Goal: Task Accomplishment & Management: Manage account settings

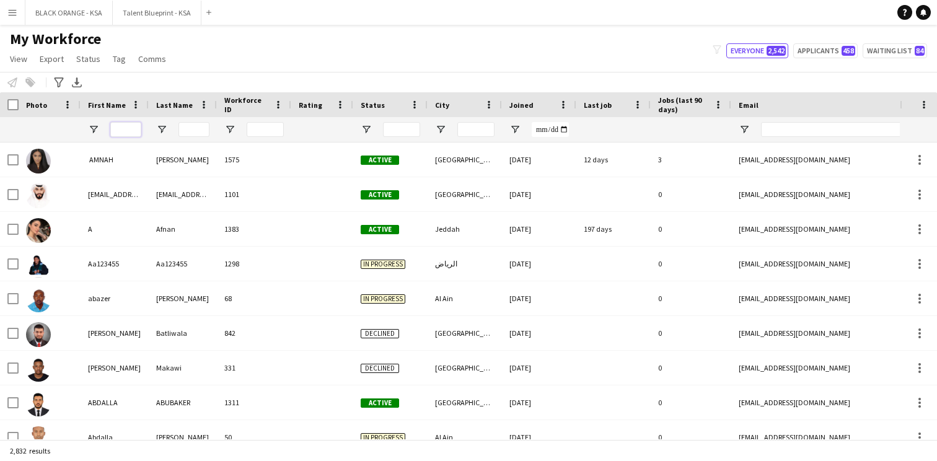
click at [118, 133] on input "First Name Filter Input" at bounding box center [125, 129] width 31 height 15
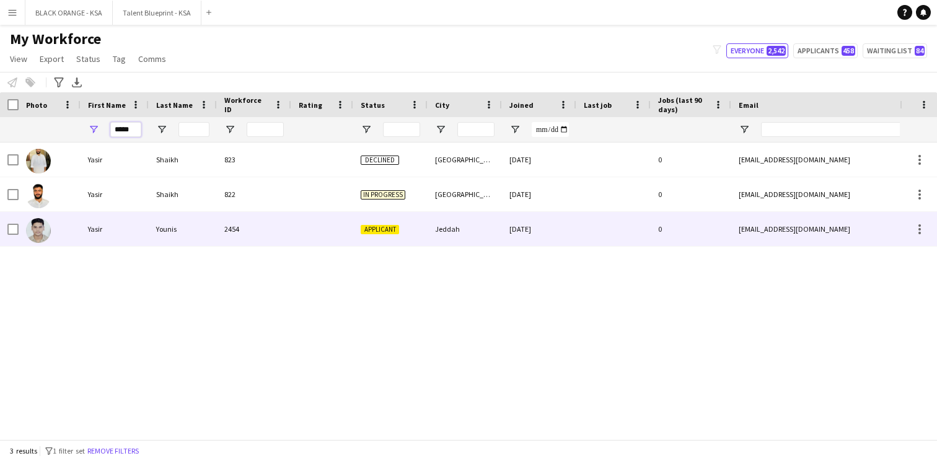
type input "*****"
click at [161, 235] on div "Younis" at bounding box center [183, 229] width 68 height 34
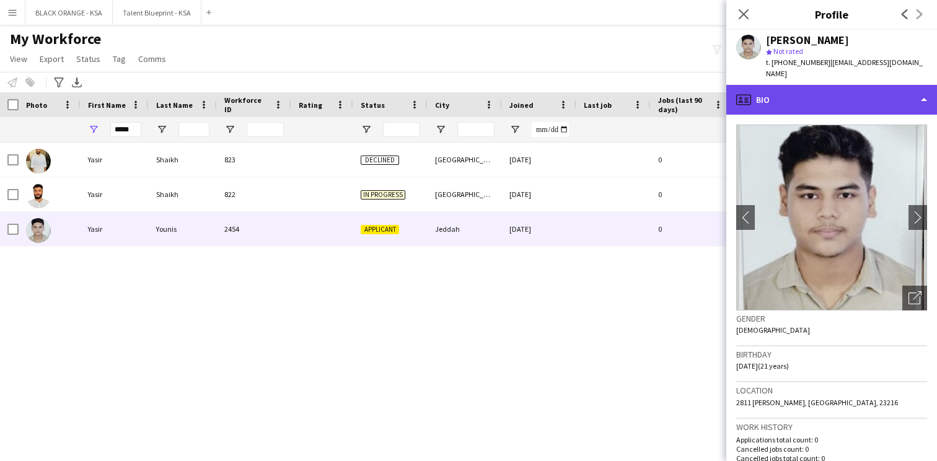
click at [824, 85] on div "profile Bio" at bounding box center [831, 100] width 211 height 30
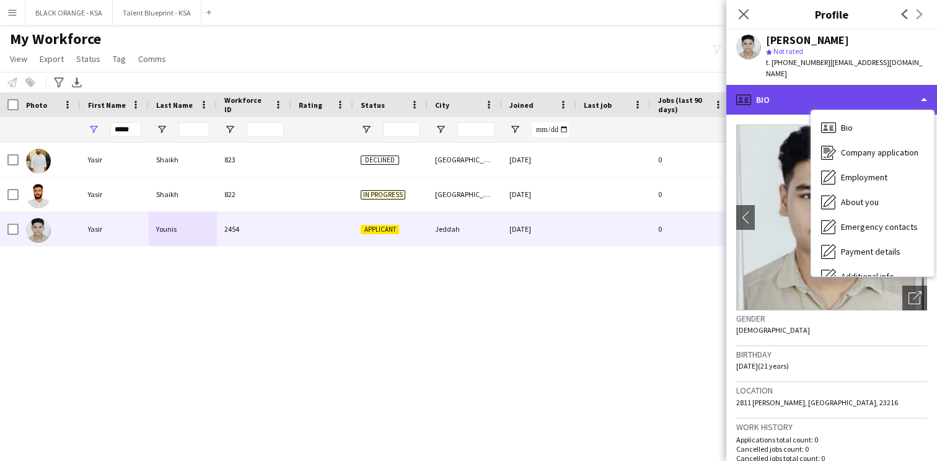
click at [807, 88] on div "profile Bio" at bounding box center [831, 100] width 211 height 30
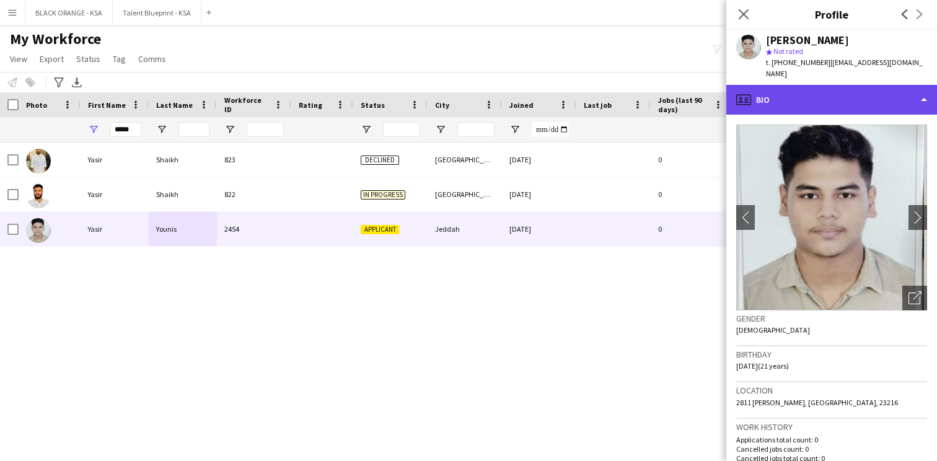
click at [807, 88] on div "profile Bio" at bounding box center [831, 100] width 211 height 30
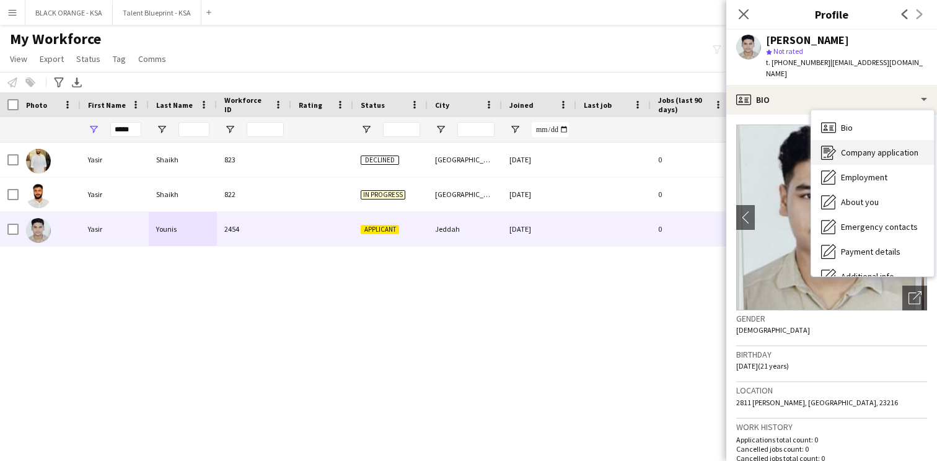
click at [844, 147] on span "Company application" at bounding box center [879, 152] width 77 height 11
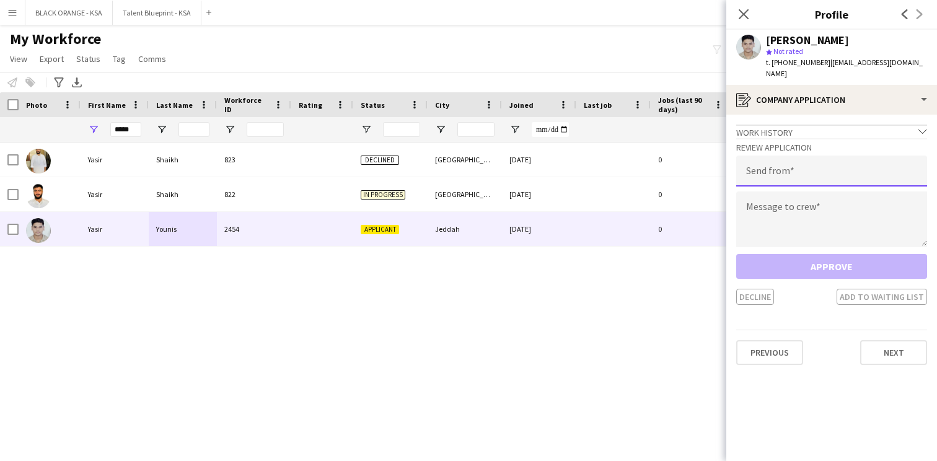
click at [796, 156] on input "email" at bounding box center [831, 171] width 191 height 31
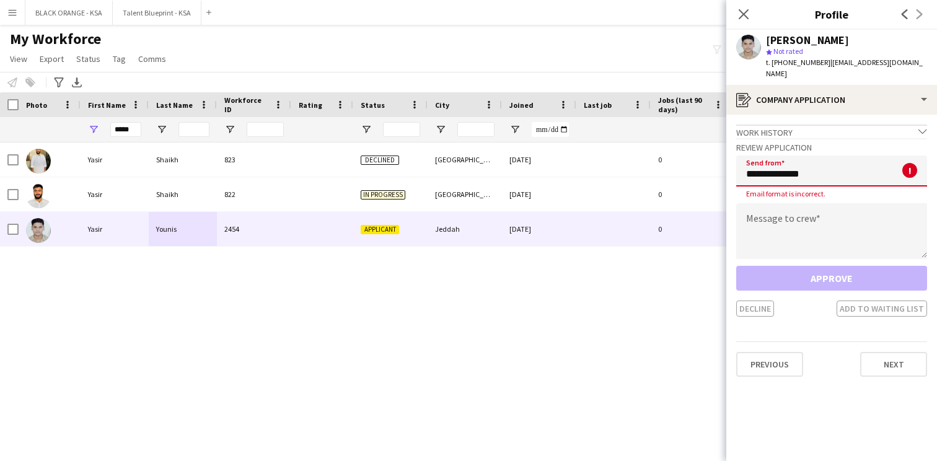
click at [785, 163] on input "**********" at bounding box center [831, 171] width 191 height 31
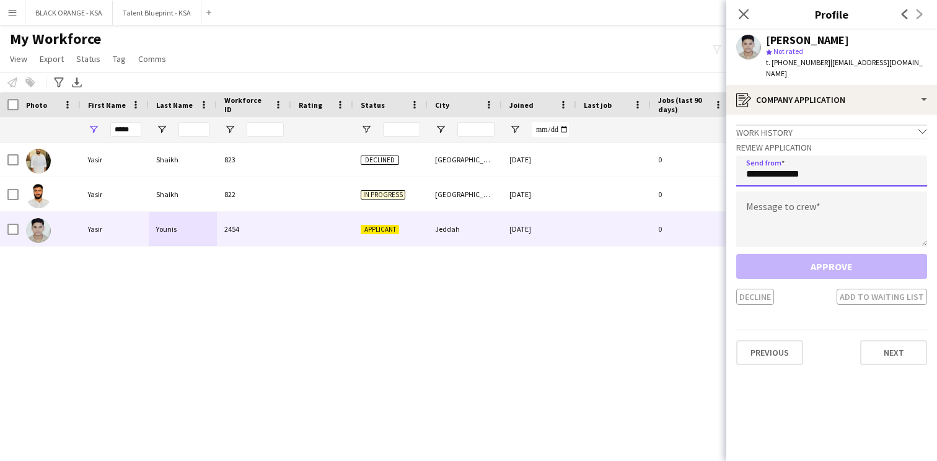
type input "**********"
click at [789, 204] on textarea at bounding box center [831, 219] width 191 height 56
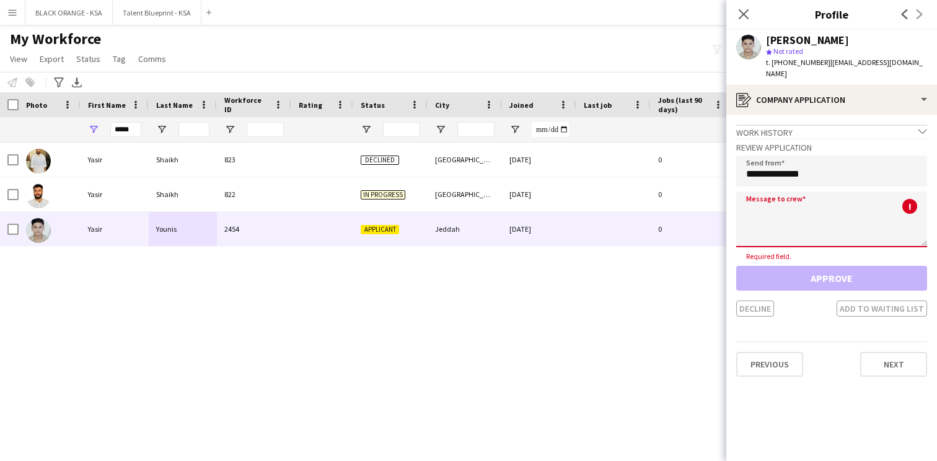
paste textarea "**********"
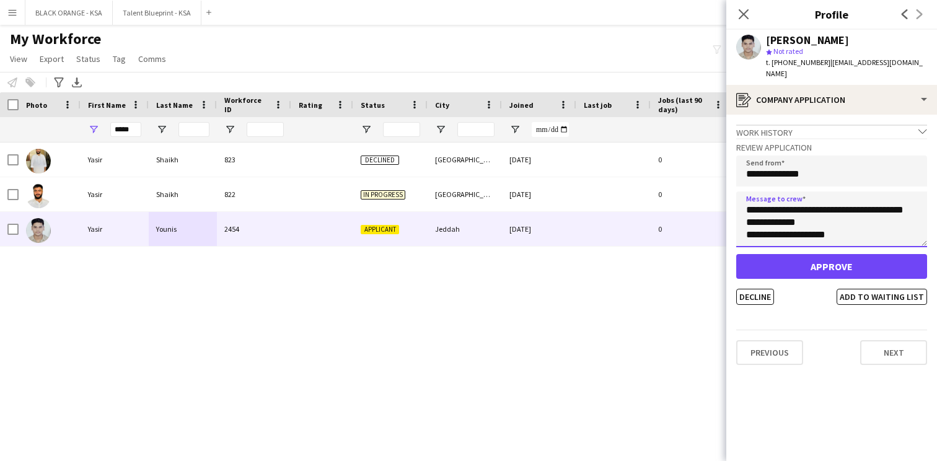
scroll to position [74, 0]
type textarea "**********"
click at [856, 289] on button "Add to waiting list" at bounding box center [882, 297] width 90 height 16
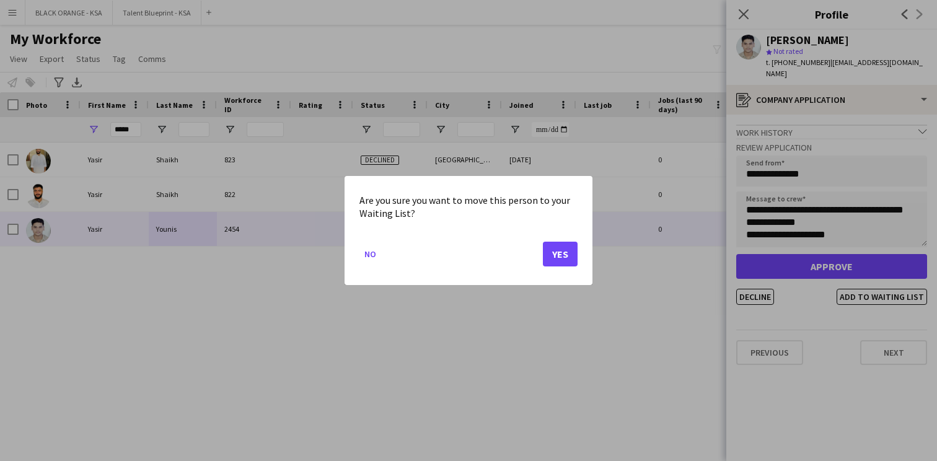
click at [565, 258] on button "Yes" at bounding box center [560, 254] width 35 height 25
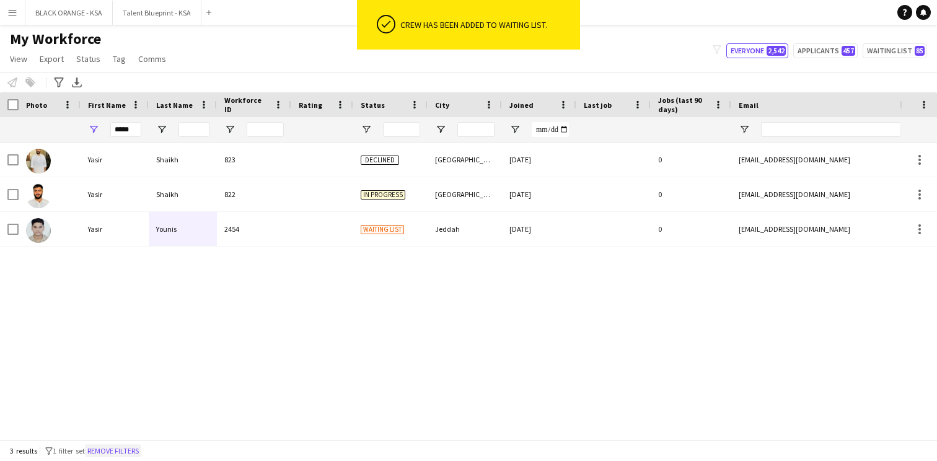
click at [137, 452] on button "Remove filters" at bounding box center [113, 451] width 56 height 14
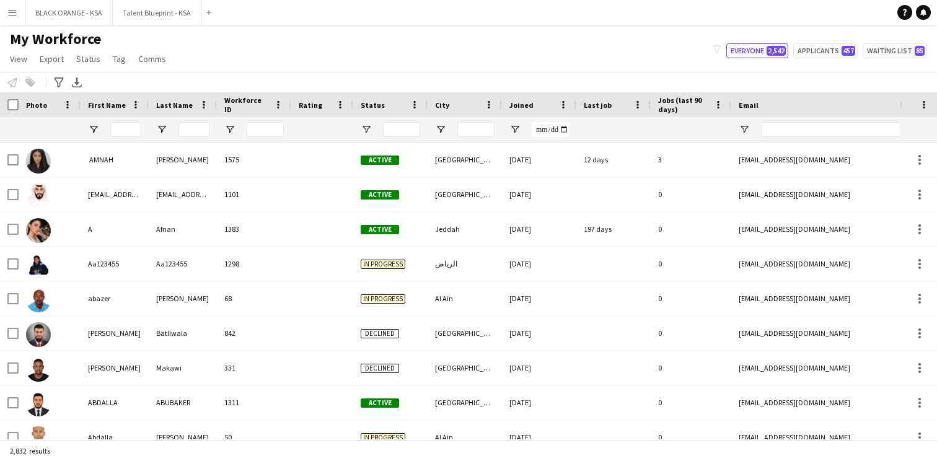
click at [634, 7] on app-navbar "Menu Boards Boards Boards All jobs Status Workforce Workforce My Workforce Recr…" at bounding box center [468, 12] width 937 height 25
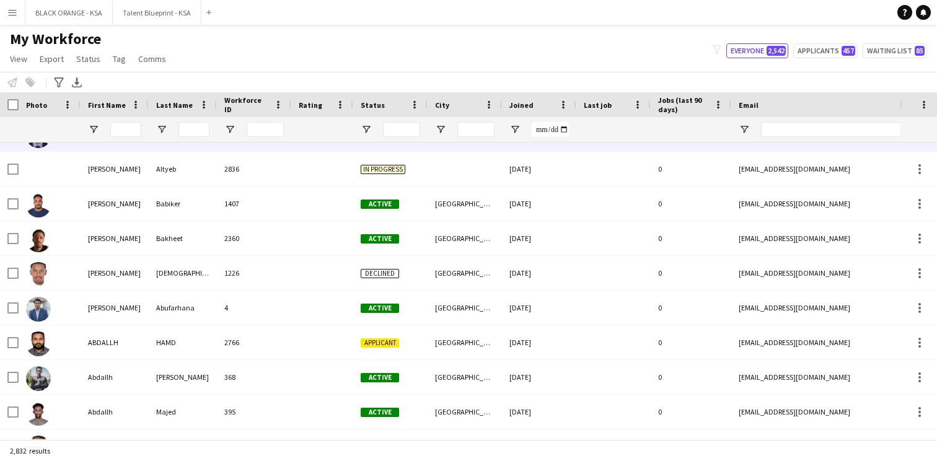
scroll to position [493, 0]
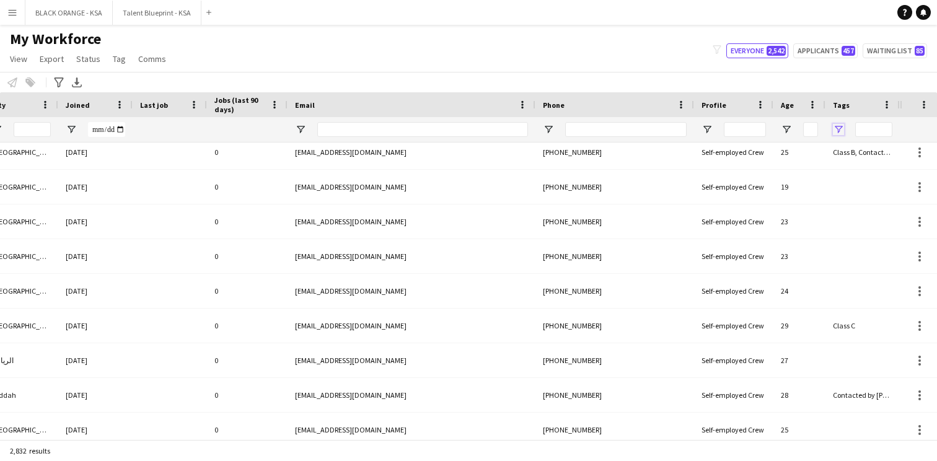
click at [840, 131] on span "Open Filter Menu" at bounding box center [838, 129] width 11 height 11
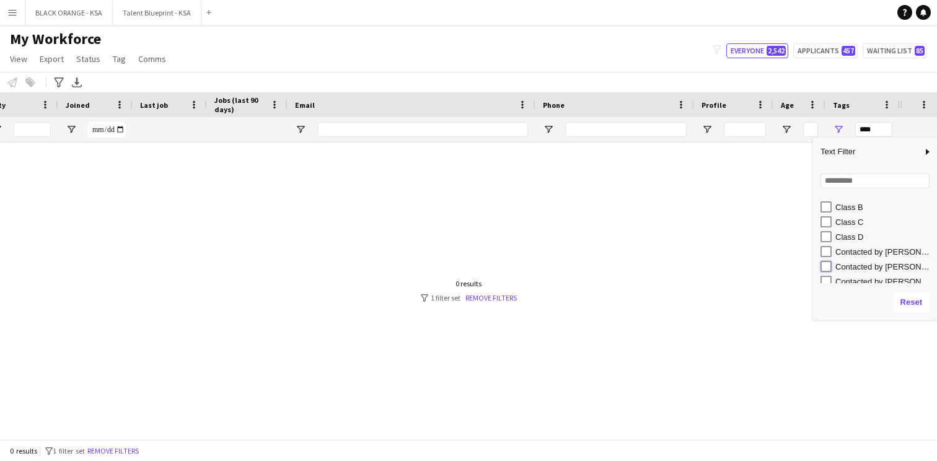
type input "**********"
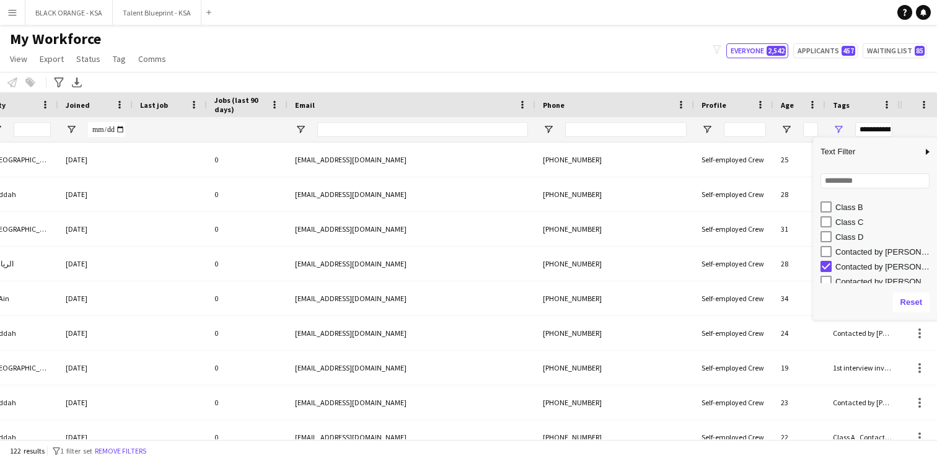
click at [690, 88] on div "Notify workforce Add to tag Select at least one crew to tag him or her. Advance…" at bounding box center [468, 82] width 937 height 20
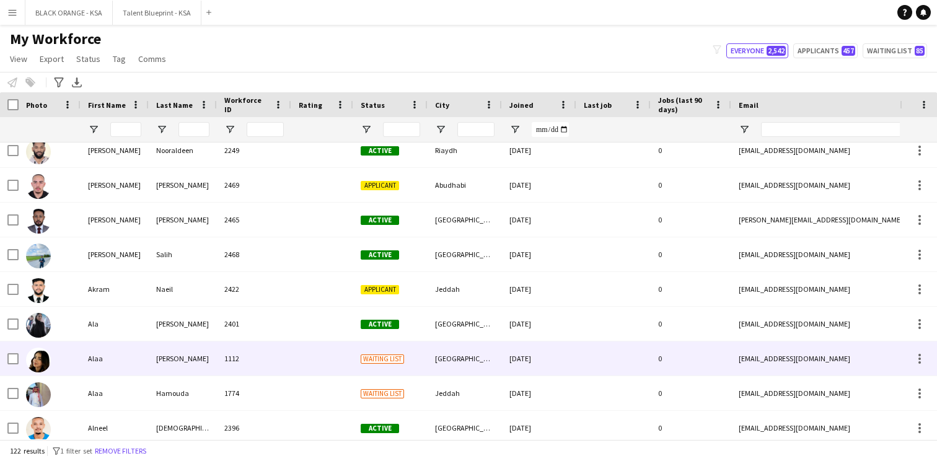
click at [310, 363] on div at bounding box center [322, 358] width 62 height 34
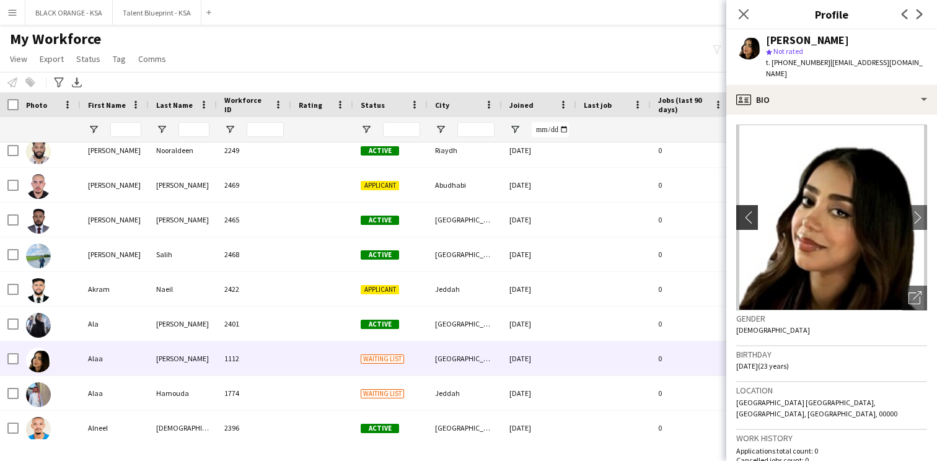
click at [751, 211] on app-icon "chevron-left" at bounding box center [745, 217] width 19 height 13
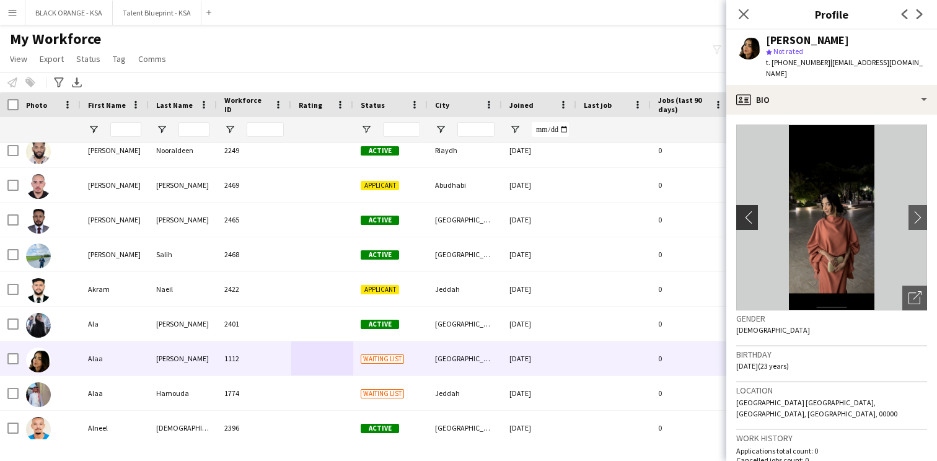
click at [751, 211] on app-icon "chevron-left" at bounding box center [745, 217] width 19 height 13
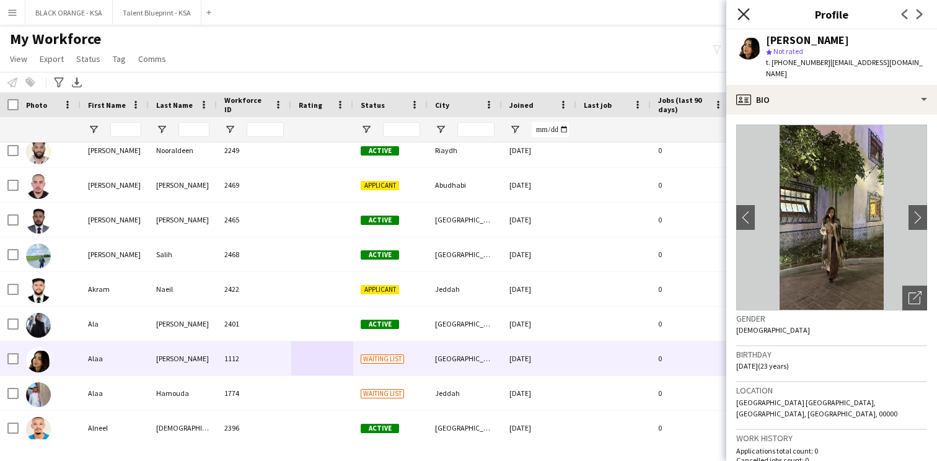
click at [739, 12] on icon "Close pop-in" at bounding box center [743, 14] width 12 height 12
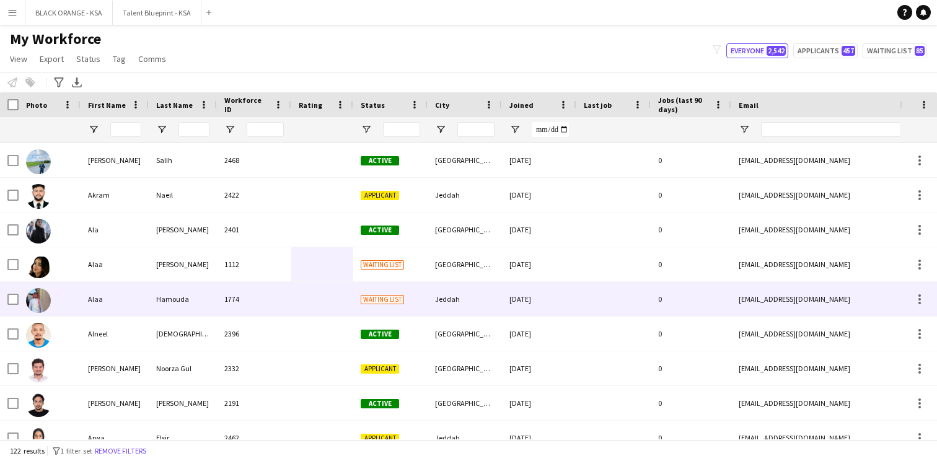
click at [338, 306] on div at bounding box center [322, 299] width 62 height 34
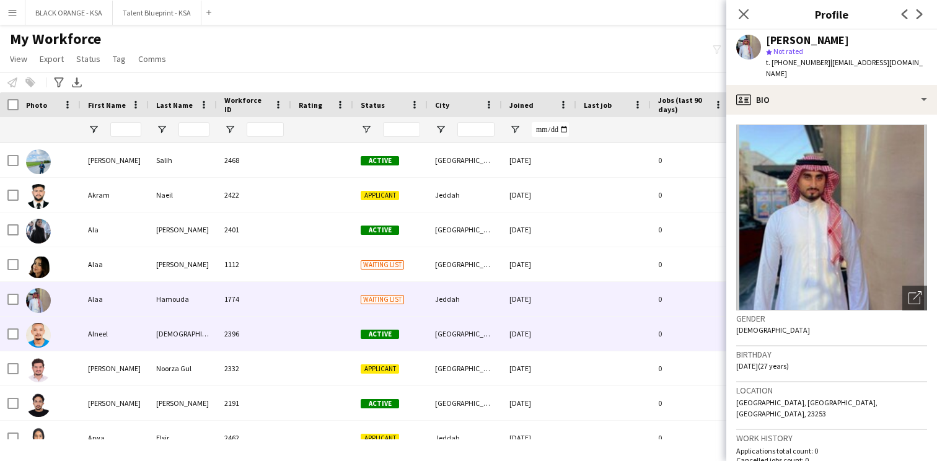
click at [321, 338] on div at bounding box center [322, 334] width 62 height 34
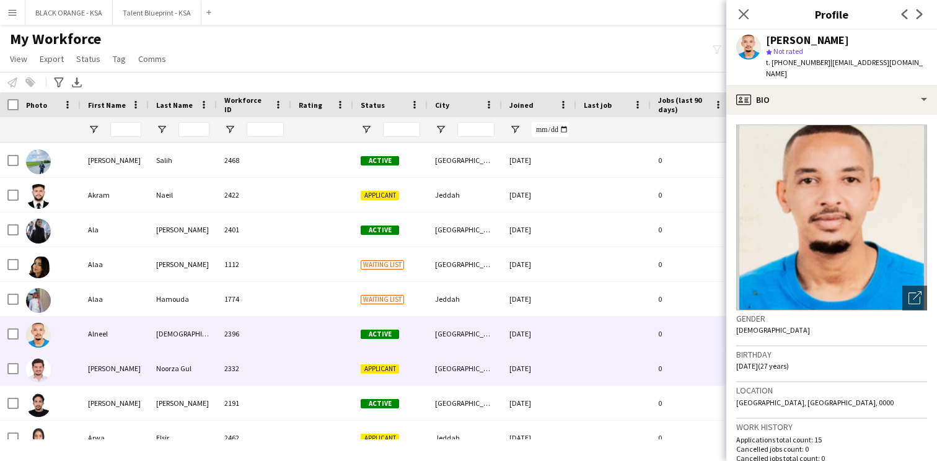
click at [313, 363] on div at bounding box center [322, 368] width 62 height 34
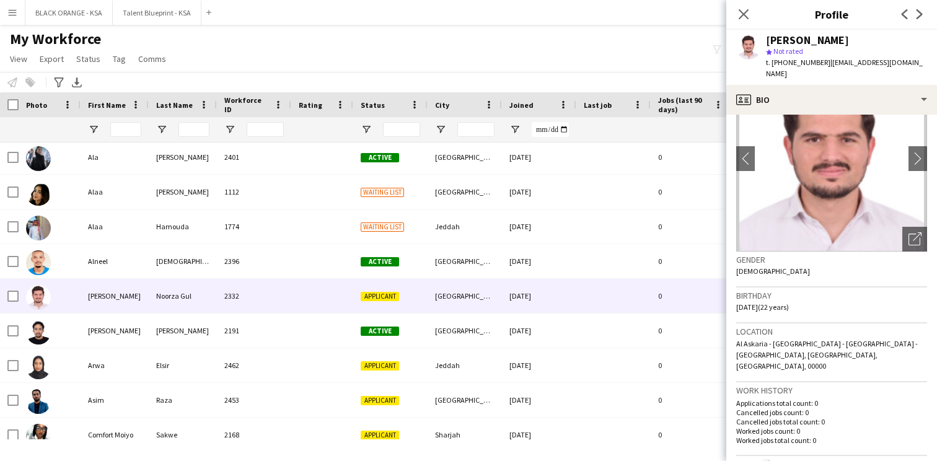
click at [745, 161] on img at bounding box center [831, 159] width 191 height 186
click at [745, 152] on app-icon "chevron-left" at bounding box center [745, 158] width 19 height 13
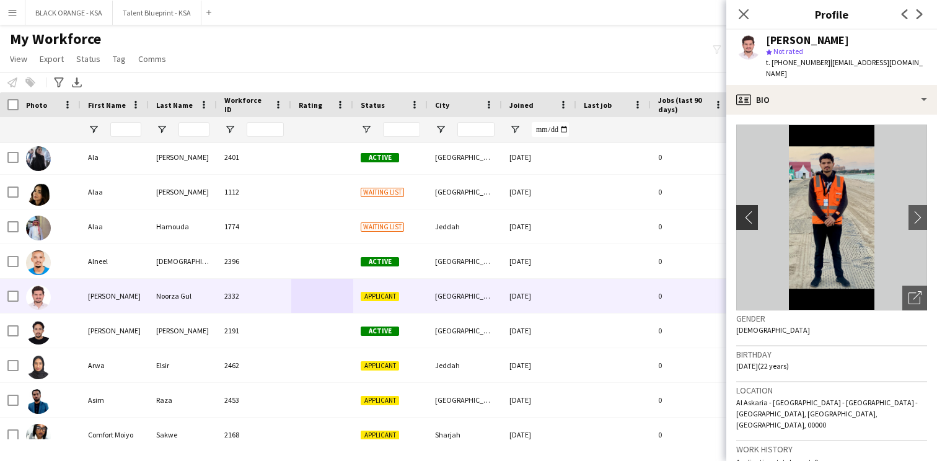
click at [747, 211] on app-icon "chevron-left" at bounding box center [745, 217] width 19 height 13
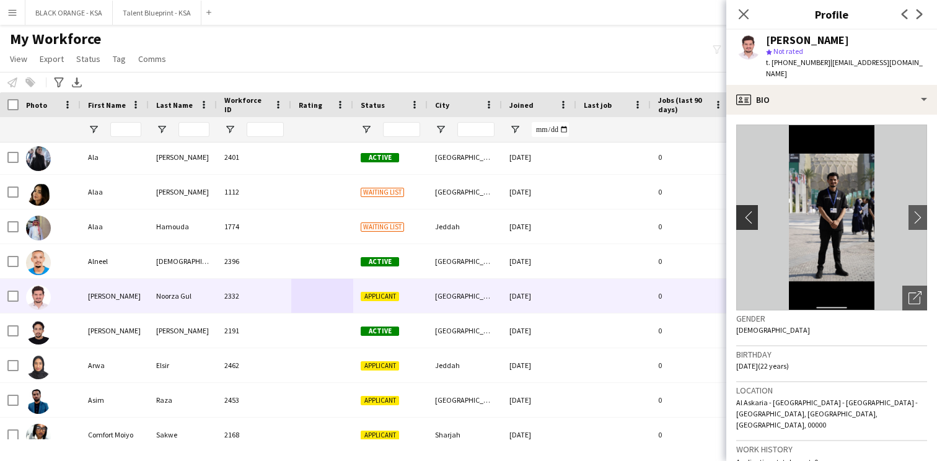
click at [747, 211] on app-icon "chevron-left" at bounding box center [745, 217] width 19 height 13
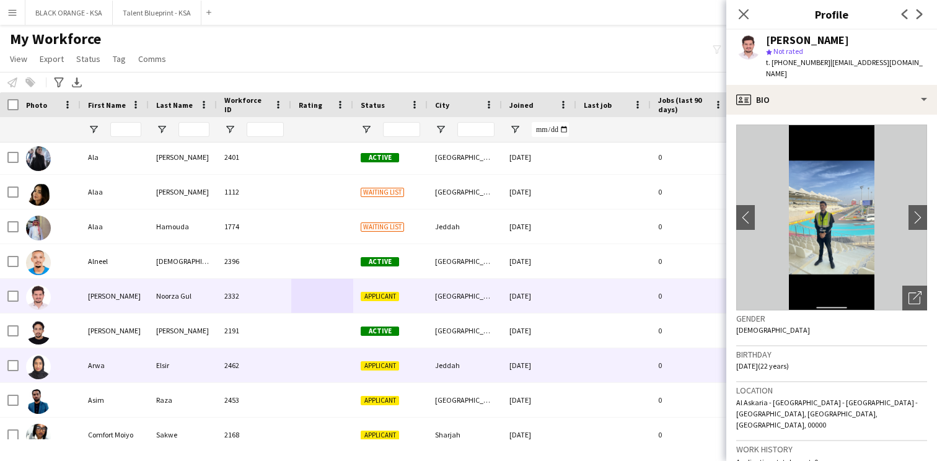
click at [338, 368] on div at bounding box center [322, 365] width 62 height 34
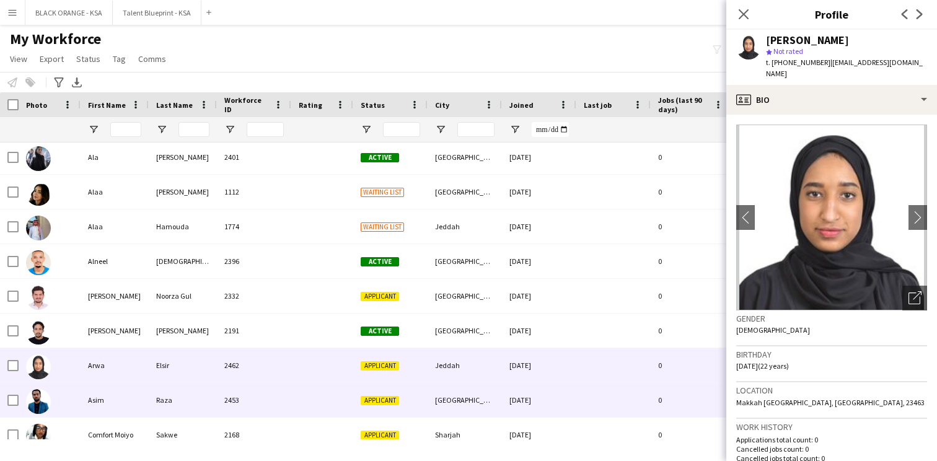
click at [322, 387] on div at bounding box center [322, 400] width 62 height 34
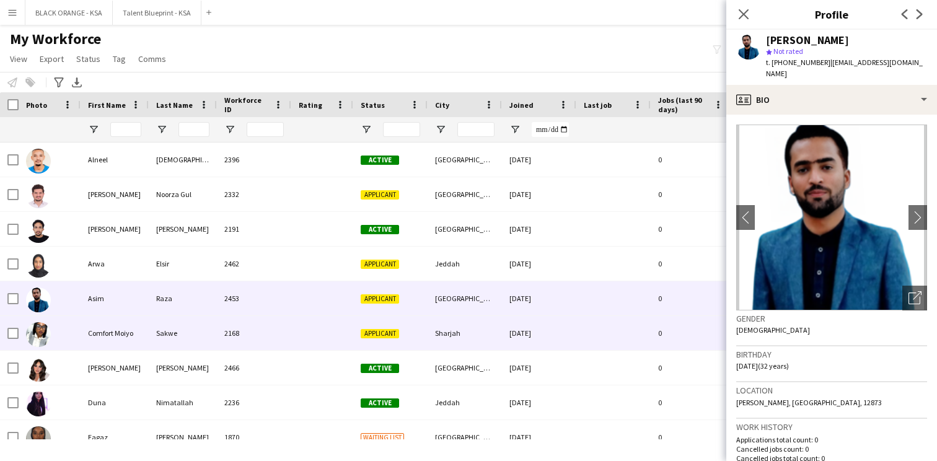
click at [317, 335] on div at bounding box center [322, 333] width 62 height 34
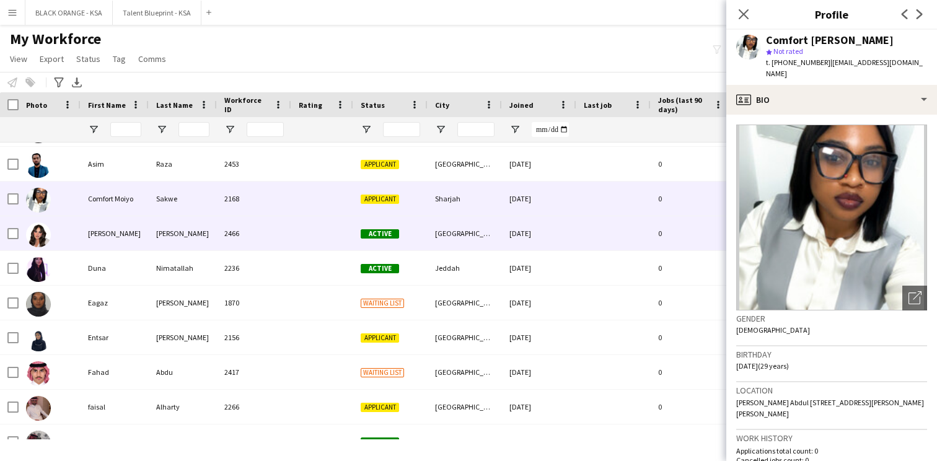
click at [326, 240] on div at bounding box center [322, 233] width 62 height 34
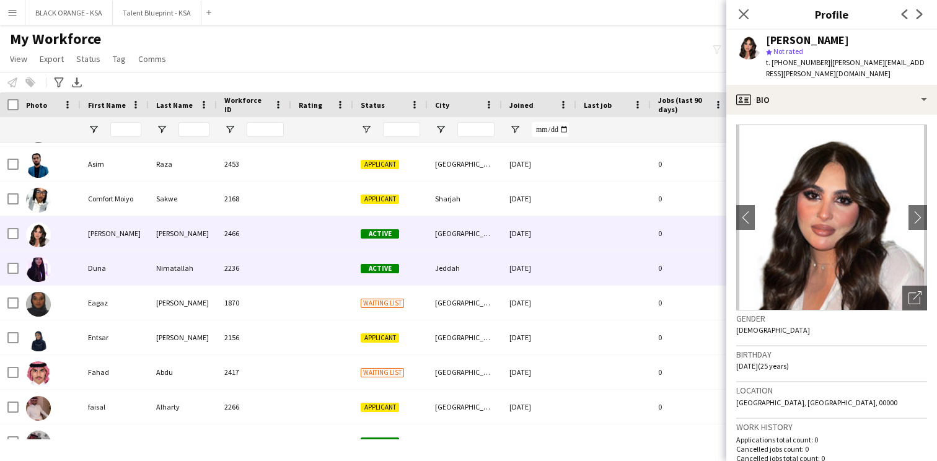
click at [316, 277] on div at bounding box center [322, 268] width 62 height 34
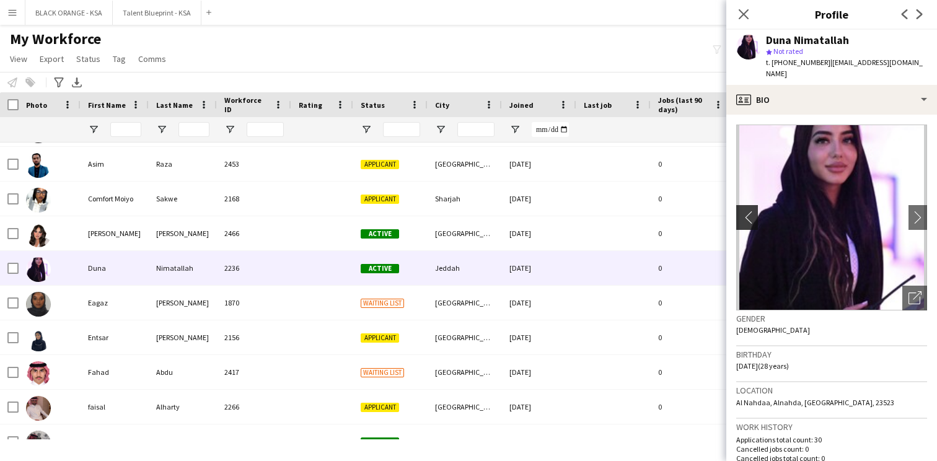
click at [739, 211] on app-icon "chevron-left" at bounding box center [745, 217] width 19 height 13
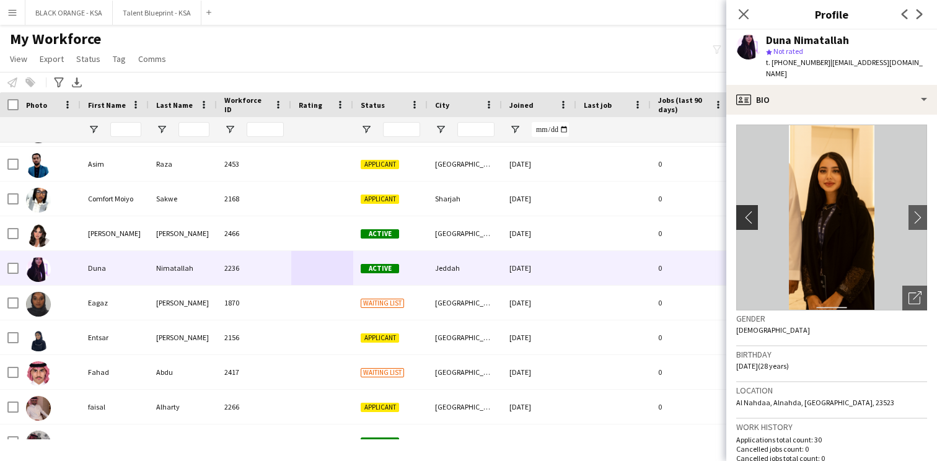
click at [742, 213] on button "chevron-left" at bounding box center [745, 217] width 25 height 25
click at [747, 211] on app-icon "chevron-left" at bounding box center [745, 217] width 19 height 13
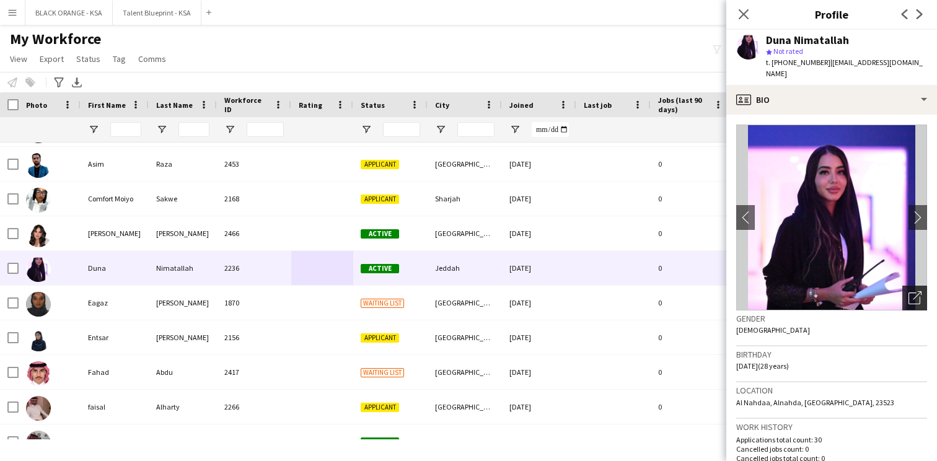
click at [916, 293] on div "Open photos pop-in" at bounding box center [914, 298] width 25 height 25
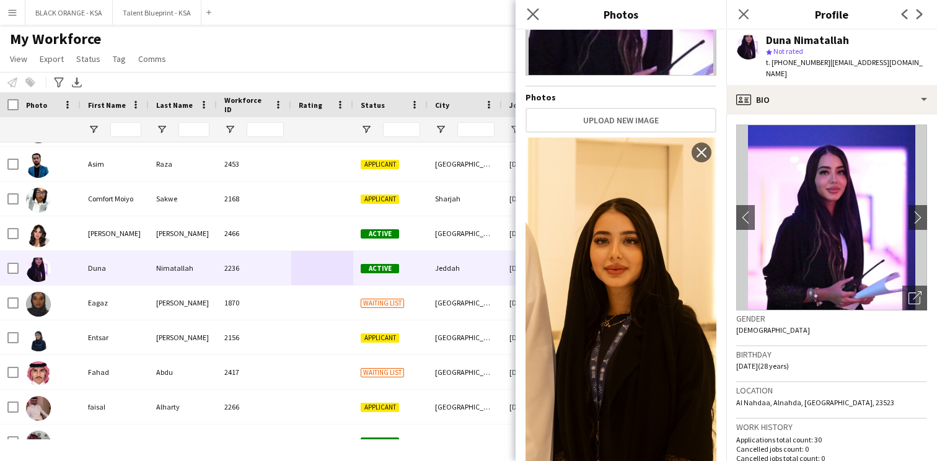
click at [535, 20] on icon "Close pop-in" at bounding box center [533, 14] width 12 height 12
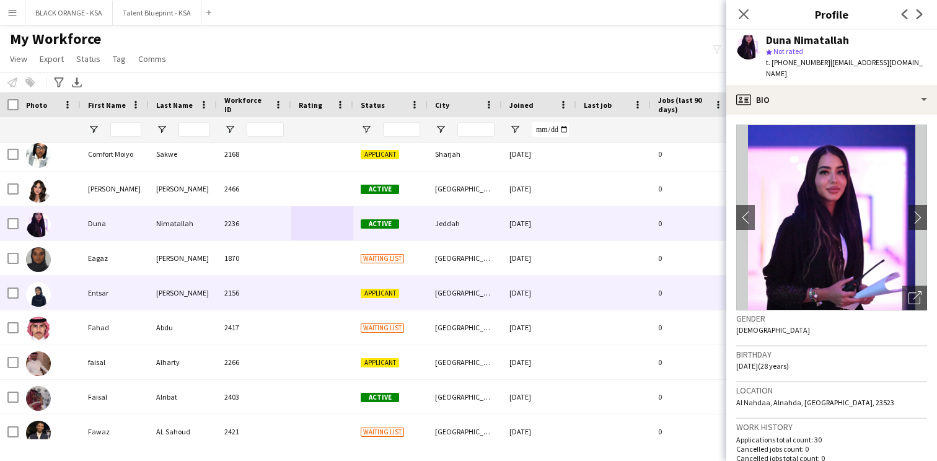
click at [263, 299] on div "2156" at bounding box center [254, 293] width 74 height 34
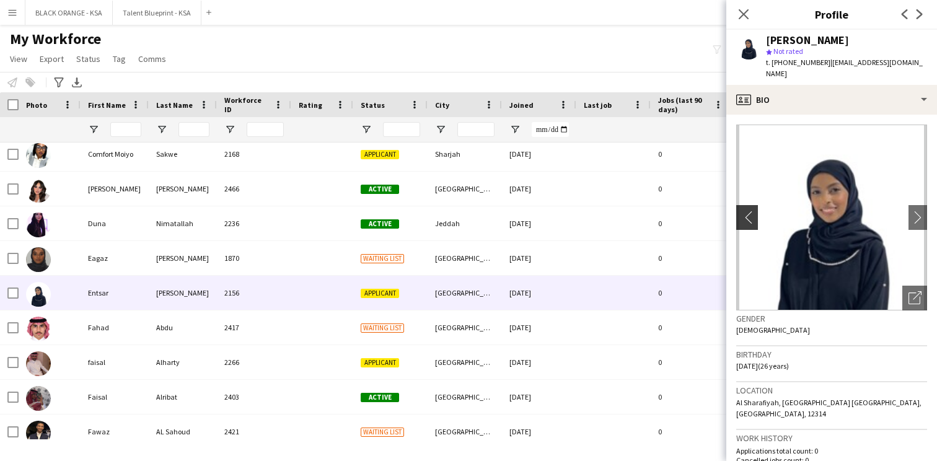
click at [746, 211] on app-icon "chevron-left" at bounding box center [745, 217] width 19 height 13
click at [747, 211] on app-icon "chevron-left" at bounding box center [745, 217] width 19 height 13
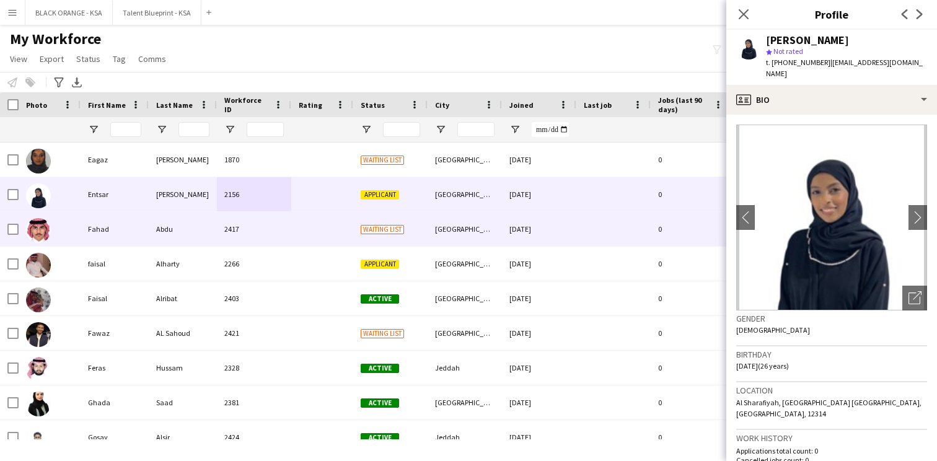
click at [412, 245] on div "Waiting list" at bounding box center [390, 229] width 74 height 34
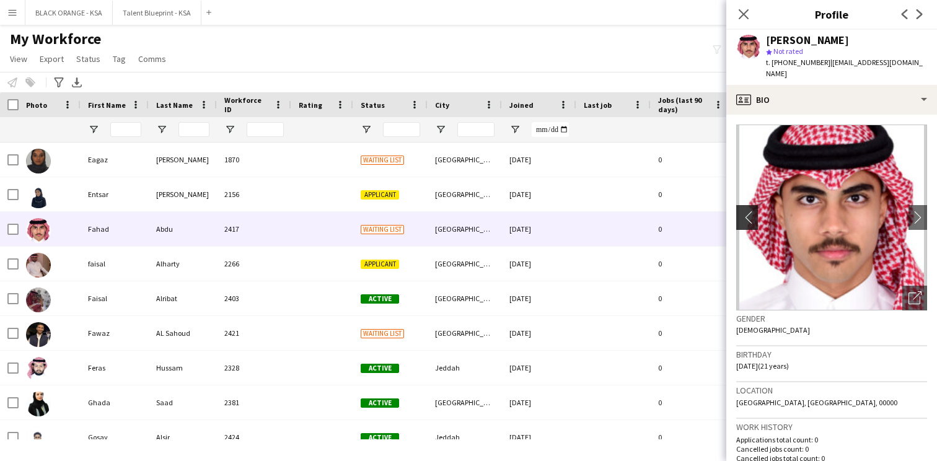
click at [741, 211] on app-icon "chevron-left" at bounding box center [745, 217] width 19 height 13
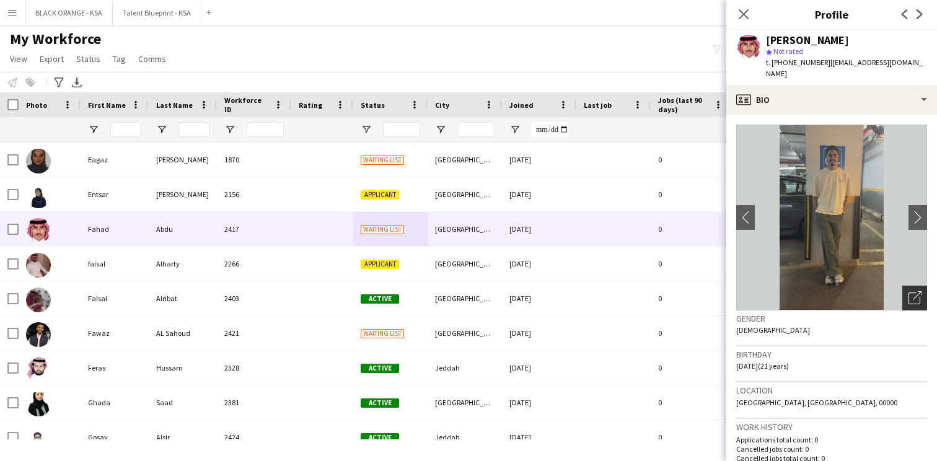
click at [922, 292] on div "Open photos pop-in" at bounding box center [914, 298] width 25 height 25
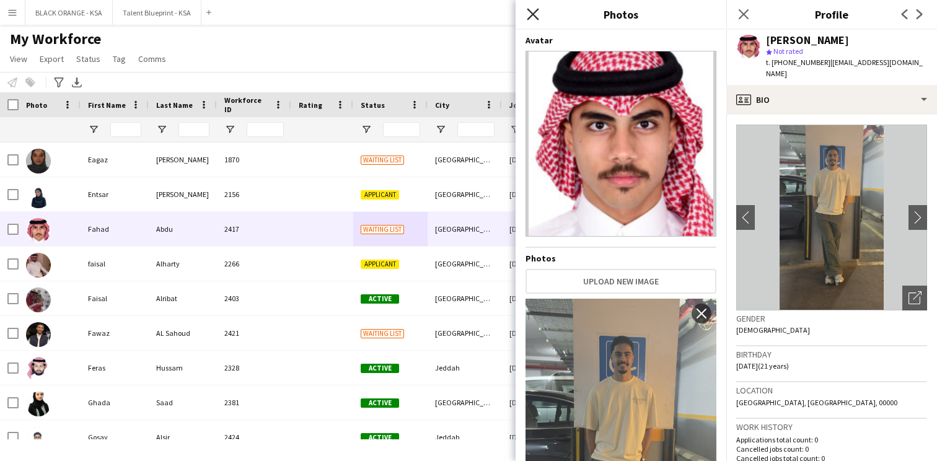
click at [533, 13] on icon at bounding box center [533, 14] width 12 height 12
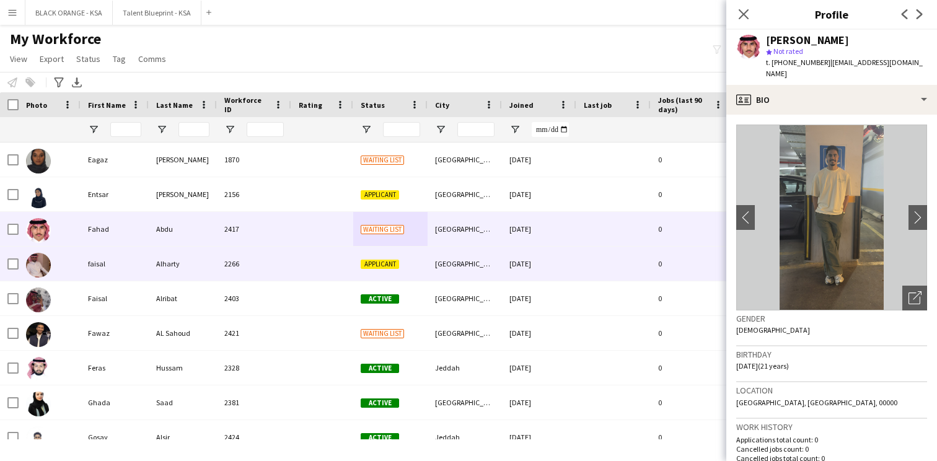
click at [226, 271] on div "2266" at bounding box center [254, 264] width 74 height 34
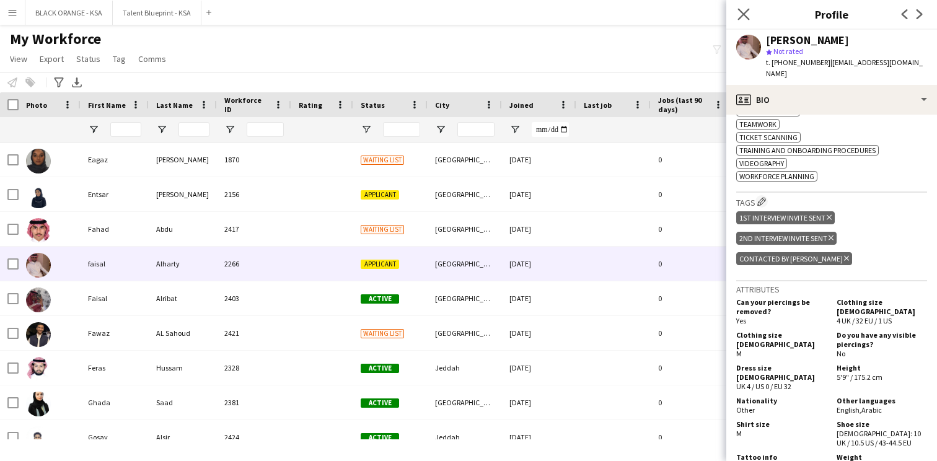
click at [744, 21] on app-icon "Close pop-in" at bounding box center [744, 15] width 18 height 18
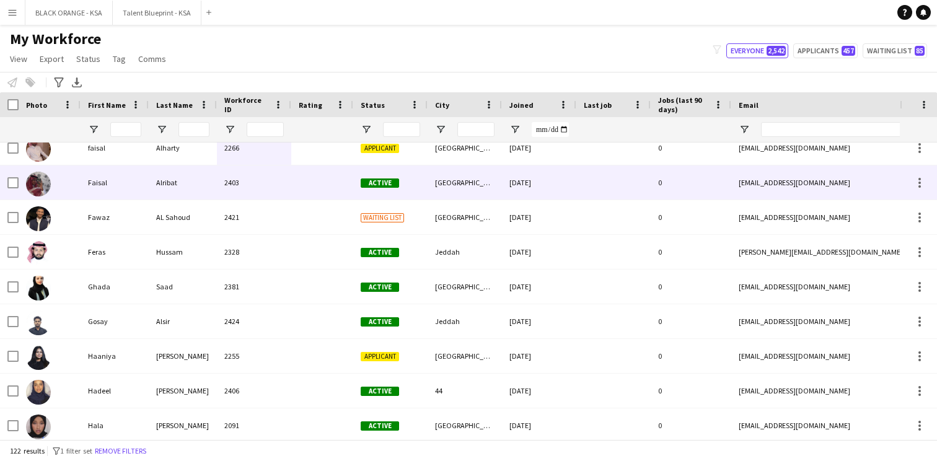
click at [278, 191] on div "2403" at bounding box center [254, 182] width 74 height 34
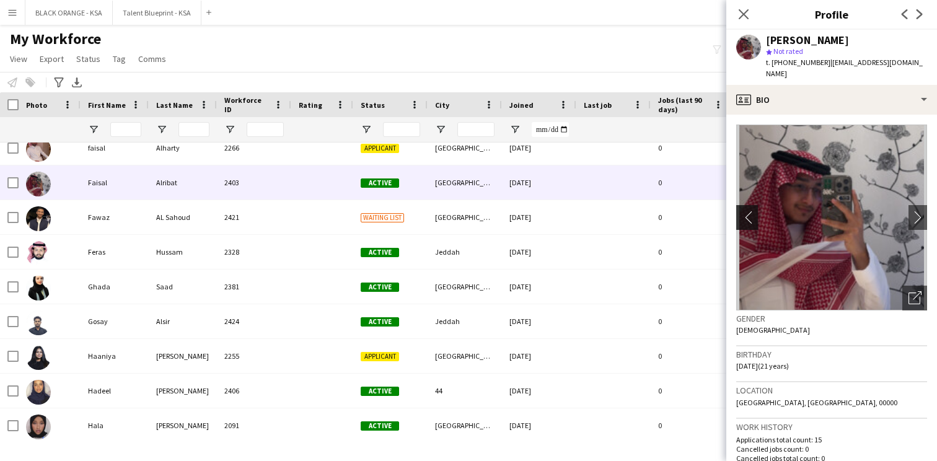
click at [751, 211] on app-icon "chevron-left" at bounding box center [745, 217] width 19 height 13
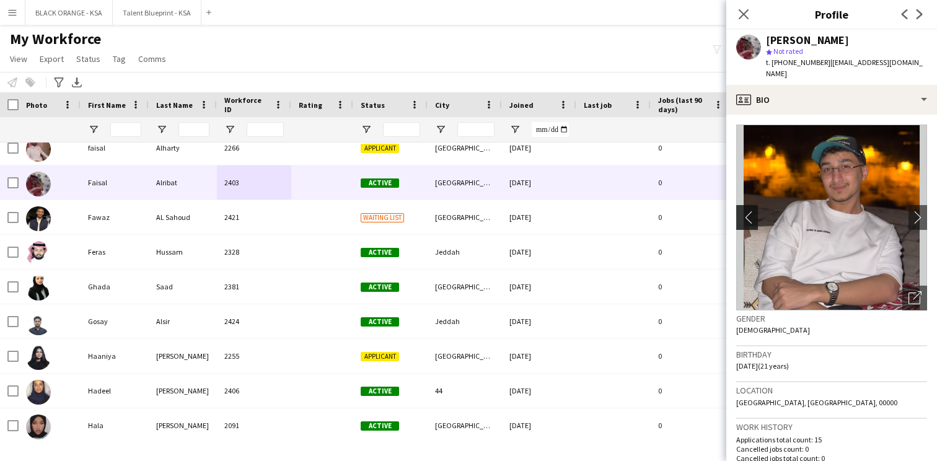
click at [751, 211] on app-icon "chevron-left" at bounding box center [745, 217] width 19 height 13
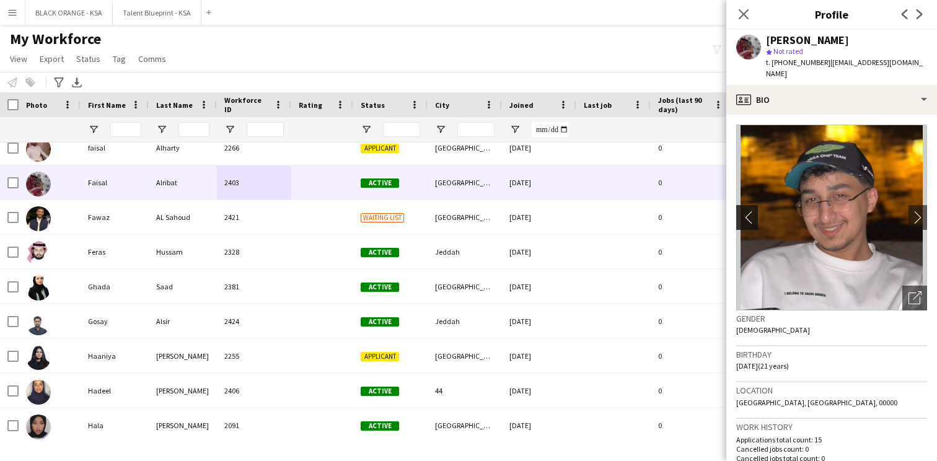
click at [746, 211] on app-icon "chevron-left" at bounding box center [745, 217] width 19 height 13
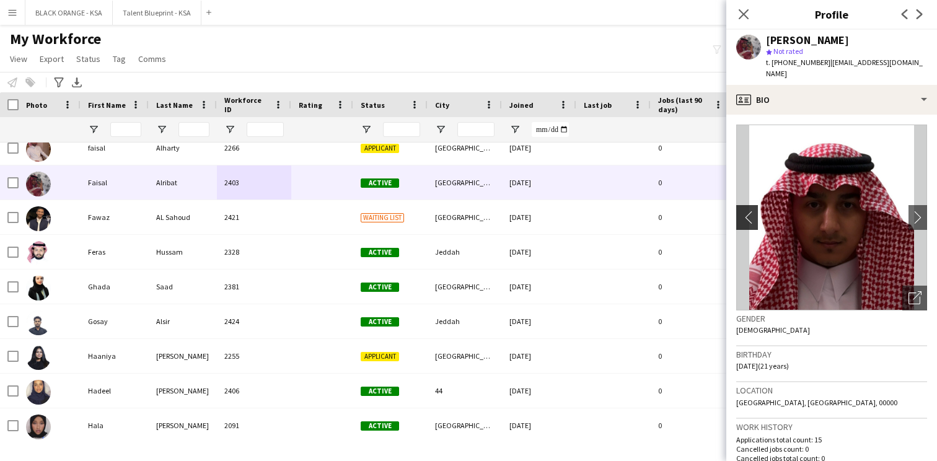
click at [746, 211] on app-icon "chevron-left" at bounding box center [745, 217] width 19 height 13
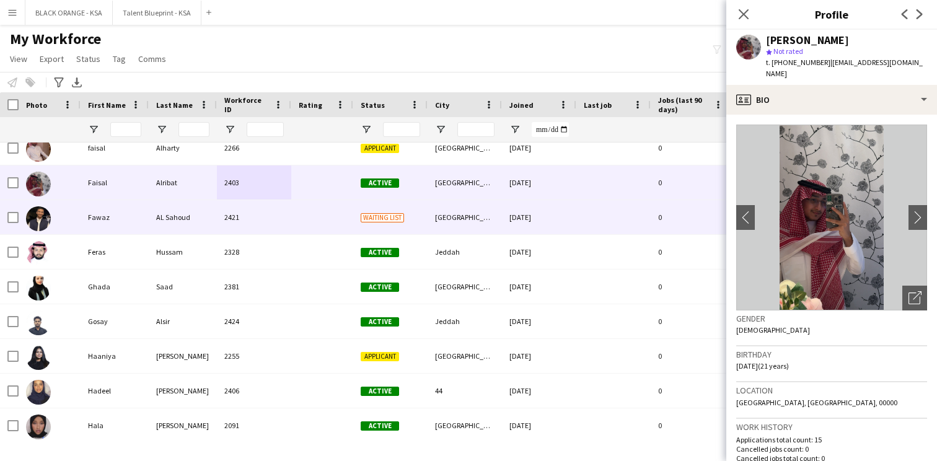
click at [314, 229] on div at bounding box center [322, 217] width 62 height 34
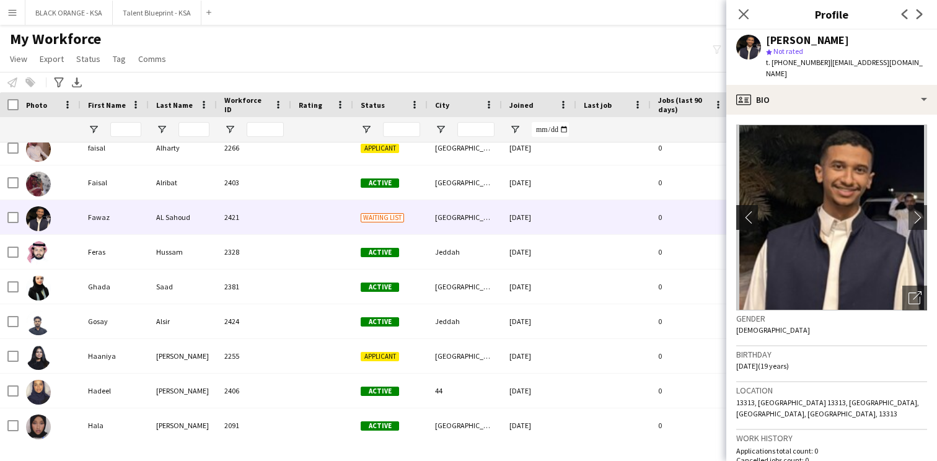
click at [748, 211] on app-icon "chevron-left" at bounding box center [745, 217] width 19 height 13
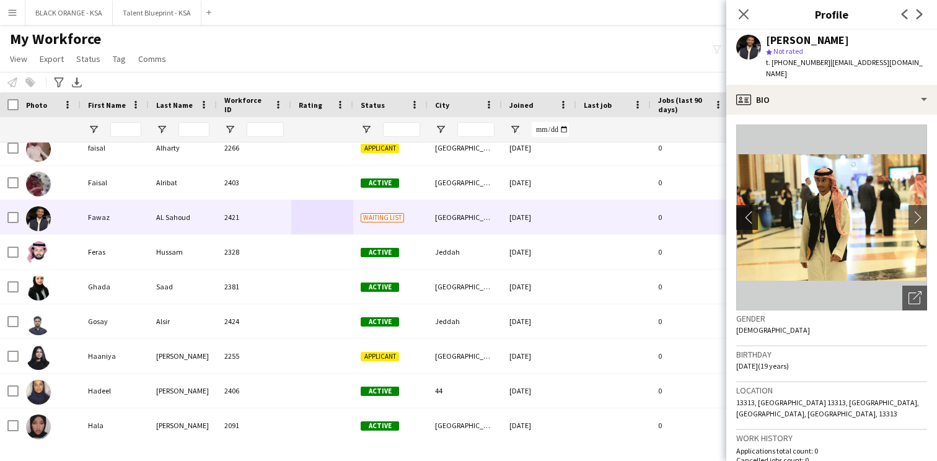
click at [748, 211] on app-icon "chevron-left" at bounding box center [745, 217] width 19 height 13
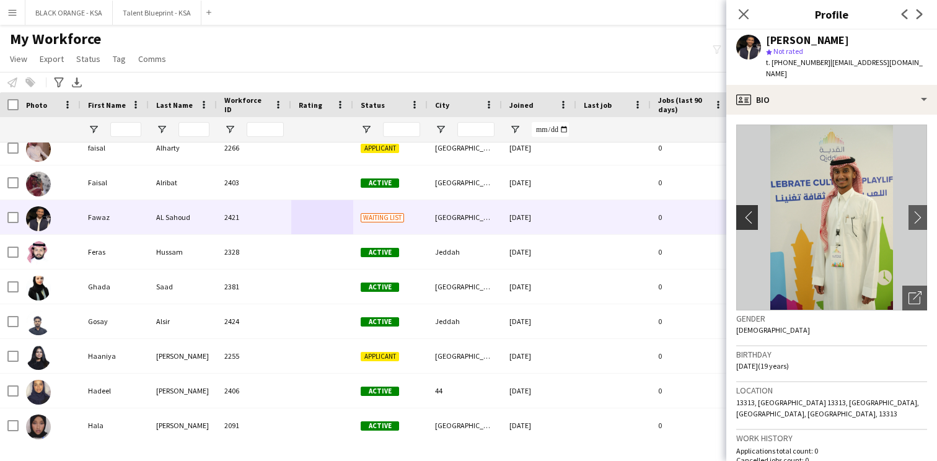
click at [748, 211] on app-icon "chevron-left" at bounding box center [745, 217] width 19 height 13
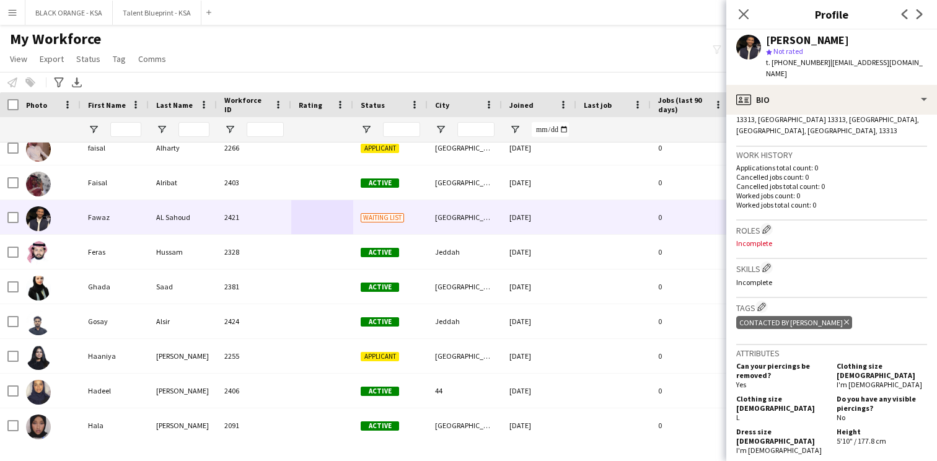
scroll to position [291, 0]
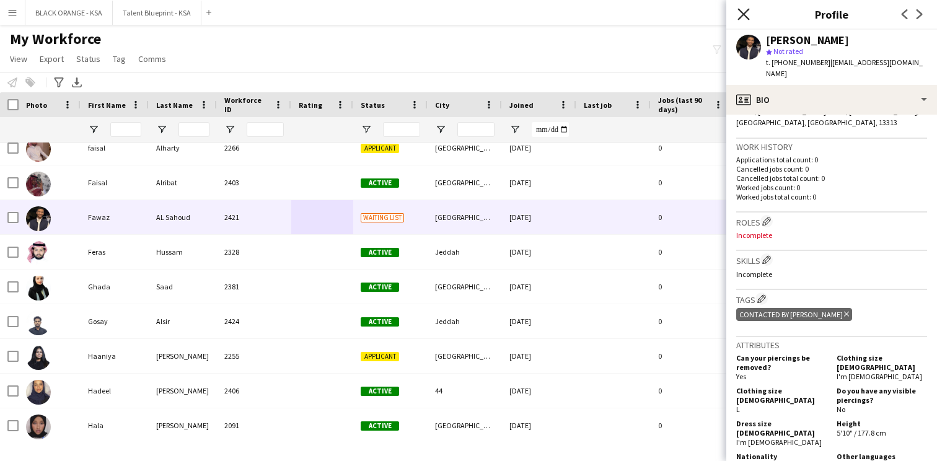
click at [741, 15] on icon at bounding box center [743, 14] width 12 height 12
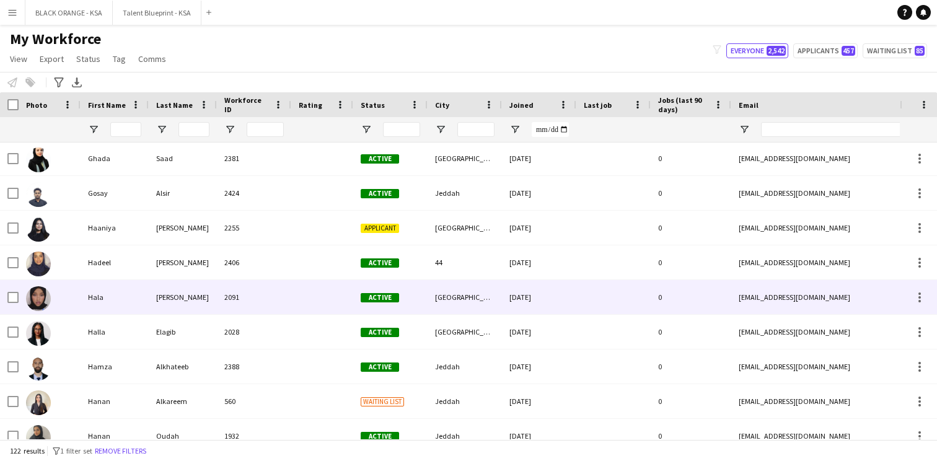
scroll to position [1412, 0]
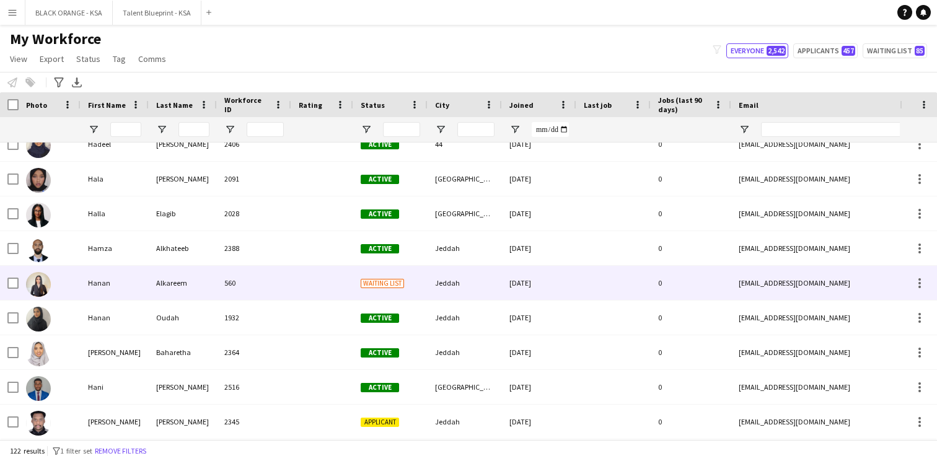
click at [251, 282] on div "560" at bounding box center [254, 283] width 74 height 34
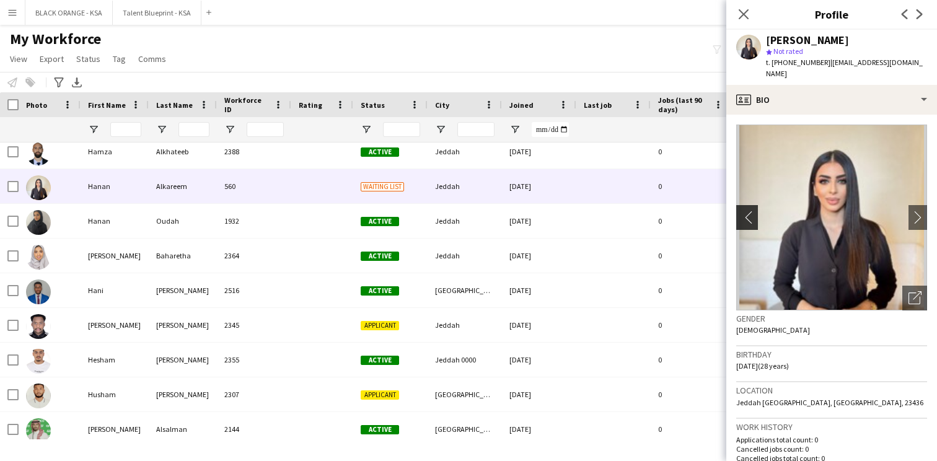
click at [747, 211] on app-icon "chevron-left" at bounding box center [745, 217] width 19 height 13
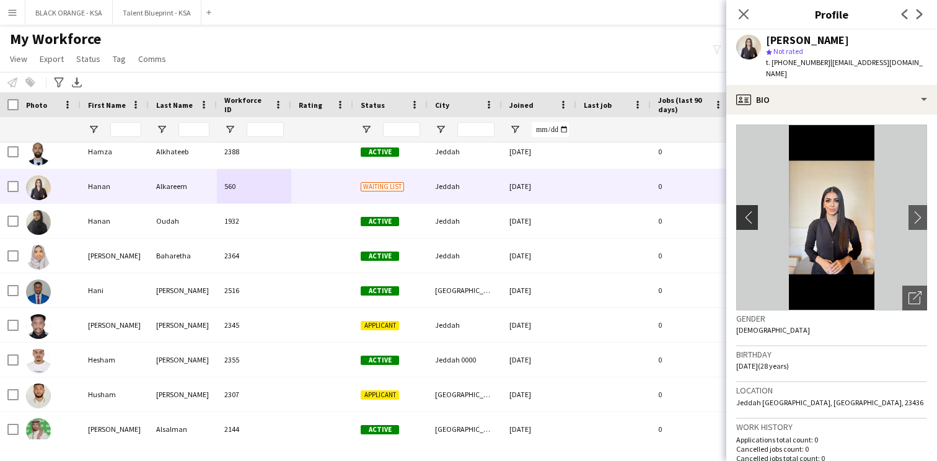
click at [746, 211] on app-icon "chevron-left" at bounding box center [745, 217] width 19 height 13
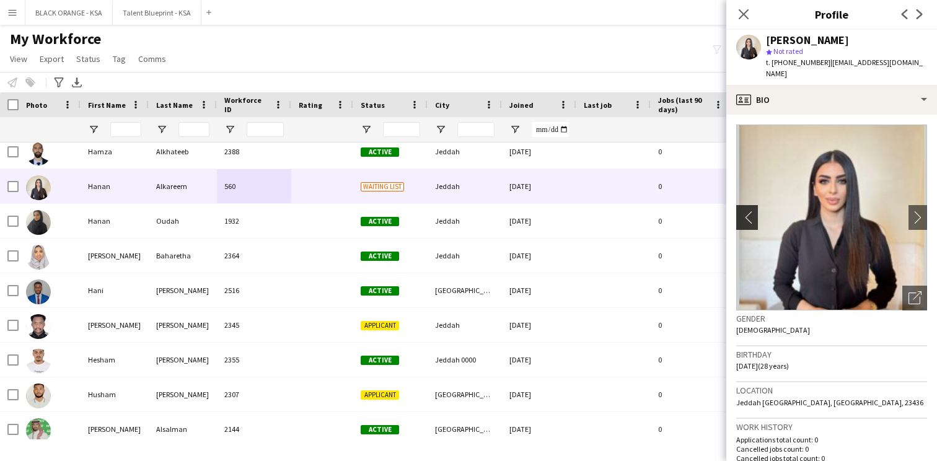
click at [746, 211] on app-icon "chevron-left" at bounding box center [745, 217] width 19 height 13
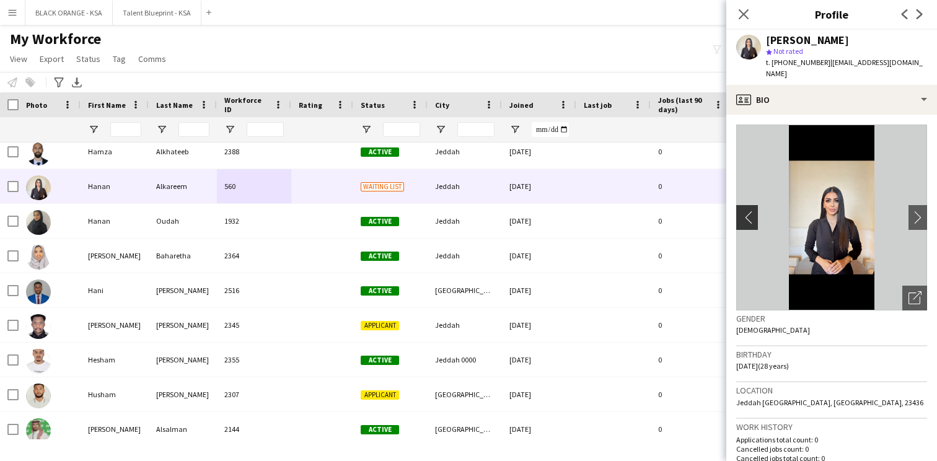
click at [746, 211] on app-icon "chevron-left" at bounding box center [745, 217] width 19 height 13
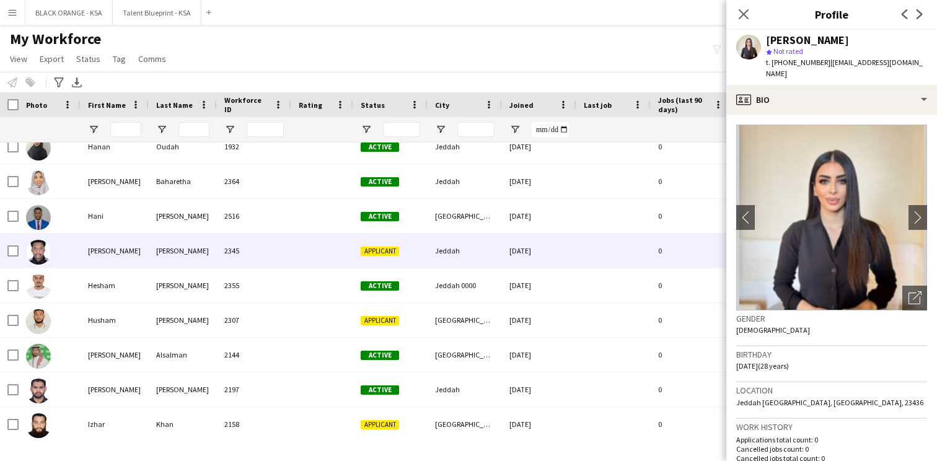
click at [219, 247] on div "2345" at bounding box center [254, 251] width 74 height 34
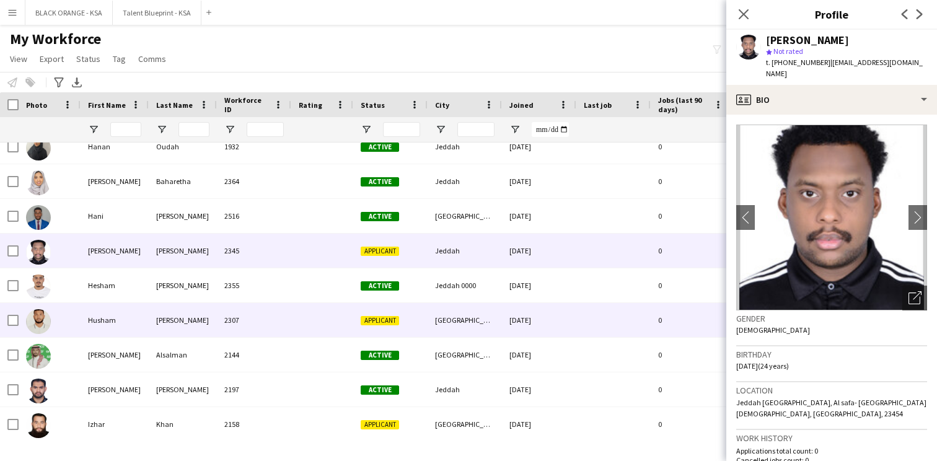
click at [231, 330] on div "2307" at bounding box center [254, 320] width 74 height 34
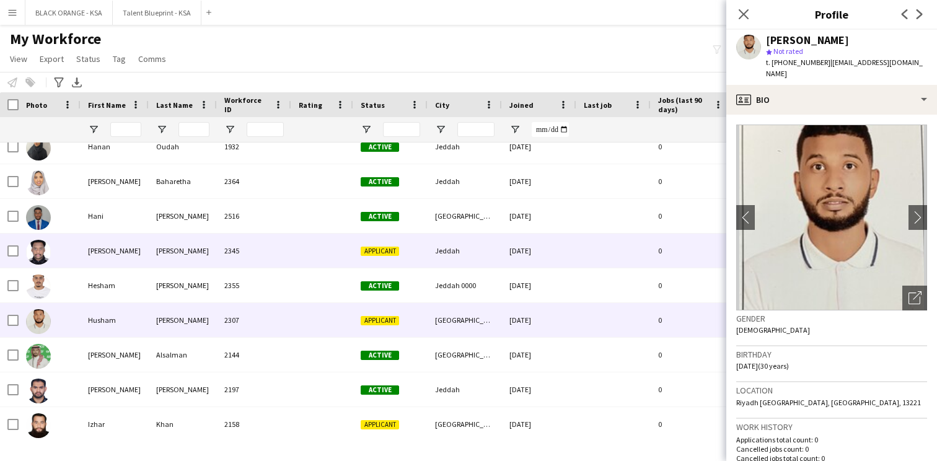
click at [253, 244] on div "2345" at bounding box center [254, 251] width 74 height 34
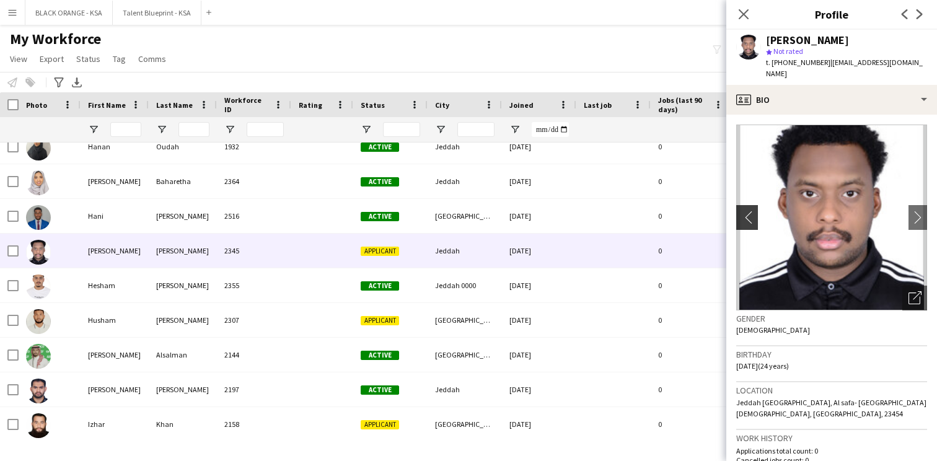
click at [747, 220] on app-icon "chevron-left" at bounding box center [745, 217] width 19 height 13
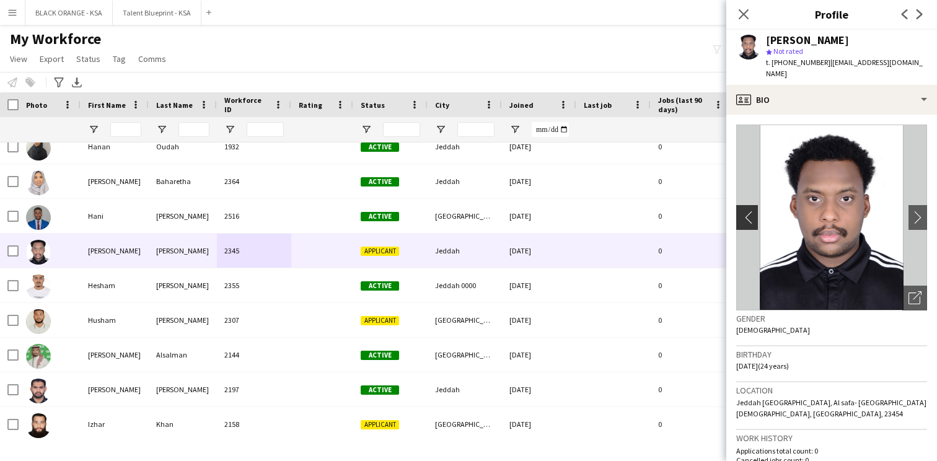
click at [747, 220] on app-icon "chevron-left" at bounding box center [745, 217] width 19 height 13
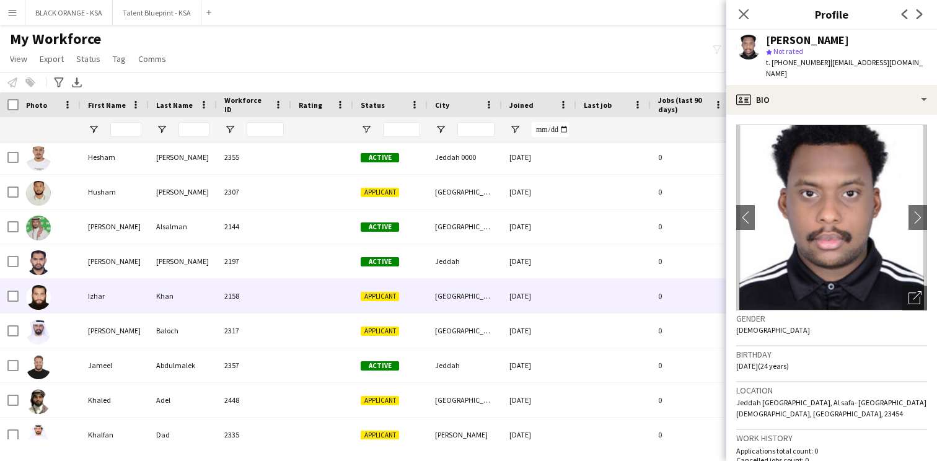
click at [366, 309] on div "Applicant" at bounding box center [390, 296] width 74 height 34
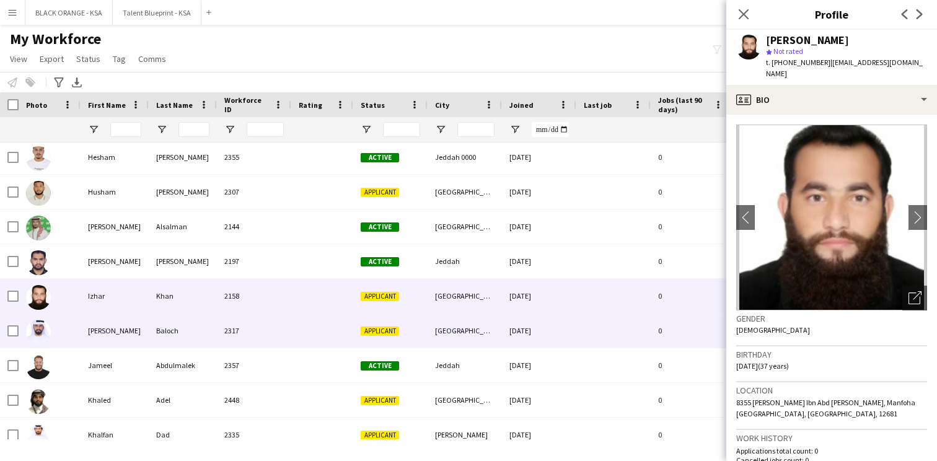
click at [340, 330] on div at bounding box center [322, 331] width 62 height 34
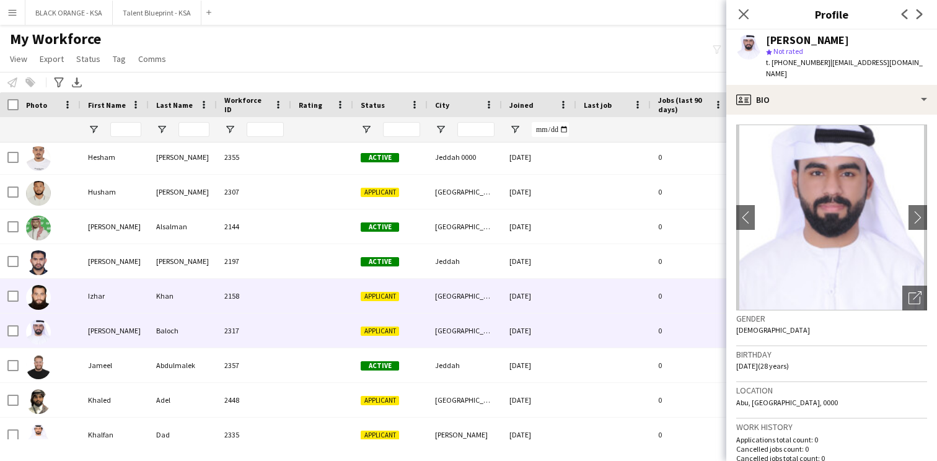
click at [312, 301] on div at bounding box center [322, 296] width 62 height 34
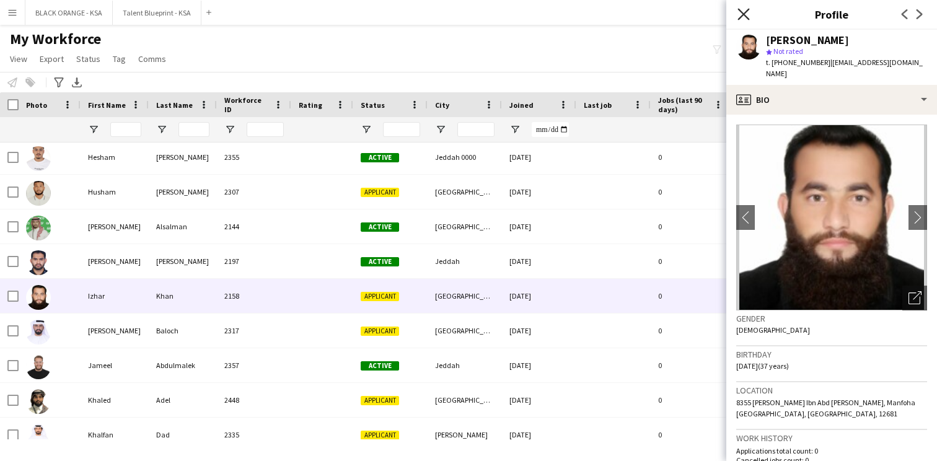
click at [740, 13] on icon "Close pop-in" at bounding box center [743, 14] width 12 height 12
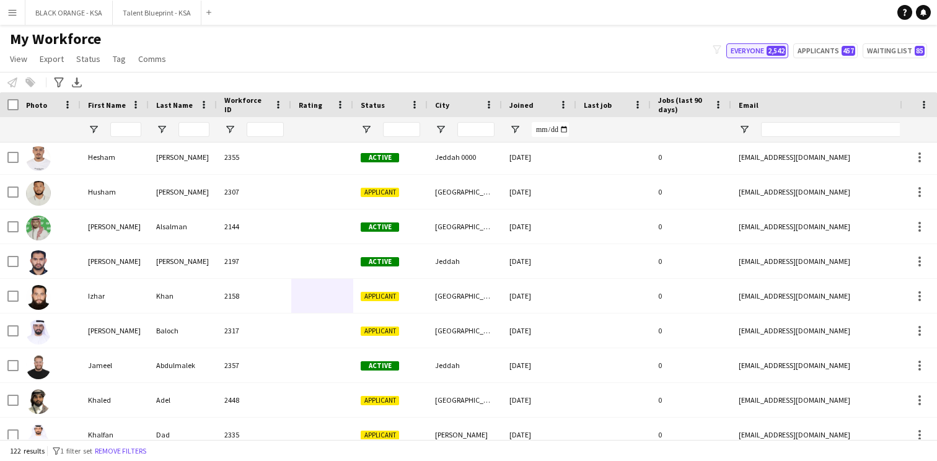
click at [767, 50] on button "Everyone 2,542" at bounding box center [757, 50] width 62 height 15
type input "**********"
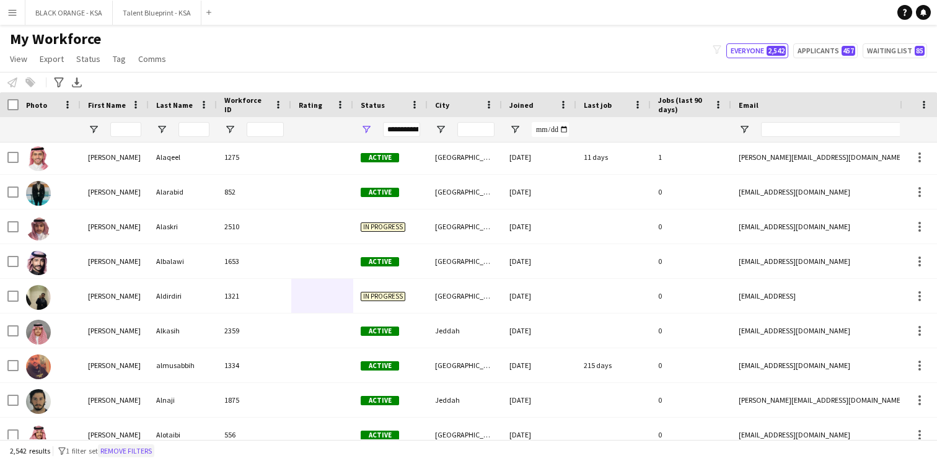
click at [131, 455] on button "Remove filters" at bounding box center [126, 451] width 56 height 14
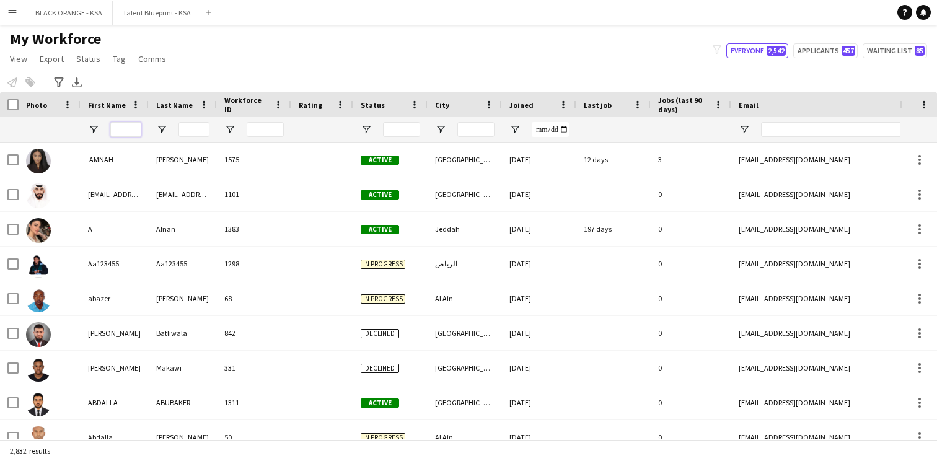
click at [124, 125] on input "First Name Filter Input" at bounding box center [125, 129] width 31 height 15
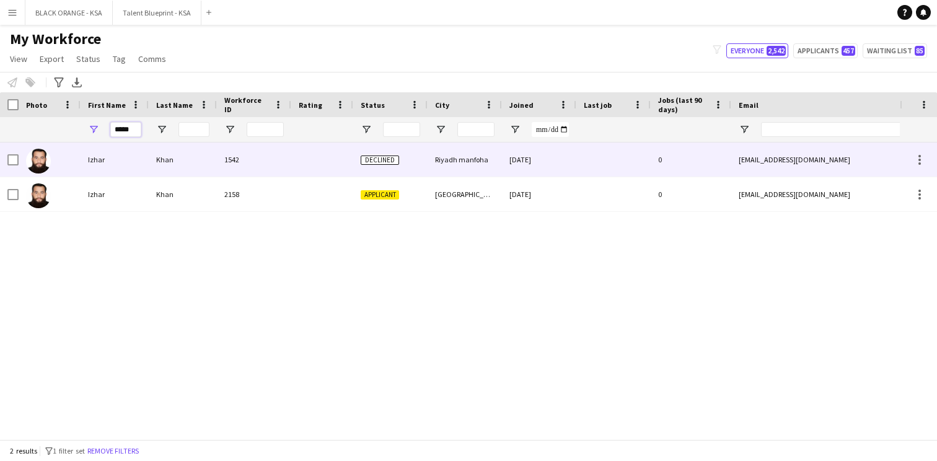
type input "*****"
click at [97, 169] on div "Izhar" at bounding box center [115, 160] width 68 height 34
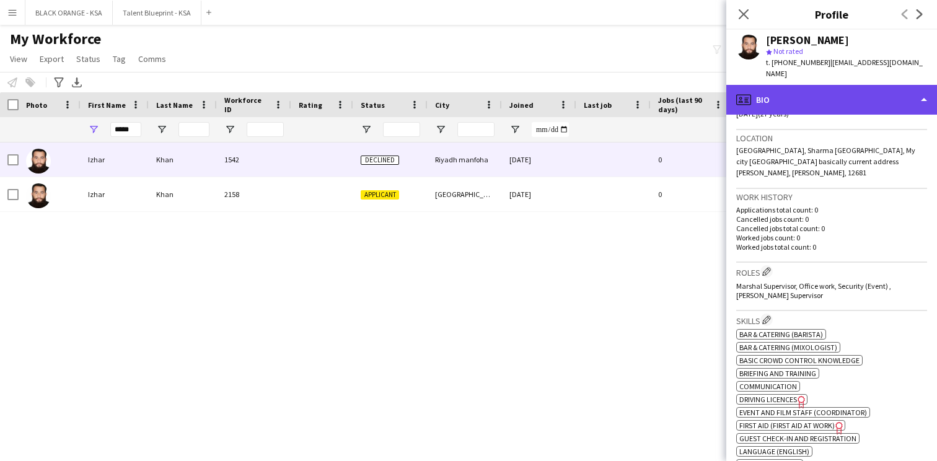
click at [825, 95] on div "profile Bio" at bounding box center [831, 100] width 211 height 30
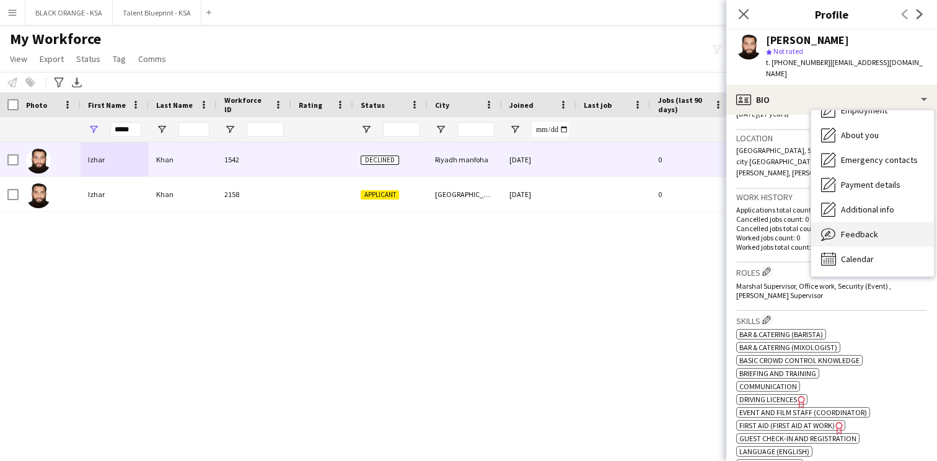
click at [854, 229] on span "Feedback" at bounding box center [859, 234] width 37 height 11
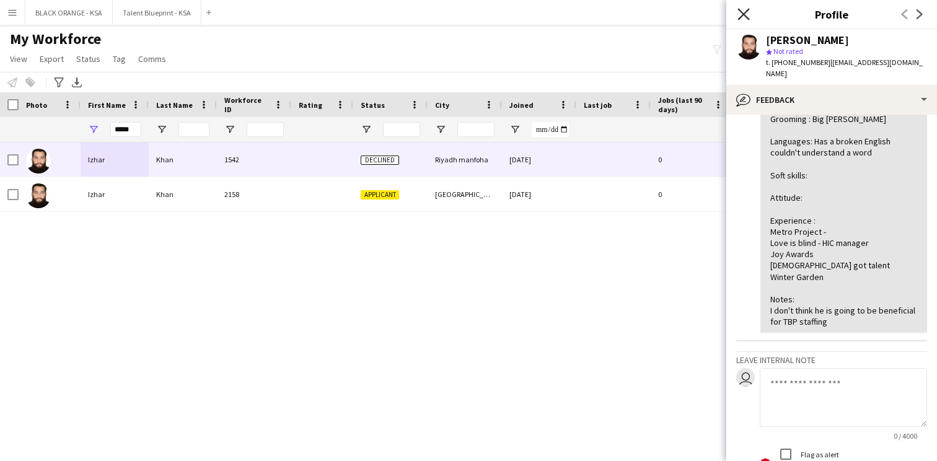
click at [741, 17] on icon "Close pop-in" at bounding box center [743, 14] width 12 height 12
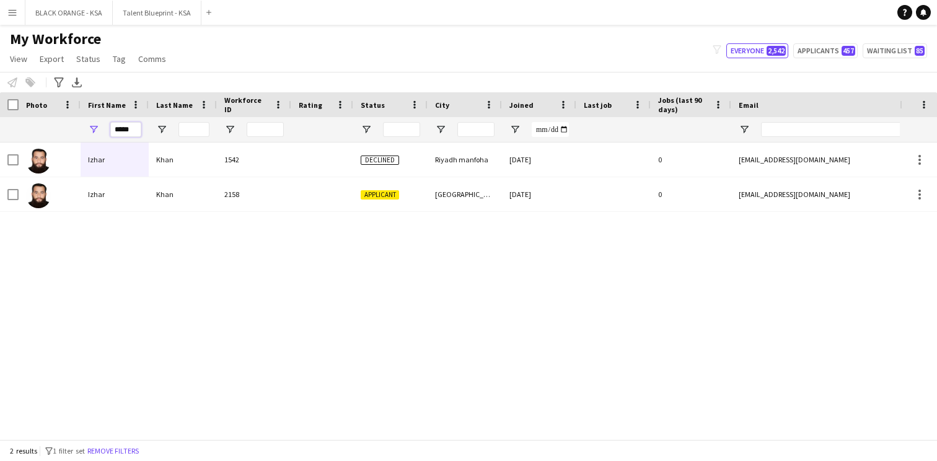
click at [120, 132] on input "*****" at bounding box center [125, 129] width 31 height 15
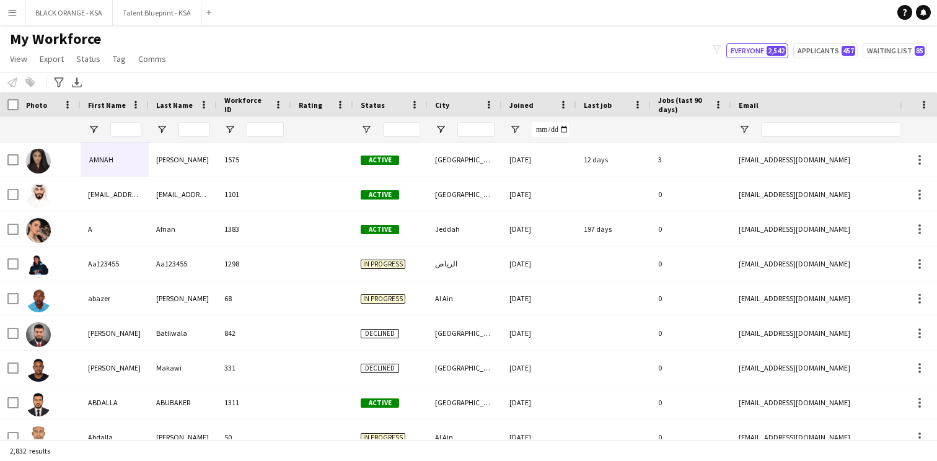
click at [336, 61] on div "My Workforce View Views Default view New view Update view Delete view Edit name…" at bounding box center [468, 51] width 937 height 42
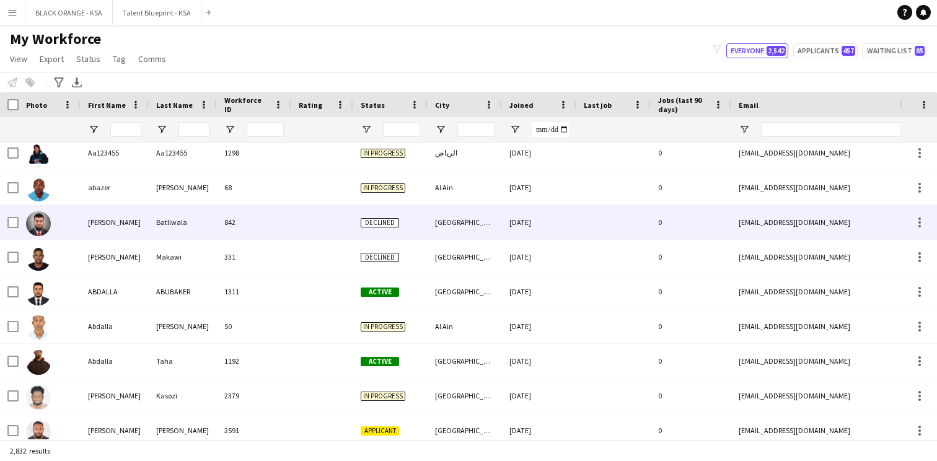
scroll to position [0, 444]
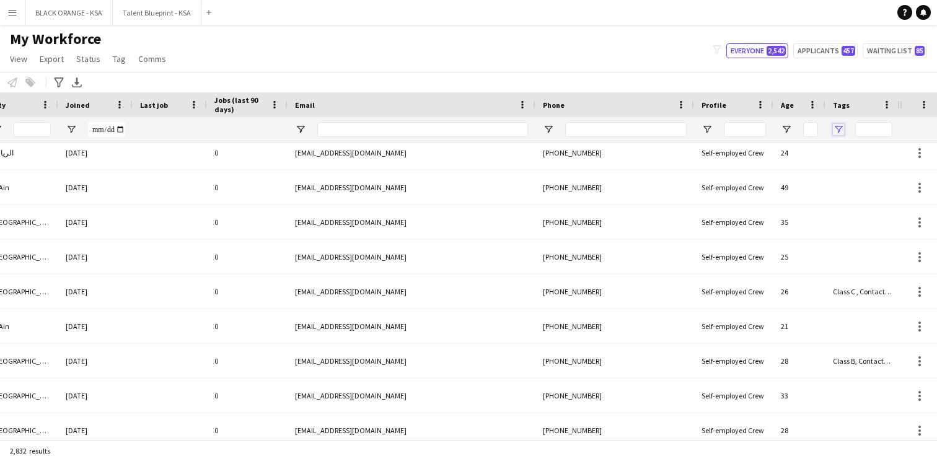
click at [838, 126] on span "Open Filter Menu" at bounding box center [838, 129] width 11 height 11
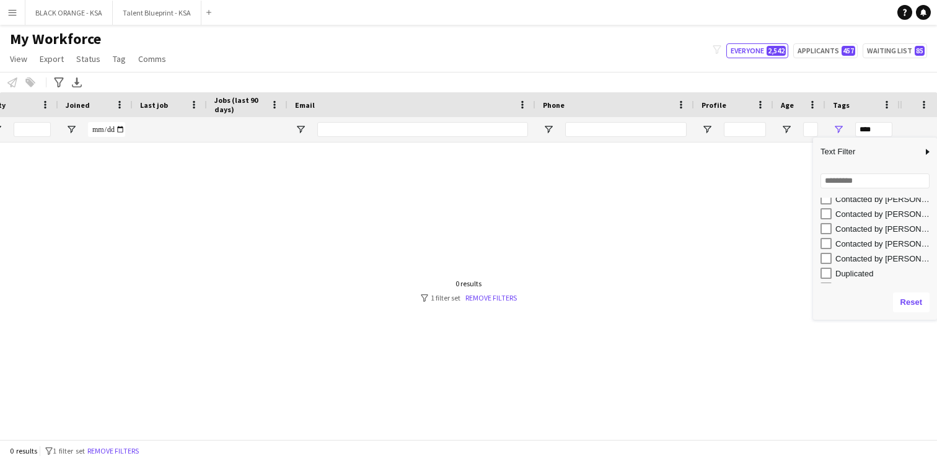
scroll to position [151, 0]
type input "**********"
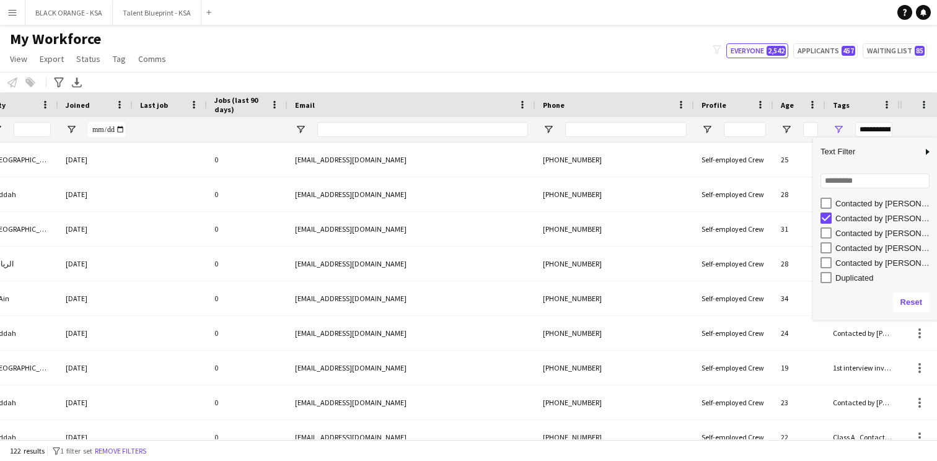
click at [659, 63] on div "My Workforce View Views Default view New view Update view Delete view Edit name…" at bounding box center [468, 51] width 937 height 42
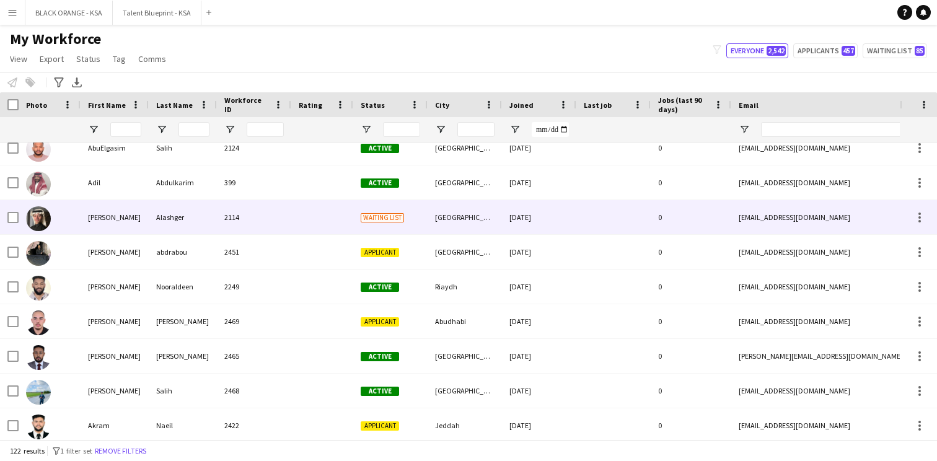
scroll to position [698, 0]
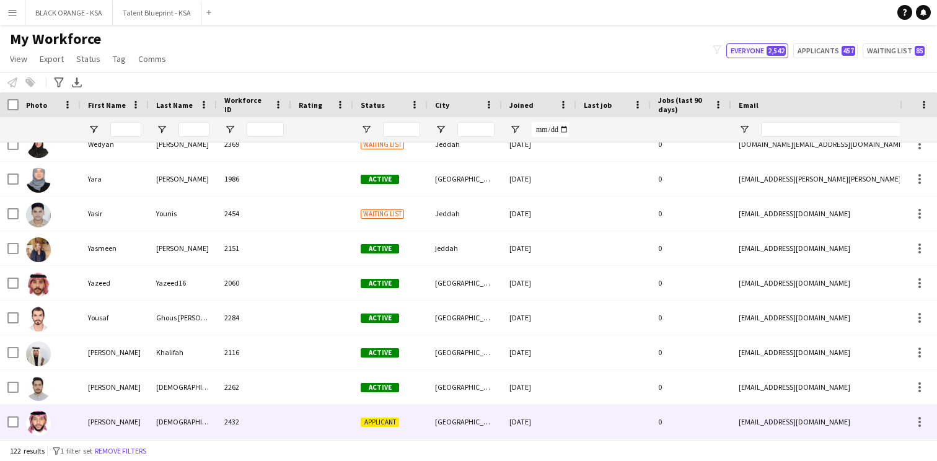
click at [112, 421] on div "[PERSON_NAME]" at bounding box center [115, 422] width 68 height 34
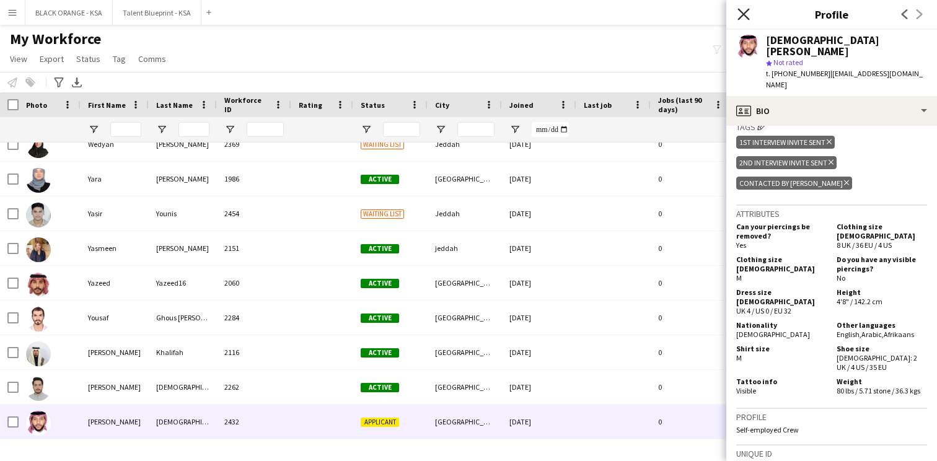
click at [740, 13] on icon "Close pop-in" at bounding box center [743, 14] width 12 height 12
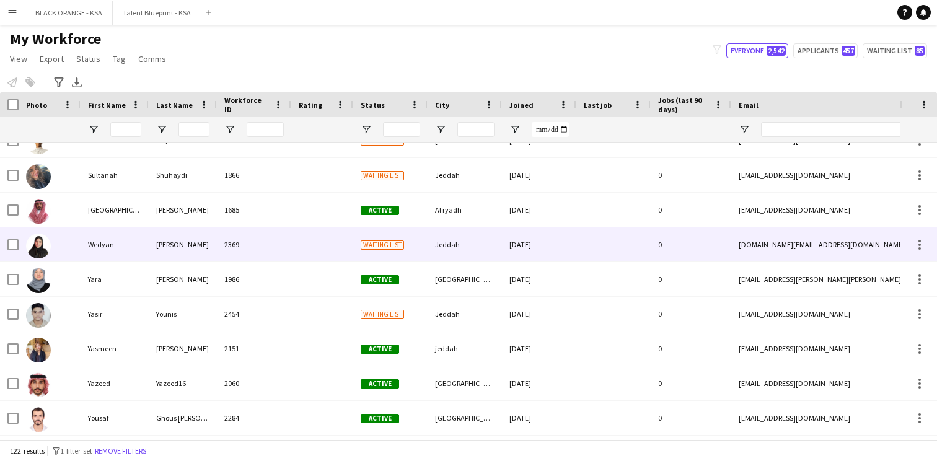
click at [188, 248] on div "[PERSON_NAME]" at bounding box center [183, 244] width 68 height 34
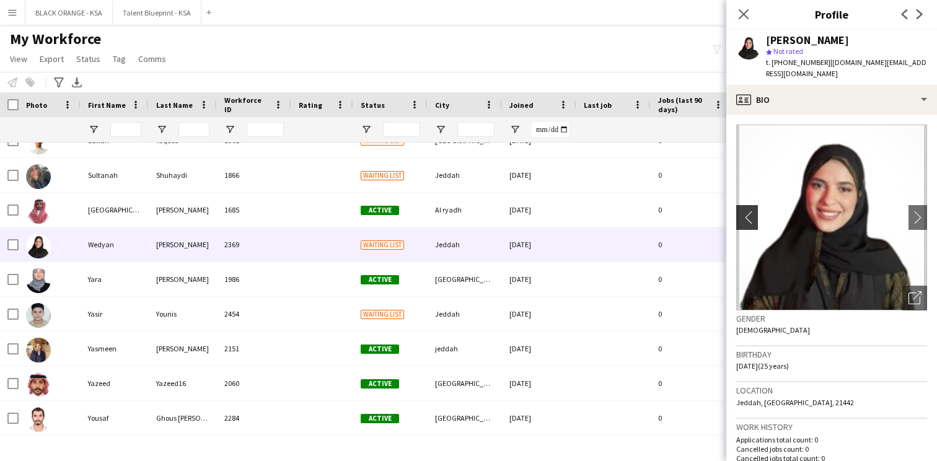
click at [744, 211] on app-icon "chevron-left" at bounding box center [745, 217] width 19 height 13
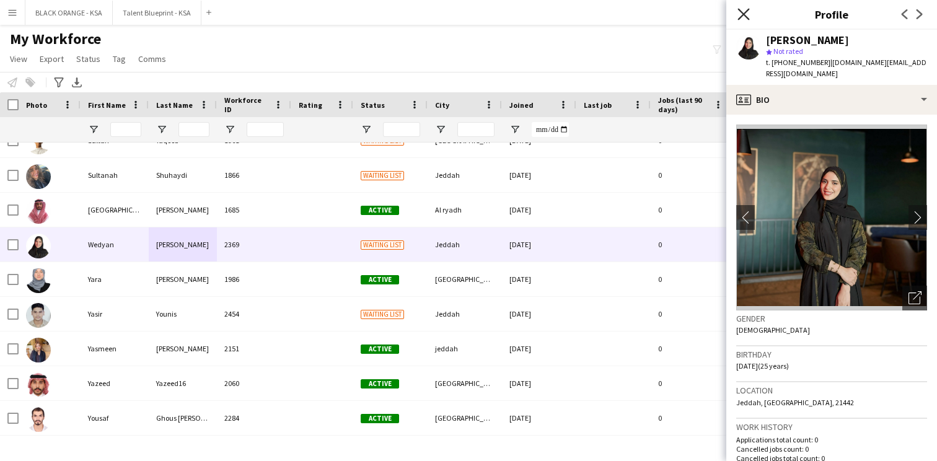
click at [744, 9] on icon "Close pop-in" at bounding box center [743, 14] width 12 height 12
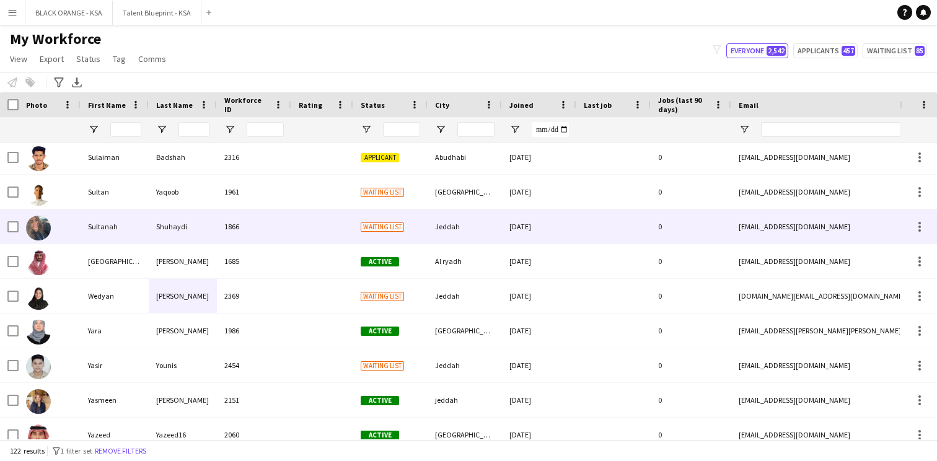
click at [202, 221] on div "Shuhaydi" at bounding box center [183, 226] width 68 height 34
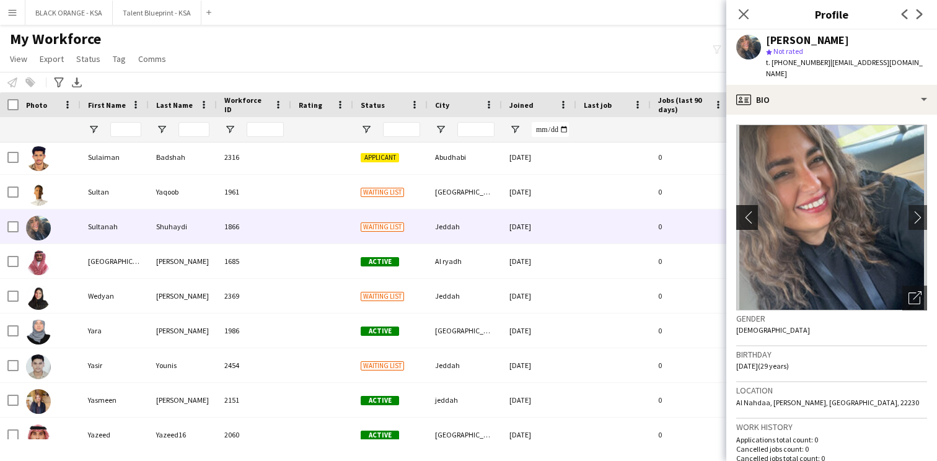
click at [745, 211] on app-icon "chevron-left" at bounding box center [745, 217] width 19 height 13
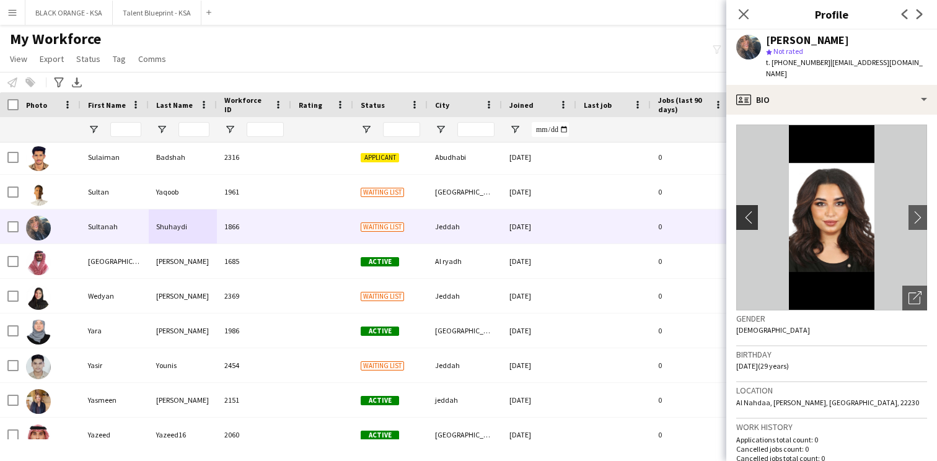
click at [745, 211] on app-icon "chevron-left" at bounding box center [745, 217] width 19 height 13
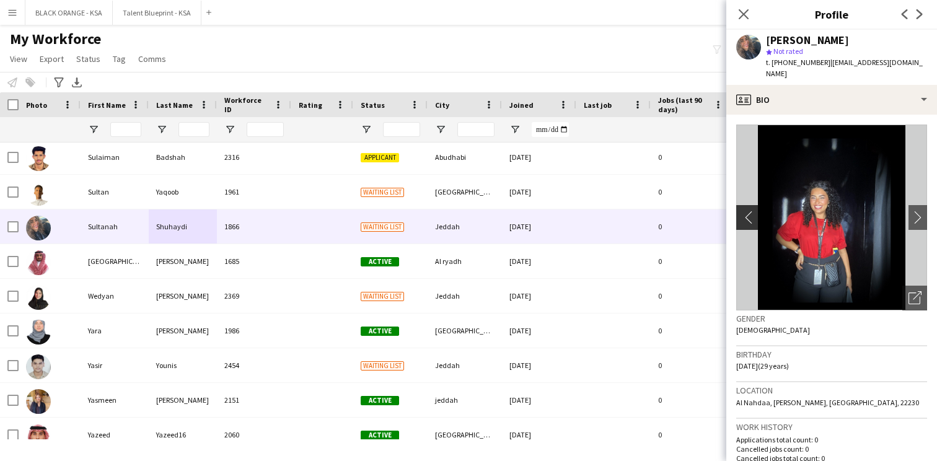
click at [745, 211] on app-icon "chevron-left" at bounding box center [745, 217] width 19 height 13
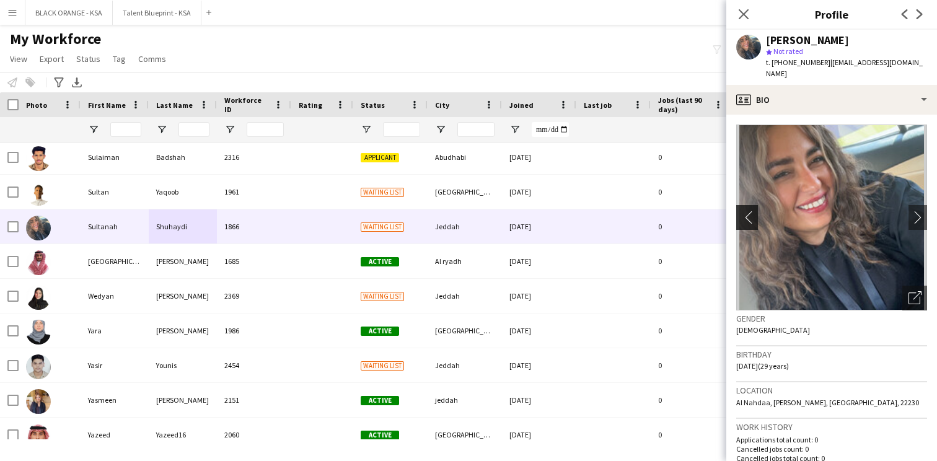
click at [745, 211] on app-icon "chevron-left" at bounding box center [745, 217] width 19 height 13
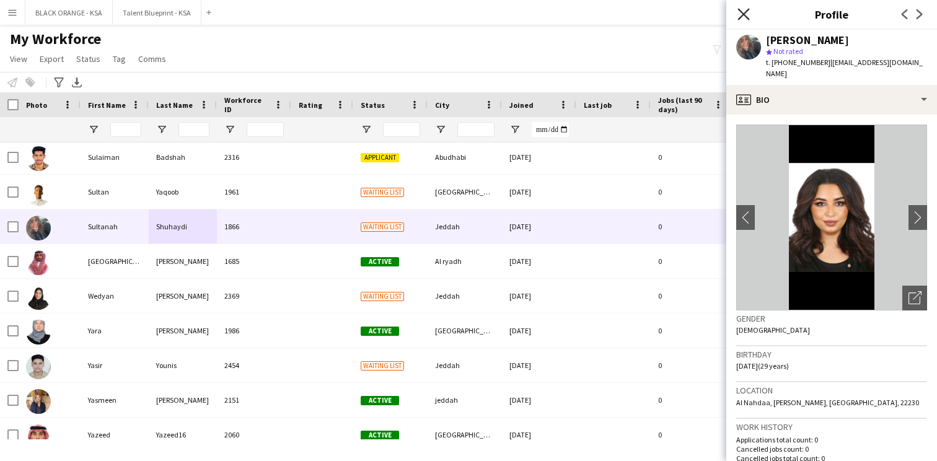
click at [744, 12] on icon at bounding box center [743, 14] width 12 height 12
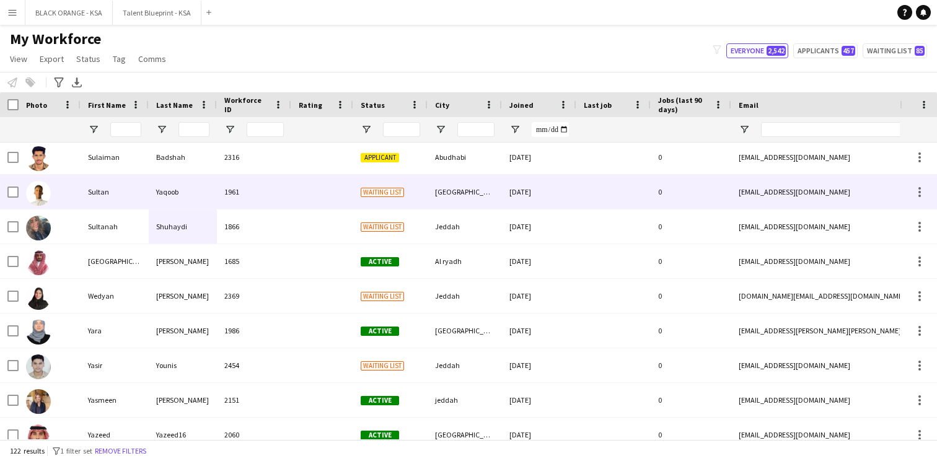
click at [99, 194] on div "Sultan" at bounding box center [115, 192] width 68 height 34
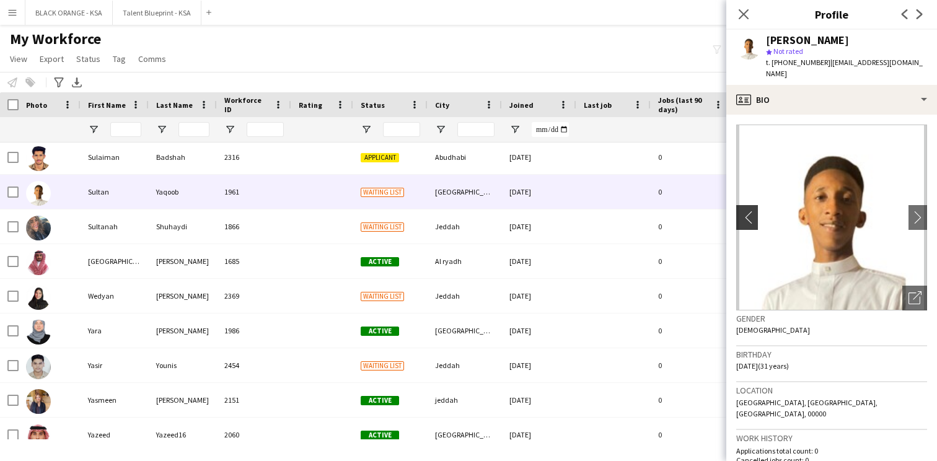
click at [753, 211] on app-icon "chevron-left" at bounding box center [745, 217] width 19 height 13
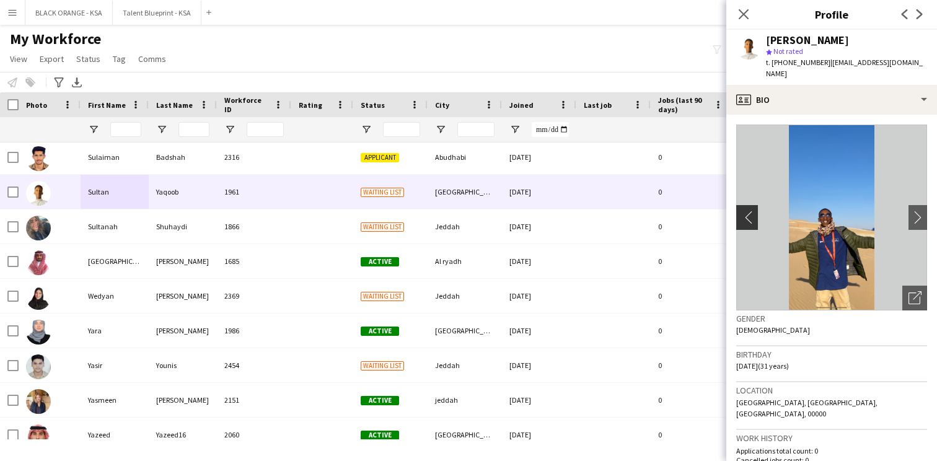
click at [754, 211] on app-icon "chevron-left" at bounding box center [745, 217] width 19 height 13
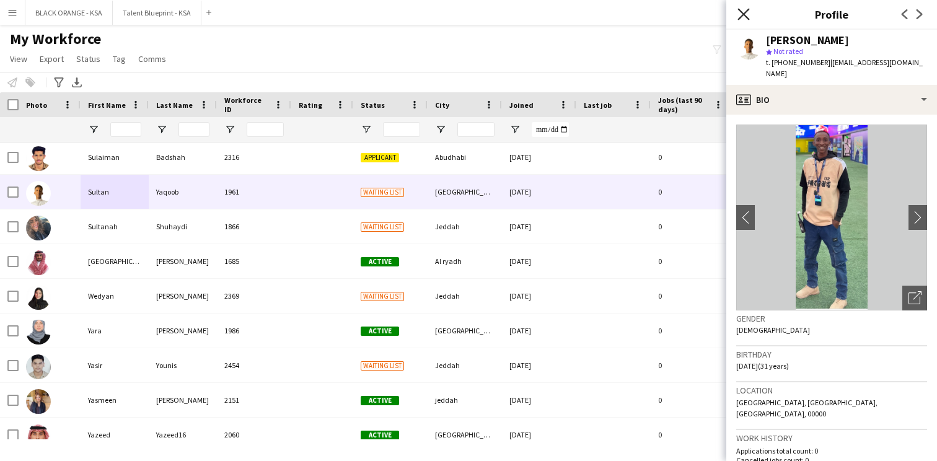
click at [741, 12] on icon at bounding box center [743, 14] width 12 height 12
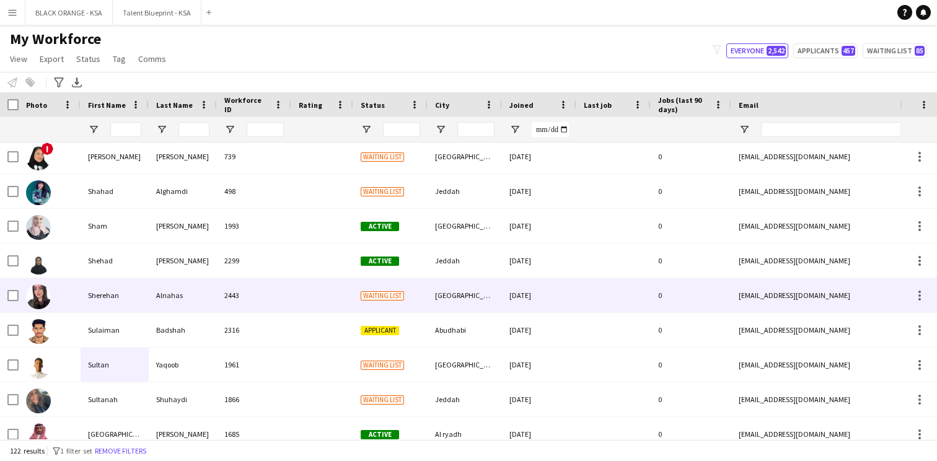
click at [213, 291] on div "Alnahas" at bounding box center [183, 295] width 68 height 34
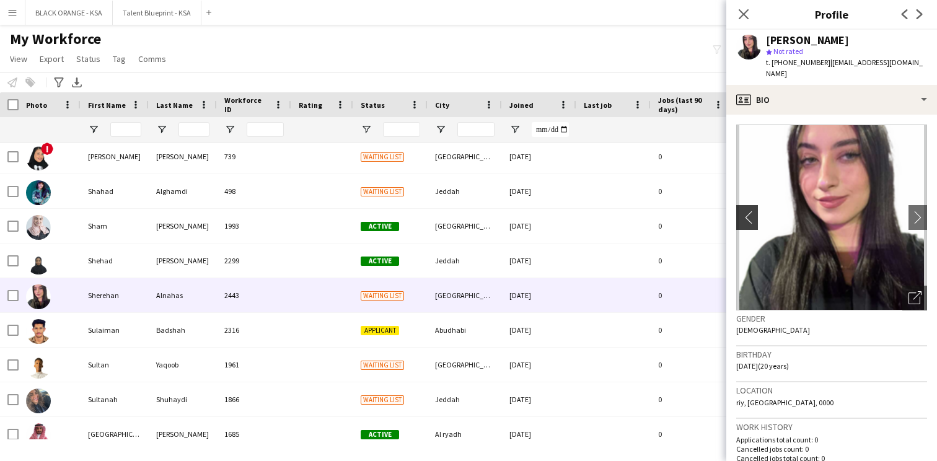
click at [746, 211] on app-icon "chevron-left" at bounding box center [745, 217] width 19 height 13
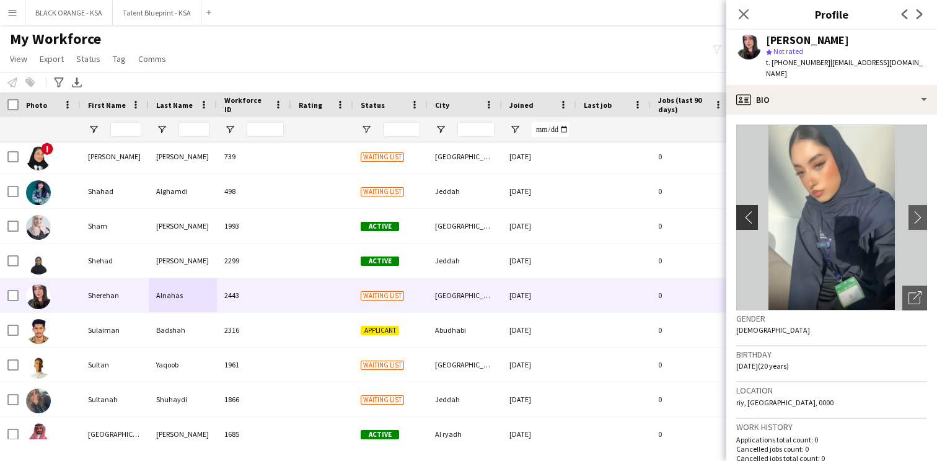
click at [746, 211] on app-icon "chevron-left" at bounding box center [745, 217] width 19 height 13
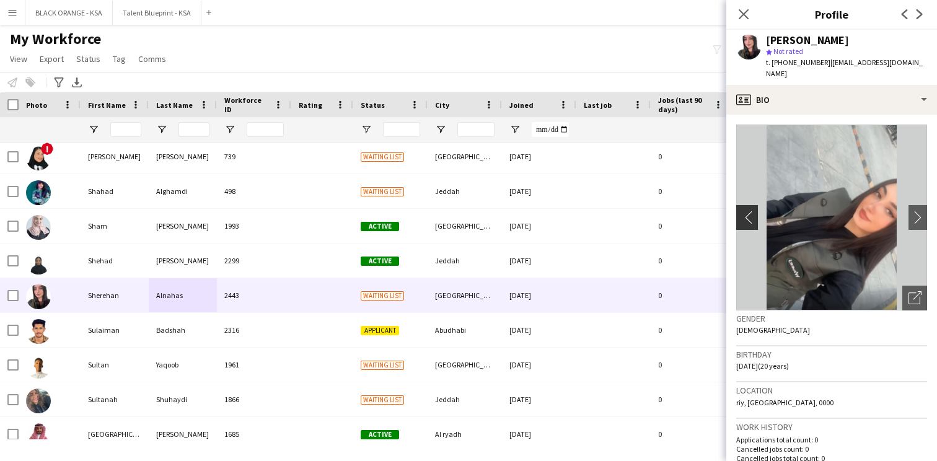
click at [746, 211] on app-icon "chevron-left" at bounding box center [745, 217] width 19 height 13
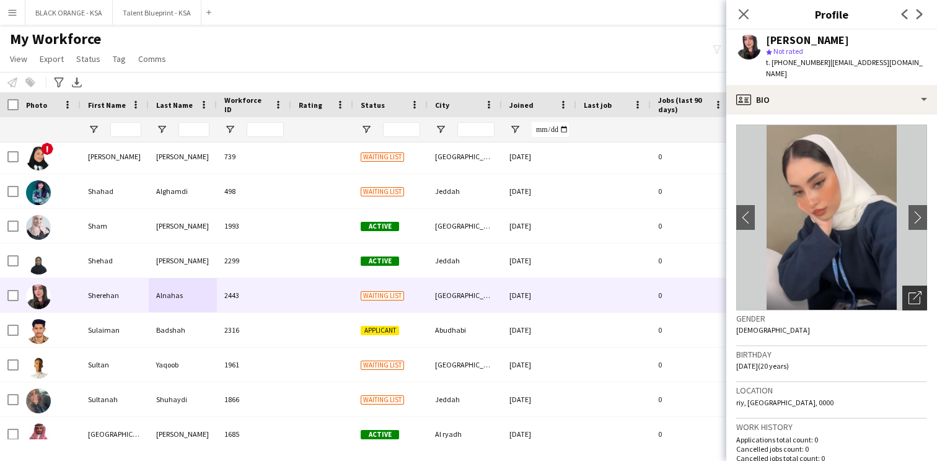
click at [917, 291] on icon "Open photos pop-in" at bounding box center [915, 297] width 13 height 13
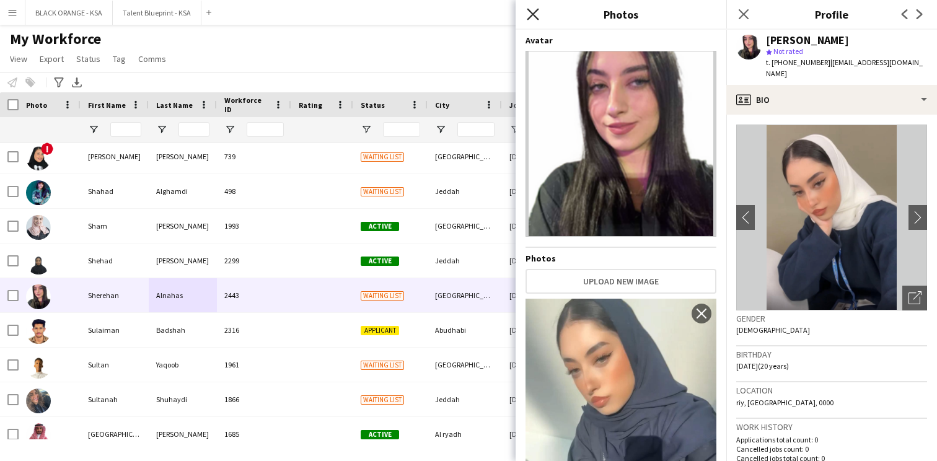
click at [532, 14] on icon at bounding box center [533, 14] width 12 height 12
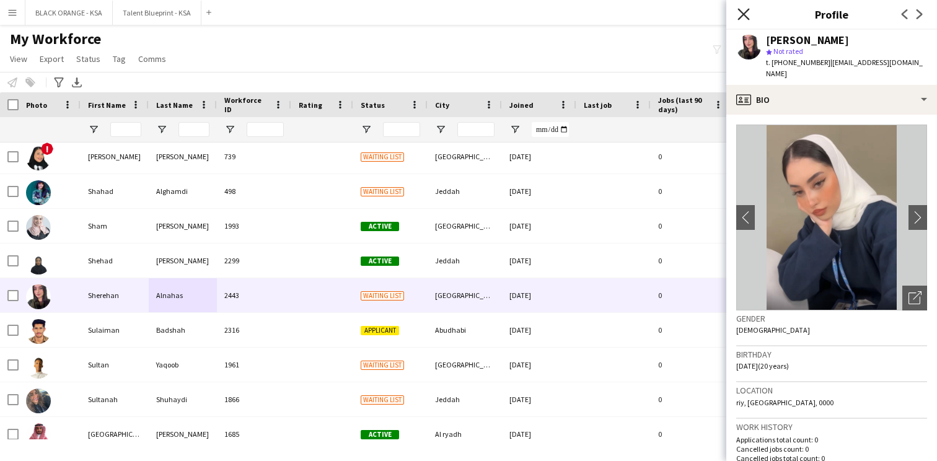
click at [748, 12] on icon "Close pop-in" at bounding box center [743, 14] width 12 height 12
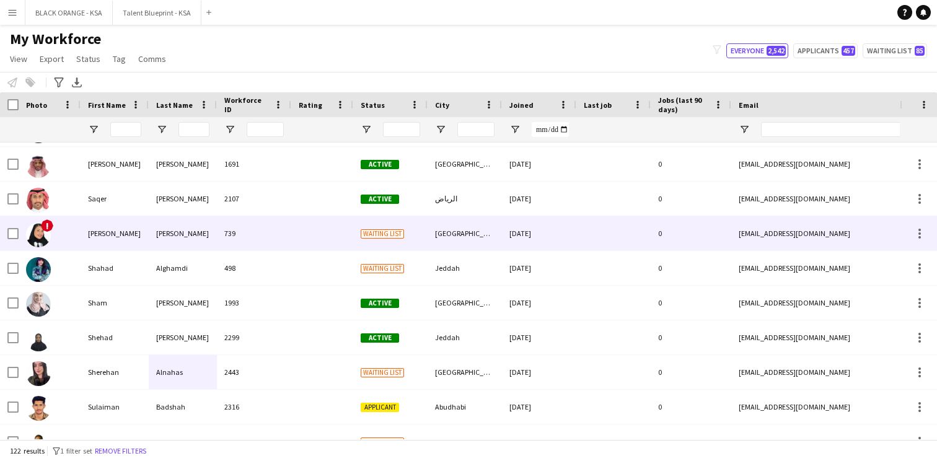
click at [242, 242] on div "739" at bounding box center [254, 233] width 74 height 34
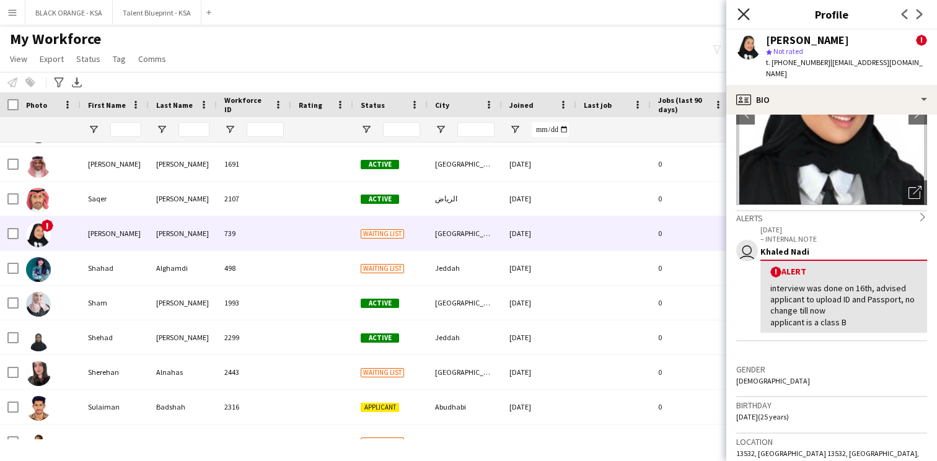
click at [748, 9] on icon at bounding box center [743, 14] width 12 height 12
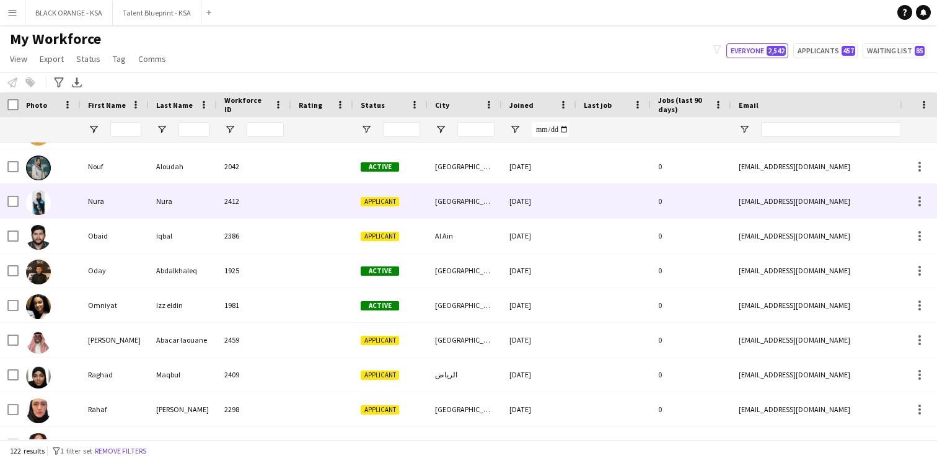
click at [274, 214] on div "2412" at bounding box center [254, 201] width 74 height 34
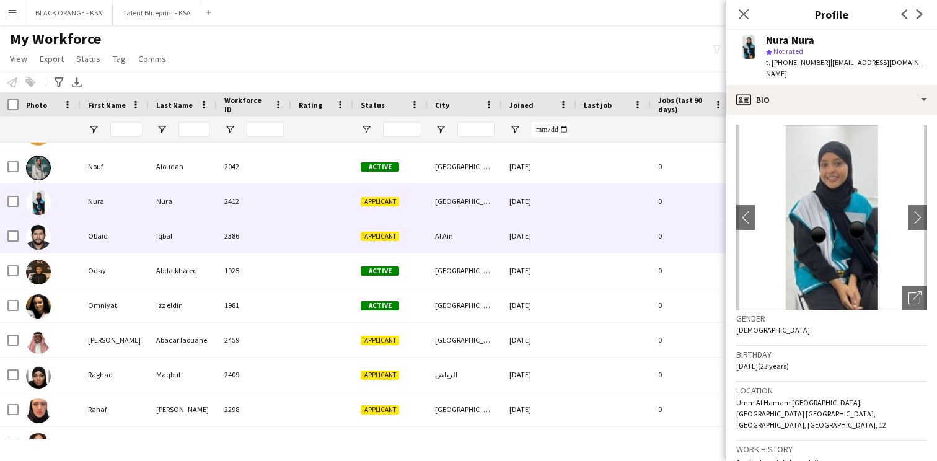
click at [288, 237] on div "2386" at bounding box center [254, 236] width 74 height 34
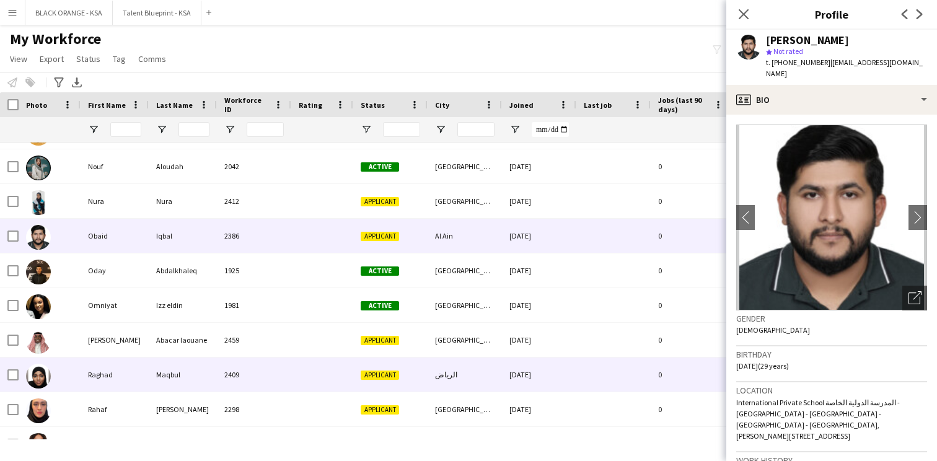
click at [310, 358] on div at bounding box center [322, 375] width 62 height 34
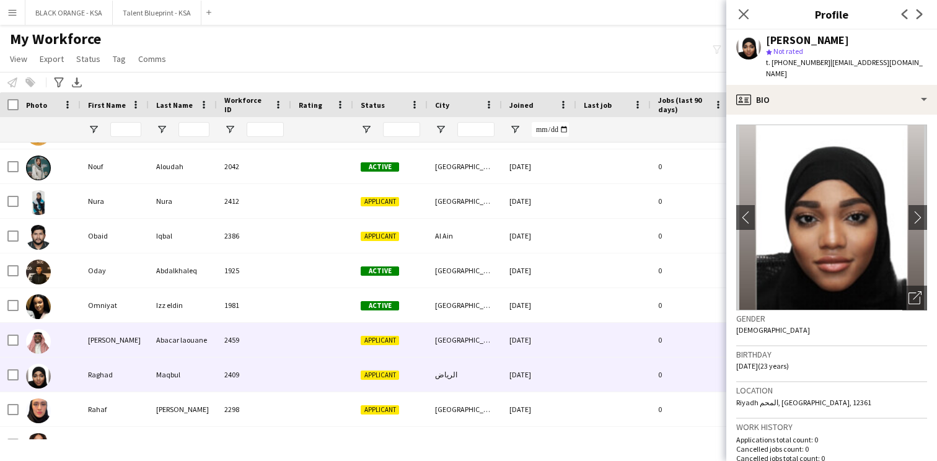
click at [310, 344] on div at bounding box center [322, 340] width 62 height 34
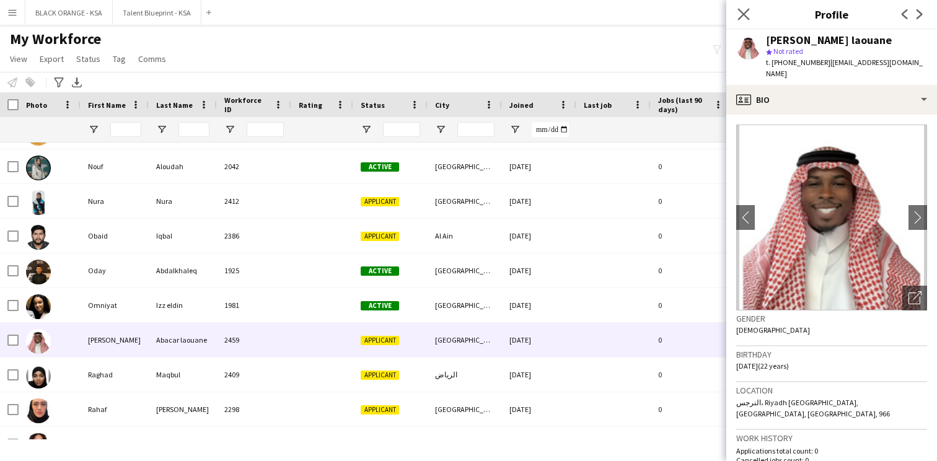
click at [749, 20] on app-icon "Close pop-in" at bounding box center [744, 15] width 18 height 18
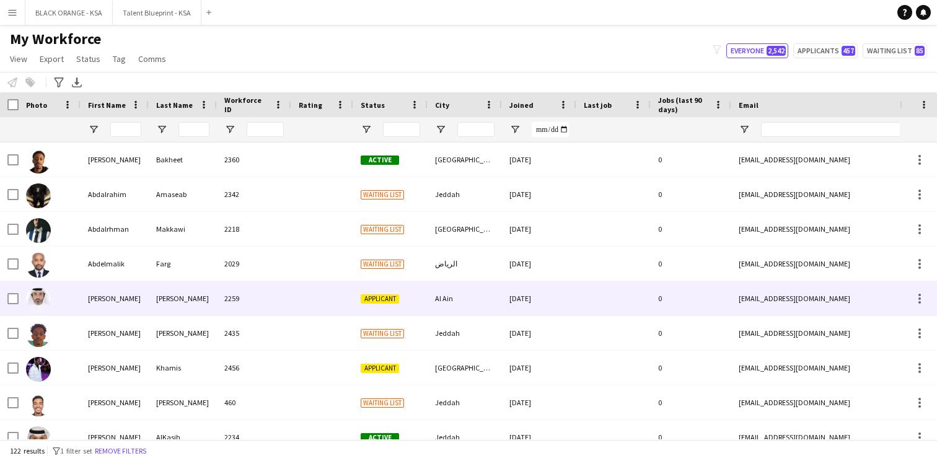
click at [317, 302] on div at bounding box center [322, 298] width 62 height 34
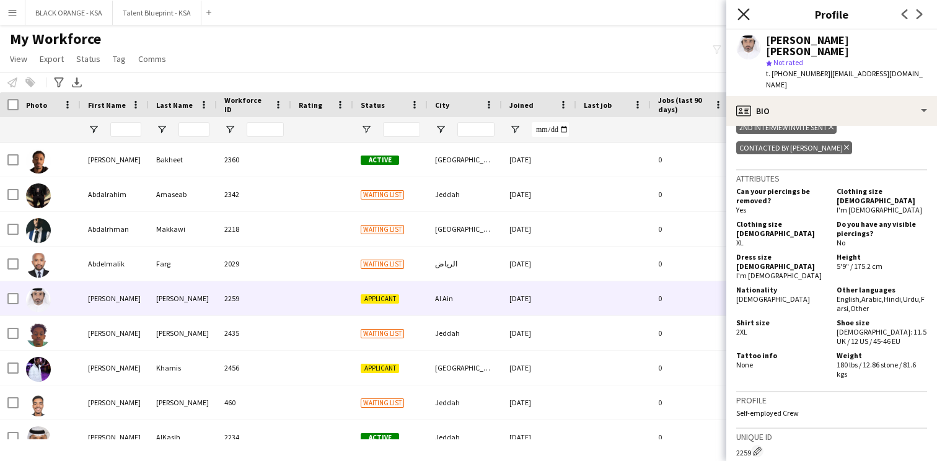
click at [744, 16] on icon "Close pop-in" at bounding box center [743, 14] width 12 height 12
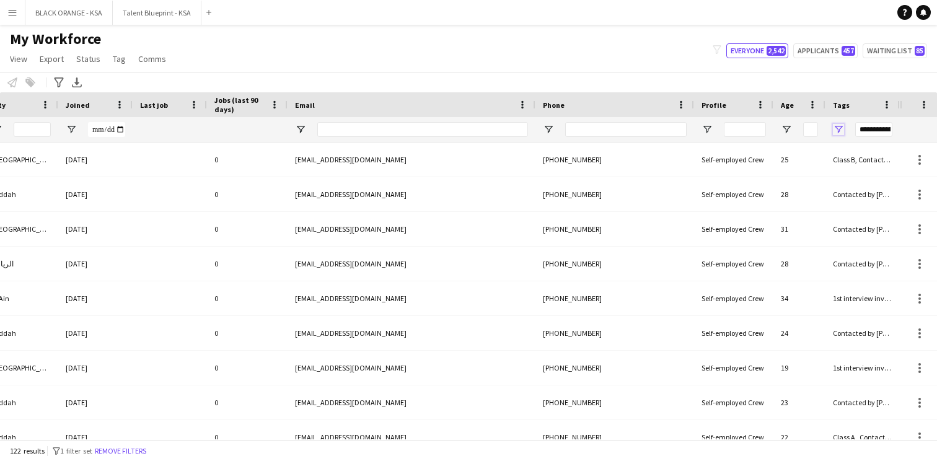
click at [835, 127] on span "Open Filter Menu" at bounding box center [838, 129] width 11 height 11
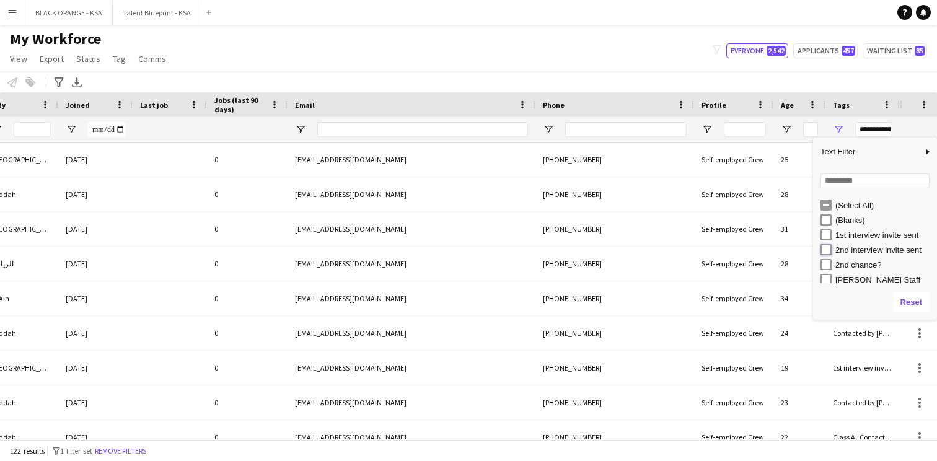
type input "**********"
click at [710, 70] on div "My Workforce View Views Default view New view Update view Delete view Edit name…" at bounding box center [468, 51] width 937 height 42
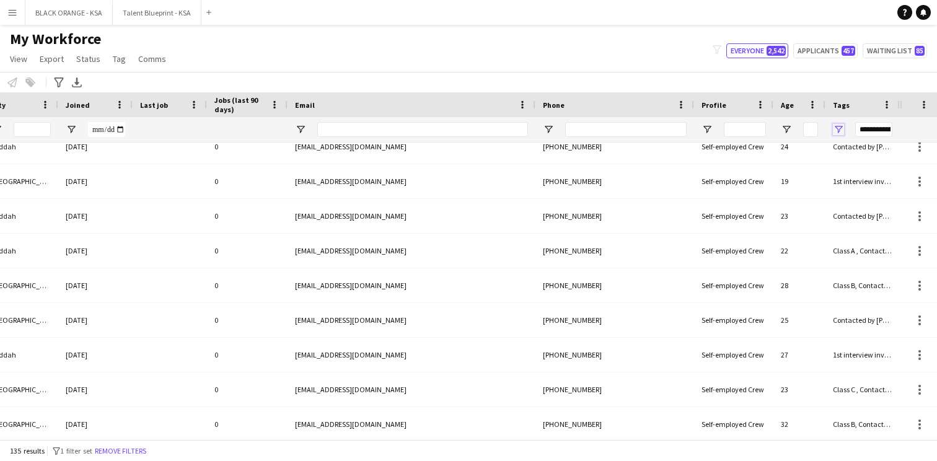
click at [833, 126] on span "Open Filter Menu" at bounding box center [838, 129] width 11 height 11
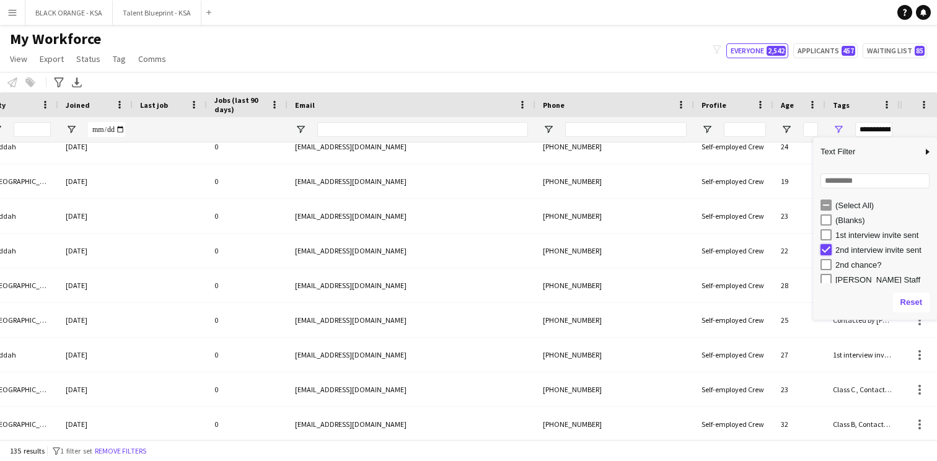
type input "**********"
click at [604, 49] on div "My Workforce View Views Default view New view Update view Delete view Edit name…" at bounding box center [468, 51] width 937 height 42
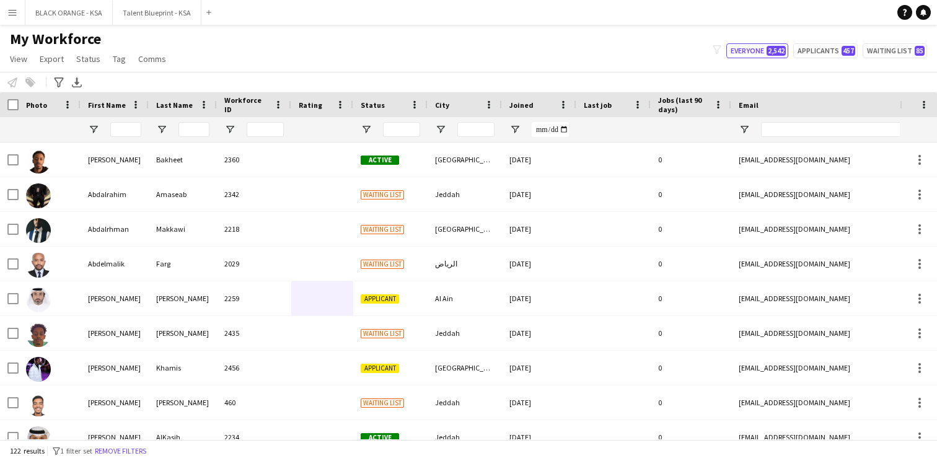
click at [633, 58] on div "My Workforce View Views Default view New view Update view Delete view Edit name…" at bounding box center [468, 51] width 937 height 42
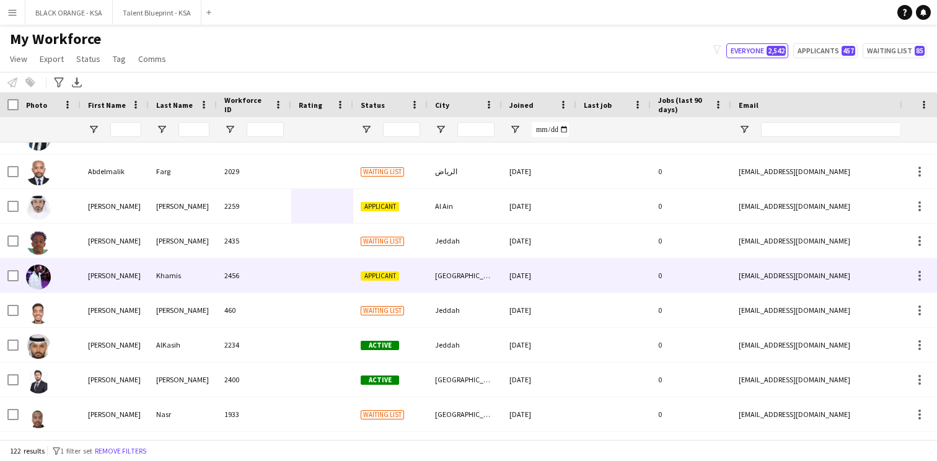
click at [299, 282] on div at bounding box center [322, 275] width 62 height 34
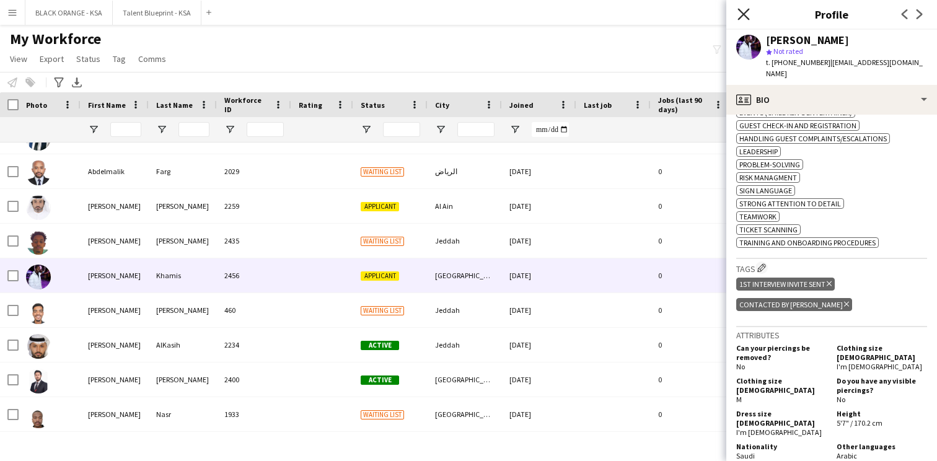
click at [742, 14] on icon "Close pop-in" at bounding box center [743, 14] width 12 height 12
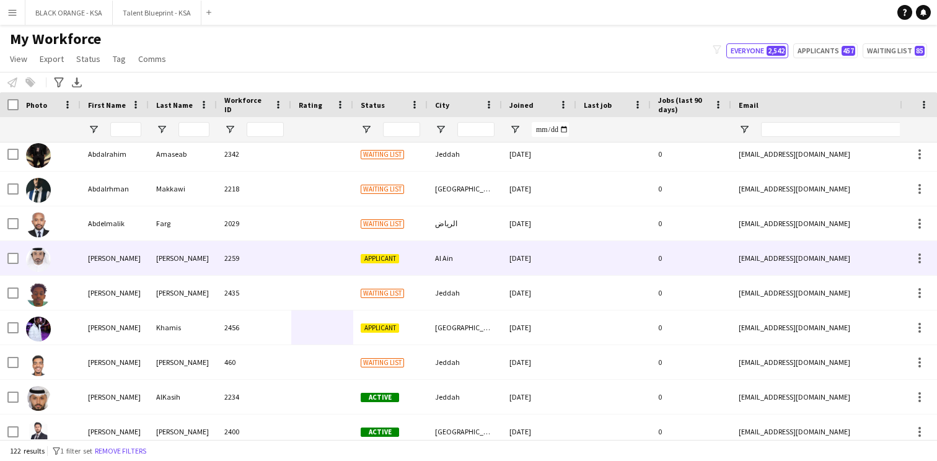
click at [231, 266] on div "2259" at bounding box center [254, 258] width 74 height 34
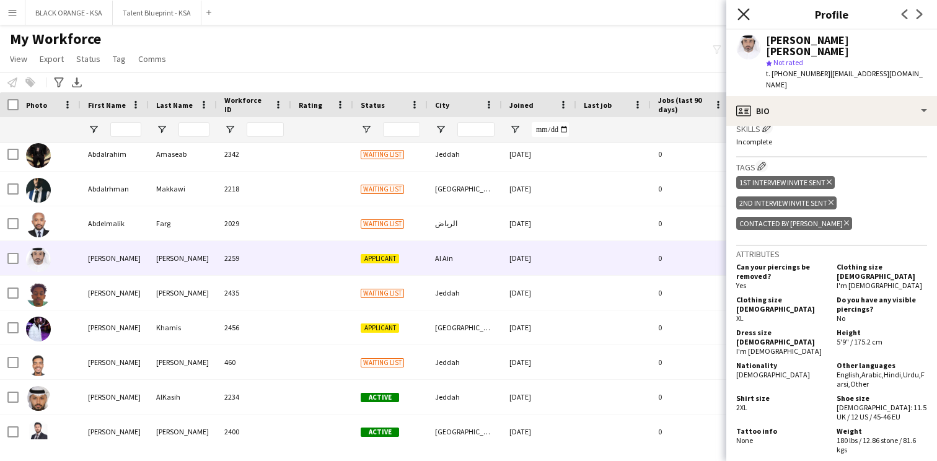
click at [749, 17] on icon "Close pop-in" at bounding box center [743, 14] width 12 height 12
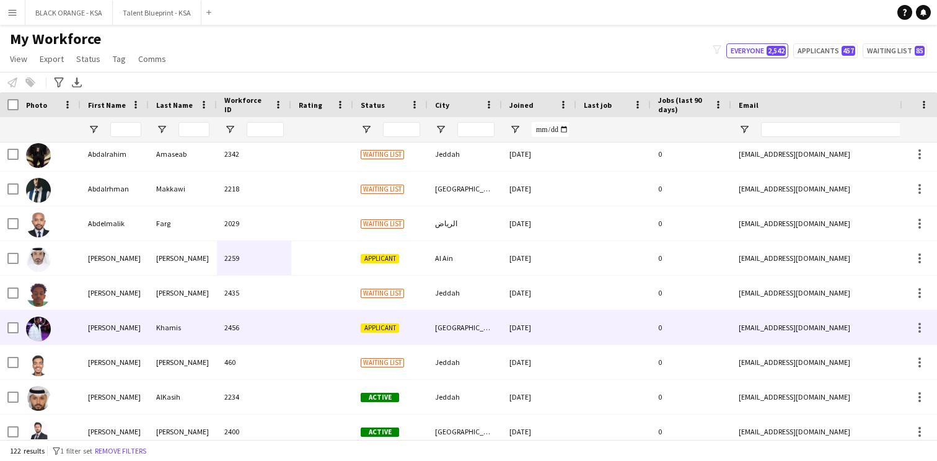
click at [269, 318] on div "2456" at bounding box center [254, 327] width 74 height 34
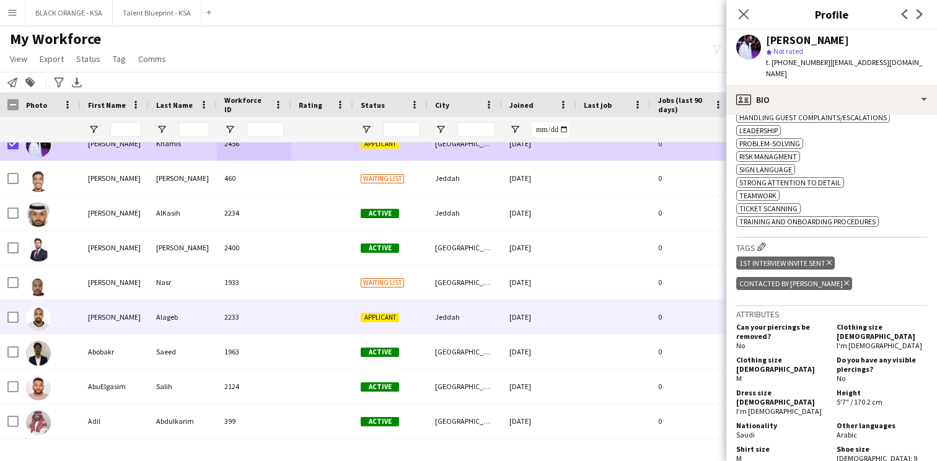
click at [108, 322] on div "[PERSON_NAME]" at bounding box center [115, 317] width 68 height 34
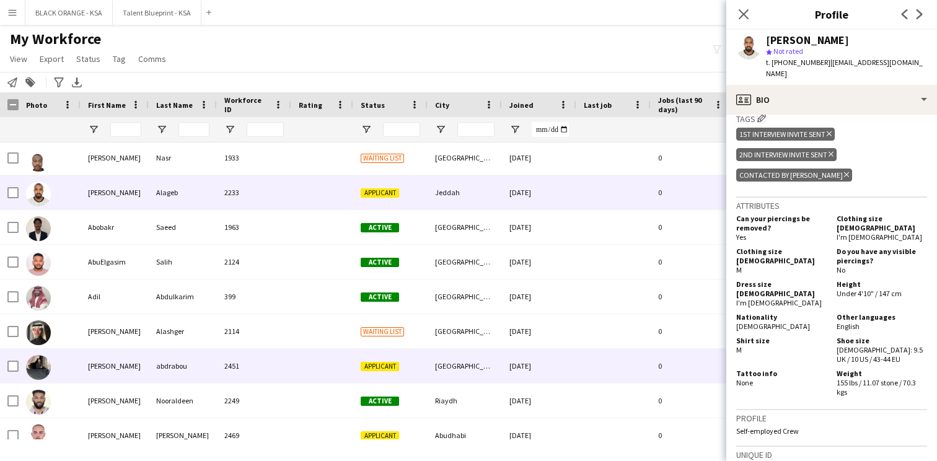
click at [428, 371] on div "[GEOGRAPHIC_DATA]" at bounding box center [465, 366] width 74 height 34
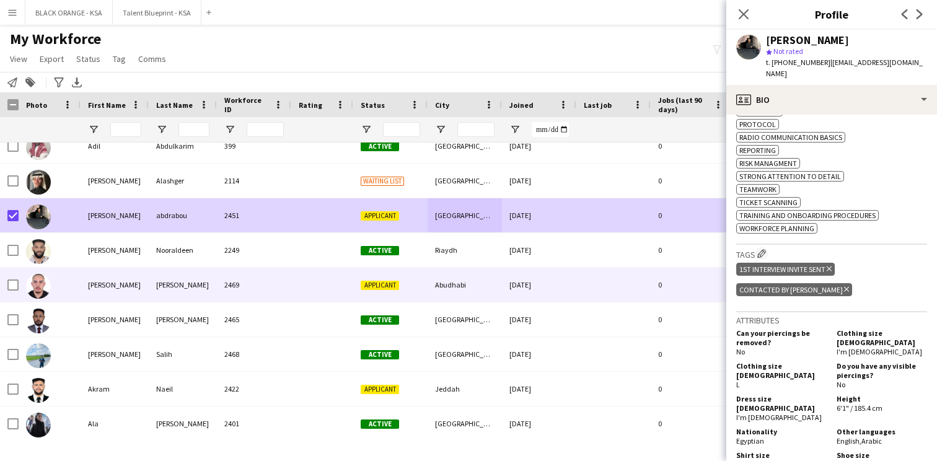
click at [174, 275] on div "[PERSON_NAME]" at bounding box center [183, 285] width 68 height 34
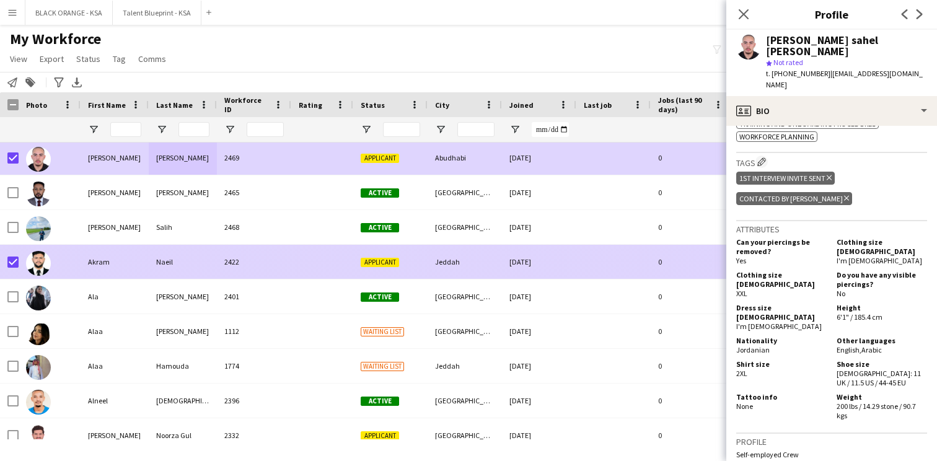
click at [410, 278] on div "Applicant" at bounding box center [390, 262] width 74 height 34
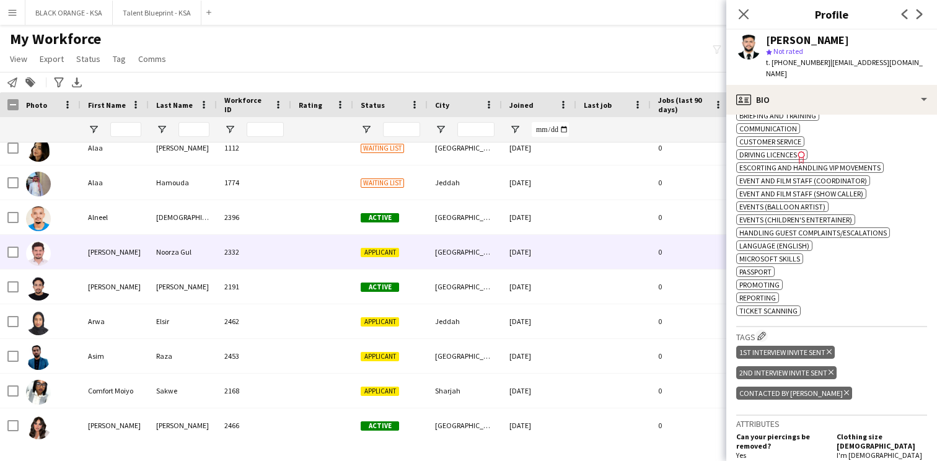
click at [150, 258] on div "Noorza Gul" at bounding box center [183, 252] width 68 height 34
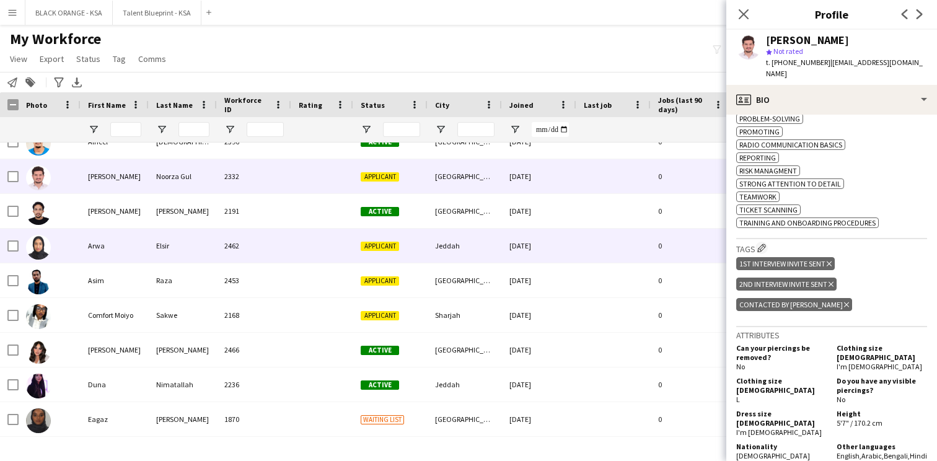
click at [343, 252] on div at bounding box center [322, 246] width 62 height 34
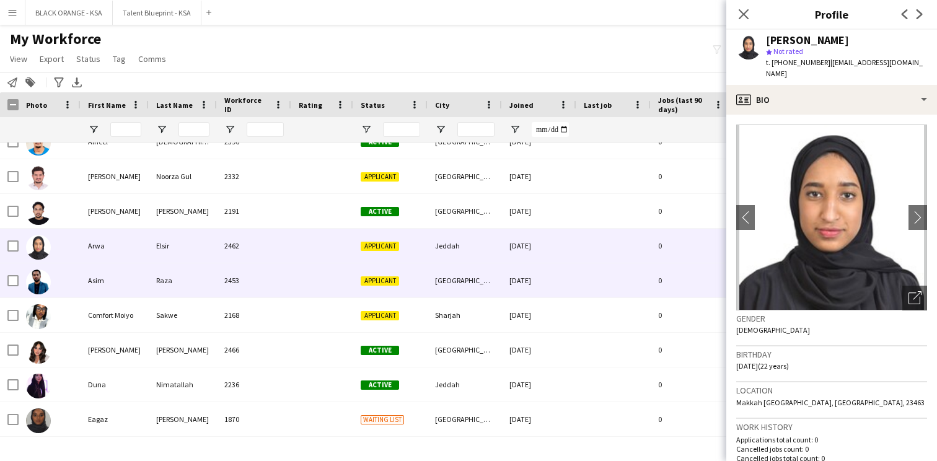
click at [329, 273] on div at bounding box center [322, 280] width 62 height 34
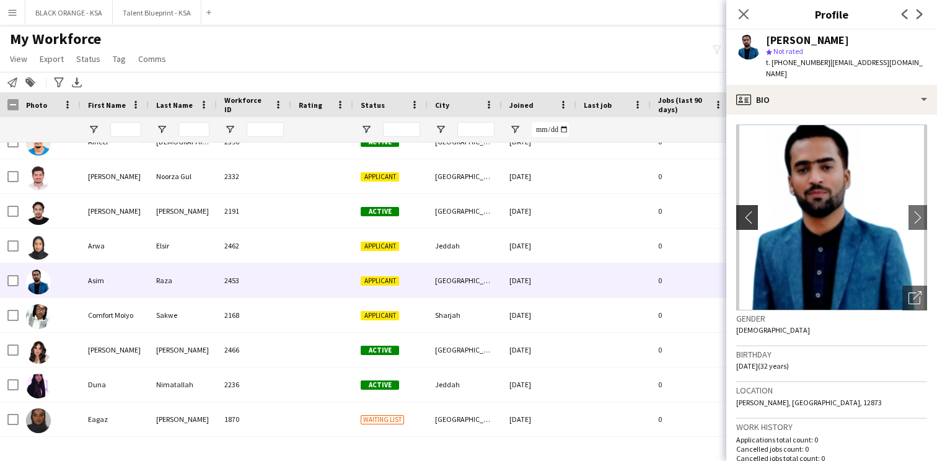
click at [741, 211] on app-icon "chevron-left" at bounding box center [745, 217] width 19 height 13
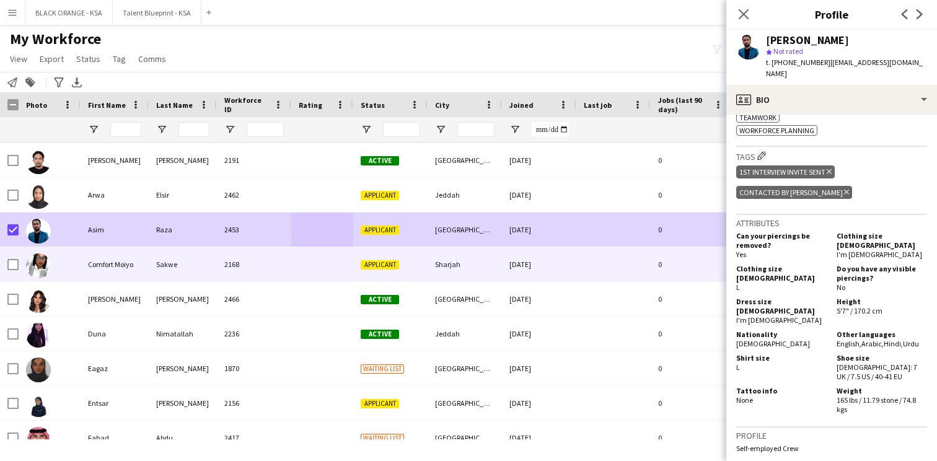
click at [266, 272] on div "2168" at bounding box center [254, 264] width 74 height 34
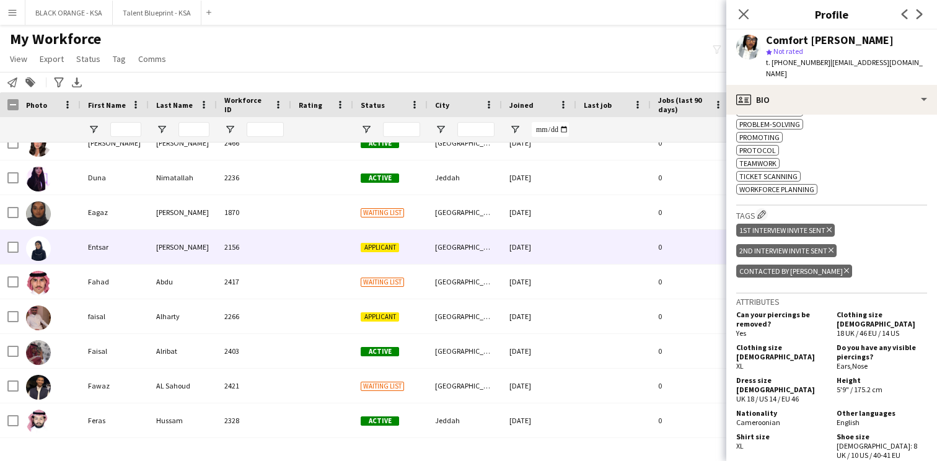
click at [294, 248] on div at bounding box center [322, 247] width 62 height 34
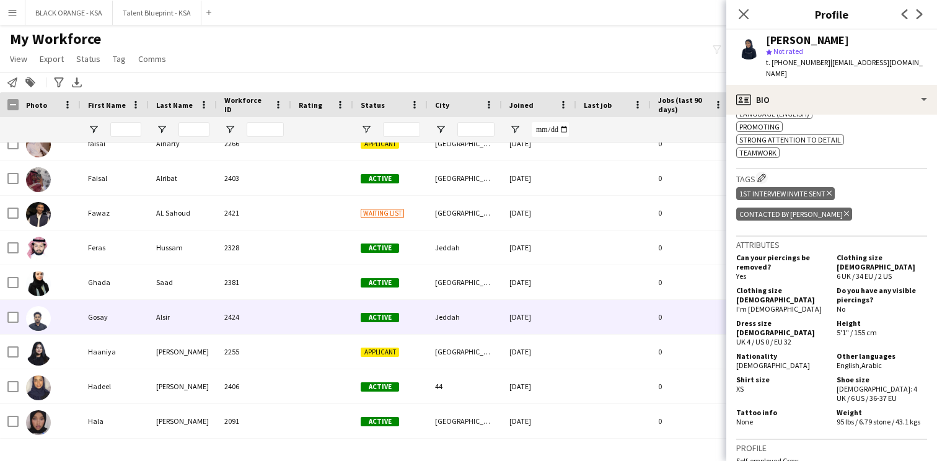
scroll to position [1284, 0]
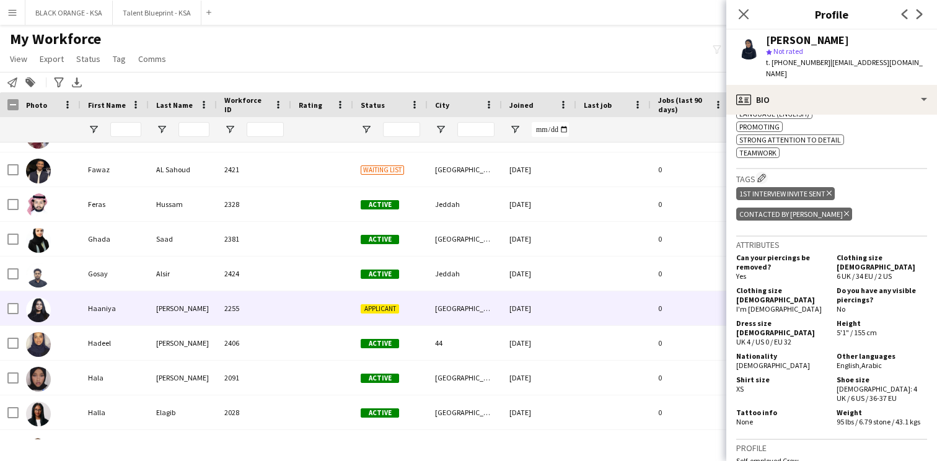
click at [164, 306] on div "[PERSON_NAME]" at bounding box center [183, 308] width 68 height 34
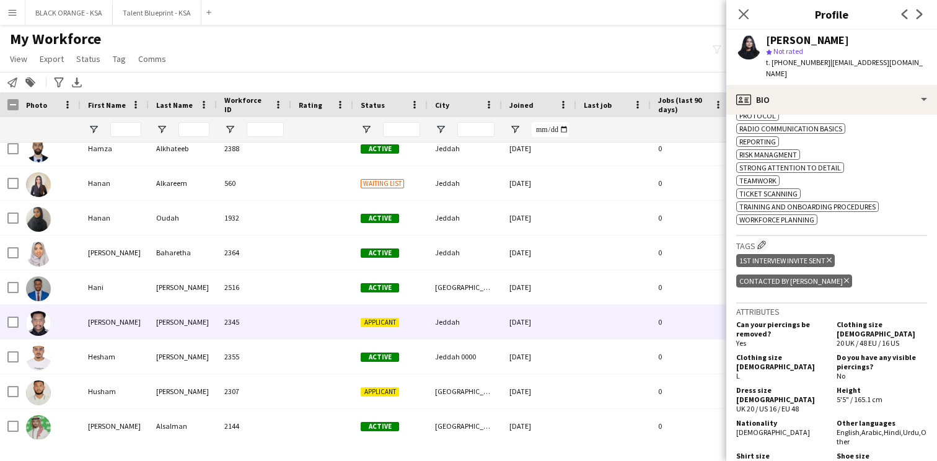
click at [221, 320] on div "2345" at bounding box center [254, 322] width 74 height 34
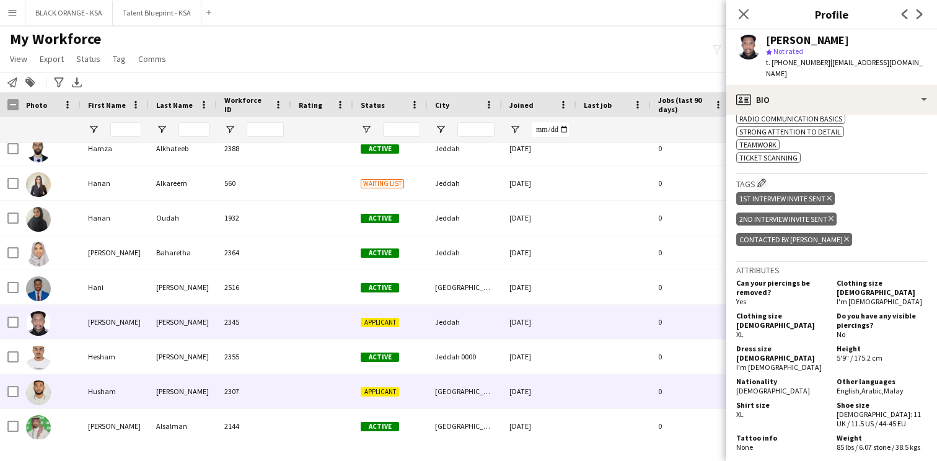
click at [359, 389] on div "Applicant" at bounding box center [390, 391] width 74 height 34
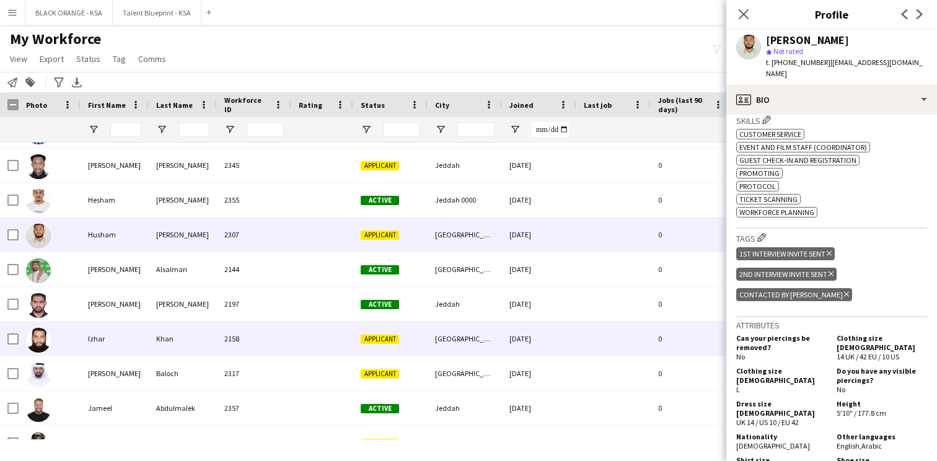
click at [368, 348] on div "Applicant" at bounding box center [390, 339] width 74 height 34
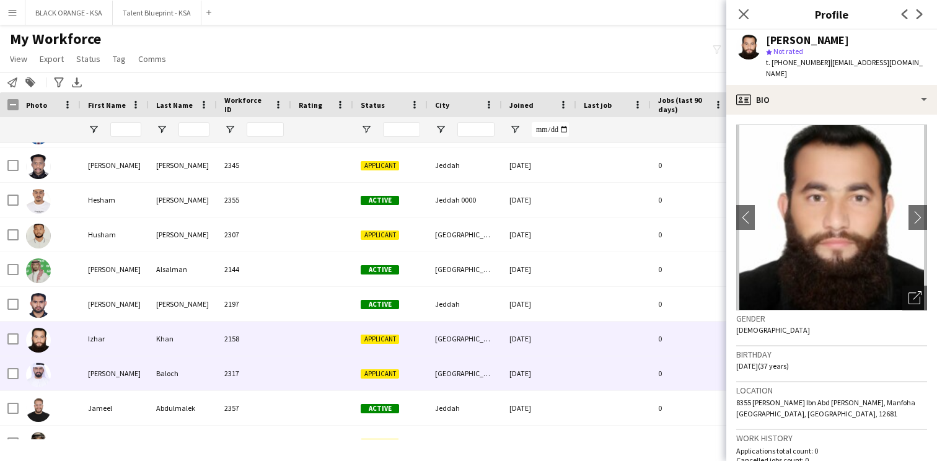
click at [408, 375] on div "Applicant" at bounding box center [390, 373] width 74 height 34
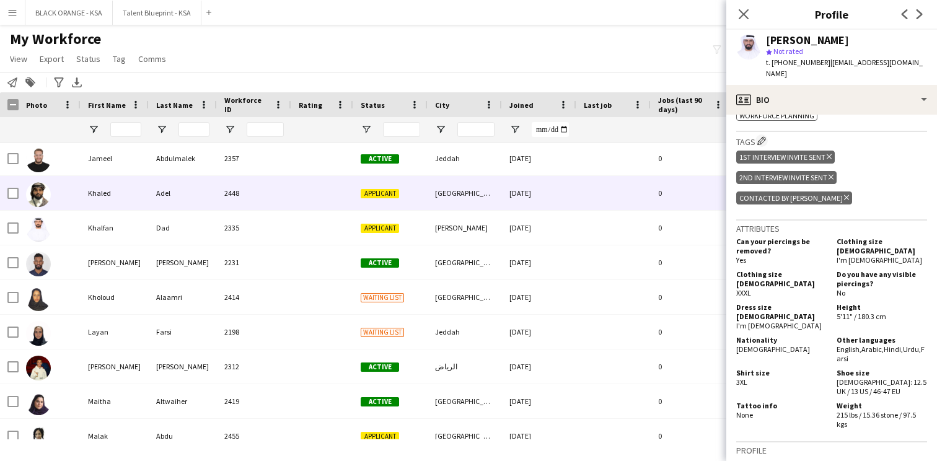
click at [328, 197] on div at bounding box center [322, 193] width 62 height 34
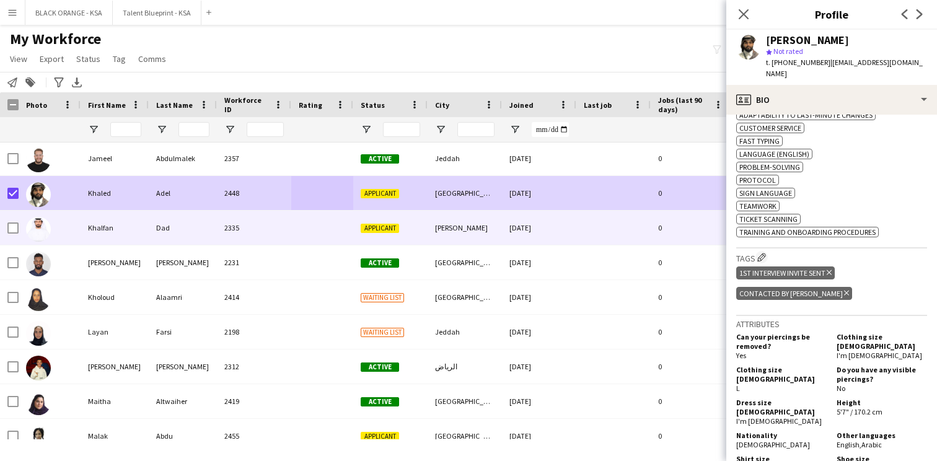
click at [146, 234] on div "Khalfan" at bounding box center [115, 228] width 68 height 34
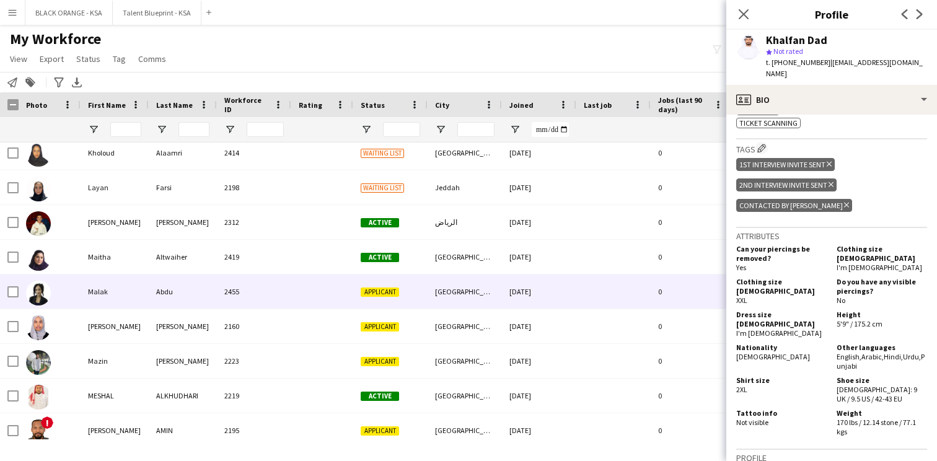
click at [441, 302] on div "[GEOGRAPHIC_DATA]" at bounding box center [465, 292] width 74 height 34
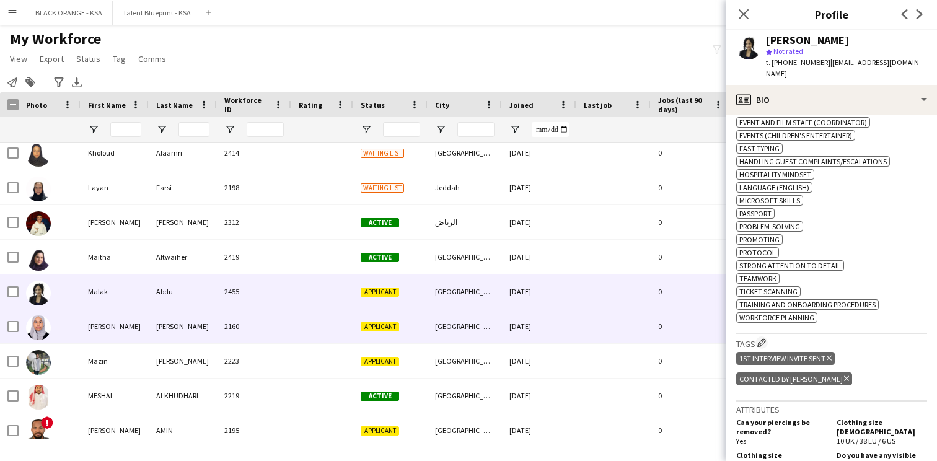
click at [405, 329] on div "Applicant" at bounding box center [390, 326] width 74 height 34
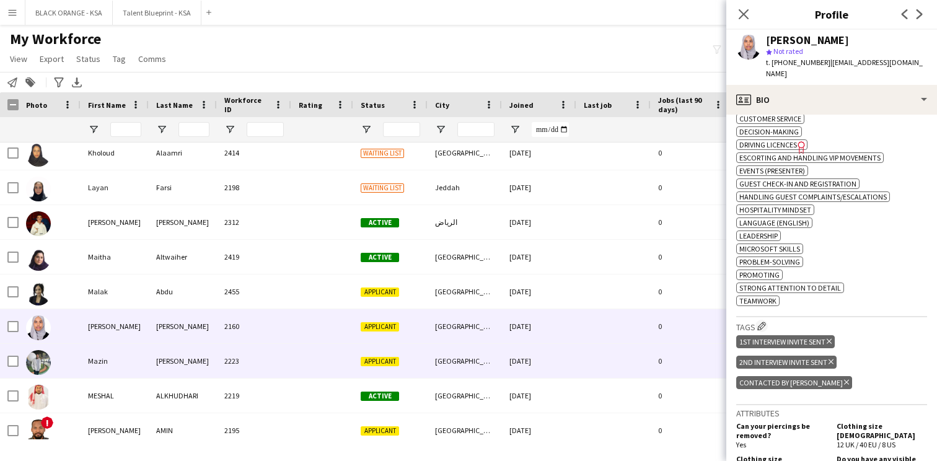
click at [238, 364] on div "2223" at bounding box center [254, 361] width 74 height 34
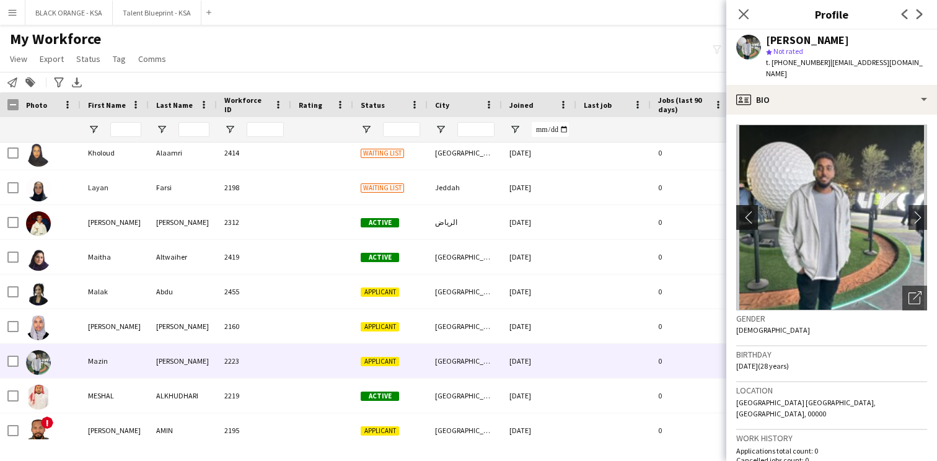
click at [746, 211] on app-icon "chevron-left" at bounding box center [745, 217] width 19 height 13
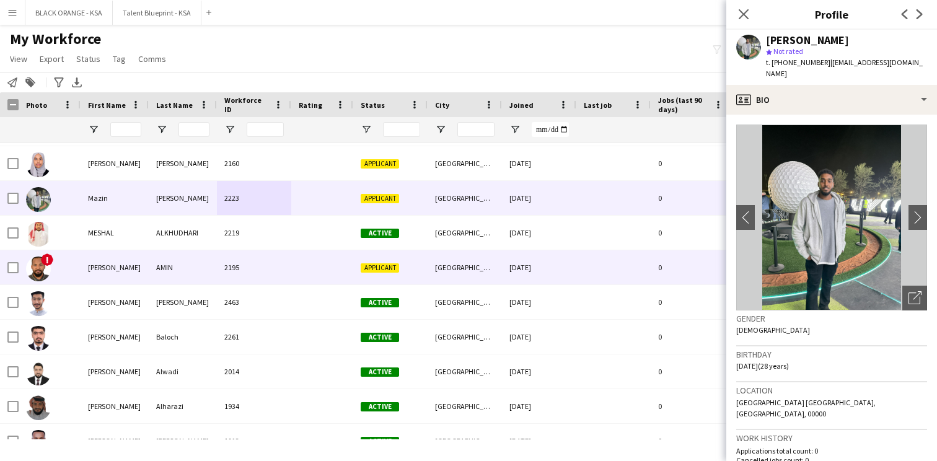
click at [289, 271] on div "2195" at bounding box center [254, 267] width 74 height 34
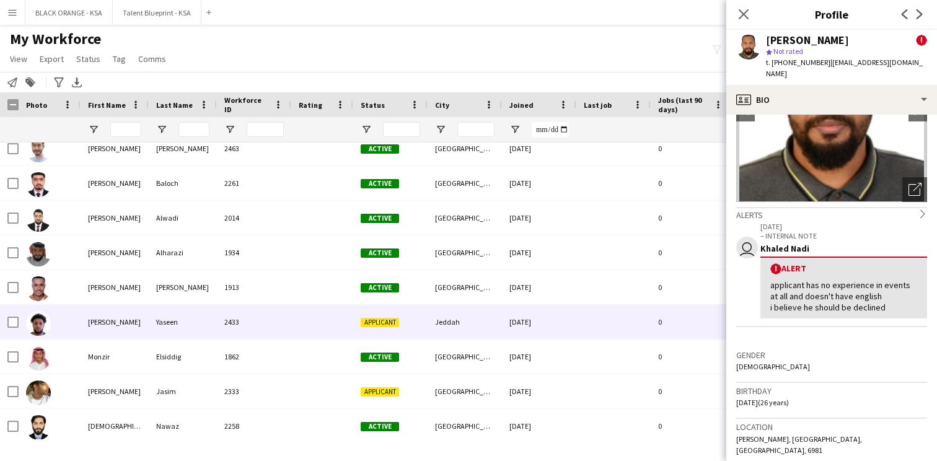
click at [416, 337] on div "Applicant" at bounding box center [390, 322] width 74 height 34
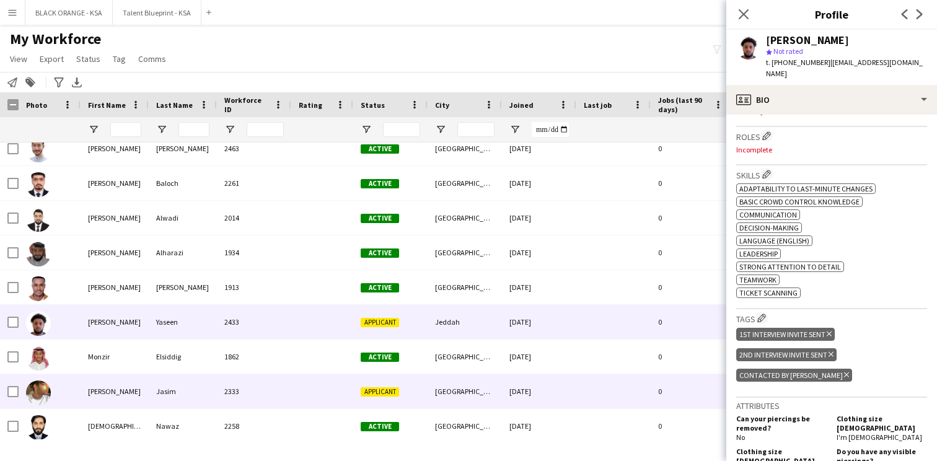
click at [378, 391] on span "Applicant" at bounding box center [380, 391] width 38 height 9
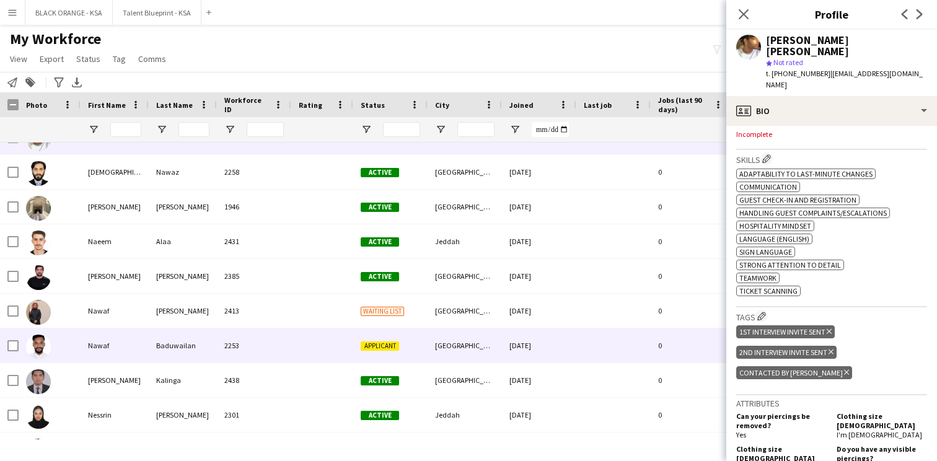
click at [418, 355] on div "Applicant" at bounding box center [390, 345] width 74 height 34
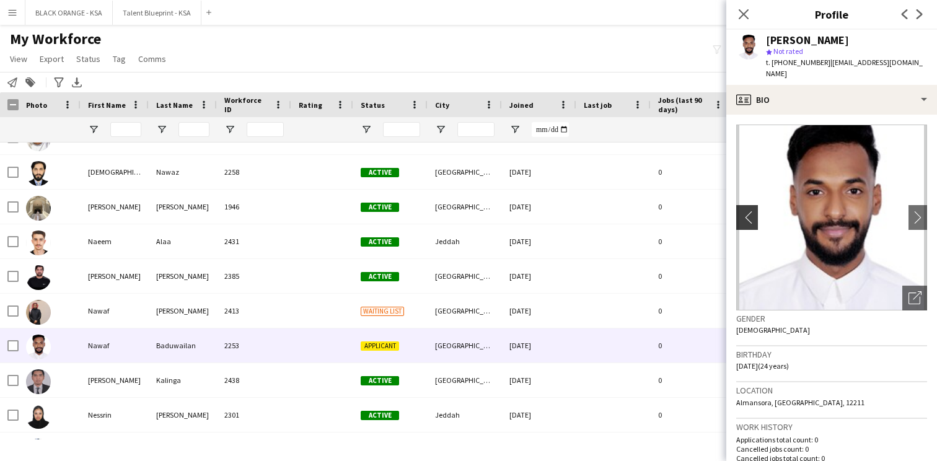
click at [747, 211] on app-icon "chevron-left" at bounding box center [745, 217] width 19 height 13
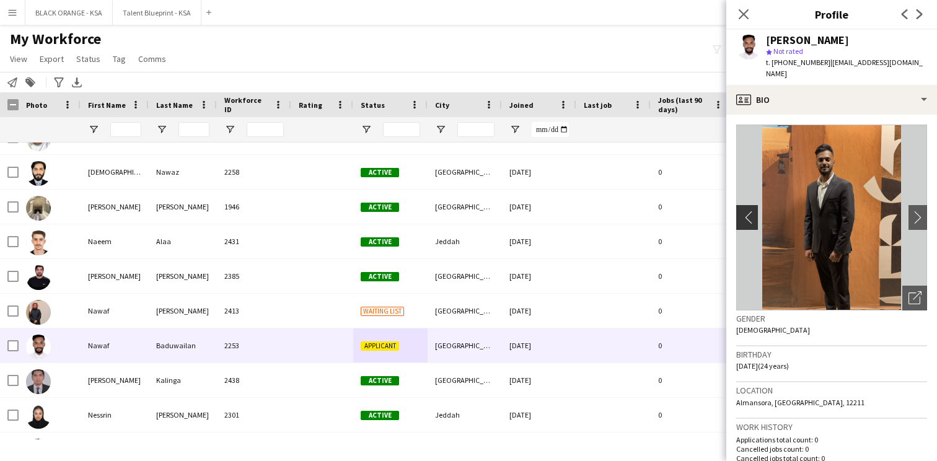
click at [747, 211] on app-icon "chevron-left" at bounding box center [745, 217] width 19 height 13
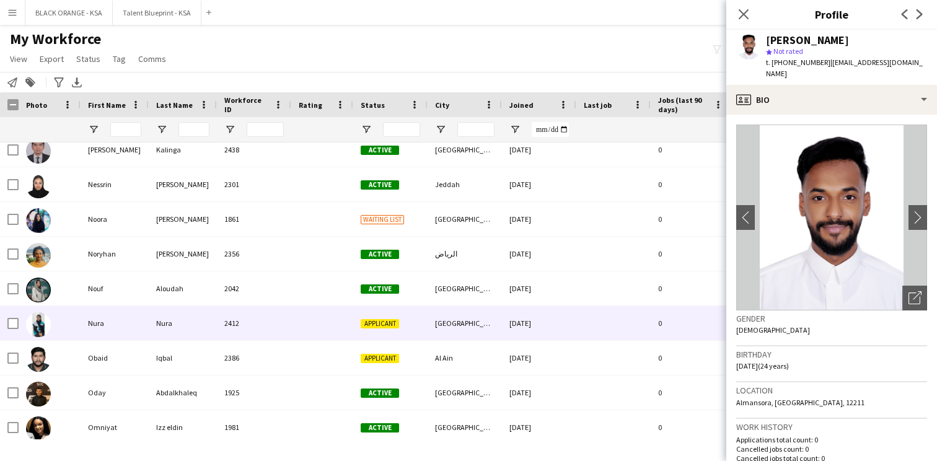
click at [362, 322] on span "Applicant" at bounding box center [380, 323] width 38 height 9
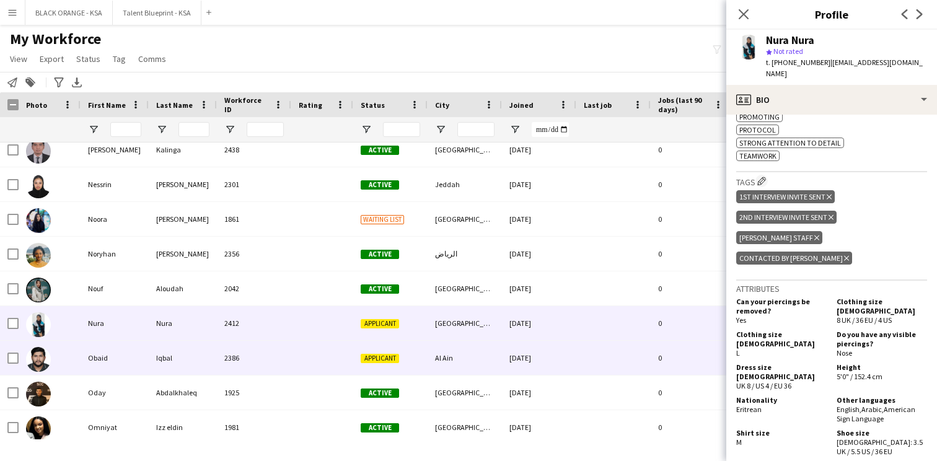
click at [376, 362] on span "Applicant" at bounding box center [380, 358] width 38 height 9
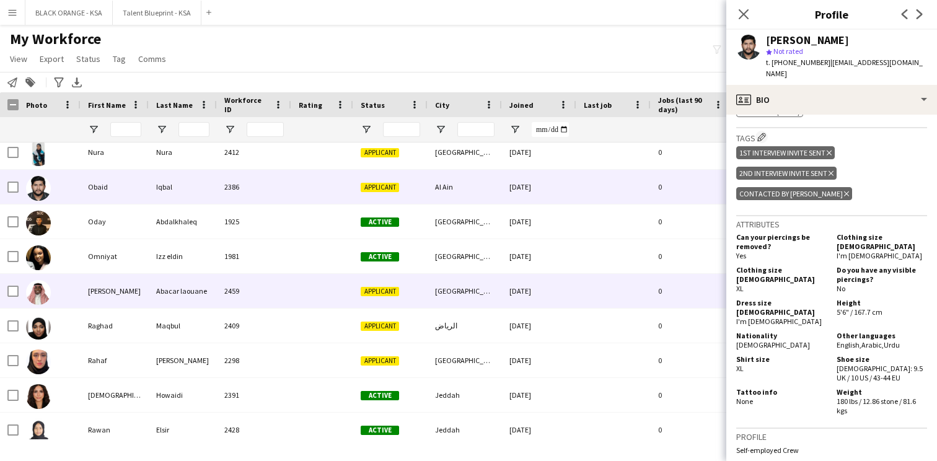
click at [364, 292] on span "Applicant" at bounding box center [380, 291] width 38 height 9
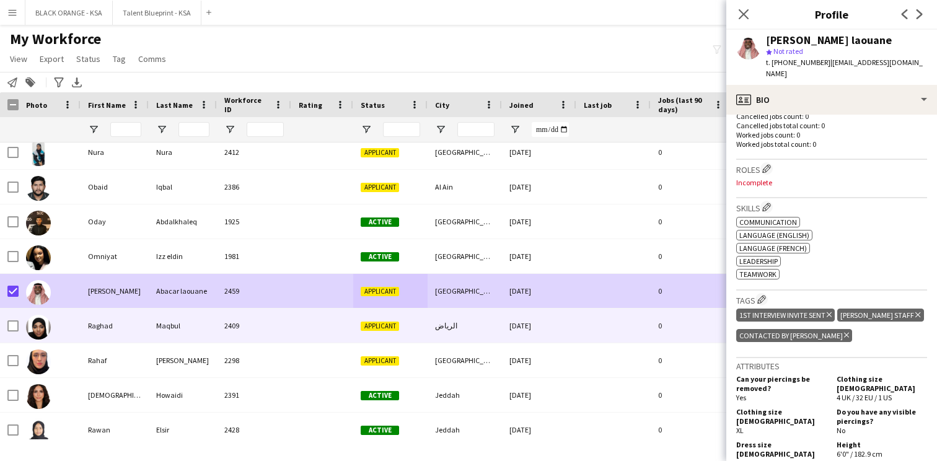
click at [183, 327] on div "Maqbul" at bounding box center [183, 326] width 68 height 34
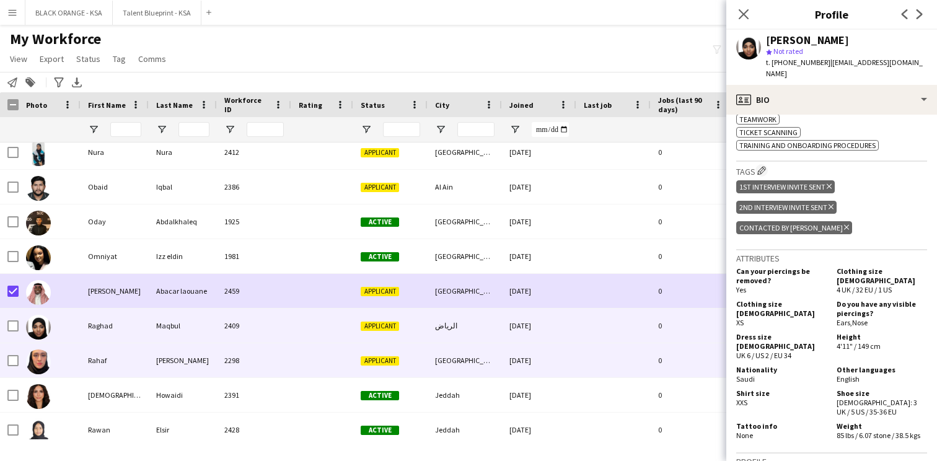
click at [389, 360] on span "Applicant" at bounding box center [380, 360] width 38 height 9
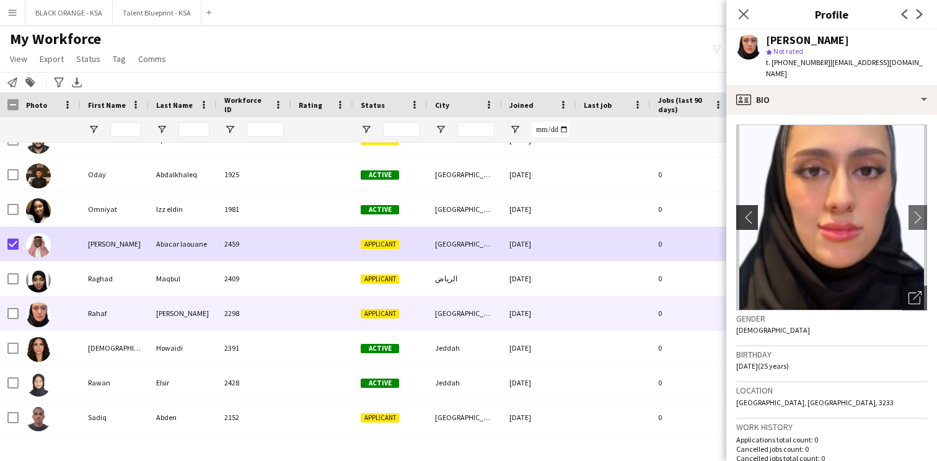
click at [747, 211] on app-icon "chevron-left" at bounding box center [745, 217] width 19 height 13
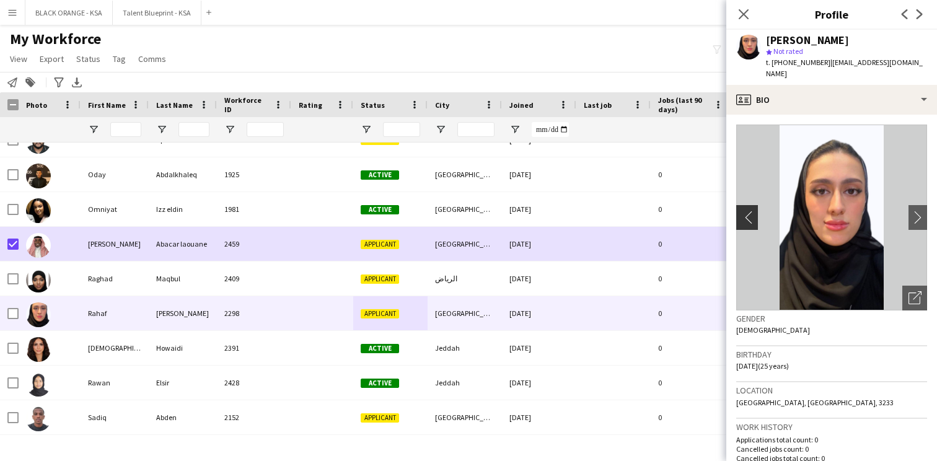
click at [747, 211] on app-icon "chevron-left" at bounding box center [745, 217] width 19 height 13
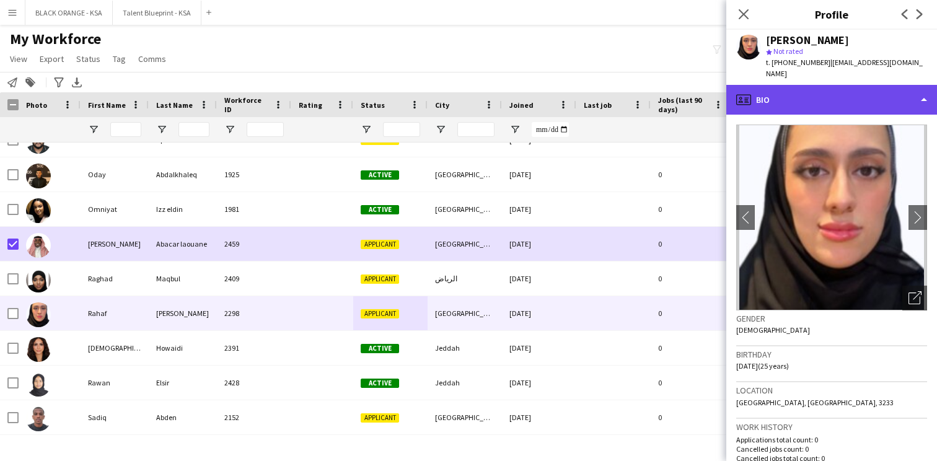
click at [853, 85] on div "profile Bio" at bounding box center [831, 100] width 211 height 30
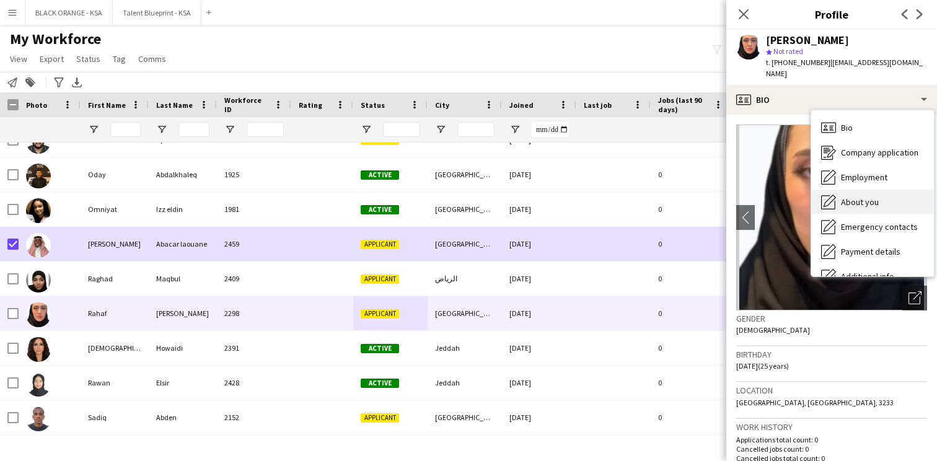
click at [846, 196] on span "About you" at bounding box center [860, 201] width 38 height 11
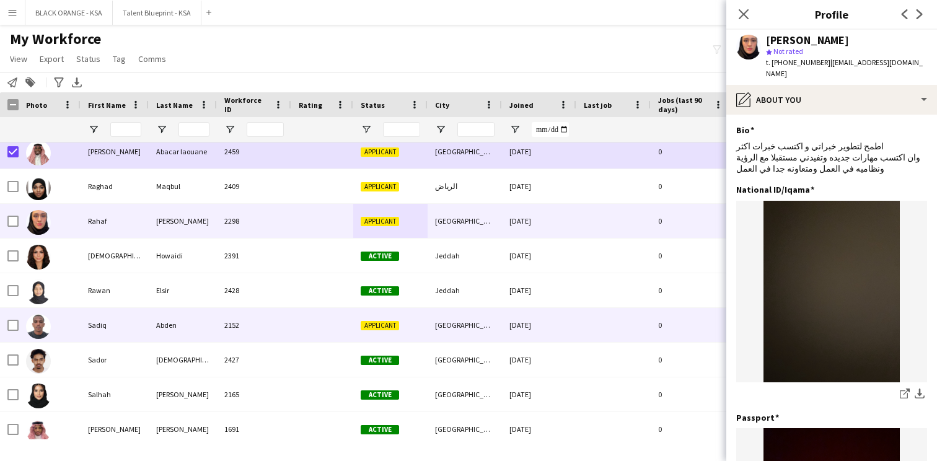
click at [372, 327] on span "Applicant" at bounding box center [380, 325] width 38 height 9
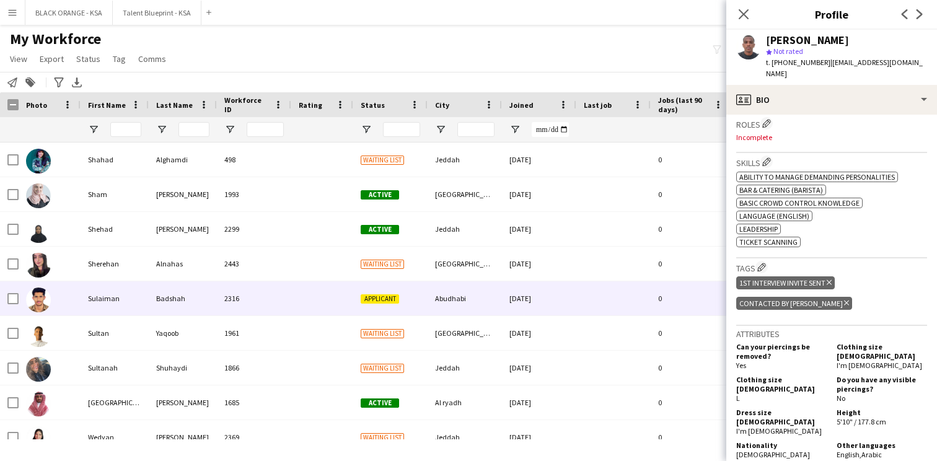
click at [188, 309] on div "Badshah" at bounding box center [183, 298] width 68 height 34
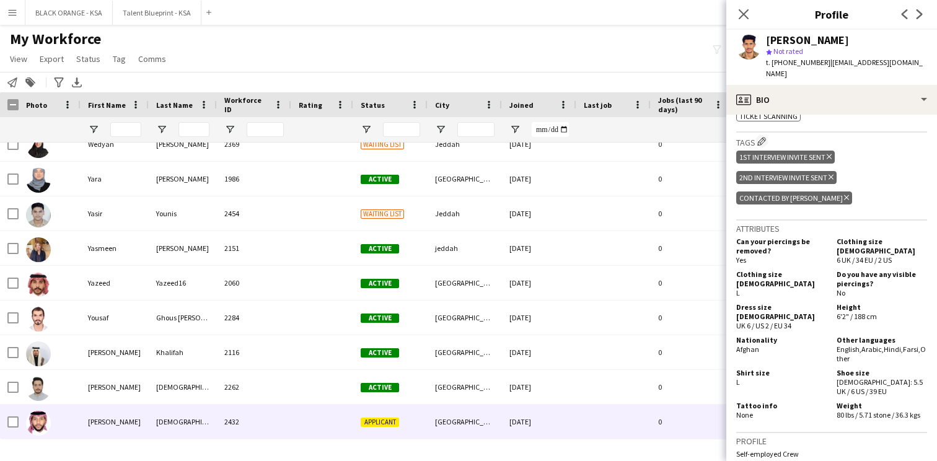
click at [341, 420] on div at bounding box center [322, 422] width 62 height 34
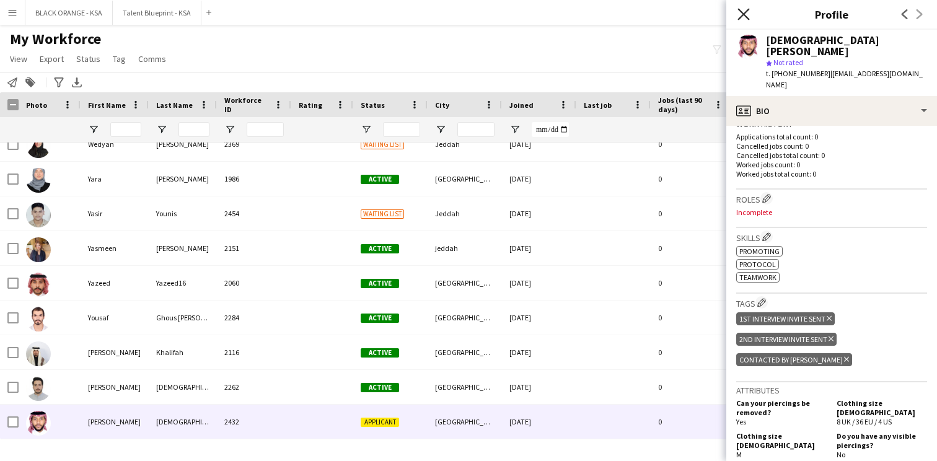
click at [746, 9] on icon "Close pop-in" at bounding box center [743, 14] width 12 height 12
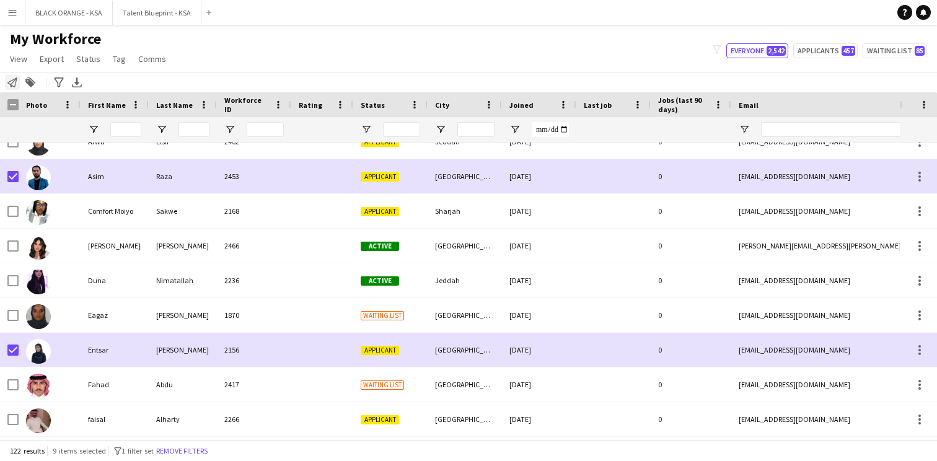
click at [11, 85] on icon at bounding box center [12, 82] width 10 height 10
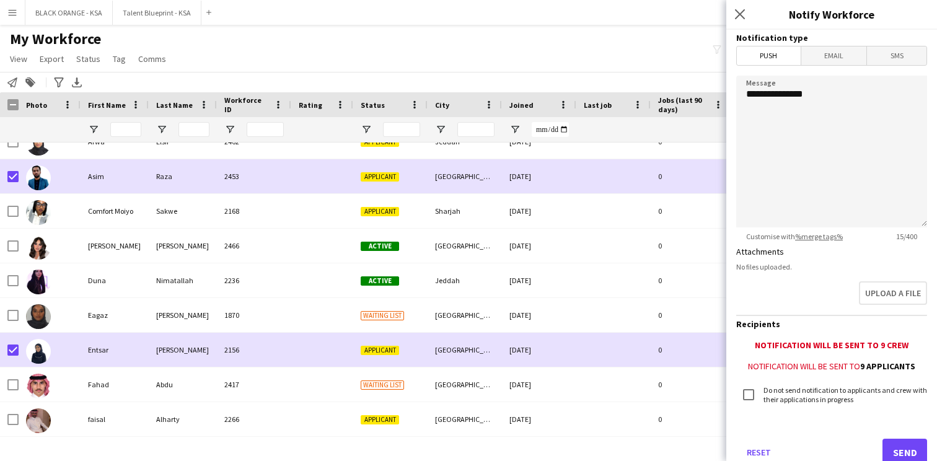
click at [842, 53] on span "Email" at bounding box center [834, 55] width 66 height 19
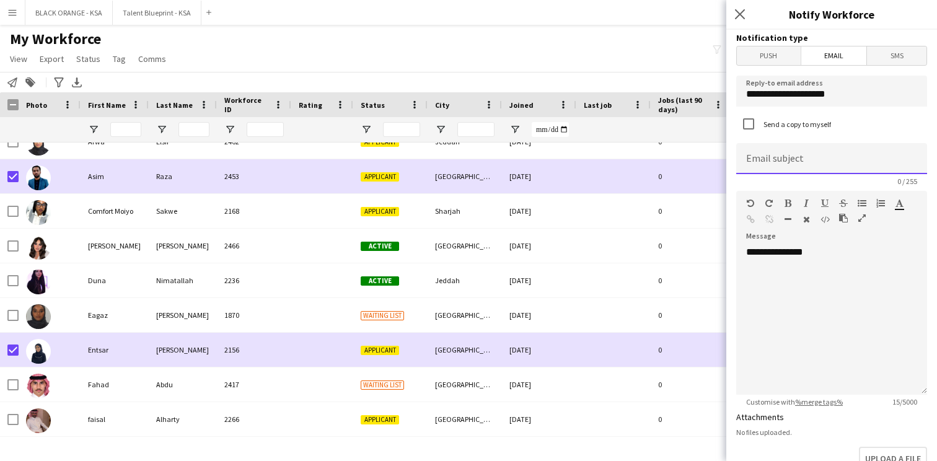
click at [795, 157] on input at bounding box center [831, 158] width 191 height 31
click at [747, 163] on input "**********" at bounding box center [831, 158] width 191 height 31
click at [907, 157] on input "**********" at bounding box center [831, 158] width 191 height 31
type input "**********"
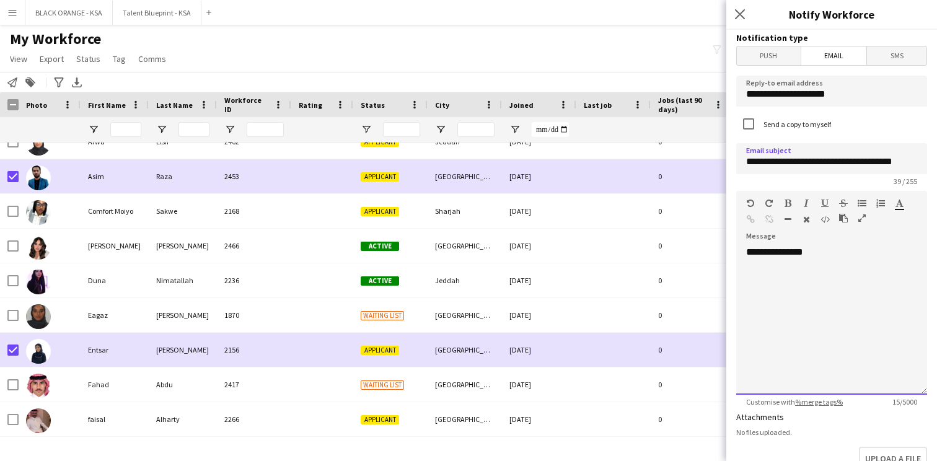
click at [773, 279] on div "**********" at bounding box center [831, 320] width 191 height 149
click at [759, 282] on div "**********" at bounding box center [831, 320] width 191 height 149
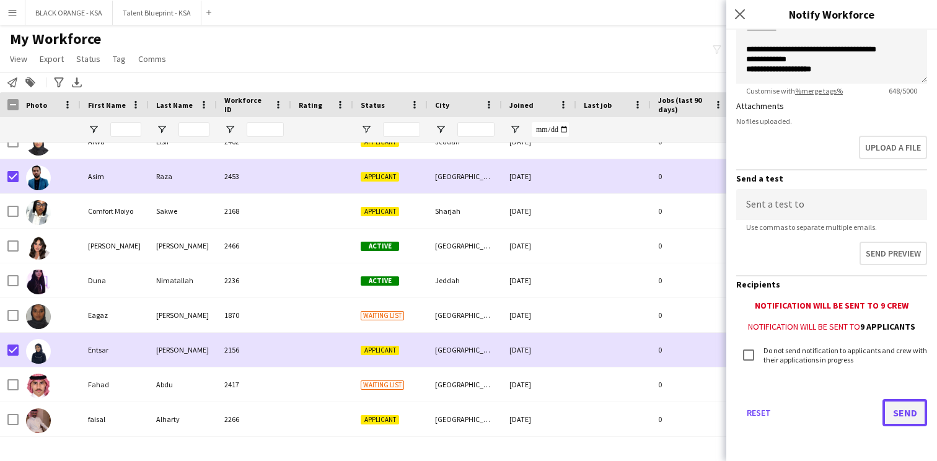
click at [904, 410] on button "Send" at bounding box center [904, 412] width 45 height 27
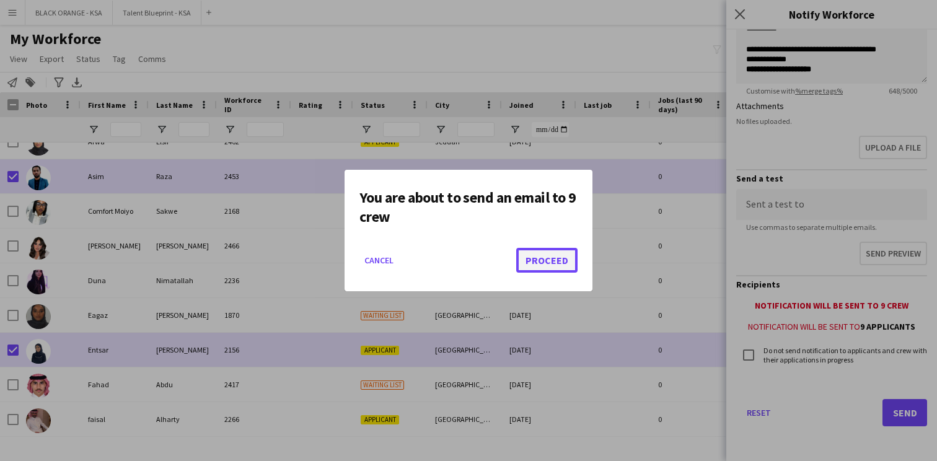
click at [553, 258] on button "Proceed" at bounding box center [546, 260] width 61 height 25
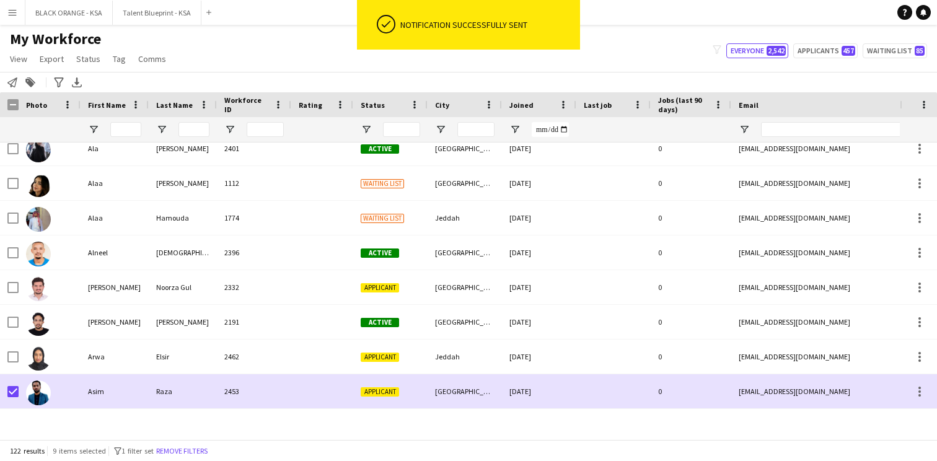
scroll to position [326, 0]
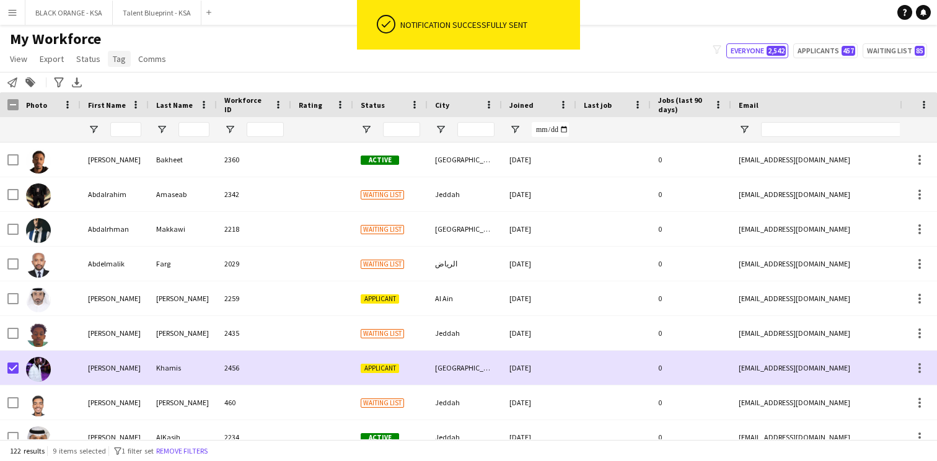
click at [116, 56] on span "Tag" at bounding box center [119, 58] width 13 height 11
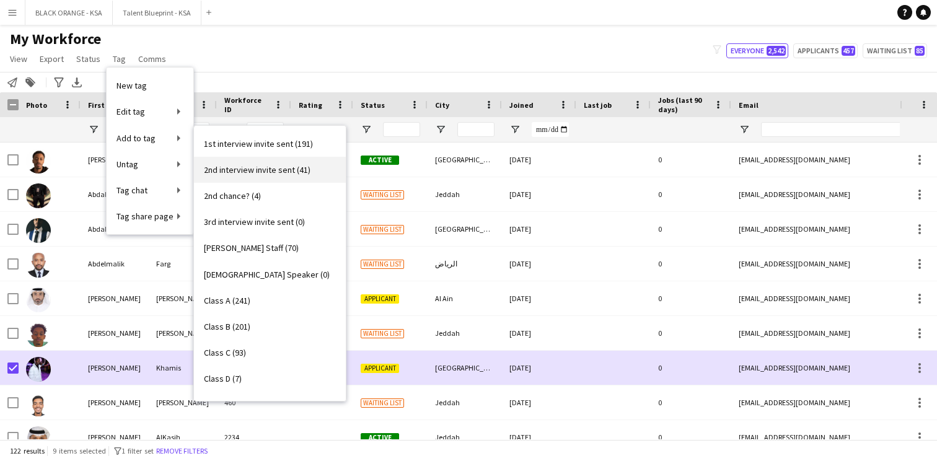
click at [235, 171] on span "2nd interview invite sent (41)" at bounding box center [257, 169] width 107 height 11
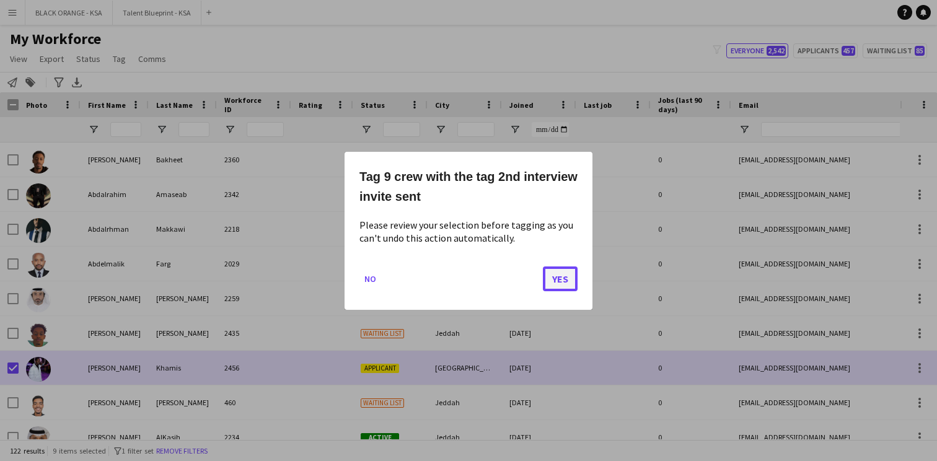
click at [569, 284] on button "Yes" at bounding box center [560, 278] width 35 height 25
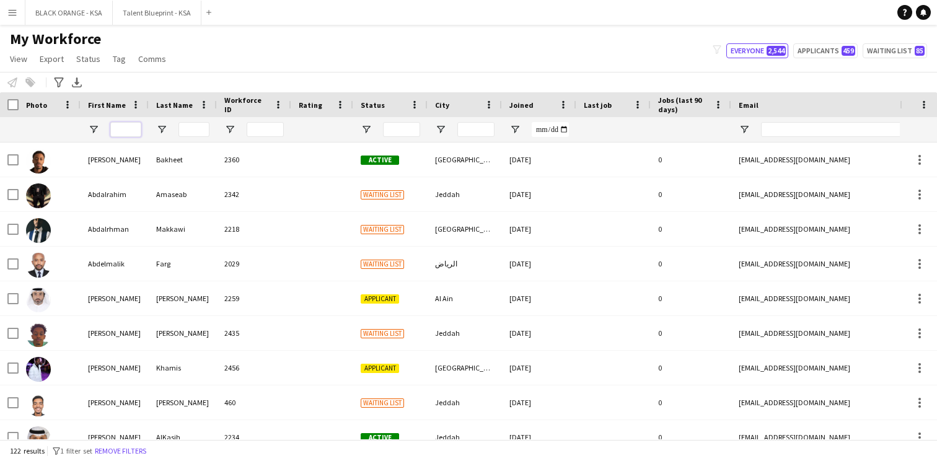
click at [138, 129] on input "First Name Filter Input" at bounding box center [125, 129] width 31 height 15
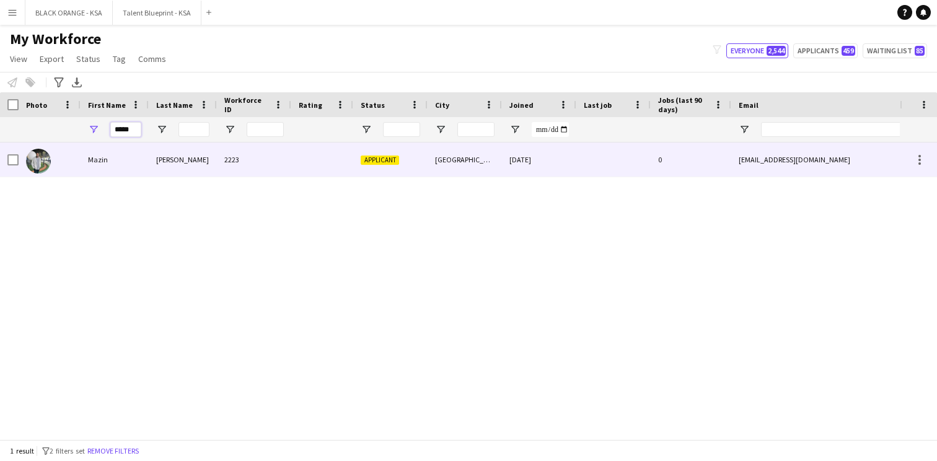
type input "*****"
click at [138, 167] on div "Mazin" at bounding box center [115, 160] width 68 height 34
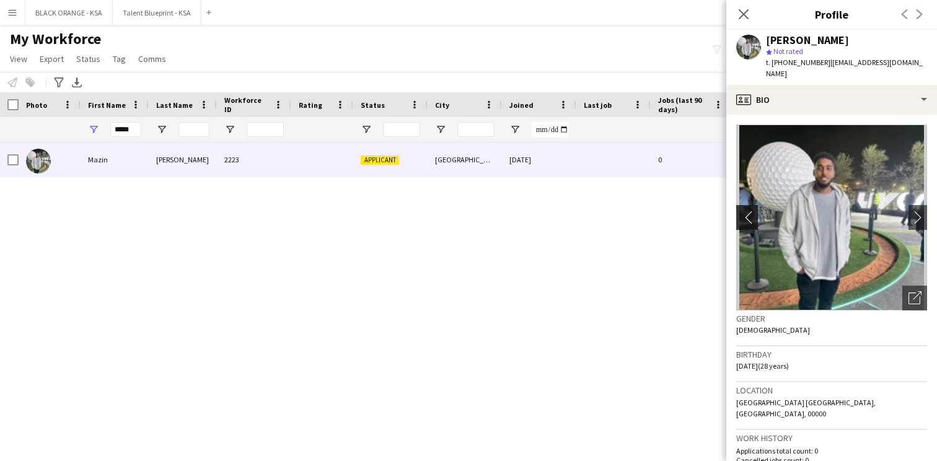
click at [750, 211] on app-icon "chevron-left" at bounding box center [745, 217] width 19 height 13
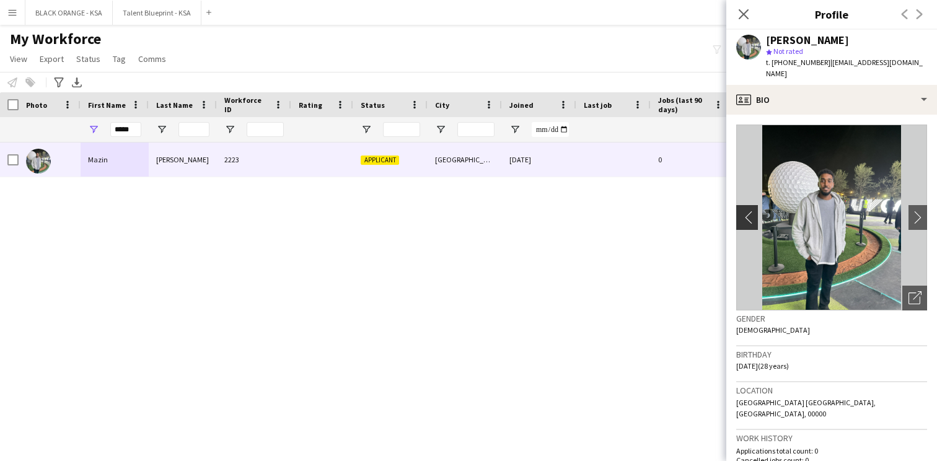
click at [750, 211] on app-icon "chevron-left" at bounding box center [745, 217] width 19 height 13
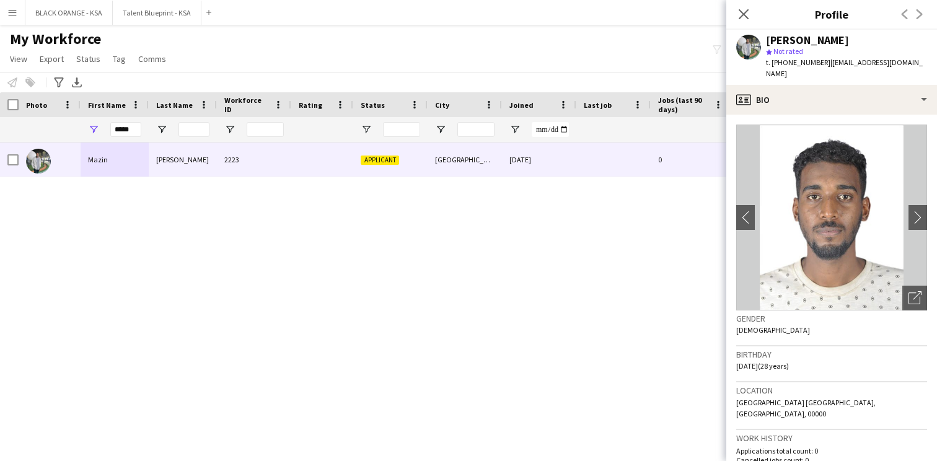
click at [741, 24] on div "Close pop-in" at bounding box center [743, 14] width 35 height 29
click at [746, 16] on icon at bounding box center [743, 14] width 12 height 12
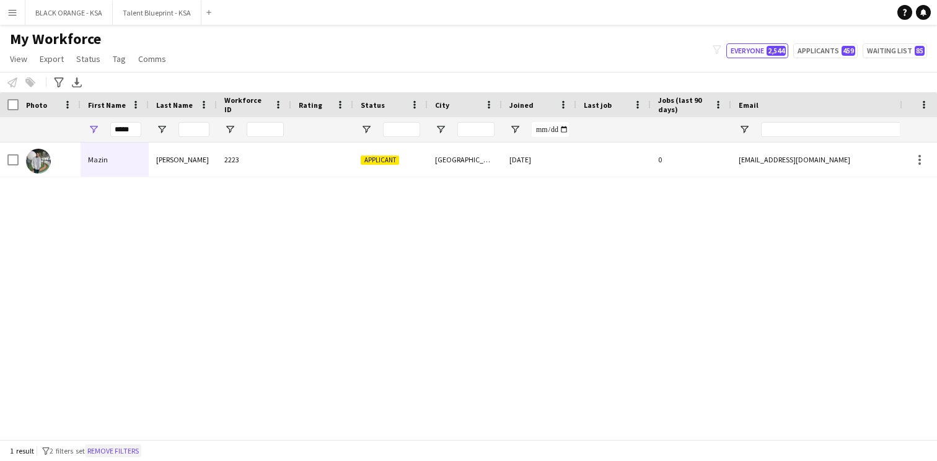
click at [123, 447] on button "Remove filters" at bounding box center [113, 451] width 56 height 14
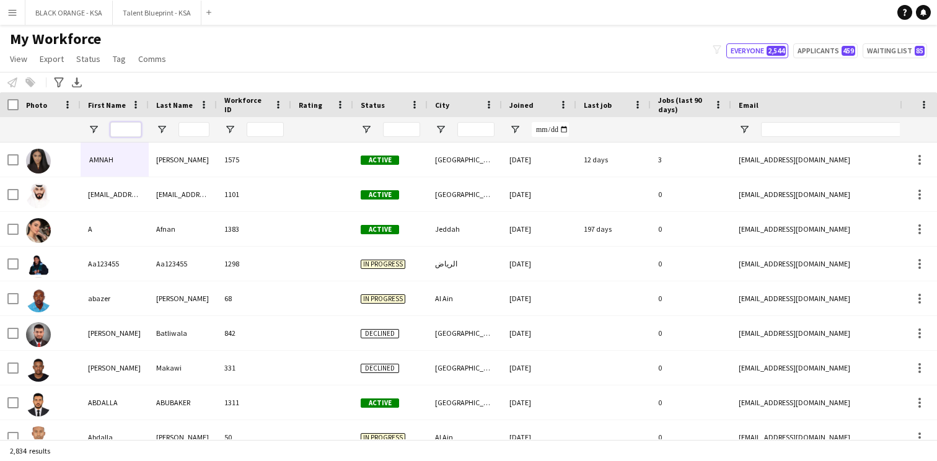
click at [133, 130] on input "First Name Filter Input" at bounding box center [125, 129] width 31 height 15
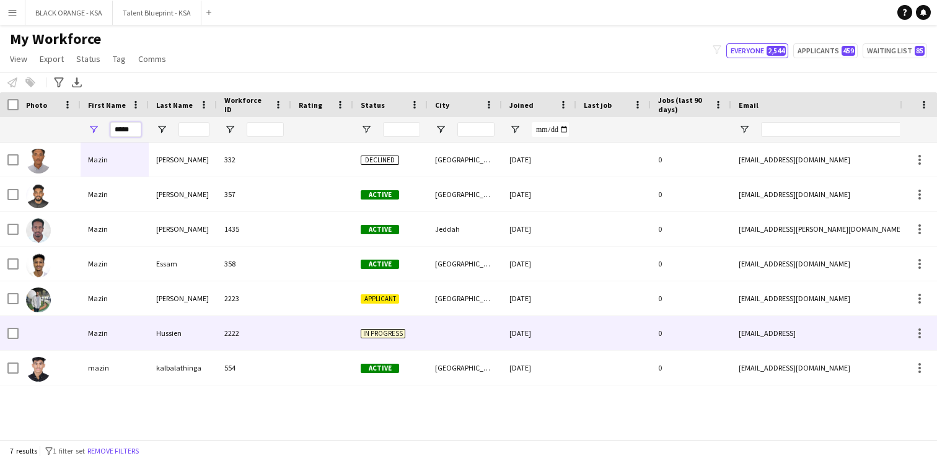
type input "*****"
click at [162, 324] on div "Hussien" at bounding box center [183, 333] width 68 height 34
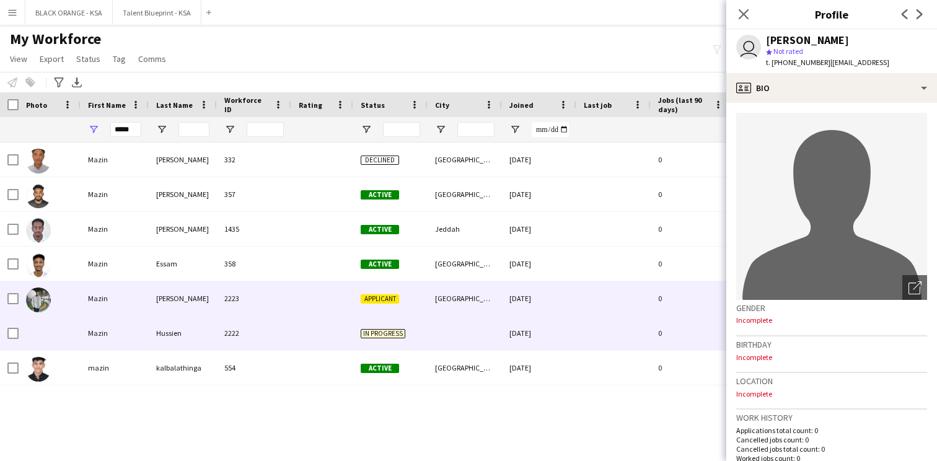
click at [255, 302] on div "2223" at bounding box center [254, 298] width 74 height 34
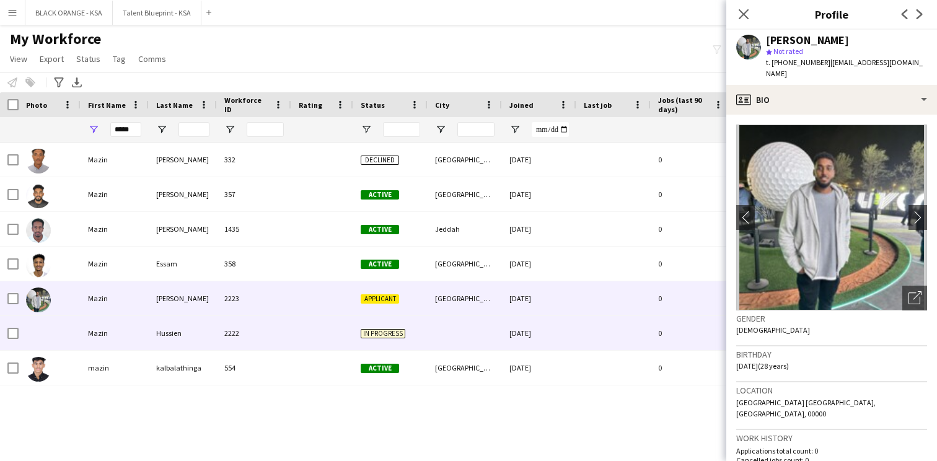
click at [312, 338] on div at bounding box center [322, 333] width 62 height 34
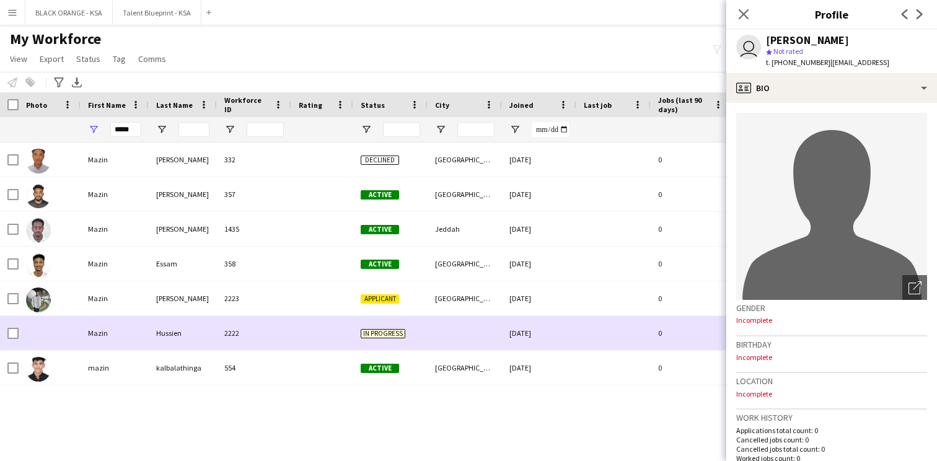
click at [310, 319] on div at bounding box center [322, 333] width 62 height 34
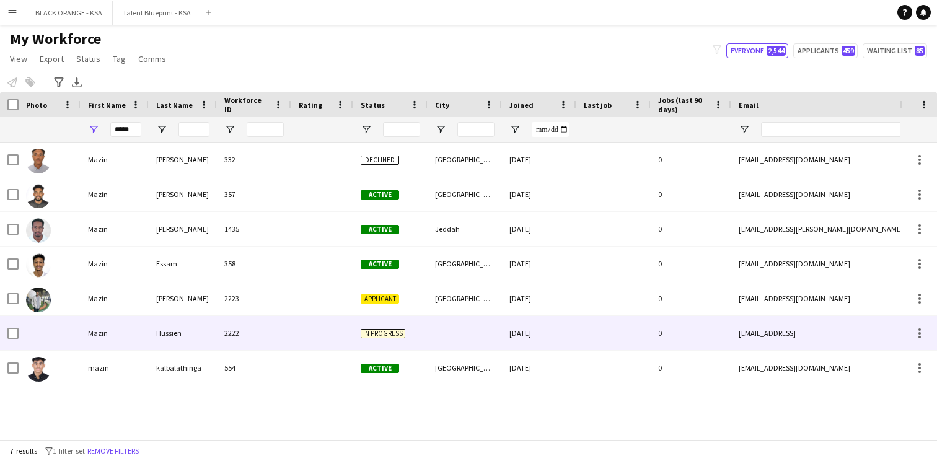
click at [306, 322] on div at bounding box center [322, 333] width 62 height 34
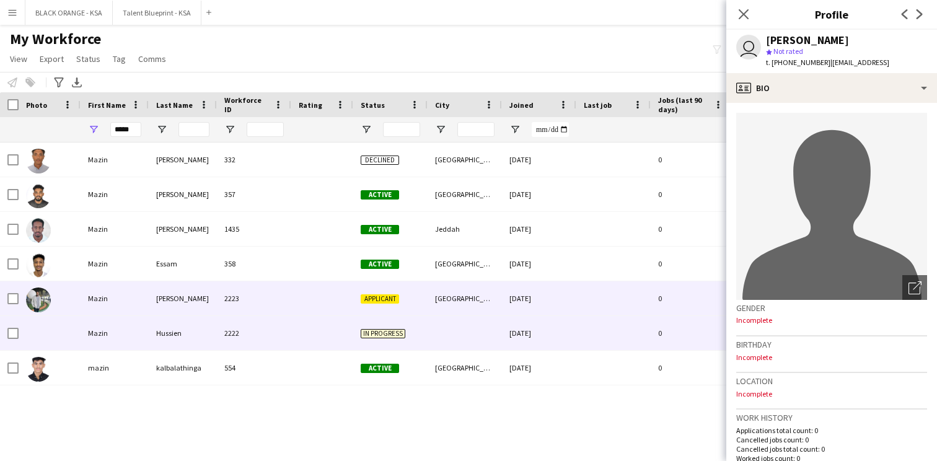
click at [307, 304] on div at bounding box center [322, 298] width 62 height 34
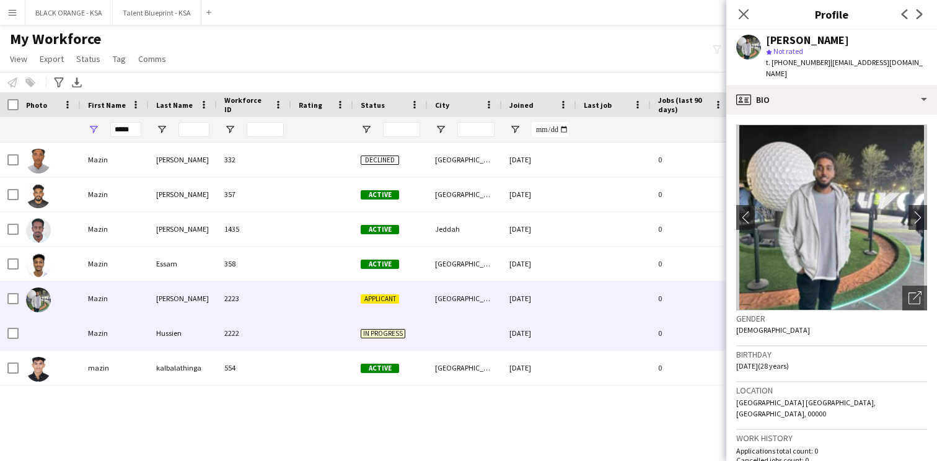
click at [303, 328] on div at bounding box center [322, 333] width 62 height 34
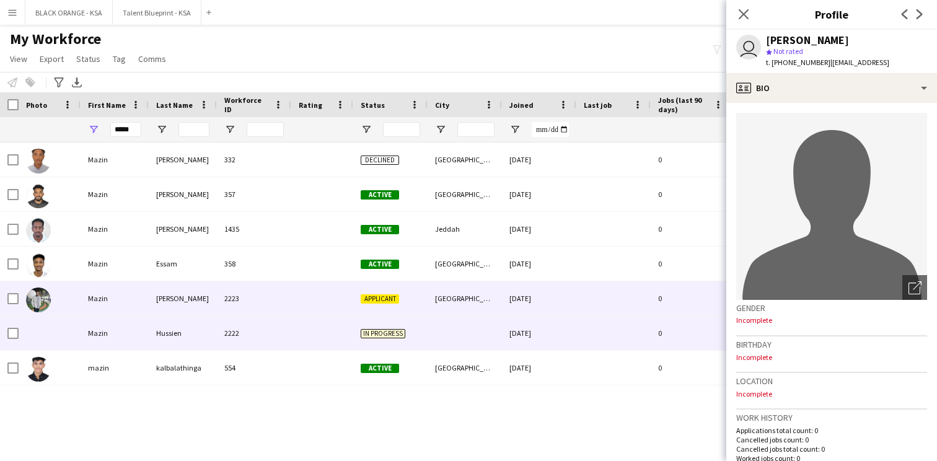
click at [306, 301] on div at bounding box center [322, 298] width 62 height 34
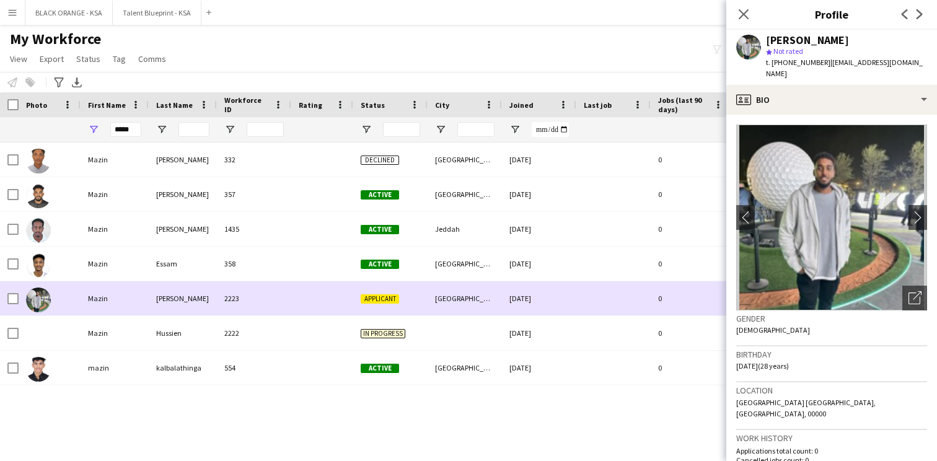
click at [308, 309] on div at bounding box center [322, 298] width 62 height 34
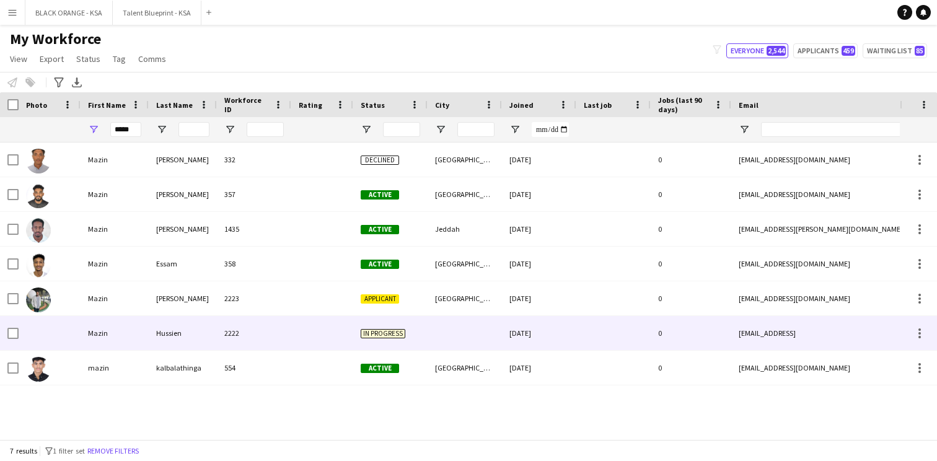
click at [303, 337] on div at bounding box center [322, 333] width 62 height 34
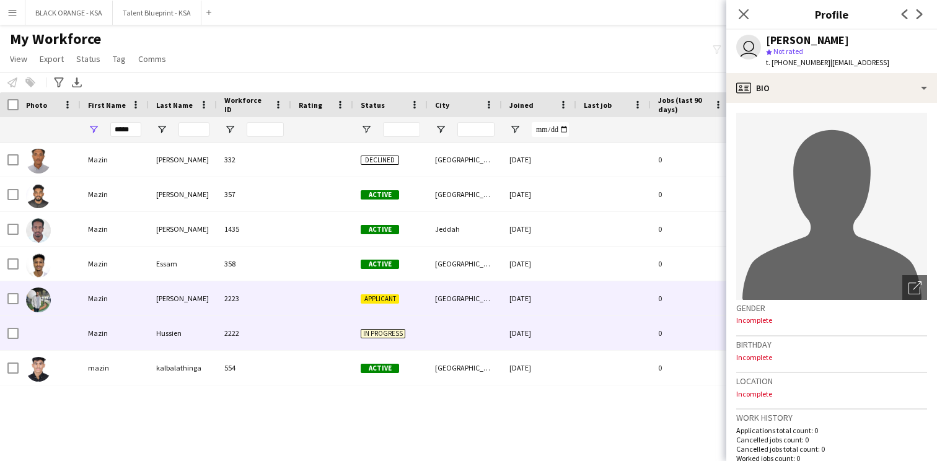
click at [307, 307] on div at bounding box center [322, 298] width 62 height 34
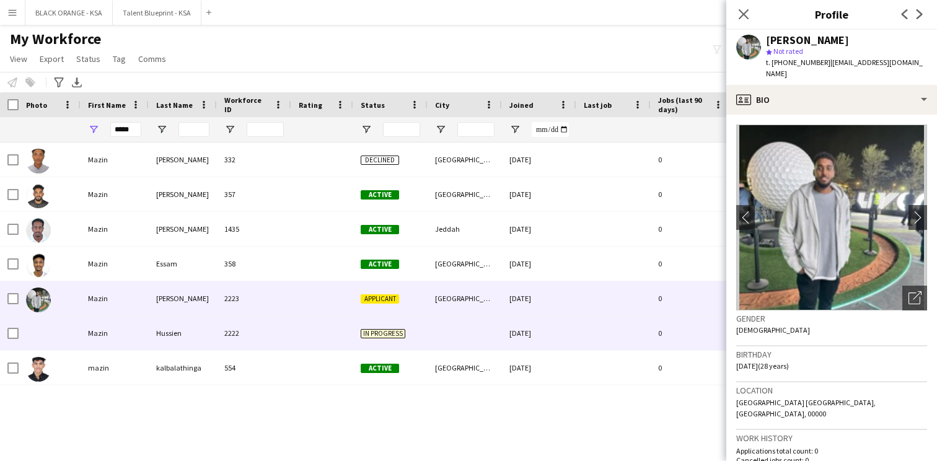
click at [307, 332] on div at bounding box center [322, 333] width 62 height 34
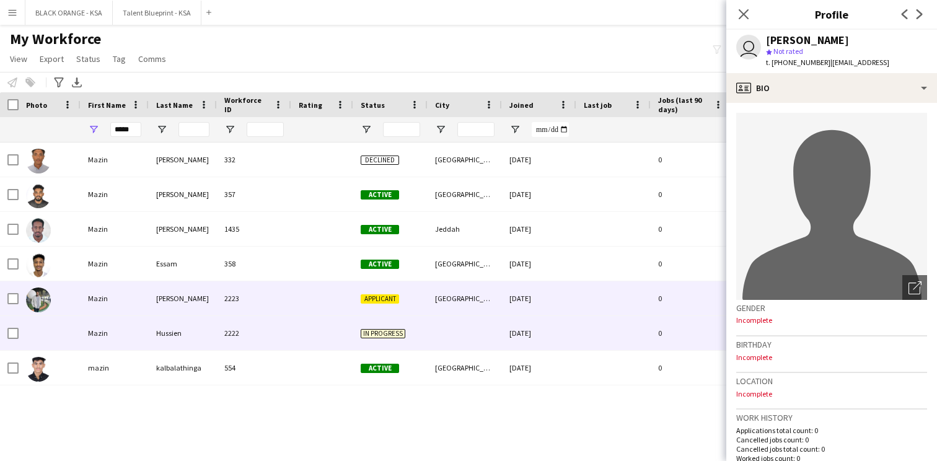
click at [313, 293] on div at bounding box center [322, 298] width 62 height 34
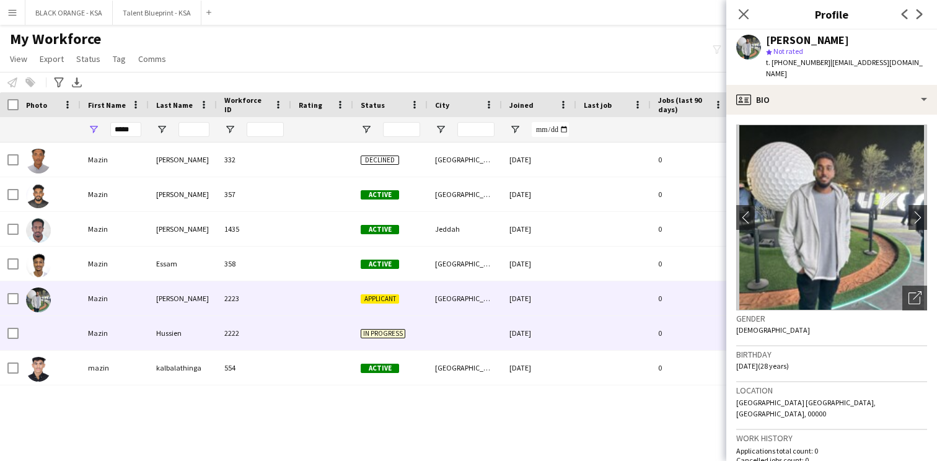
click at [291, 334] on div at bounding box center [322, 333] width 62 height 34
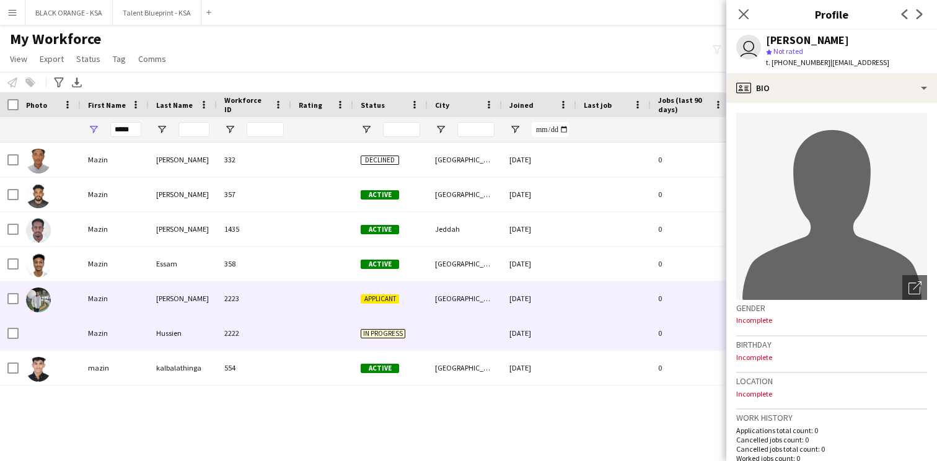
click at [290, 306] on div "2223" at bounding box center [254, 298] width 74 height 34
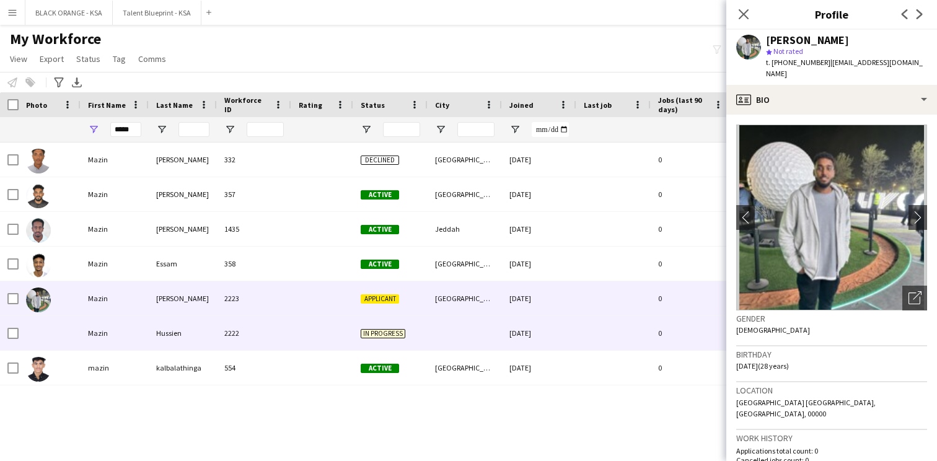
click at [282, 330] on div "2222" at bounding box center [254, 333] width 74 height 34
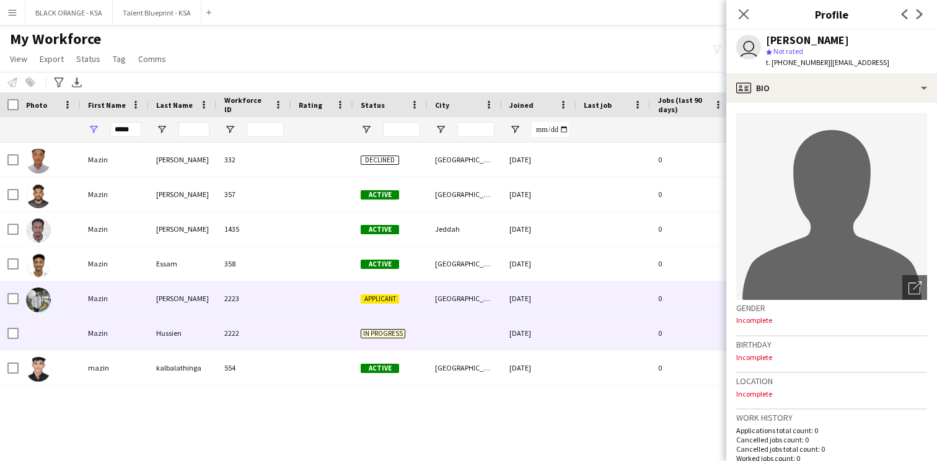
click at [284, 309] on div "2223" at bounding box center [254, 298] width 74 height 34
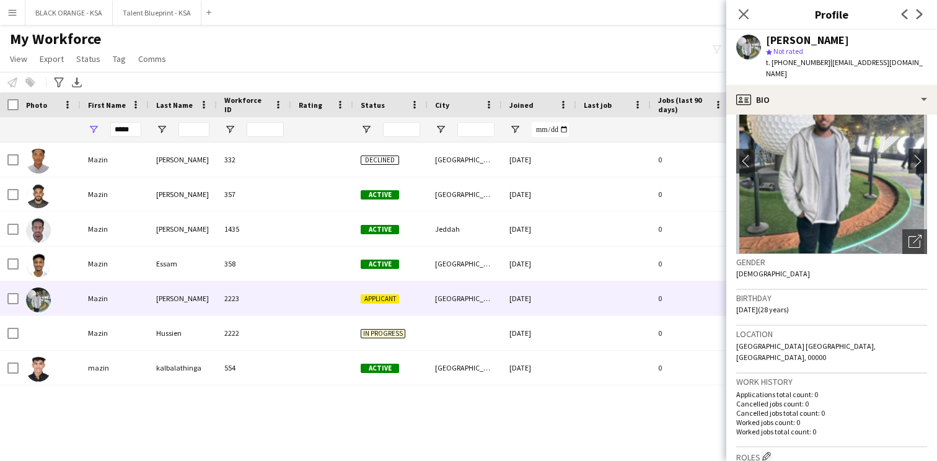
scroll to position [59, 0]
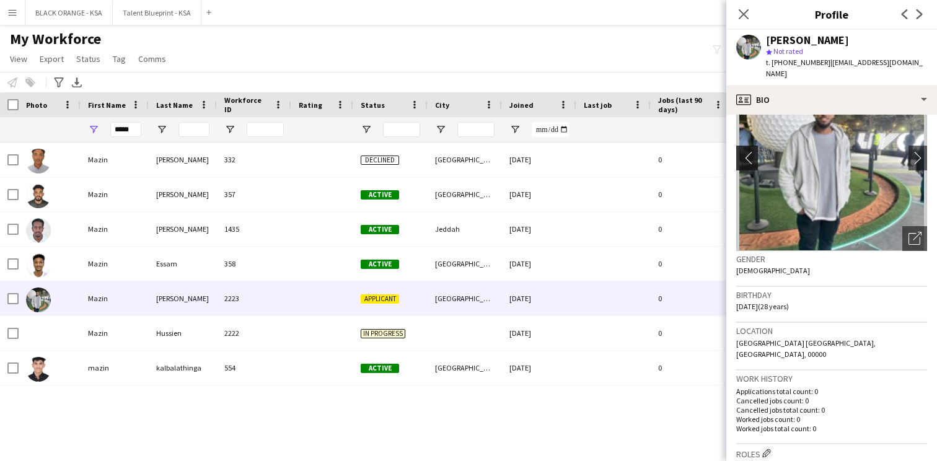
click at [742, 152] on app-icon "chevron-left" at bounding box center [745, 157] width 19 height 13
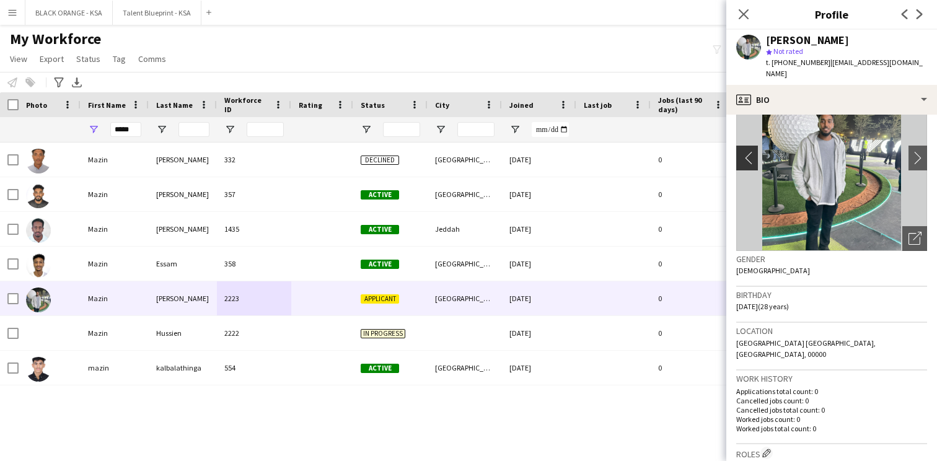
click at [742, 152] on app-icon "chevron-left" at bounding box center [745, 157] width 19 height 13
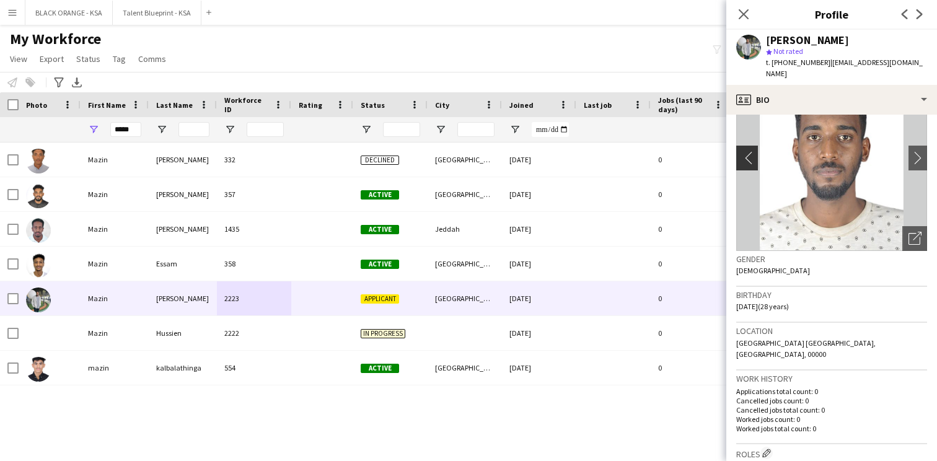
click at [742, 152] on app-icon "chevron-left" at bounding box center [745, 157] width 19 height 13
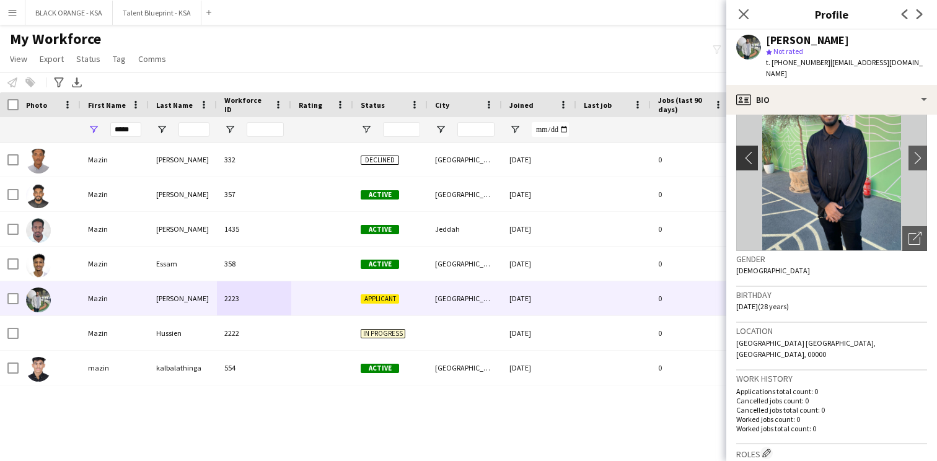
click at [742, 152] on app-icon "chevron-left" at bounding box center [745, 157] width 19 height 13
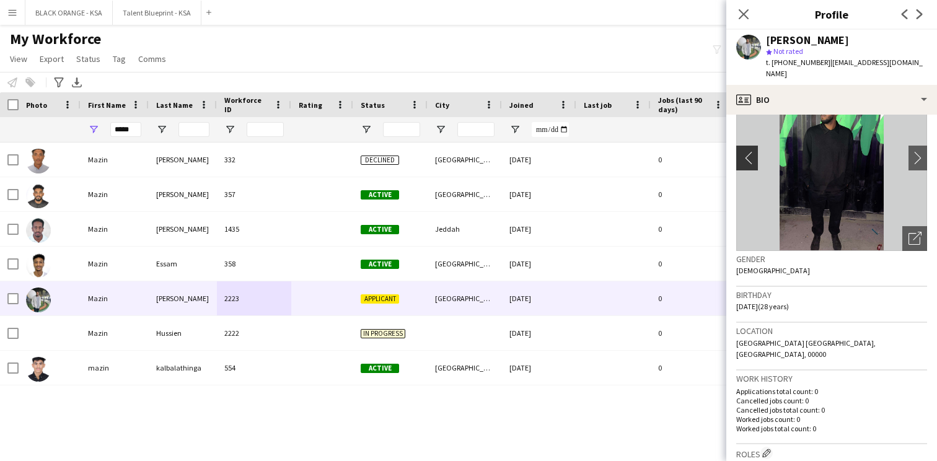
click at [747, 151] on app-icon "chevron-left" at bounding box center [745, 157] width 19 height 13
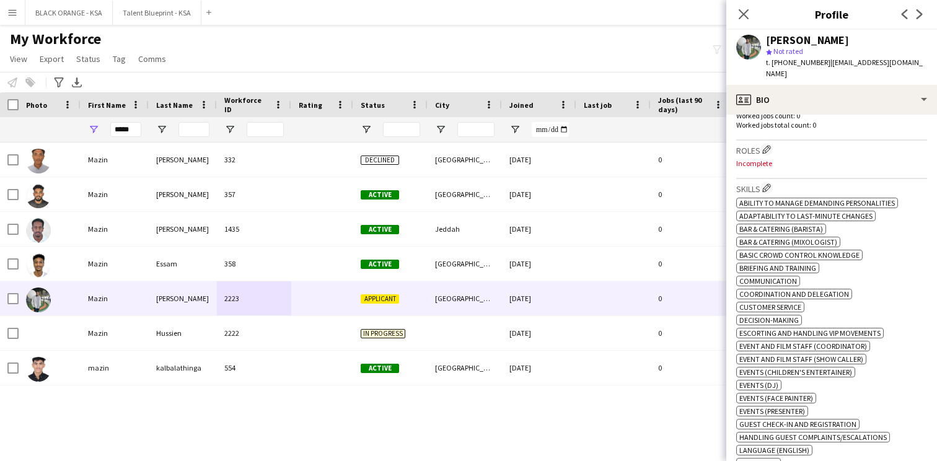
scroll to position [369, 0]
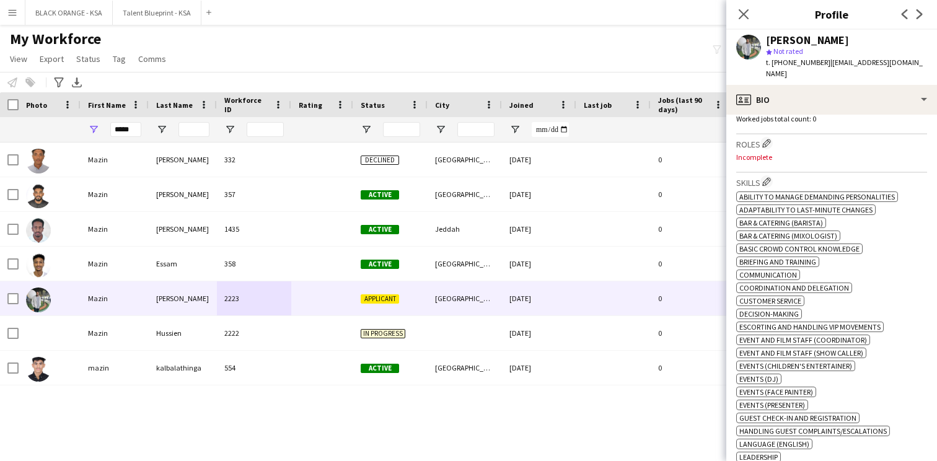
click at [845, 65] on span "| maa.00966@gmail.com" at bounding box center [844, 68] width 157 height 20
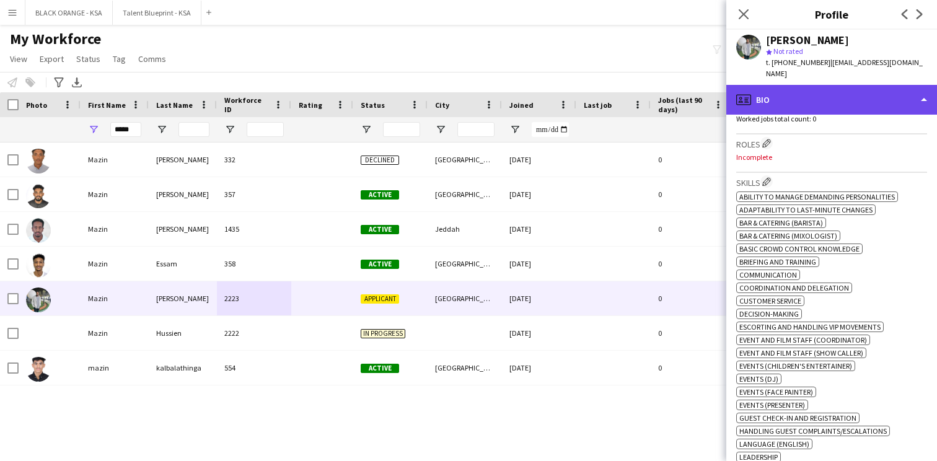
click at [846, 85] on div "profile Bio" at bounding box center [831, 100] width 211 height 30
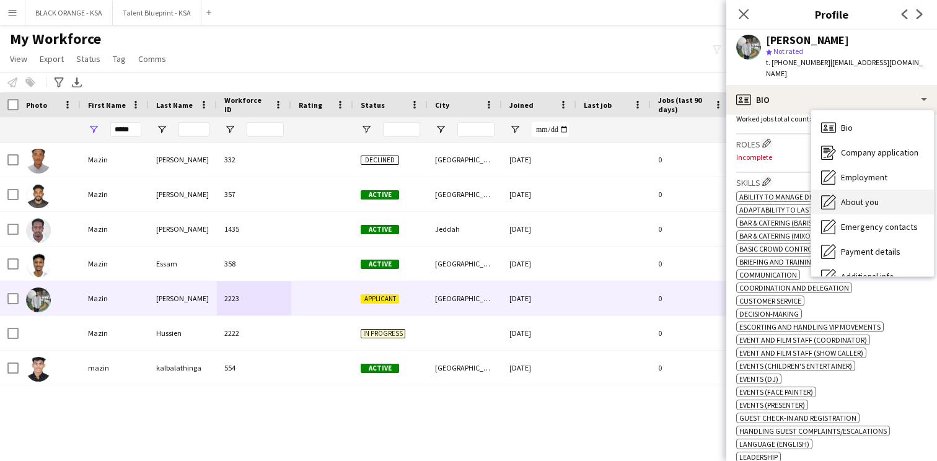
click at [865, 196] on span "About you" at bounding box center [860, 201] width 38 height 11
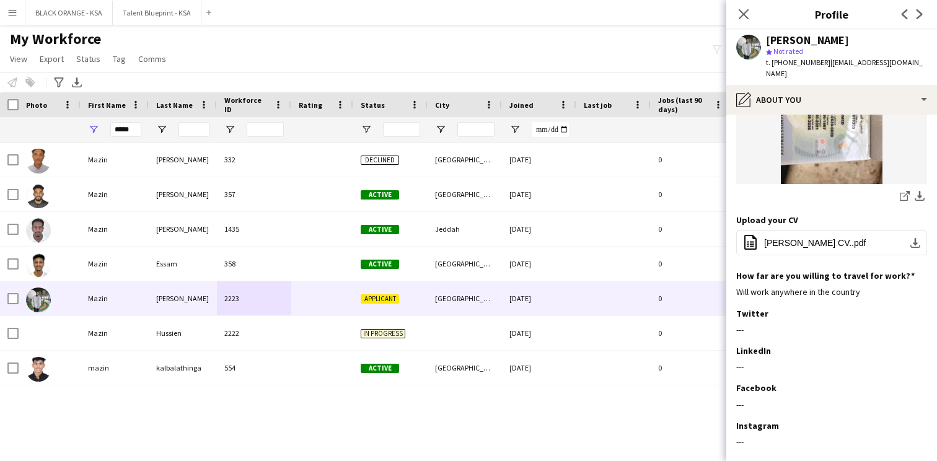
scroll to position [537, 0]
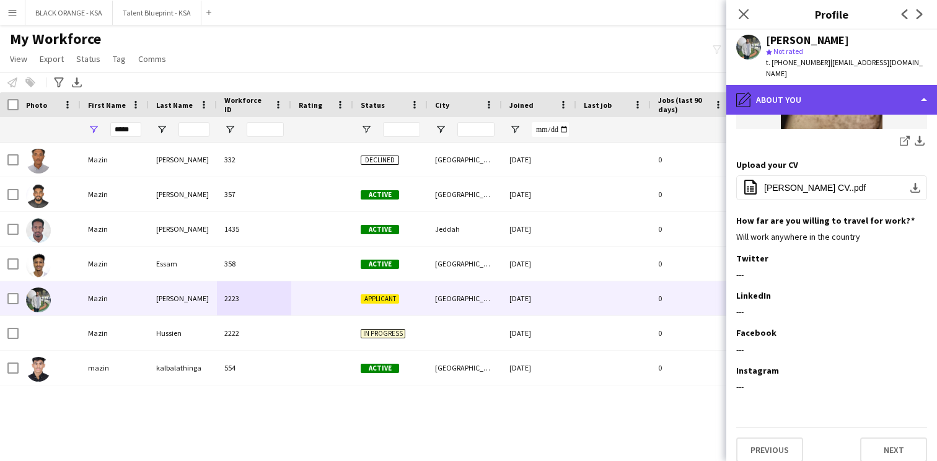
click at [832, 95] on div "pencil4 About you" at bounding box center [831, 100] width 211 height 30
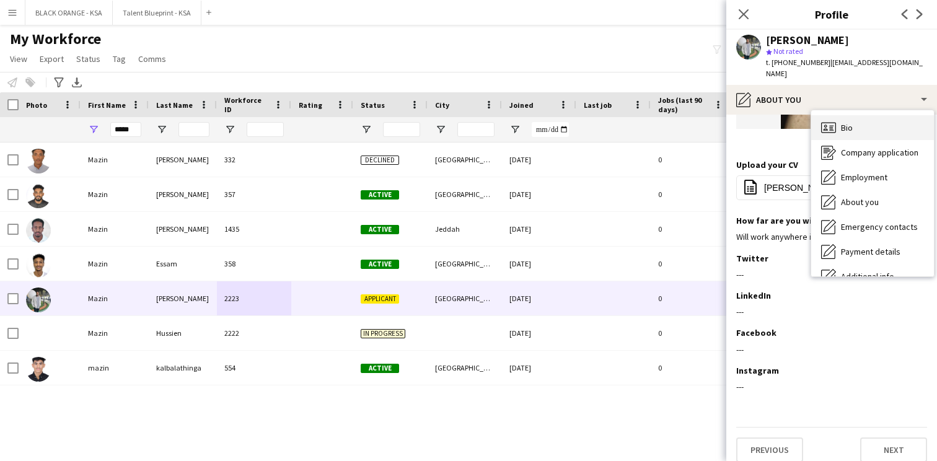
click at [840, 121] on div "Bio Bio" at bounding box center [872, 127] width 123 height 25
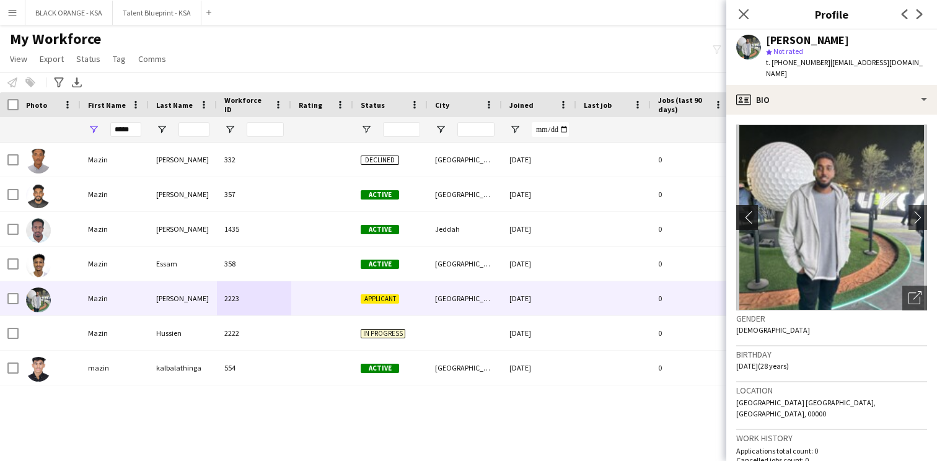
click at [750, 212] on app-icon "chevron-left" at bounding box center [745, 217] width 19 height 13
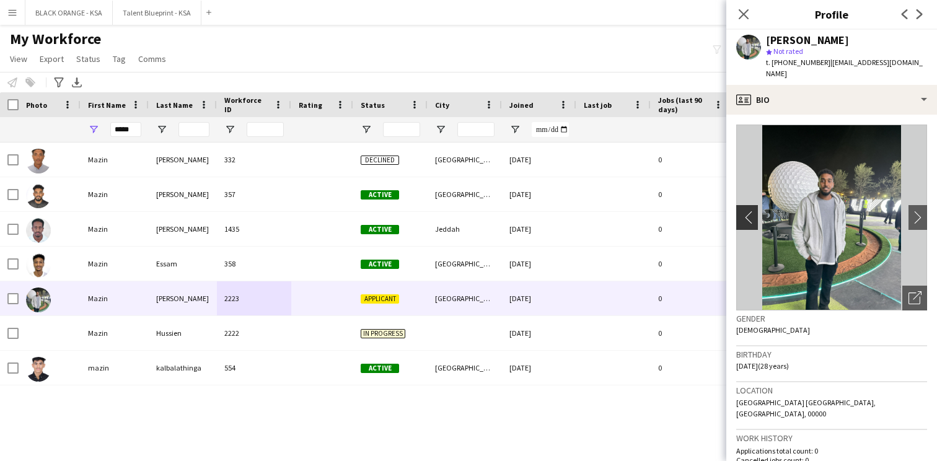
click at [750, 212] on app-icon "chevron-left" at bounding box center [745, 217] width 19 height 13
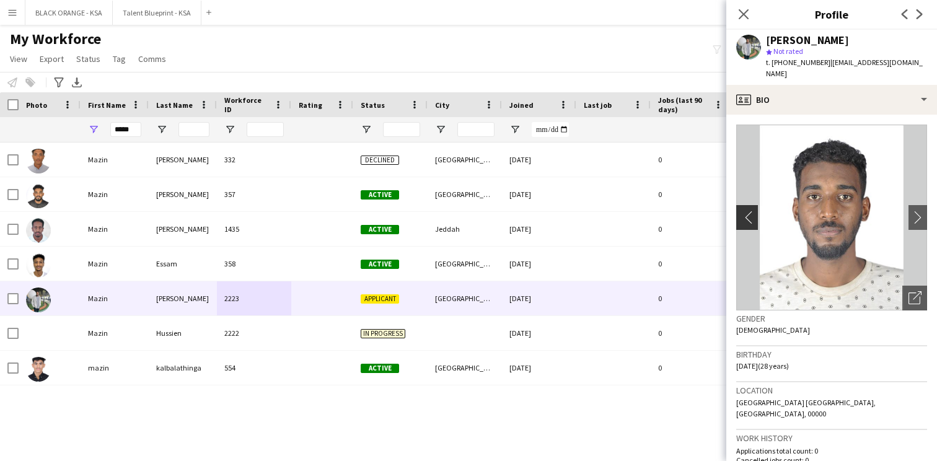
click at [750, 212] on app-icon "chevron-left" at bounding box center [745, 217] width 19 height 13
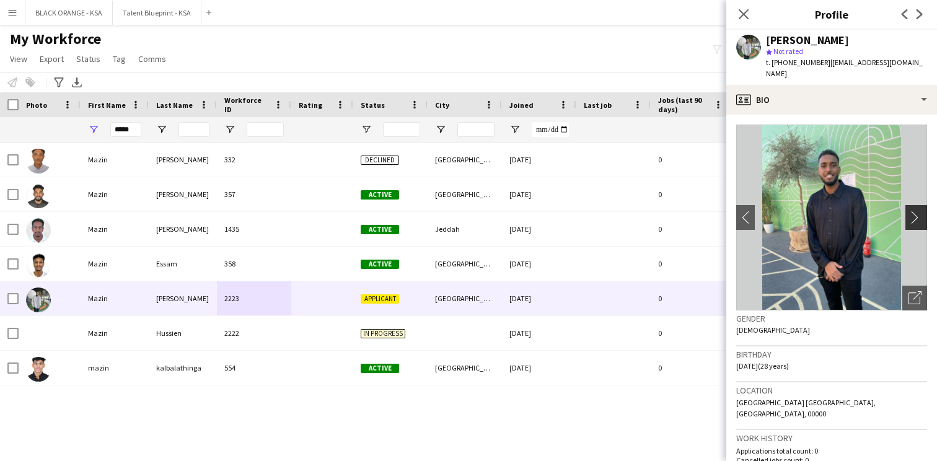
click at [912, 212] on button "chevron-right" at bounding box center [917, 217] width 25 height 25
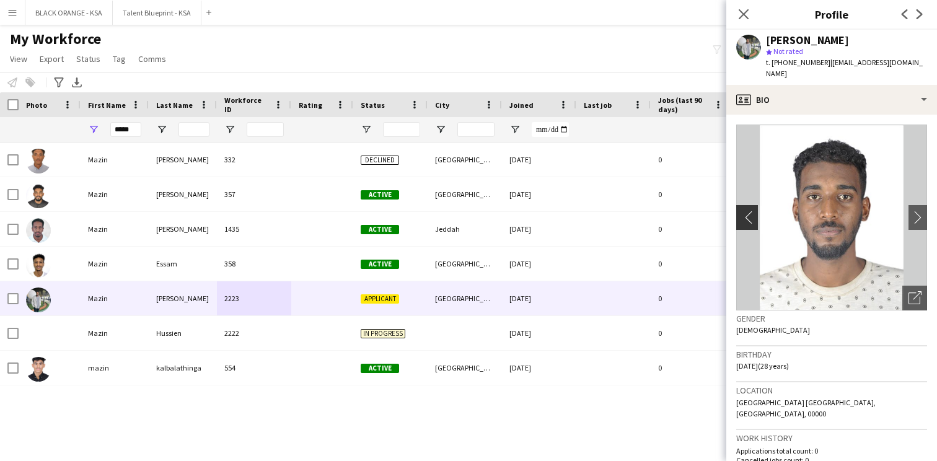
click at [749, 211] on app-icon "chevron-left" at bounding box center [745, 217] width 19 height 13
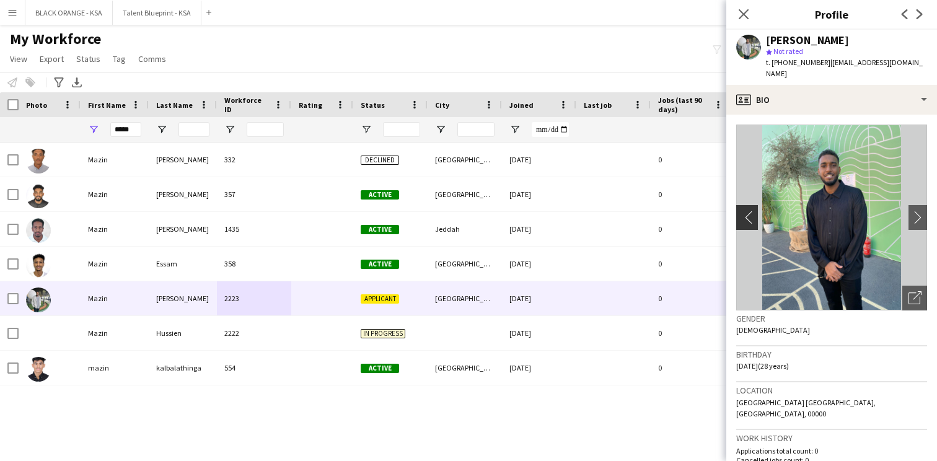
click at [749, 211] on app-icon "chevron-left" at bounding box center [745, 217] width 19 height 13
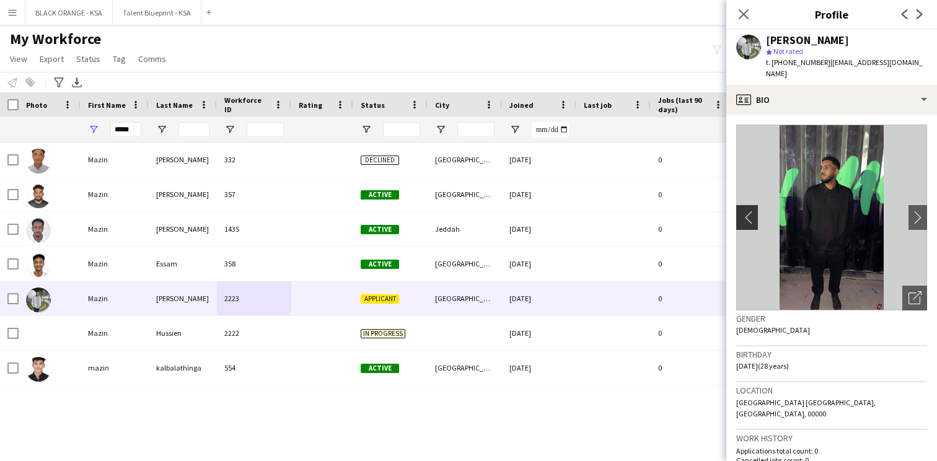
click at [749, 211] on app-icon "chevron-left" at bounding box center [745, 217] width 19 height 13
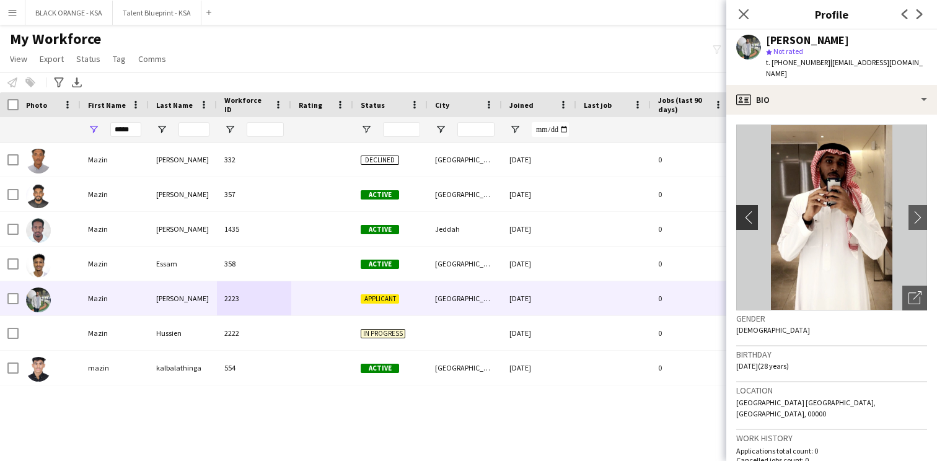
click at [749, 211] on app-icon "chevron-left" at bounding box center [745, 217] width 19 height 13
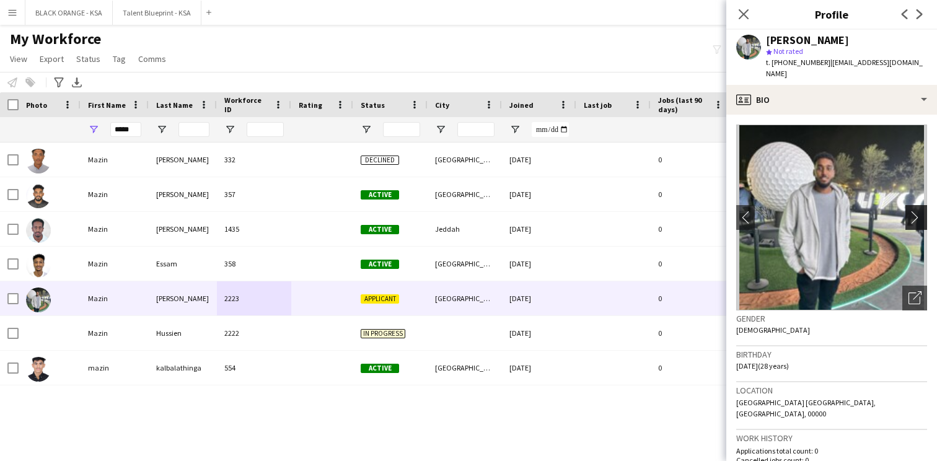
click at [918, 211] on app-icon "chevron-right" at bounding box center [918, 217] width 19 height 13
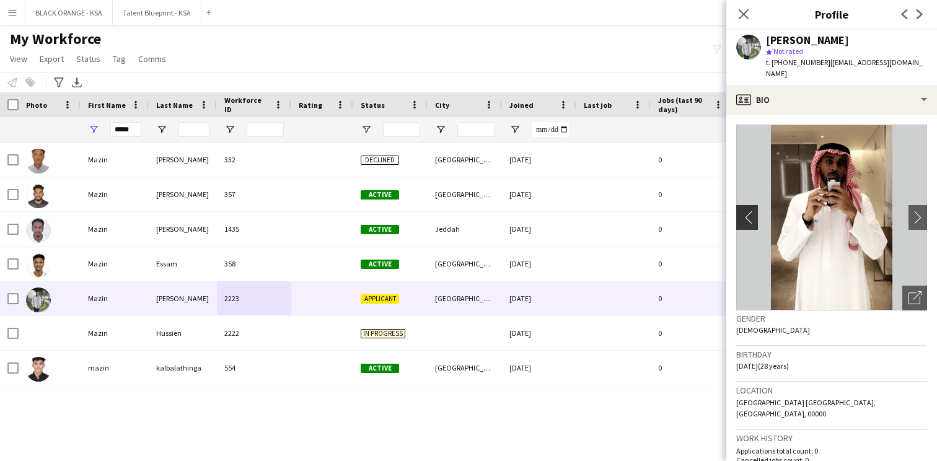
click at [746, 211] on app-icon "chevron-left" at bounding box center [745, 217] width 19 height 13
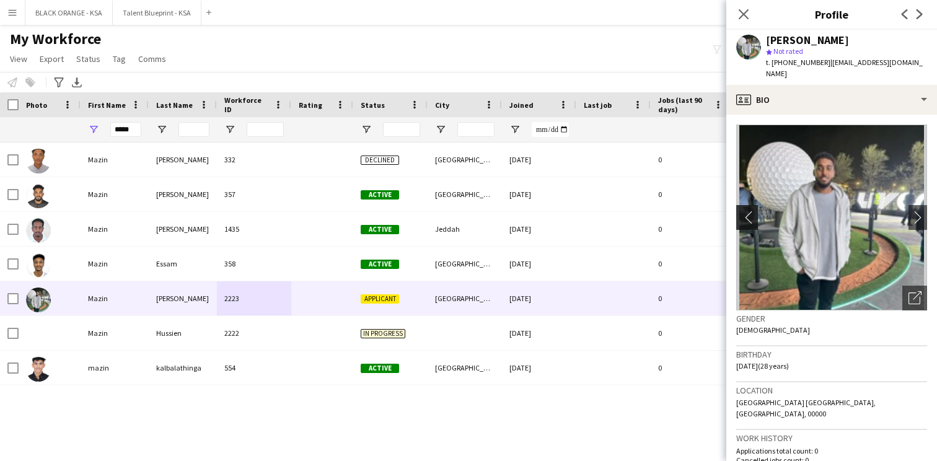
click at [744, 211] on app-icon "chevron-left" at bounding box center [745, 217] width 19 height 13
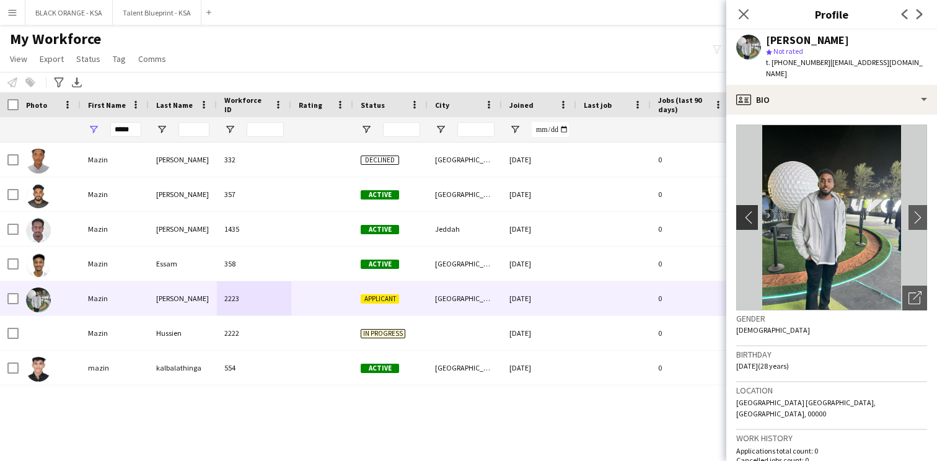
click at [744, 211] on app-icon "chevron-left" at bounding box center [745, 217] width 19 height 13
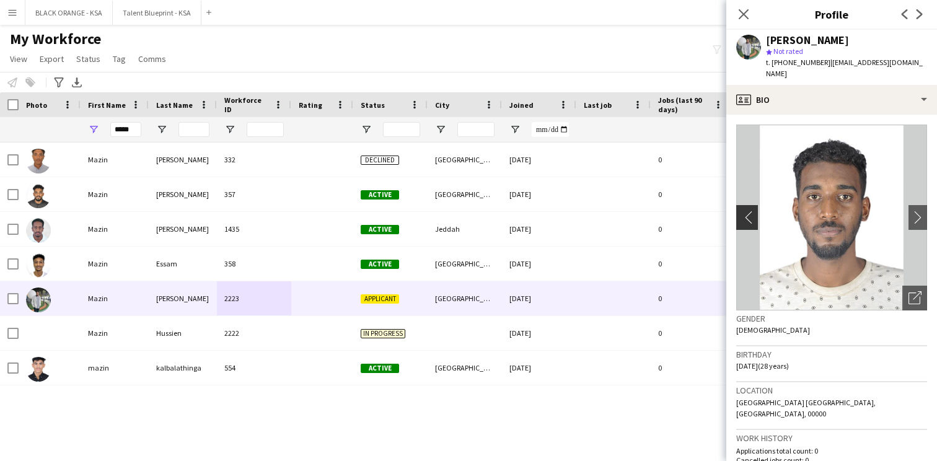
click at [743, 211] on app-icon "chevron-left" at bounding box center [745, 217] width 19 height 13
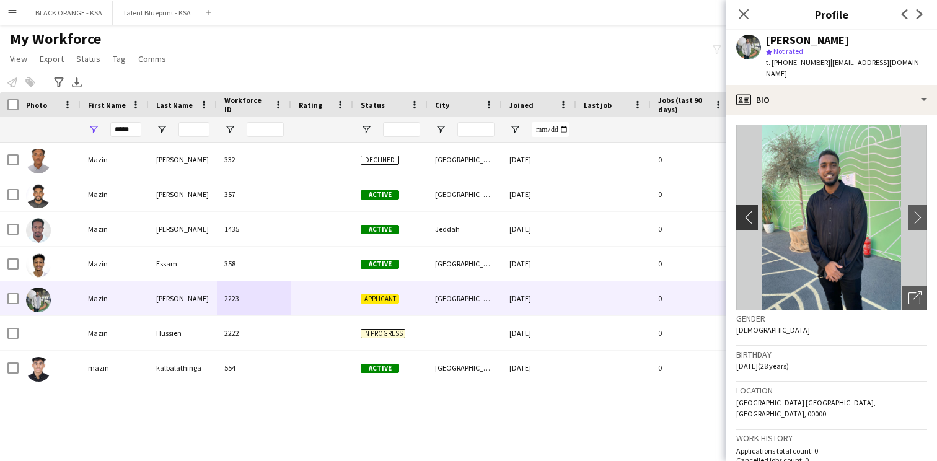
click at [743, 211] on app-icon "chevron-left" at bounding box center [745, 217] width 19 height 13
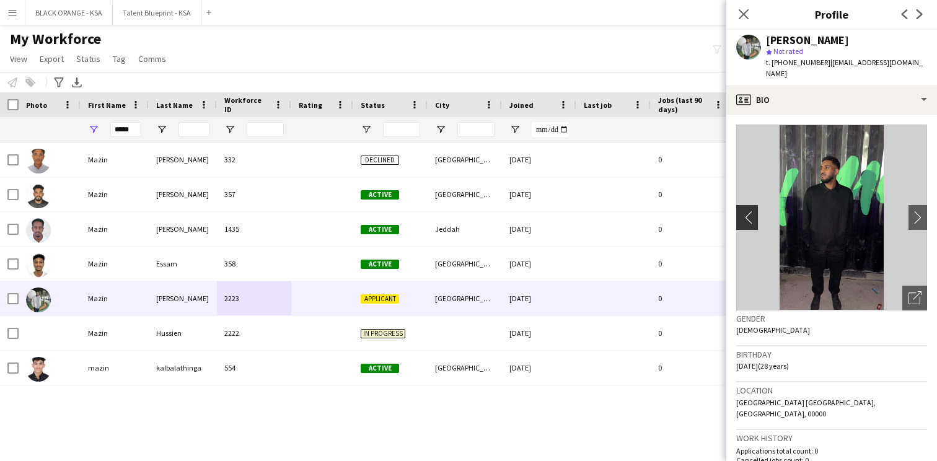
click at [743, 211] on app-icon "chevron-left" at bounding box center [745, 217] width 19 height 13
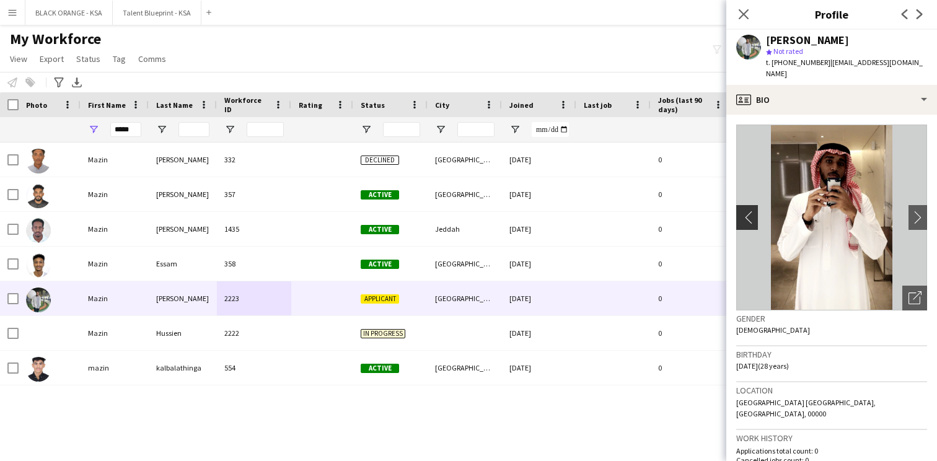
click at [748, 211] on app-icon "chevron-left" at bounding box center [745, 217] width 19 height 13
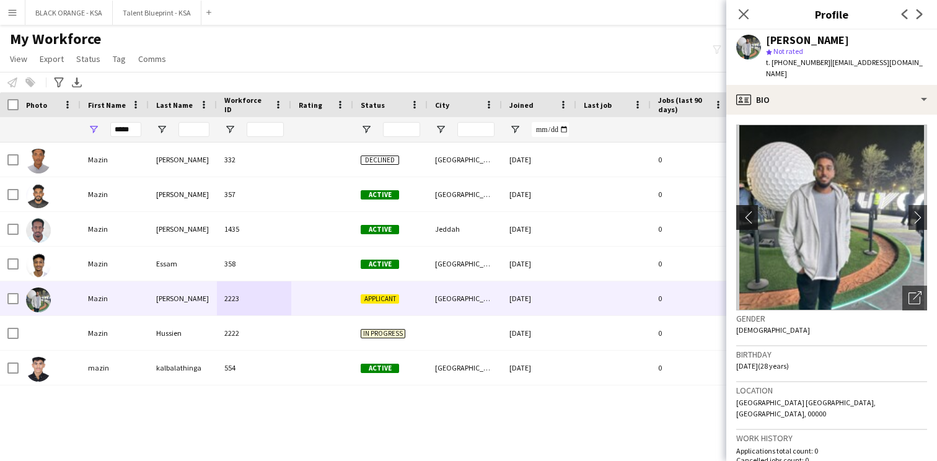
click at [748, 211] on app-icon "chevron-left" at bounding box center [745, 217] width 19 height 13
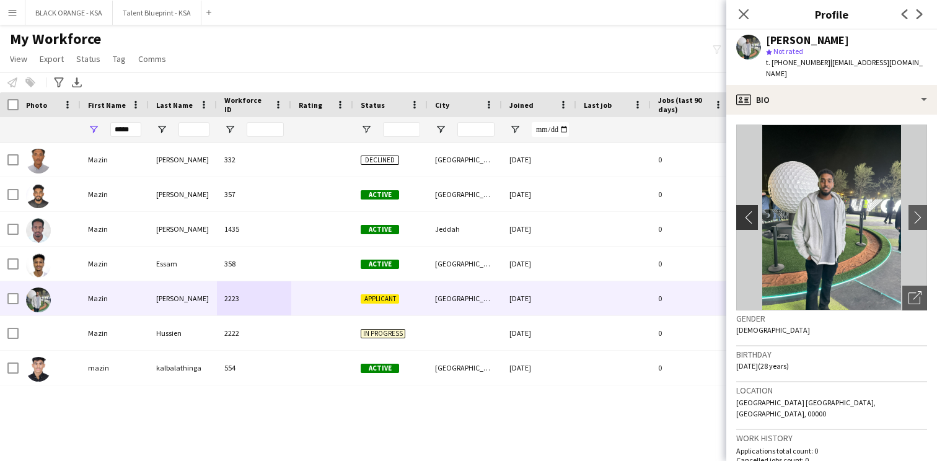
click at [748, 211] on app-icon "chevron-left" at bounding box center [745, 217] width 19 height 13
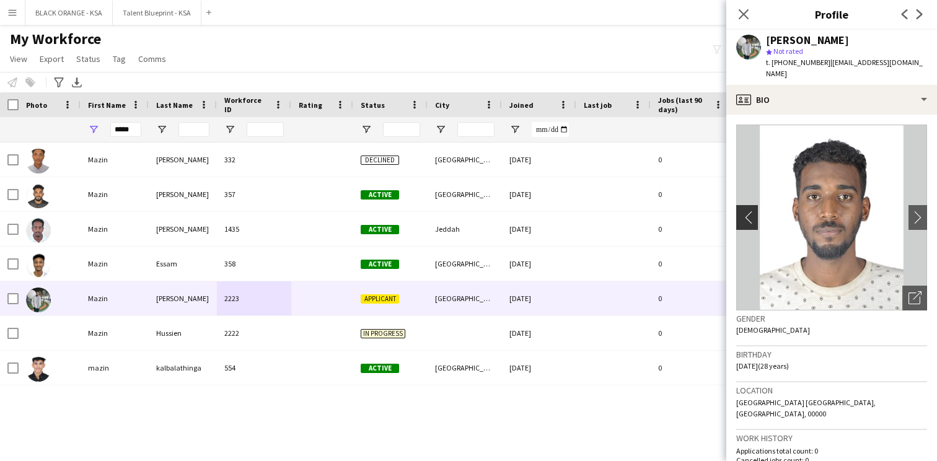
click at [748, 211] on app-icon "chevron-left" at bounding box center [745, 217] width 19 height 13
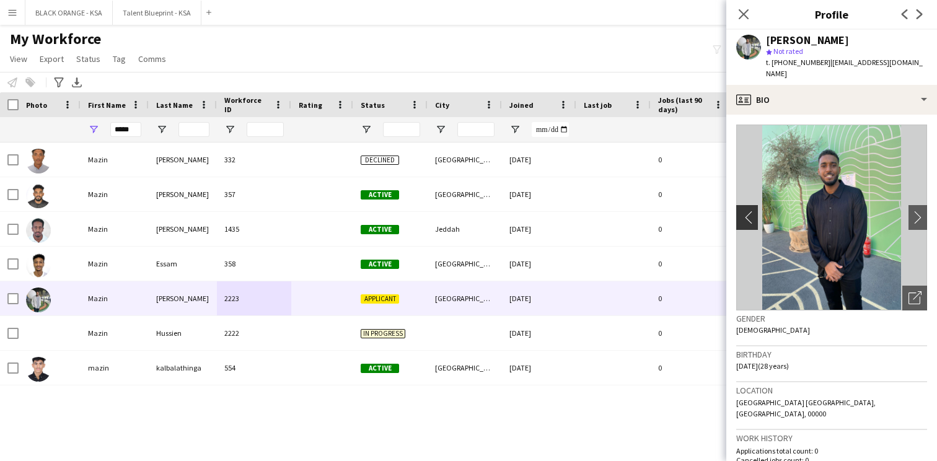
click at [748, 211] on app-icon "chevron-left" at bounding box center [745, 217] width 19 height 13
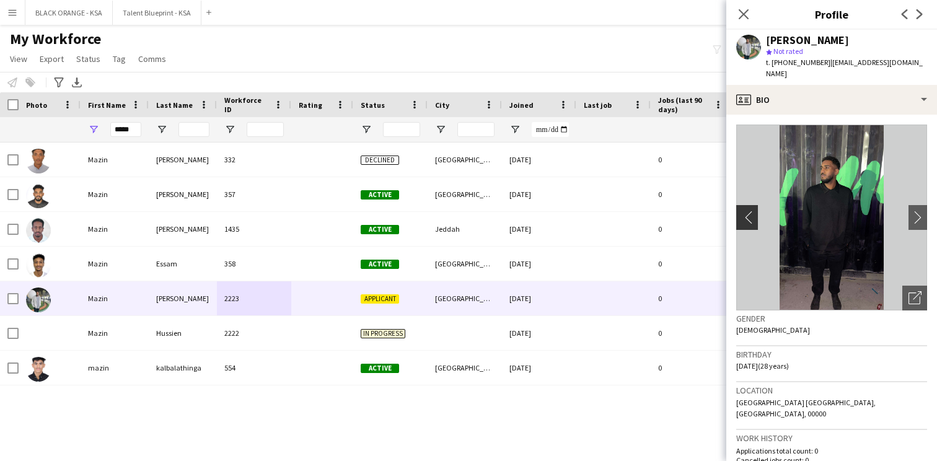
click at [748, 211] on app-icon "chevron-left" at bounding box center [745, 217] width 19 height 13
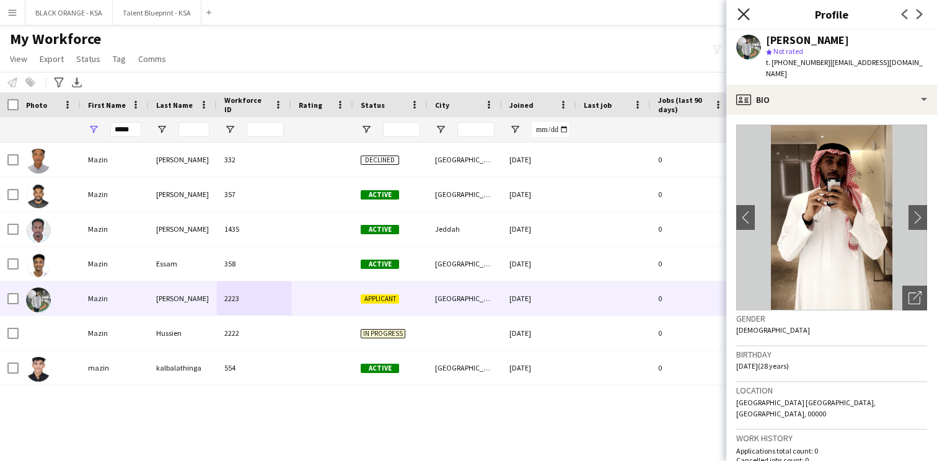
click at [743, 14] on icon at bounding box center [743, 14] width 12 height 12
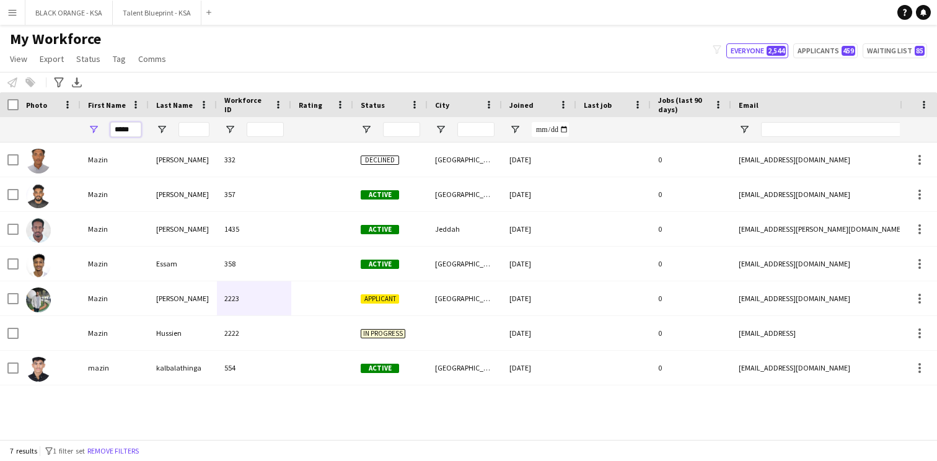
click at [130, 130] on input "*****" at bounding box center [125, 129] width 31 height 15
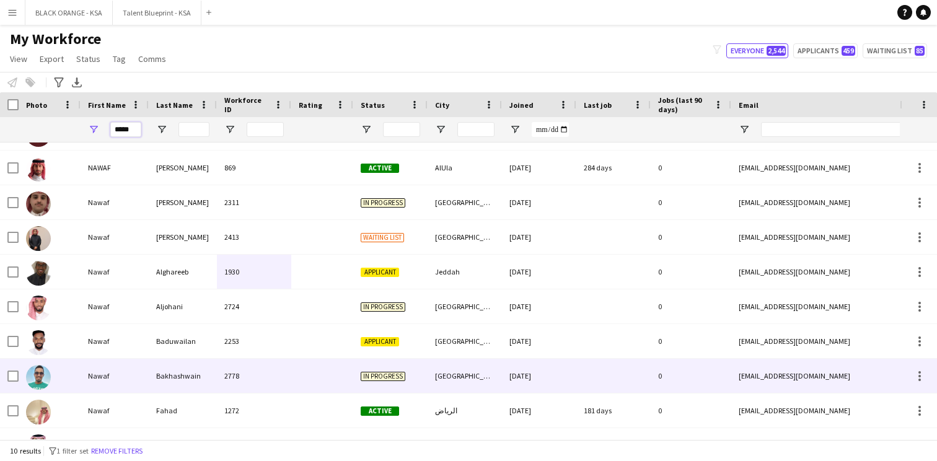
scroll to position [50, 0]
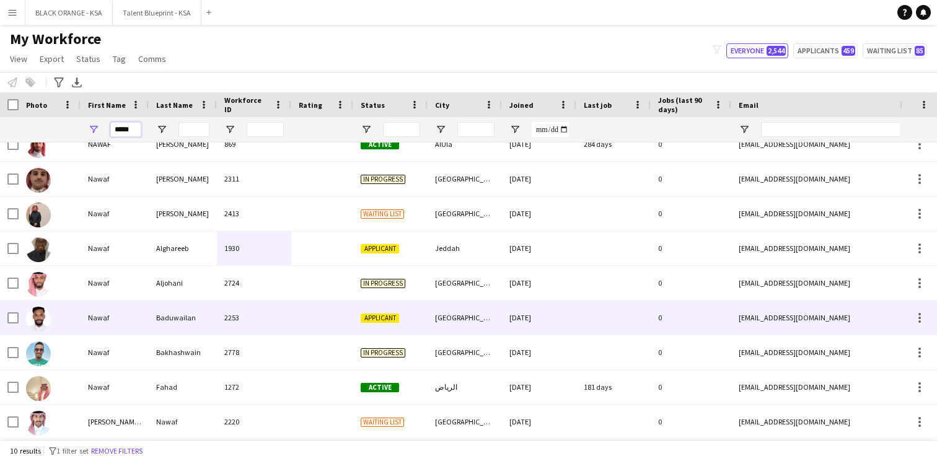
type input "*****"
click at [206, 314] on div "Baduwailan" at bounding box center [183, 318] width 68 height 34
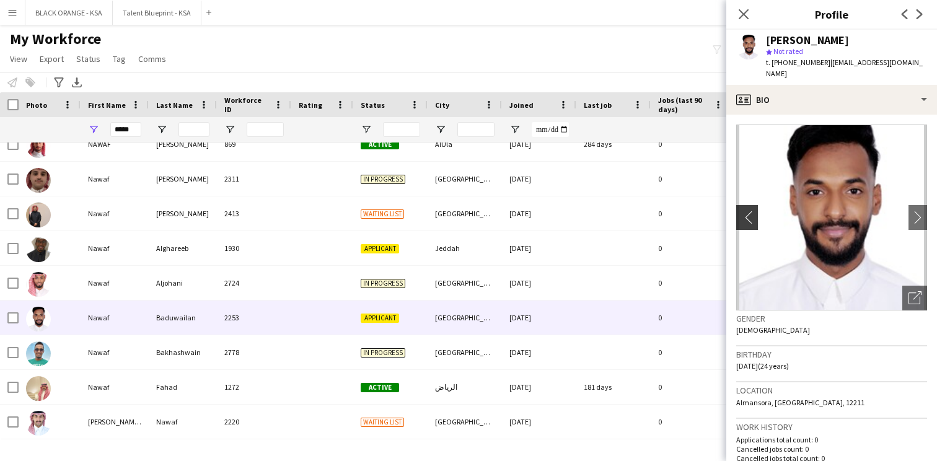
click at [741, 211] on app-icon "chevron-left" at bounding box center [745, 217] width 19 height 13
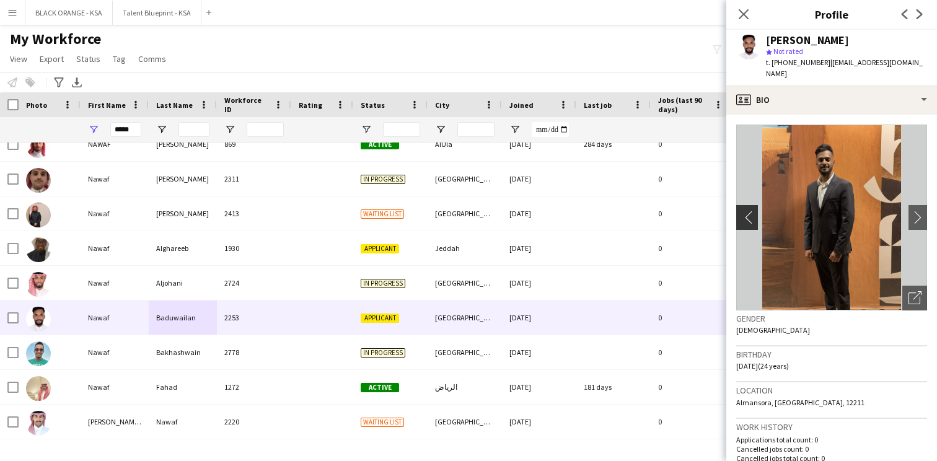
click at [741, 211] on app-icon "chevron-left" at bounding box center [745, 217] width 19 height 13
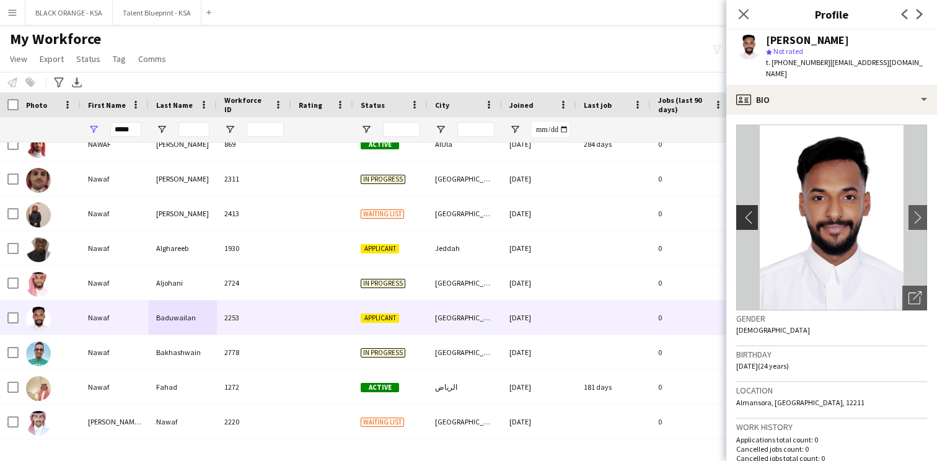
click at [741, 211] on app-icon "chevron-left" at bounding box center [745, 217] width 19 height 13
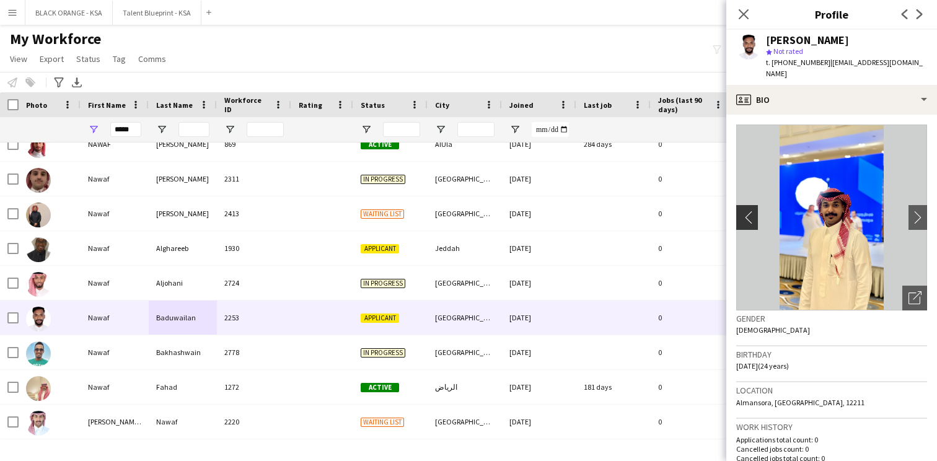
click at [741, 211] on app-icon "chevron-left" at bounding box center [745, 217] width 19 height 13
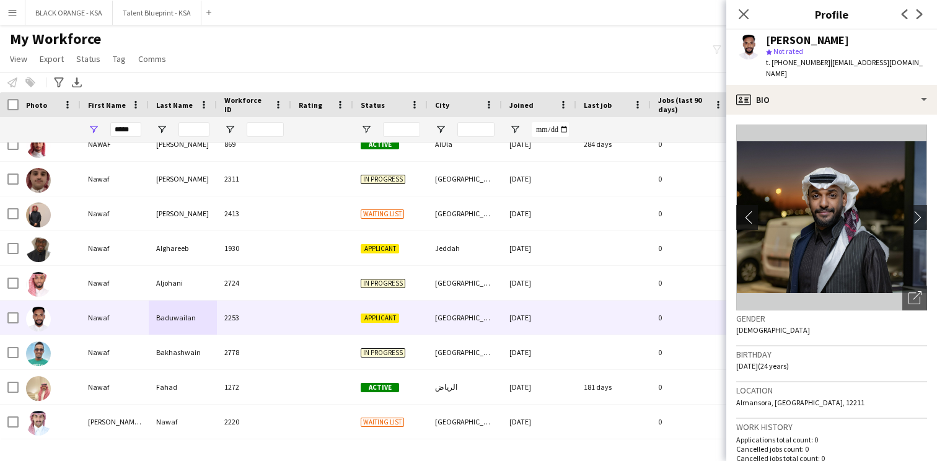
click at [741, 211] on app-icon "chevron-left" at bounding box center [745, 217] width 19 height 13
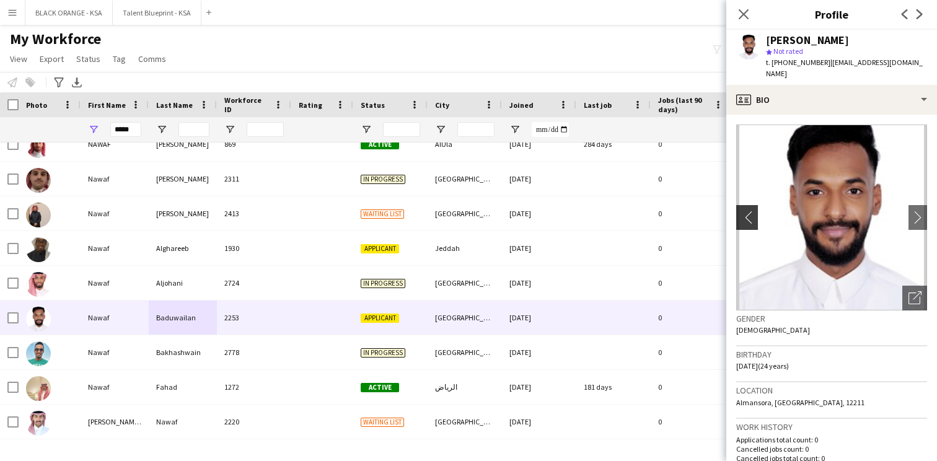
click at [751, 205] on button "chevron-left" at bounding box center [745, 217] width 25 height 25
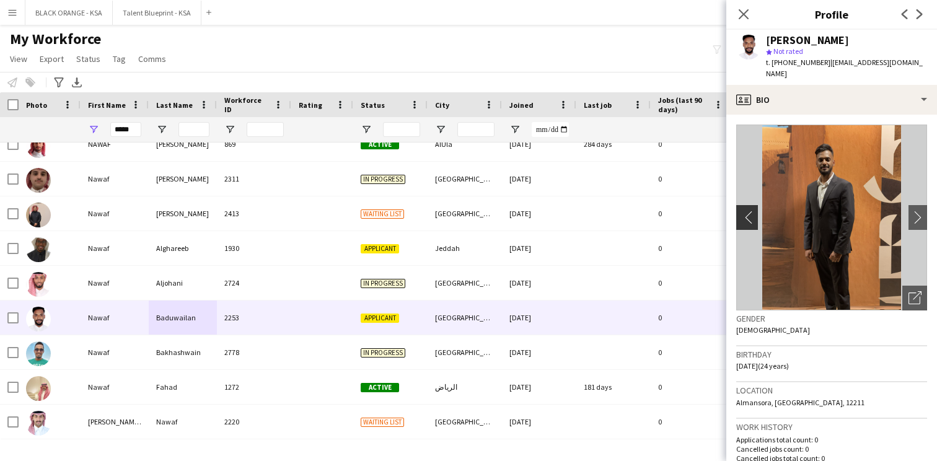
click at [751, 205] on button "chevron-left" at bounding box center [745, 217] width 25 height 25
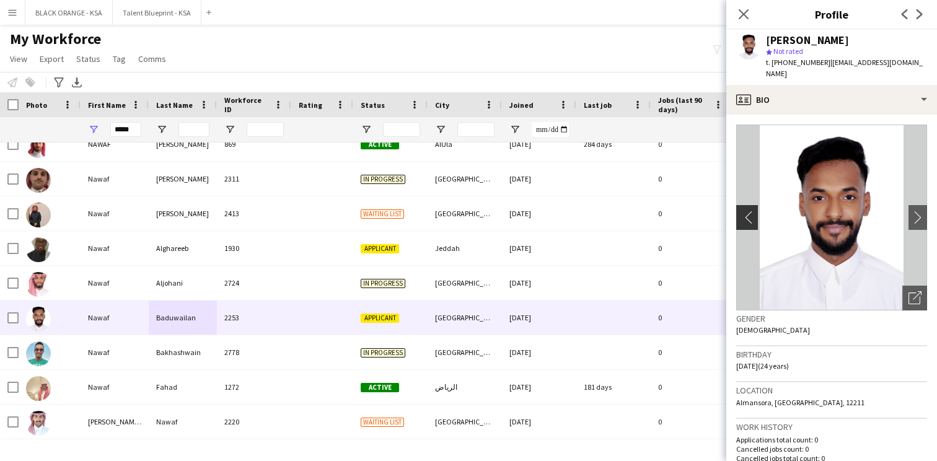
click at [751, 205] on button "chevron-left" at bounding box center [745, 217] width 25 height 25
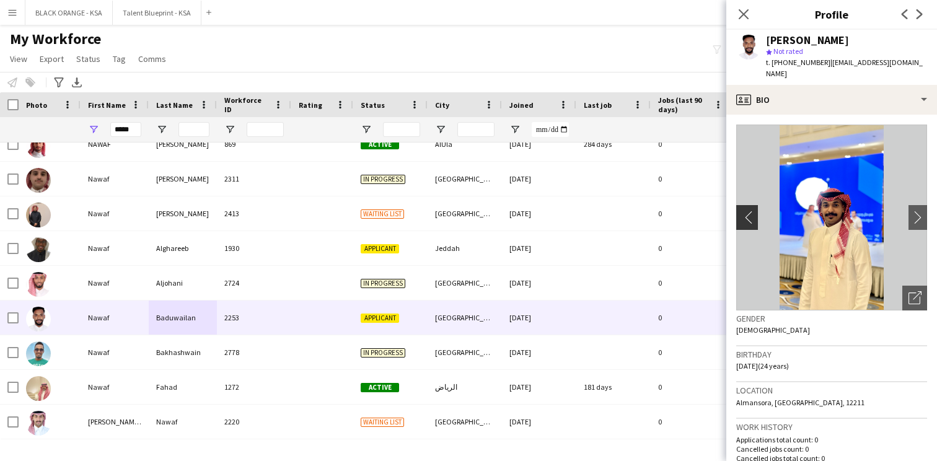
click at [751, 205] on button "chevron-left" at bounding box center [745, 217] width 25 height 25
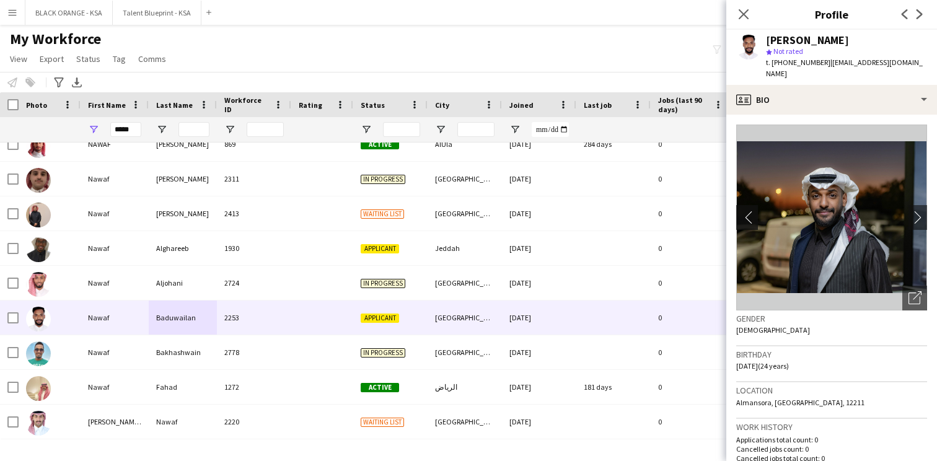
click at [751, 205] on button "chevron-left" at bounding box center [745, 217] width 25 height 25
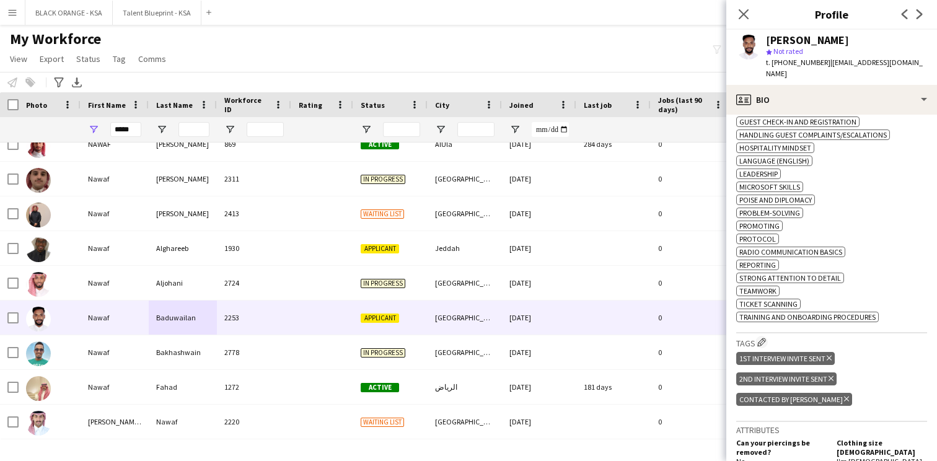
scroll to position [622, 0]
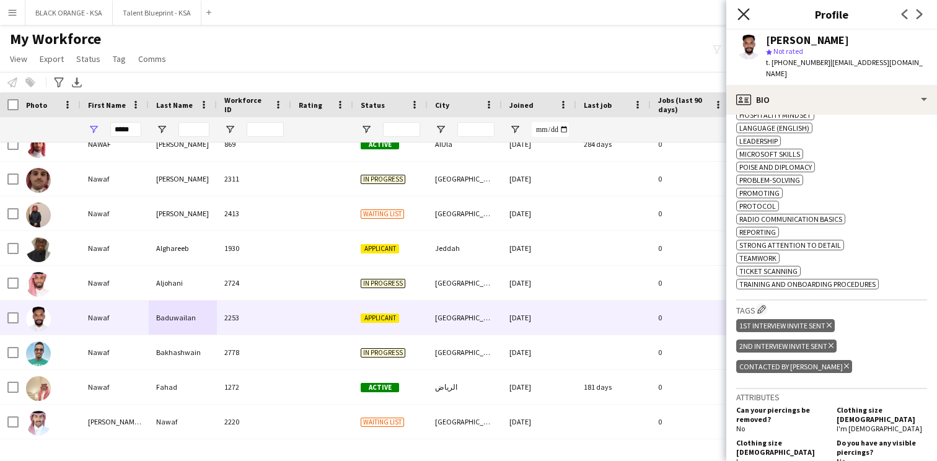
click at [743, 12] on icon "Close pop-in" at bounding box center [743, 14] width 12 height 12
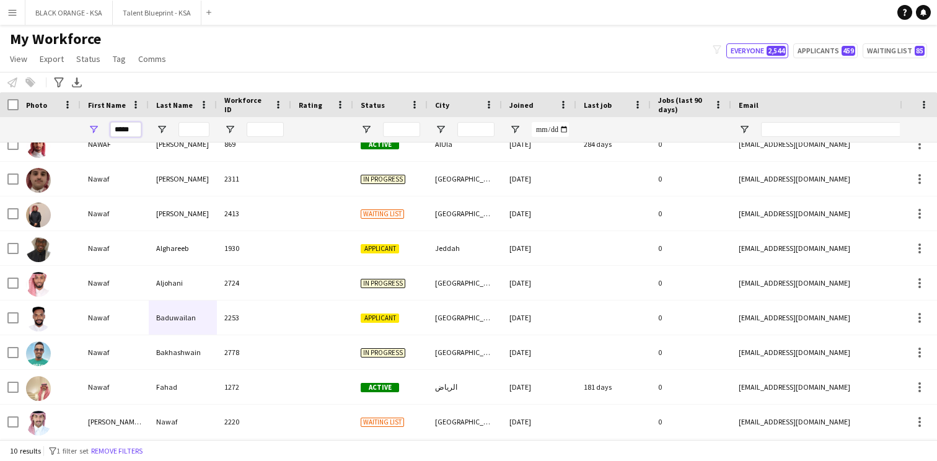
click at [124, 133] on input "*****" at bounding box center [125, 129] width 31 height 15
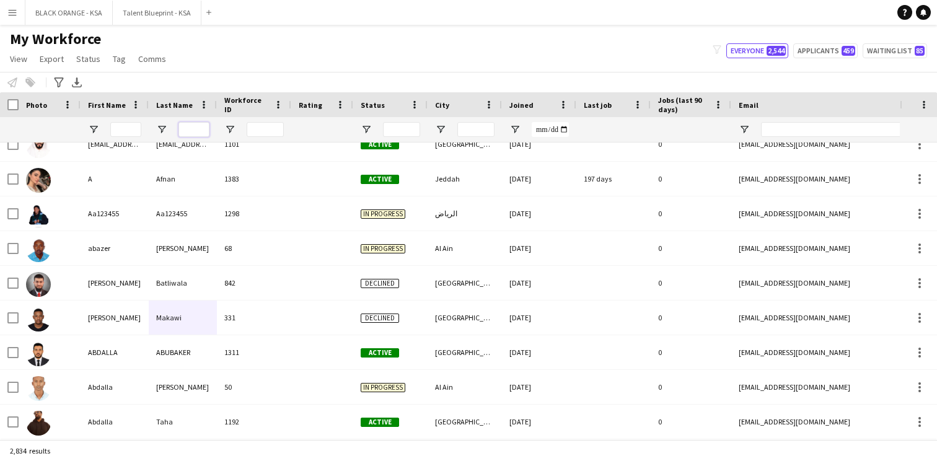
click at [186, 130] on input "Last Name Filter Input" at bounding box center [193, 129] width 31 height 15
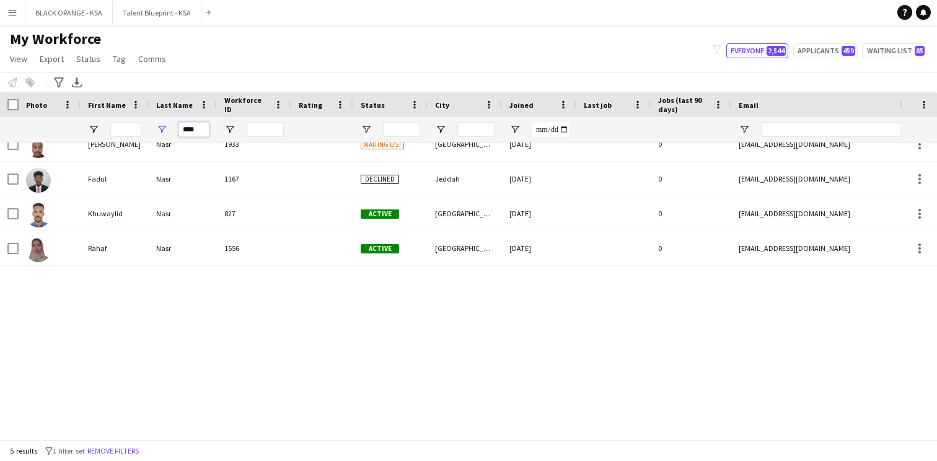
scroll to position [0, 0]
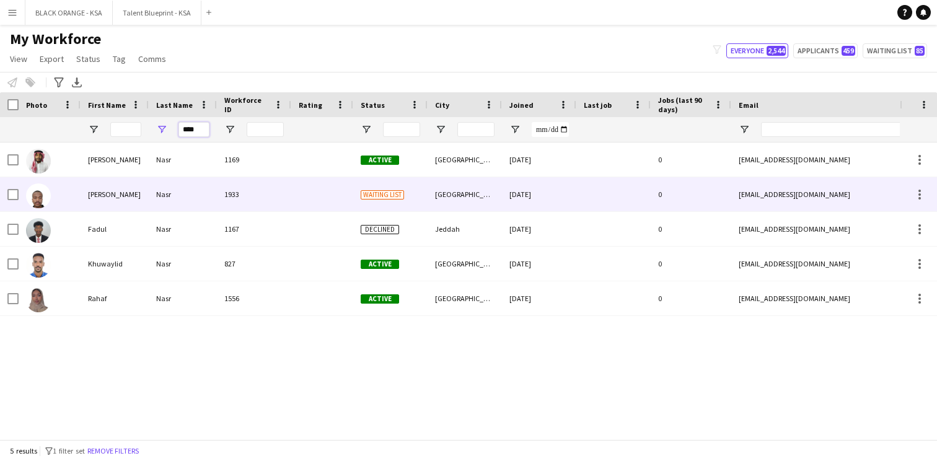
type input "****"
click at [185, 196] on div "Nasr" at bounding box center [183, 194] width 68 height 34
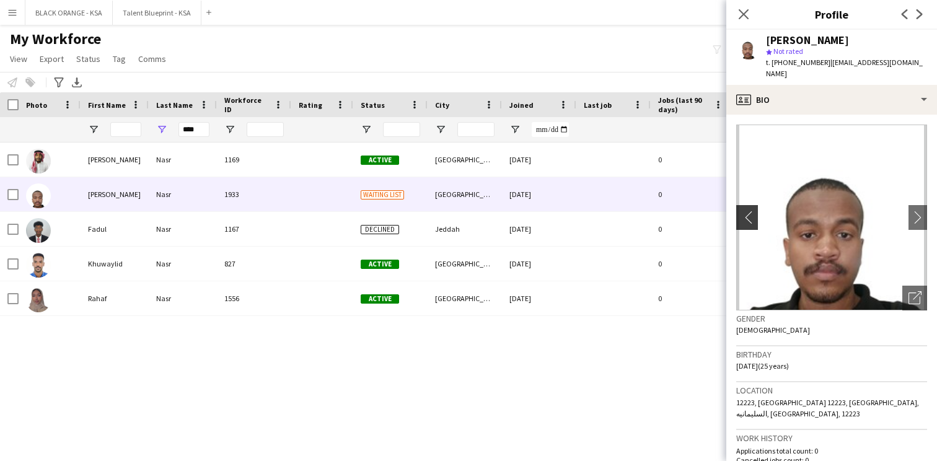
click at [750, 211] on app-icon "chevron-left" at bounding box center [745, 217] width 19 height 13
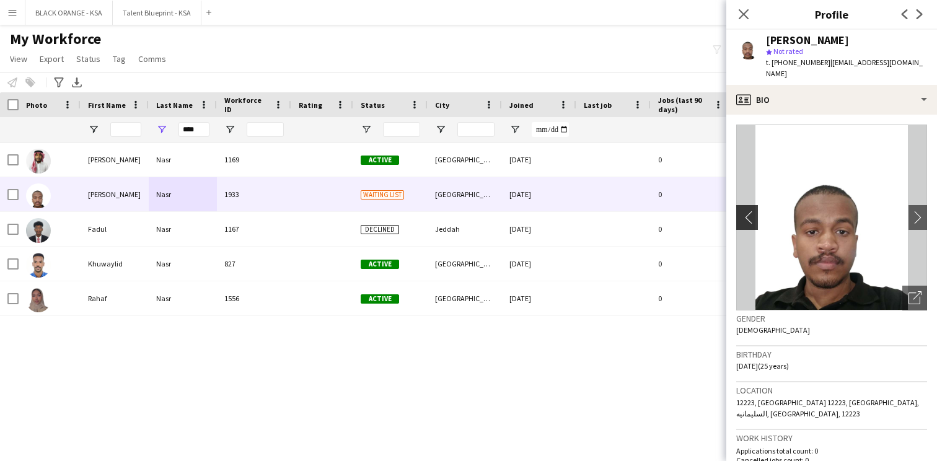
click at [750, 211] on app-icon "chevron-left" at bounding box center [745, 217] width 19 height 13
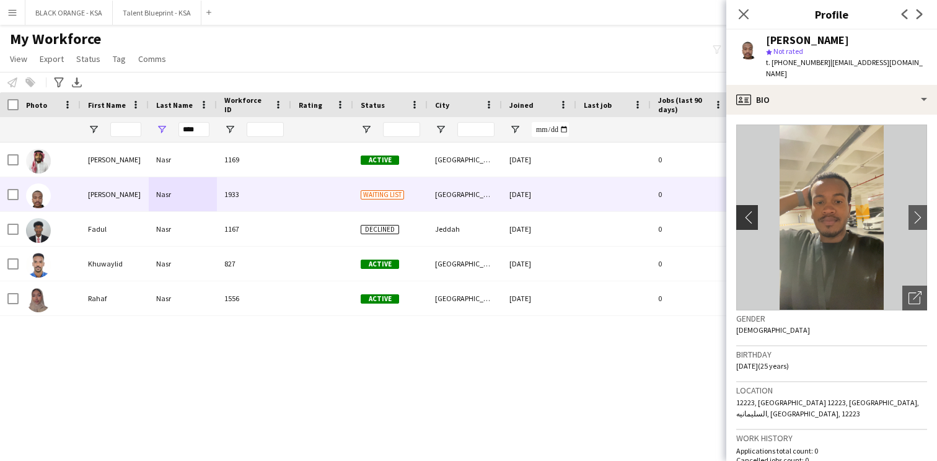
click at [748, 211] on app-icon "chevron-left" at bounding box center [745, 217] width 19 height 13
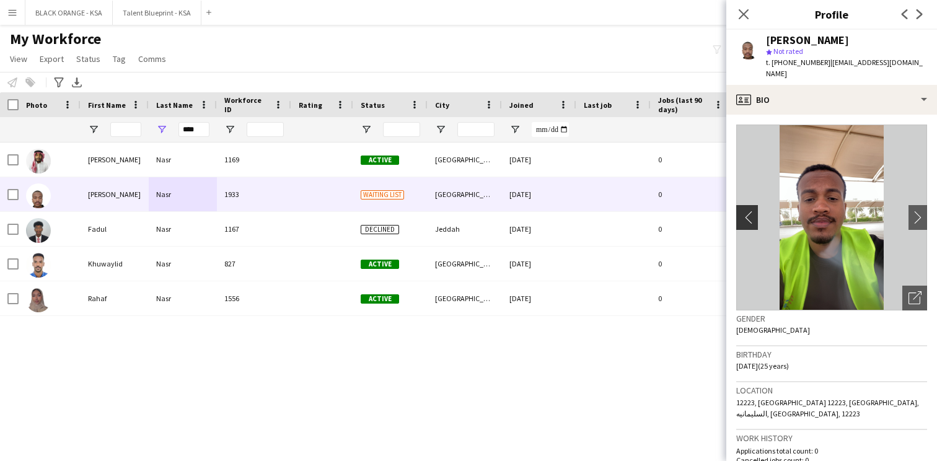
click at [748, 211] on app-icon "chevron-left" at bounding box center [745, 217] width 19 height 13
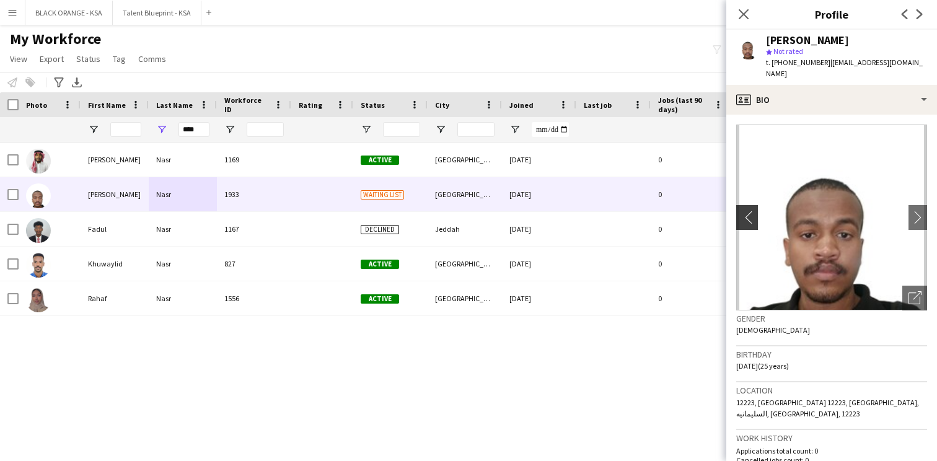
click at [748, 211] on app-icon "chevron-left" at bounding box center [745, 217] width 19 height 13
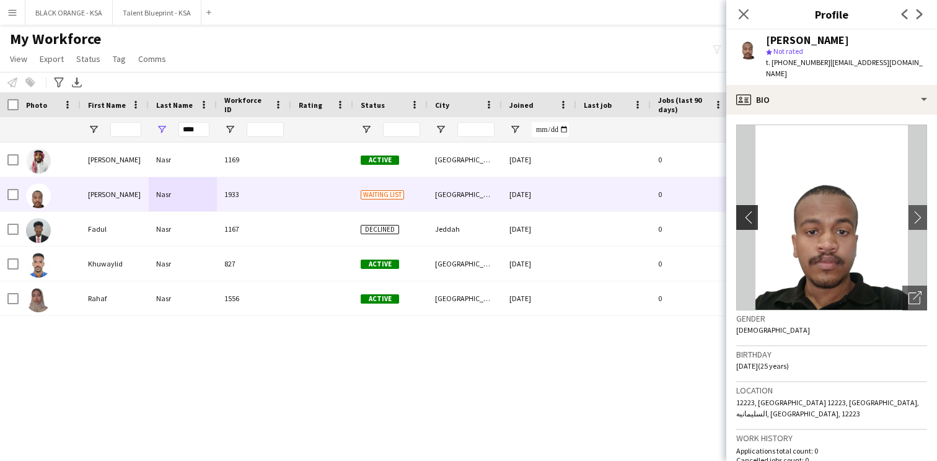
click at [748, 211] on app-icon "chevron-left" at bounding box center [745, 217] width 19 height 13
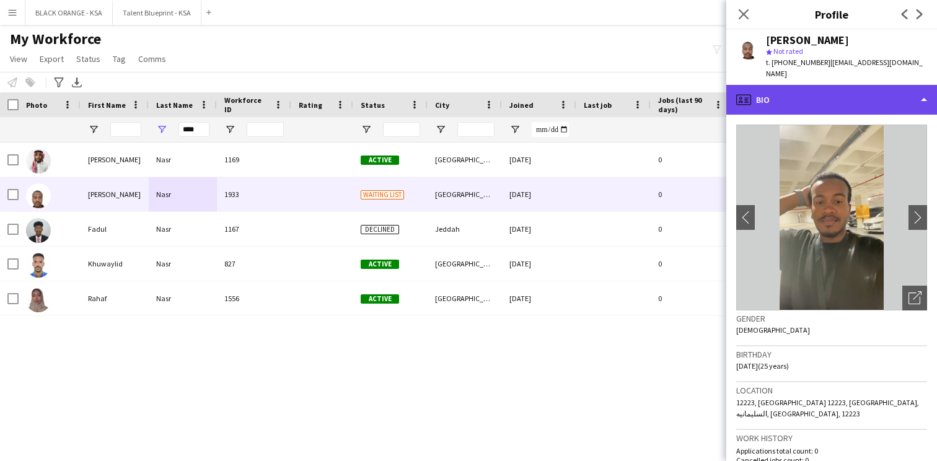
click at [811, 90] on div "profile Bio" at bounding box center [831, 100] width 211 height 30
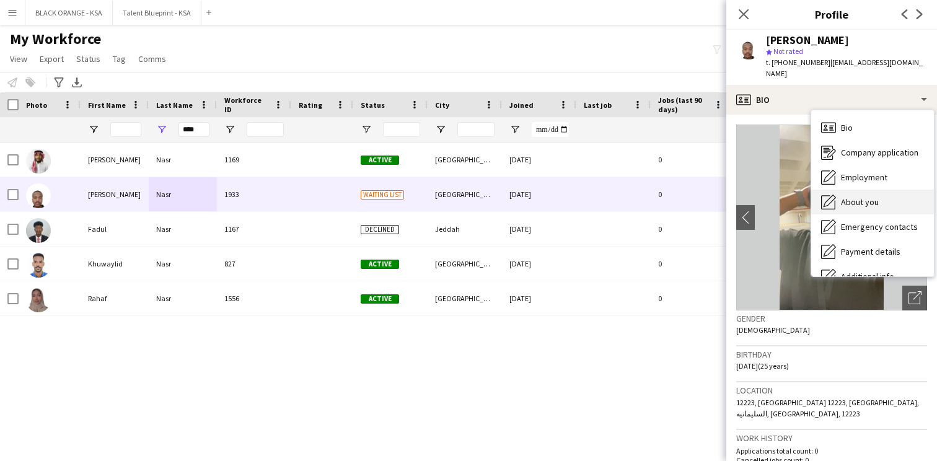
click at [858, 200] on div "About you About you" at bounding box center [872, 202] width 123 height 25
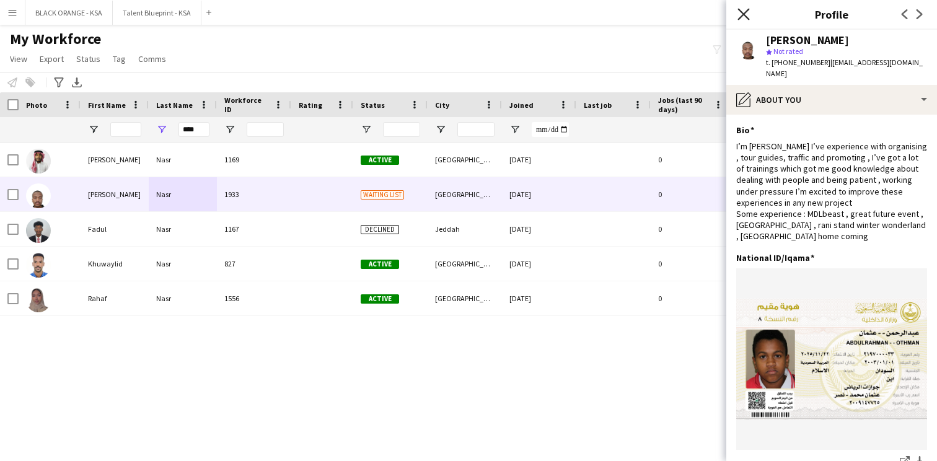
click at [746, 12] on icon "Close pop-in" at bounding box center [743, 14] width 12 height 12
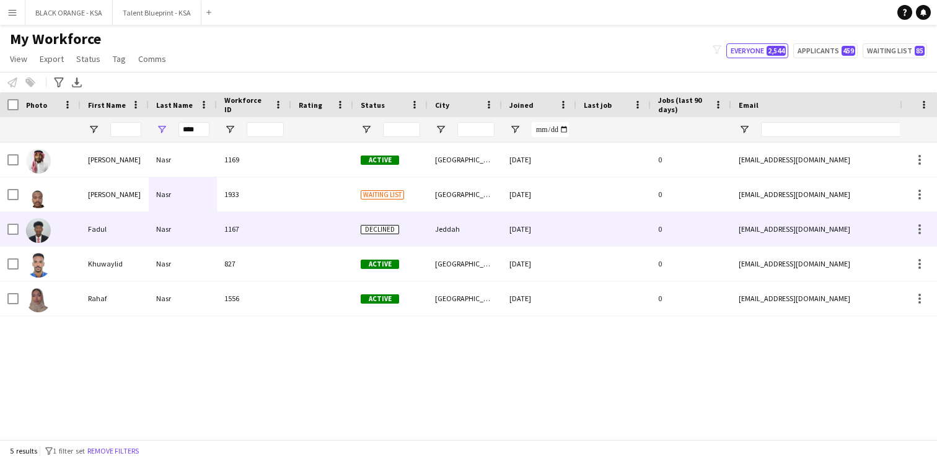
click at [316, 235] on div at bounding box center [322, 229] width 62 height 34
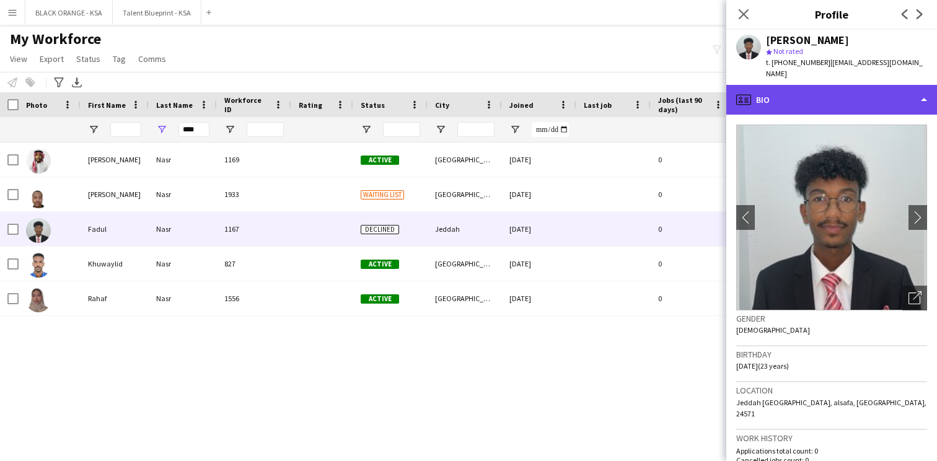
click at [844, 93] on div "profile Bio" at bounding box center [831, 100] width 211 height 30
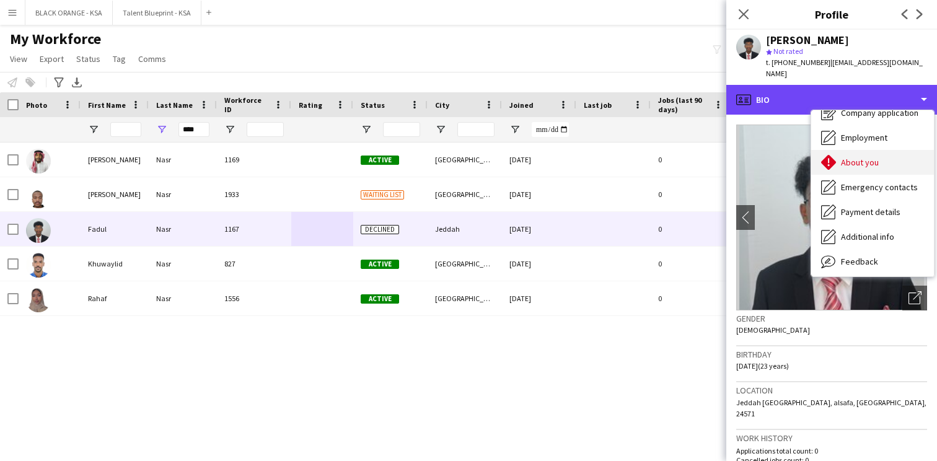
scroll to position [67, 0]
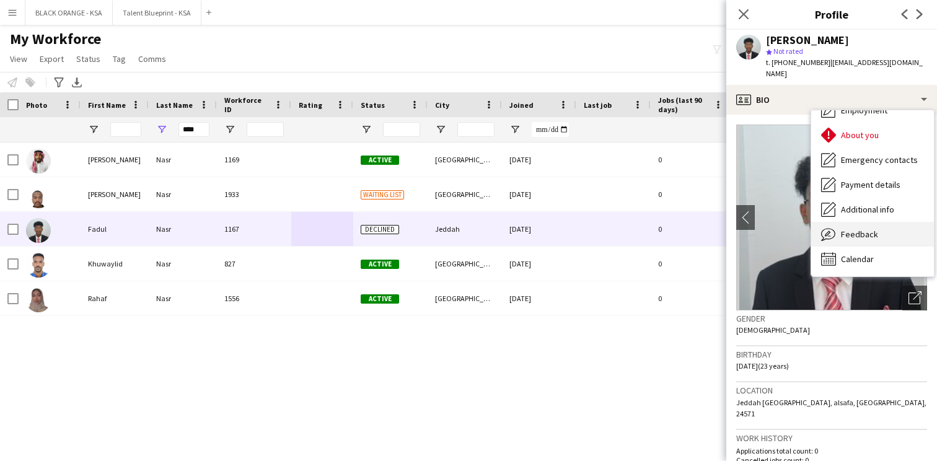
click at [852, 222] on div "Feedback Feedback" at bounding box center [872, 234] width 123 height 25
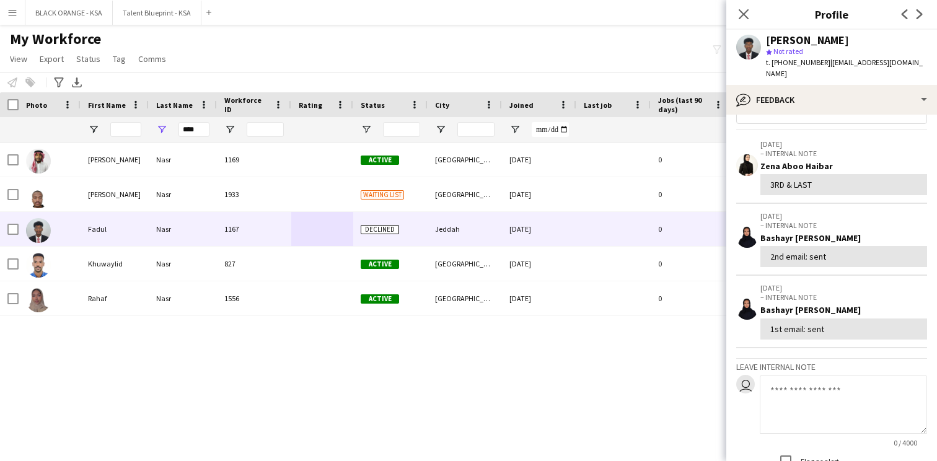
scroll to position [0, 0]
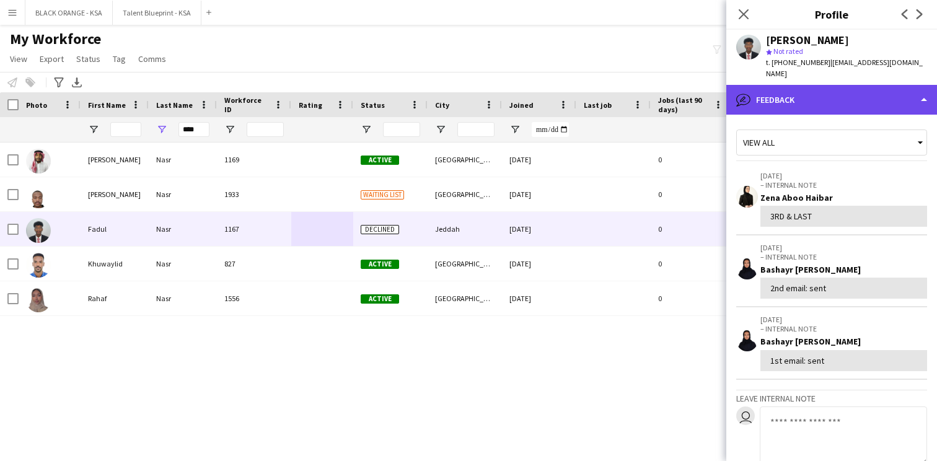
click at [814, 85] on div "bubble-pencil Feedback" at bounding box center [831, 100] width 211 height 30
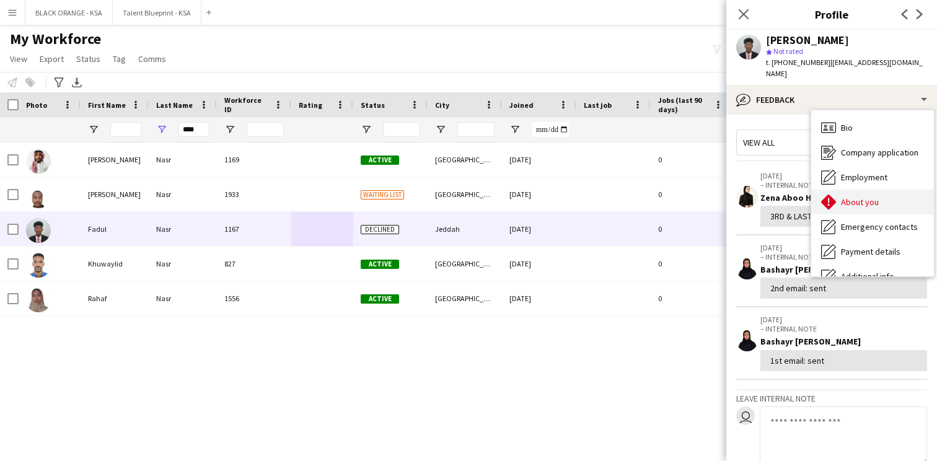
click at [853, 196] on span "About you" at bounding box center [860, 201] width 38 height 11
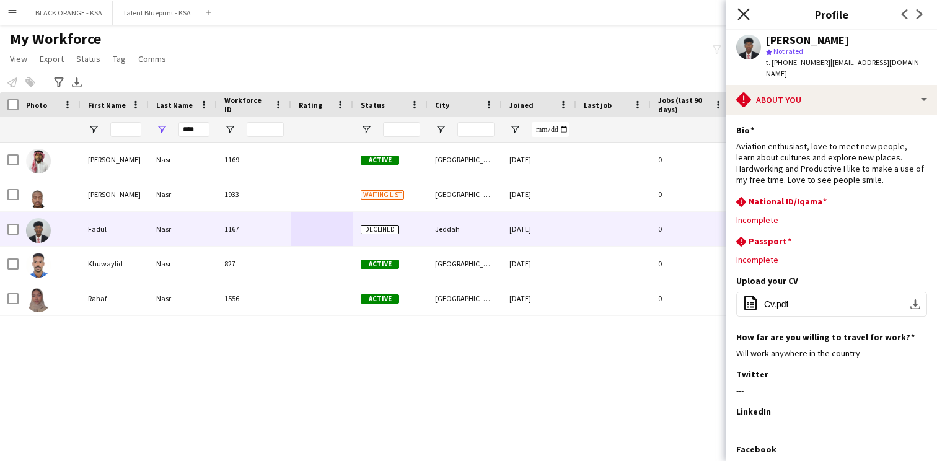
click at [743, 15] on icon at bounding box center [743, 14] width 12 height 12
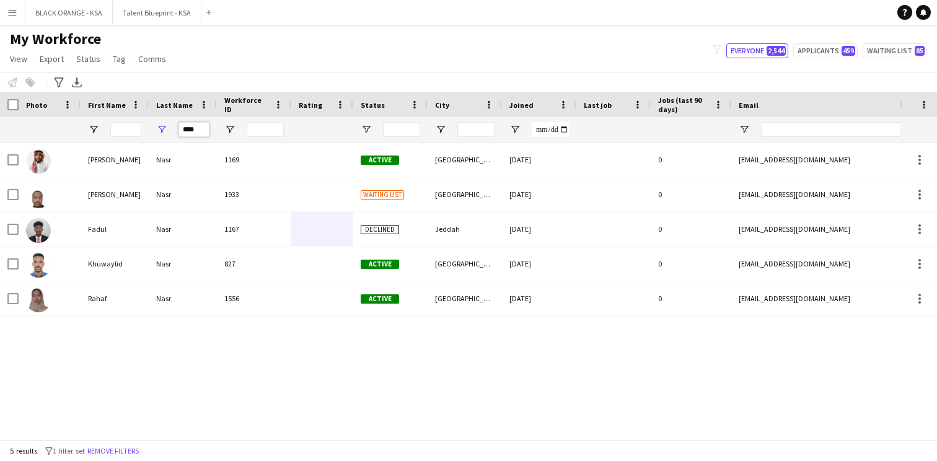
click at [196, 130] on input "****" at bounding box center [193, 129] width 31 height 15
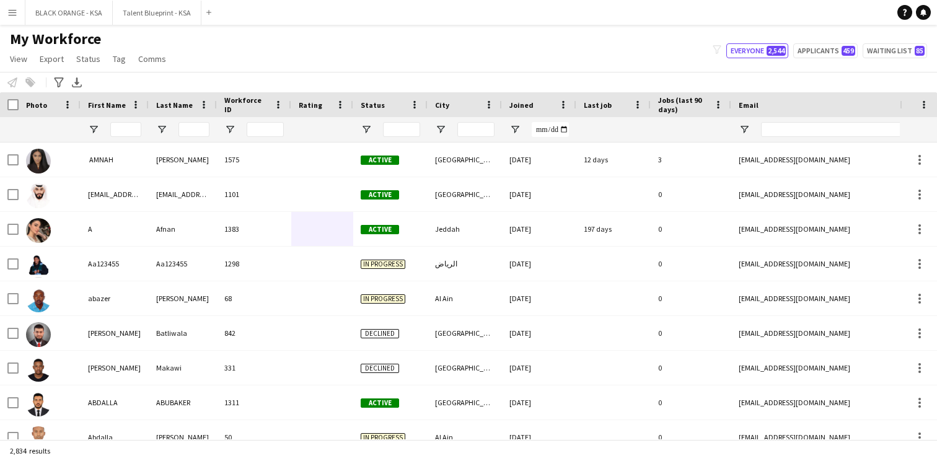
click at [258, 42] on div "My Workforce View Views Default view New view Update view Delete view Edit name…" at bounding box center [468, 51] width 937 height 42
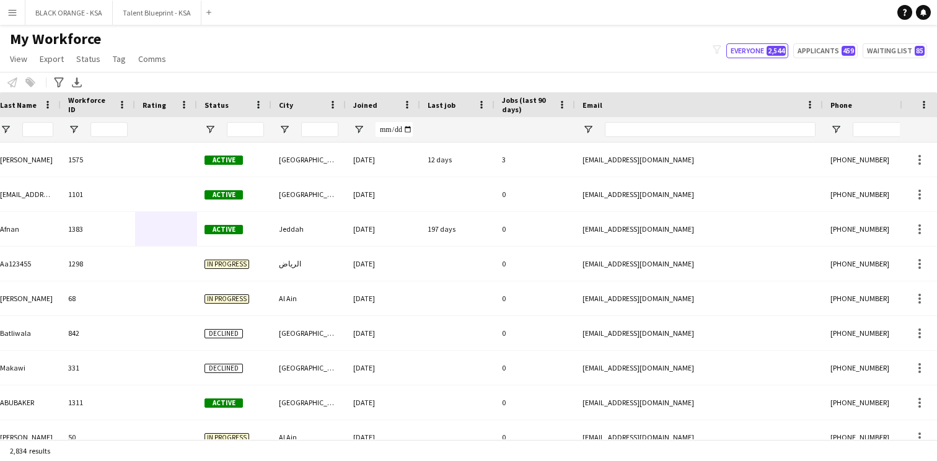
scroll to position [0, 325]
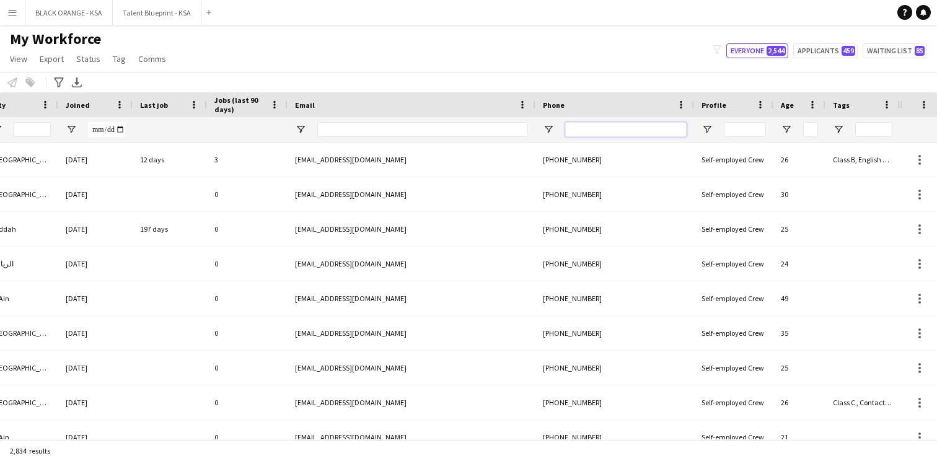
click at [603, 125] on input "Phone Filter Input" at bounding box center [625, 129] width 121 height 15
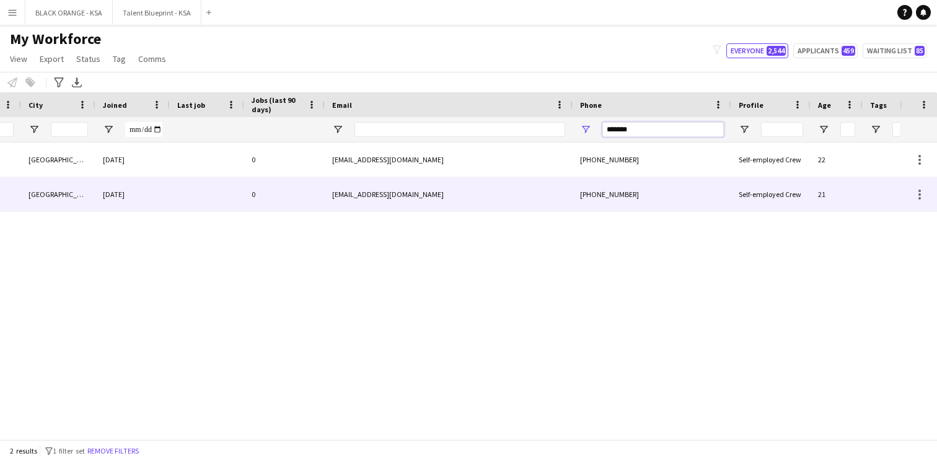
scroll to position [0, 394]
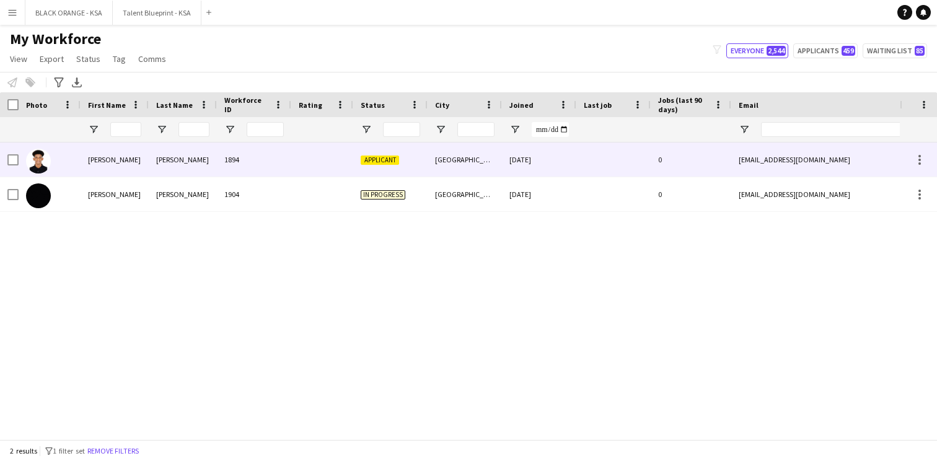
type input "*******"
click at [240, 163] on div "1894" at bounding box center [254, 160] width 74 height 34
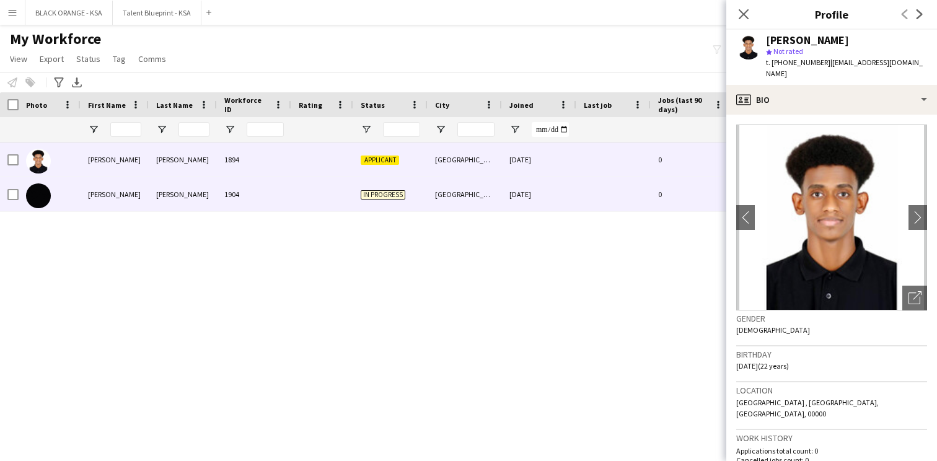
click at [442, 194] on div "[GEOGRAPHIC_DATA]" at bounding box center [465, 194] width 74 height 34
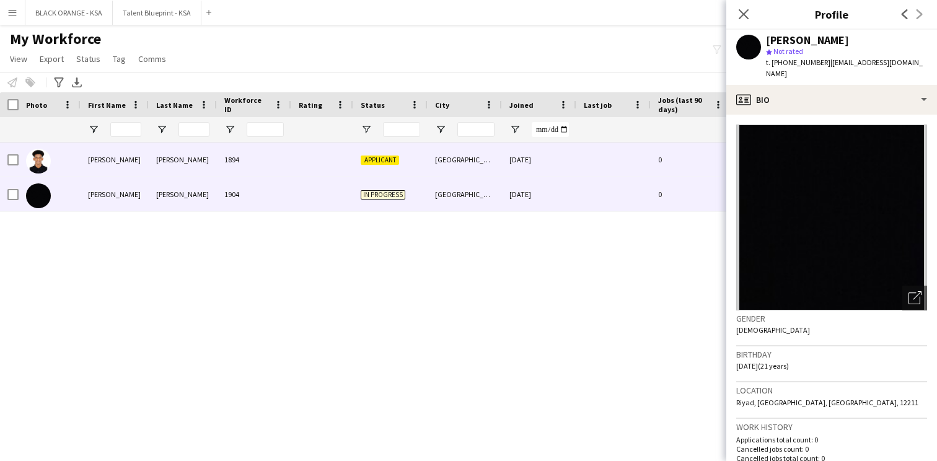
click at [444, 160] on div "[GEOGRAPHIC_DATA]" at bounding box center [465, 160] width 74 height 34
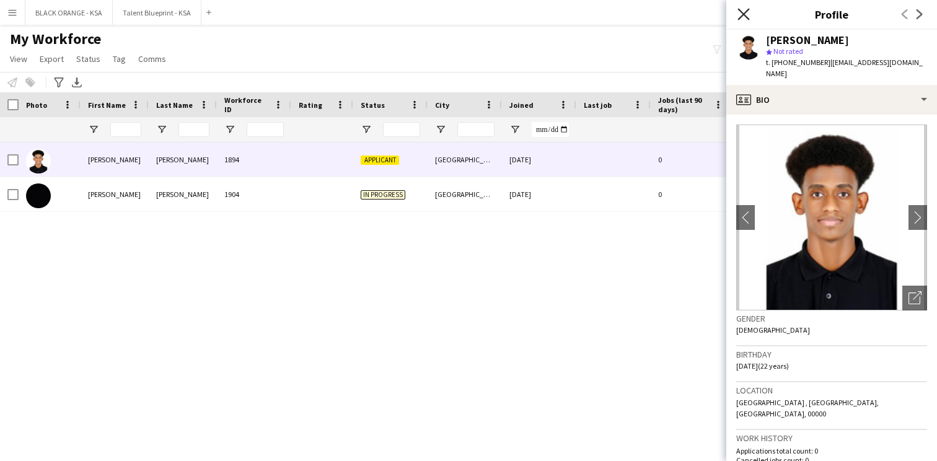
click at [744, 11] on icon "Close pop-in" at bounding box center [743, 14] width 12 height 12
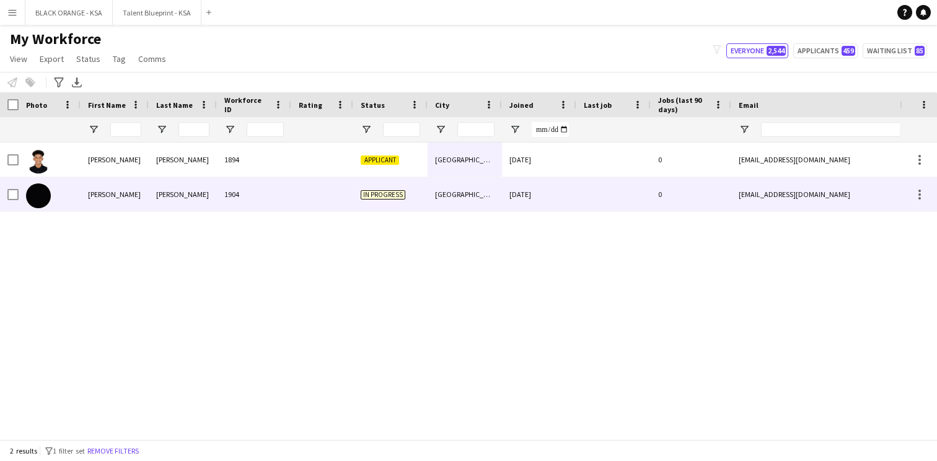
click at [693, 202] on div "0" at bounding box center [691, 194] width 81 height 34
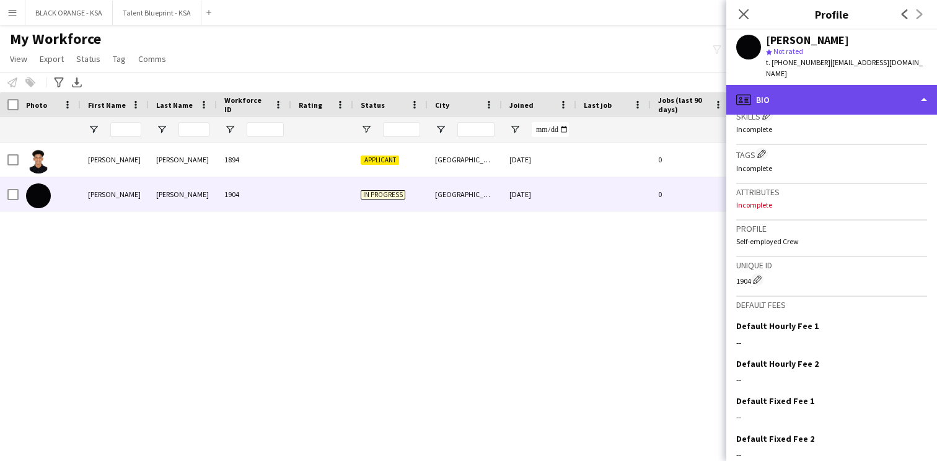
click at [848, 85] on div "profile Bio" at bounding box center [831, 100] width 211 height 30
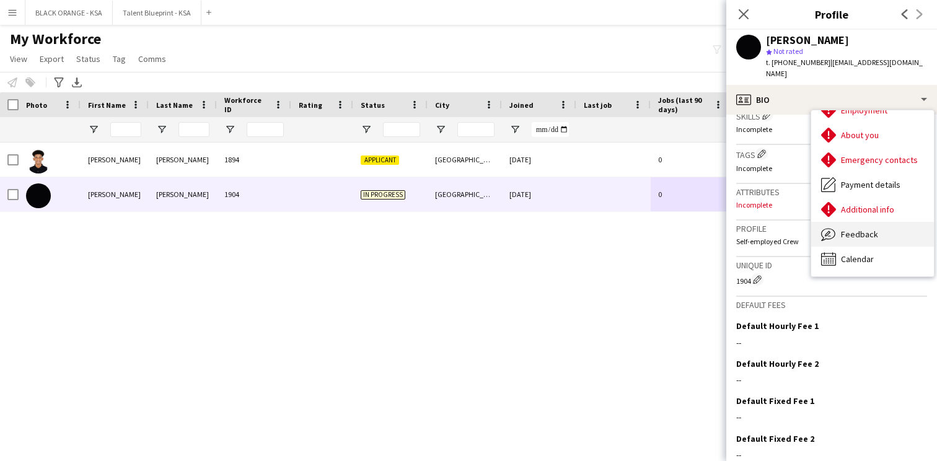
click at [858, 229] on span "Feedback" at bounding box center [859, 234] width 37 height 11
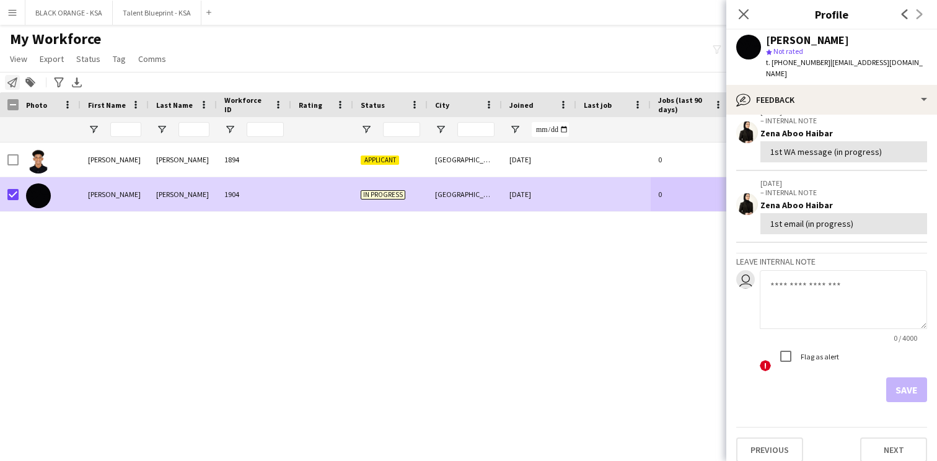
click at [12, 86] on icon at bounding box center [12, 82] width 10 height 10
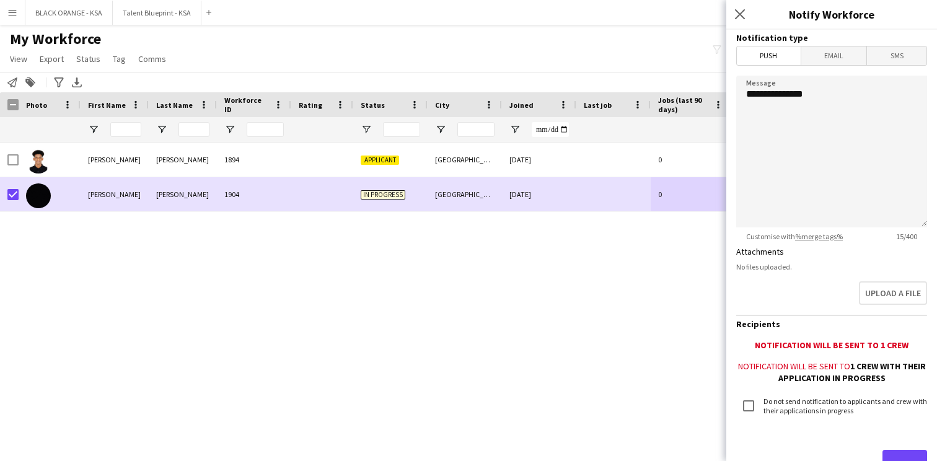
click at [831, 57] on span "Email" at bounding box center [834, 55] width 66 height 19
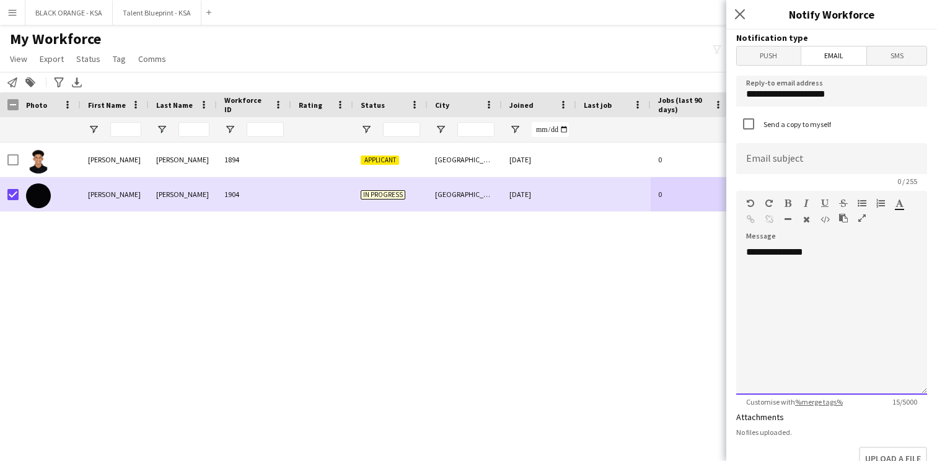
click at [764, 271] on div "**********" at bounding box center [831, 320] width 191 height 149
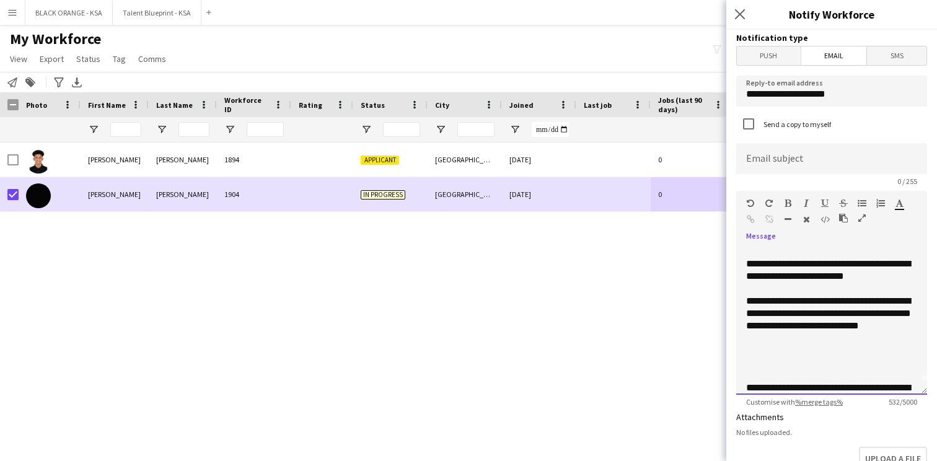
scroll to position [0, 0]
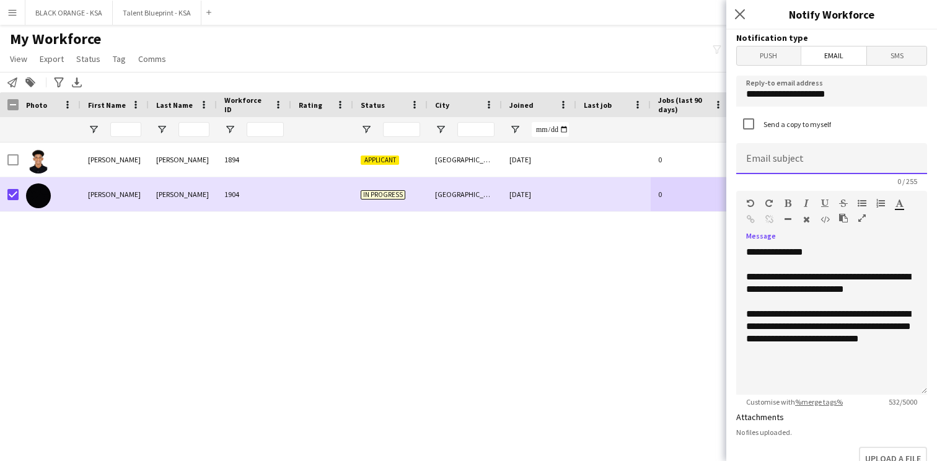
click at [794, 160] on input at bounding box center [831, 158] width 191 height 31
type input "**********"
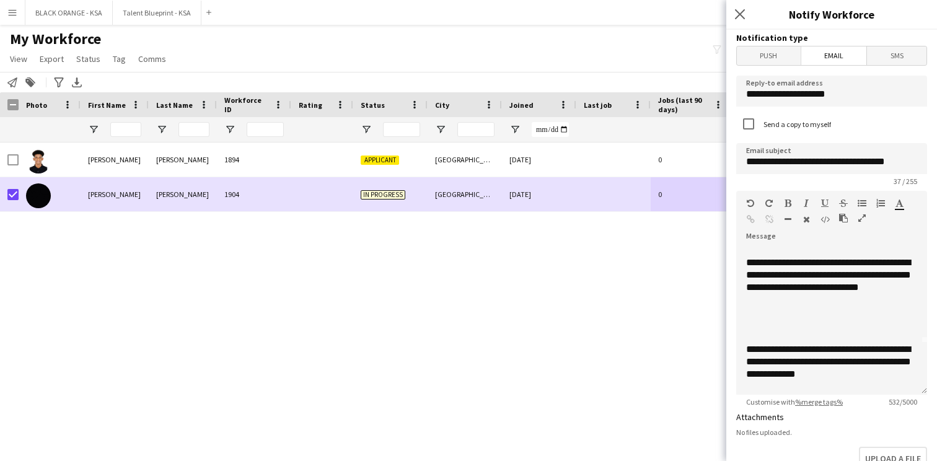
scroll to position [35, 0]
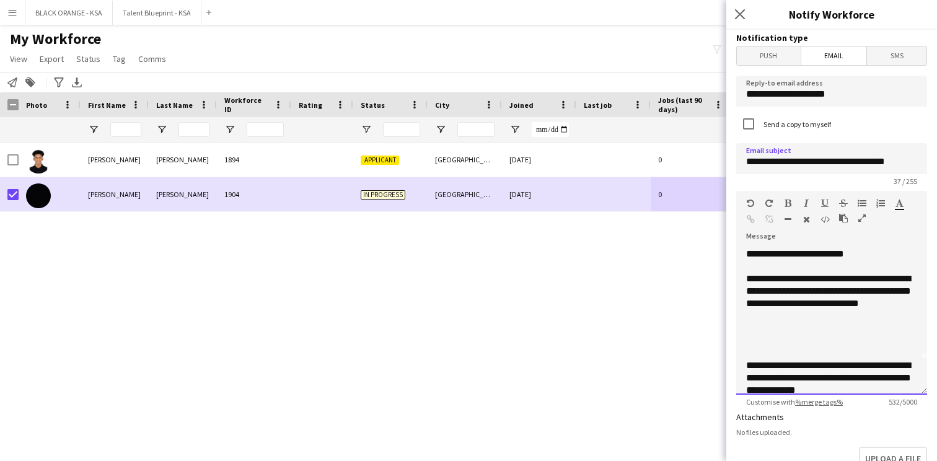
click at [746, 353] on div at bounding box center [831, 353] width 171 height 12
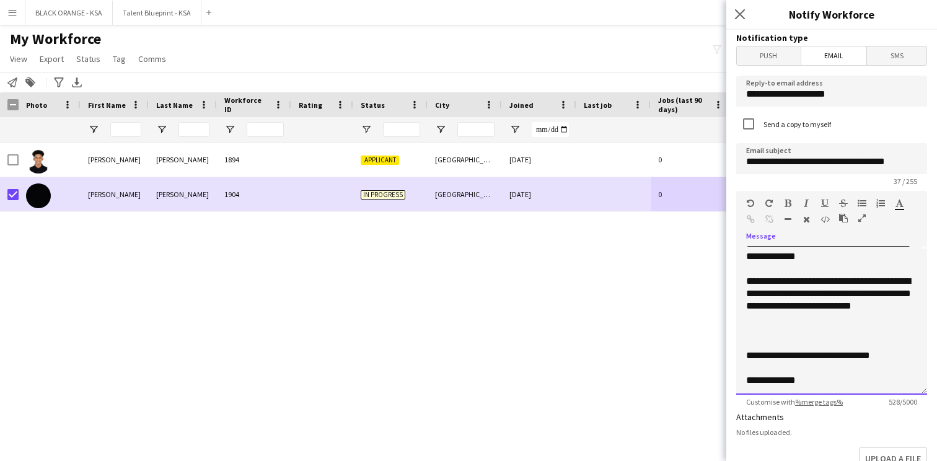
scroll to position [162, 0]
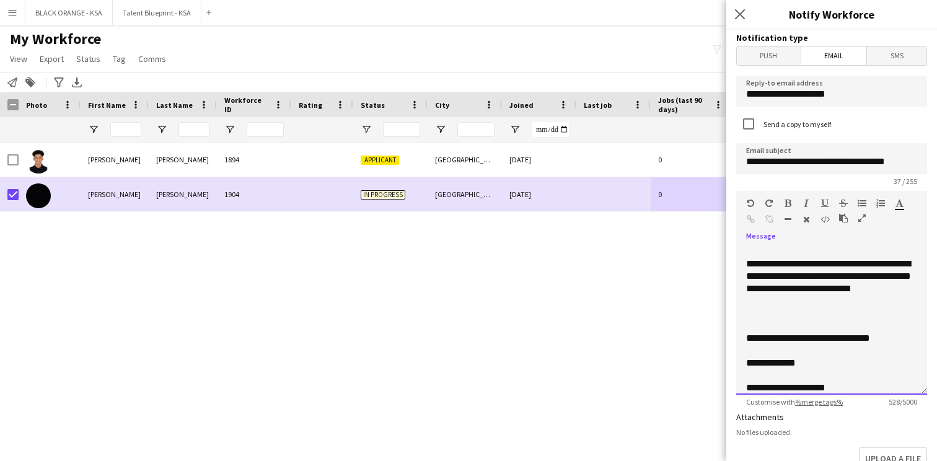
click at [747, 354] on div at bounding box center [831, 351] width 171 height 12
click at [752, 379] on div at bounding box center [831, 375] width 171 height 12
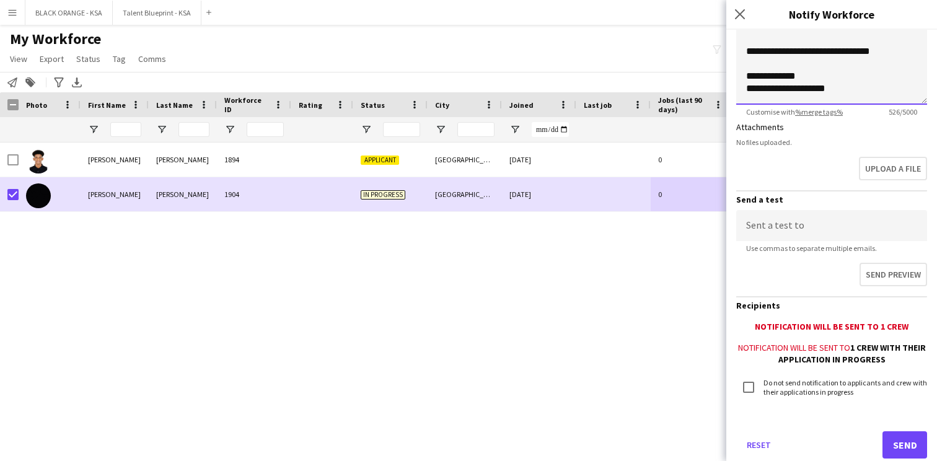
scroll to position [322, 0]
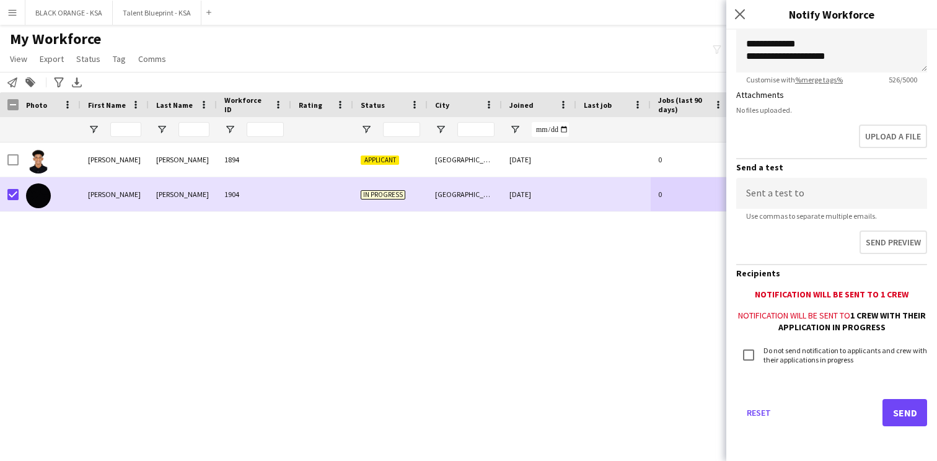
click at [900, 415] on button "Send" at bounding box center [904, 412] width 45 height 27
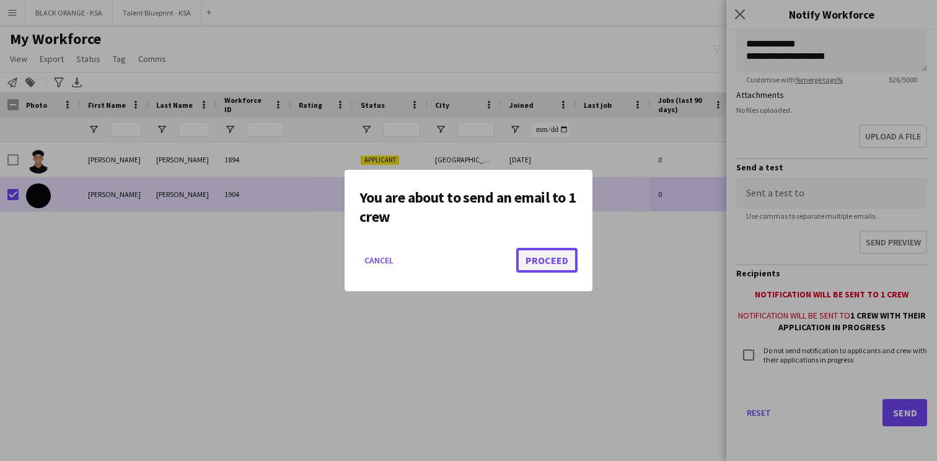
click at [563, 264] on button "Proceed" at bounding box center [546, 260] width 61 height 25
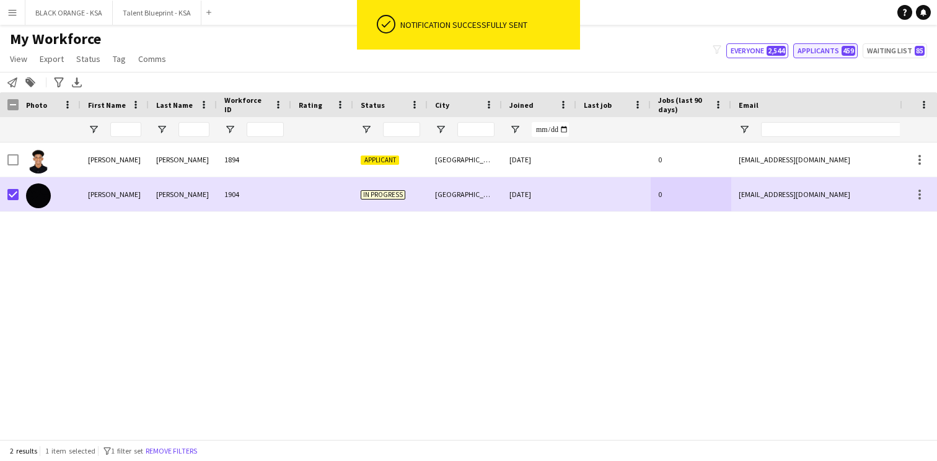
click at [842, 47] on button "Applicants 459" at bounding box center [825, 50] width 64 height 15
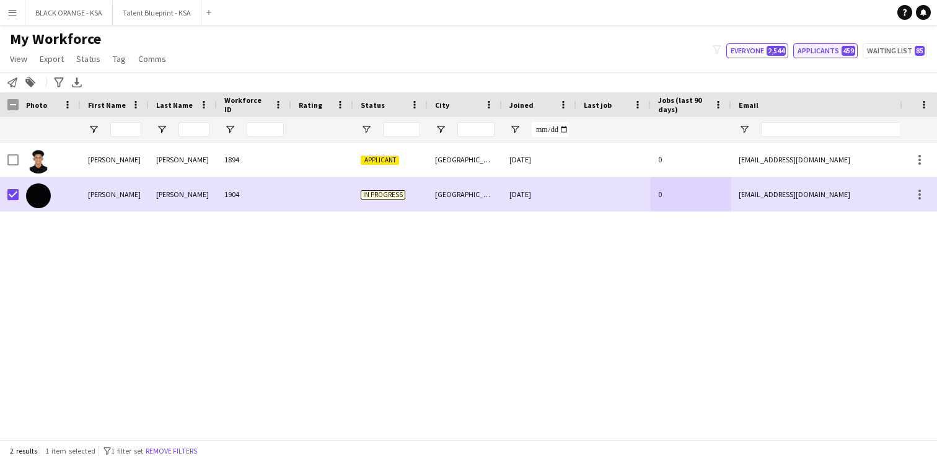
type input "**********"
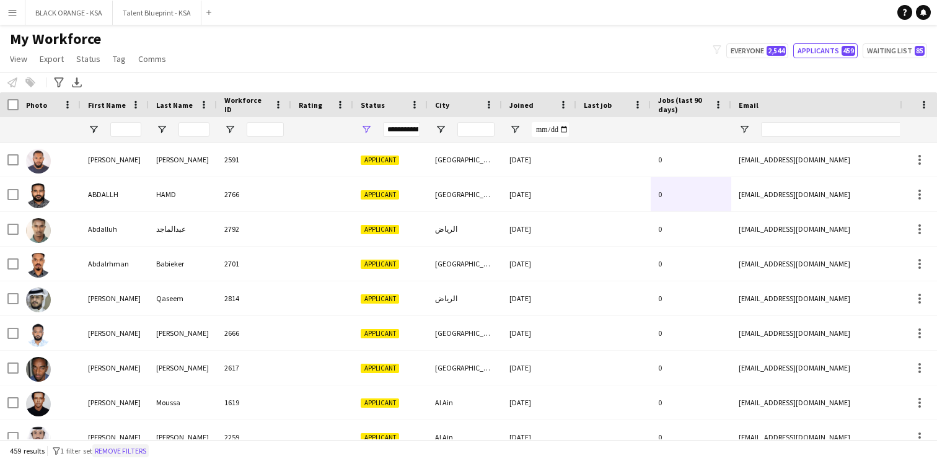
click at [136, 447] on button "Remove filters" at bounding box center [120, 451] width 56 height 14
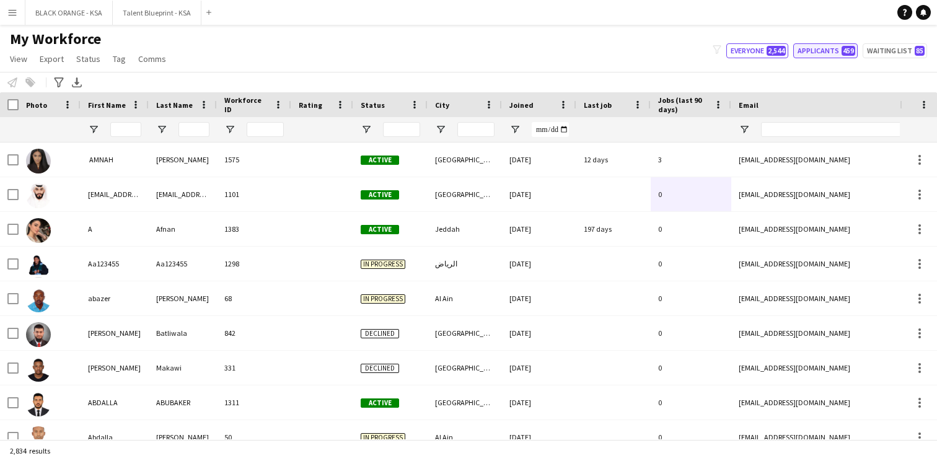
click at [816, 43] on button "Applicants 459" at bounding box center [825, 50] width 64 height 15
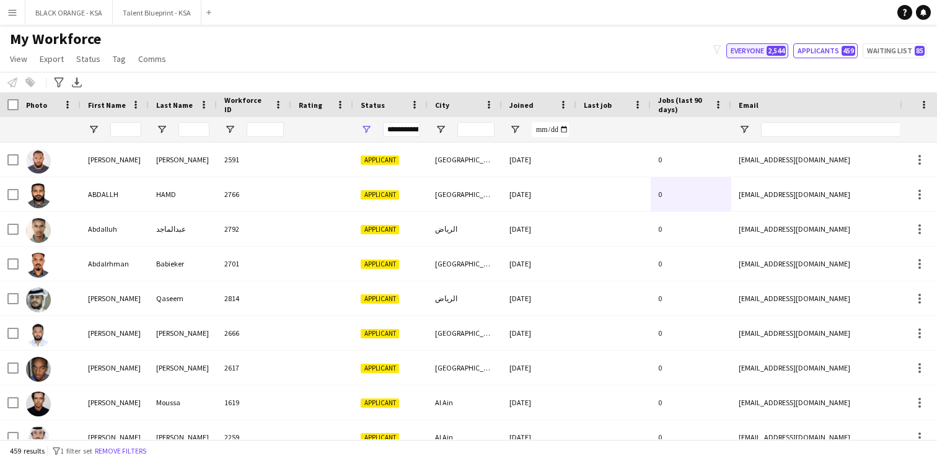
click at [769, 55] on button "Everyone 2,544" at bounding box center [757, 50] width 62 height 15
type input "**********"
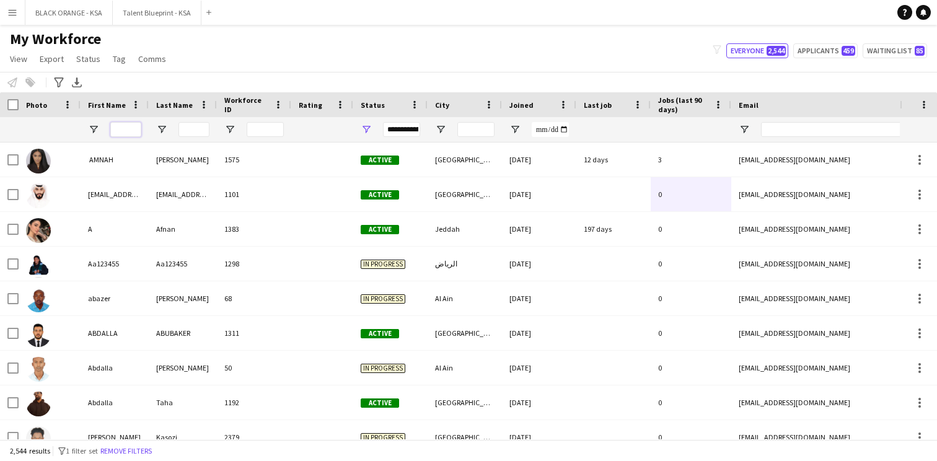
click at [133, 127] on input "First Name Filter Input" at bounding box center [125, 129] width 31 height 15
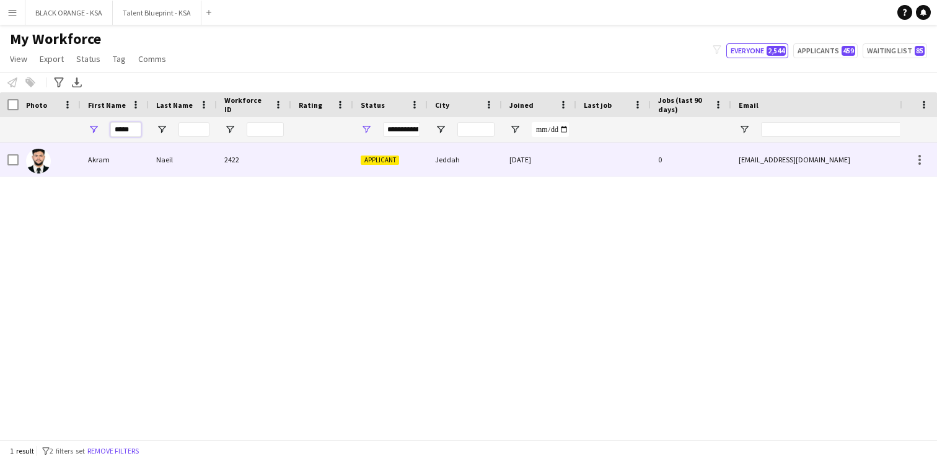
type input "*****"
click at [151, 168] on div "Naeil" at bounding box center [183, 160] width 68 height 34
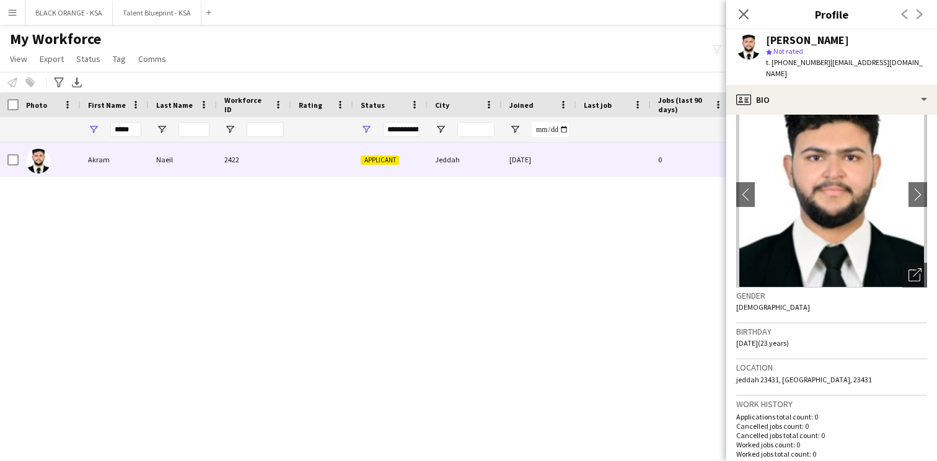
scroll to position [0, 0]
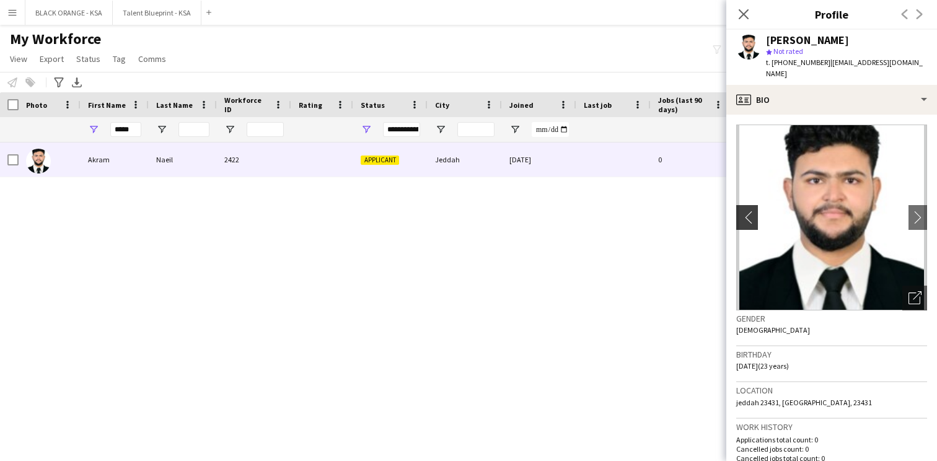
click at [750, 211] on app-icon "chevron-left" at bounding box center [745, 217] width 19 height 13
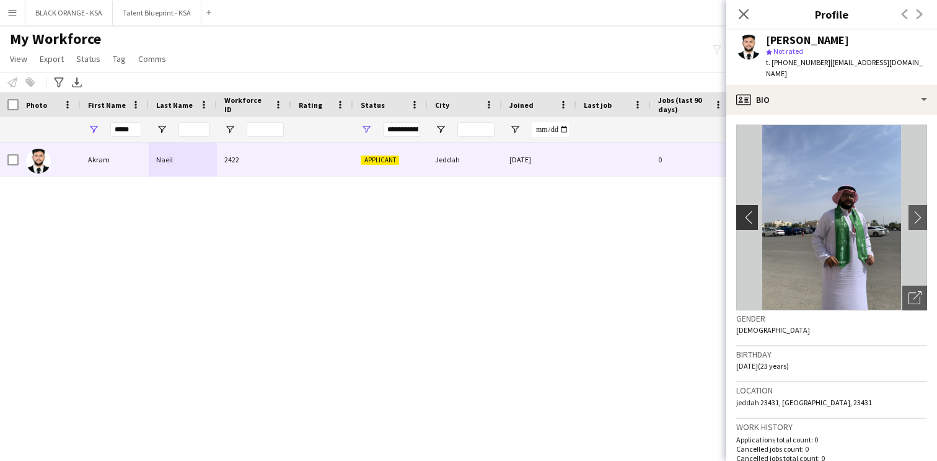
click at [750, 211] on app-icon "chevron-left" at bounding box center [745, 217] width 19 height 13
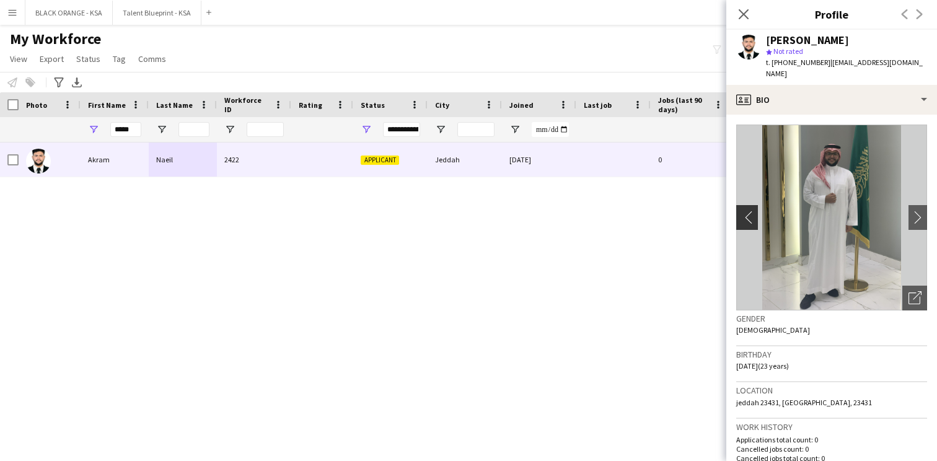
click at [750, 211] on app-icon "chevron-left" at bounding box center [745, 217] width 19 height 13
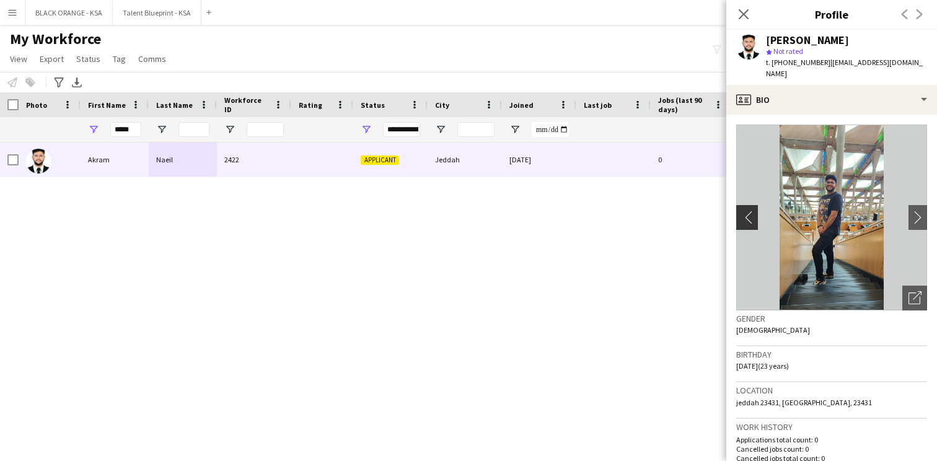
click at [750, 211] on app-icon "chevron-left" at bounding box center [745, 217] width 19 height 13
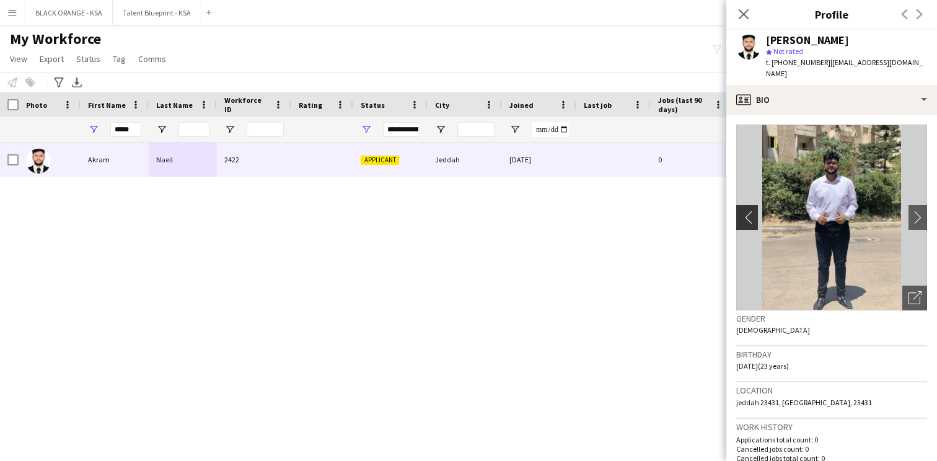
click at [750, 211] on app-icon "chevron-left" at bounding box center [745, 217] width 19 height 13
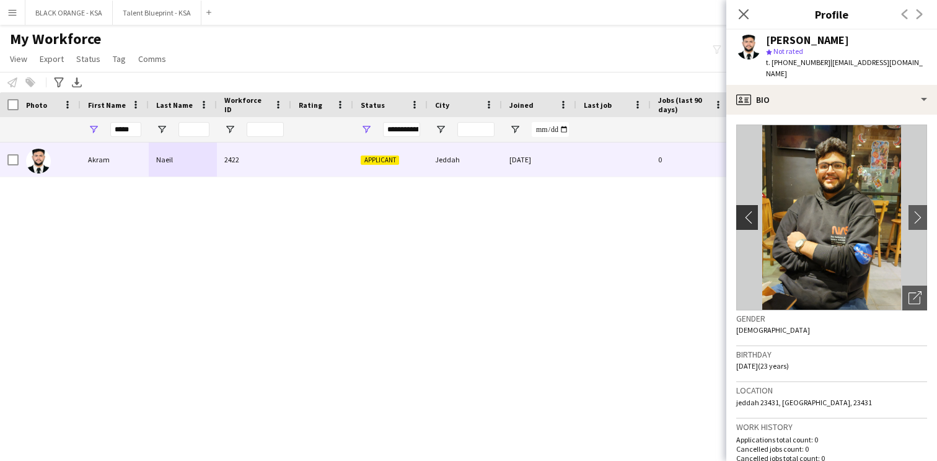
click at [750, 211] on app-icon "chevron-left" at bounding box center [745, 217] width 19 height 13
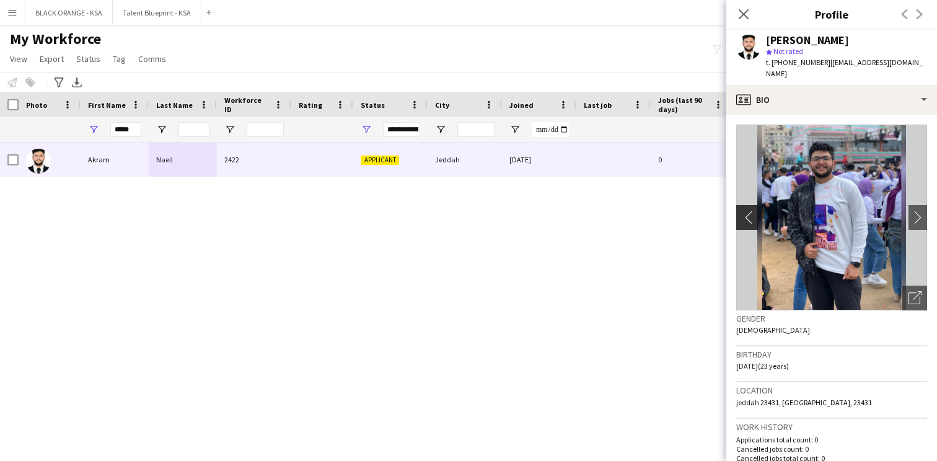
click at [750, 211] on app-icon "chevron-left" at bounding box center [745, 217] width 19 height 13
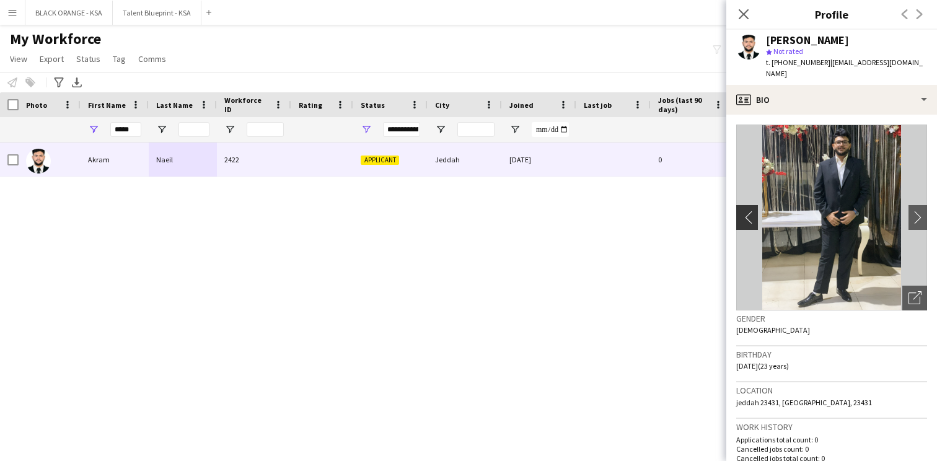
click at [750, 211] on app-icon "chevron-left" at bounding box center [745, 217] width 19 height 13
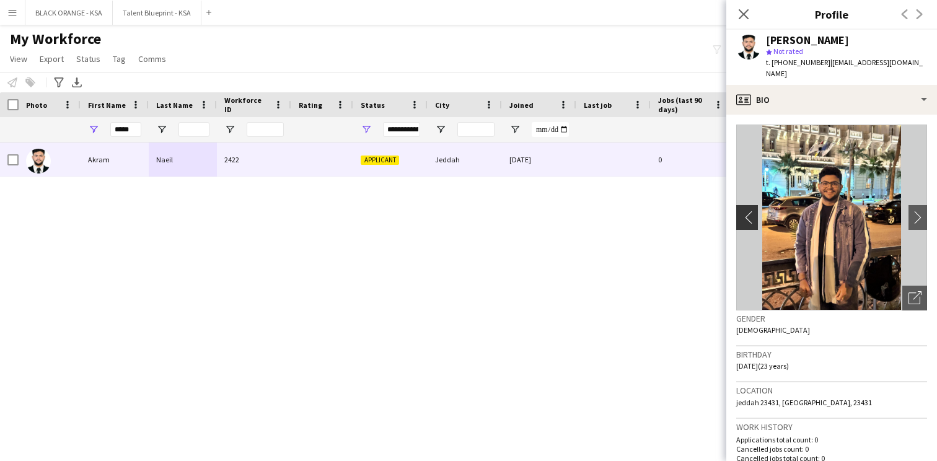
click at [750, 211] on app-icon "chevron-left" at bounding box center [745, 217] width 19 height 13
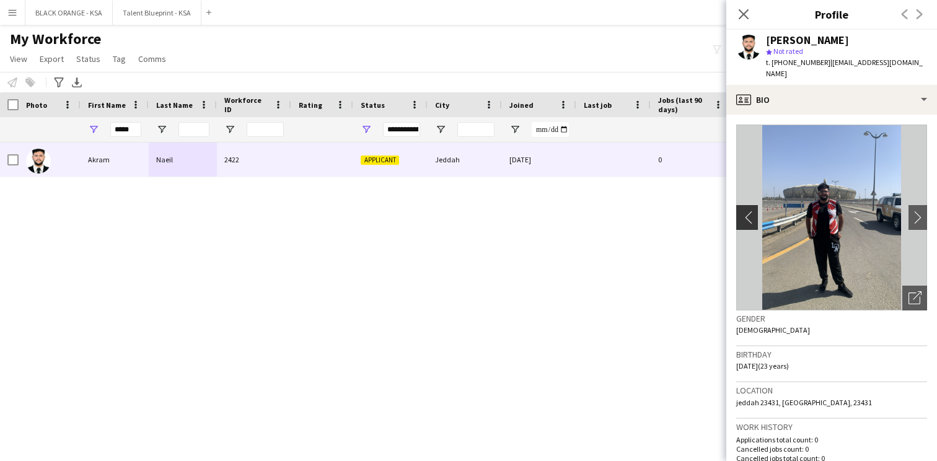
click at [750, 211] on app-icon "chevron-left" at bounding box center [745, 217] width 19 height 13
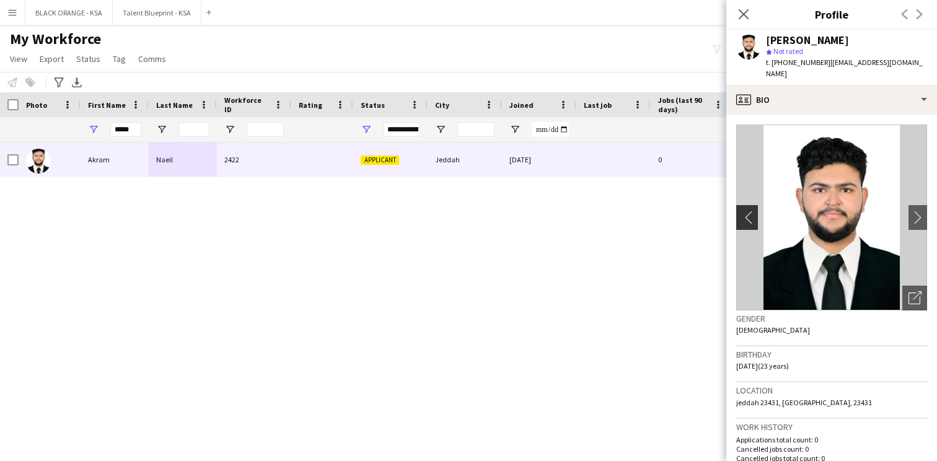
click at [750, 211] on app-icon "chevron-left" at bounding box center [745, 217] width 19 height 13
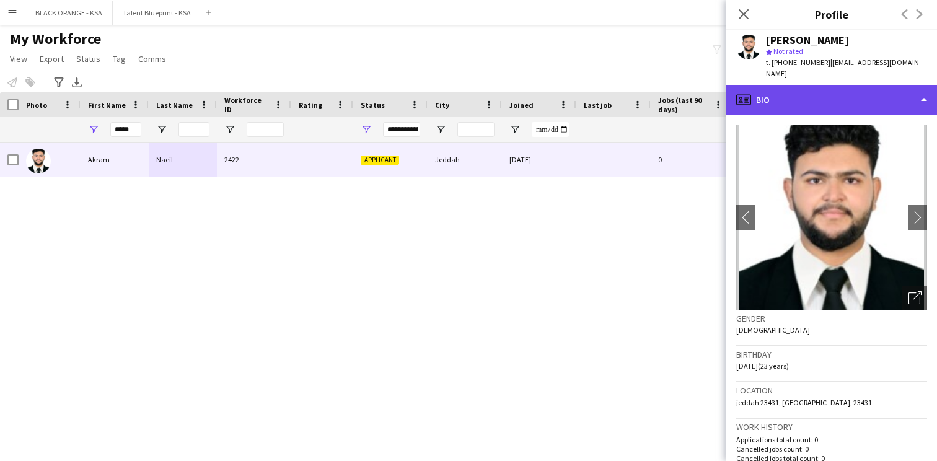
click at [849, 86] on div "profile Bio" at bounding box center [831, 100] width 211 height 30
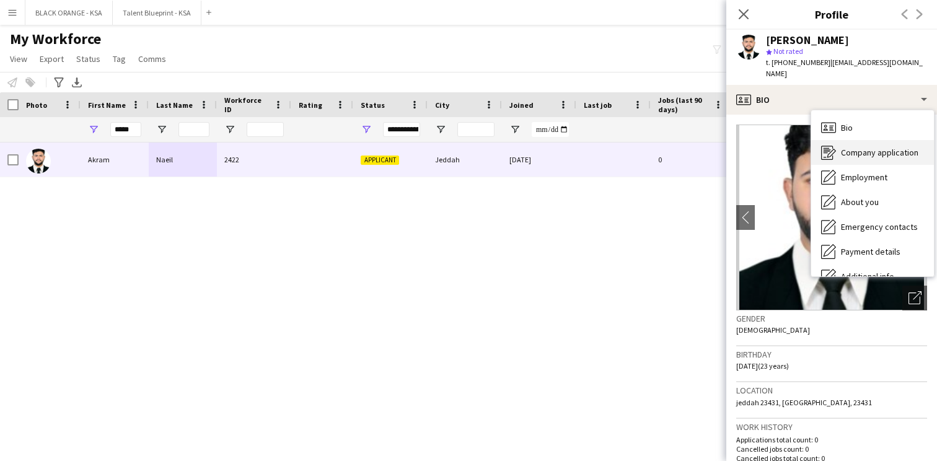
click at [852, 147] on span "Company application" at bounding box center [879, 152] width 77 height 11
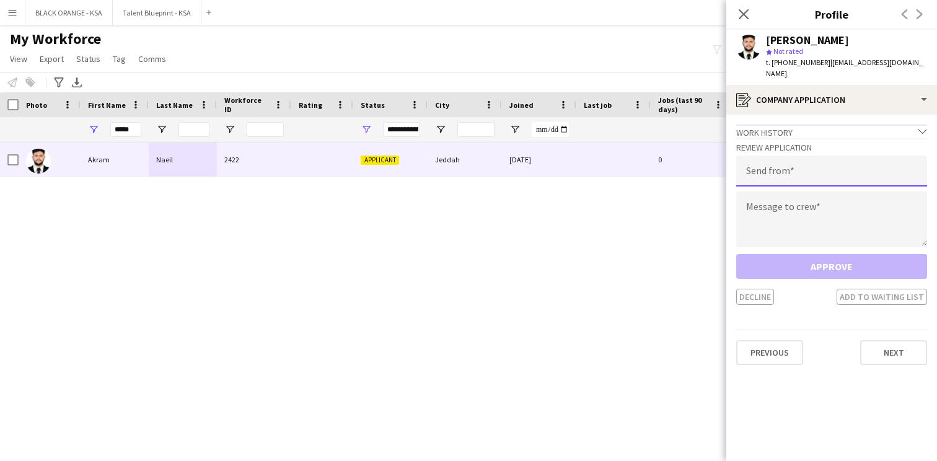
click at [808, 157] on input "email" at bounding box center [831, 171] width 191 height 31
type input "**********"
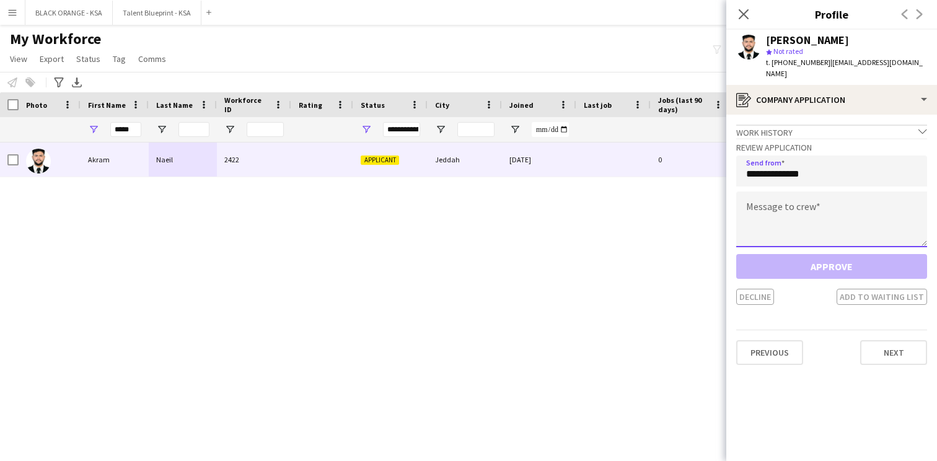
click at [801, 191] on textarea at bounding box center [831, 219] width 191 height 56
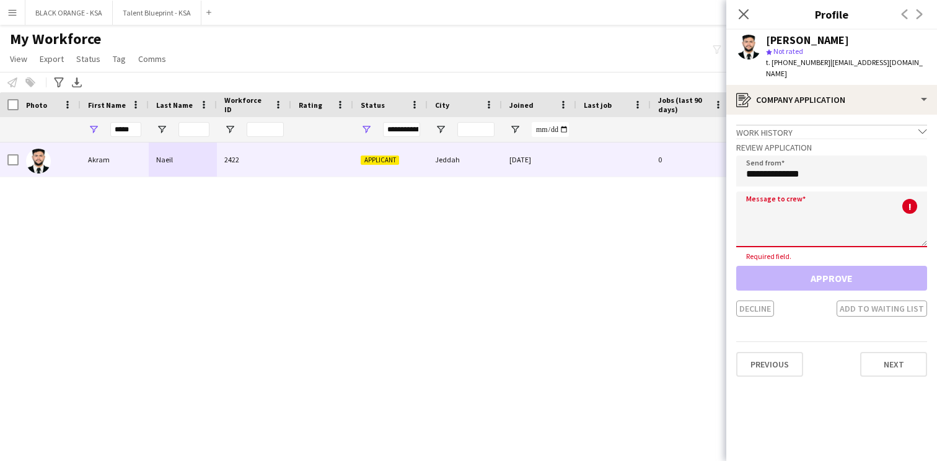
paste textarea "**********"
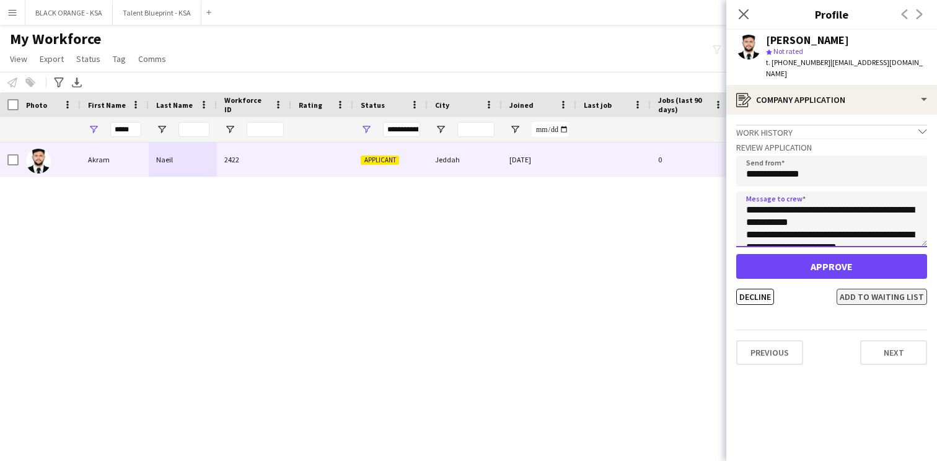
type textarea "**********"
click at [866, 289] on button "Add to waiting list" at bounding box center [882, 297] width 90 height 16
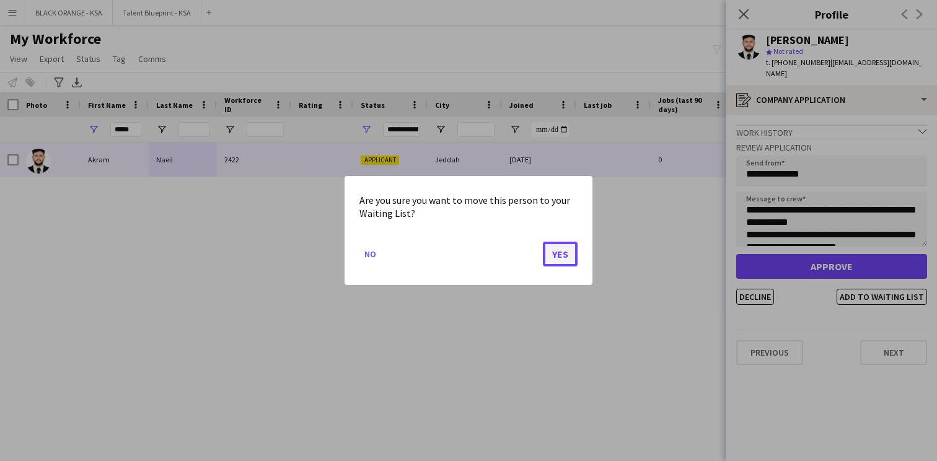
click at [568, 261] on button "Yes" at bounding box center [560, 254] width 35 height 25
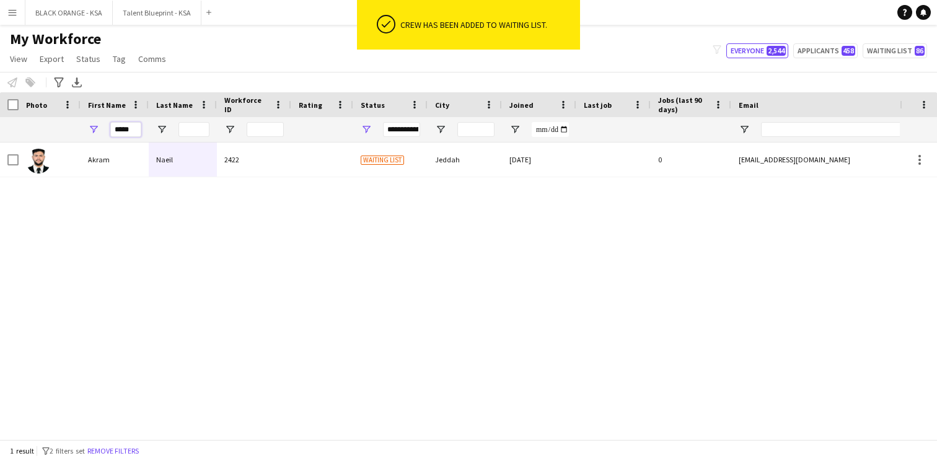
click at [129, 130] on input "*****" at bounding box center [125, 129] width 31 height 15
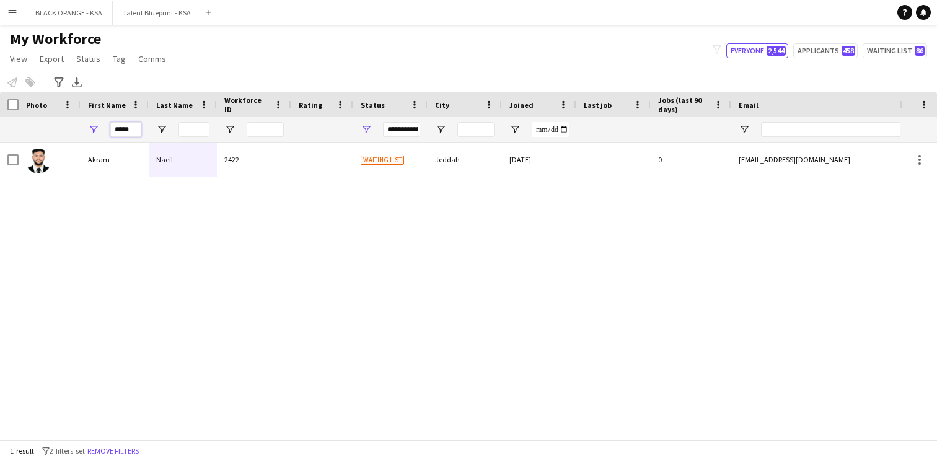
click at [129, 130] on input "*****" at bounding box center [125, 129] width 31 height 15
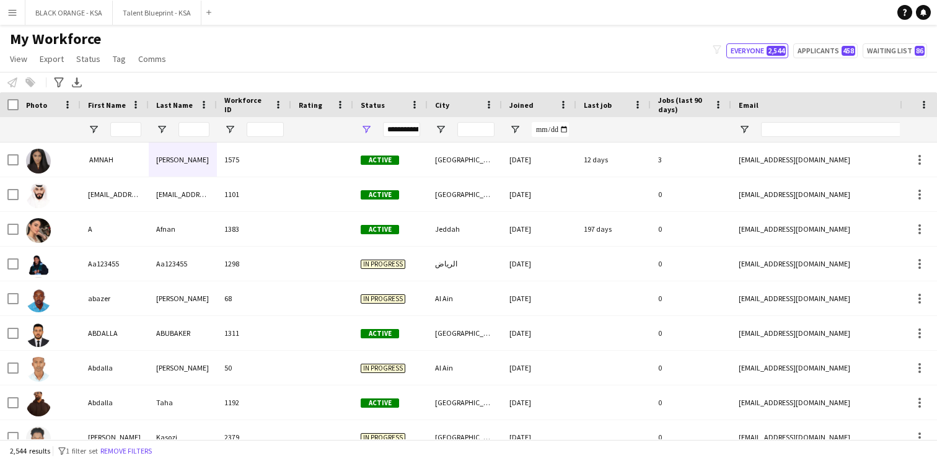
click at [632, 74] on div "Notify workforce Add to tag Select at least one crew to tag him or her. Advance…" at bounding box center [468, 82] width 937 height 20
click at [304, 64] on div "My Workforce View Views Default view New view Update view Delete view Edit name…" at bounding box center [468, 51] width 937 height 42
click at [816, 55] on button "Applicants 458" at bounding box center [825, 50] width 64 height 15
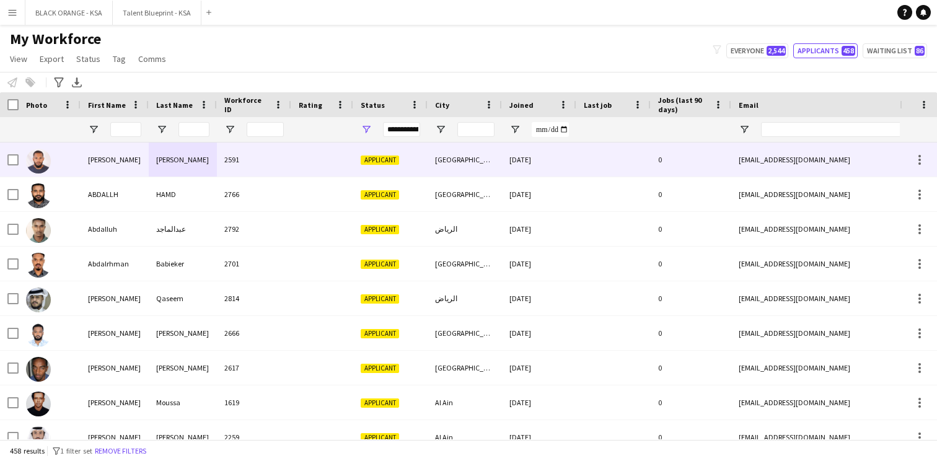
click at [254, 169] on div "2591" at bounding box center [254, 160] width 74 height 34
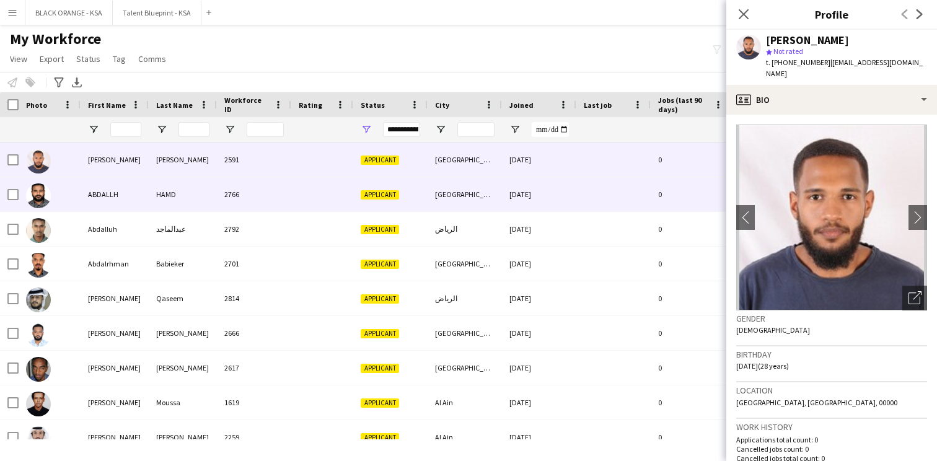
click at [270, 202] on div "2766" at bounding box center [254, 194] width 74 height 34
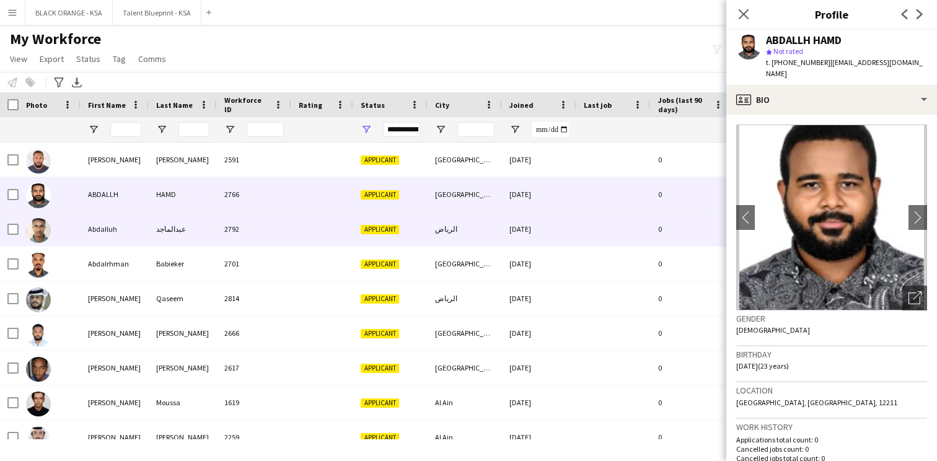
click at [263, 239] on div "2792" at bounding box center [254, 229] width 74 height 34
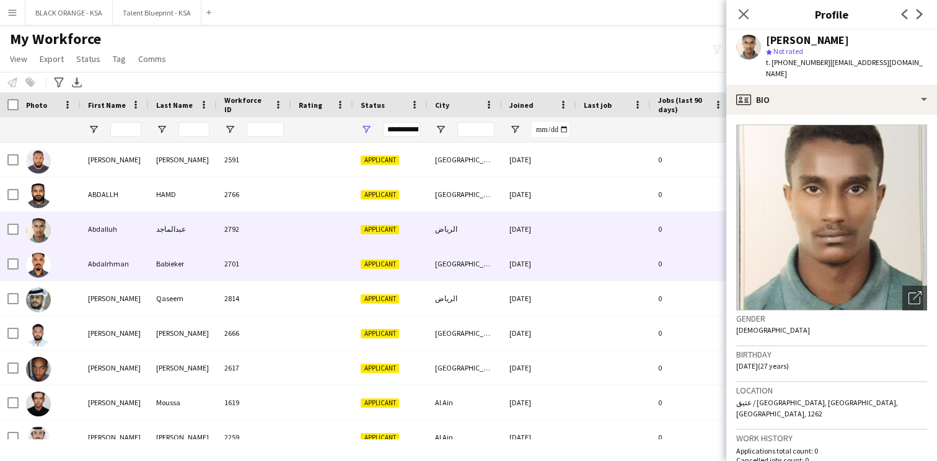
click at [258, 262] on div "2701" at bounding box center [254, 264] width 74 height 34
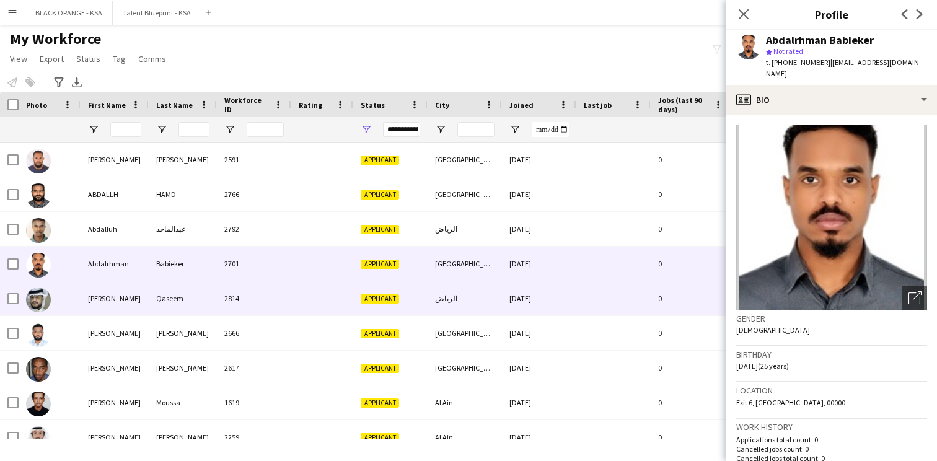
click at [255, 283] on div "2814" at bounding box center [254, 298] width 74 height 34
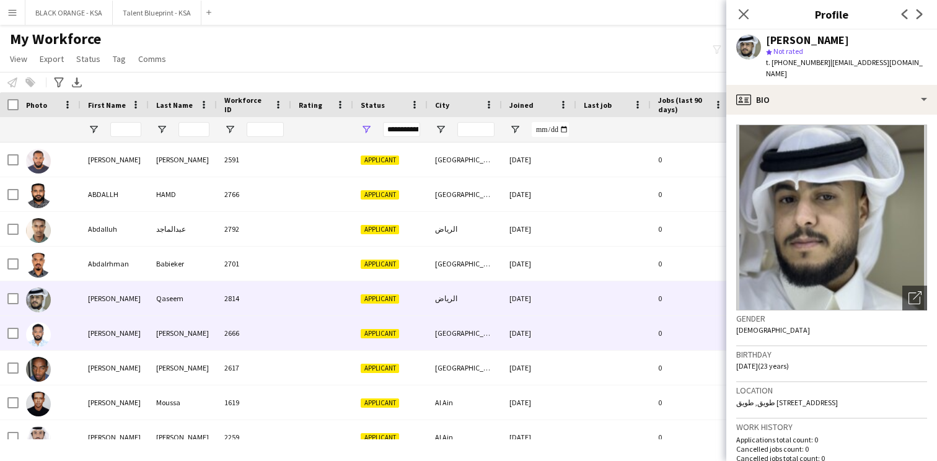
click at [255, 329] on div "2666" at bounding box center [254, 333] width 74 height 34
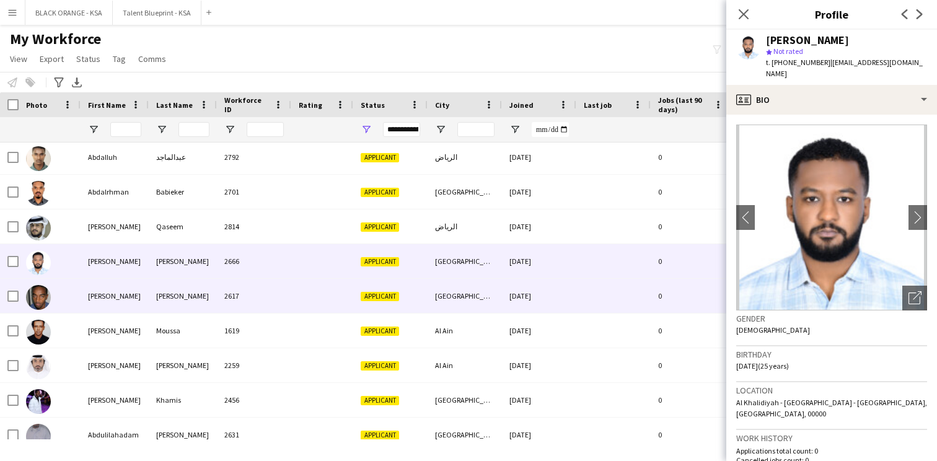
scroll to position [72, 0]
click at [259, 304] on div "2617" at bounding box center [254, 296] width 74 height 34
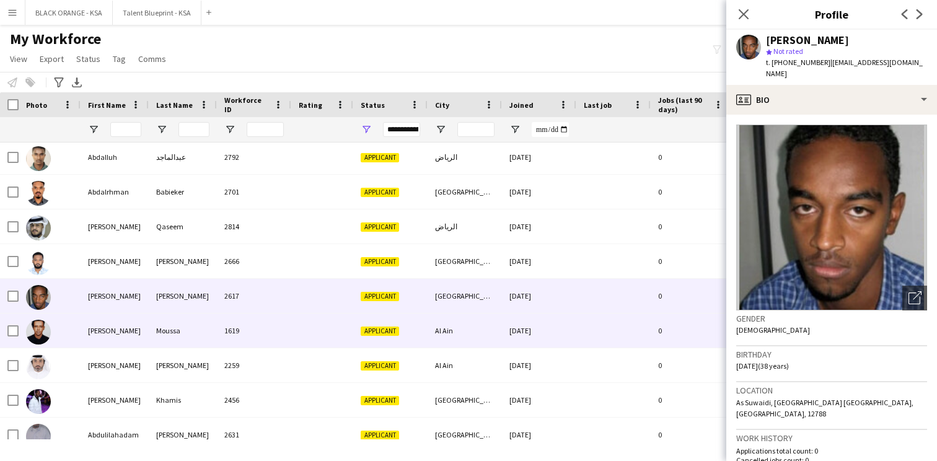
click at [262, 338] on div "1619" at bounding box center [254, 331] width 74 height 34
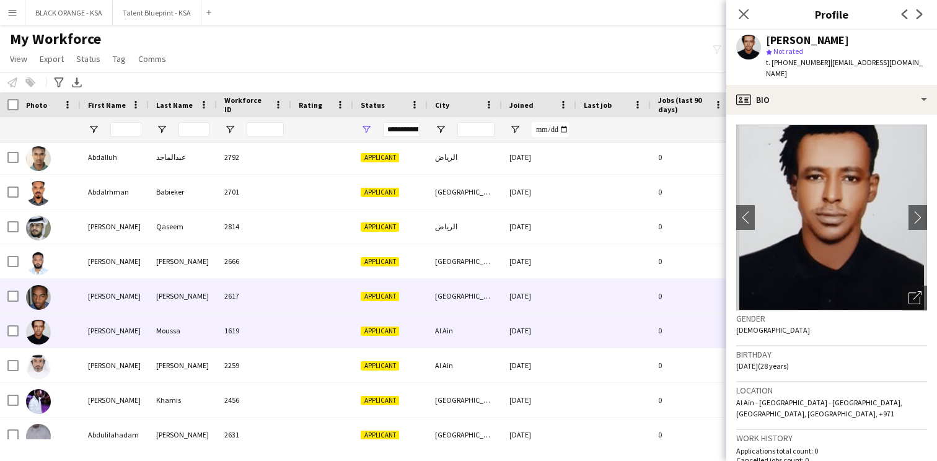
click at [275, 306] on div "2617" at bounding box center [254, 296] width 74 height 34
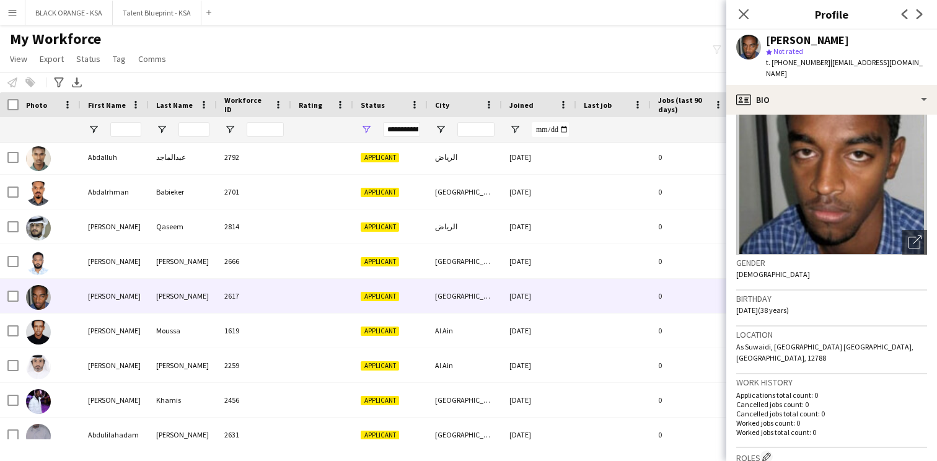
scroll to position [62, 0]
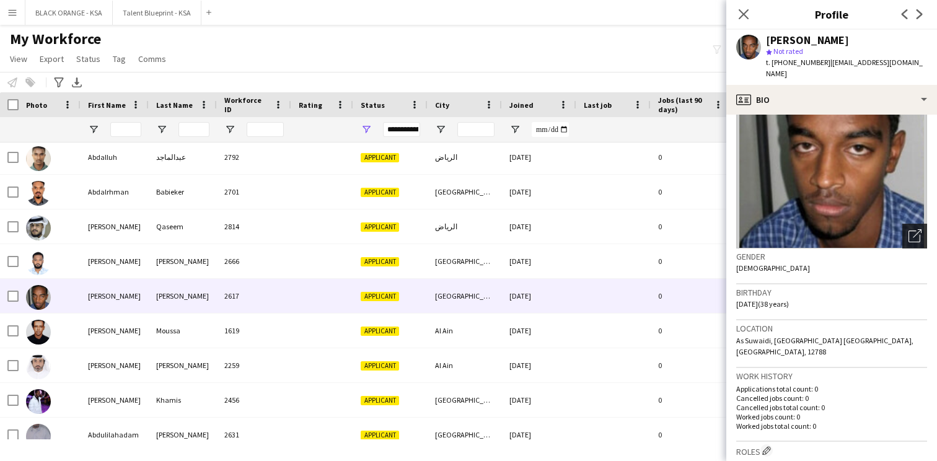
click at [917, 229] on icon at bounding box center [917, 233] width 9 height 9
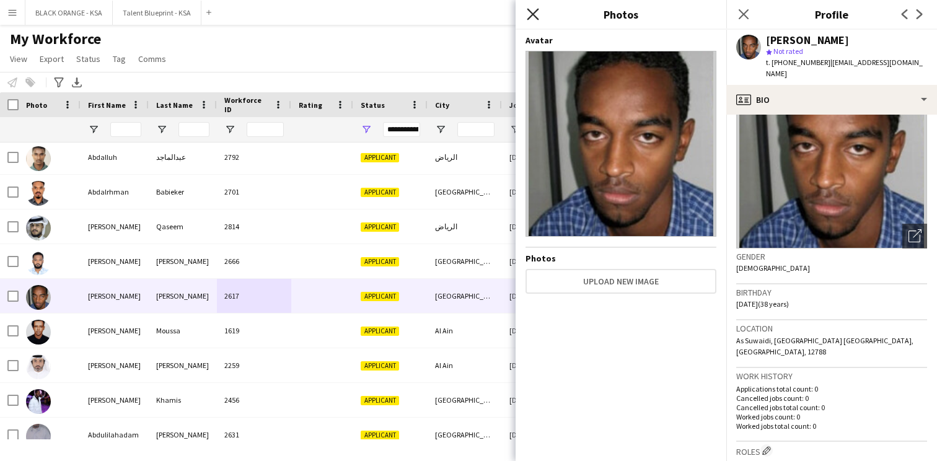
click at [533, 17] on icon "Close pop-in" at bounding box center [533, 14] width 12 height 12
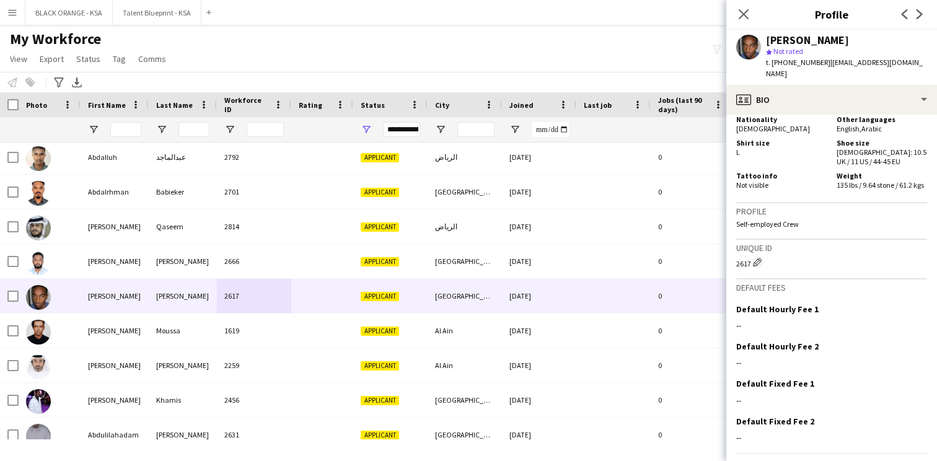
scroll to position [886, 0]
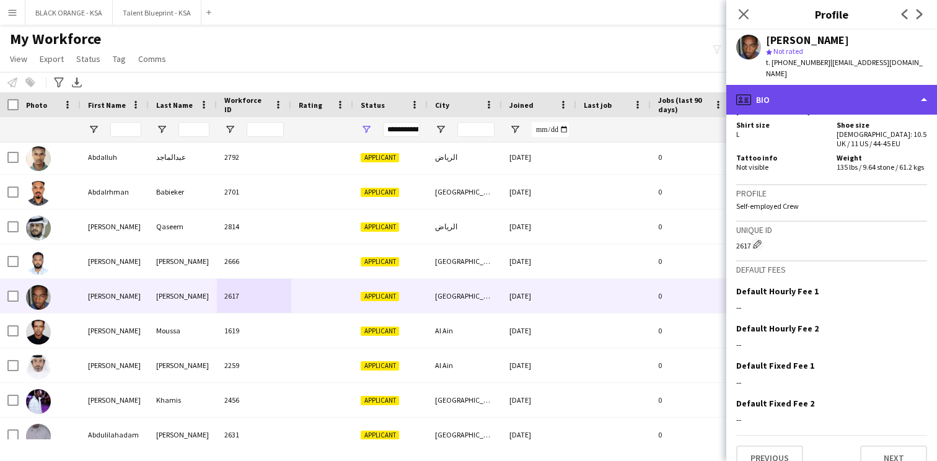
click at [805, 92] on div "profile Bio" at bounding box center [831, 100] width 211 height 30
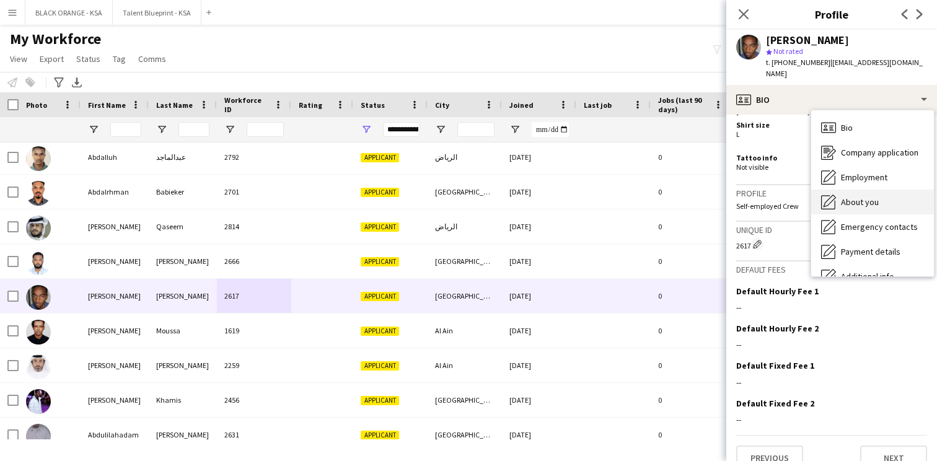
click at [846, 196] on span "About you" at bounding box center [860, 201] width 38 height 11
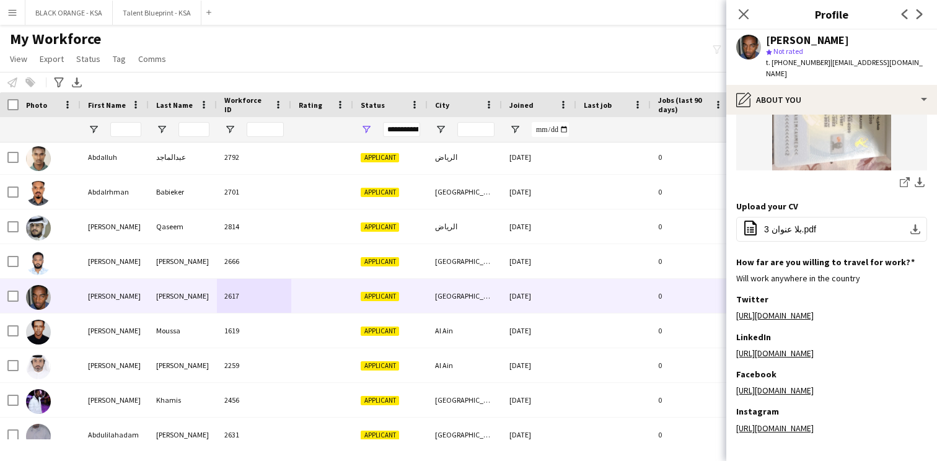
scroll to position [388, 0]
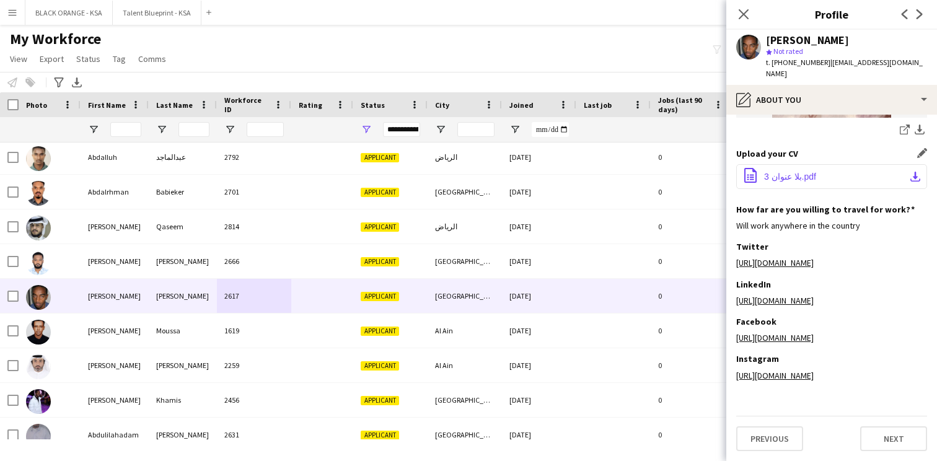
click at [778, 172] on span "بلا عنوان 3.pdf" at bounding box center [790, 177] width 52 height 10
click at [746, 15] on icon "Close pop-in" at bounding box center [743, 14] width 12 height 12
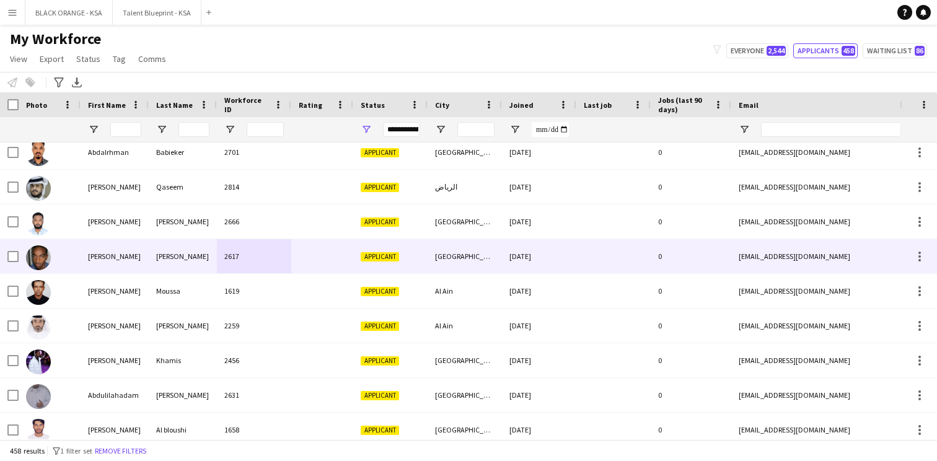
scroll to position [120, 0]
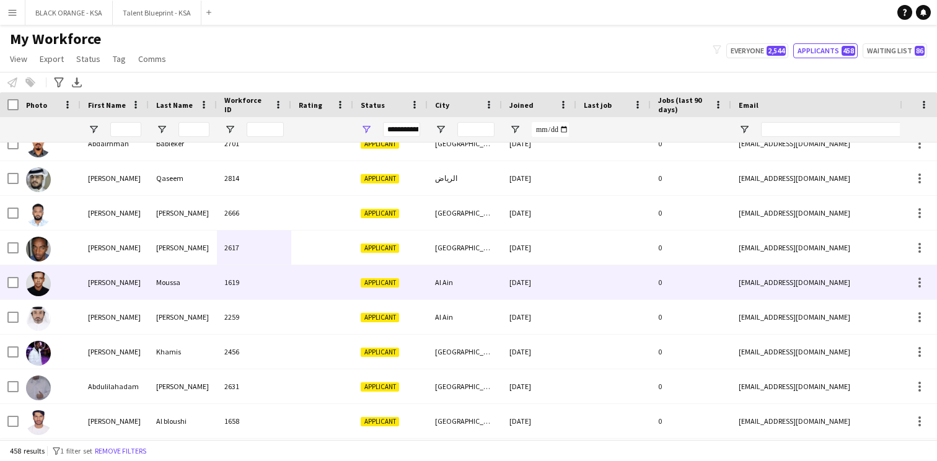
click at [416, 266] on div "Applicant" at bounding box center [390, 282] width 74 height 34
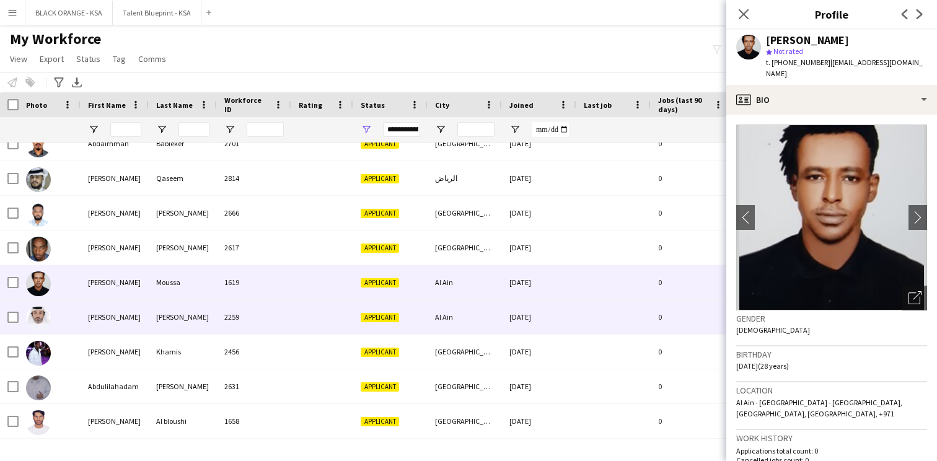
click at [394, 315] on span "Applicant" at bounding box center [380, 317] width 38 height 9
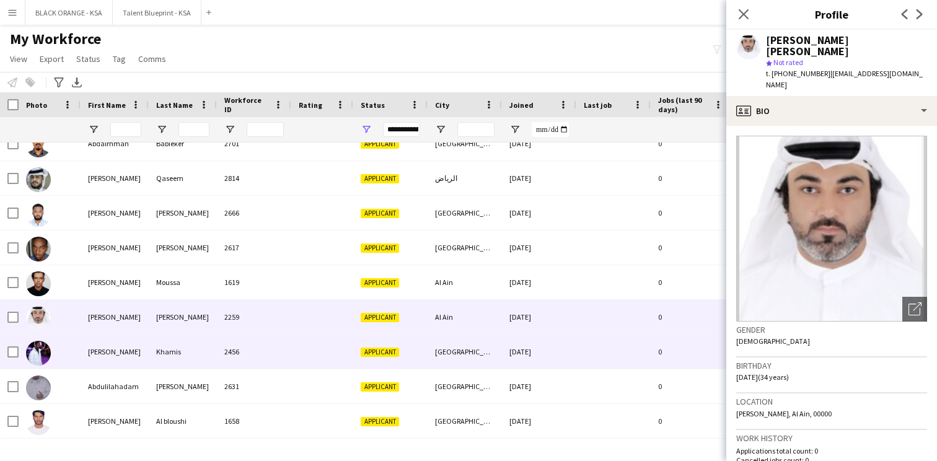
click at [379, 348] on span "Applicant" at bounding box center [380, 352] width 38 height 9
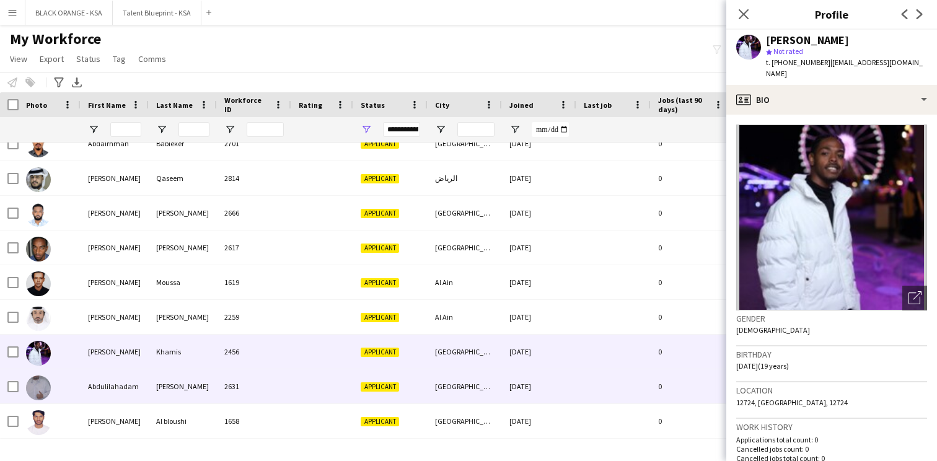
click at [376, 377] on div "Applicant" at bounding box center [390, 386] width 74 height 34
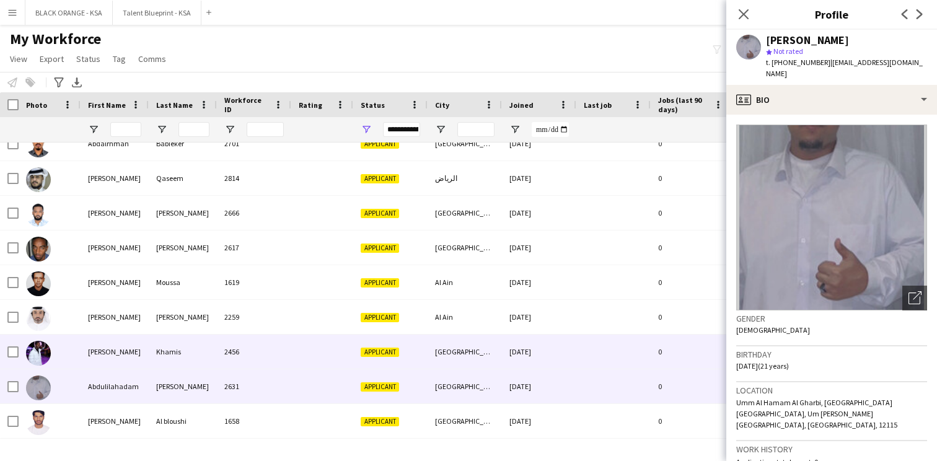
click at [359, 345] on div "Applicant" at bounding box center [390, 352] width 74 height 34
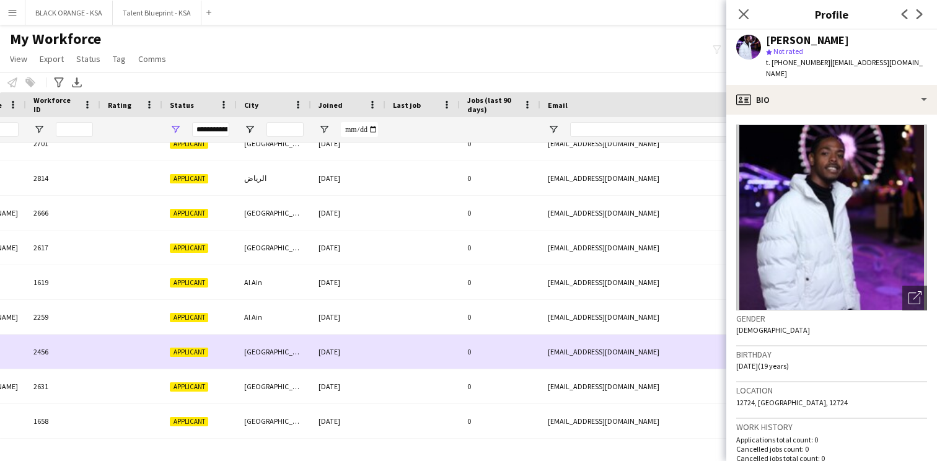
scroll to position [0, 444]
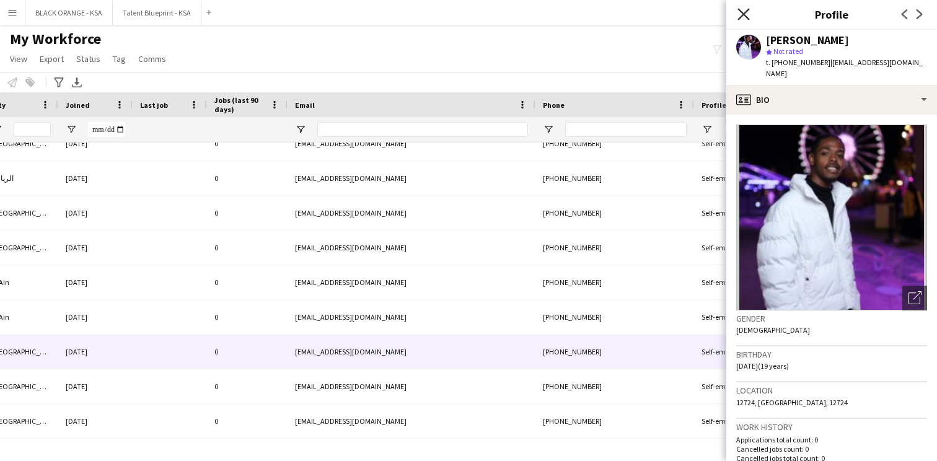
click at [741, 17] on icon at bounding box center [743, 14] width 12 height 12
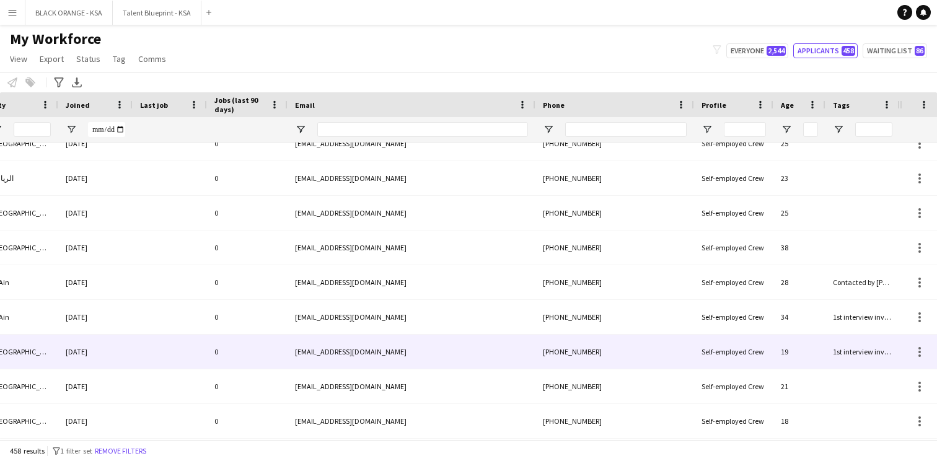
click at [531, 354] on div "[EMAIL_ADDRESS][DOMAIN_NAME]" at bounding box center [412, 352] width 248 height 34
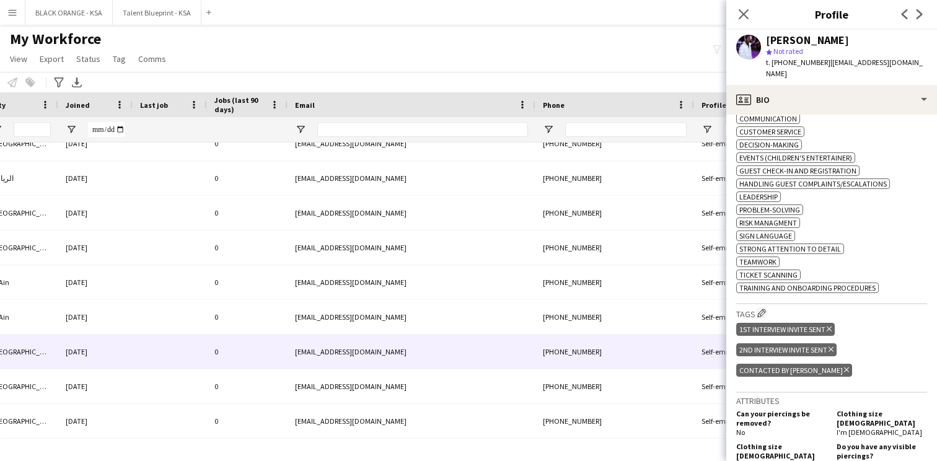
scroll to position [446, 0]
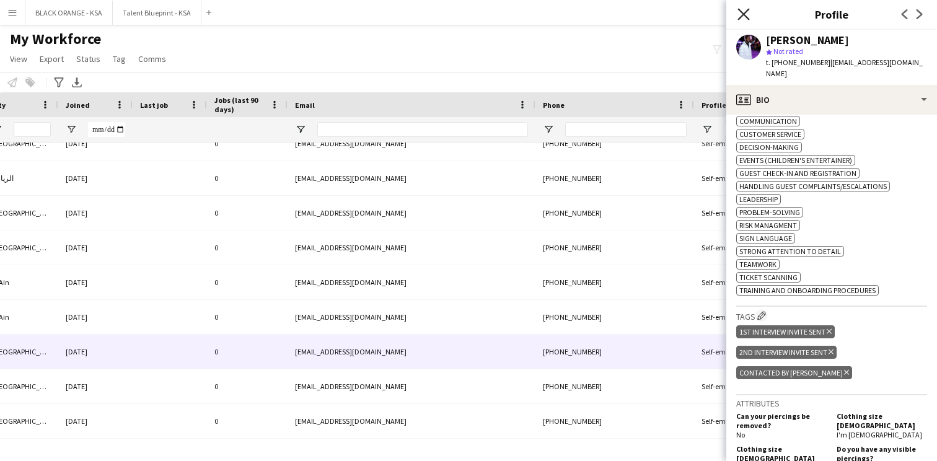
click at [742, 12] on icon at bounding box center [743, 14] width 12 height 12
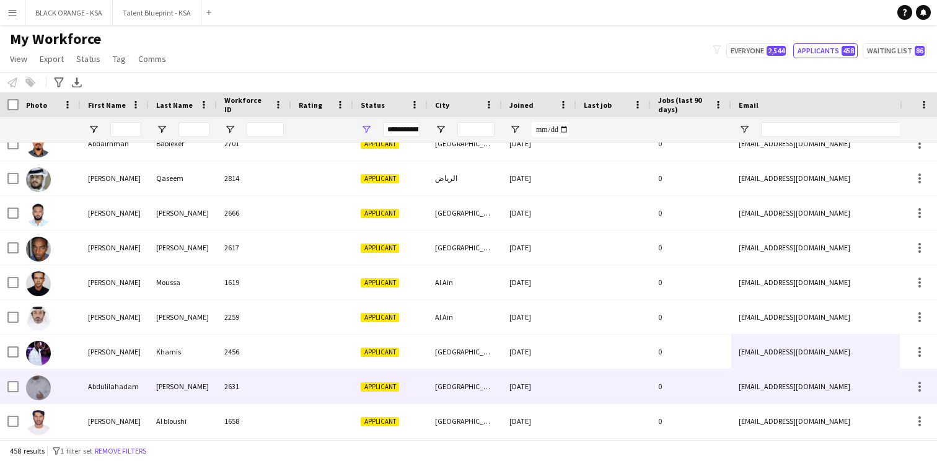
scroll to position [170, 0]
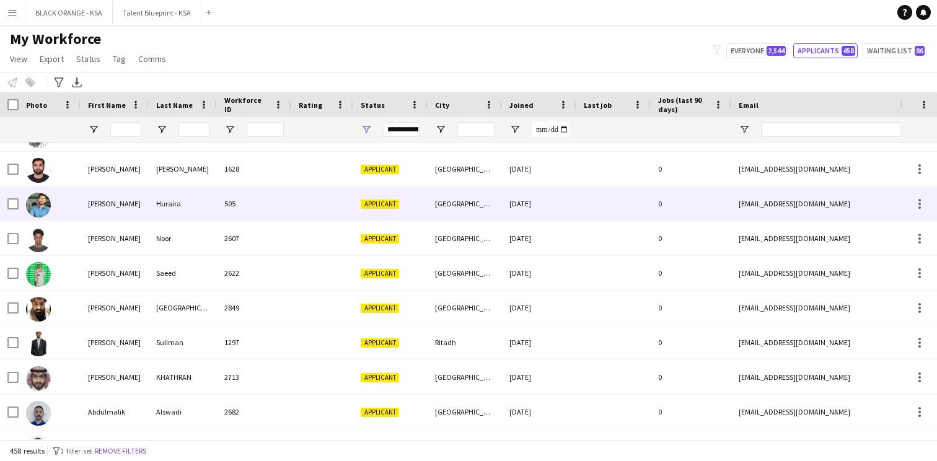
click at [275, 211] on div "505" at bounding box center [254, 204] width 74 height 34
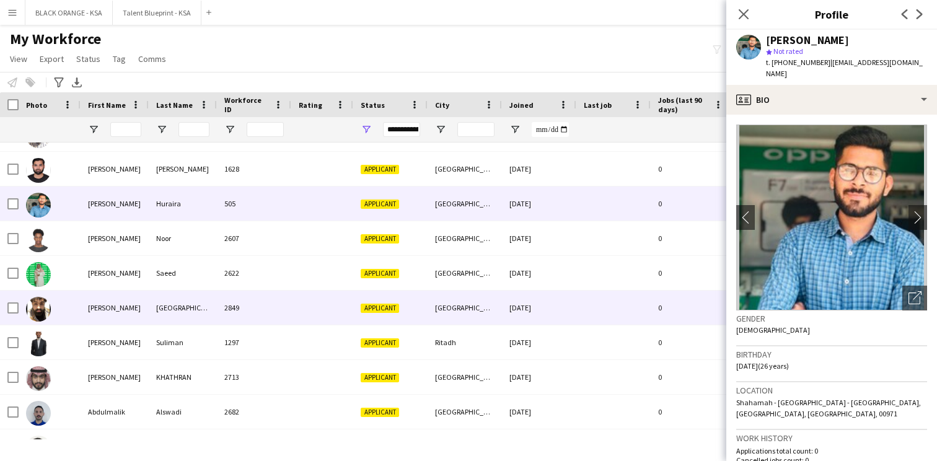
click at [258, 309] on div "2849" at bounding box center [254, 308] width 74 height 34
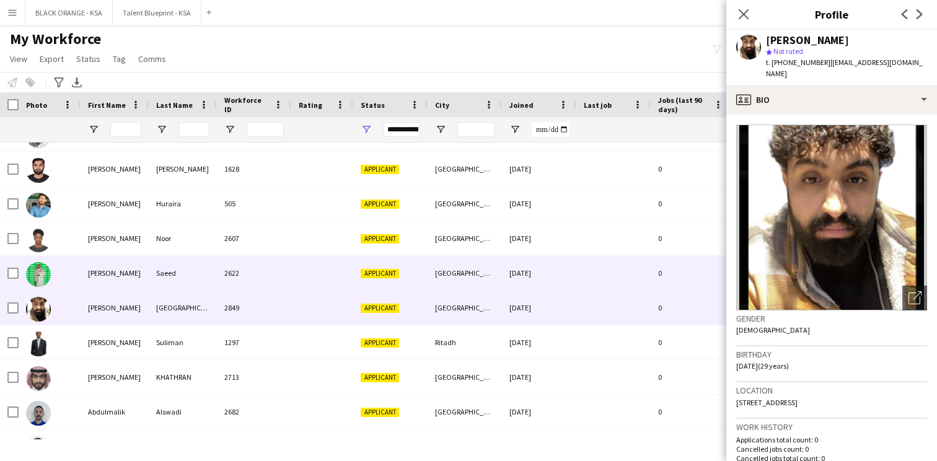
click at [266, 290] on div "Applicant Riyadh 20-09-2025 0 outlawzand97@gmail.com +966539730679 2622 Saeed A…" at bounding box center [672, 273] width 1344 height 35
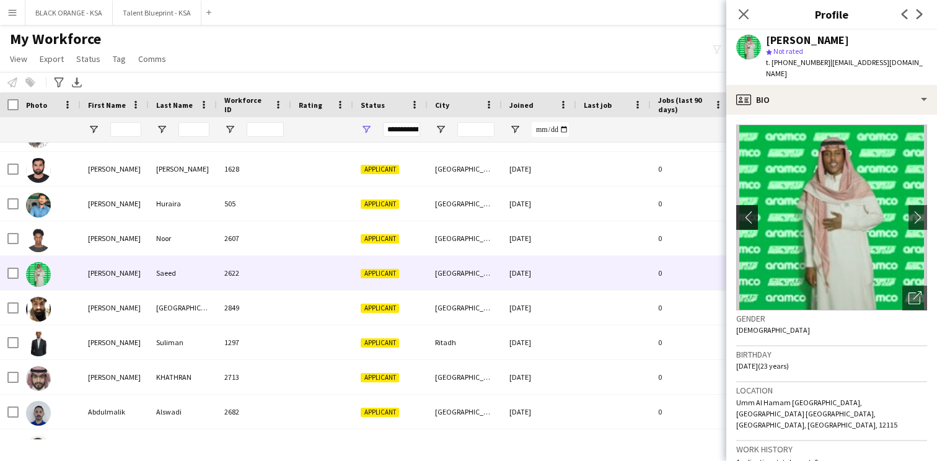
click at [748, 211] on app-icon "chevron-left" at bounding box center [745, 217] width 19 height 13
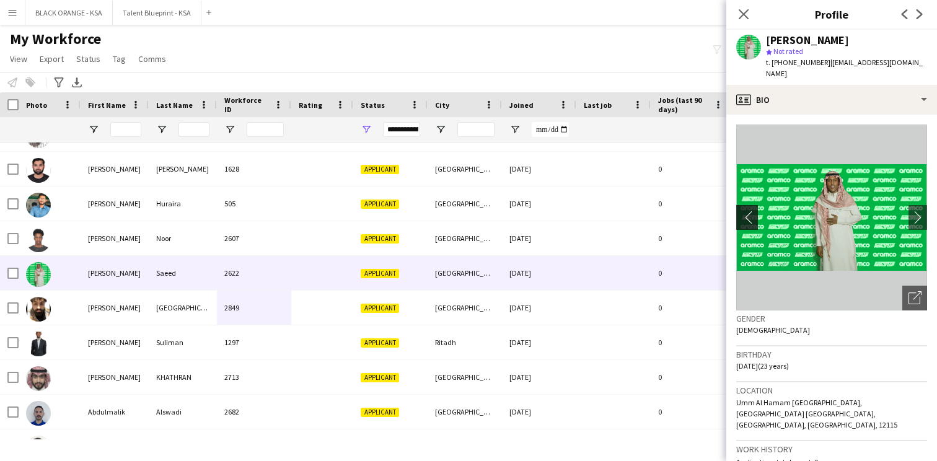
click at [745, 211] on app-icon "chevron-left" at bounding box center [745, 217] width 19 height 13
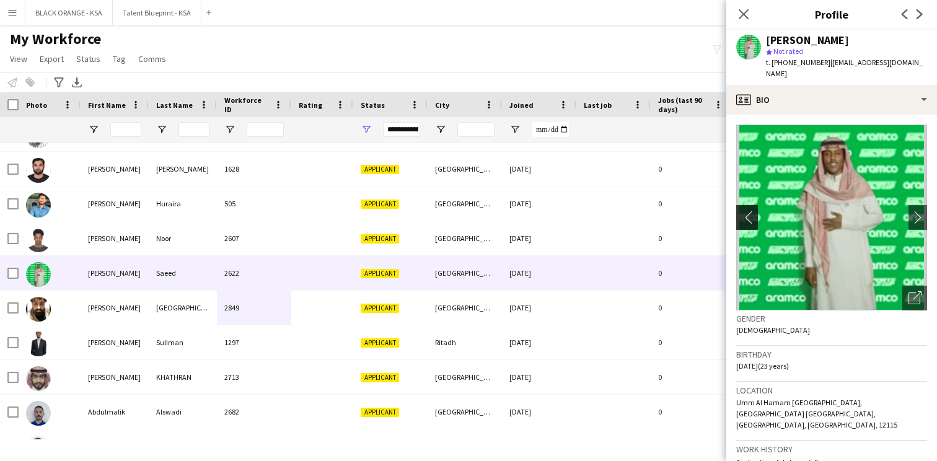
click at [745, 211] on app-icon "chevron-left" at bounding box center [745, 217] width 19 height 13
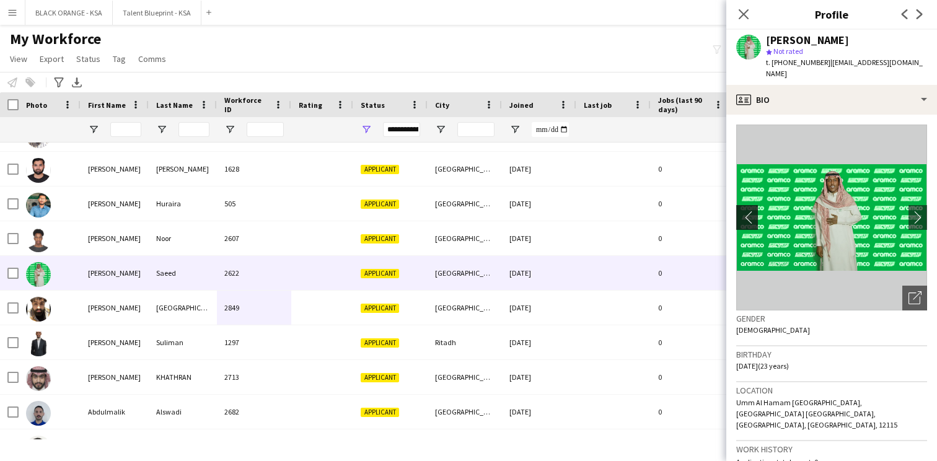
click at [745, 211] on app-icon "chevron-left" at bounding box center [745, 217] width 19 height 13
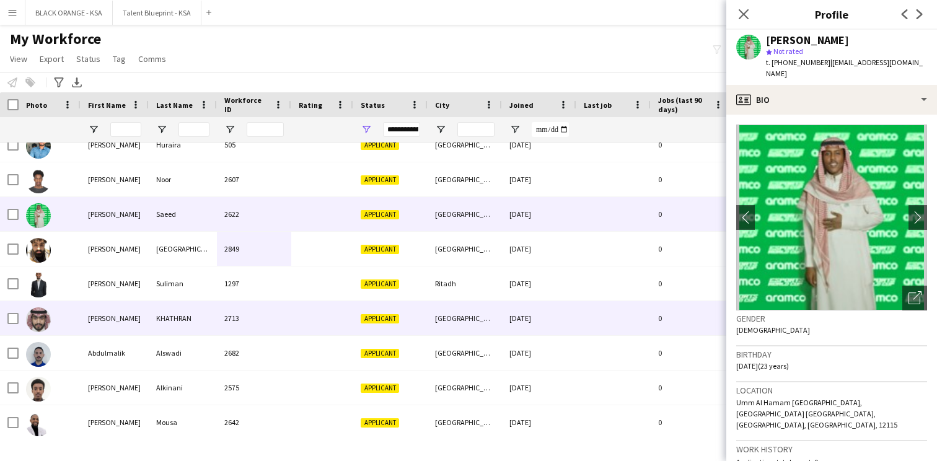
click at [191, 327] on div "KHATHRAN" at bounding box center [183, 318] width 68 height 34
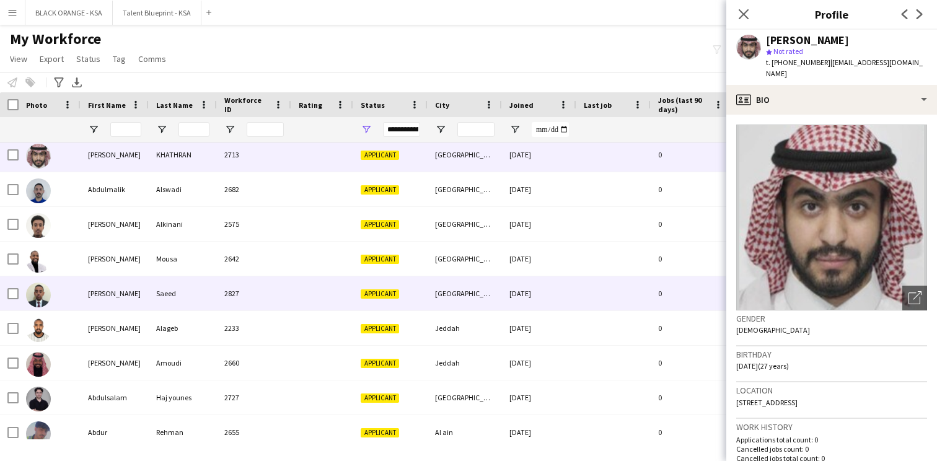
click at [190, 302] on div "Saeed" at bounding box center [183, 293] width 68 height 34
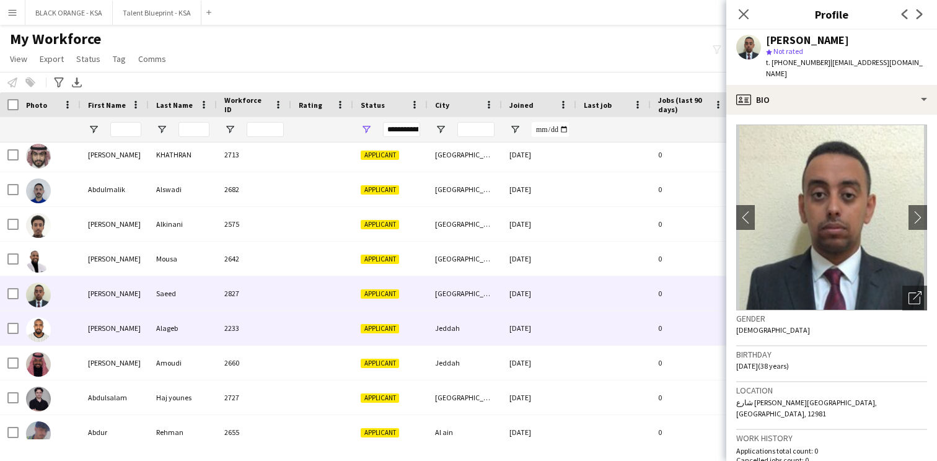
click at [185, 323] on div "Alageb" at bounding box center [183, 328] width 68 height 34
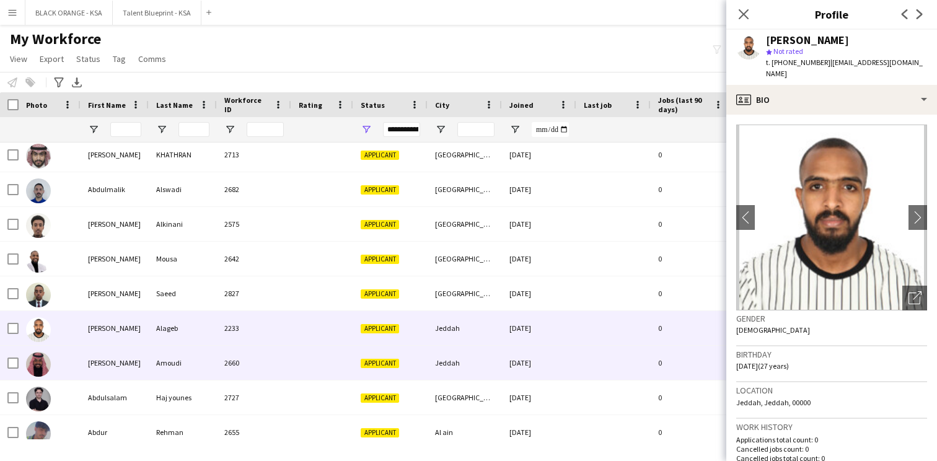
click at [182, 373] on div "Amoudi" at bounding box center [183, 363] width 68 height 34
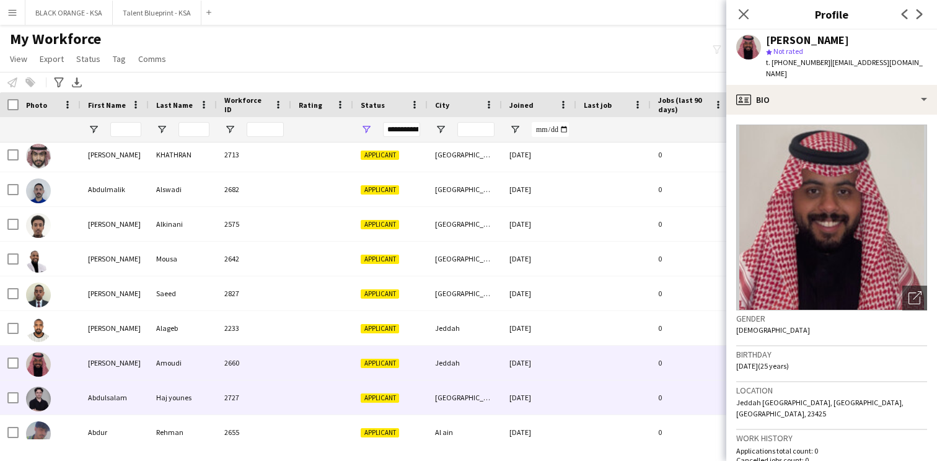
click at [175, 382] on div "Haj younes" at bounding box center [183, 398] width 68 height 34
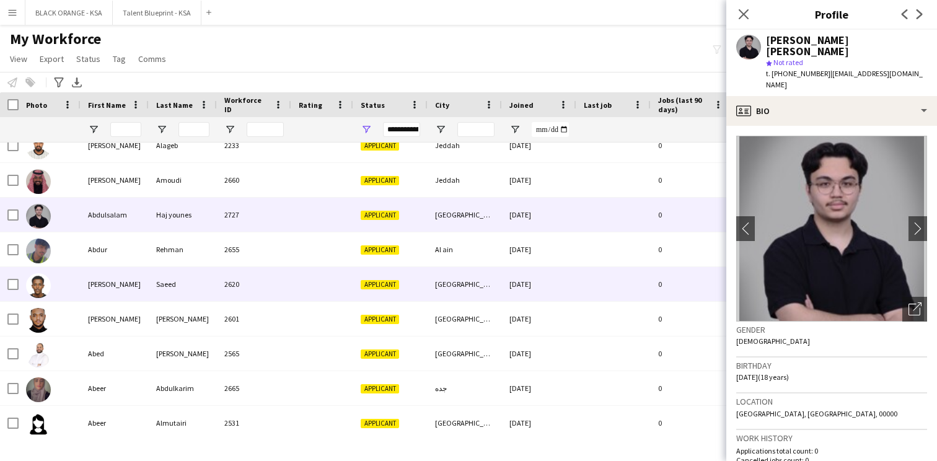
click at [188, 279] on div "Saeed" at bounding box center [183, 284] width 68 height 34
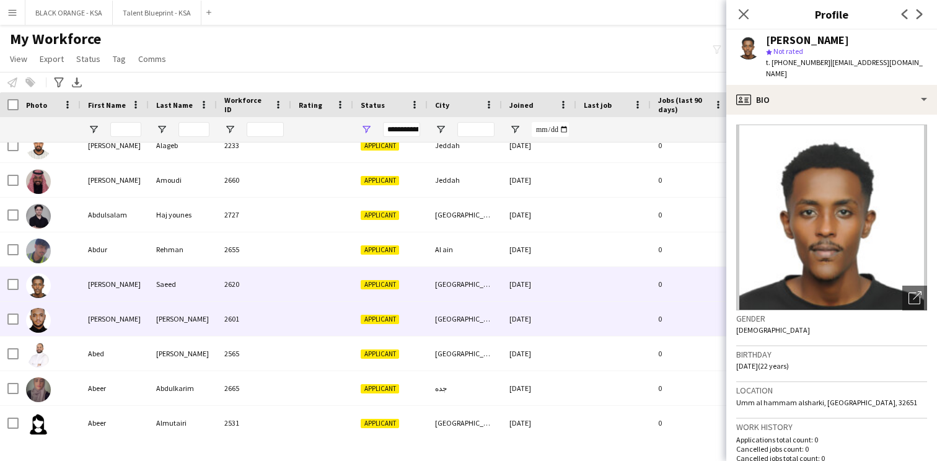
click at [180, 314] on div "Seid" at bounding box center [183, 319] width 68 height 34
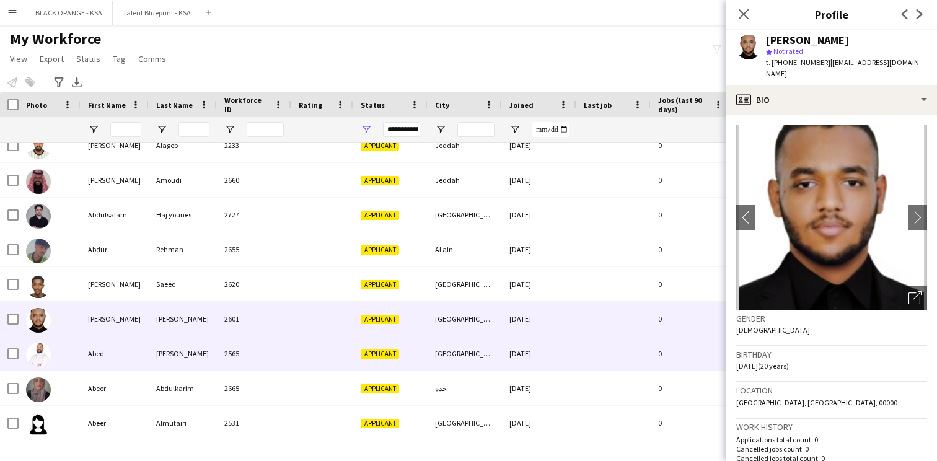
click at [180, 350] on div "Hejazi" at bounding box center [183, 354] width 68 height 34
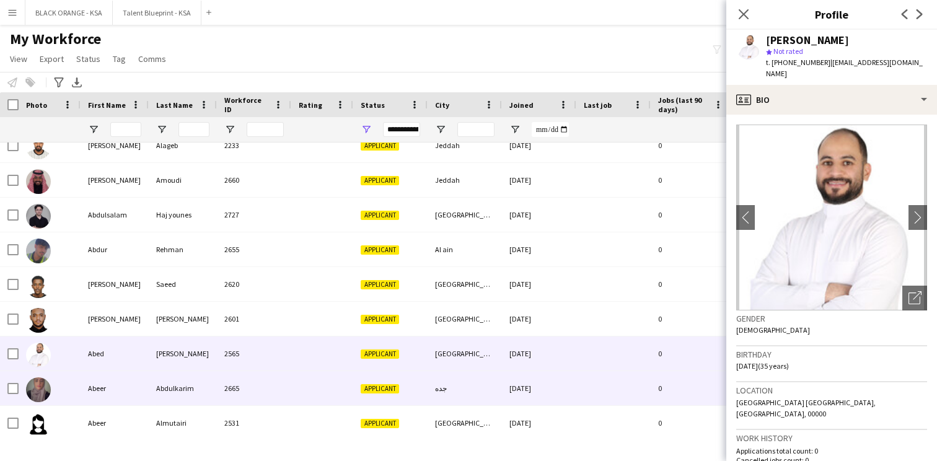
click at [178, 376] on div "Abdulkarim" at bounding box center [183, 388] width 68 height 34
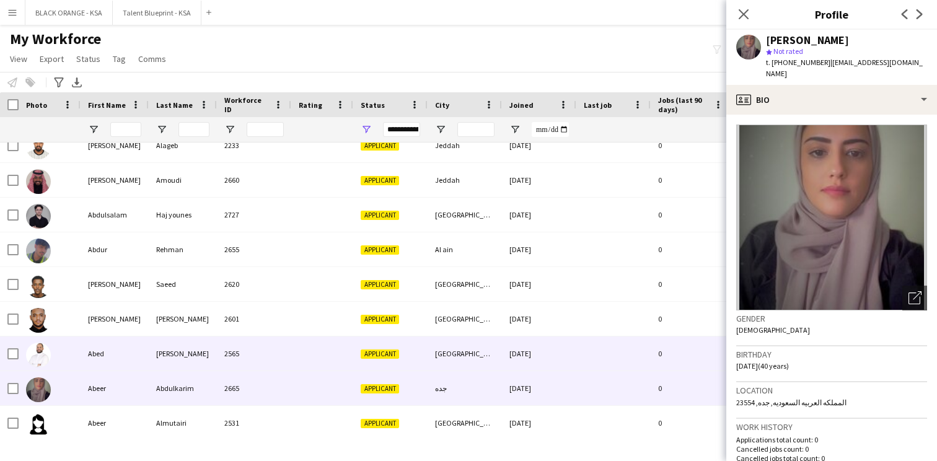
click at [182, 347] on div "Hejazi" at bounding box center [183, 354] width 68 height 34
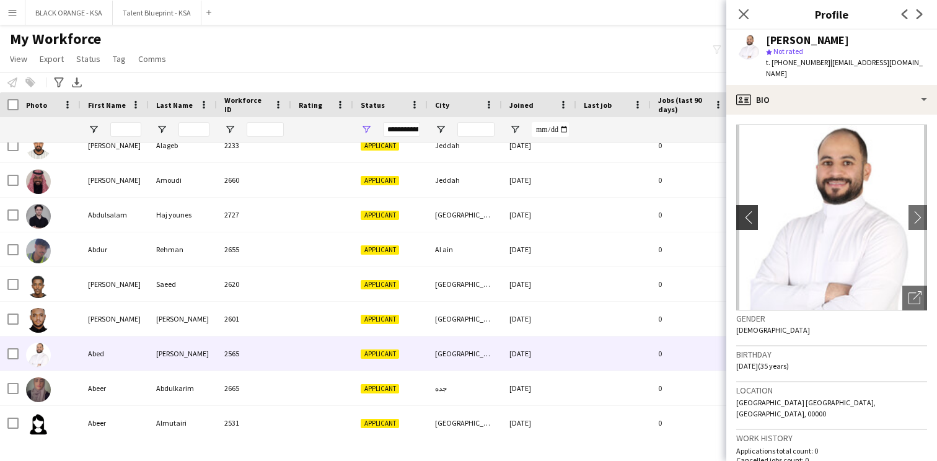
click at [752, 211] on app-icon "chevron-left" at bounding box center [745, 217] width 19 height 13
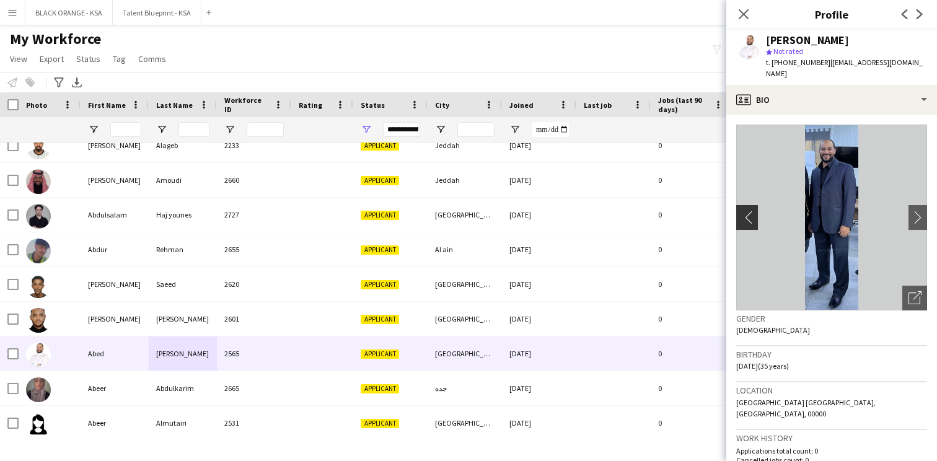
click at [752, 211] on app-icon "chevron-left" at bounding box center [745, 217] width 19 height 13
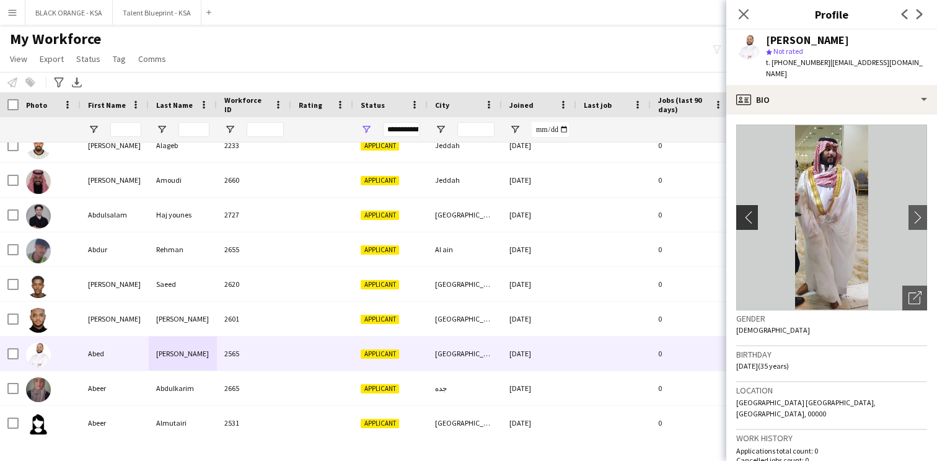
click at [752, 211] on app-icon "chevron-left" at bounding box center [745, 217] width 19 height 13
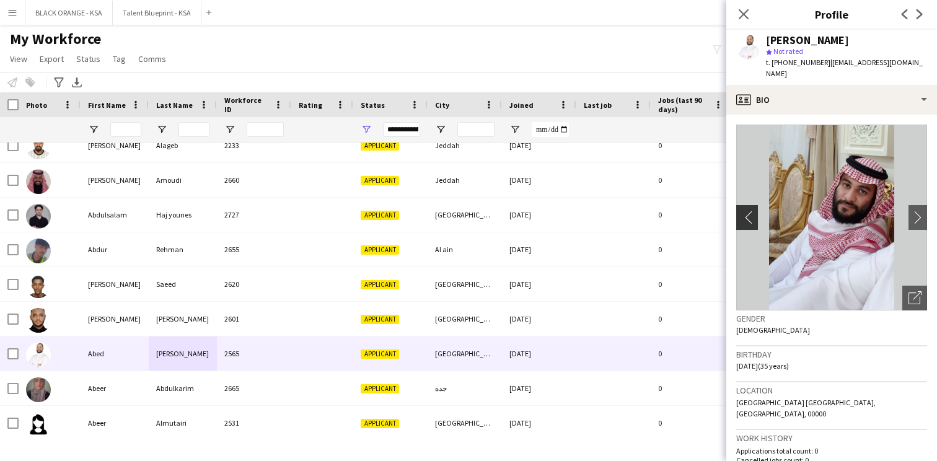
click at [752, 211] on app-icon "chevron-left" at bounding box center [745, 217] width 19 height 13
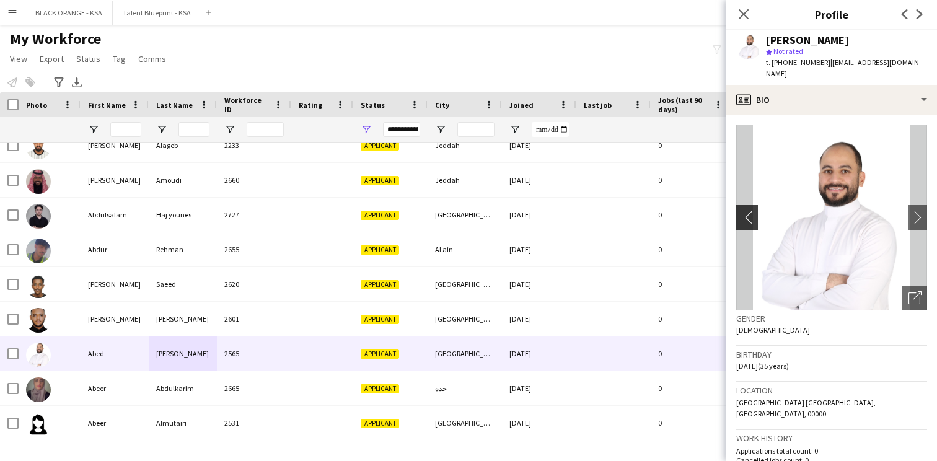
click at [752, 211] on app-icon "chevron-left" at bounding box center [745, 217] width 19 height 13
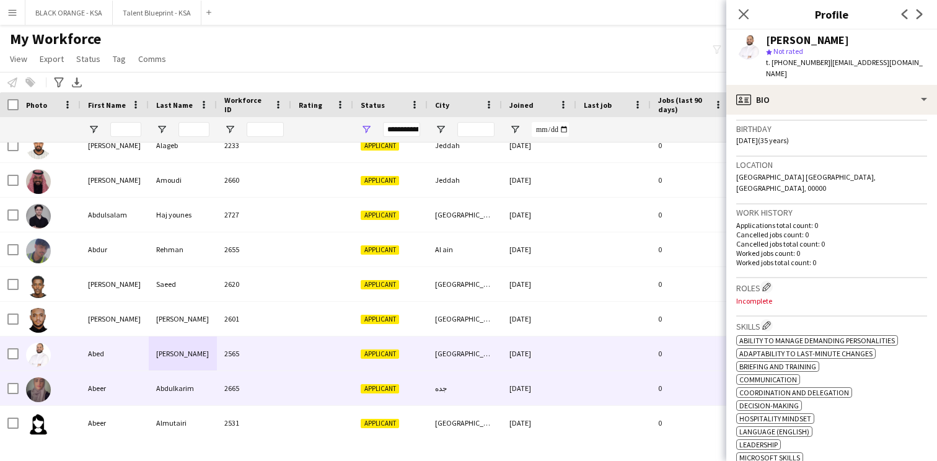
click at [266, 396] on div "2665" at bounding box center [254, 388] width 74 height 34
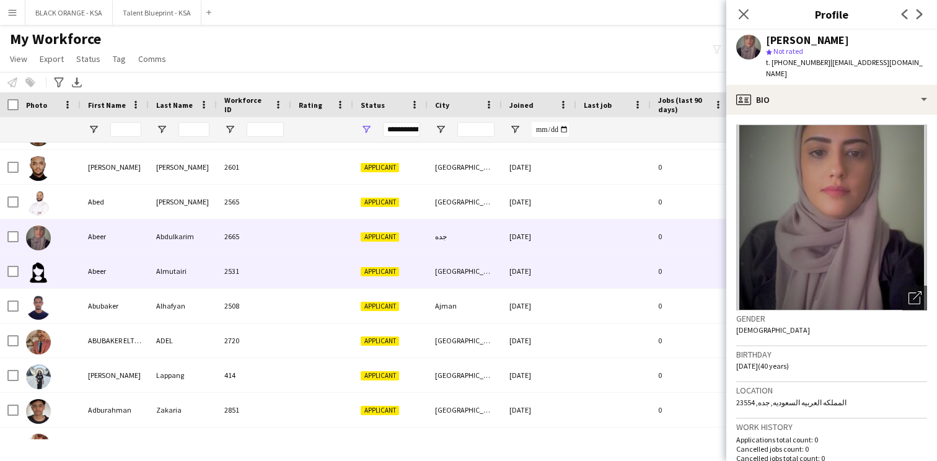
click at [268, 262] on div "2531" at bounding box center [254, 271] width 74 height 34
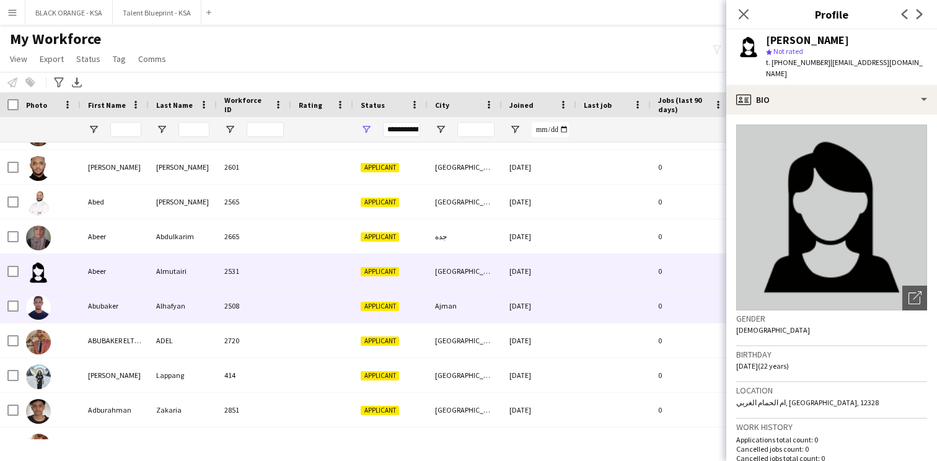
click at [254, 301] on div "2508" at bounding box center [254, 306] width 74 height 34
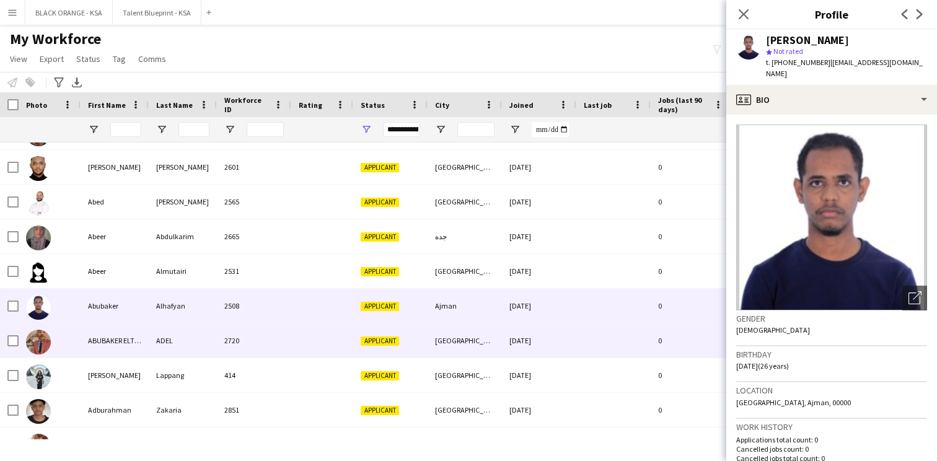
click at [253, 340] on div "2720" at bounding box center [254, 340] width 74 height 34
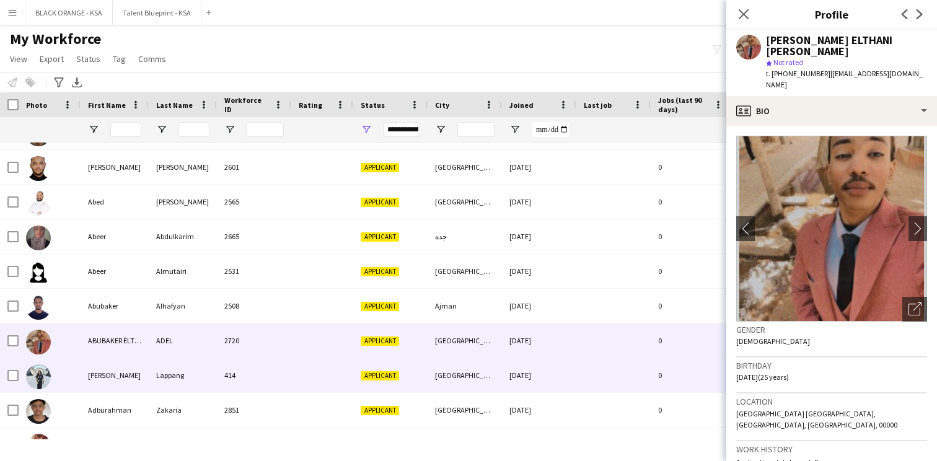
click at [247, 362] on div "414" at bounding box center [254, 375] width 74 height 34
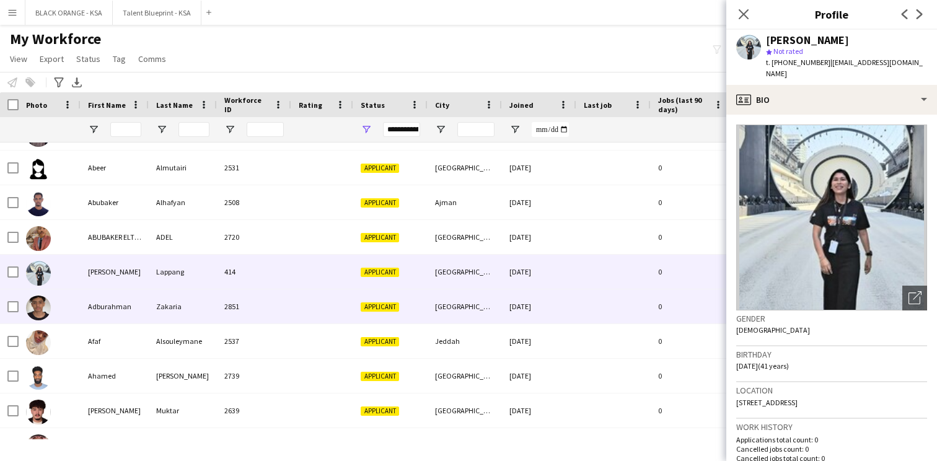
click at [249, 305] on div "2851" at bounding box center [254, 306] width 74 height 34
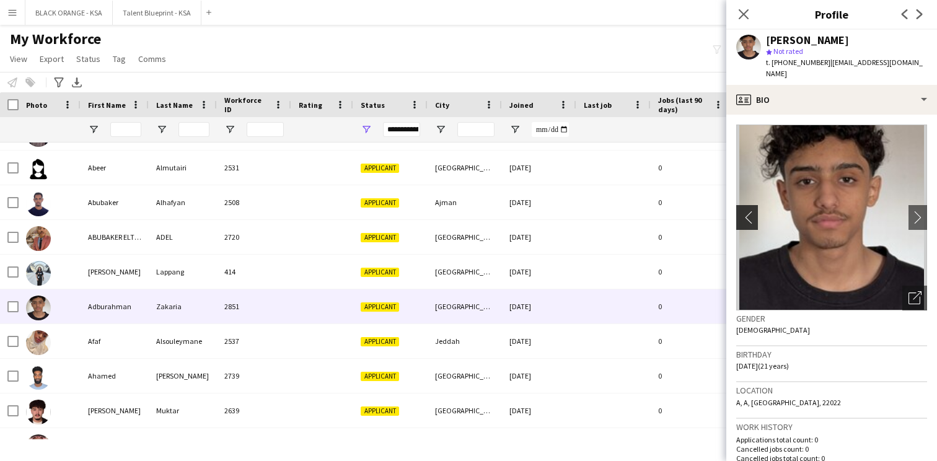
click at [747, 211] on app-icon "chevron-left" at bounding box center [745, 217] width 19 height 13
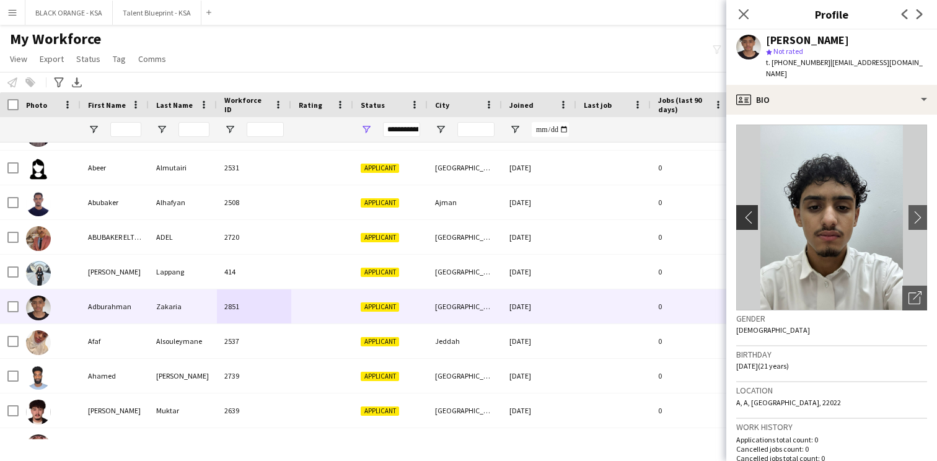
click at [747, 211] on app-icon "chevron-left" at bounding box center [745, 217] width 19 height 13
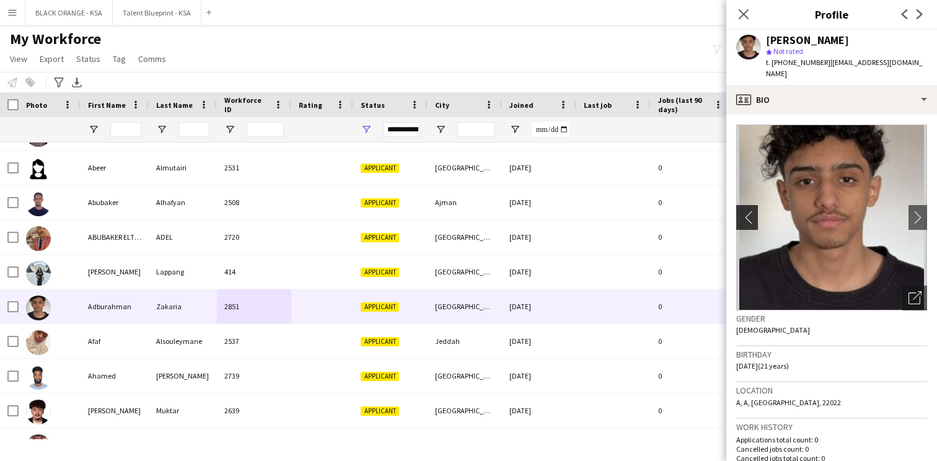
click at [747, 211] on app-icon "chevron-left" at bounding box center [745, 217] width 19 height 13
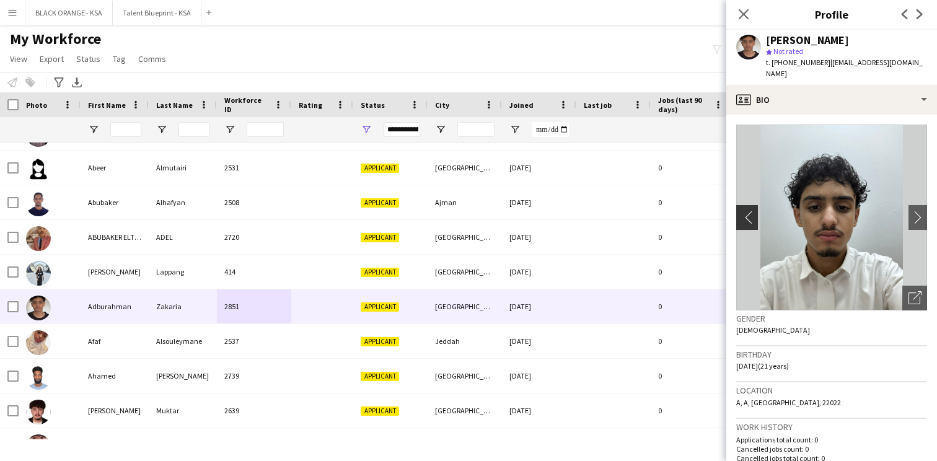
click at [747, 211] on app-icon "chevron-left" at bounding box center [745, 217] width 19 height 13
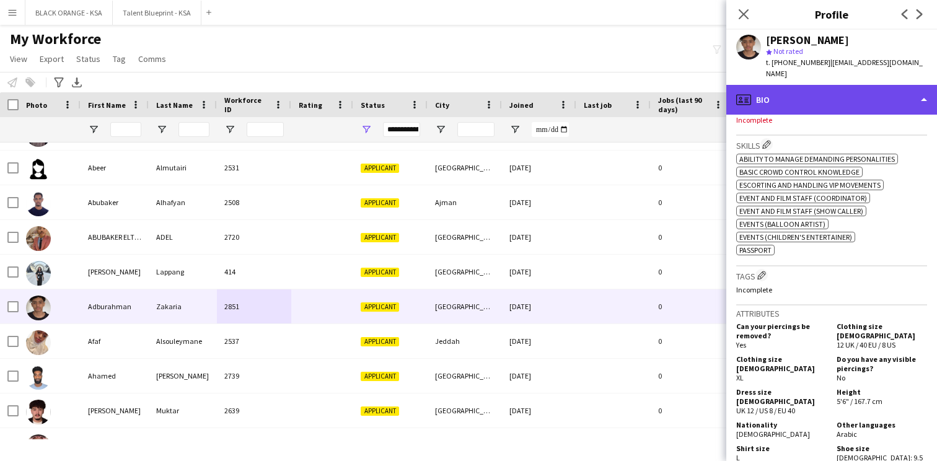
click at [814, 97] on div "profile Bio" at bounding box center [831, 100] width 211 height 30
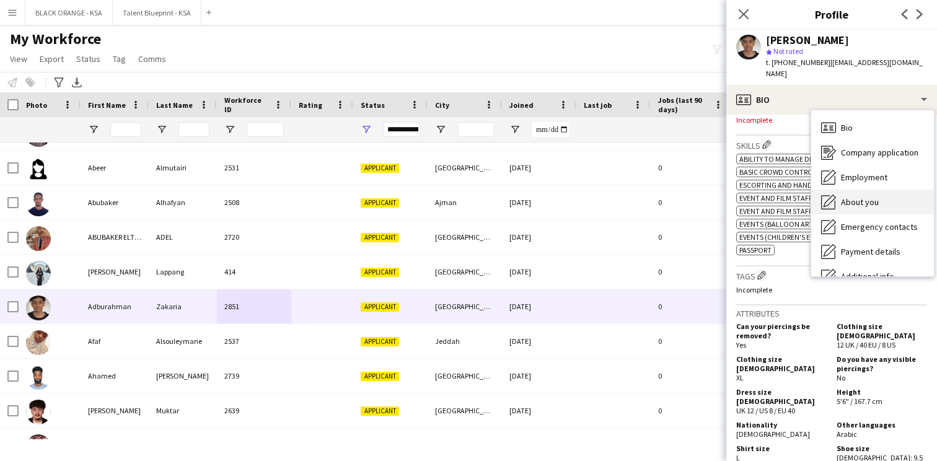
click at [846, 196] on span "About you" at bounding box center [860, 201] width 38 height 11
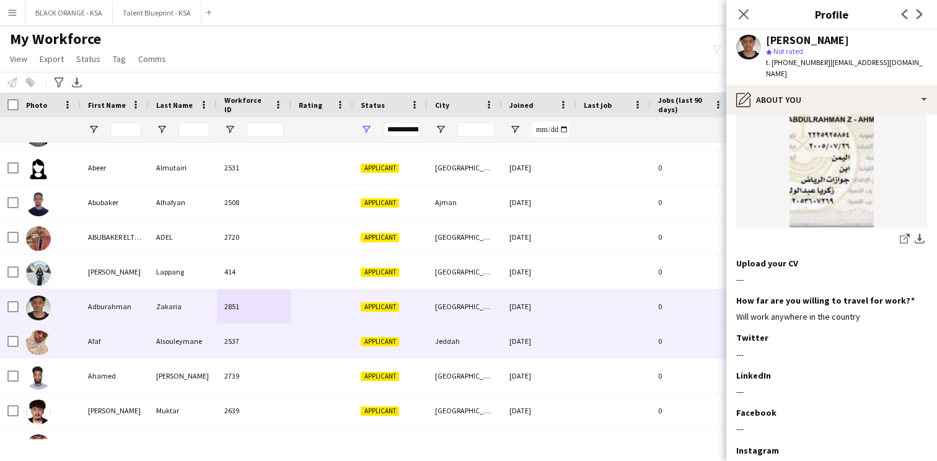
click at [223, 335] on div "2537" at bounding box center [254, 341] width 74 height 34
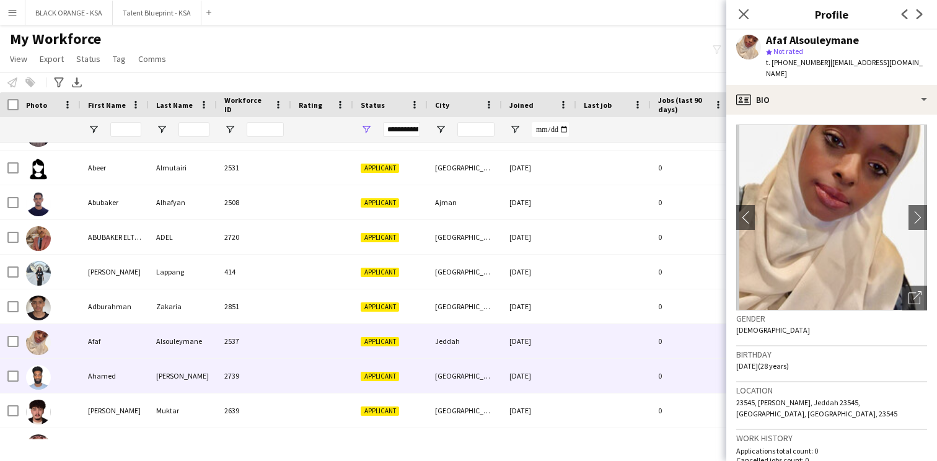
click at [211, 366] on div "[PERSON_NAME]" at bounding box center [183, 376] width 68 height 34
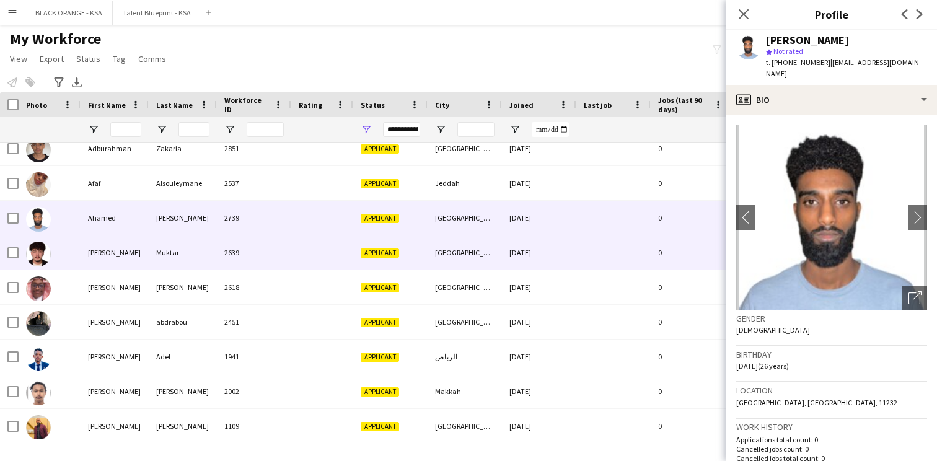
click at [228, 265] on div "2639" at bounding box center [254, 252] width 74 height 34
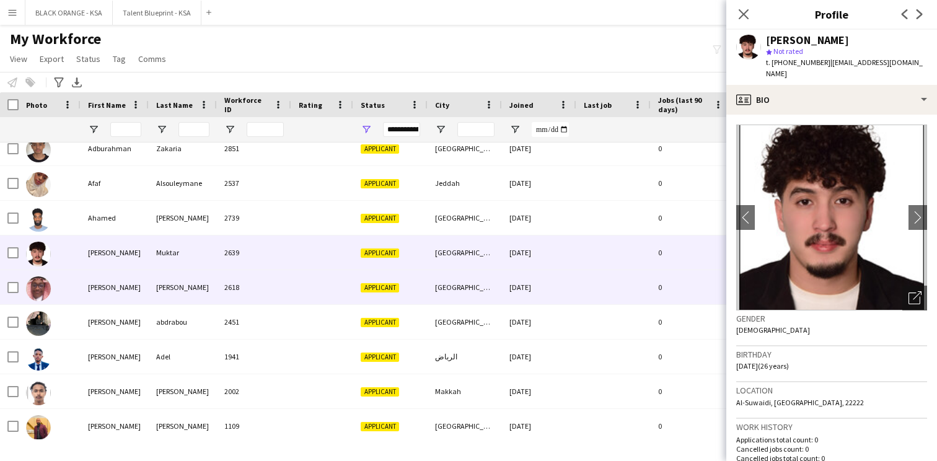
click at [223, 281] on div "2618" at bounding box center [254, 287] width 74 height 34
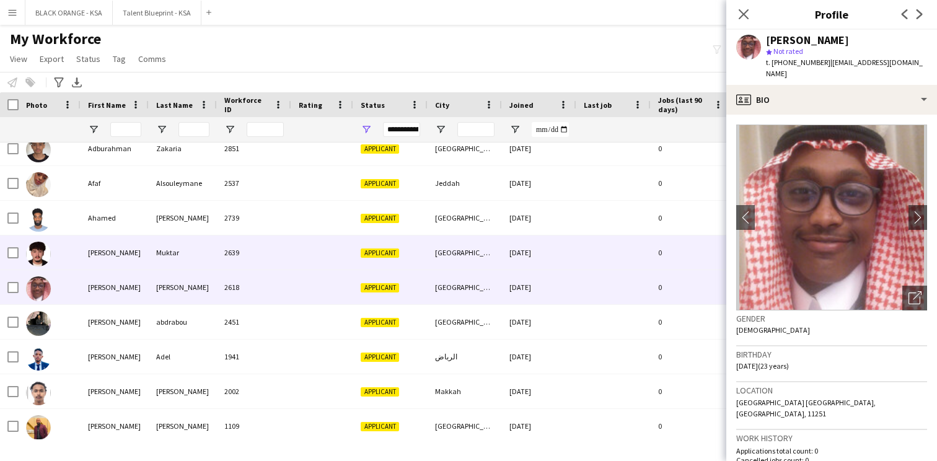
click at [229, 247] on div "2639" at bounding box center [254, 252] width 74 height 34
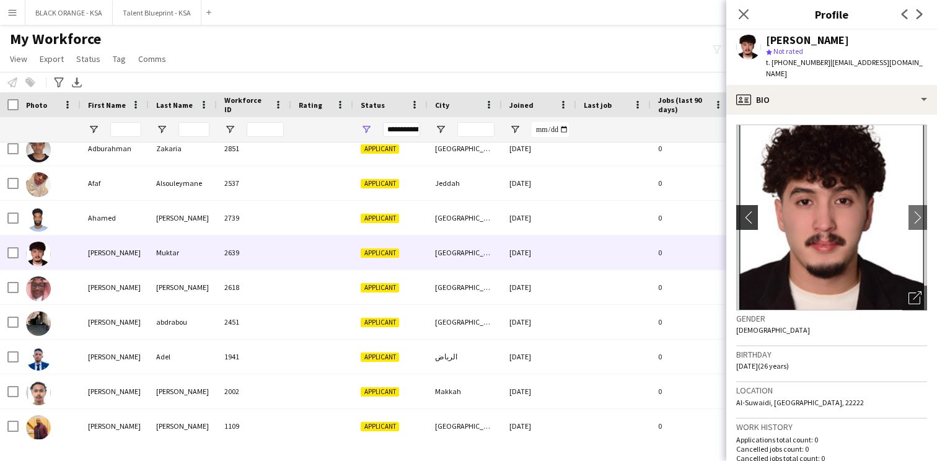
click at [749, 211] on app-icon "chevron-left" at bounding box center [745, 217] width 19 height 13
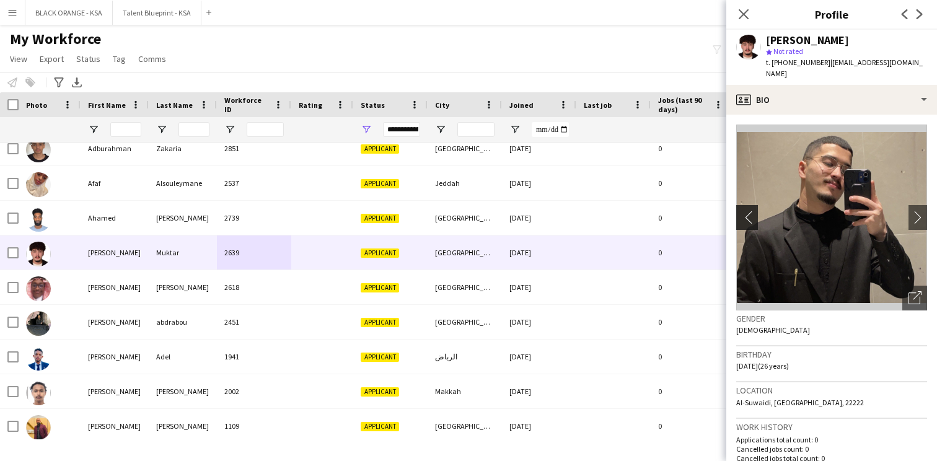
click at [749, 211] on app-icon "chevron-left" at bounding box center [745, 217] width 19 height 13
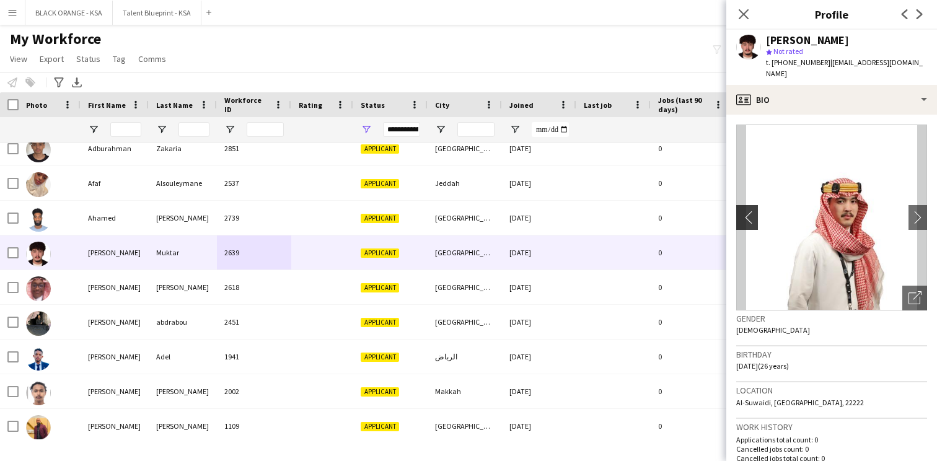
click at [749, 211] on app-icon "chevron-left" at bounding box center [745, 217] width 19 height 13
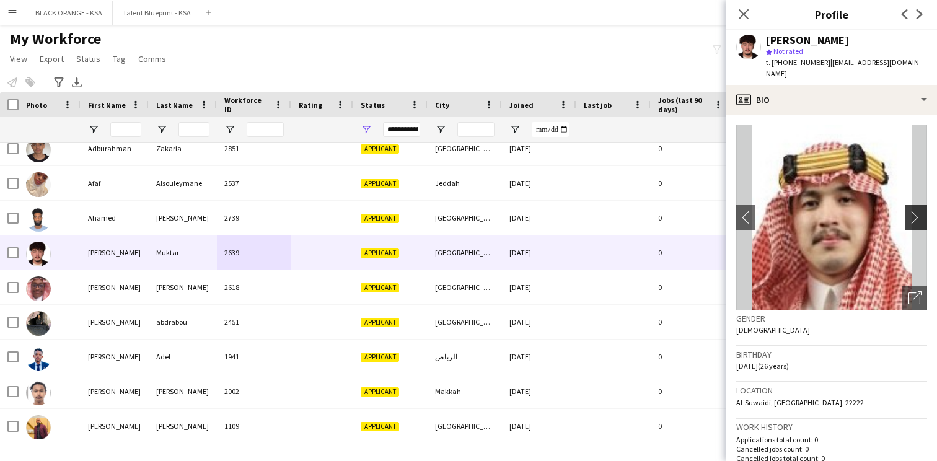
click at [920, 211] on app-icon "chevron-right" at bounding box center [918, 217] width 19 height 13
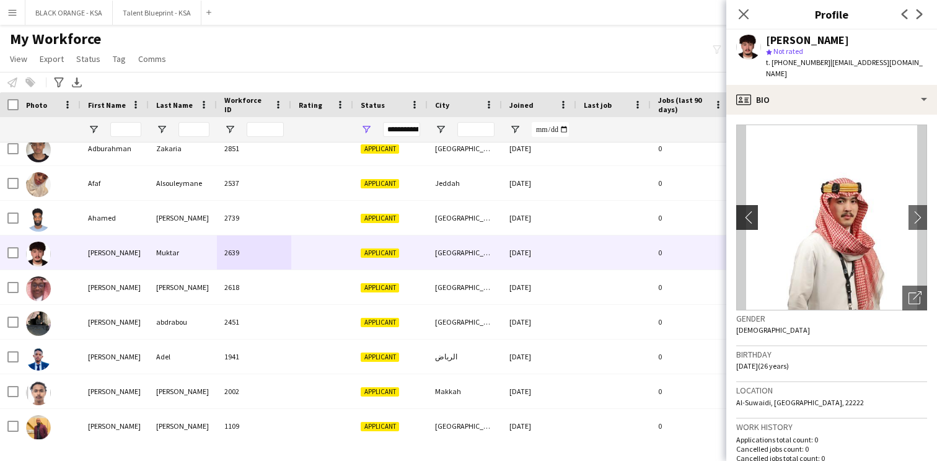
click at [748, 211] on app-icon "chevron-left" at bounding box center [745, 217] width 19 height 13
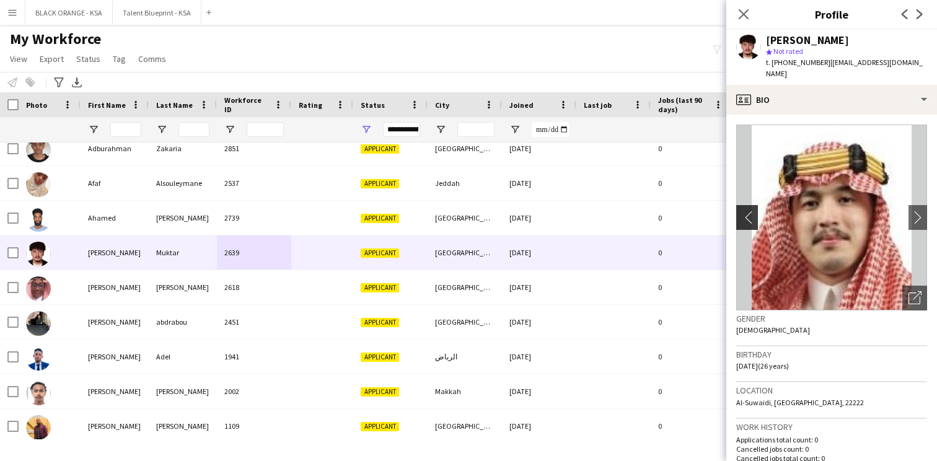
click at [748, 211] on app-icon "chevron-left" at bounding box center [745, 217] width 19 height 13
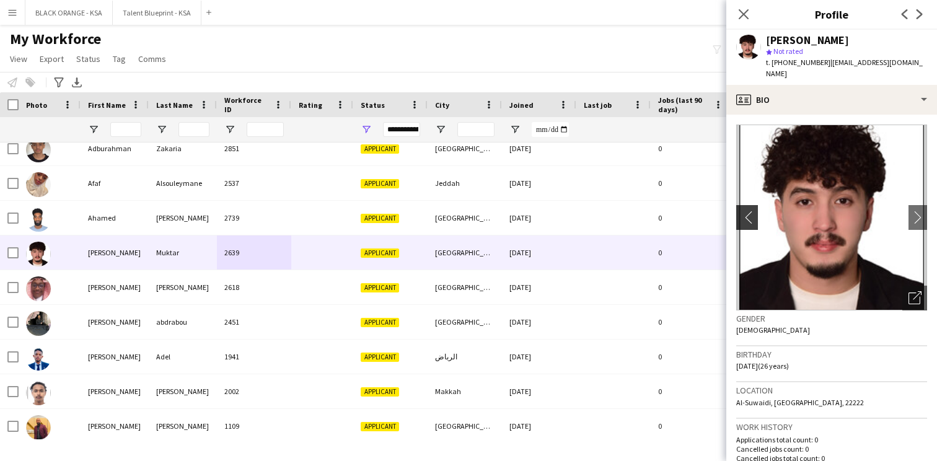
click at [748, 211] on app-icon "chevron-left" at bounding box center [745, 217] width 19 height 13
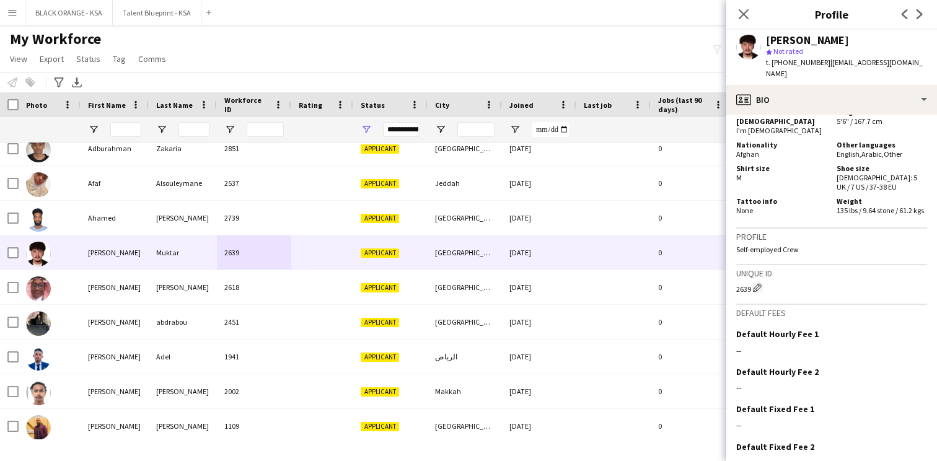
scroll to position [695, 0]
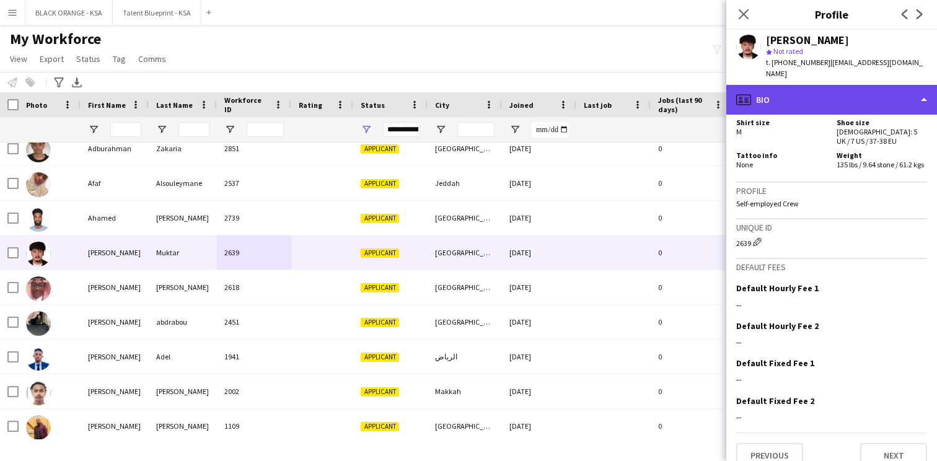
click at [831, 95] on div "profile Bio" at bounding box center [831, 100] width 211 height 30
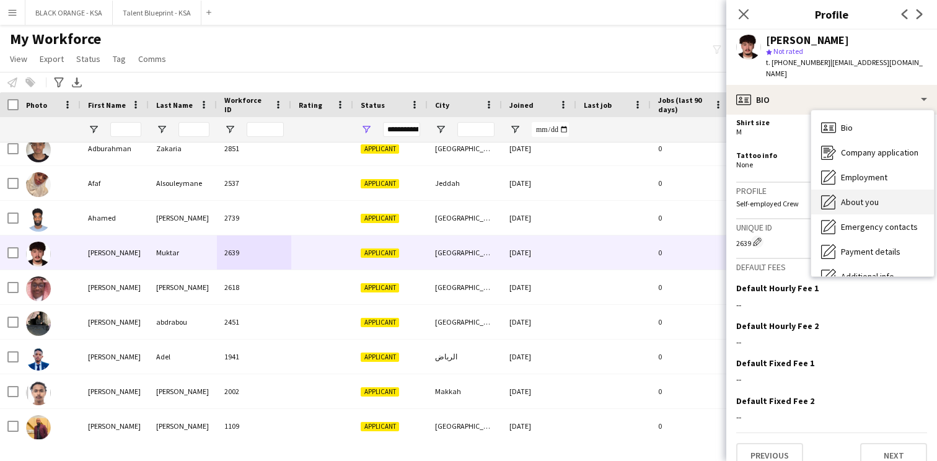
click at [848, 196] on span "About you" at bounding box center [860, 201] width 38 height 11
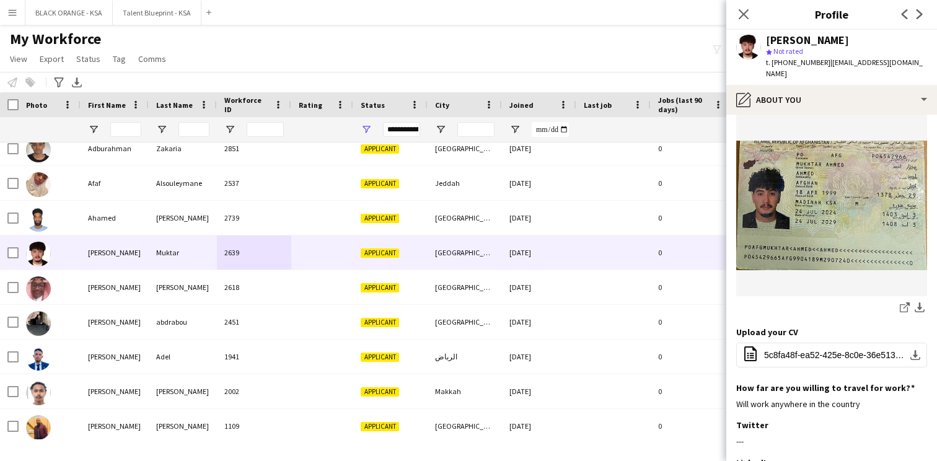
scroll to position [406, 0]
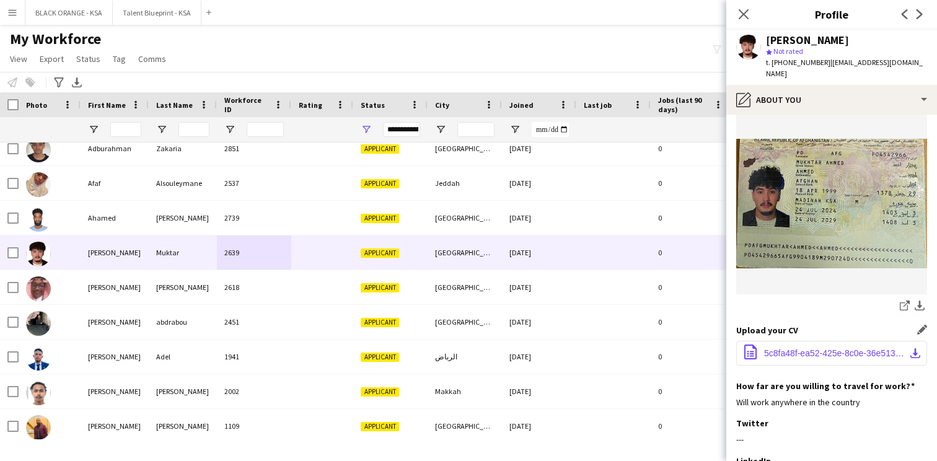
click at [780, 348] on span "5c8fa48f-ea52-425e-8c0e-36e513bb0357.pdf" at bounding box center [834, 353] width 140 height 10
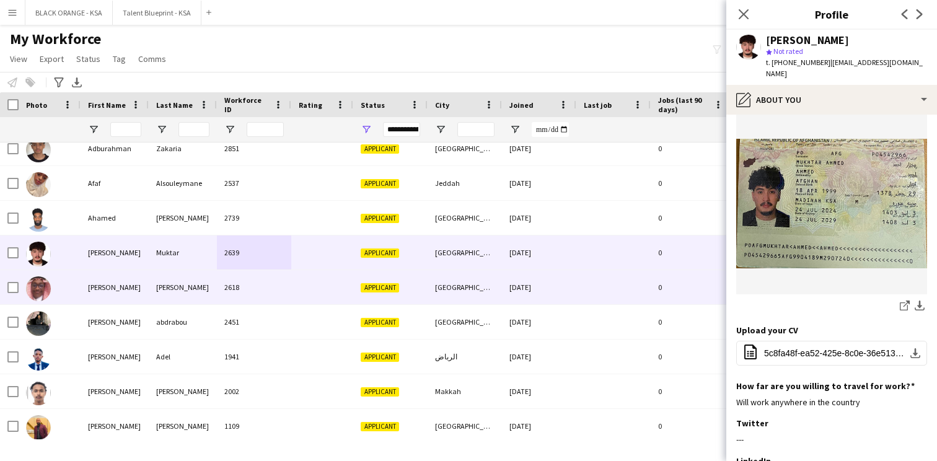
click at [274, 293] on div "2618" at bounding box center [254, 287] width 74 height 34
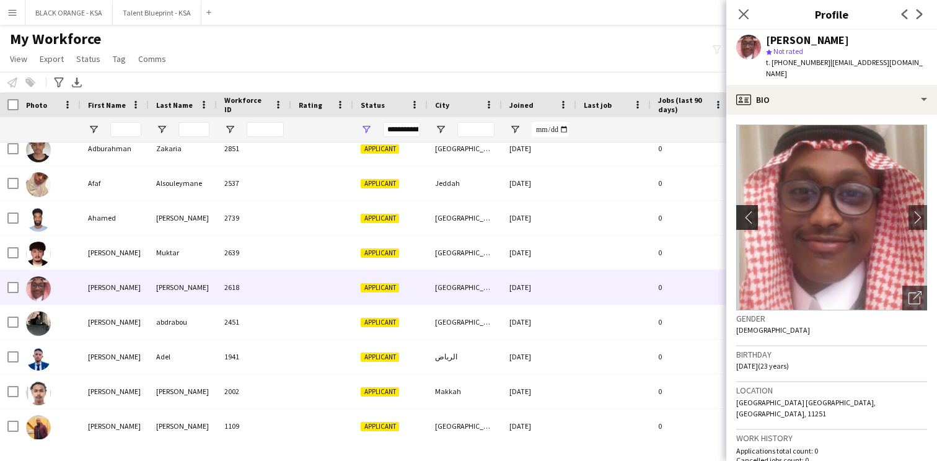
click at [748, 211] on app-icon "chevron-left" at bounding box center [745, 217] width 19 height 13
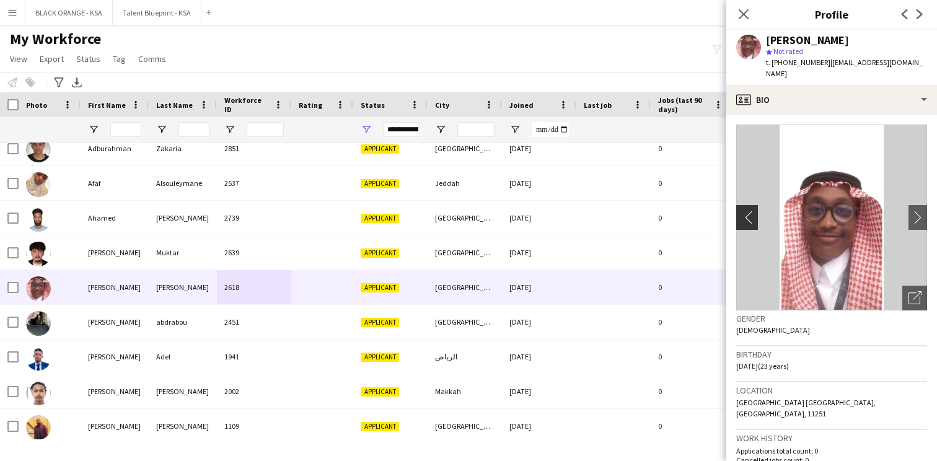
click at [748, 211] on app-icon "chevron-left" at bounding box center [745, 217] width 19 height 13
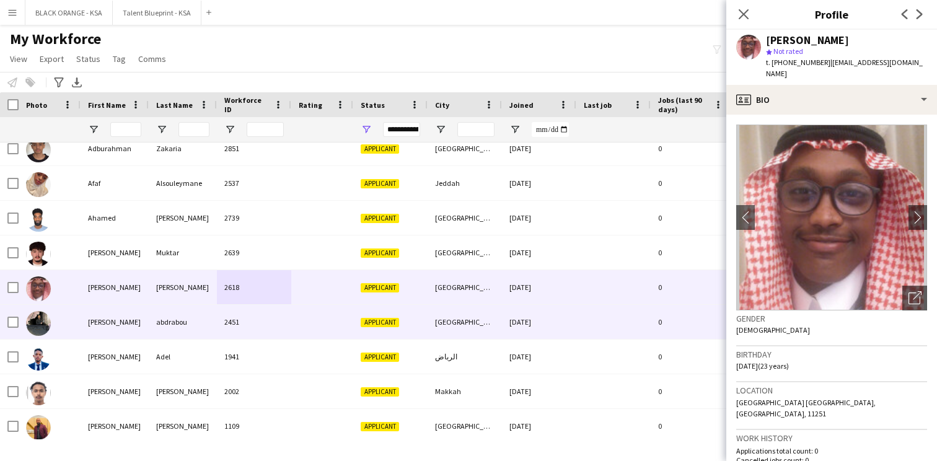
click at [265, 330] on div "2451" at bounding box center [254, 322] width 74 height 34
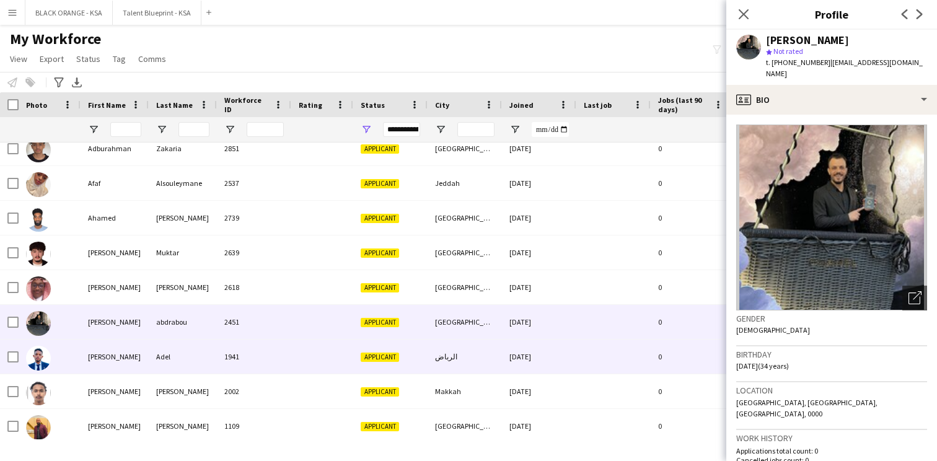
click at [257, 351] on div "1941" at bounding box center [254, 357] width 74 height 34
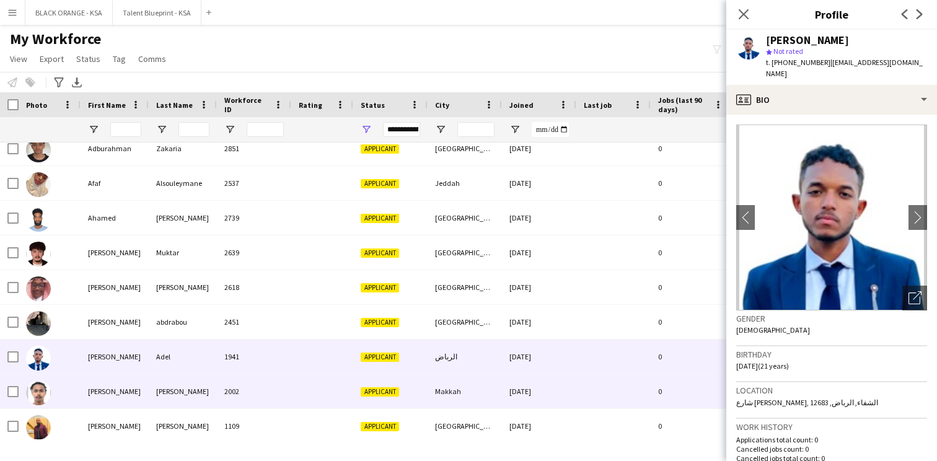
click at [239, 382] on div "2002" at bounding box center [254, 391] width 74 height 34
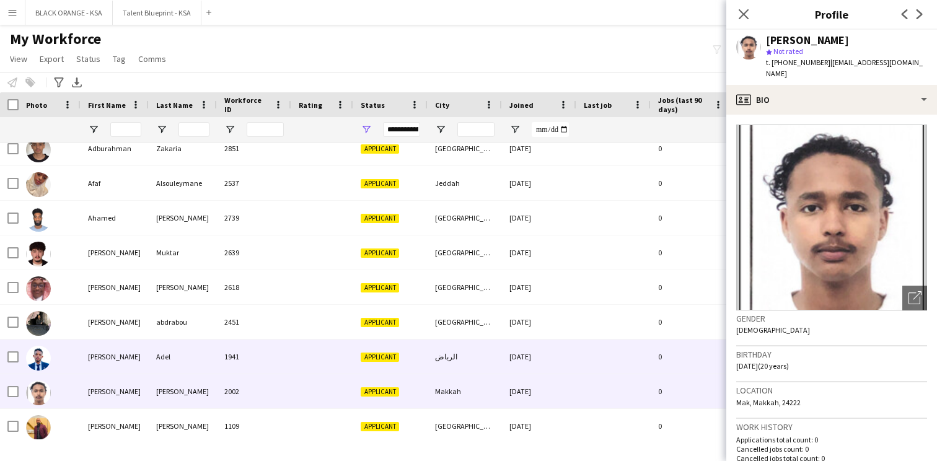
click at [250, 362] on div "1941" at bounding box center [254, 357] width 74 height 34
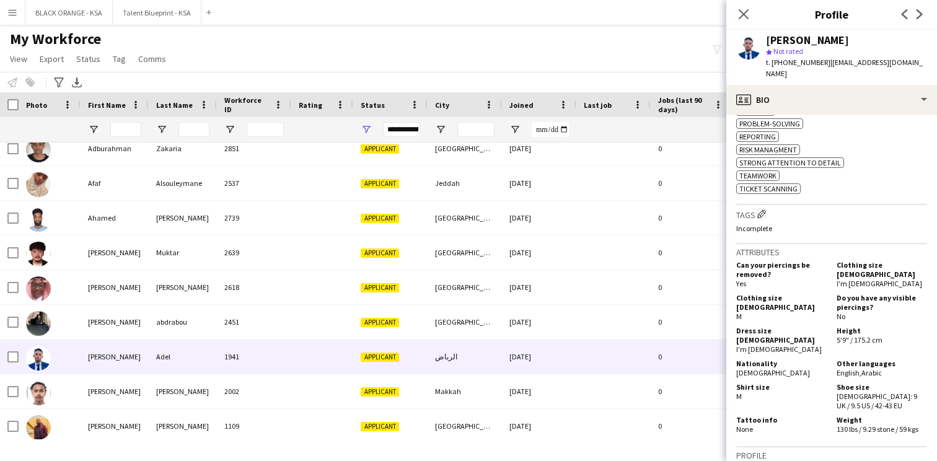
scroll to position [666, 0]
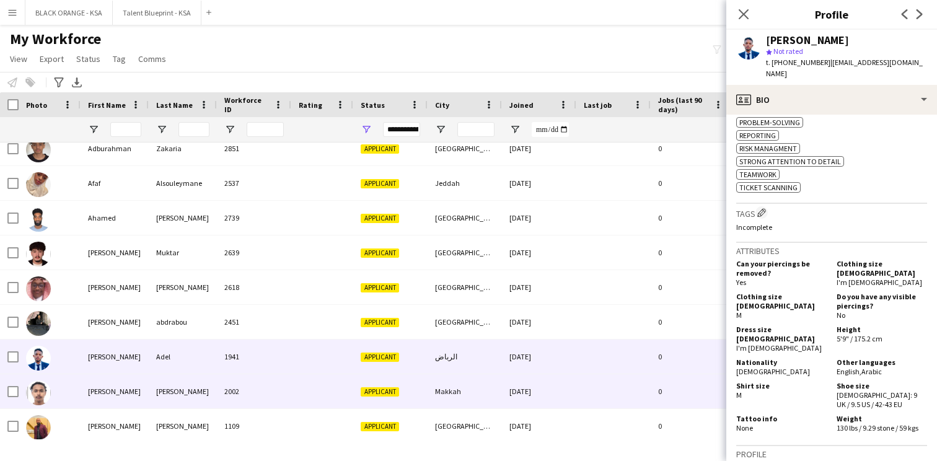
click at [216, 391] on div "[PERSON_NAME]" at bounding box center [183, 391] width 68 height 34
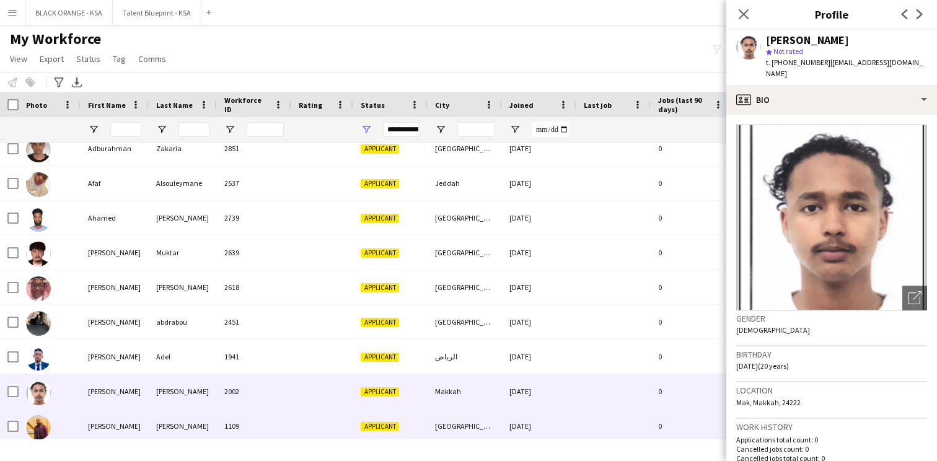
click at [232, 414] on div "1109" at bounding box center [254, 426] width 74 height 34
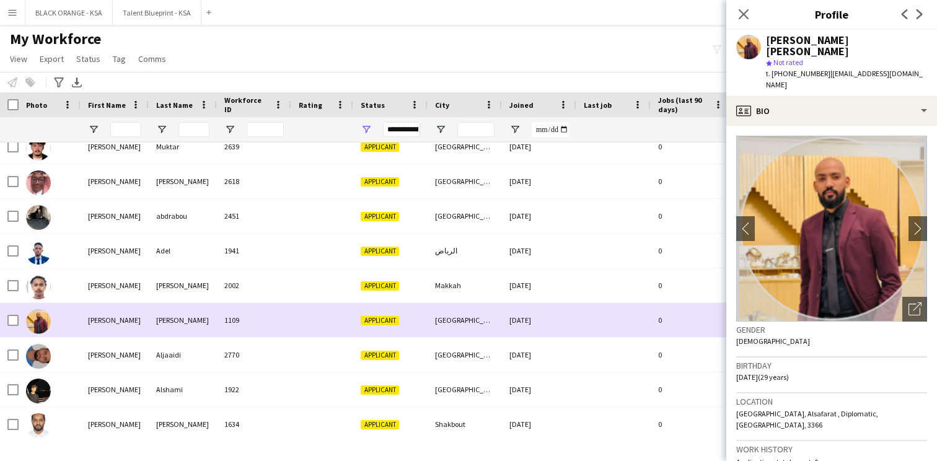
scroll to position [1523, 0]
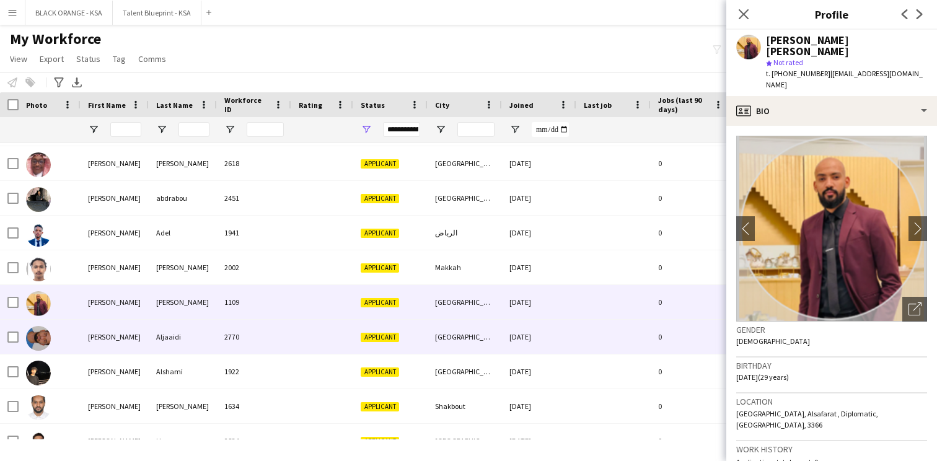
click at [272, 340] on div "2770" at bounding box center [254, 337] width 74 height 34
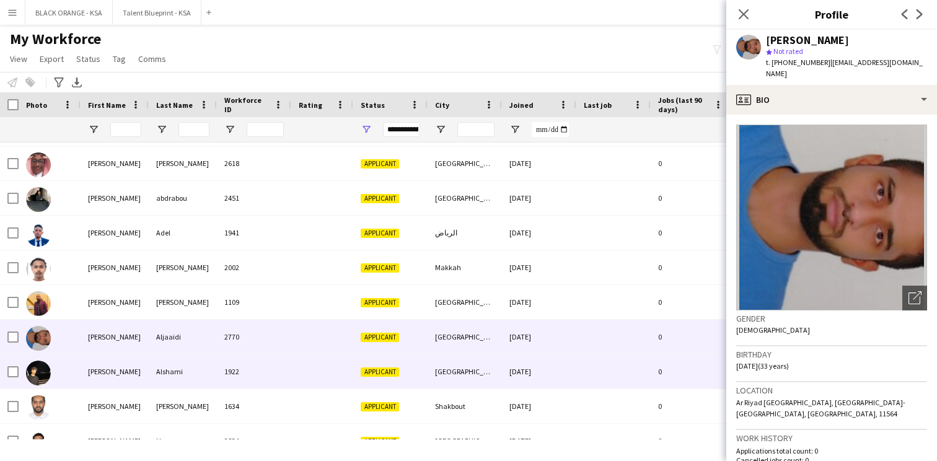
click at [270, 370] on div "1922" at bounding box center [254, 371] width 74 height 34
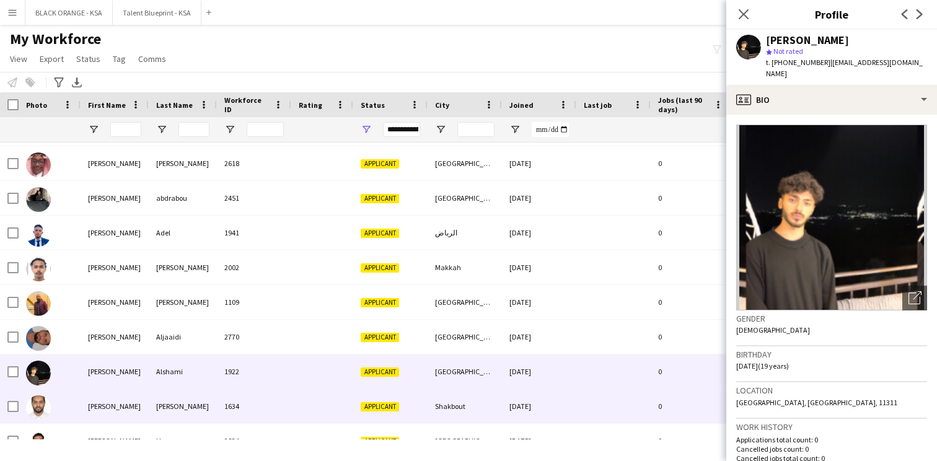
click at [270, 395] on div "1634" at bounding box center [254, 406] width 74 height 34
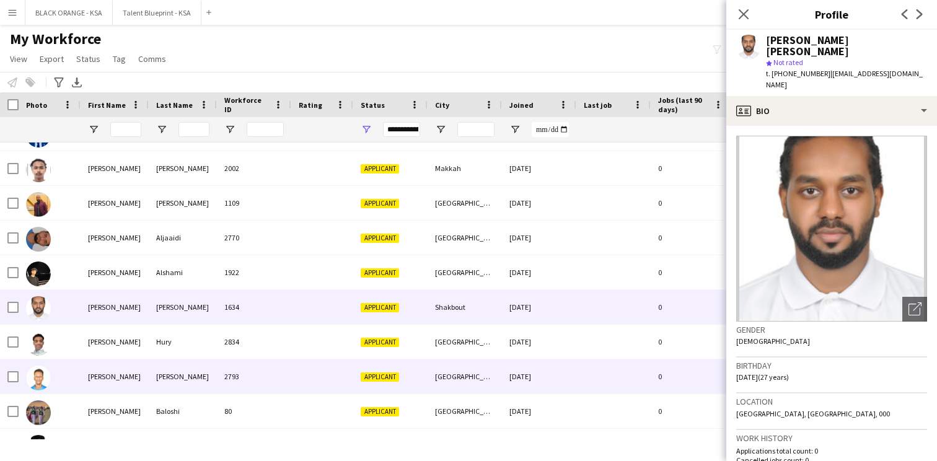
scroll to position [1645, 0]
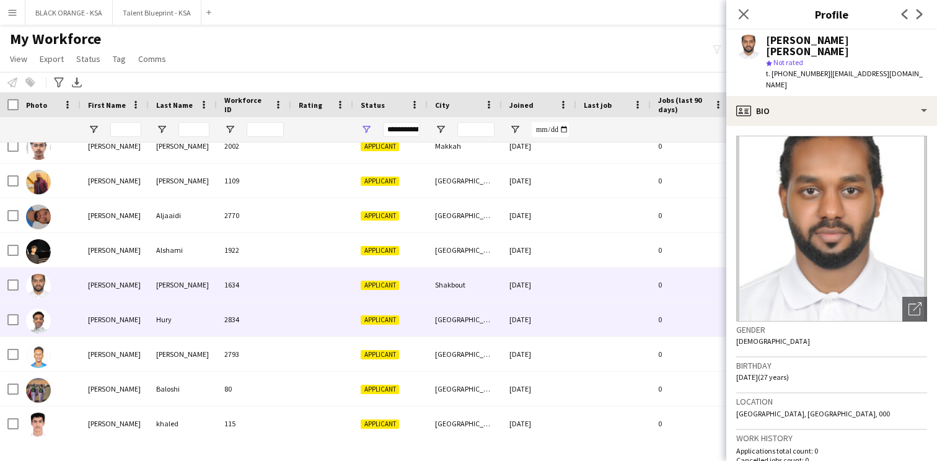
click at [280, 325] on div "2834" at bounding box center [254, 319] width 74 height 34
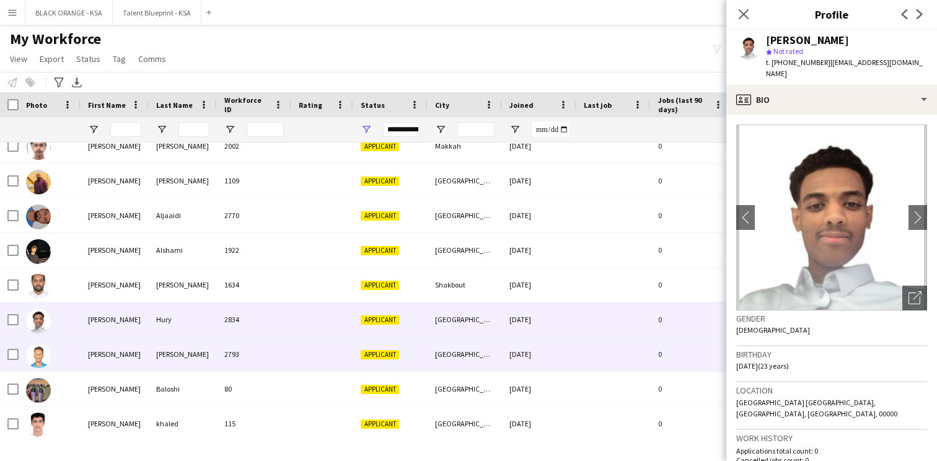
click at [273, 346] on div "2793" at bounding box center [254, 354] width 74 height 34
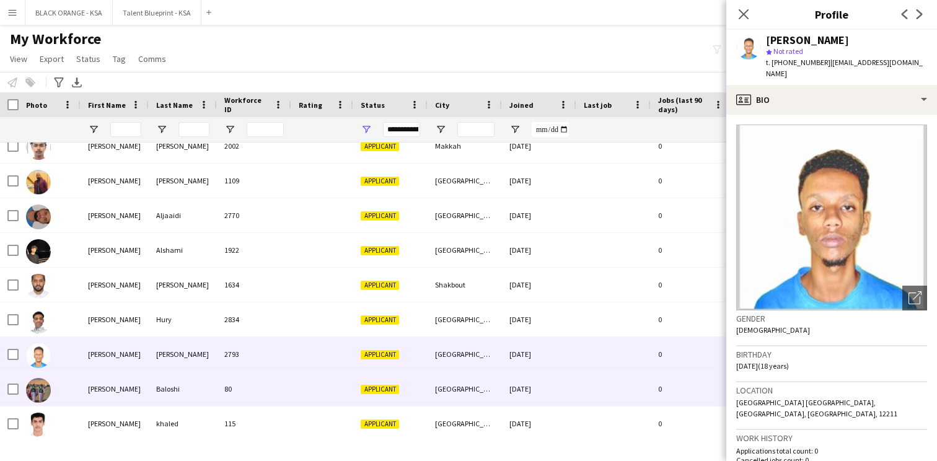
click at [266, 374] on div "80" at bounding box center [254, 389] width 74 height 34
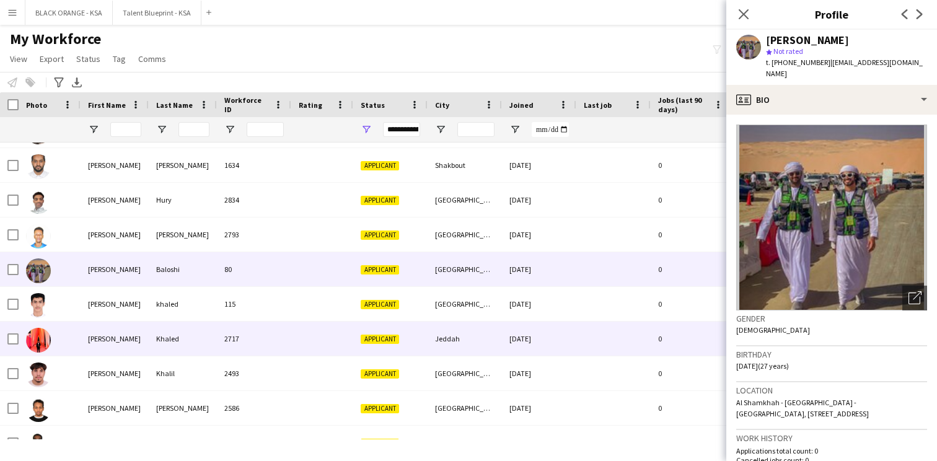
scroll to position [1776, 0]
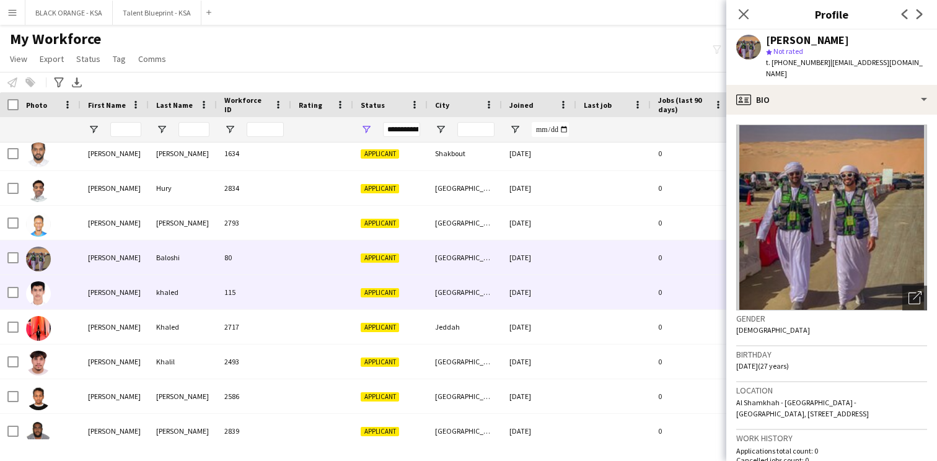
click at [275, 297] on div "115" at bounding box center [254, 292] width 74 height 34
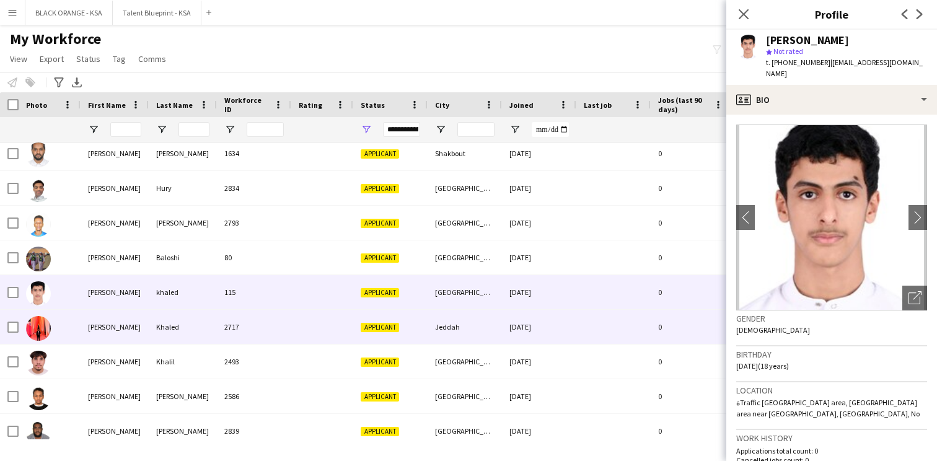
click at [270, 314] on div "2717" at bounding box center [254, 327] width 74 height 34
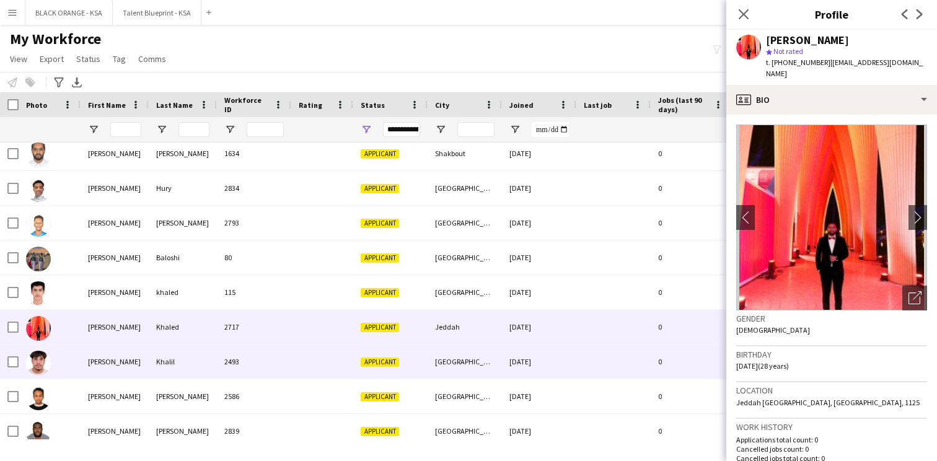
click at [254, 345] on div "2493" at bounding box center [254, 362] width 74 height 34
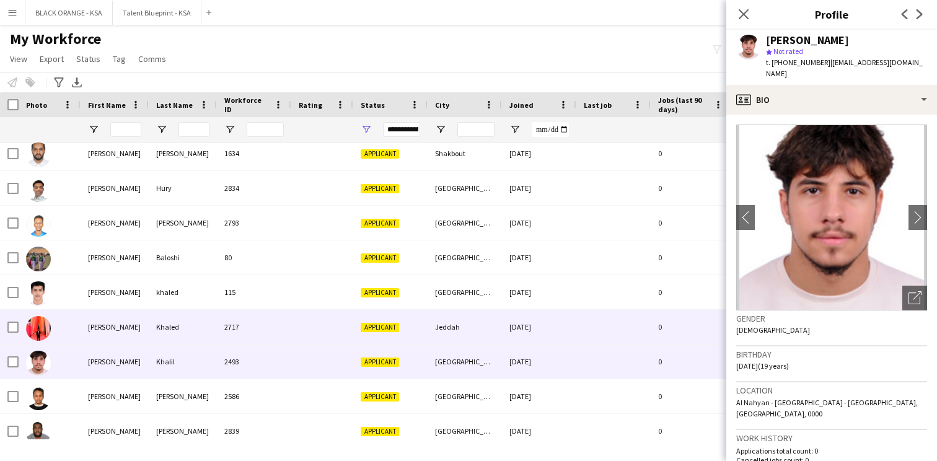
click at [255, 322] on div "2717" at bounding box center [254, 327] width 74 height 34
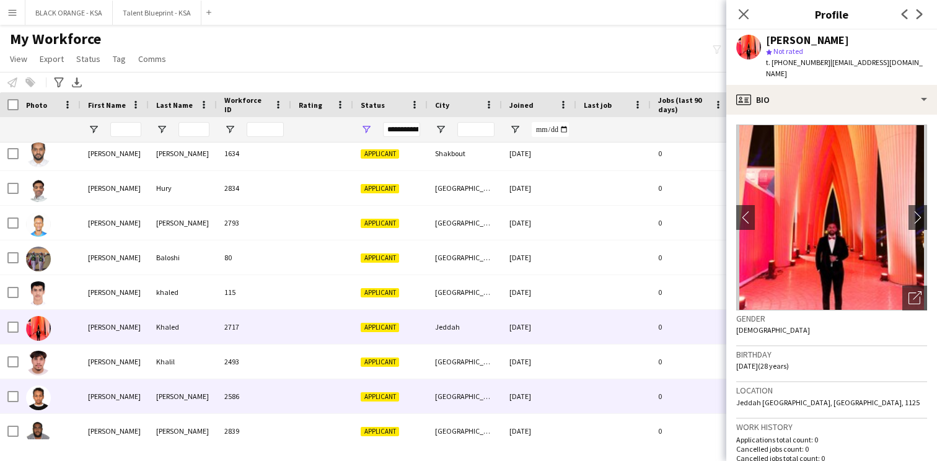
click at [257, 398] on div "2586" at bounding box center [254, 396] width 74 height 34
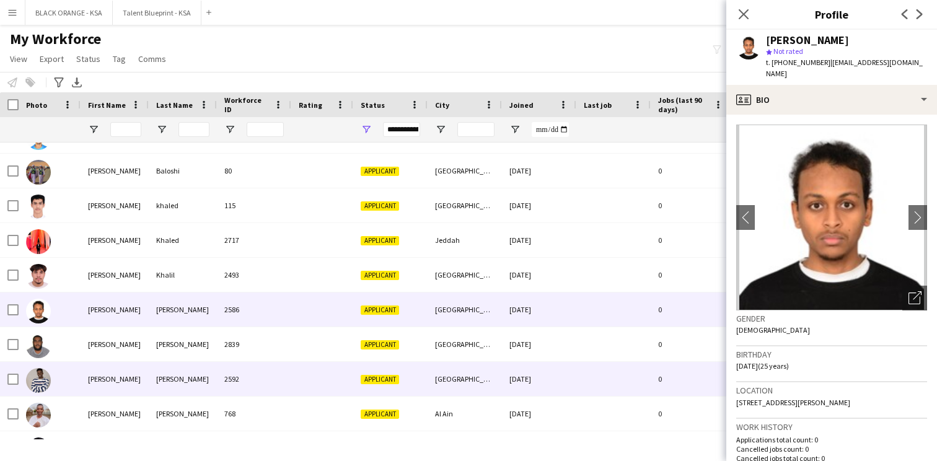
scroll to position [1888, 0]
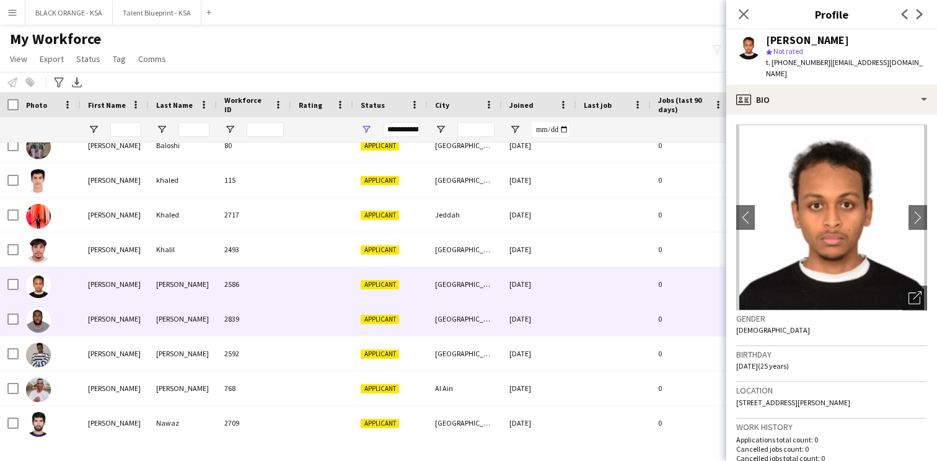
click at [279, 316] on div "2839" at bounding box center [254, 319] width 74 height 34
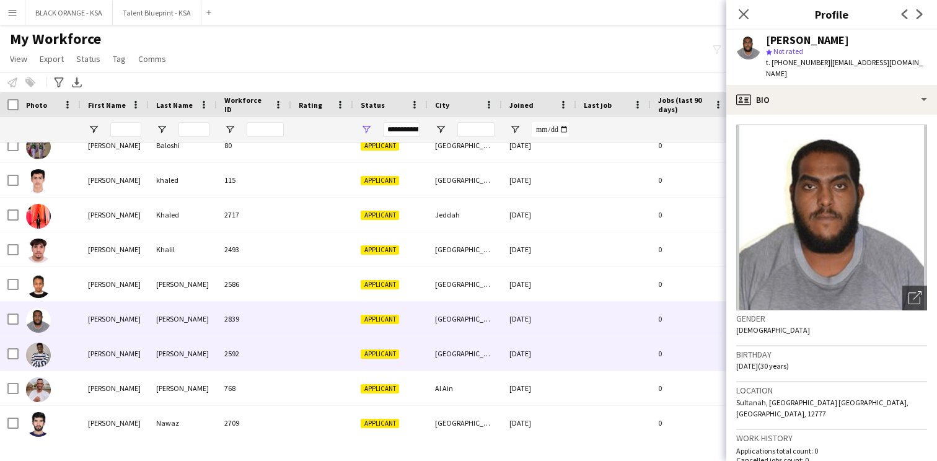
click at [276, 350] on div "2592" at bounding box center [254, 354] width 74 height 34
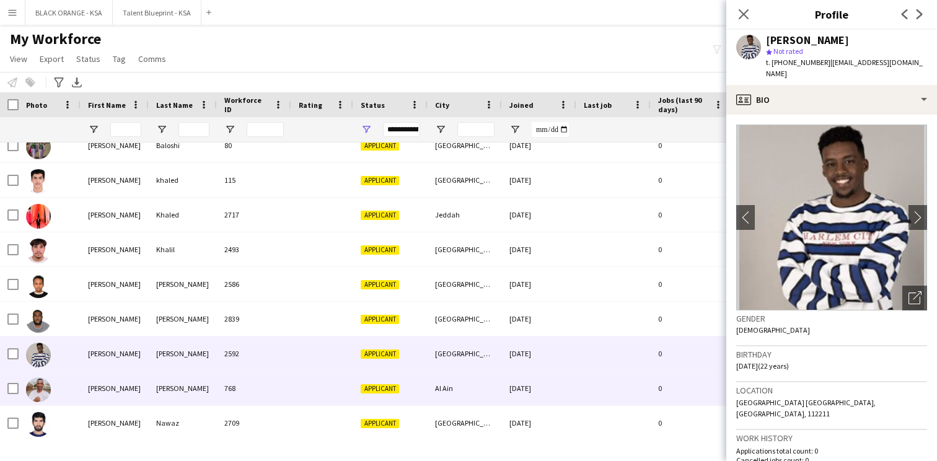
click at [273, 387] on div "768" at bounding box center [254, 388] width 74 height 34
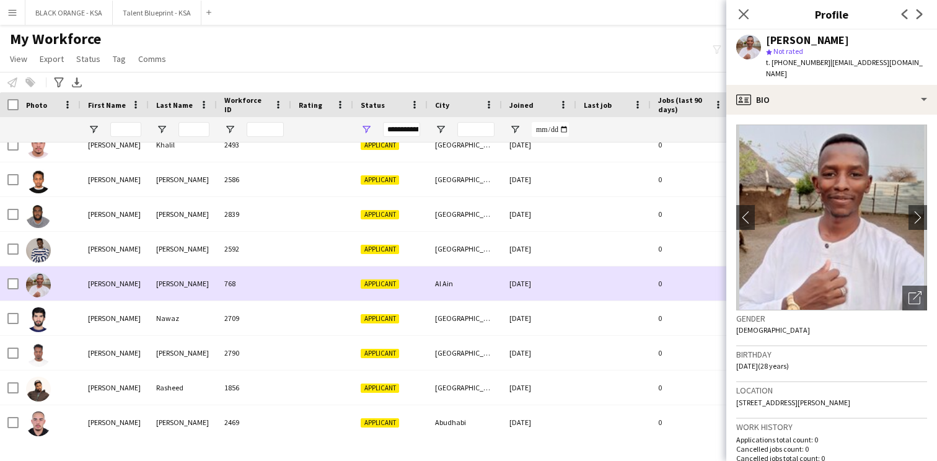
scroll to position [2006, 0]
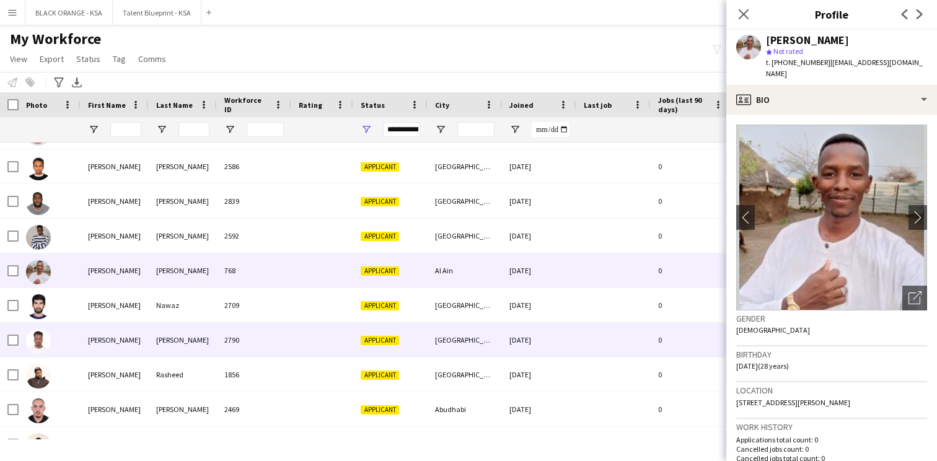
click at [276, 355] on div "2790" at bounding box center [254, 340] width 74 height 34
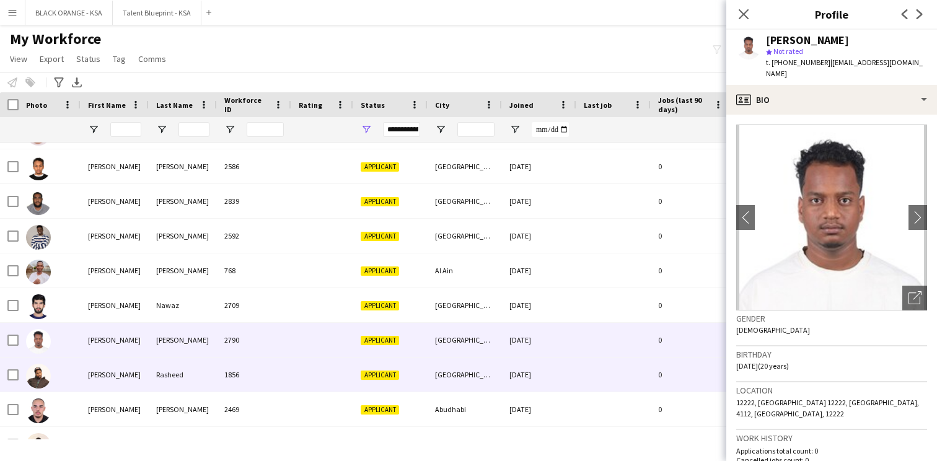
click at [273, 372] on div "1856" at bounding box center [254, 375] width 74 height 34
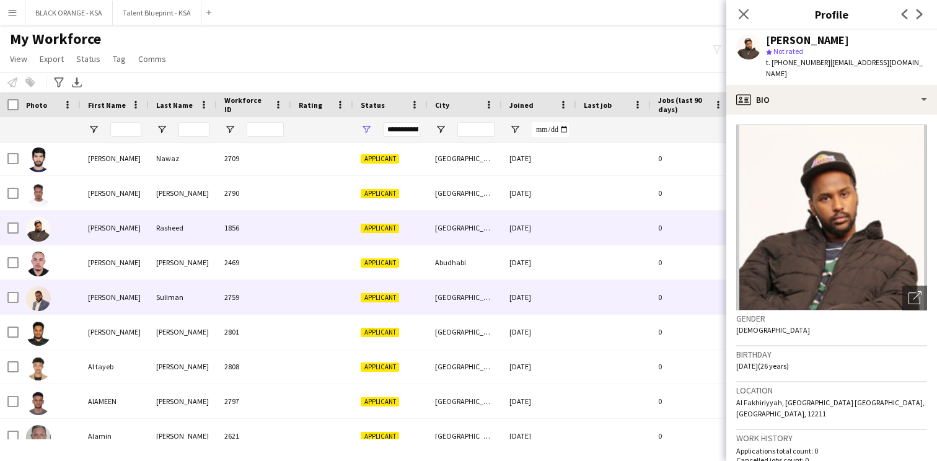
click at [321, 301] on div at bounding box center [322, 297] width 62 height 34
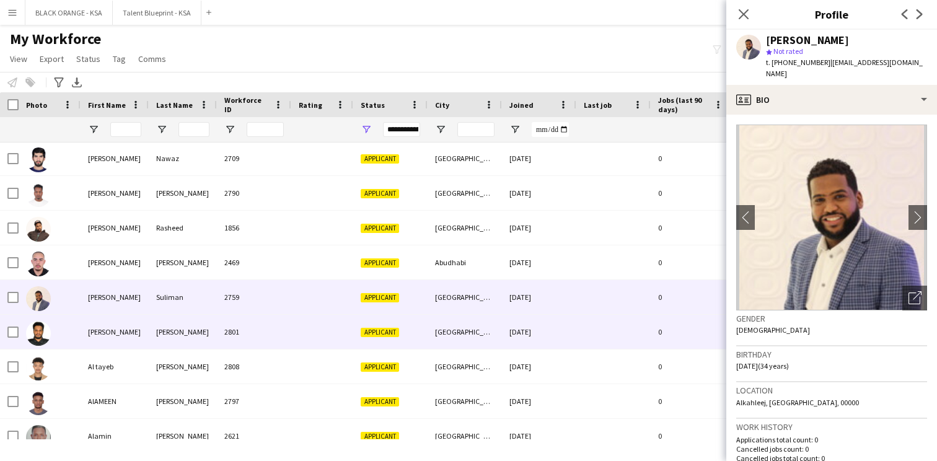
click at [307, 323] on div at bounding box center [322, 332] width 62 height 34
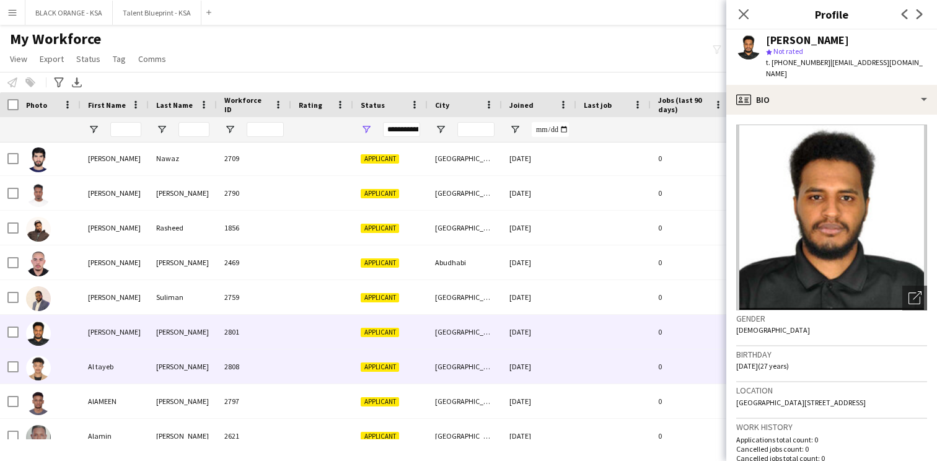
click at [290, 353] on div "2808" at bounding box center [254, 367] width 74 height 34
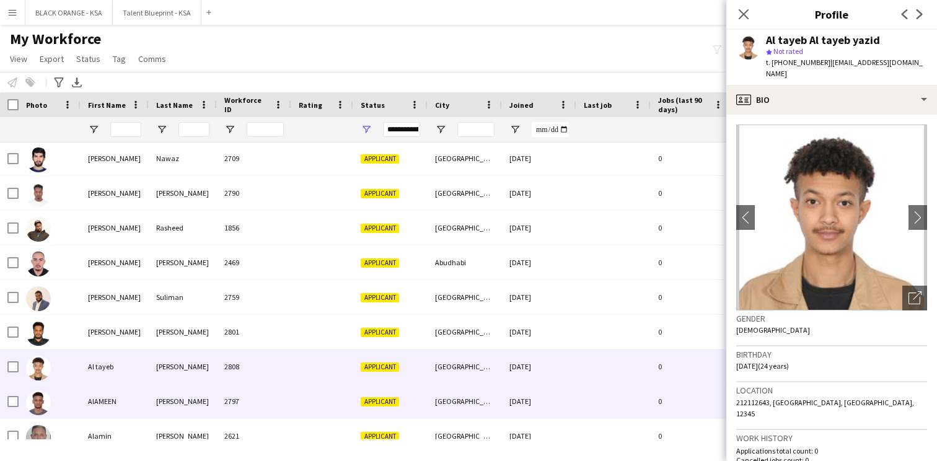
click at [275, 397] on div "2797" at bounding box center [254, 401] width 74 height 34
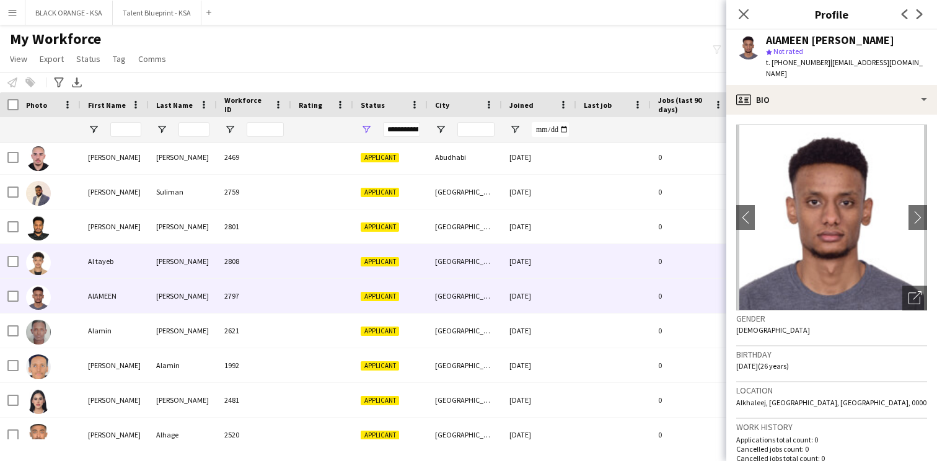
click at [295, 262] on div at bounding box center [322, 261] width 62 height 34
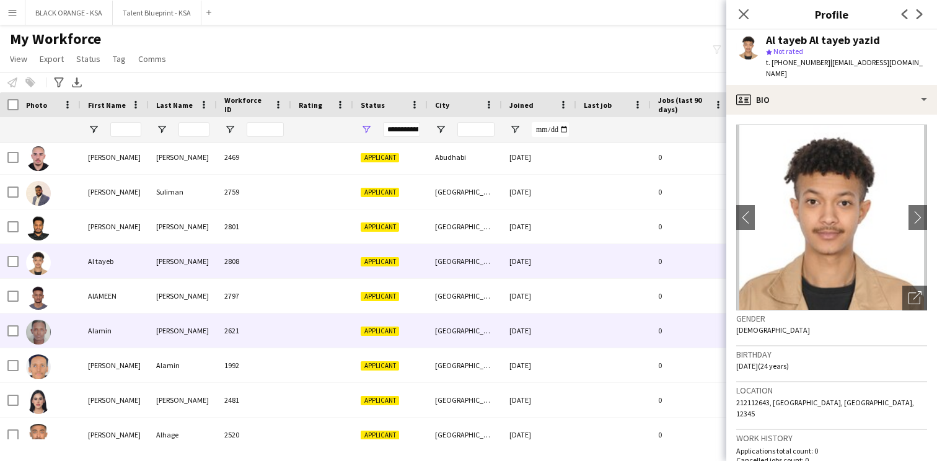
click at [297, 340] on div at bounding box center [322, 331] width 62 height 34
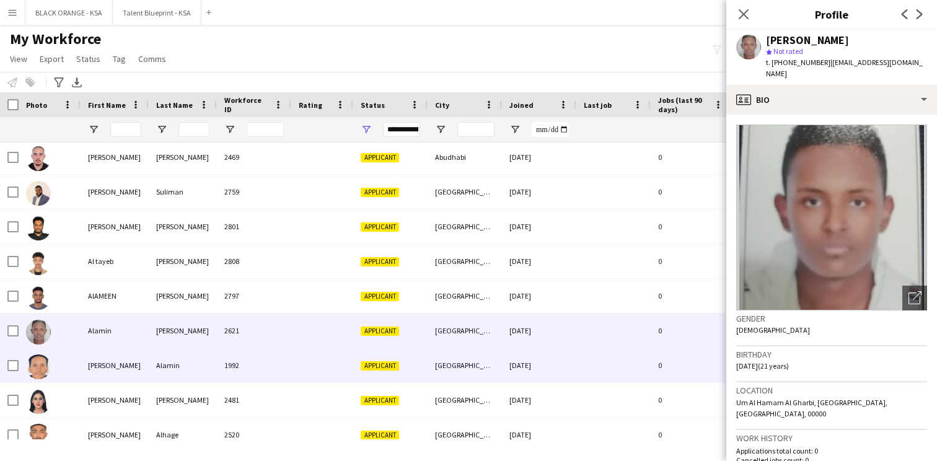
click at [291, 366] on div at bounding box center [322, 365] width 62 height 34
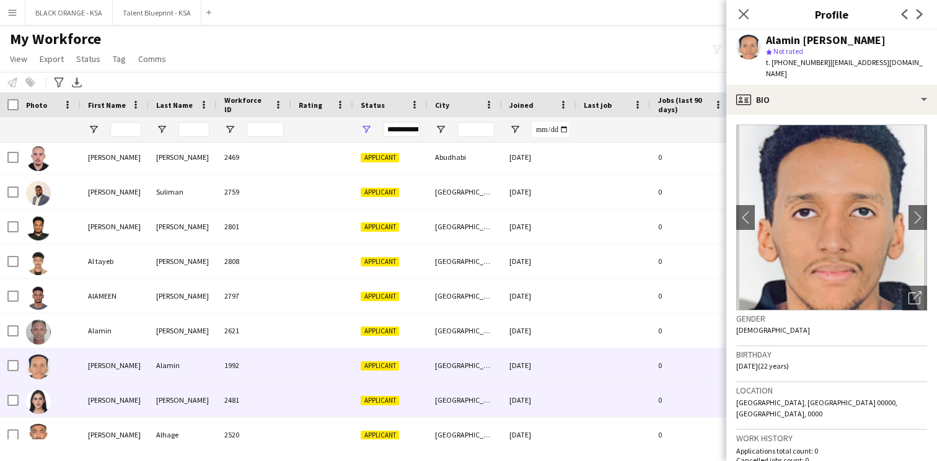
click at [284, 395] on div "2481" at bounding box center [254, 400] width 74 height 34
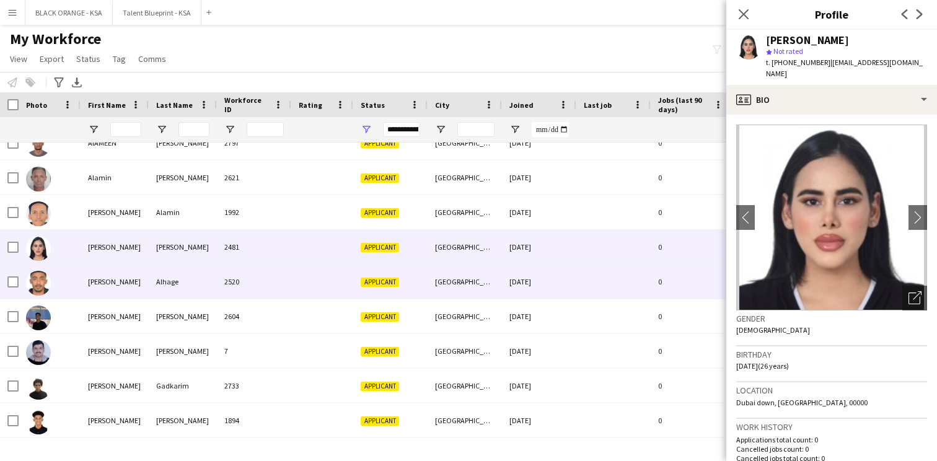
click at [367, 275] on div "Applicant" at bounding box center [390, 282] width 74 height 34
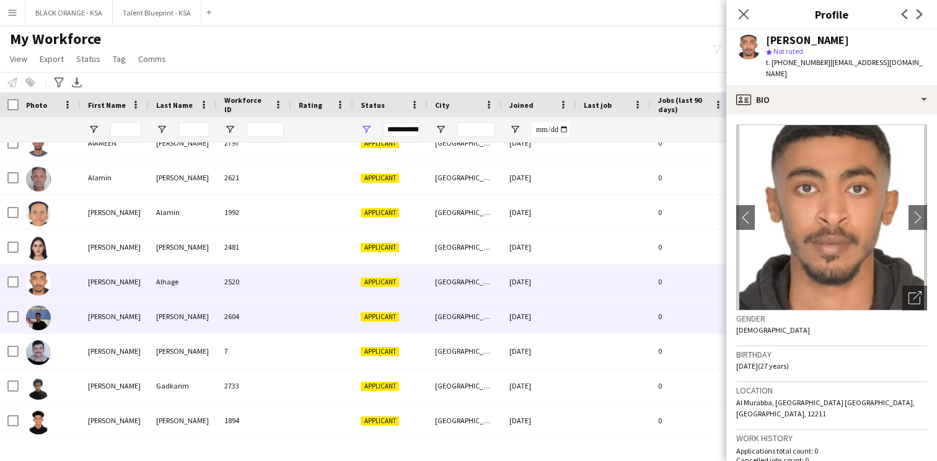
click at [350, 329] on div at bounding box center [322, 316] width 62 height 34
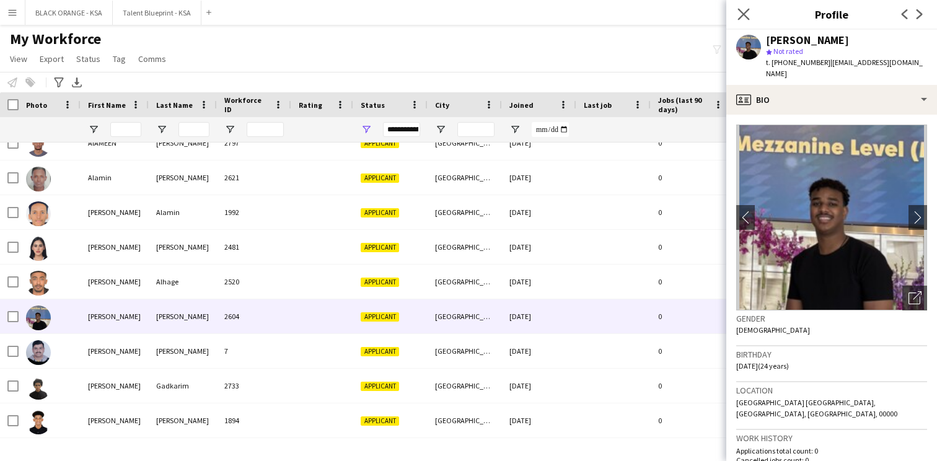
click at [749, 19] on icon at bounding box center [743, 14] width 12 height 12
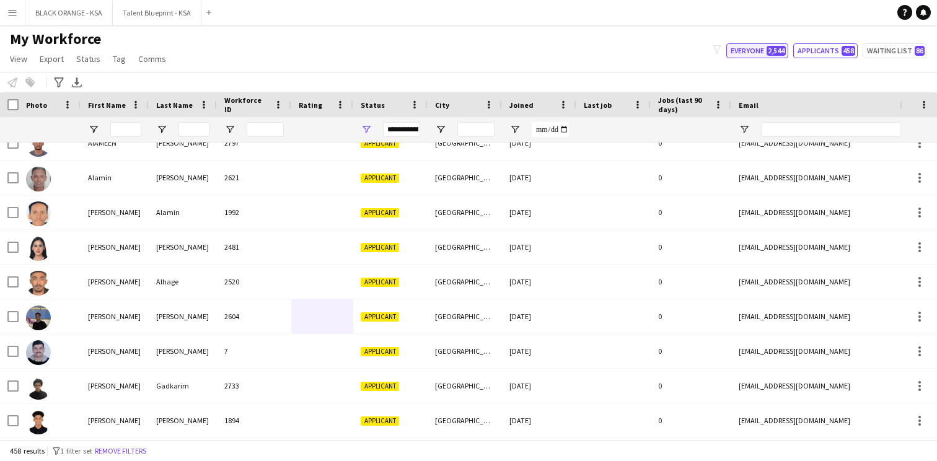
click at [768, 53] on button "Everyone 2,544" at bounding box center [757, 50] width 62 height 15
type input "**********"
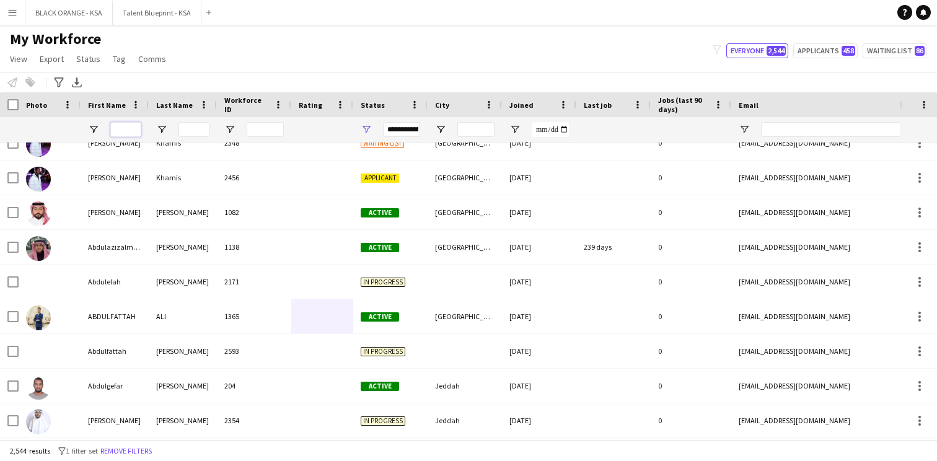
click at [131, 132] on input "First Name Filter Input" at bounding box center [125, 129] width 31 height 15
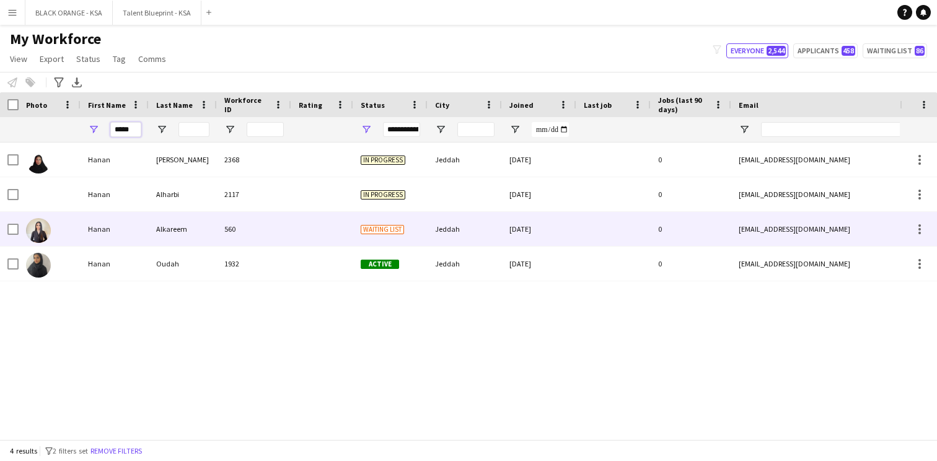
type input "*****"
click at [155, 223] on div "Alkareem" at bounding box center [183, 229] width 68 height 34
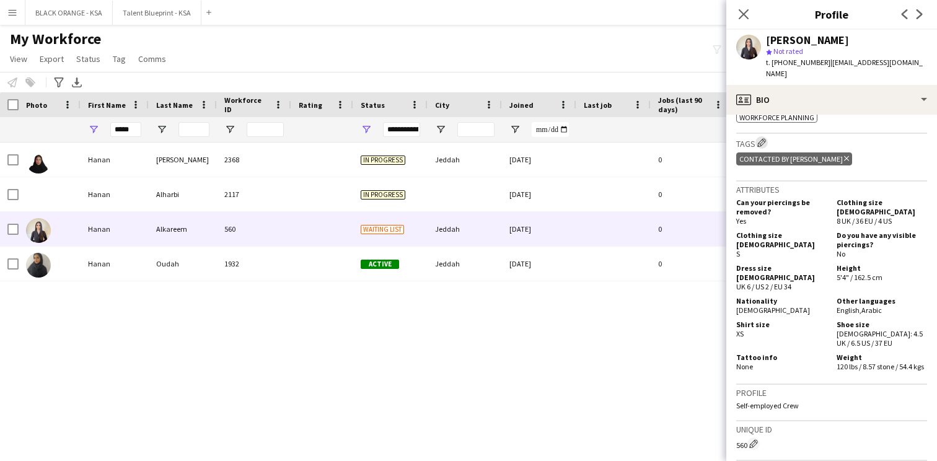
click at [762, 141] on app-icon "Edit crew company tags" at bounding box center [761, 142] width 9 height 9
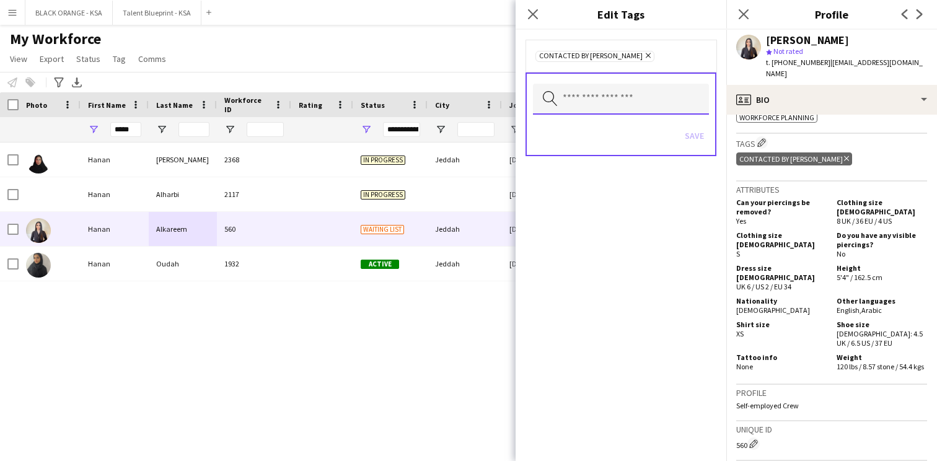
click at [669, 99] on input "text" at bounding box center [621, 99] width 176 height 31
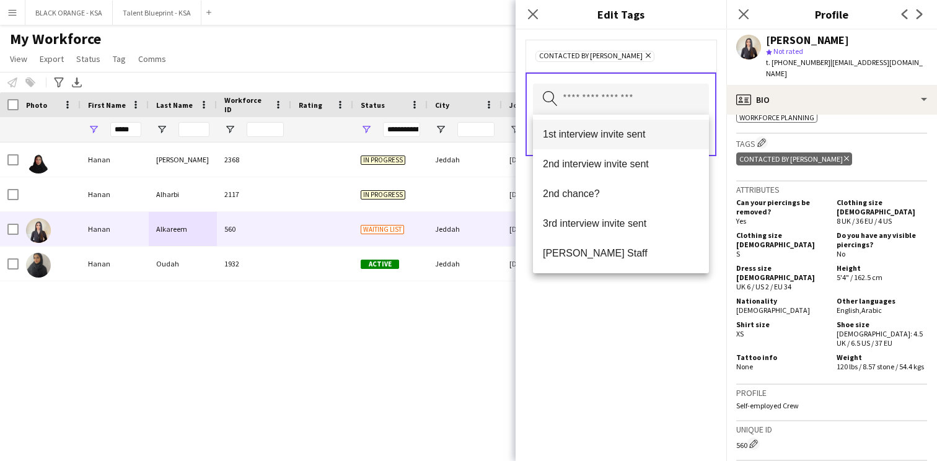
click at [628, 138] on span "1st interview invite sent" at bounding box center [621, 134] width 156 height 12
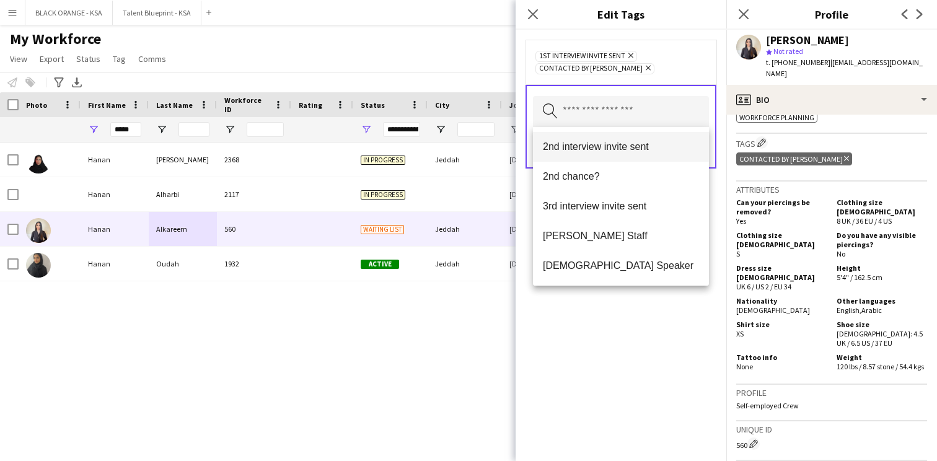
click at [619, 149] on span "2nd interview invite sent" at bounding box center [621, 147] width 156 height 12
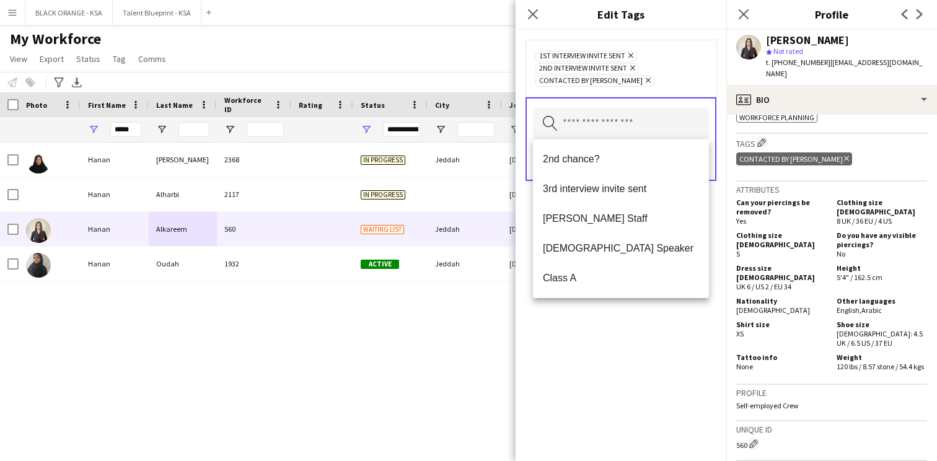
click at [599, 300] on div "1st interview invite sent Remove 2nd interview invite sent Remove Contacted by …" at bounding box center [621, 245] width 211 height 431
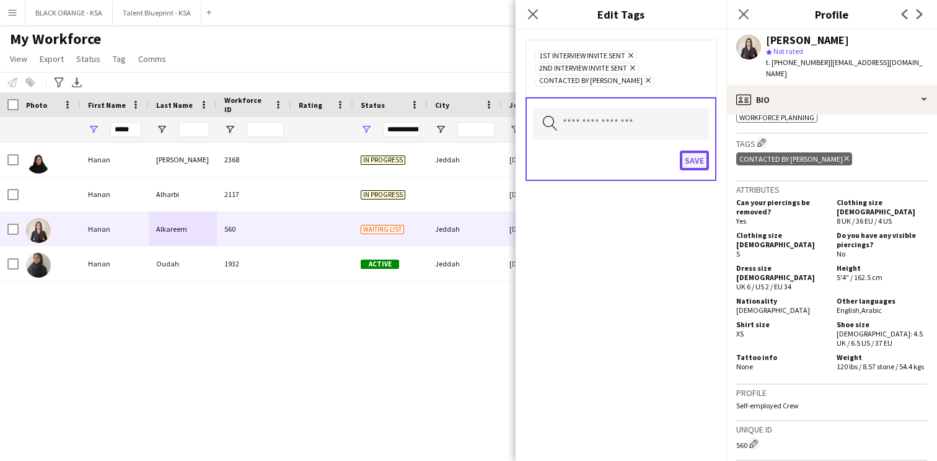
click at [690, 162] on button "Save" at bounding box center [694, 161] width 29 height 20
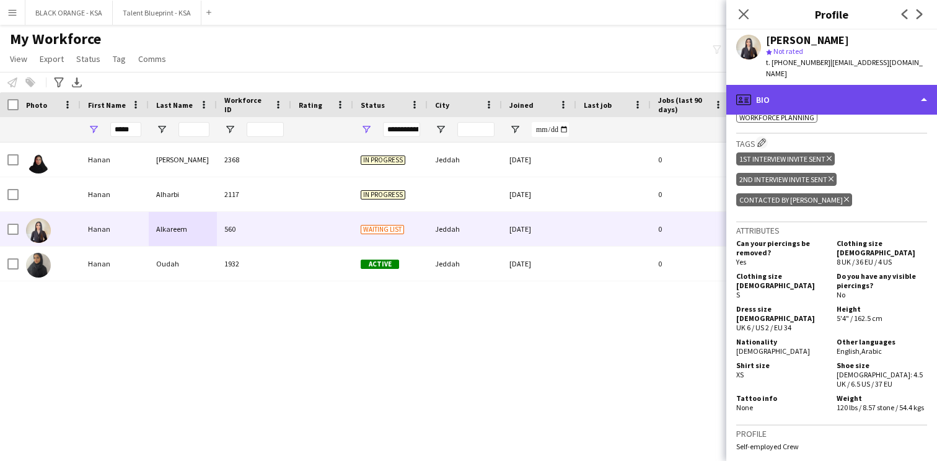
click at [842, 92] on div "profile Bio" at bounding box center [831, 100] width 211 height 30
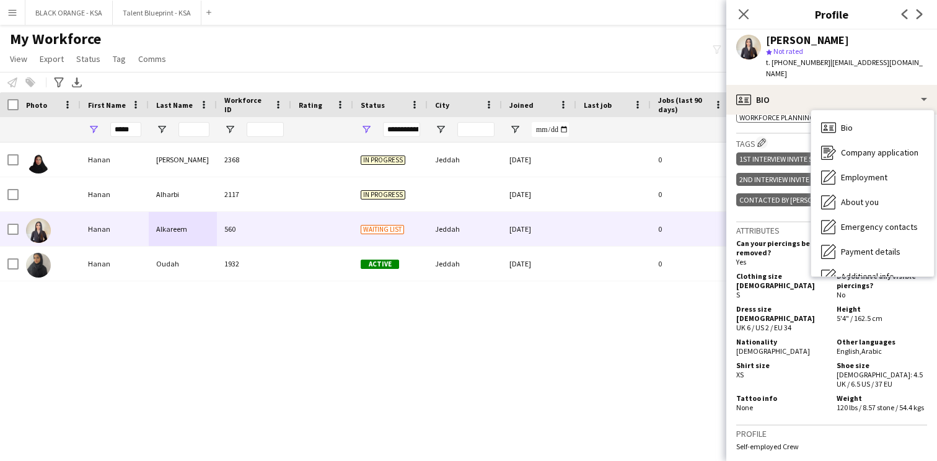
click at [854, 41] on div "[PERSON_NAME]" at bounding box center [846, 40] width 161 height 11
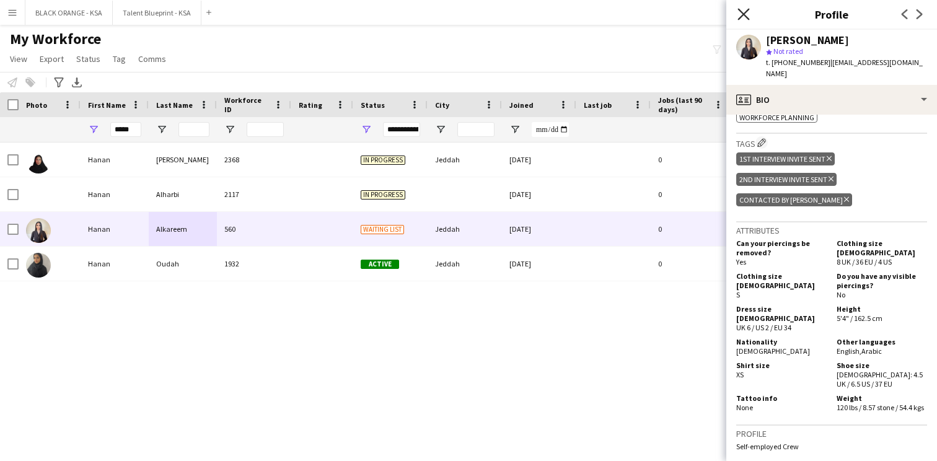
click at [747, 15] on icon "Close pop-in" at bounding box center [743, 14] width 12 height 12
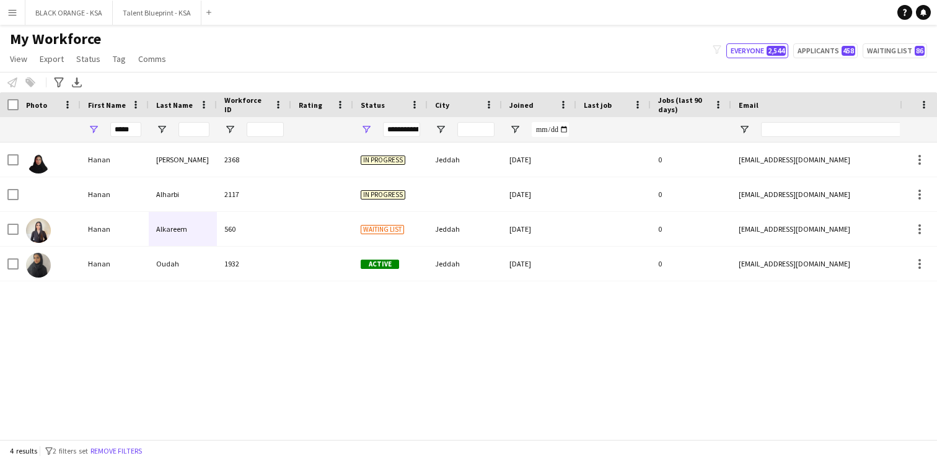
click at [259, 307] on div "Hanan Oudah 1932 Active Jeddah 14-08-2025 0 hnan.ou80@gmail.com +966540409269 H…" at bounding box center [450, 291] width 900 height 297
click at [112, 449] on button "Remove filters" at bounding box center [116, 451] width 56 height 14
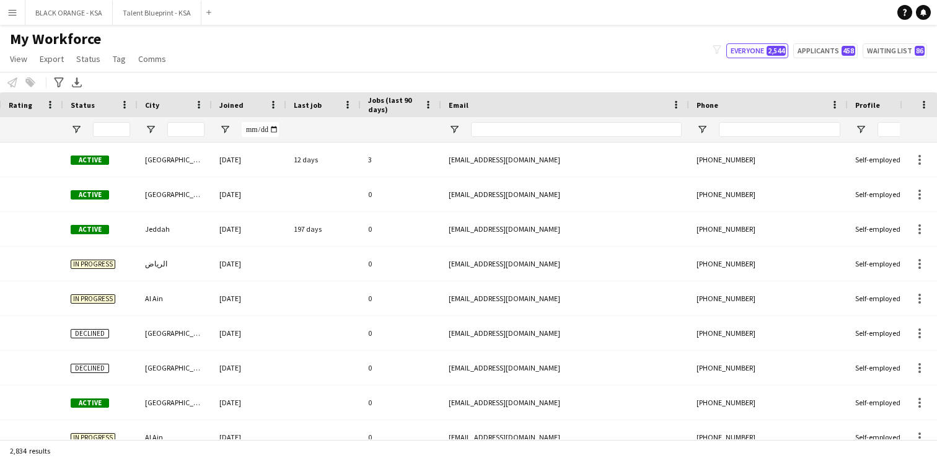
scroll to position [0, 121]
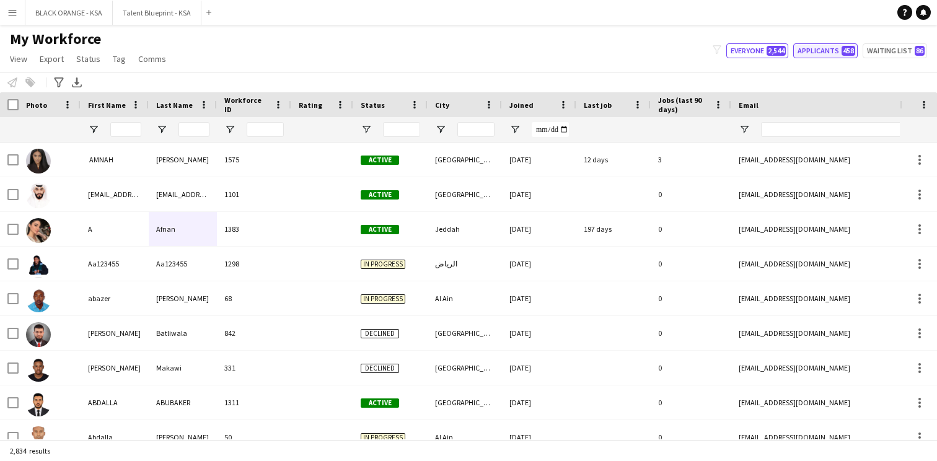
click at [802, 52] on button "Applicants 458" at bounding box center [825, 50] width 64 height 15
type input "**********"
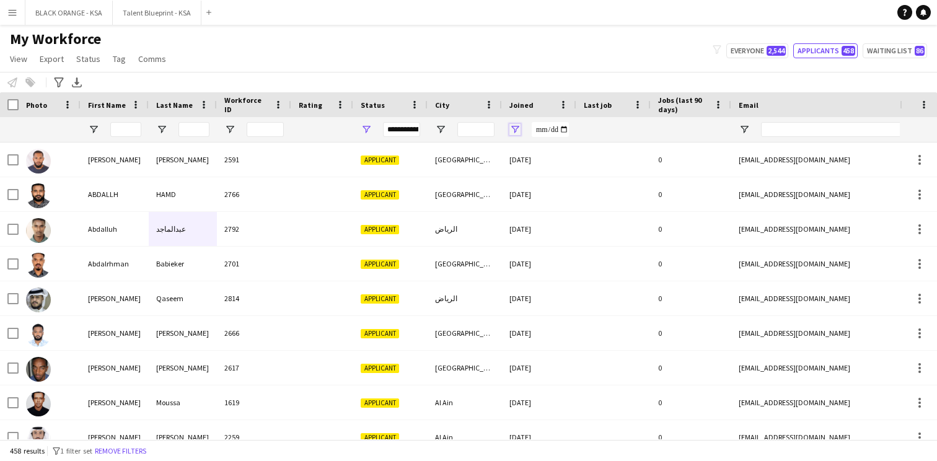
click at [516, 125] on span "Open Filter Menu" at bounding box center [514, 129] width 11 height 11
click at [591, 156] on div "Equals" at bounding box center [558, 152] width 76 height 9
click at [607, 172] on input "Filter Value" at bounding box center [562, 172] width 96 height 15
type input "**********"
click at [603, 193] on input "Filter Value" at bounding box center [562, 193] width 96 height 15
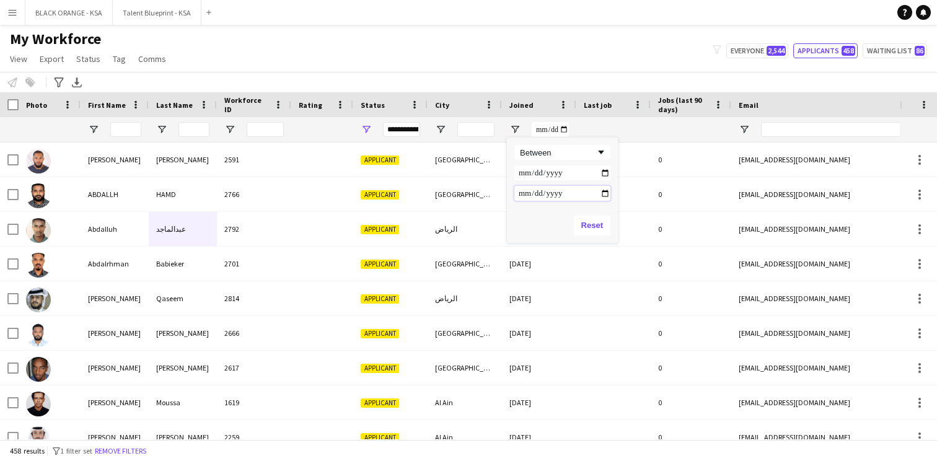
type input "**********"
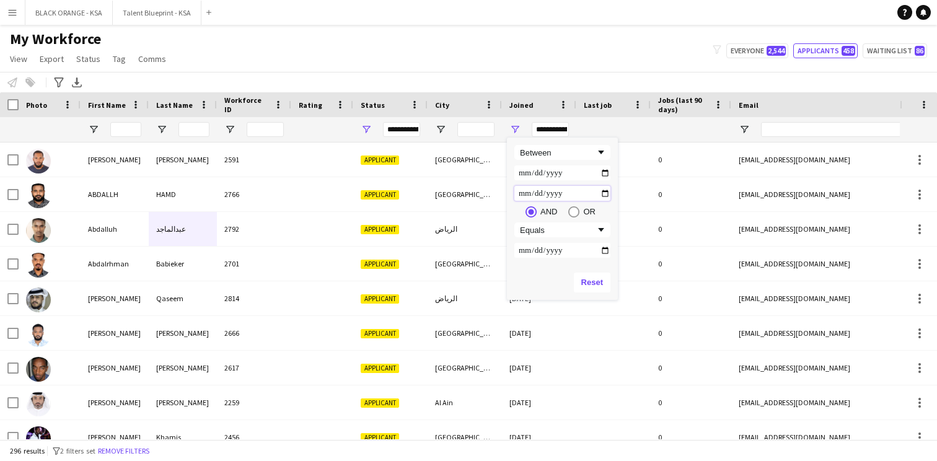
click at [601, 187] on input "**********" at bounding box center [562, 193] width 96 height 15
click at [604, 192] on input "**********" at bounding box center [562, 193] width 96 height 15
type input "**********"
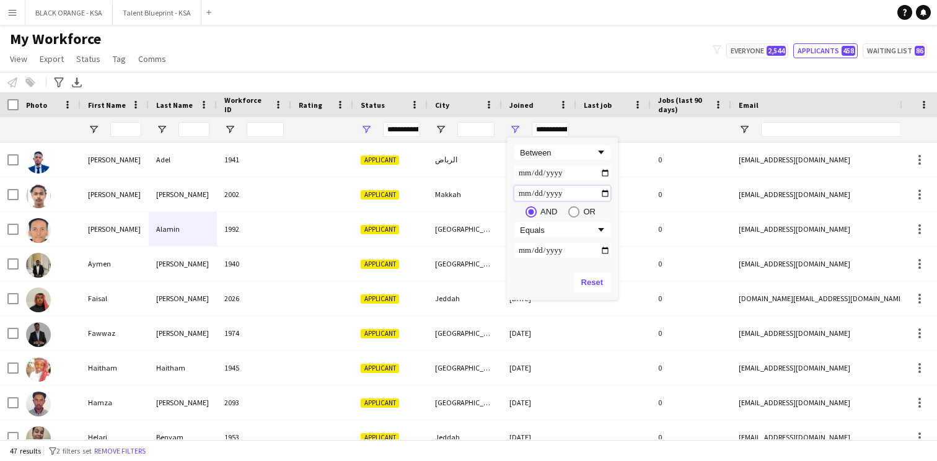
type input "**********"
click at [545, 76] on div "Notify workforce Add to tag Select at least one crew to tag him or her. Advance…" at bounding box center [468, 82] width 937 height 20
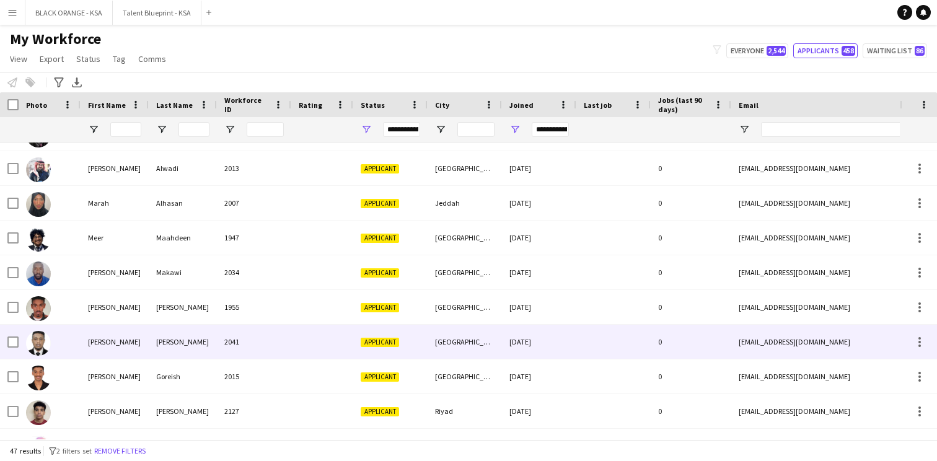
scroll to position [659, 0]
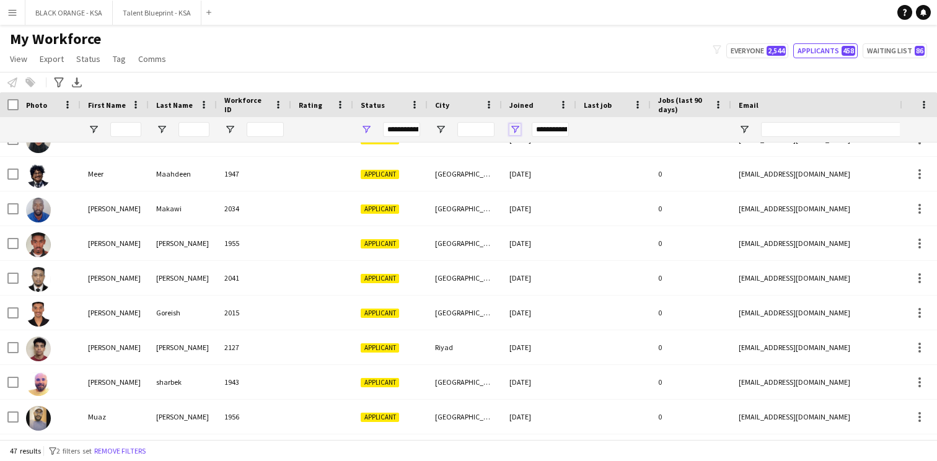
click at [514, 126] on span "Open Filter Menu" at bounding box center [514, 129] width 11 height 11
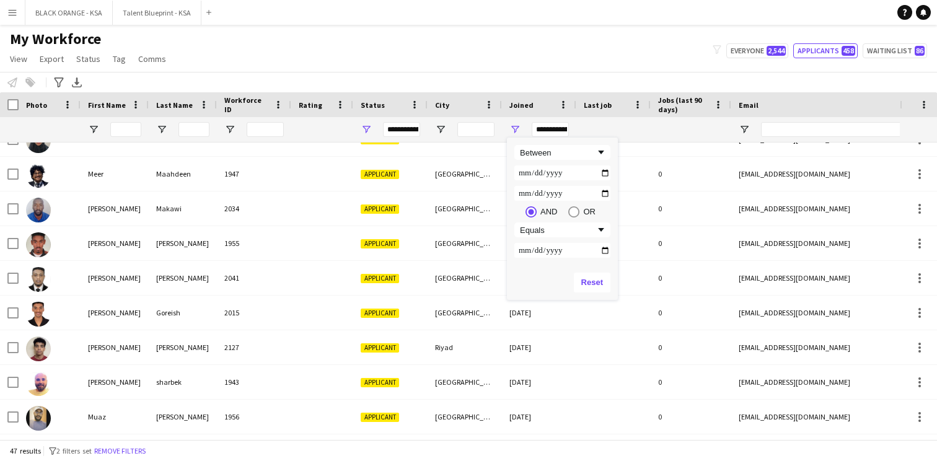
click at [605, 172] on input "**********" at bounding box center [562, 172] width 96 height 15
type input "**********"
click at [563, 38] on div "My Workforce View Views Default view New view Update view Delete view Edit name…" at bounding box center [468, 51] width 937 height 42
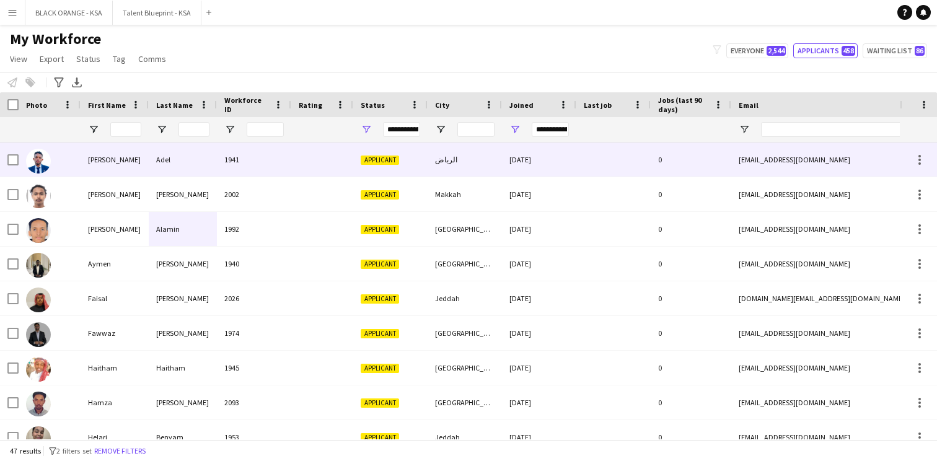
click at [246, 167] on div "1941" at bounding box center [254, 160] width 74 height 34
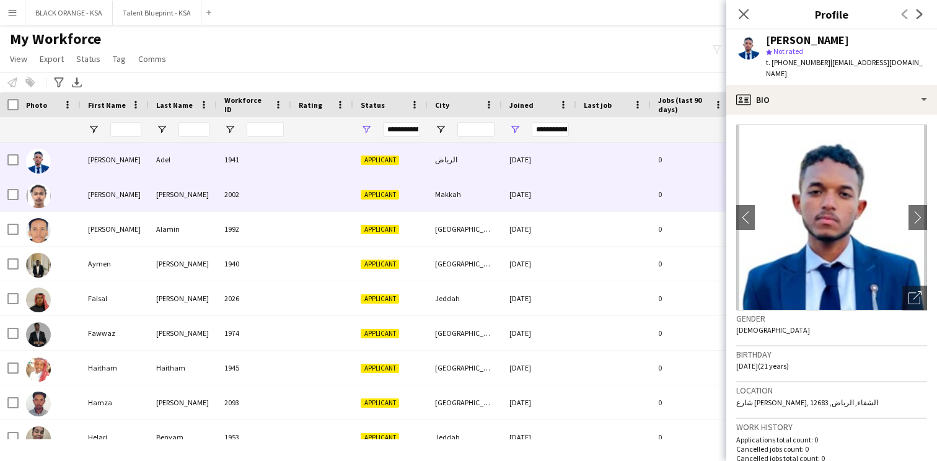
click at [248, 185] on div "2002" at bounding box center [254, 194] width 74 height 34
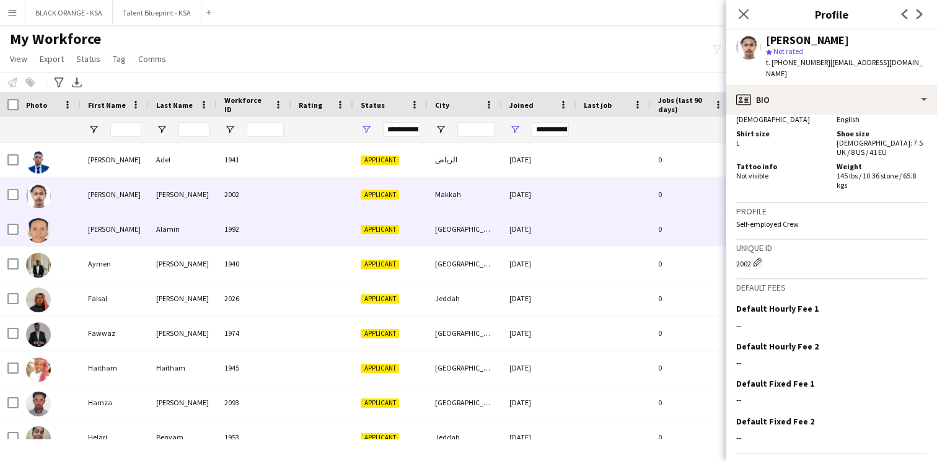
click at [361, 232] on span "Applicant" at bounding box center [380, 229] width 38 height 9
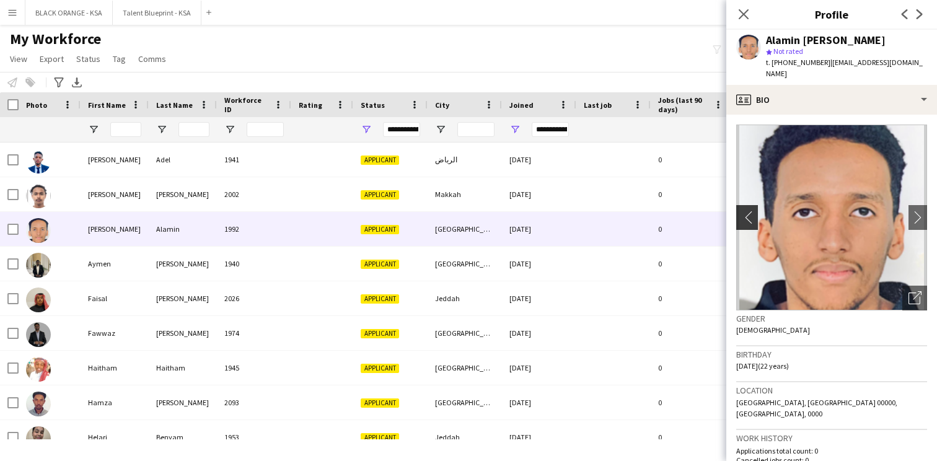
click at [752, 211] on app-icon "chevron-left" at bounding box center [745, 217] width 19 height 13
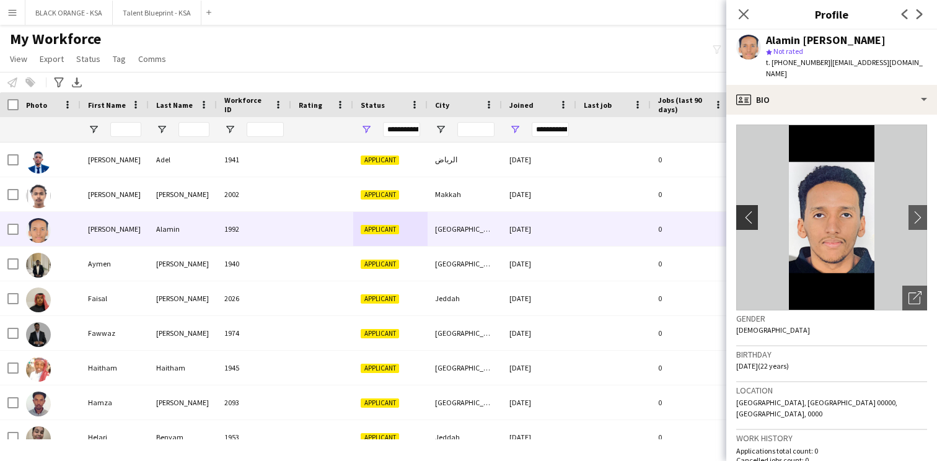
click at [749, 211] on app-icon "chevron-left" at bounding box center [745, 217] width 19 height 13
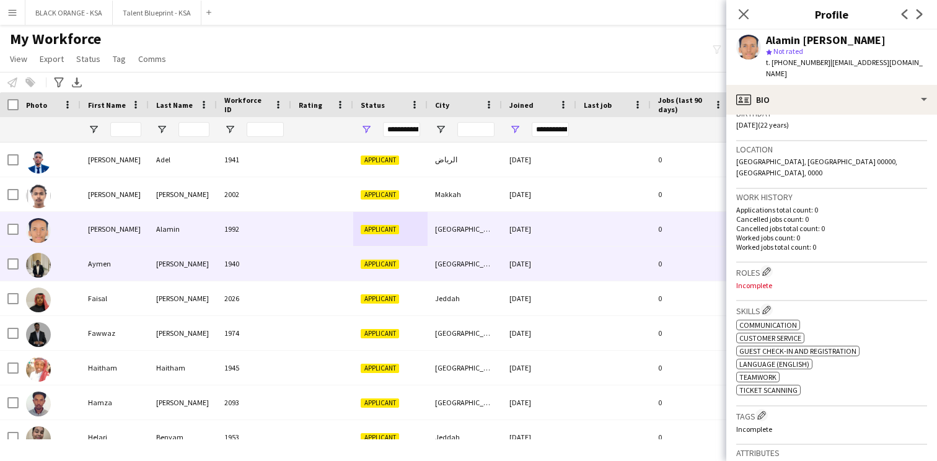
click at [548, 277] on div "[DATE]" at bounding box center [539, 264] width 74 height 34
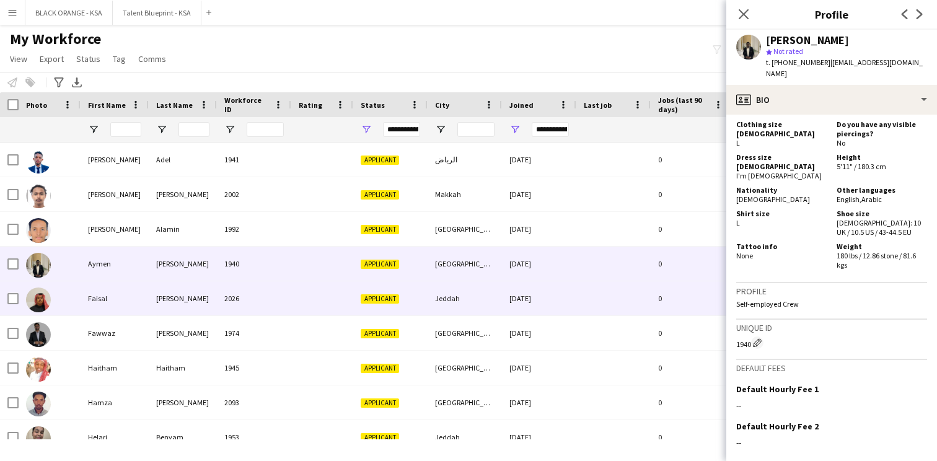
click at [575, 299] on div "[DATE]" at bounding box center [539, 298] width 74 height 34
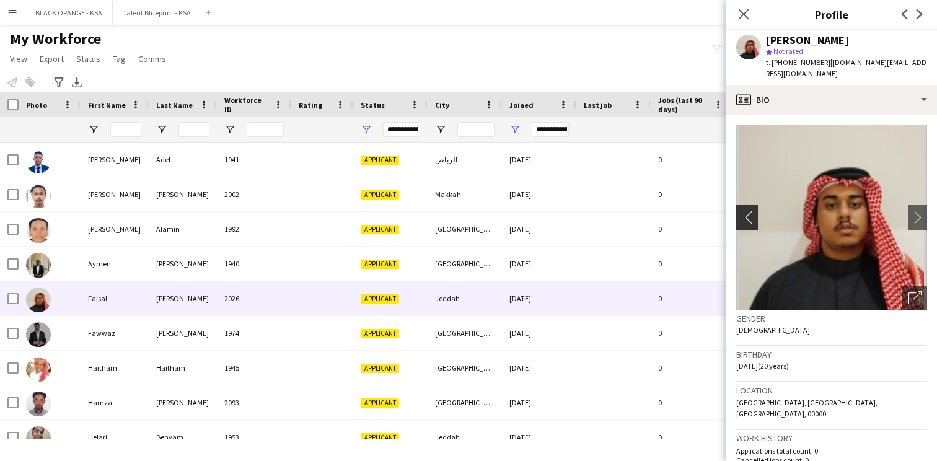
click at [746, 211] on app-icon "chevron-left" at bounding box center [745, 217] width 19 height 13
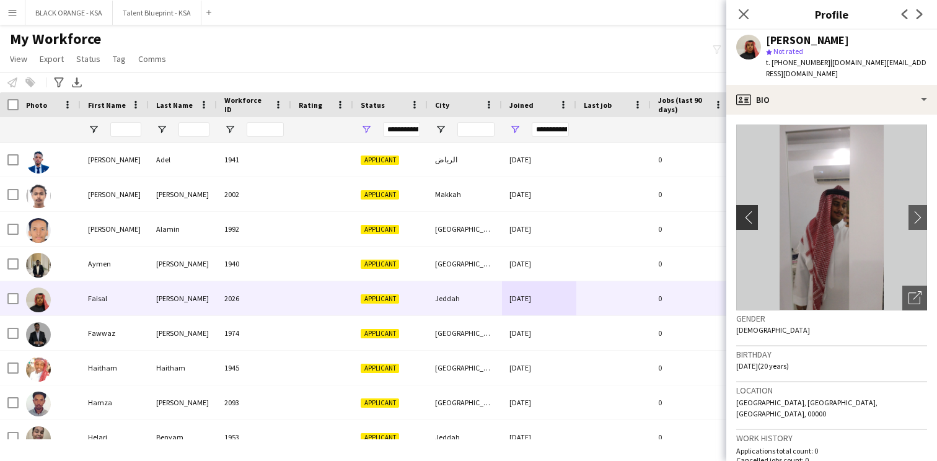
click at [746, 211] on app-icon "chevron-left" at bounding box center [745, 217] width 19 height 13
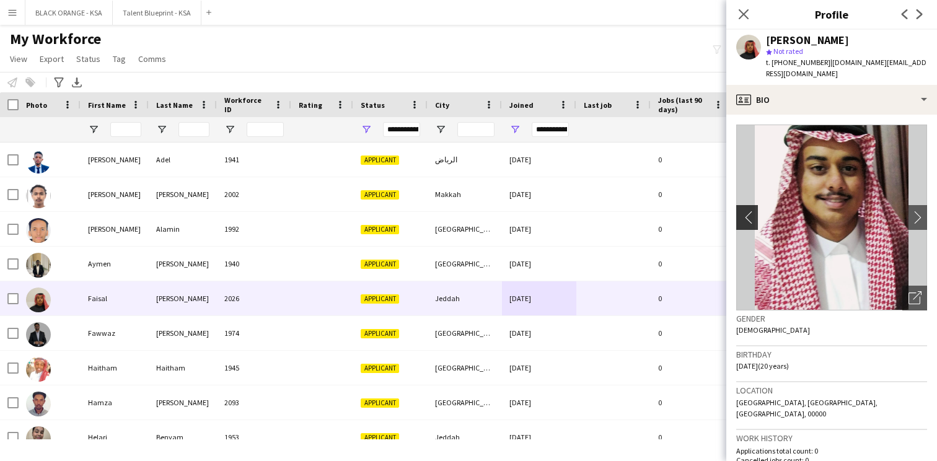
click at [746, 211] on app-icon "chevron-left" at bounding box center [745, 217] width 19 height 13
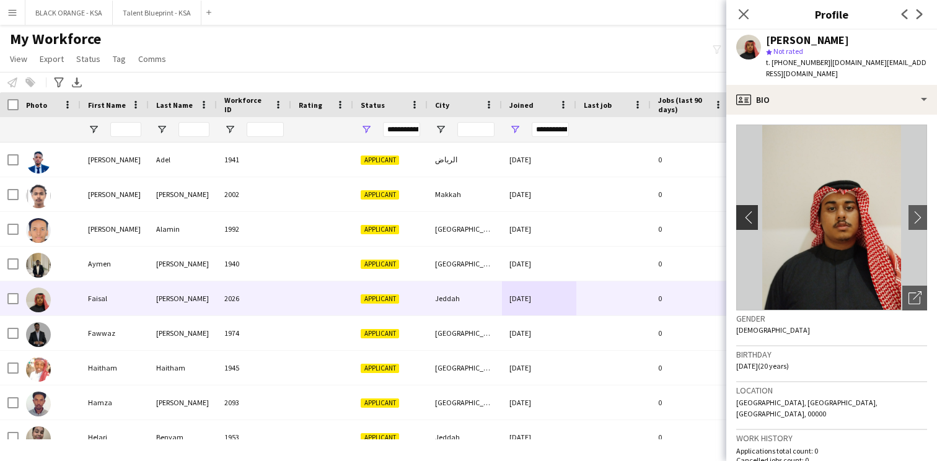
click at [746, 211] on app-icon "chevron-left" at bounding box center [745, 217] width 19 height 13
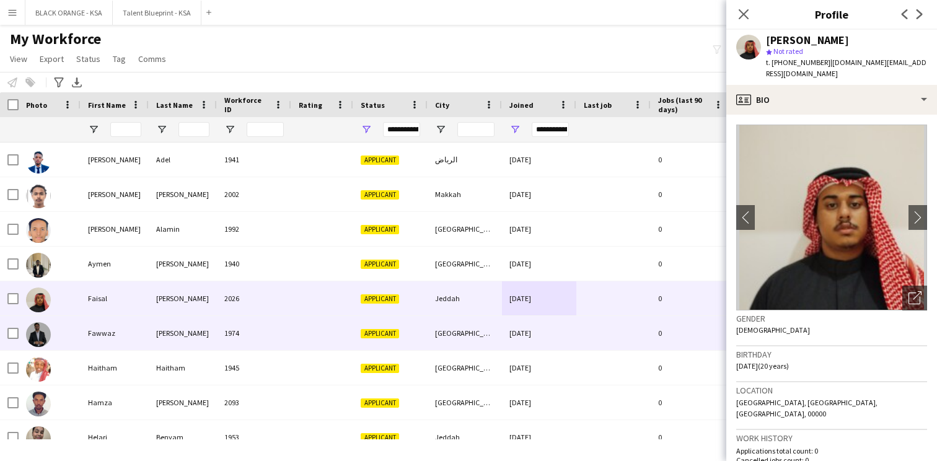
click at [444, 341] on div "[GEOGRAPHIC_DATA]" at bounding box center [465, 333] width 74 height 34
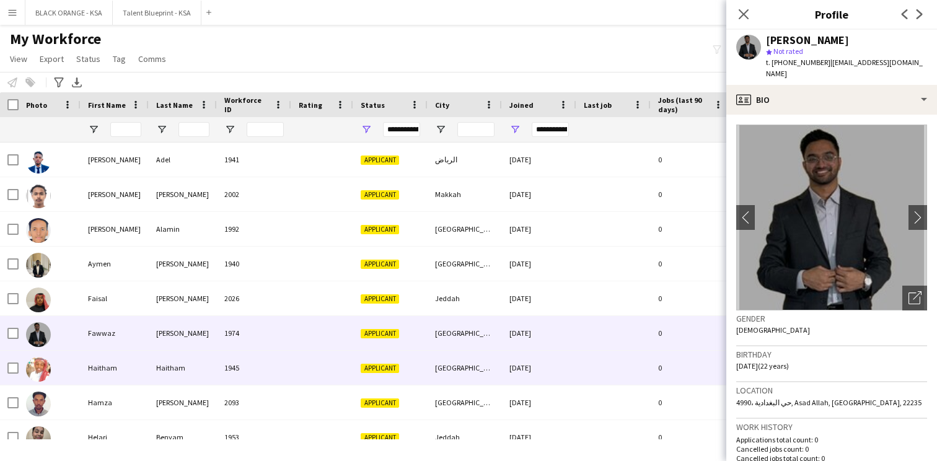
click at [436, 355] on div "[GEOGRAPHIC_DATA]" at bounding box center [465, 368] width 74 height 34
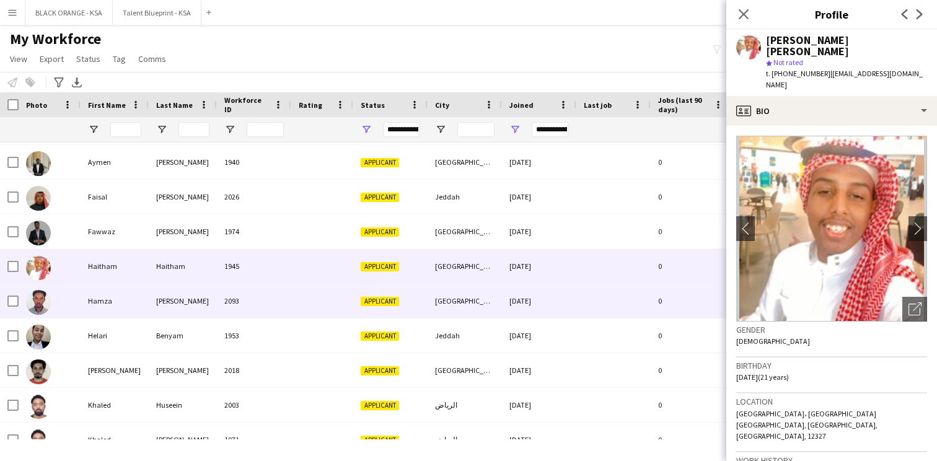
click at [419, 297] on div "Applicant" at bounding box center [390, 301] width 74 height 34
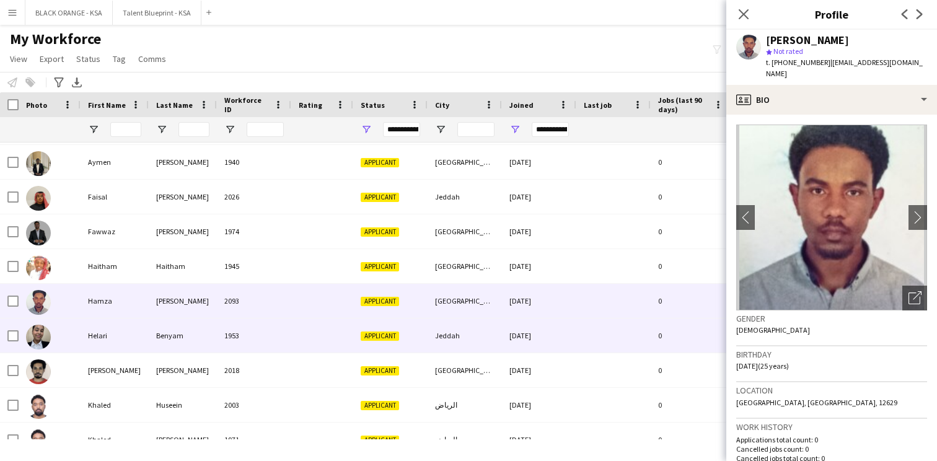
click at [410, 322] on div "Applicant" at bounding box center [390, 336] width 74 height 34
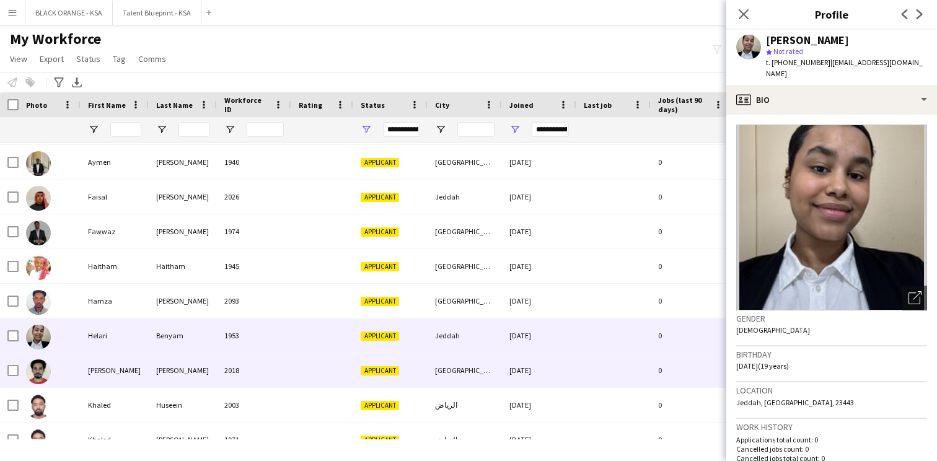
click at [404, 373] on div "Applicant" at bounding box center [390, 370] width 74 height 34
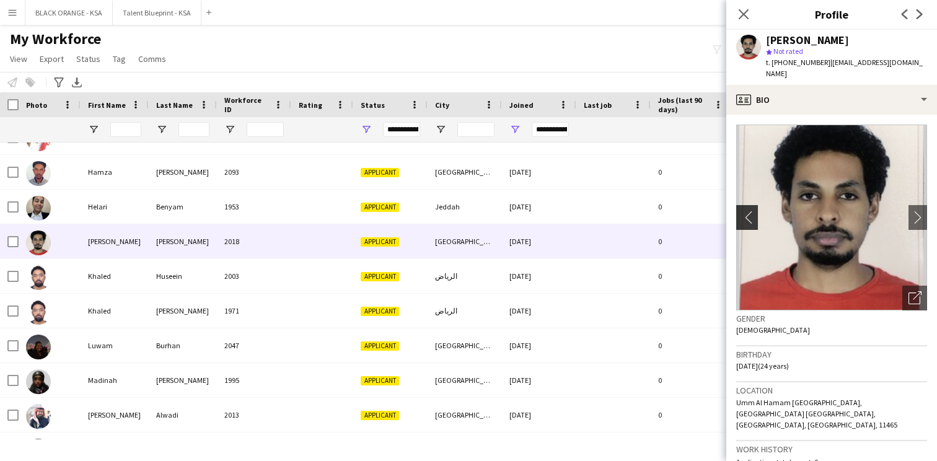
click at [748, 217] on app-icon "chevron-left" at bounding box center [745, 217] width 19 height 13
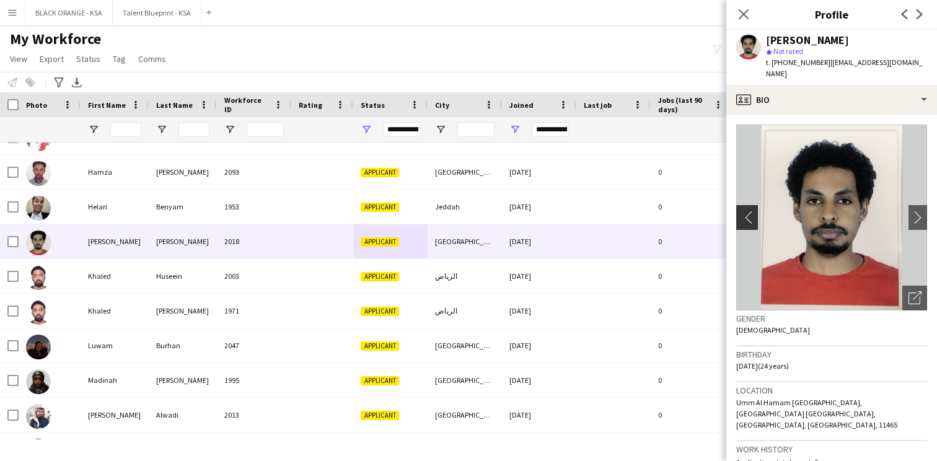
click at [748, 217] on app-icon "chevron-left" at bounding box center [745, 217] width 19 height 13
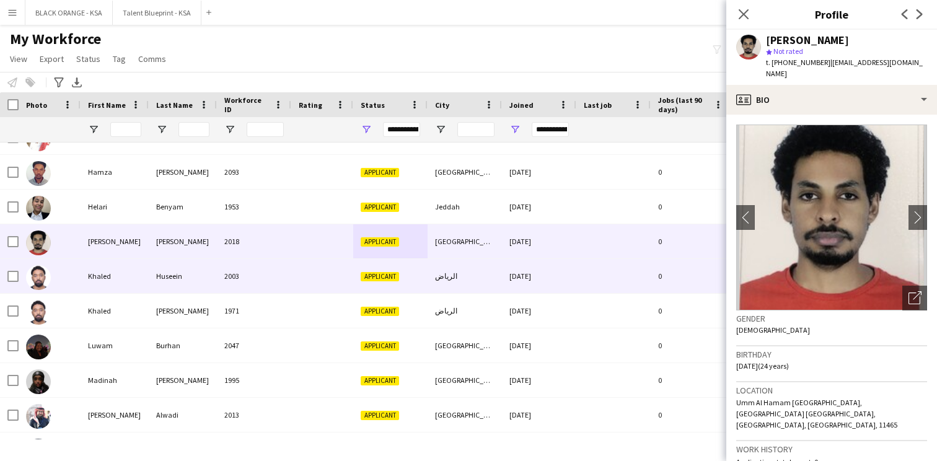
click at [548, 275] on div "[DATE]" at bounding box center [539, 276] width 74 height 34
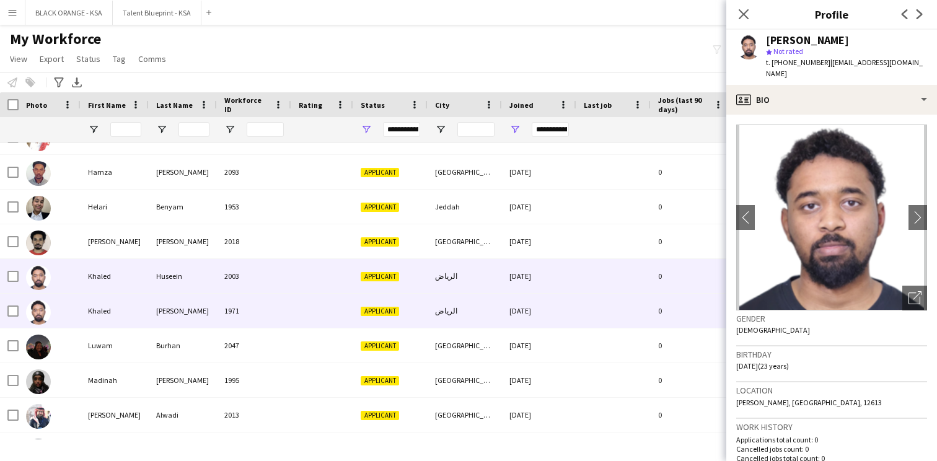
click at [513, 309] on div "[DATE]" at bounding box center [539, 311] width 74 height 34
click at [509, 291] on div "[DATE]" at bounding box center [539, 276] width 74 height 34
click at [491, 310] on div "الرياض" at bounding box center [465, 311] width 74 height 34
click at [495, 287] on div "الرياض" at bounding box center [465, 276] width 74 height 34
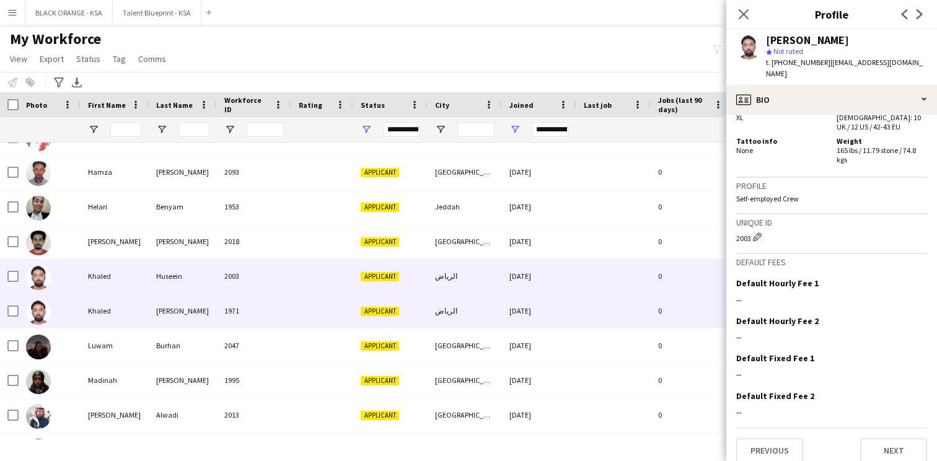
click at [584, 310] on div at bounding box center [613, 311] width 74 height 34
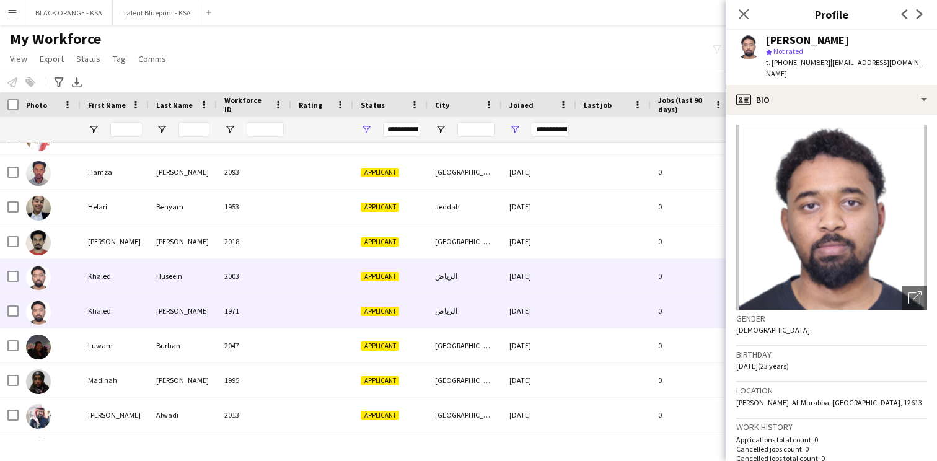
click at [456, 284] on div "الرياض" at bounding box center [465, 276] width 74 height 34
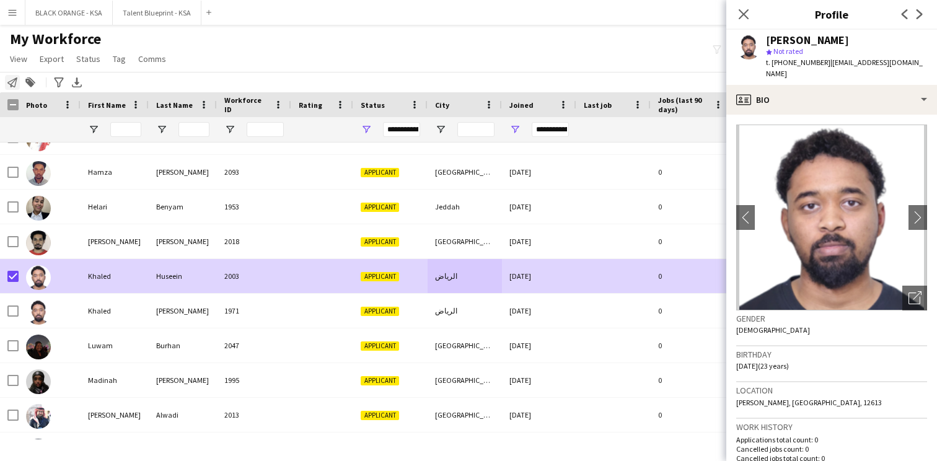
click at [17, 81] on div "Notify workforce" at bounding box center [12, 82] width 15 height 15
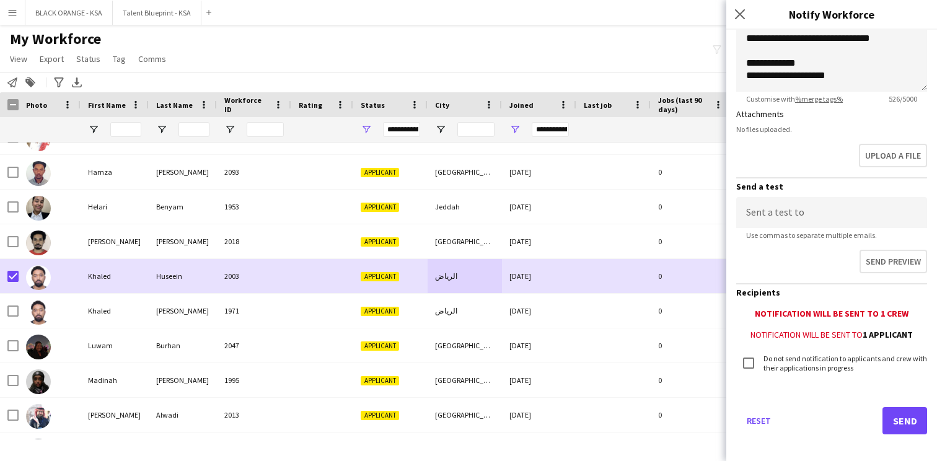
scroll to position [304, 0]
click at [900, 419] on button "Send" at bounding box center [904, 420] width 45 height 27
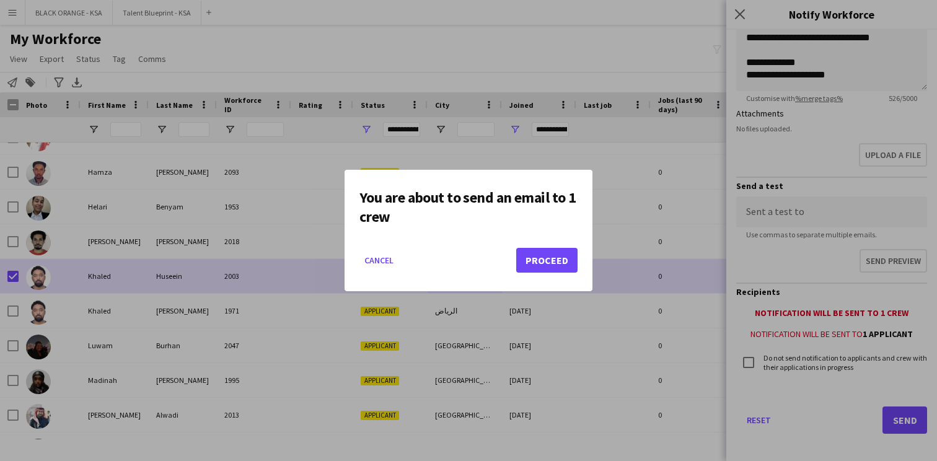
click at [567, 264] on button "Proceed" at bounding box center [546, 260] width 61 height 25
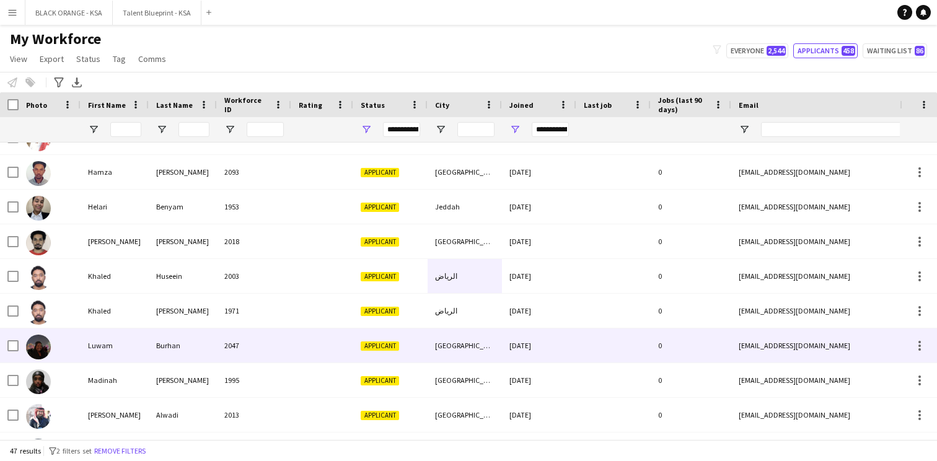
click at [118, 346] on div "Luwam" at bounding box center [115, 345] width 68 height 34
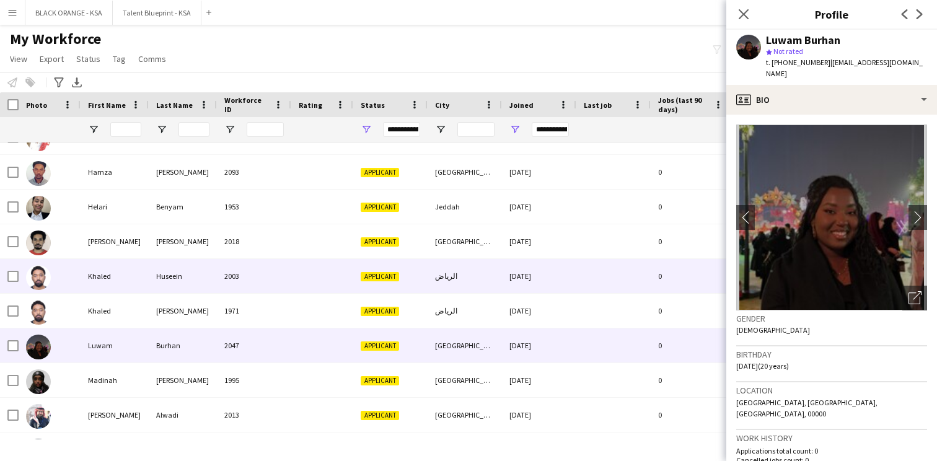
click at [184, 281] on div "Huseein" at bounding box center [183, 276] width 68 height 34
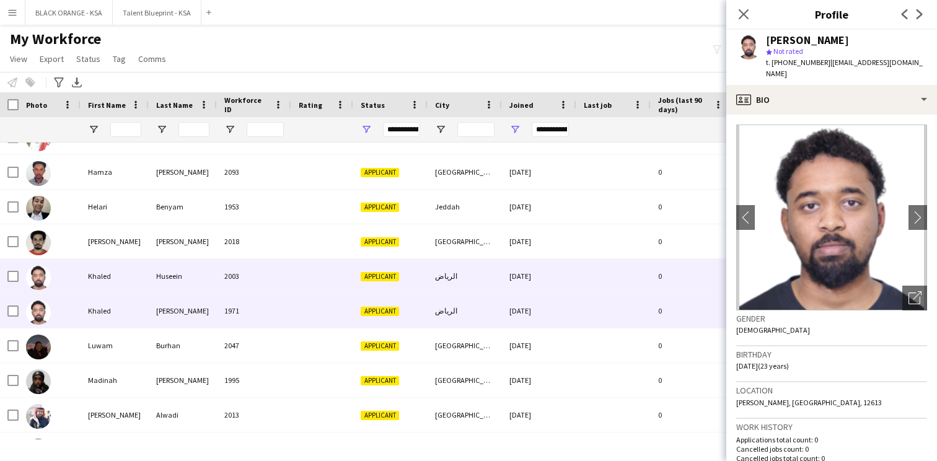
click at [186, 307] on div "[PERSON_NAME]" at bounding box center [183, 311] width 68 height 34
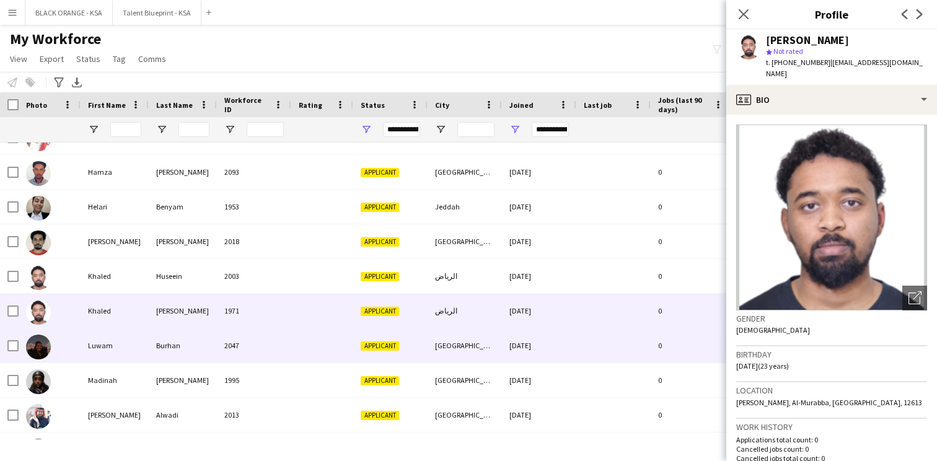
click at [211, 350] on div "Burhan" at bounding box center [183, 345] width 68 height 34
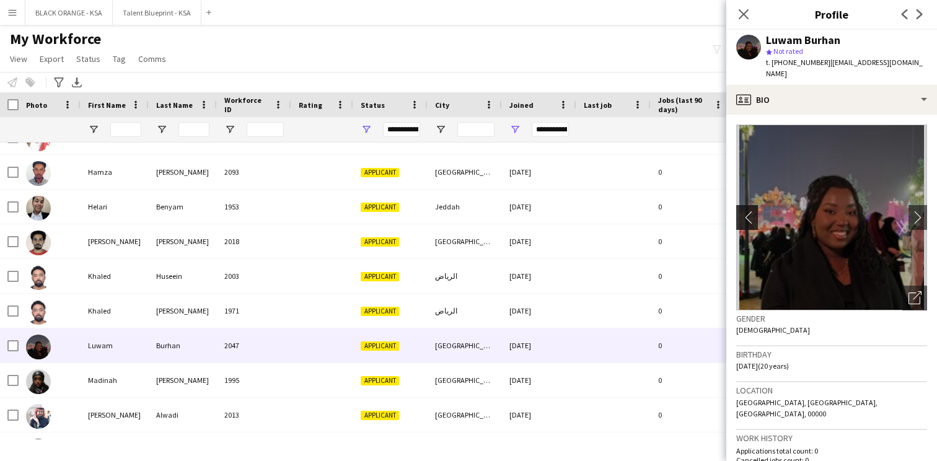
click at [745, 211] on app-icon "chevron-left" at bounding box center [745, 217] width 19 height 13
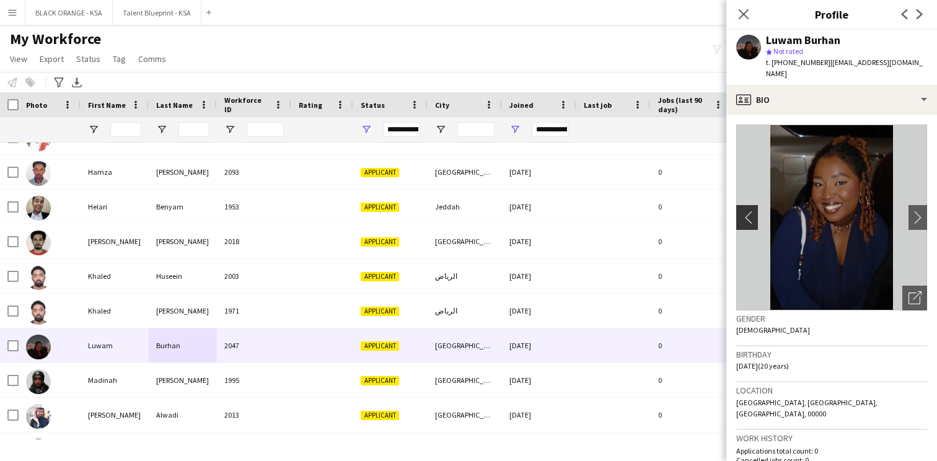
click at [745, 211] on app-icon "chevron-left" at bounding box center [745, 217] width 19 height 13
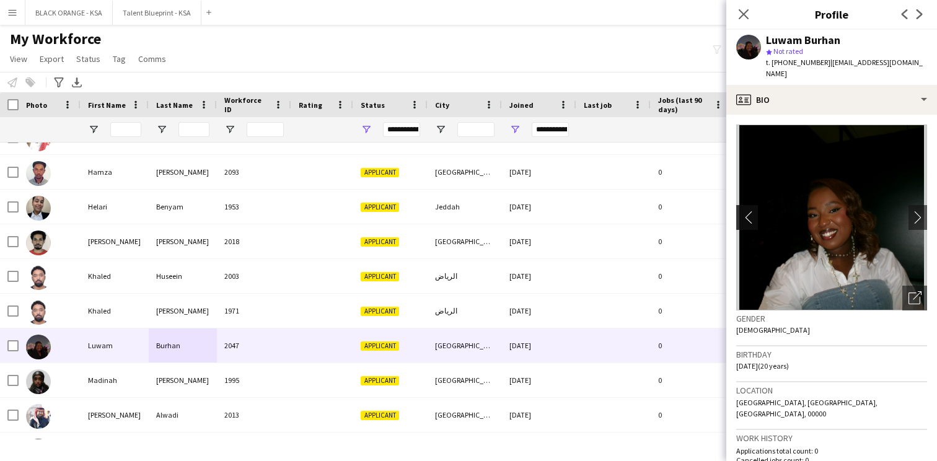
click at [745, 211] on app-icon "chevron-left" at bounding box center [745, 217] width 19 height 13
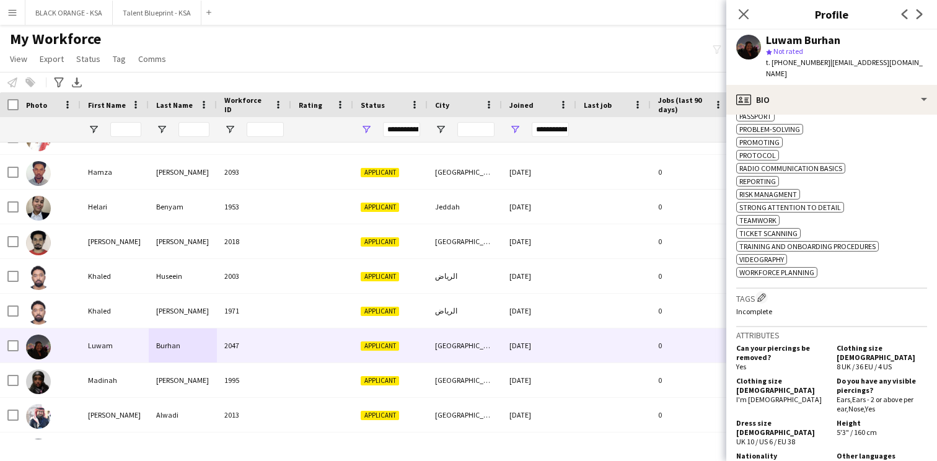
scroll to position [804, 0]
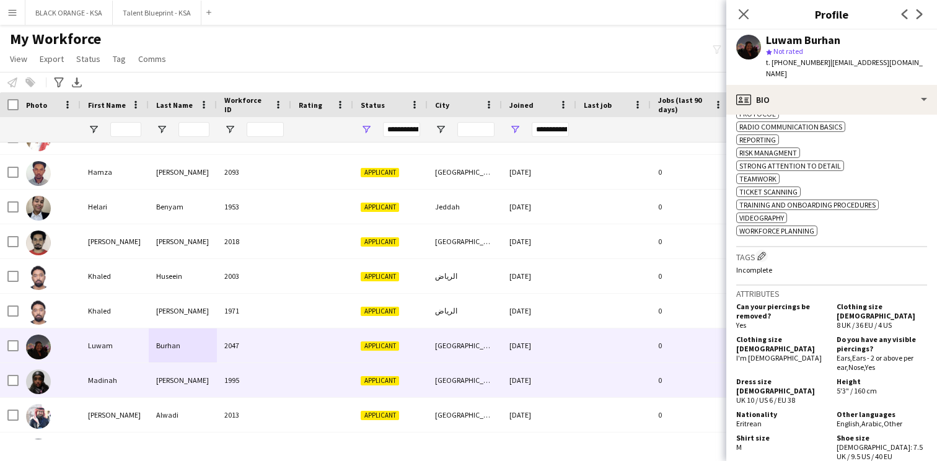
click at [431, 390] on div "[GEOGRAPHIC_DATA]" at bounding box center [465, 380] width 74 height 34
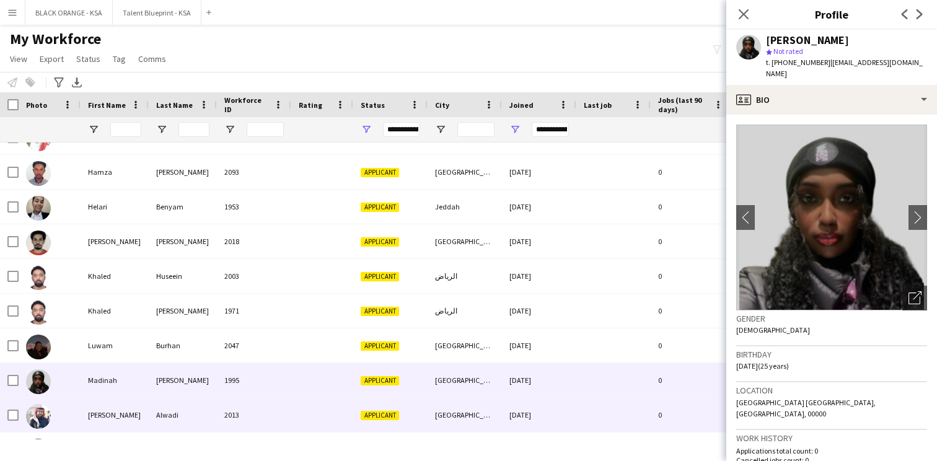
click at [425, 411] on div "Applicant" at bounding box center [390, 415] width 74 height 34
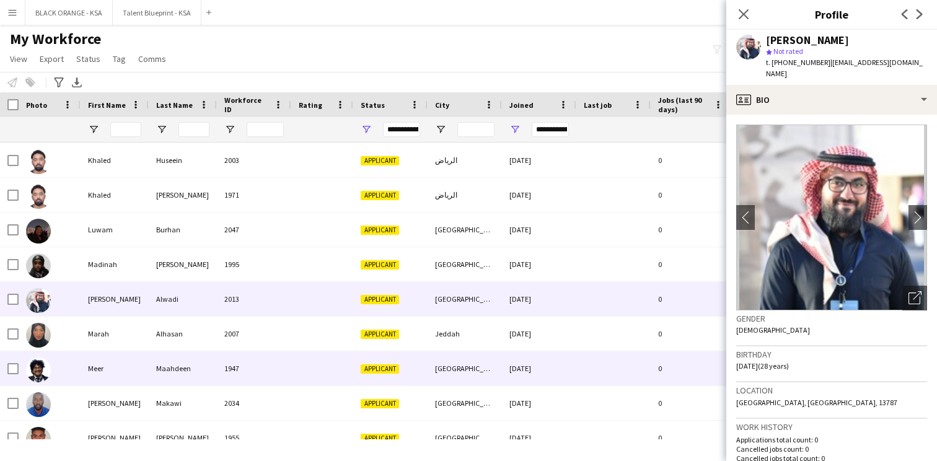
scroll to position [348, 0]
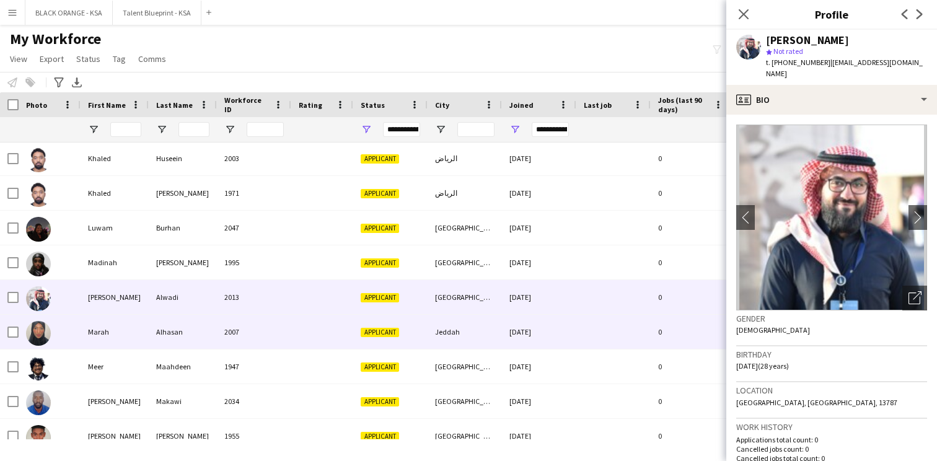
click at [426, 337] on div "Applicant" at bounding box center [390, 332] width 74 height 34
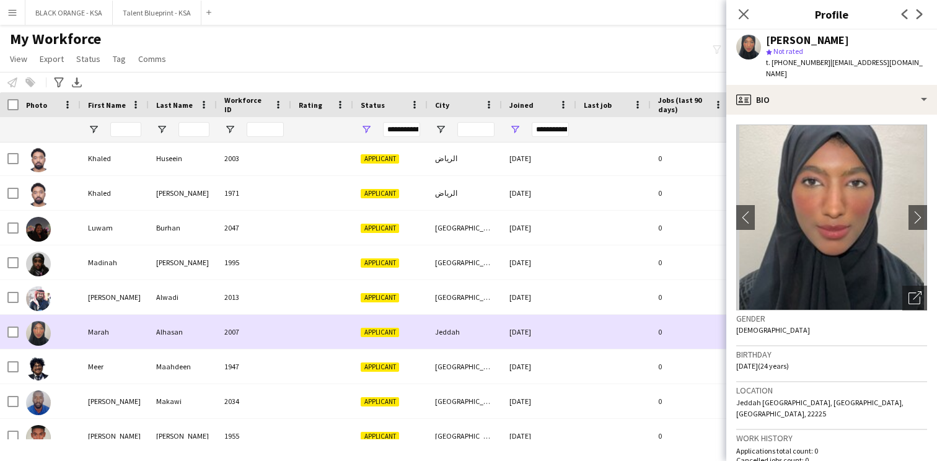
click at [425, 330] on div "Applicant" at bounding box center [390, 332] width 74 height 34
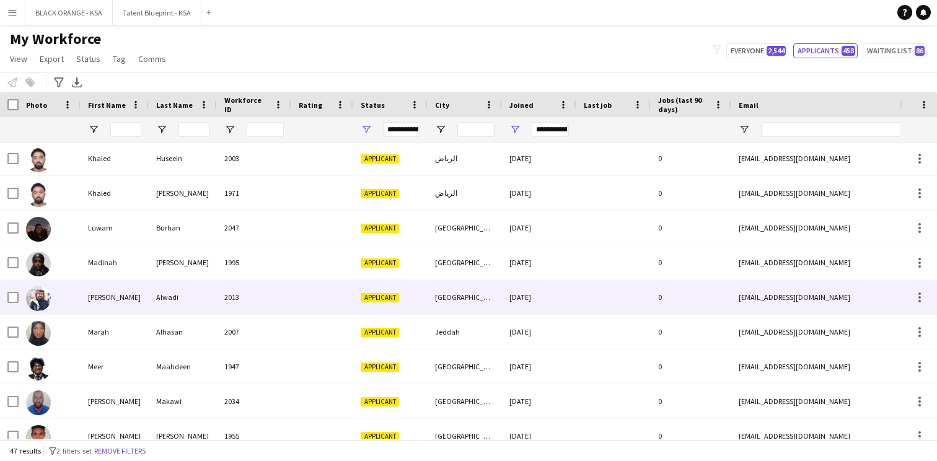
click at [431, 306] on div "[GEOGRAPHIC_DATA]" at bounding box center [465, 297] width 74 height 34
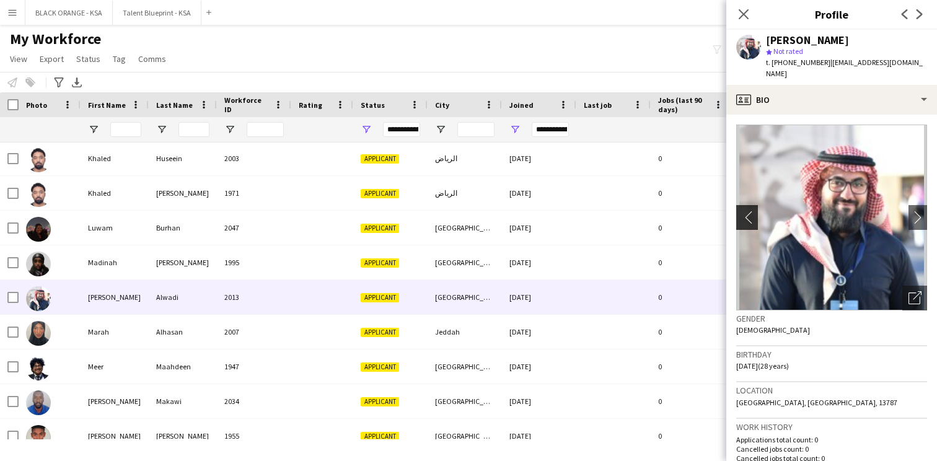
click at [747, 211] on app-icon "chevron-left" at bounding box center [745, 217] width 19 height 13
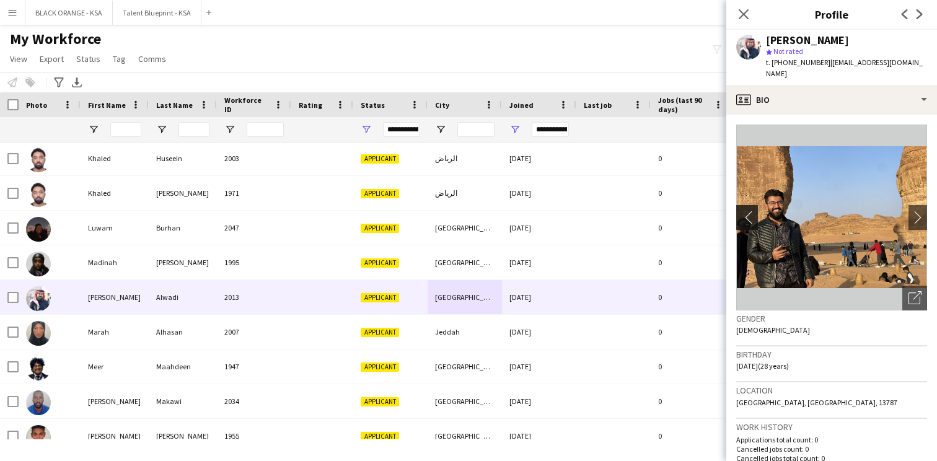
click at [747, 211] on app-icon "chevron-left" at bounding box center [745, 217] width 19 height 13
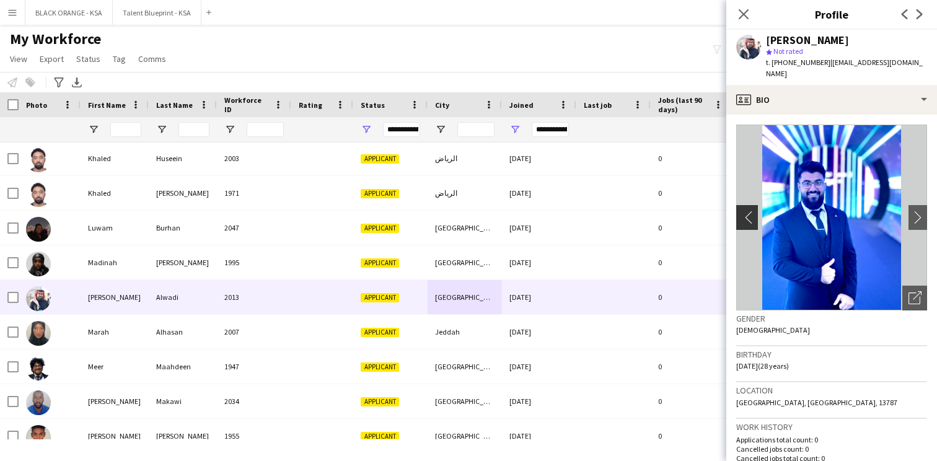
click at [747, 211] on app-icon "chevron-left" at bounding box center [745, 217] width 19 height 13
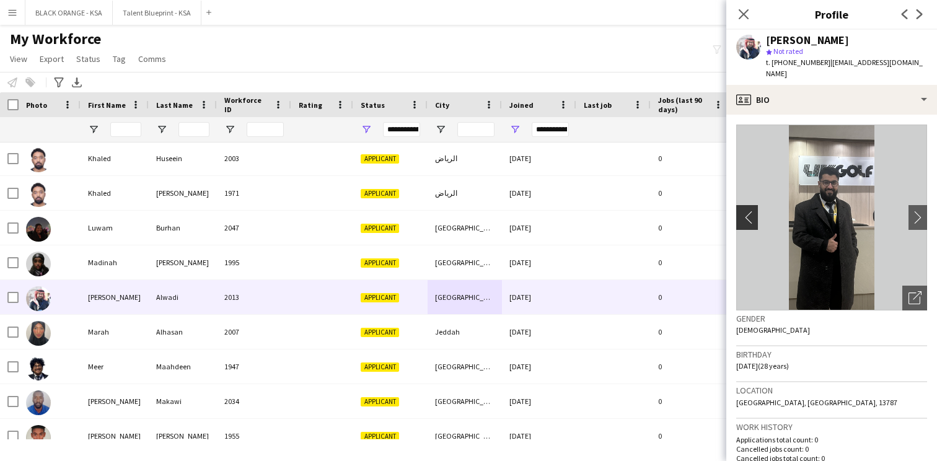
click at [747, 211] on app-icon "chevron-left" at bounding box center [745, 217] width 19 height 13
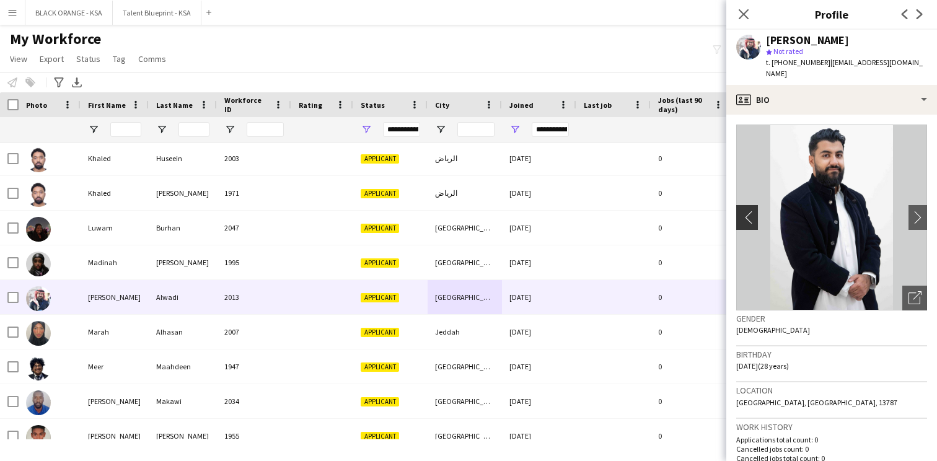
click at [745, 211] on app-icon "chevron-left" at bounding box center [745, 217] width 19 height 13
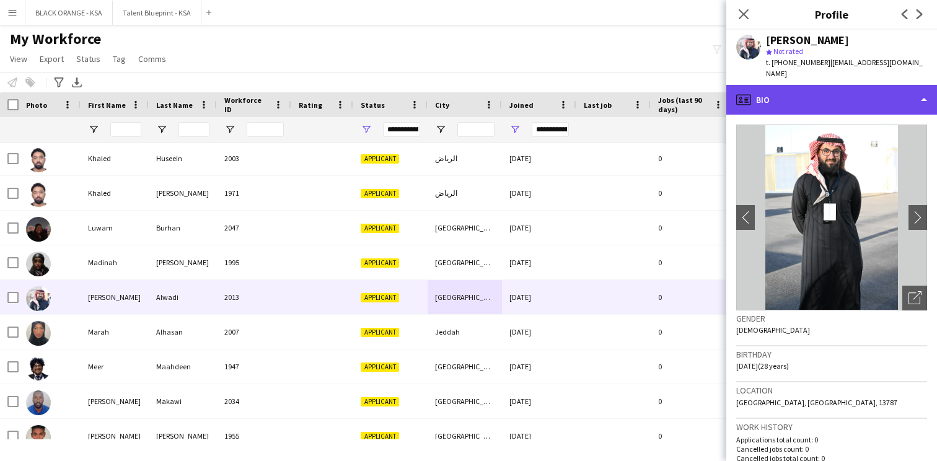
click at [829, 94] on div "profile Bio" at bounding box center [831, 100] width 211 height 30
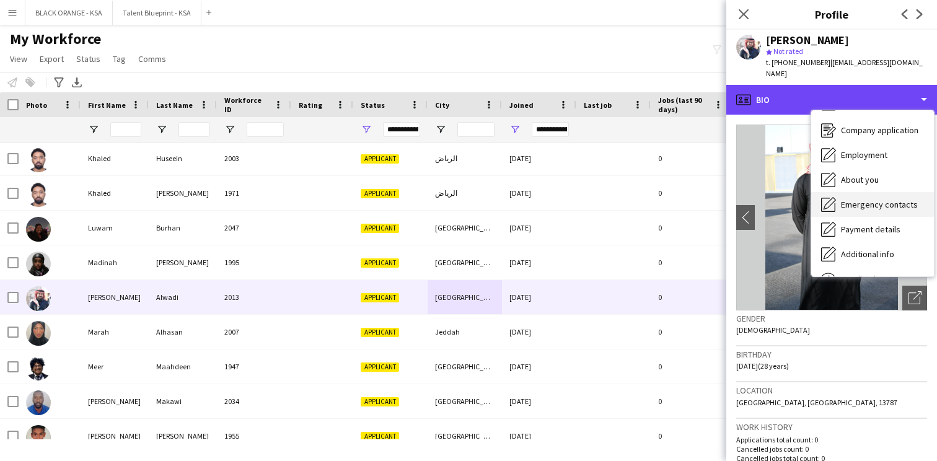
scroll to position [27, 0]
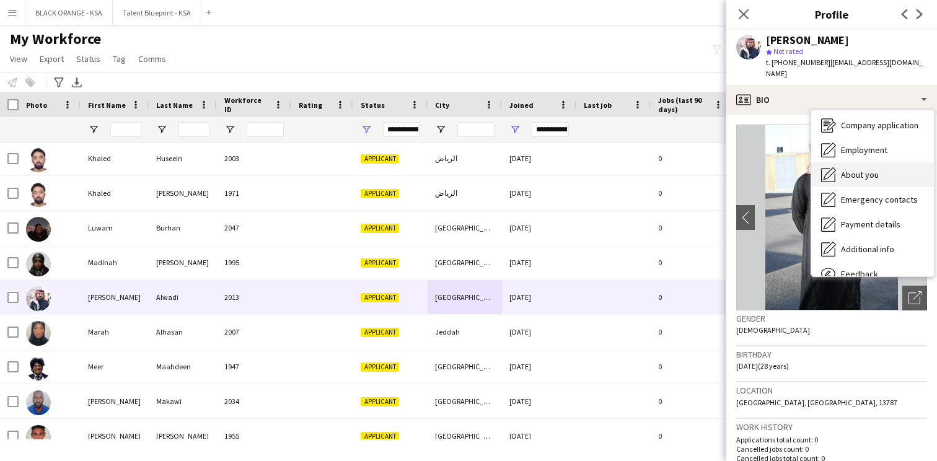
click at [866, 169] on span "About you" at bounding box center [860, 174] width 38 height 11
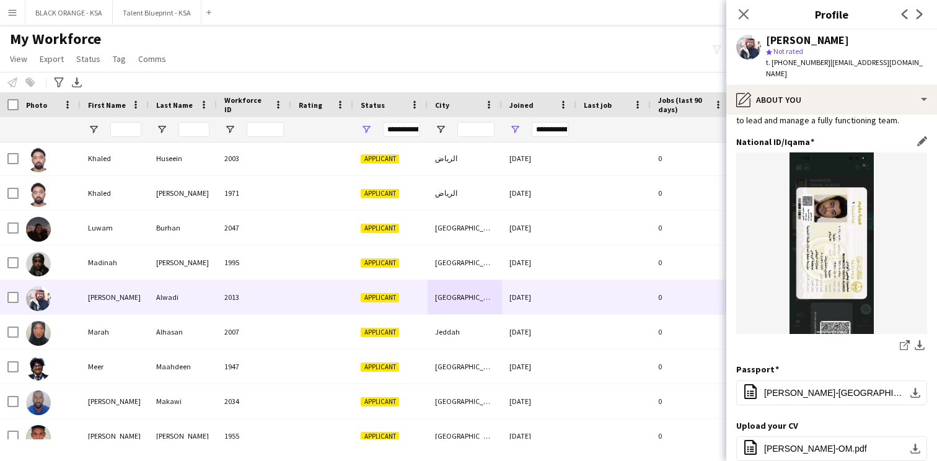
scroll to position [119, 0]
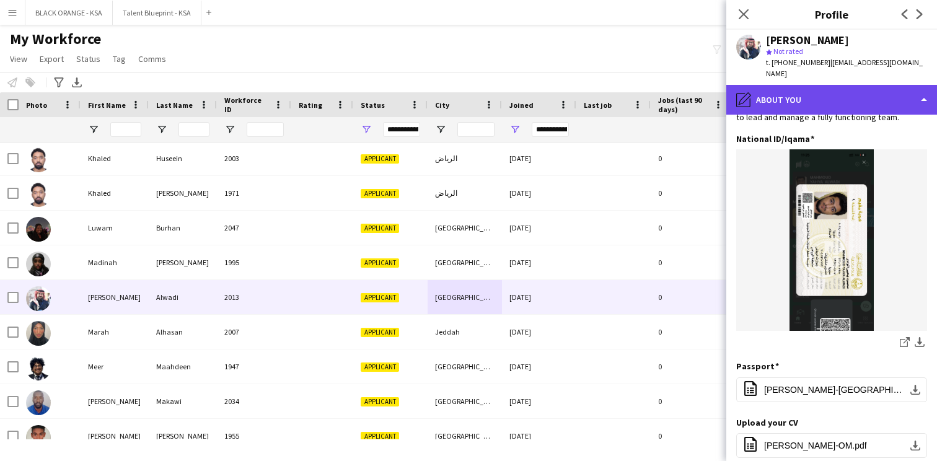
click at [829, 85] on div "pencil4 About you" at bounding box center [831, 100] width 211 height 30
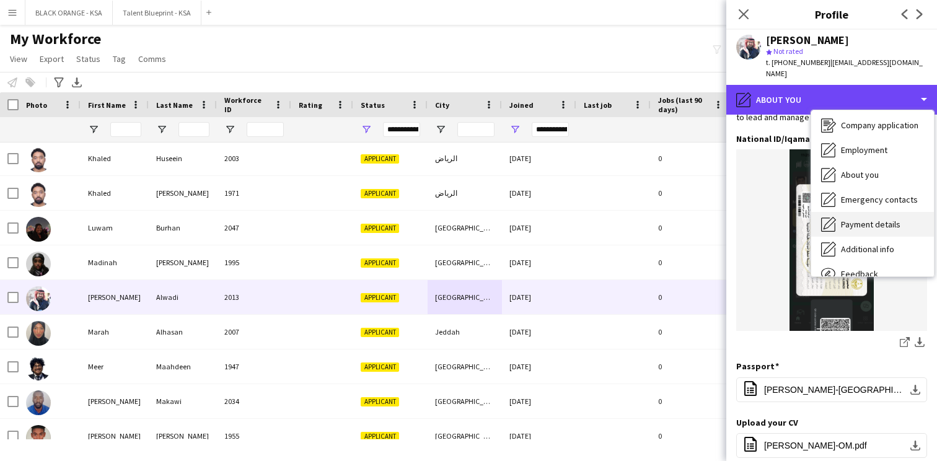
scroll to position [67, 0]
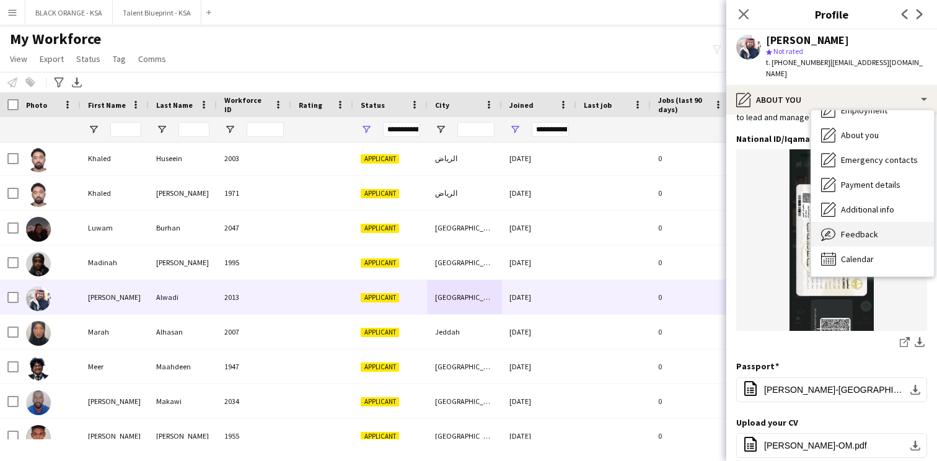
click at [863, 229] on span "Feedback" at bounding box center [859, 234] width 37 height 11
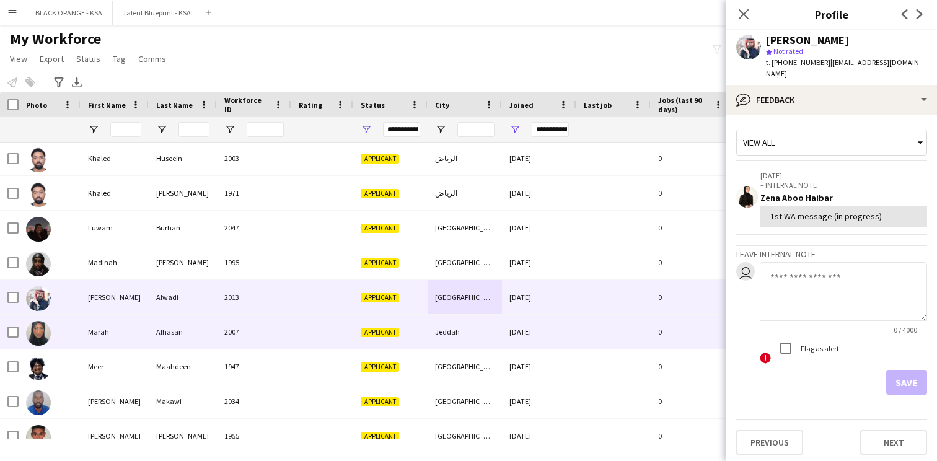
click at [454, 326] on div "Jeddah" at bounding box center [465, 332] width 74 height 34
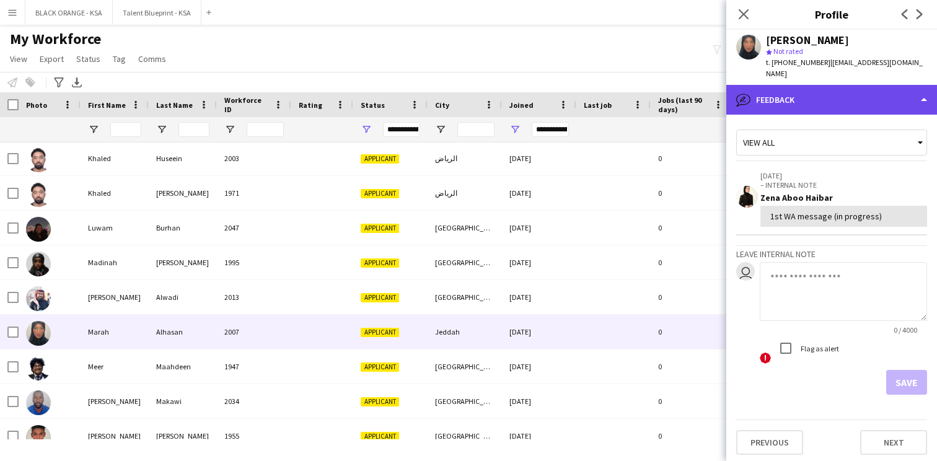
click at [785, 90] on div "bubble-pencil Feedback" at bounding box center [831, 100] width 211 height 30
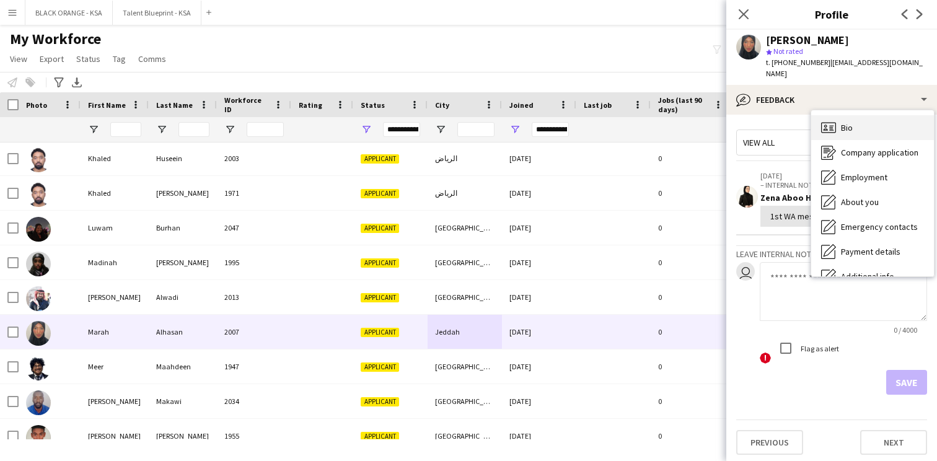
click at [843, 122] on span "Bio" at bounding box center [847, 127] width 12 height 11
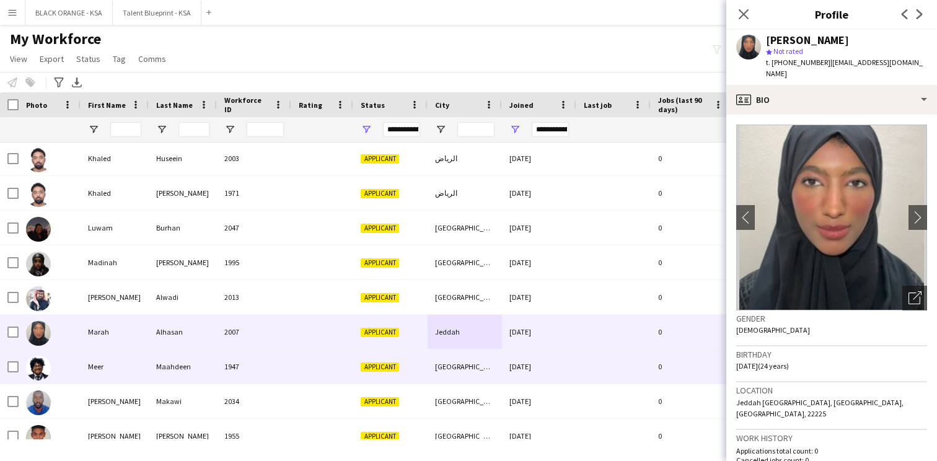
click at [379, 353] on div "Applicant" at bounding box center [390, 367] width 74 height 34
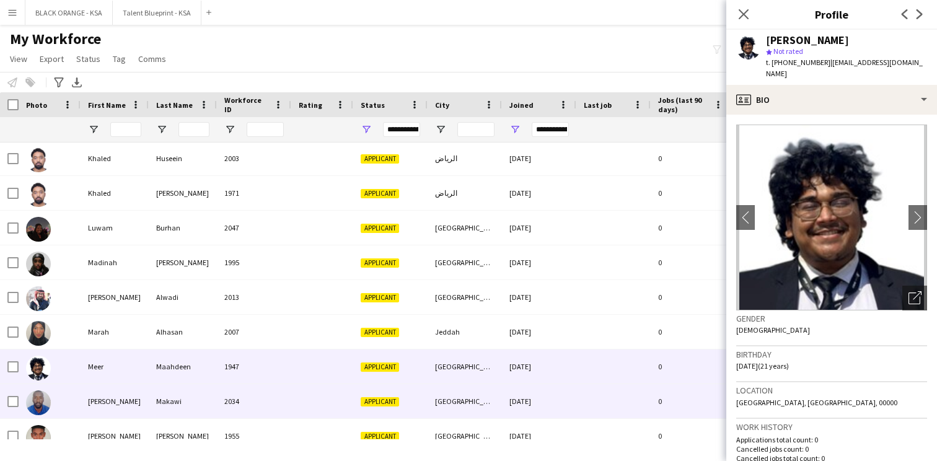
click at [336, 398] on div at bounding box center [322, 401] width 62 height 34
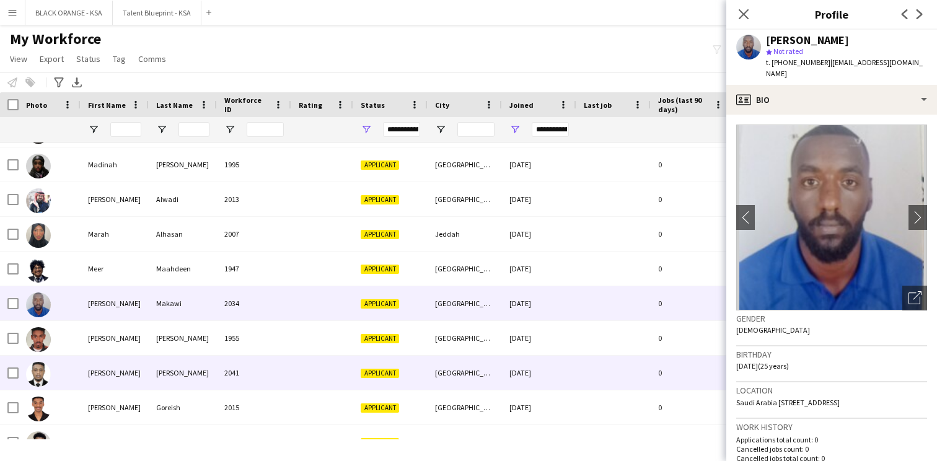
scroll to position [455, 0]
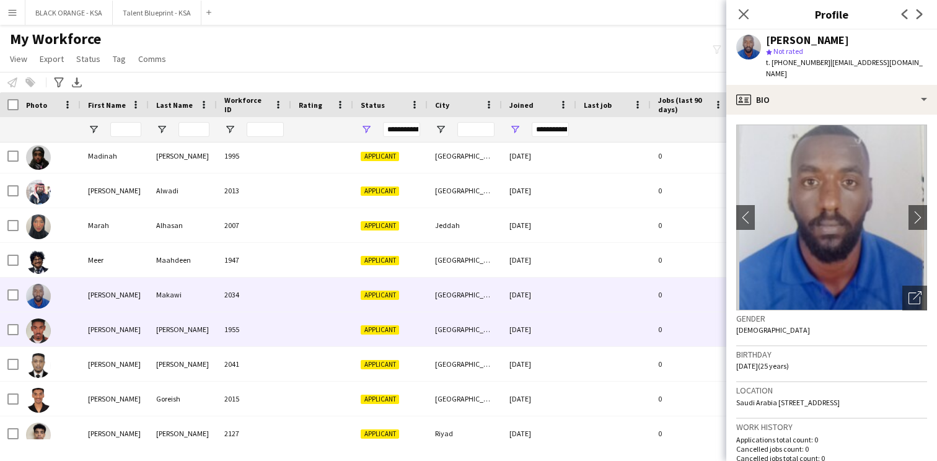
click at [381, 333] on span "Applicant" at bounding box center [380, 329] width 38 height 9
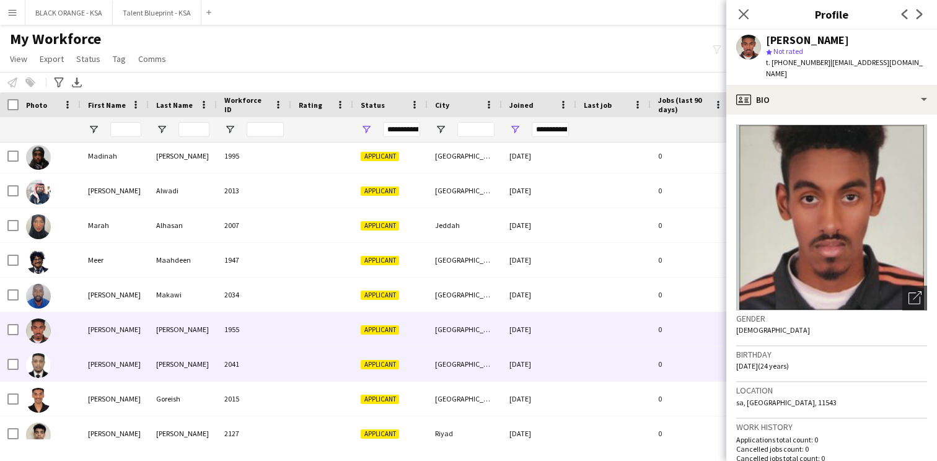
click at [334, 361] on div at bounding box center [322, 364] width 62 height 34
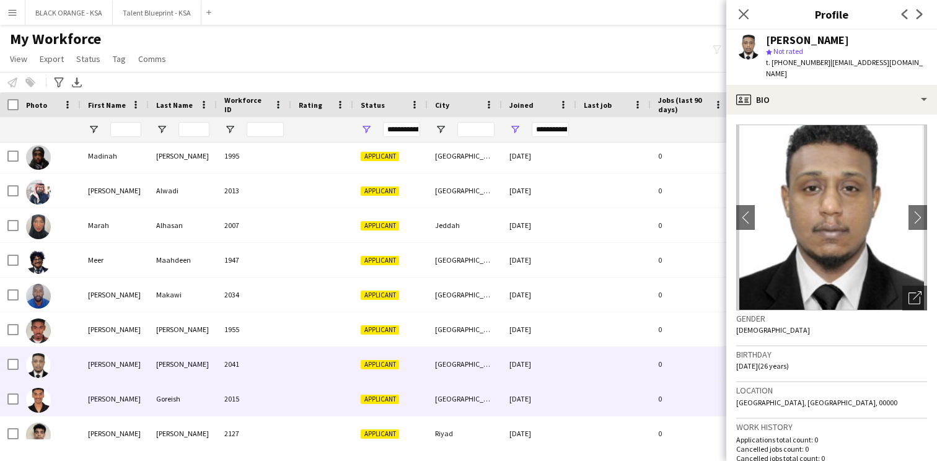
click at [324, 387] on div at bounding box center [322, 399] width 62 height 34
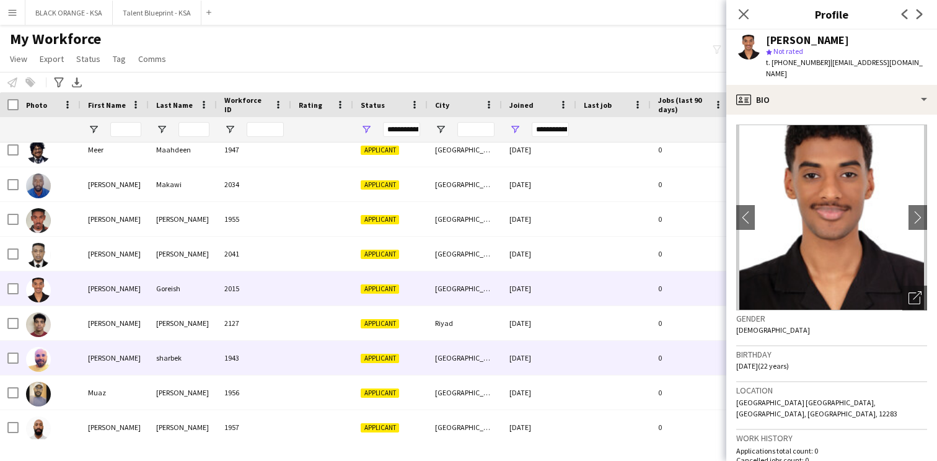
scroll to position [565, 0]
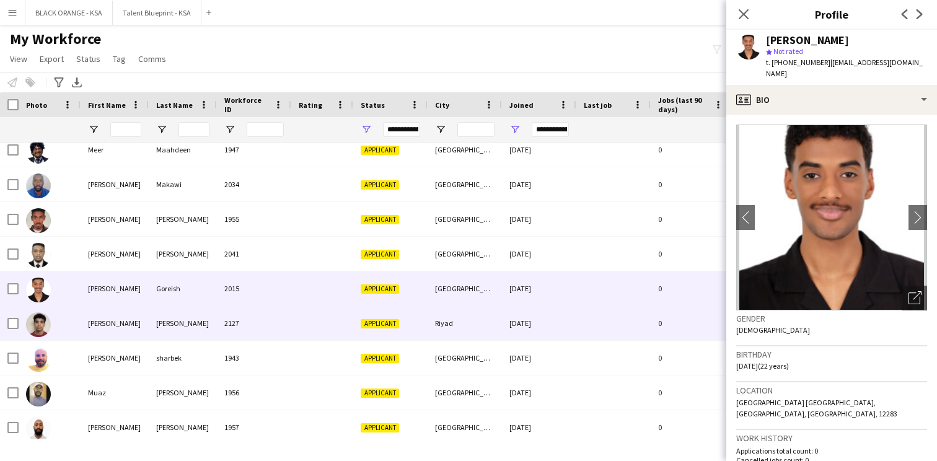
click at [325, 333] on div at bounding box center [322, 323] width 62 height 34
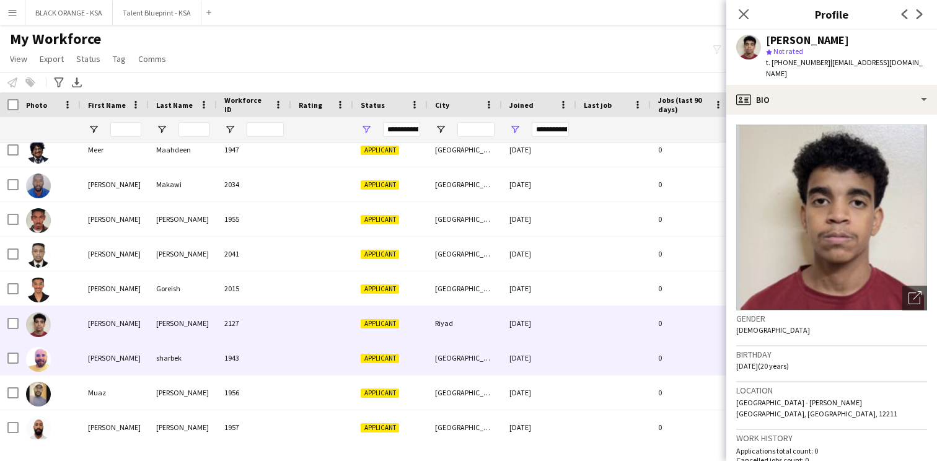
click at [315, 354] on div at bounding box center [322, 358] width 62 height 34
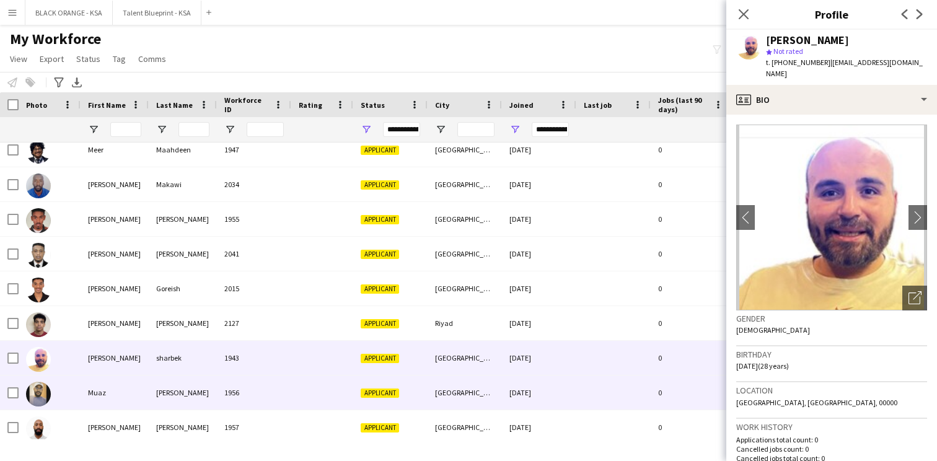
click at [304, 377] on div at bounding box center [322, 393] width 62 height 34
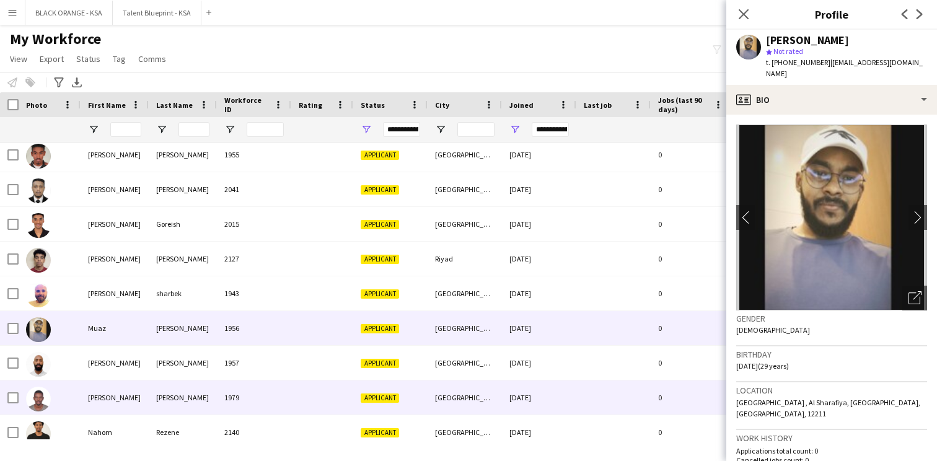
scroll to position [655, 0]
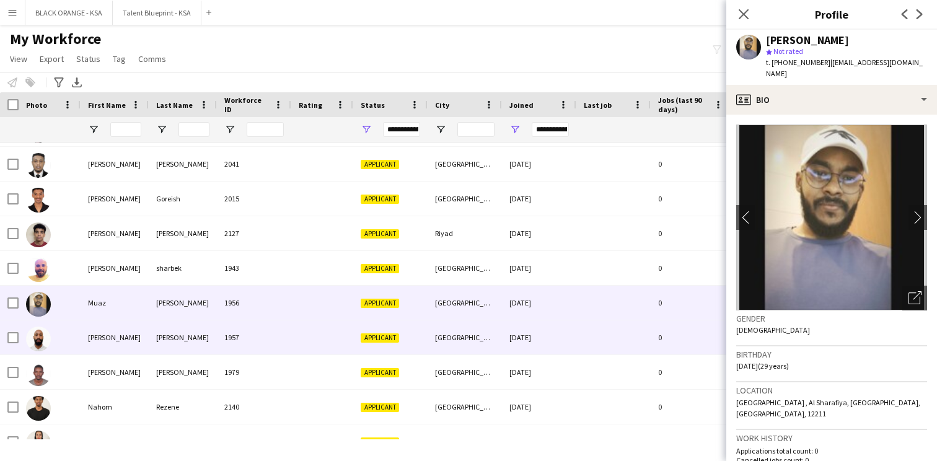
click at [306, 341] on div at bounding box center [322, 337] width 62 height 34
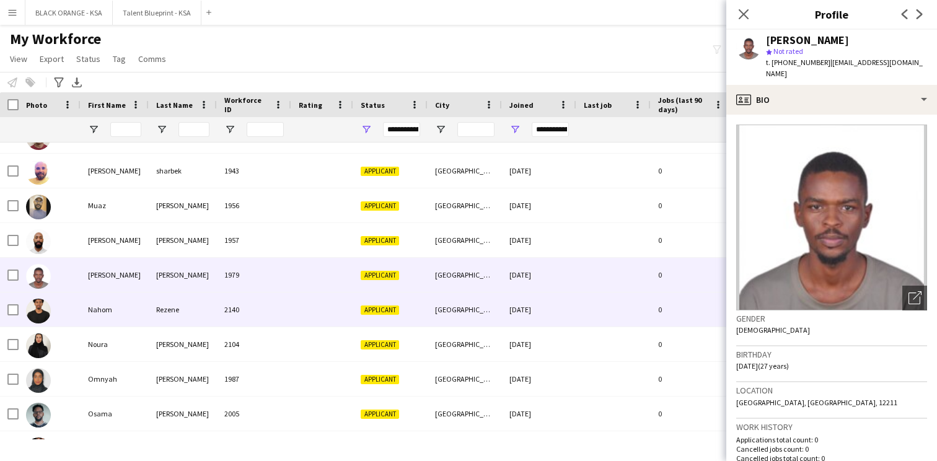
click at [295, 319] on div at bounding box center [322, 310] width 62 height 34
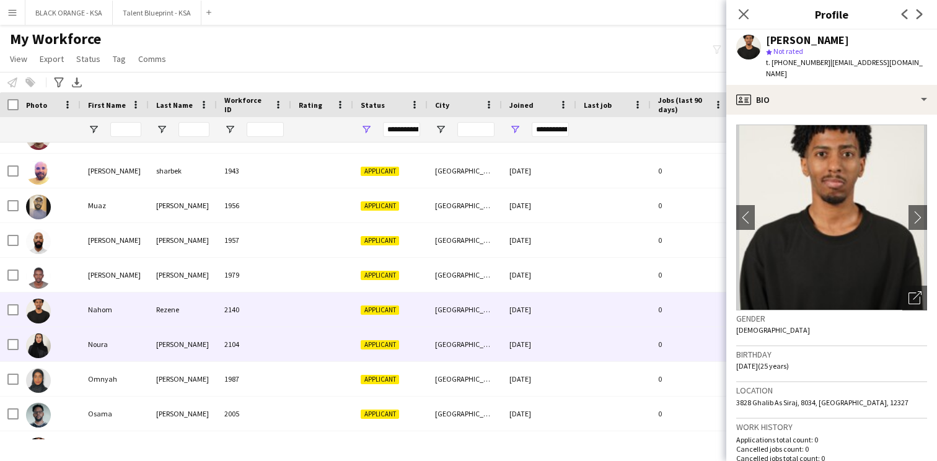
click at [287, 351] on div "2104" at bounding box center [254, 344] width 74 height 34
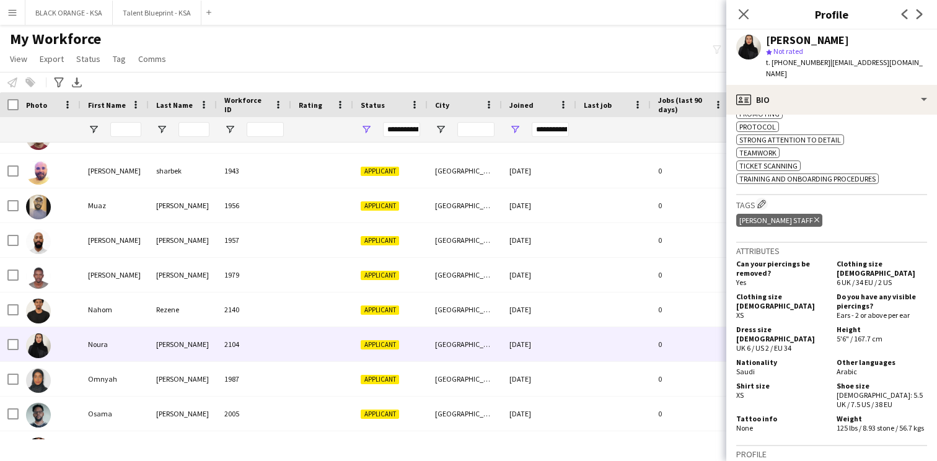
scroll to position [664, 0]
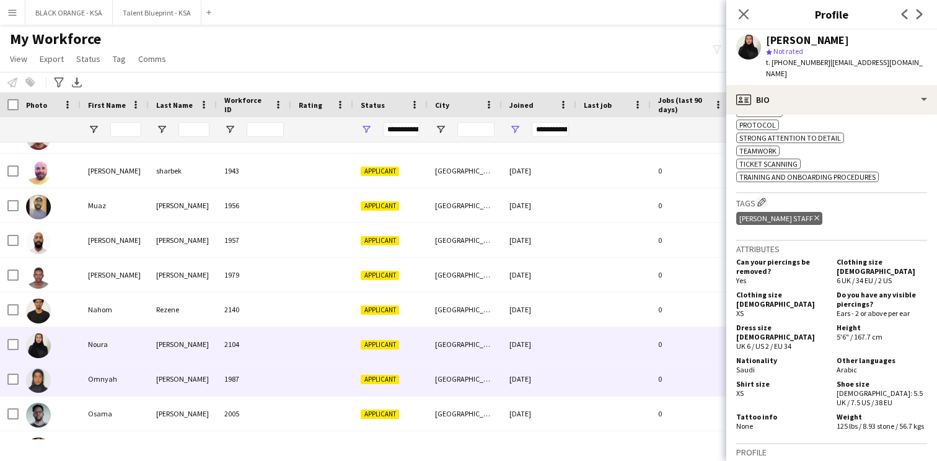
click at [444, 381] on div "[GEOGRAPHIC_DATA]" at bounding box center [465, 379] width 74 height 34
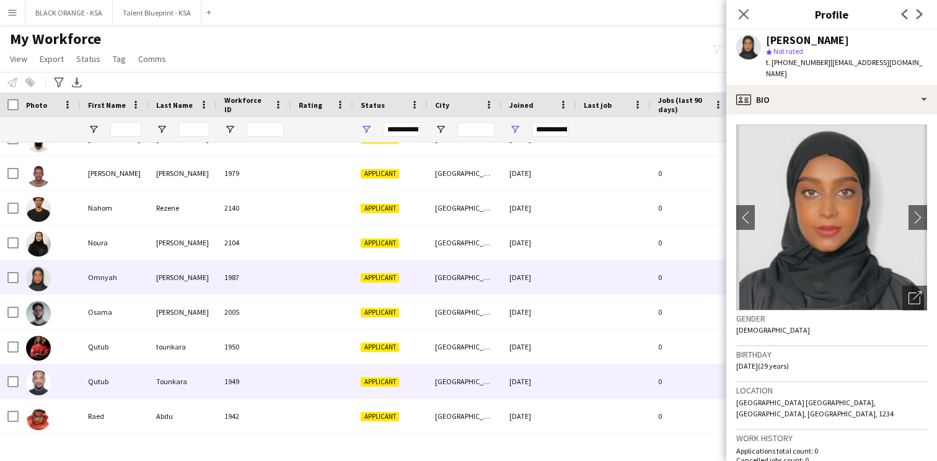
scroll to position [880, 0]
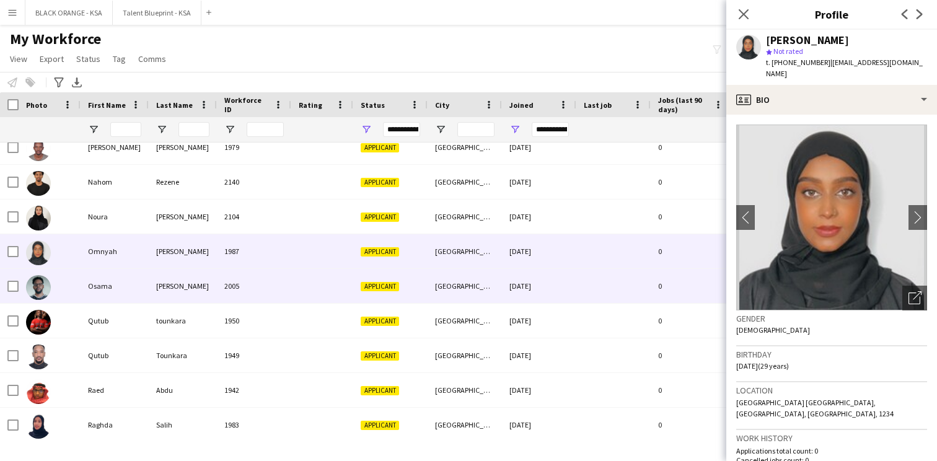
click at [425, 299] on div "Applicant" at bounding box center [390, 286] width 74 height 34
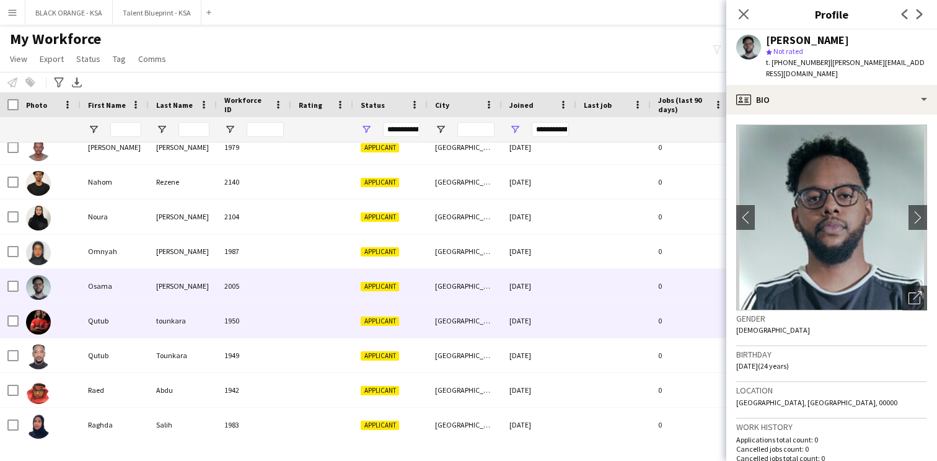
click at [415, 314] on div "Applicant" at bounding box center [390, 321] width 74 height 34
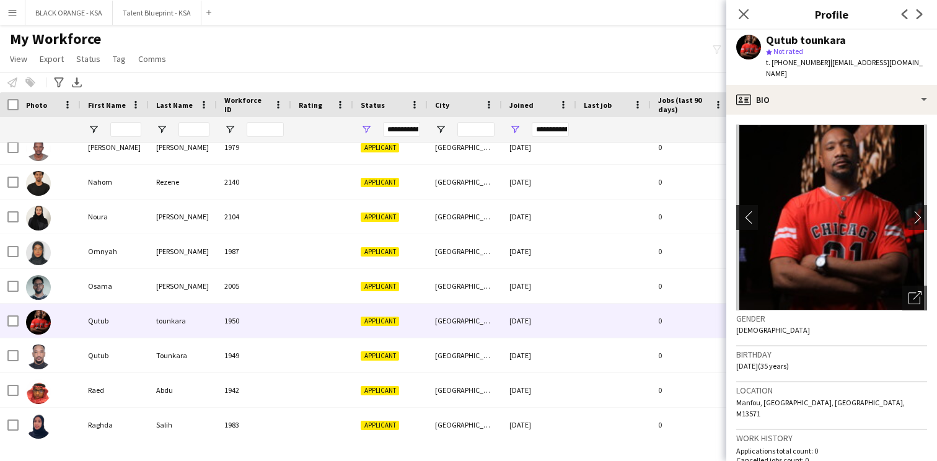
click at [742, 211] on app-icon "chevron-left" at bounding box center [745, 217] width 19 height 13
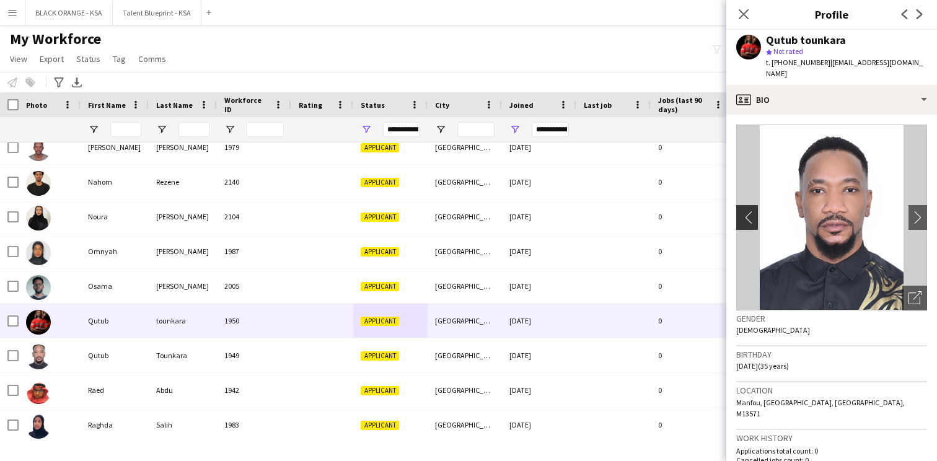
click at [742, 211] on app-icon "chevron-left" at bounding box center [745, 217] width 19 height 13
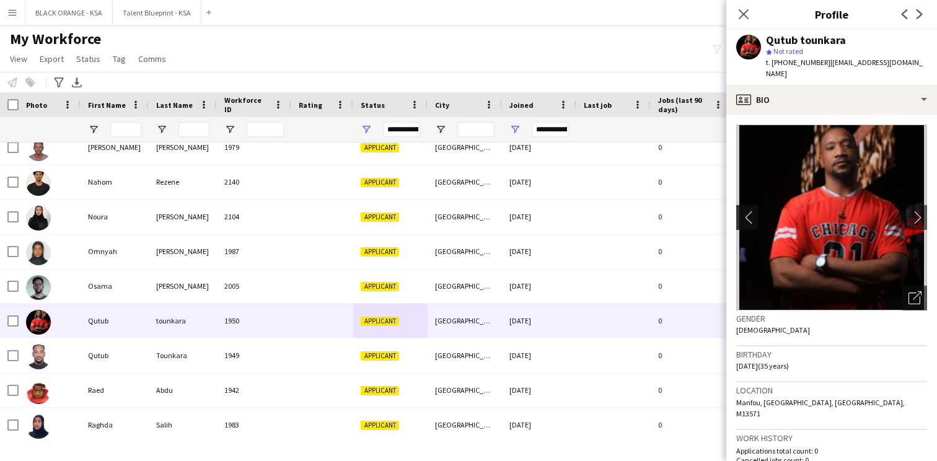
click at [742, 211] on app-icon "chevron-left" at bounding box center [745, 217] width 19 height 13
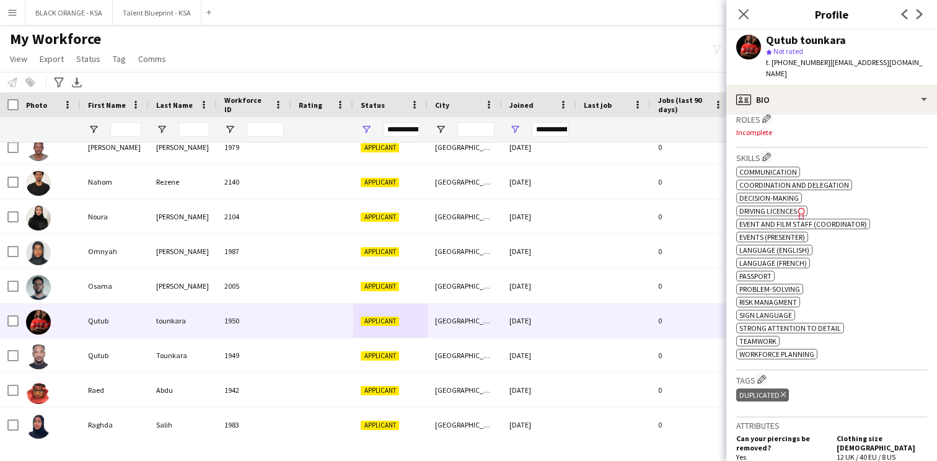
scroll to position [426, 0]
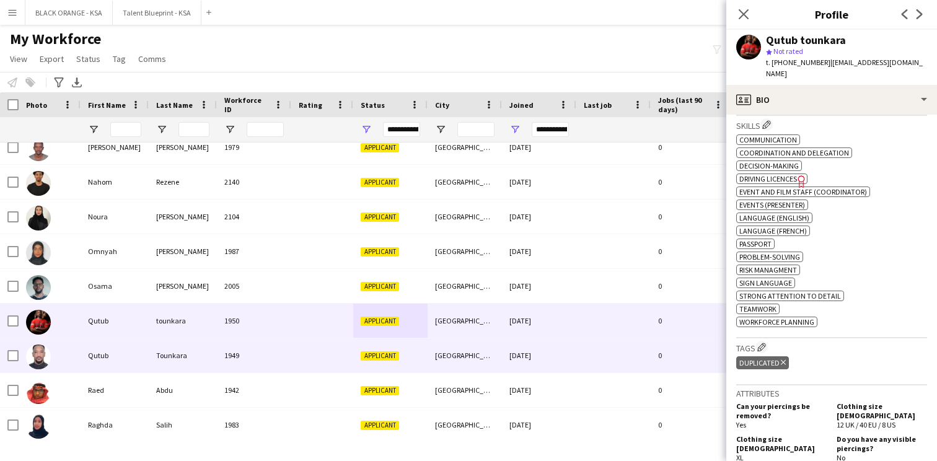
click at [388, 351] on span "Applicant" at bounding box center [380, 355] width 38 height 9
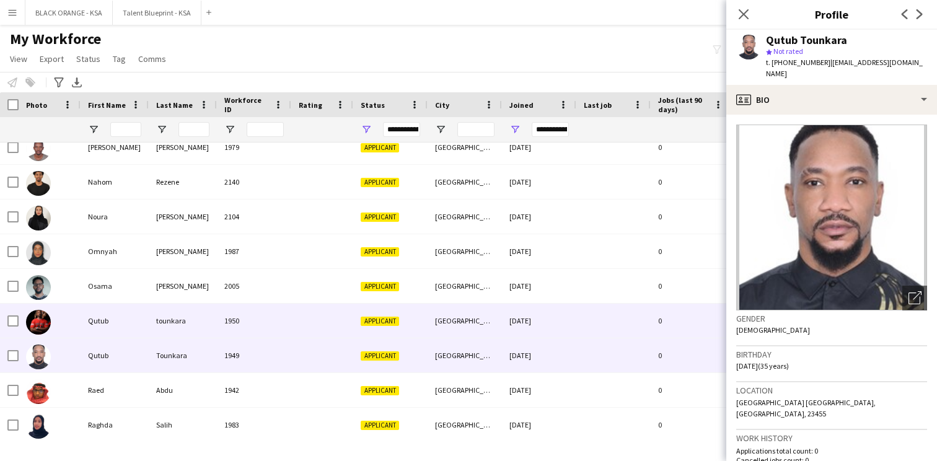
click at [403, 330] on div "Applicant" at bounding box center [390, 321] width 74 height 34
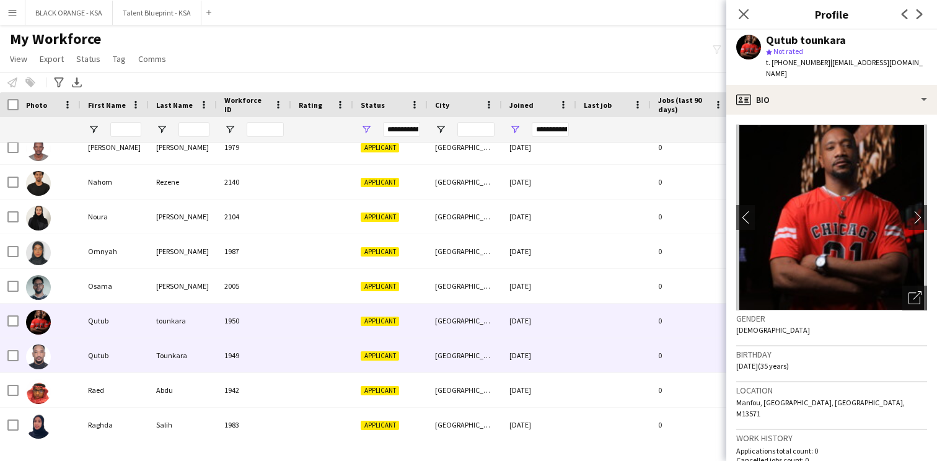
click at [390, 354] on span "Applicant" at bounding box center [380, 355] width 38 height 9
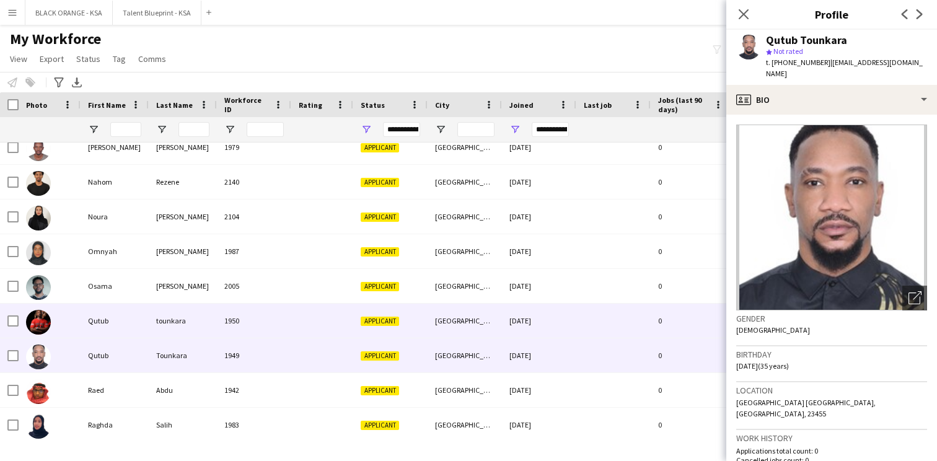
click at [398, 329] on div "Applicant" at bounding box center [390, 321] width 74 height 34
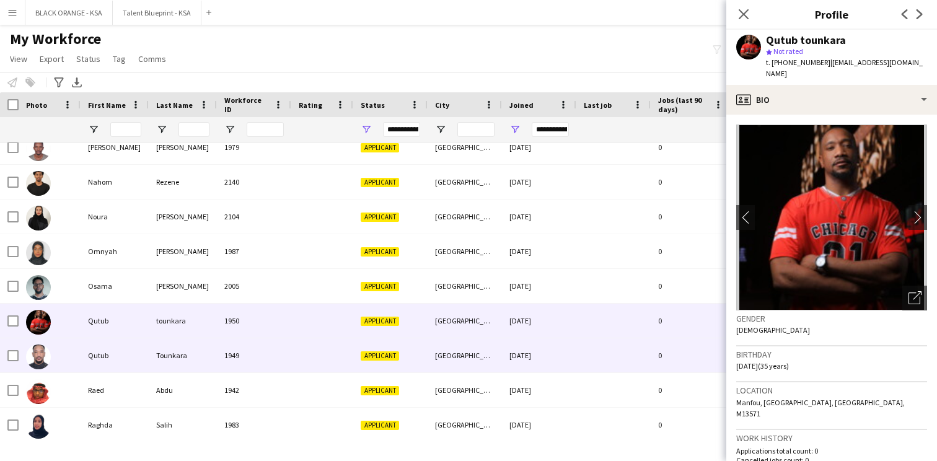
click at [389, 355] on span "Applicant" at bounding box center [380, 355] width 38 height 9
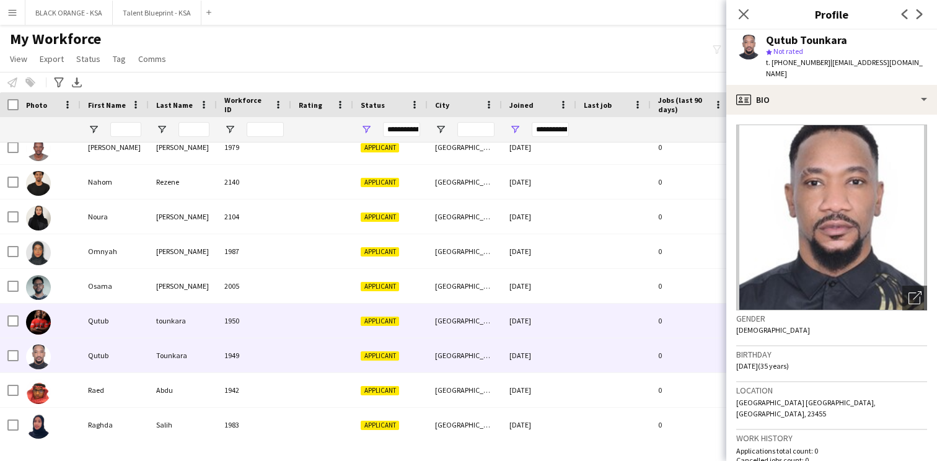
click at [391, 336] on div "Applicant" at bounding box center [390, 321] width 74 height 34
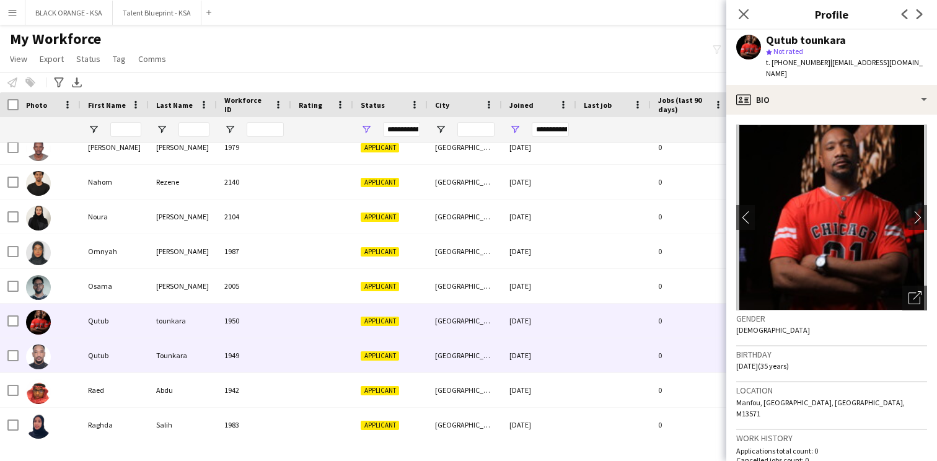
click at [381, 350] on div "Applicant" at bounding box center [390, 355] width 74 height 34
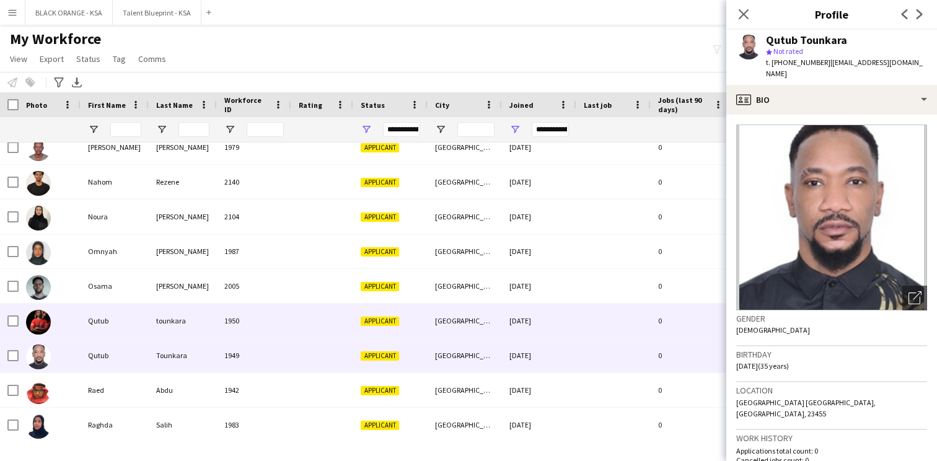
click at [379, 334] on div "Applicant" at bounding box center [390, 321] width 74 height 34
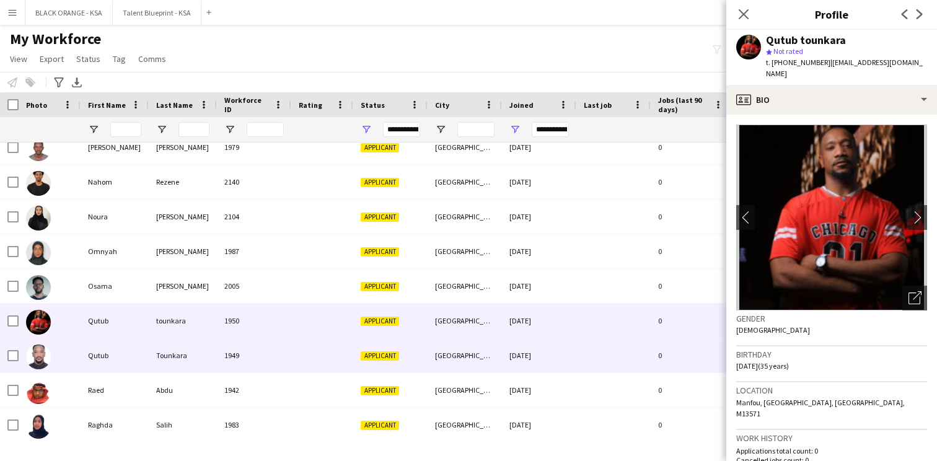
click at [371, 353] on span "Applicant" at bounding box center [380, 355] width 38 height 9
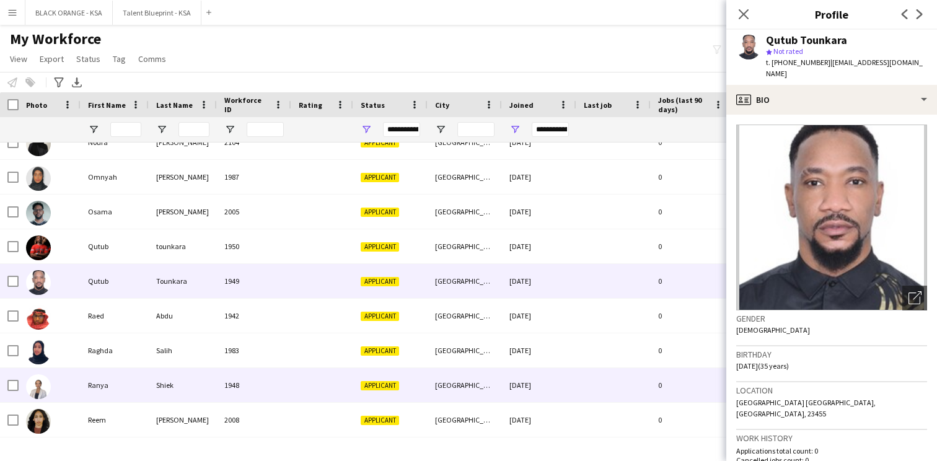
scroll to position [966, 0]
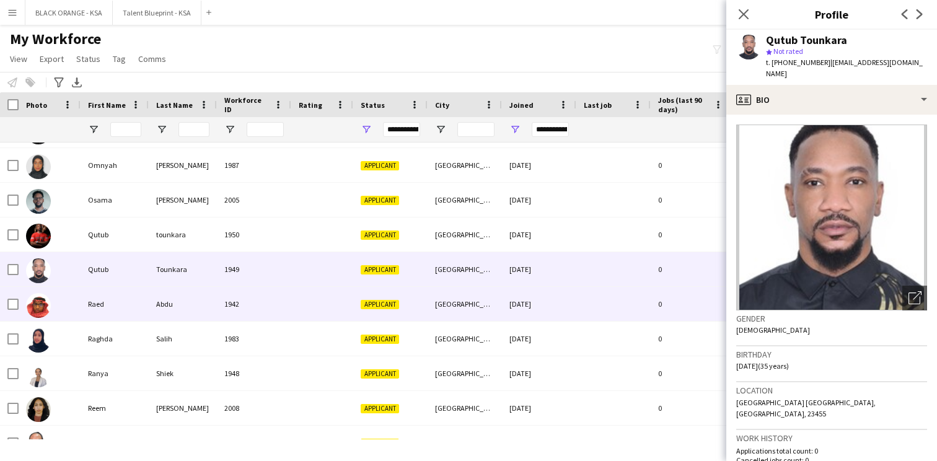
click at [361, 317] on div "Applicant" at bounding box center [390, 304] width 74 height 34
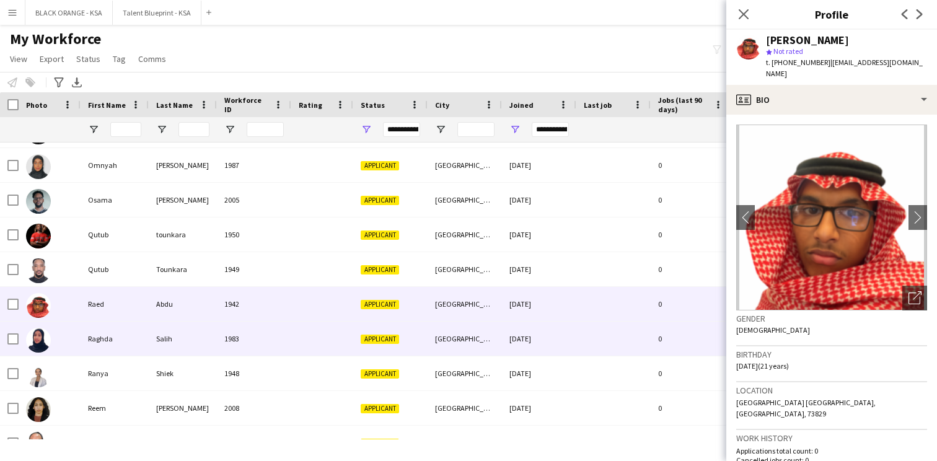
click at [333, 337] on div at bounding box center [322, 339] width 62 height 34
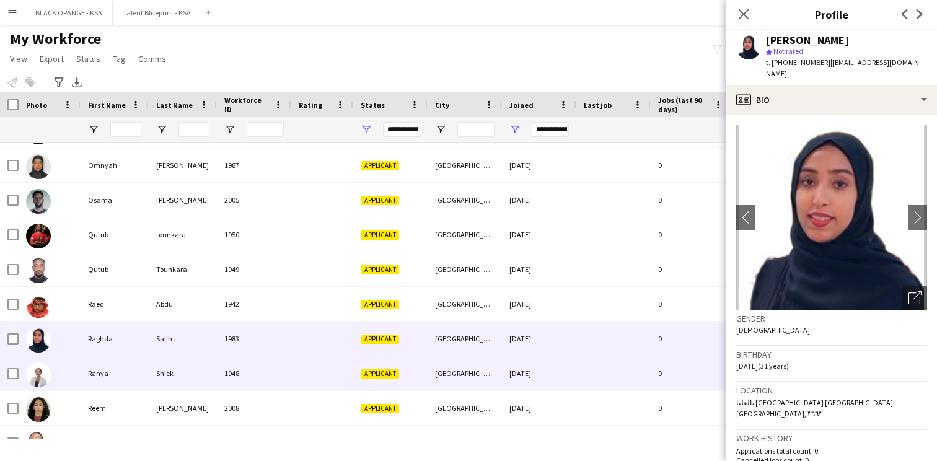
click at [306, 374] on div at bounding box center [322, 373] width 62 height 34
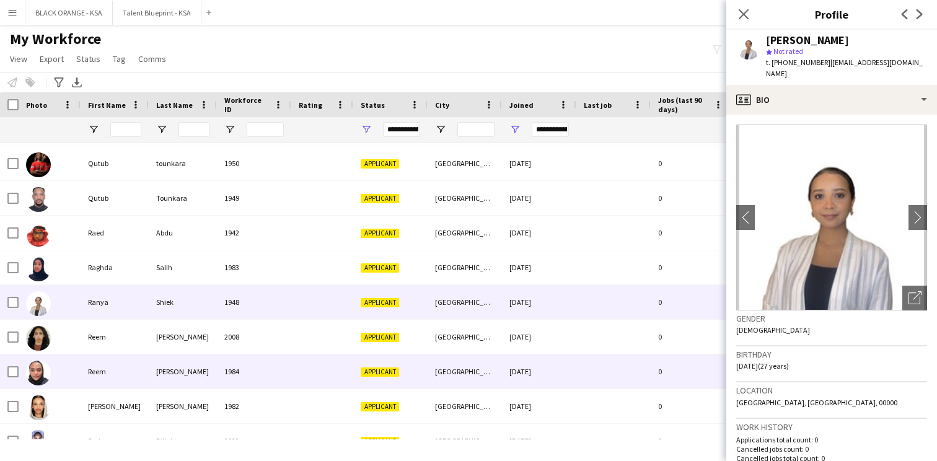
scroll to position [1055, 0]
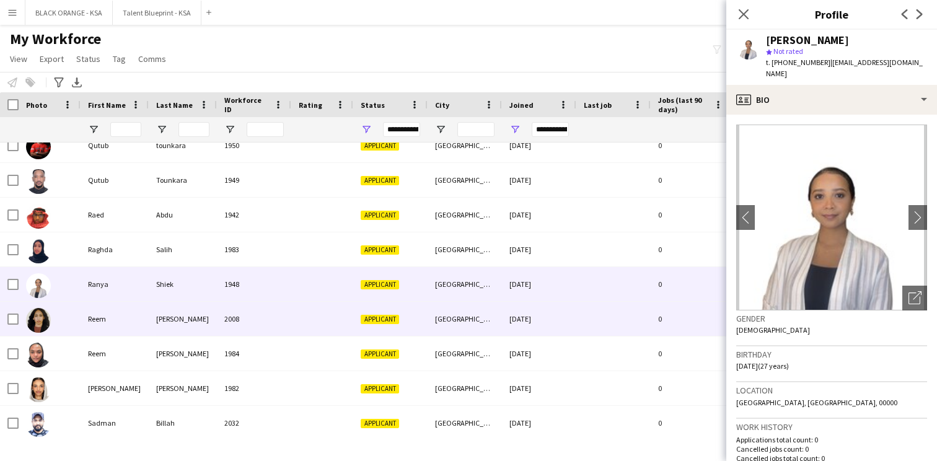
click at [270, 327] on div "2008" at bounding box center [254, 319] width 74 height 34
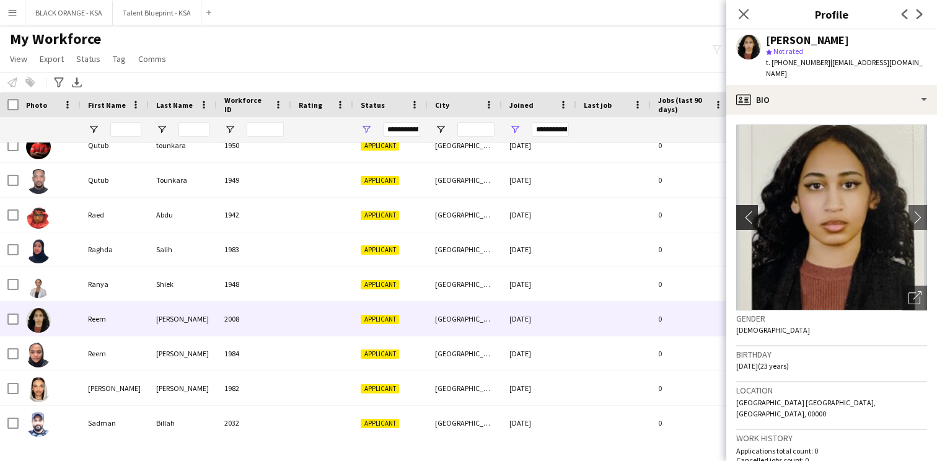
click at [745, 211] on app-icon "chevron-left" at bounding box center [745, 217] width 19 height 13
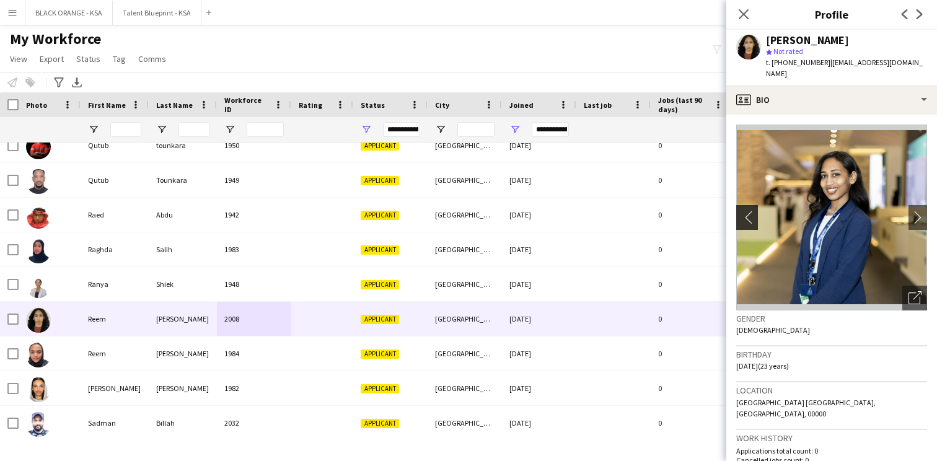
click at [745, 211] on app-icon "chevron-left" at bounding box center [745, 217] width 19 height 13
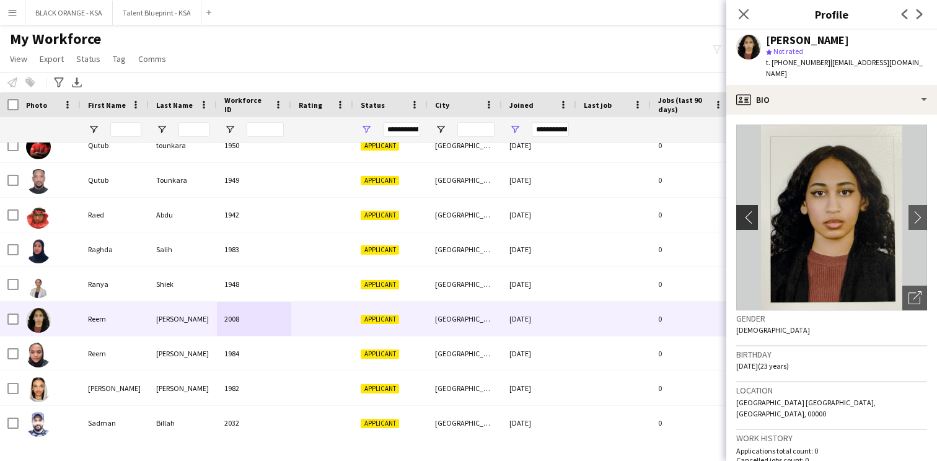
click at [745, 211] on app-icon "chevron-left" at bounding box center [745, 217] width 19 height 13
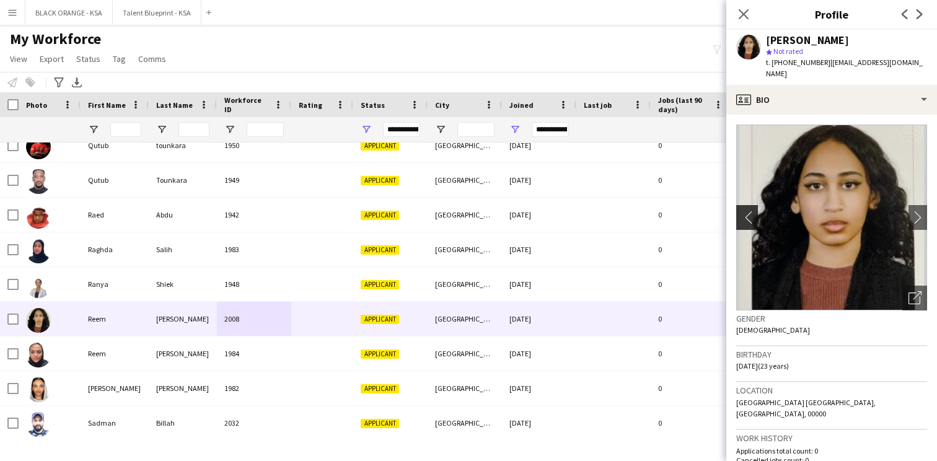
click at [745, 211] on app-icon "chevron-left" at bounding box center [745, 217] width 19 height 13
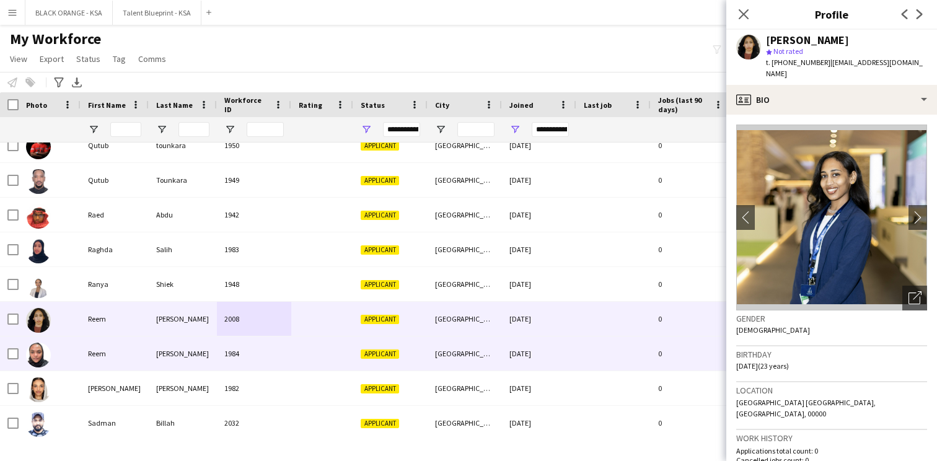
click at [316, 368] on div at bounding box center [322, 354] width 62 height 34
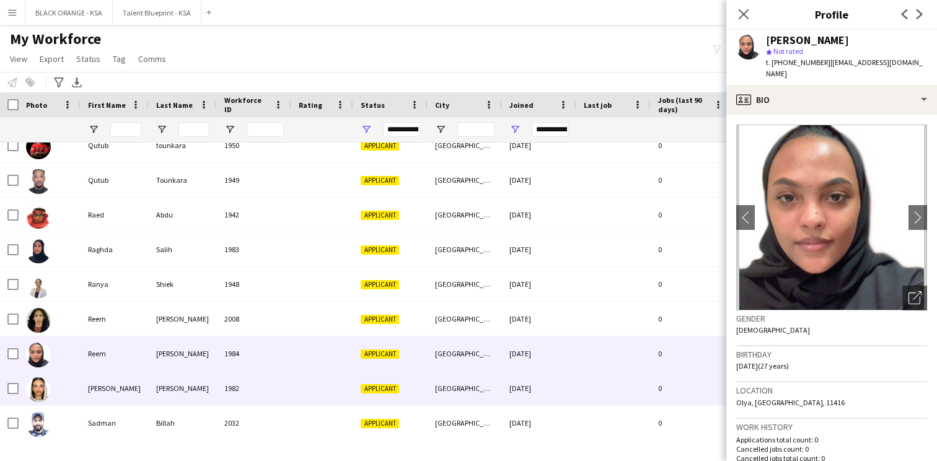
click at [296, 377] on div at bounding box center [322, 388] width 62 height 34
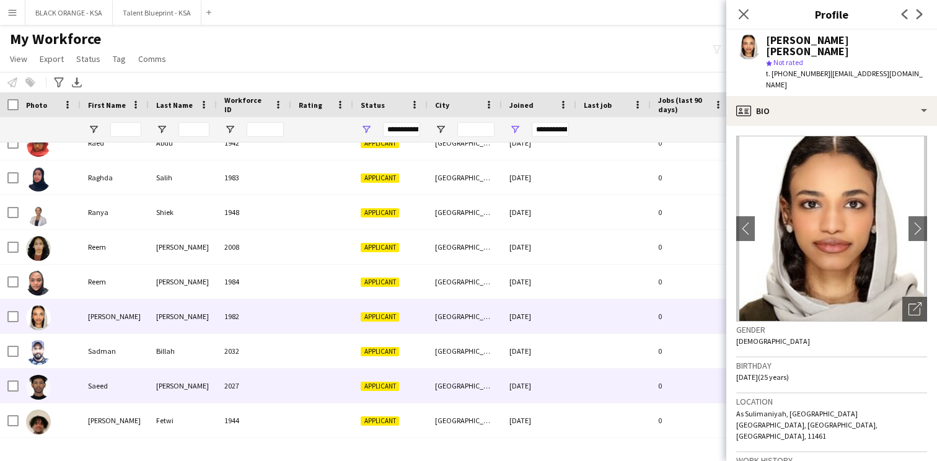
scroll to position [1145, 0]
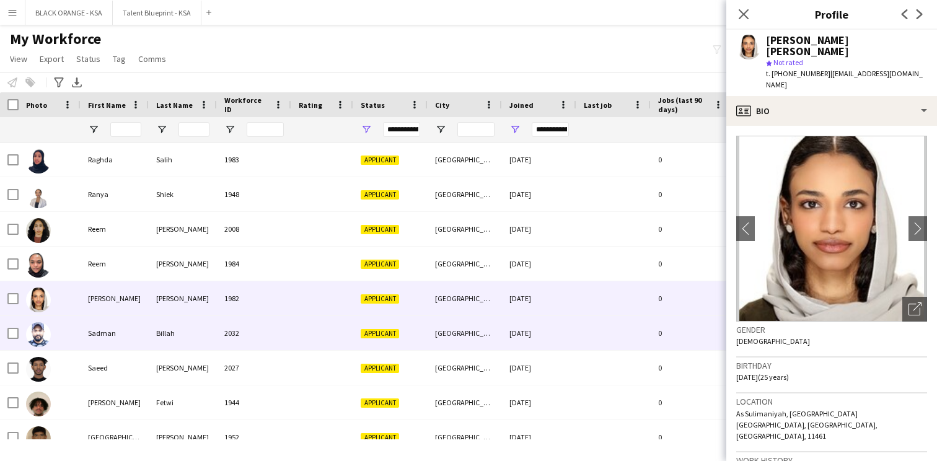
click at [286, 340] on div "2032" at bounding box center [254, 333] width 74 height 34
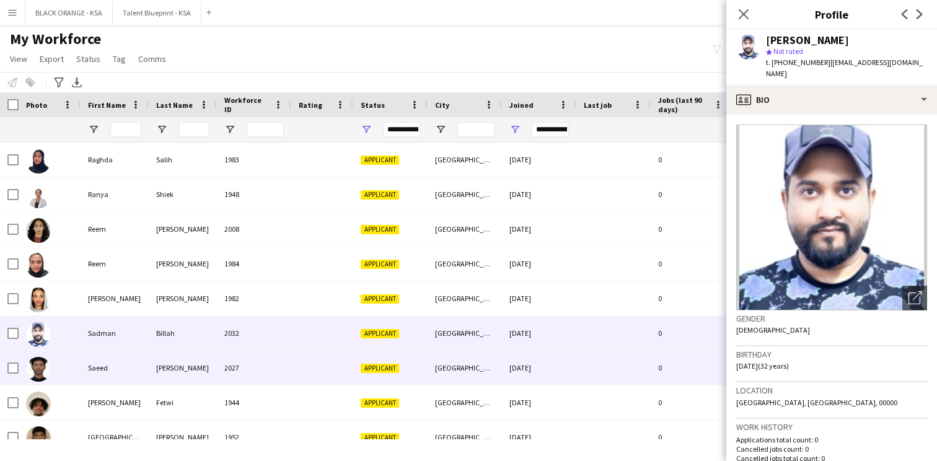
click at [279, 361] on div "2027" at bounding box center [254, 368] width 74 height 34
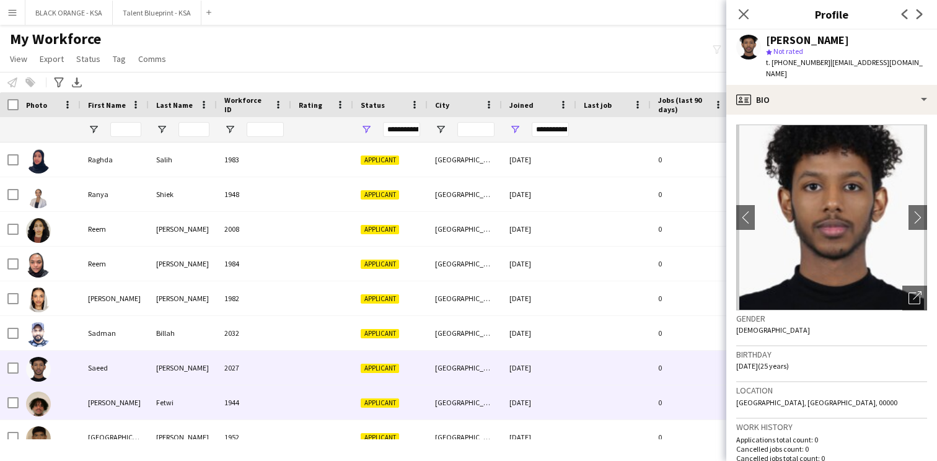
click at [278, 391] on div "1944" at bounding box center [254, 402] width 74 height 34
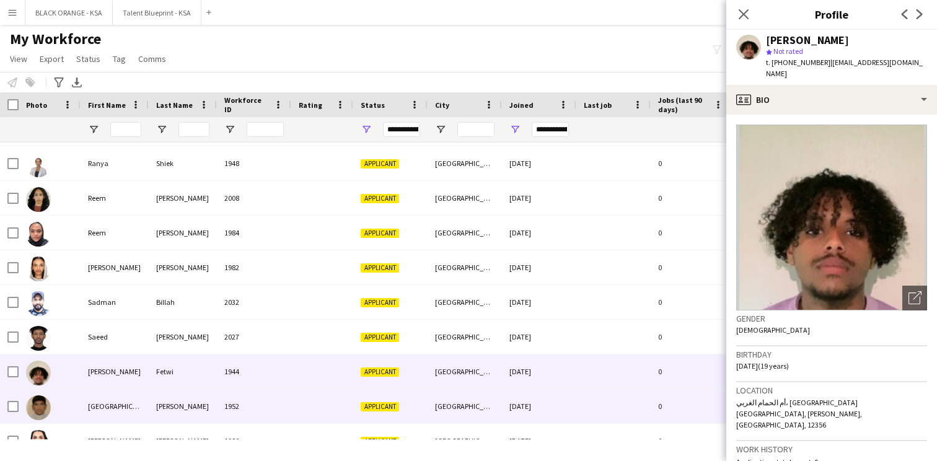
scroll to position [0, 0]
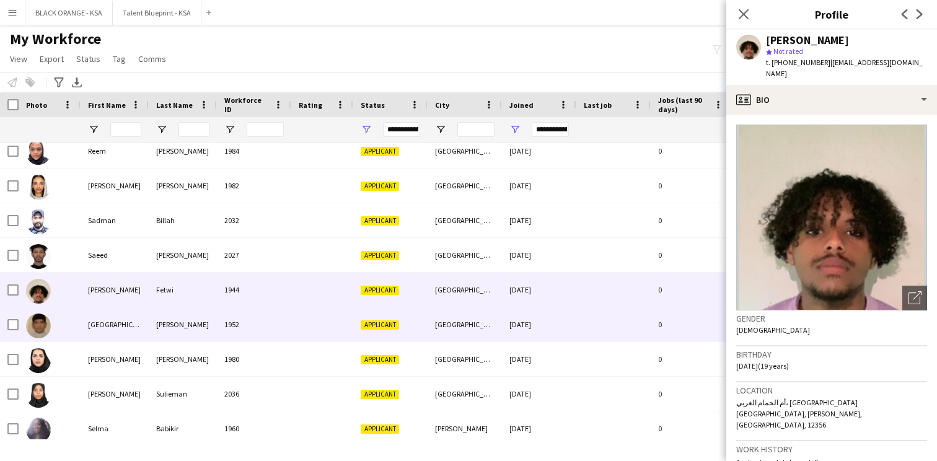
click at [276, 320] on div "1952" at bounding box center [254, 324] width 74 height 34
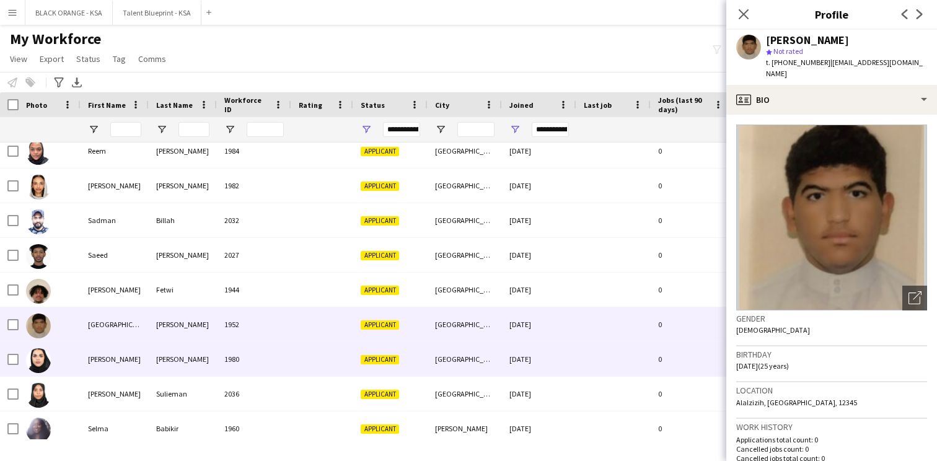
click at [269, 357] on div "1980" at bounding box center [254, 359] width 74 height 34
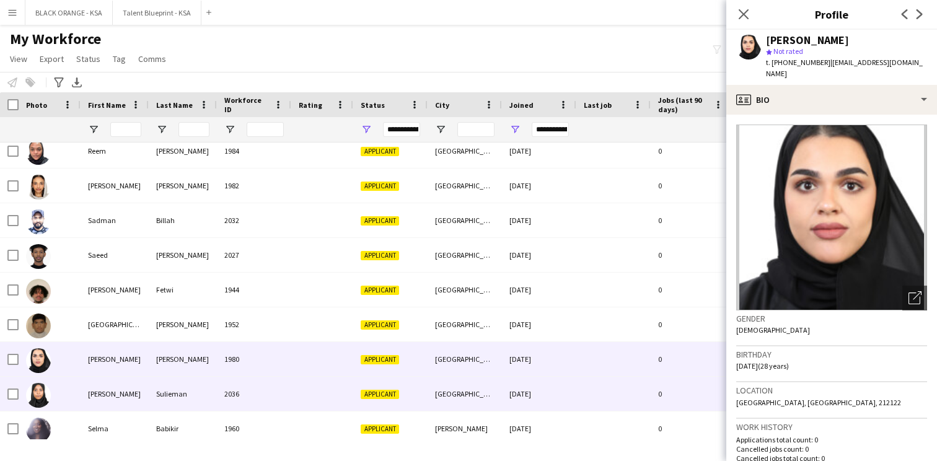
click at [273, 389] on div "2036" at bounding box center [254, 394] width 74 height 34
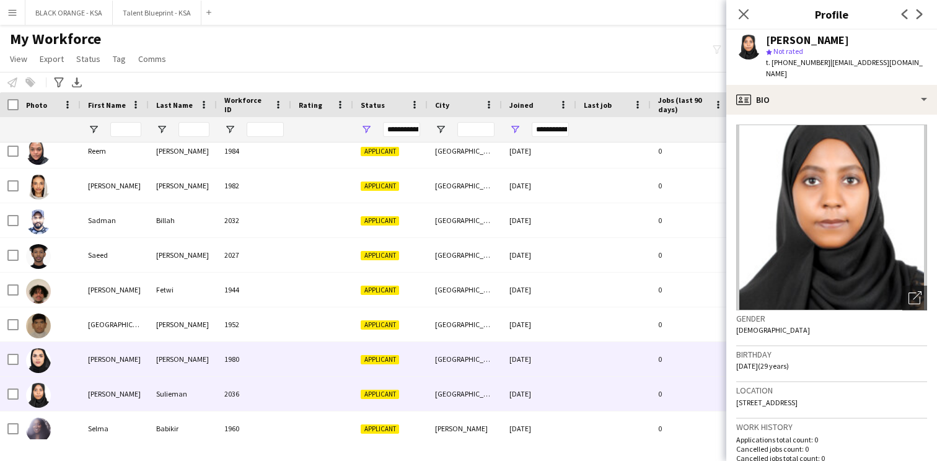
click at [284, 361] on div "1980" at bounding box center [254, 359] width 74 height 34
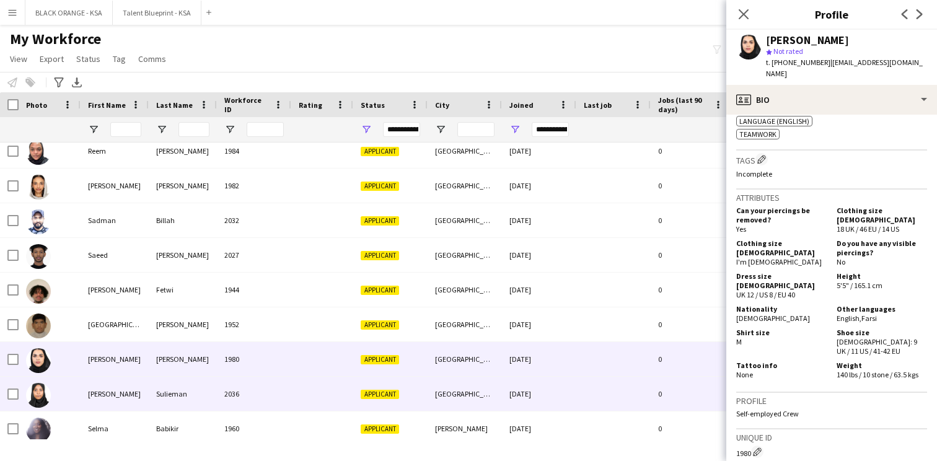
click at [249, 399] on div "2036" at bounding box center [254, 394] width 74 height 34
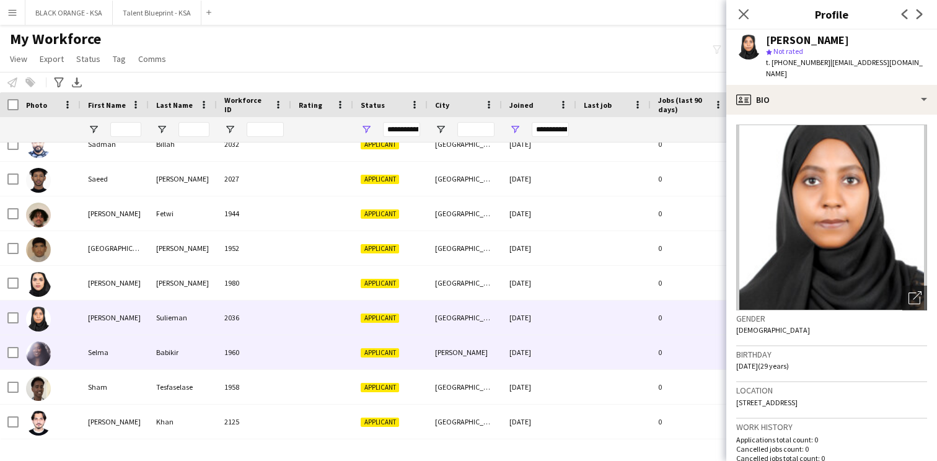
click at [255, 361] on div "1960" at bounding box center [254, 352] width 74 height 34
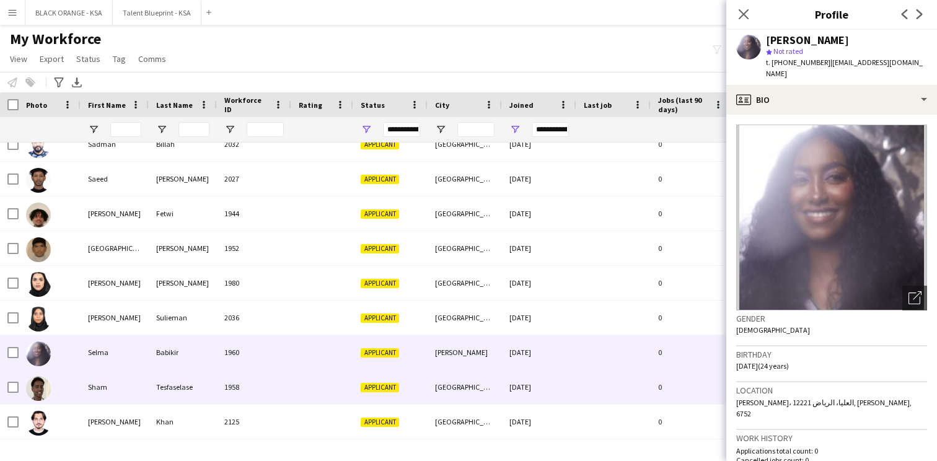
click at [254, 381] on div "1958" at bounding box center [254, 387] width 74 height 34
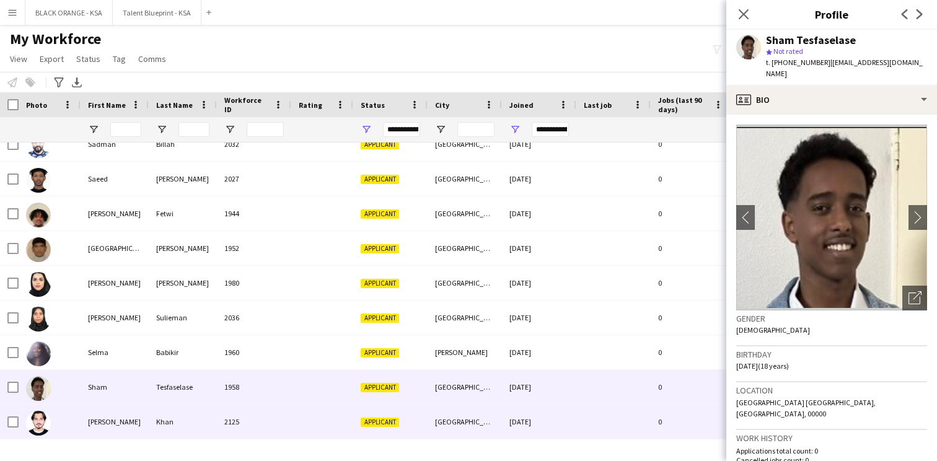
click at [253, 410] on div "2125" at bounding box center [254, 422] width 74 height 34
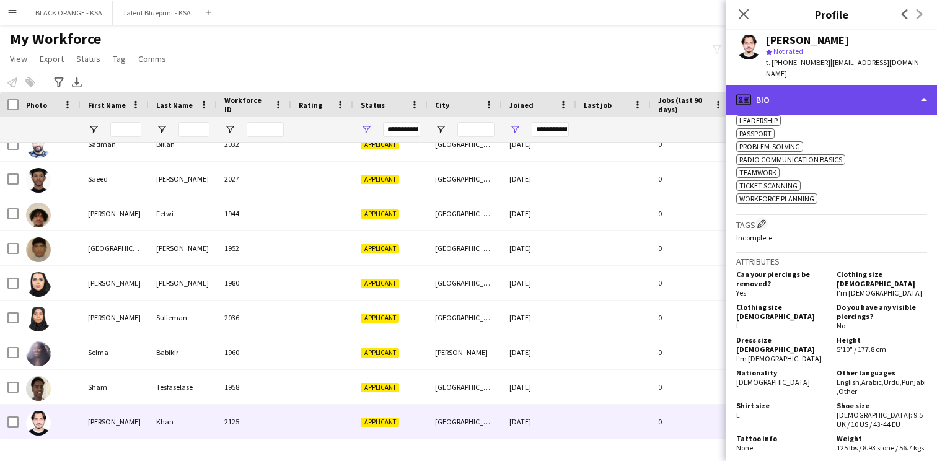
click at [844, 95] on div "profile Bio" at bounding box center [831, 100] width 211 height 30
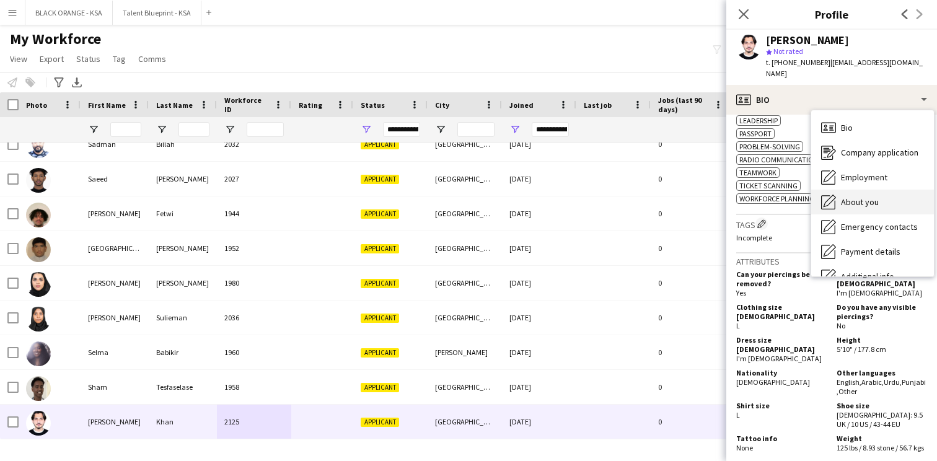
click at [851, 196] on span "About you" at bounding box center [860, 201] width 38 height 11
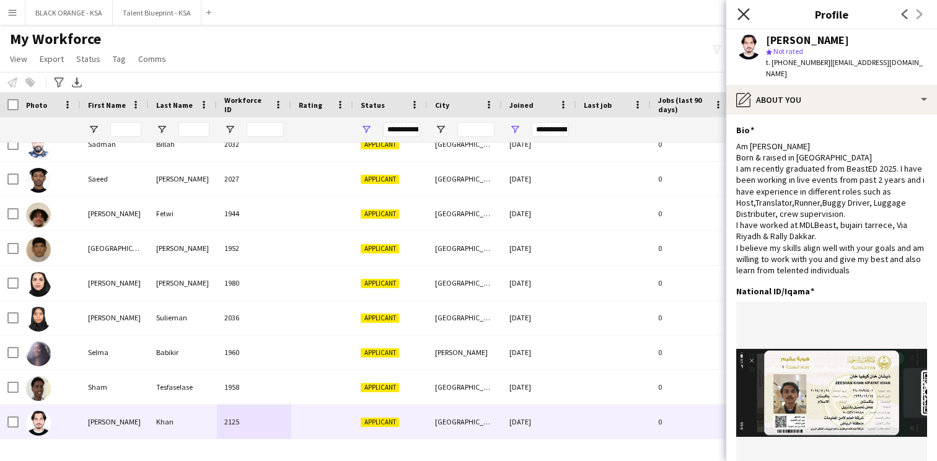
click at [739, 15] on icon "Close pop-in" at bounding box center [743, 14] width 12 height 12
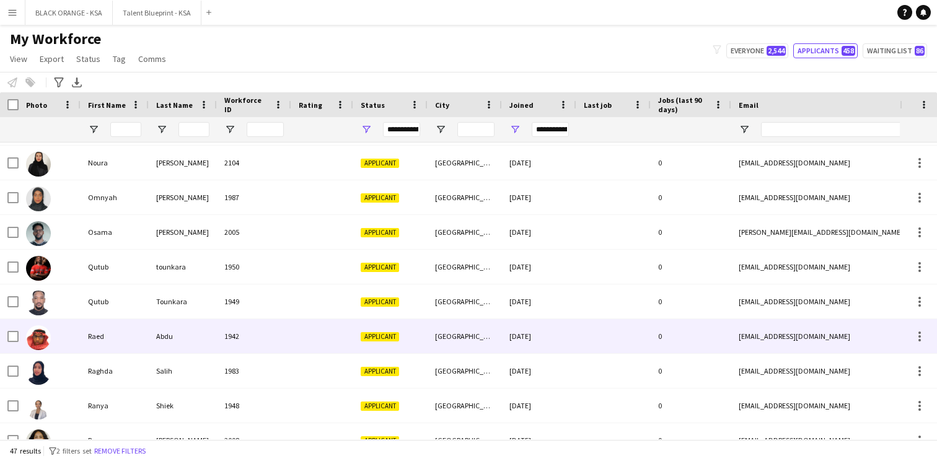
scroll to position [918, 0]
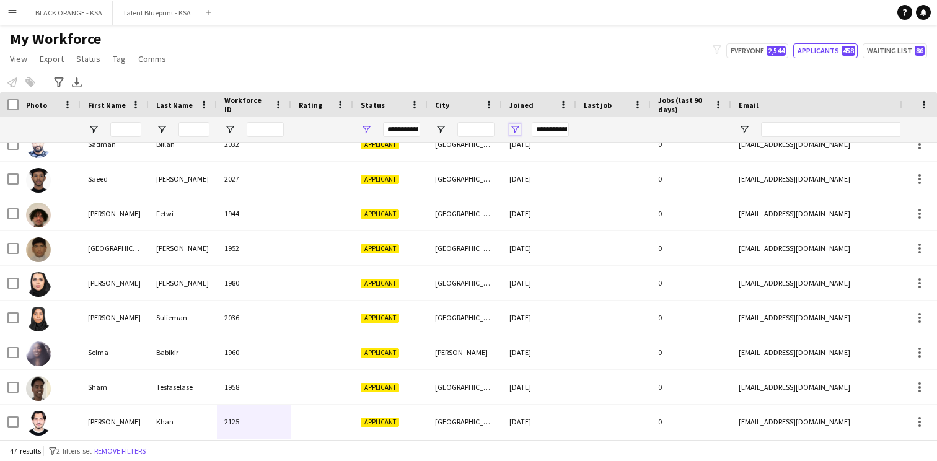
click at [518, 129] on span "Open Filter Menu" at bounding box center [514, 129] width 11 height 11
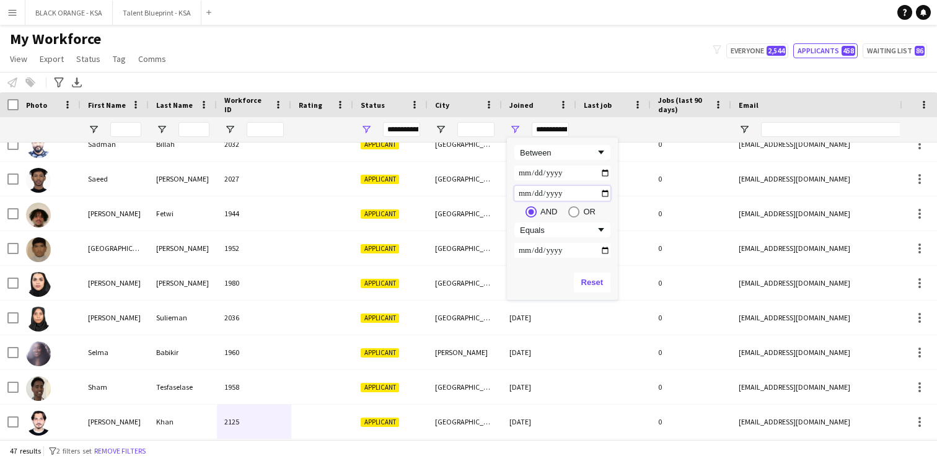
click at [605, 192] on input "**********" at bounding box center [562, 193] width 96 height 15
click at [611, 185] on div "**********" at bounding box center [562, 202] width 111 height 128
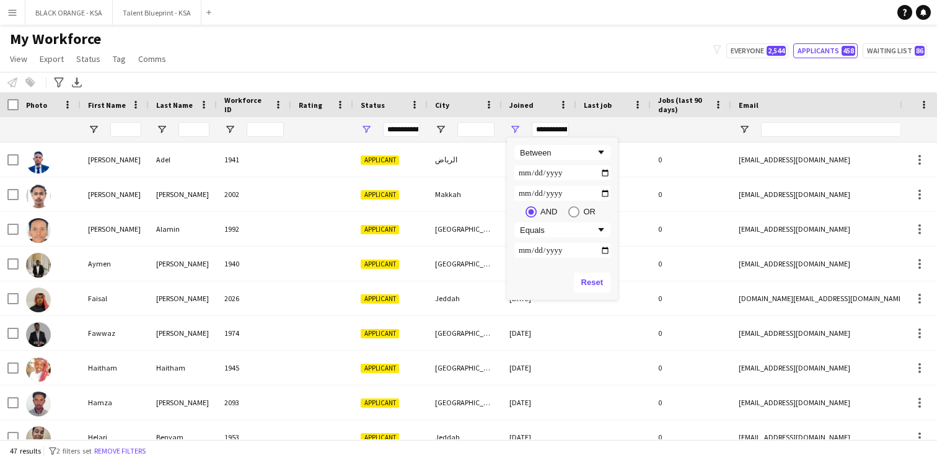
click at [304, 74] on div "Notify workforce Add to tag Select at least one crew to tag him or her. Advance…" at bounding box center [468, 82] width 937 height 20
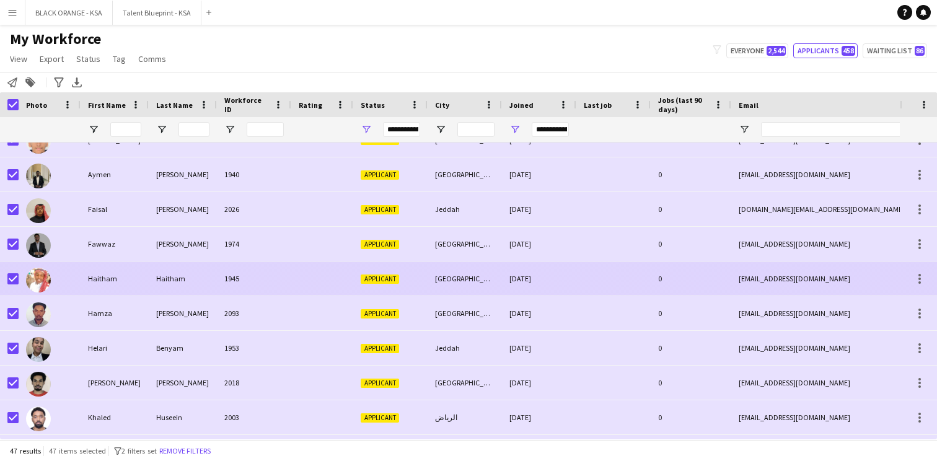
click at [135, 276] on div "Haitham" at bounding box center [115, 279] width 68 height 34
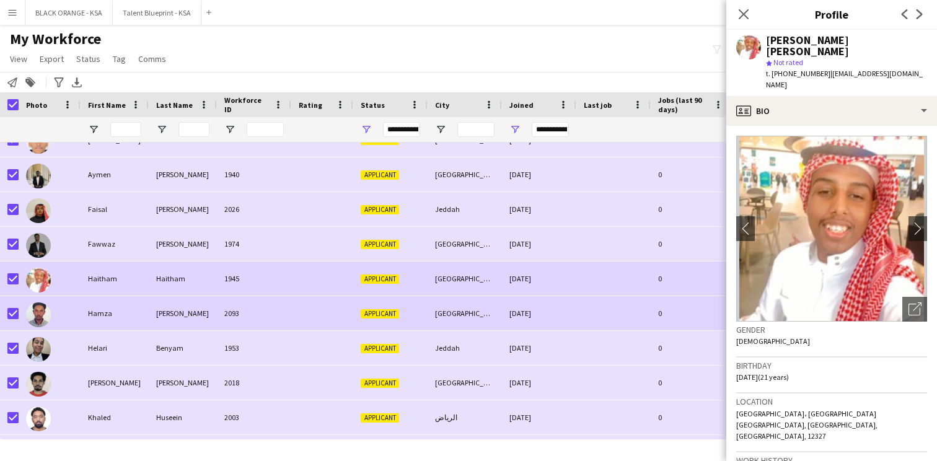
click at [133, 310] on div "Hamza" at bounding box center [115, 313] width 68 height 34
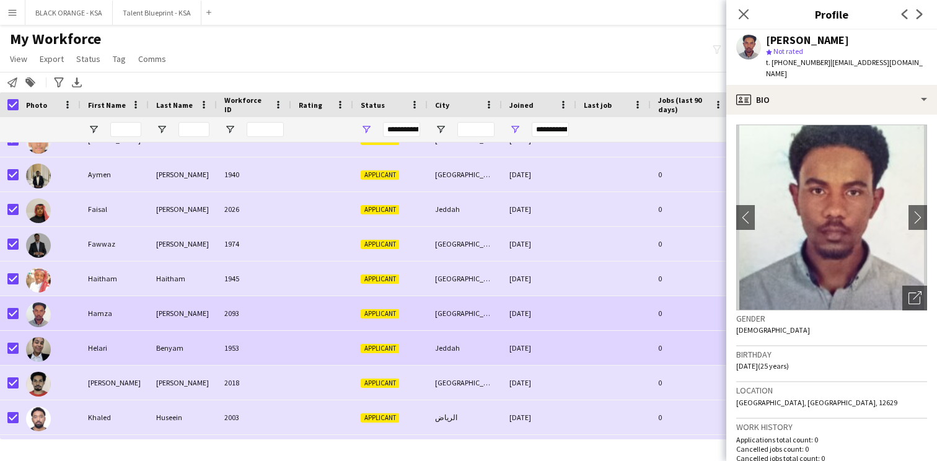
click at [126, 342] on div "Helari" at bounding box center [115, 348] width 68 height 34
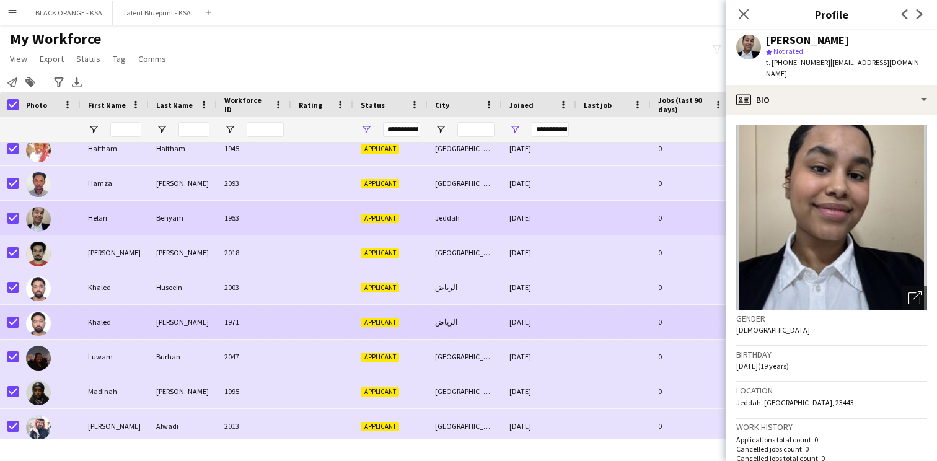
click at [134, 323] on div "Khaled" at bounding box center [115, 322] width 68 height 34
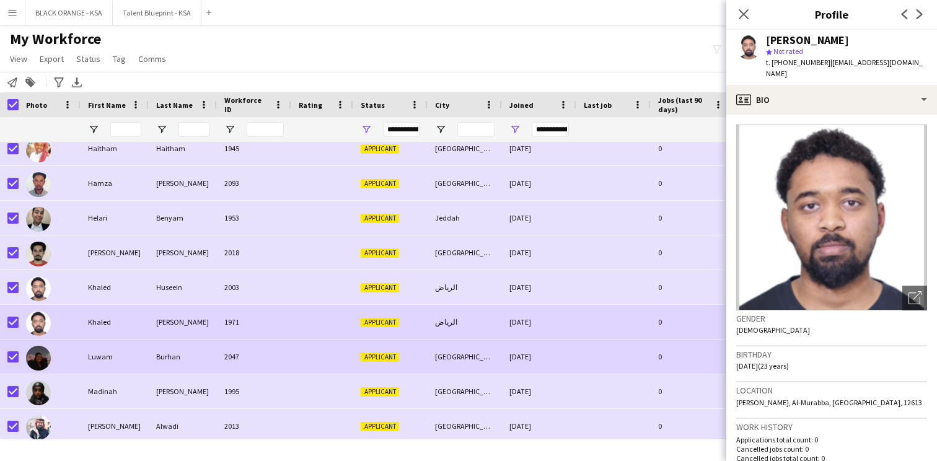
click at [126, 355] on div "Luwam" at bounding box center [115, 357] width 68 height 34
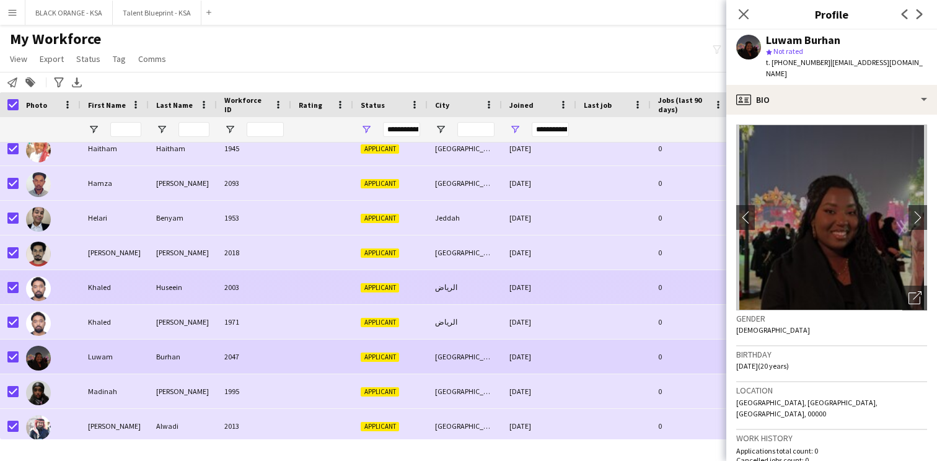
click at [149, 289] on div "Huseein" at bounding box center [183, 287] width 68 height 34
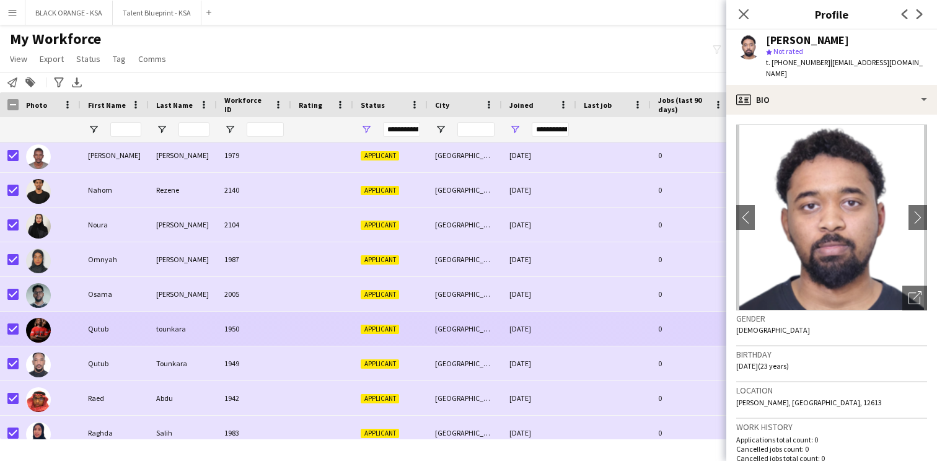
click at [265, 336] on div "1950" at bounding box center [254, 329] width 74 height 34
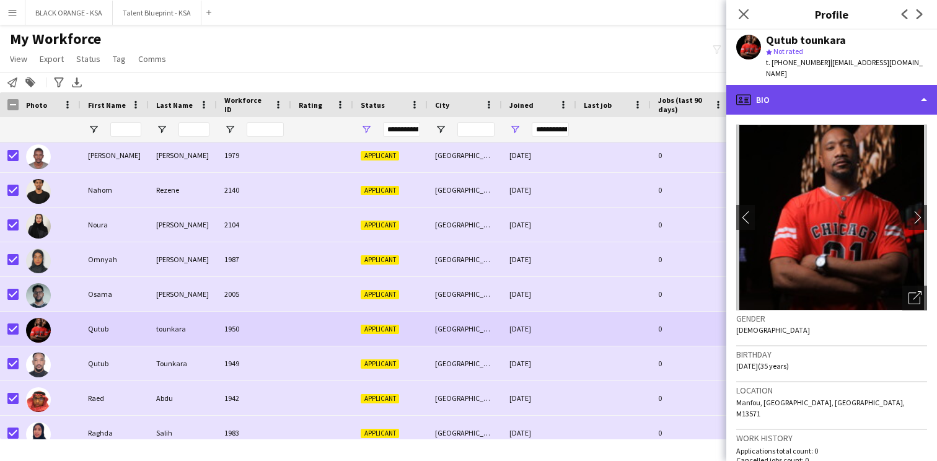
click at [801, 97] on div "profile Bio" at bounding box center [831, 100] width 211 height 30
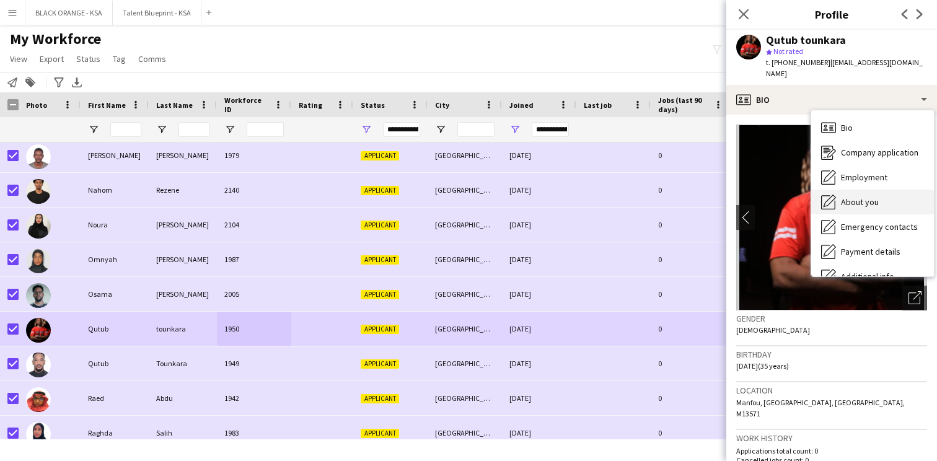
click at [838, 190] on div "About you About you" at bounding box center [872, 202] width 123 height 25
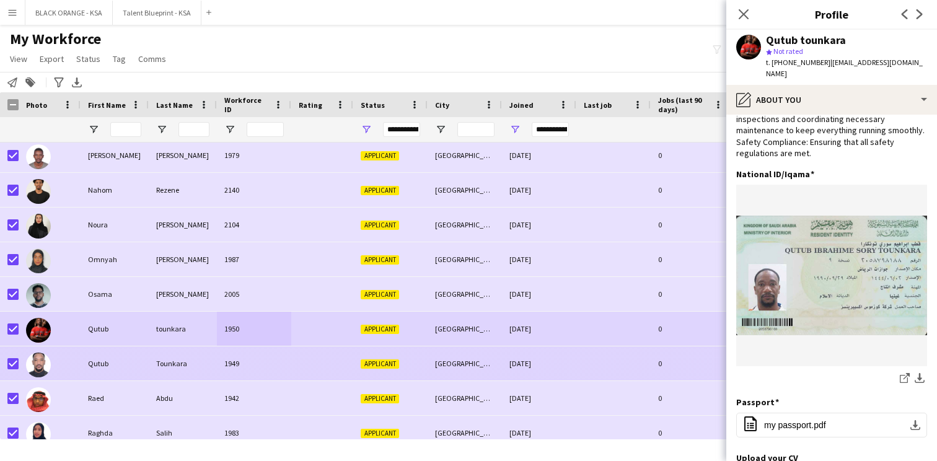
click at [406, 358] on div "Applicant" at bounding box center [390, 363] width 74 height 34
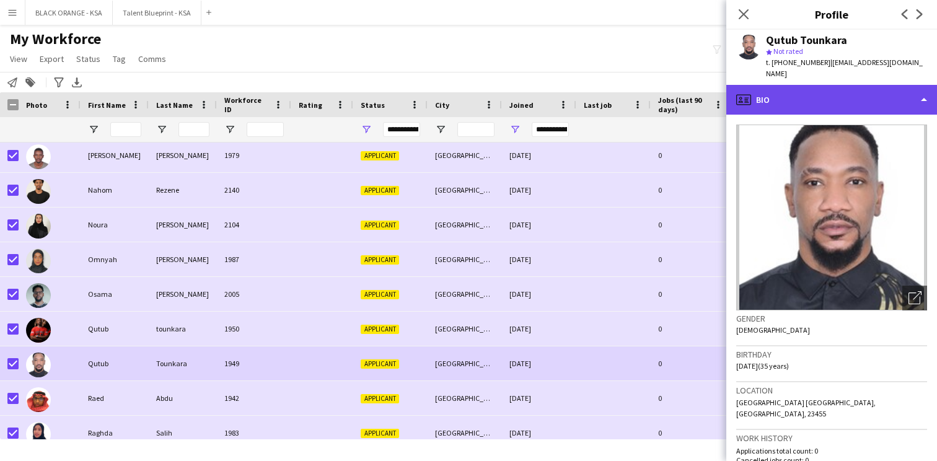
click at [765, 100] on div "profile Bio" at bounding box center [831, 100] width 211 height 30
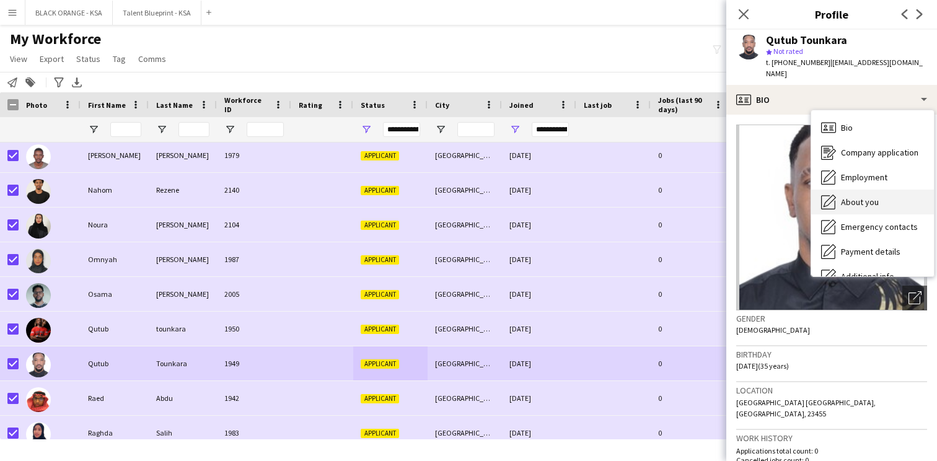
click at [828, 198] on div "About you About you" at bounding box center [872, 202] width 123 height 25
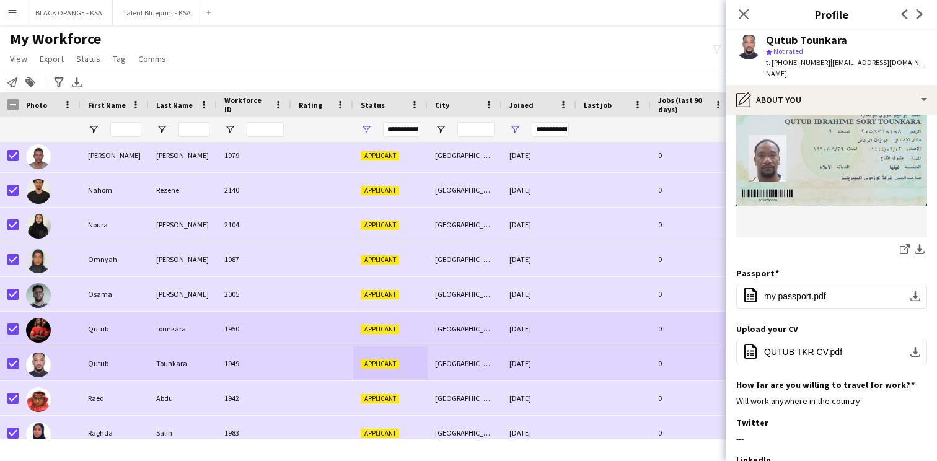
click at [409, 333] on div "Applicant" at bounding box center [390, 329] width 74 height 34
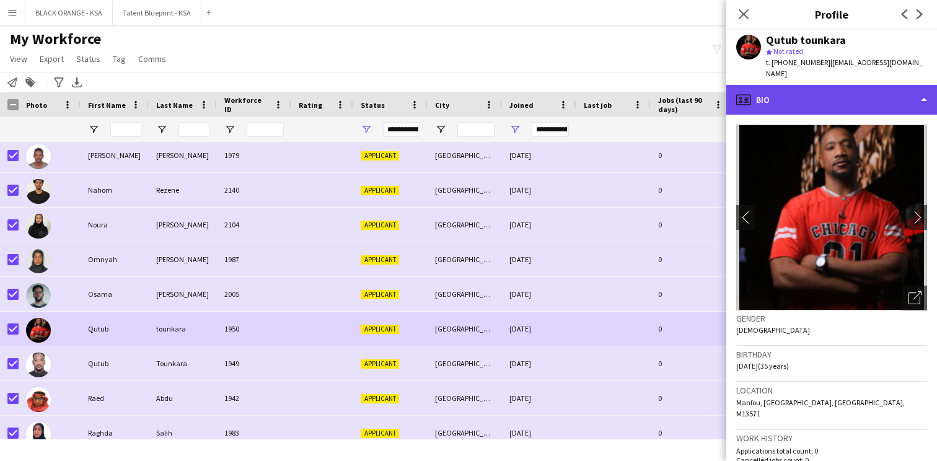
click at [796, 85] on div "profile Bio" at bounding box center [831, 100] width 211 height 30
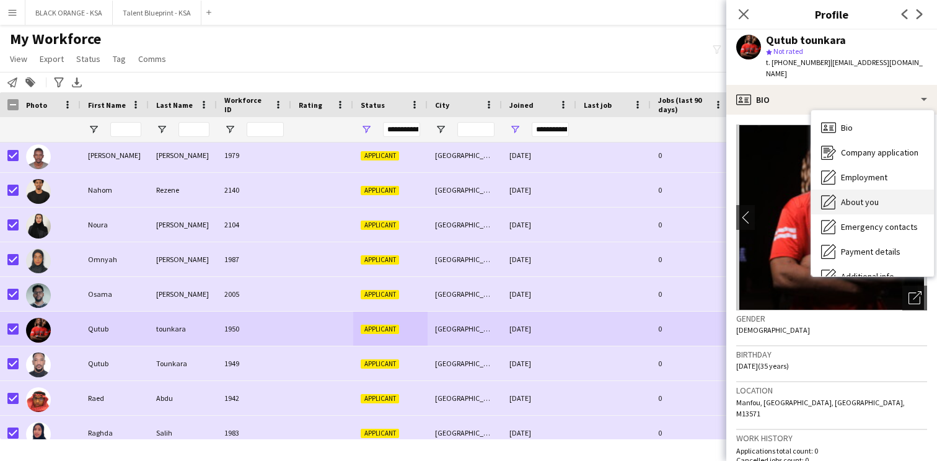
click at [832, 195] on icon "About you" at bounding box center [828, 202] width 15 height 15
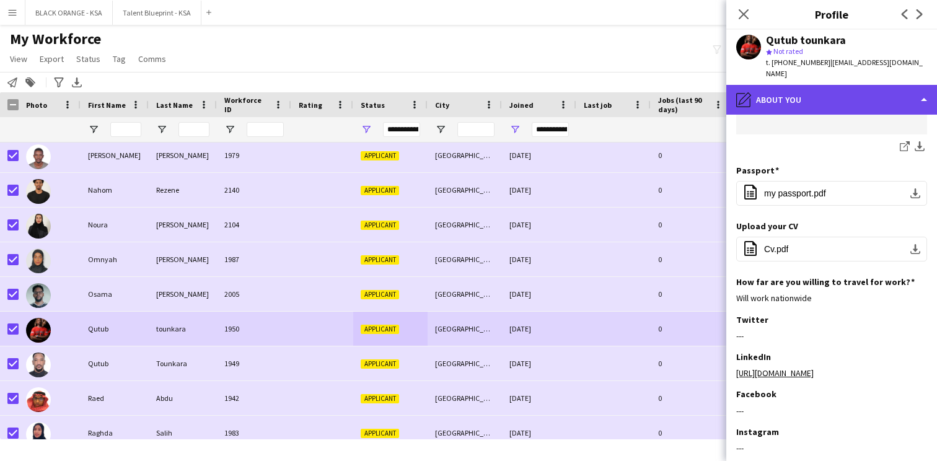
click at [809, 90] on div "pencil4 About you" at bounding box center [831, 100] width 211 height 30
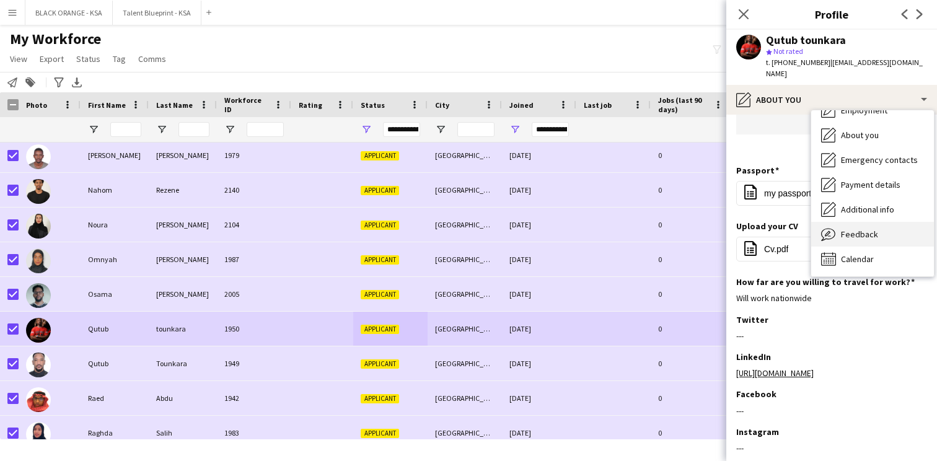
click at [846, 228] on div "Feedback Feedback" at bounding box center [872, 234] width 123 height 25
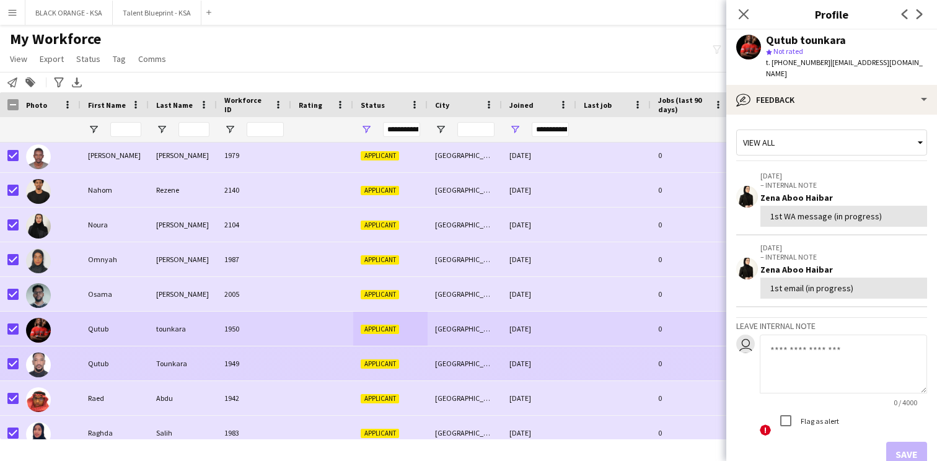
click at [297, 369] on div at bounding box center [322, 363] width 62 height 34
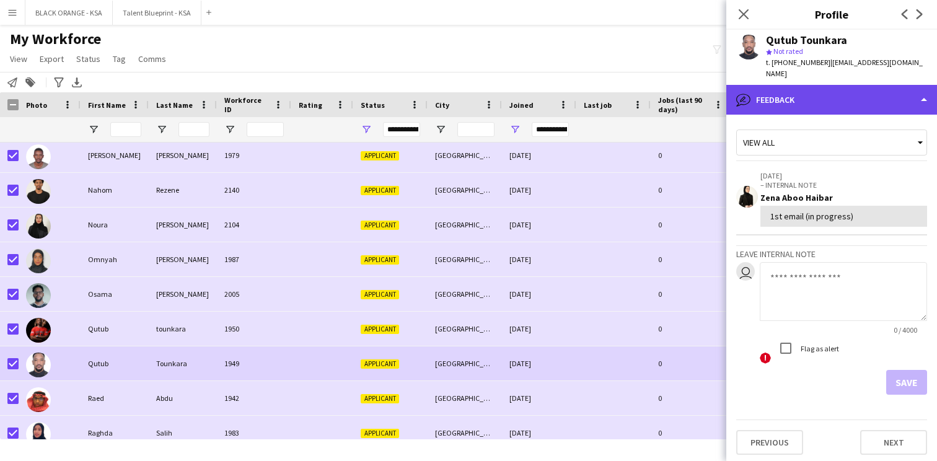
click at [816, 86] on div "bubble-pencil Feedback" at bounding box center [831, 100] width 211 height 30
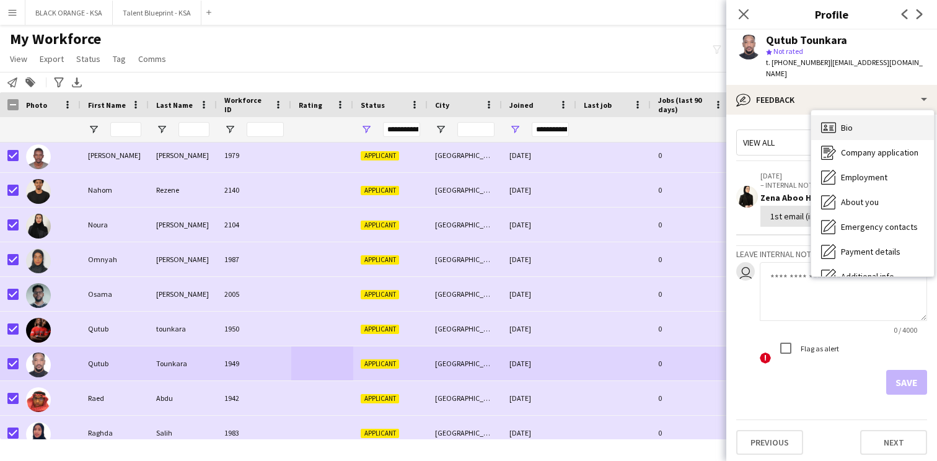
click at [829, 122] on icon at bounding box center [828, 127] width 15 height 11
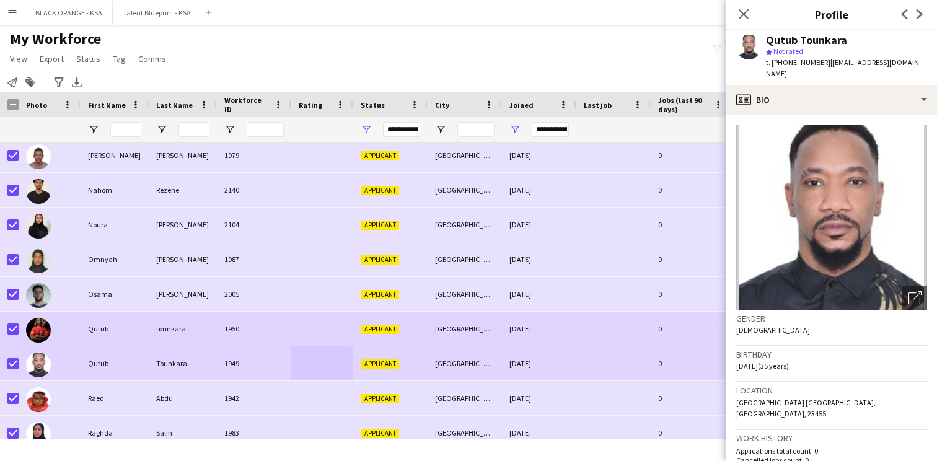
click at [320, 332] on div at bounding box center [322, 329] width 62 height 34
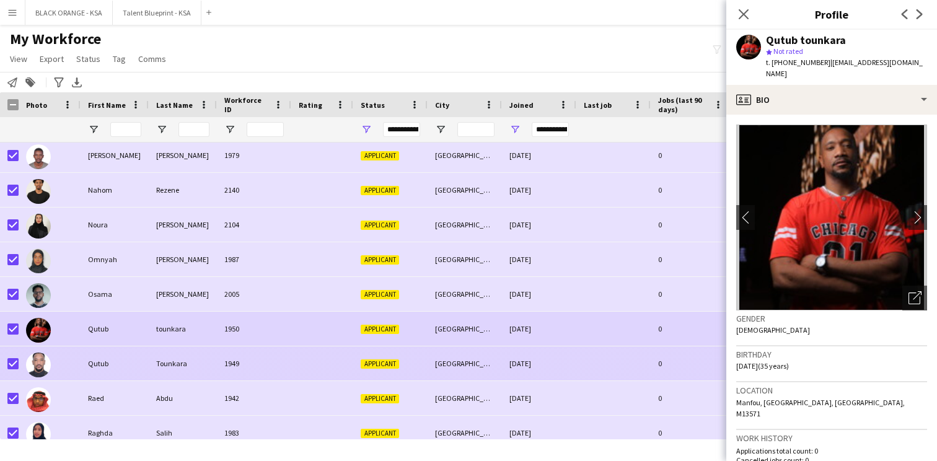
click at [304, 353] on div at bounding box center [322, 363] width 62 height 34
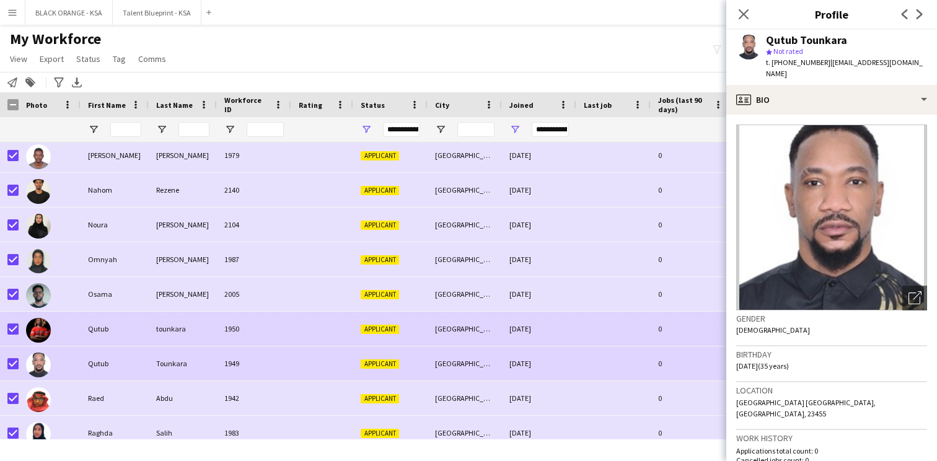
click at [306, 327] on div at bounding box center [322, 329] width 62 height 34
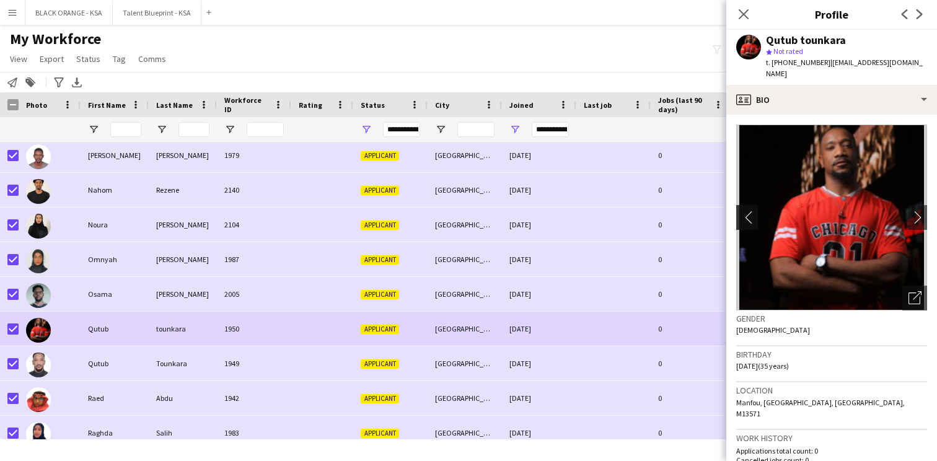
click at [750, 211] on app-icon "chevron-left" at bounding box center [745, 217] width 19 height 13
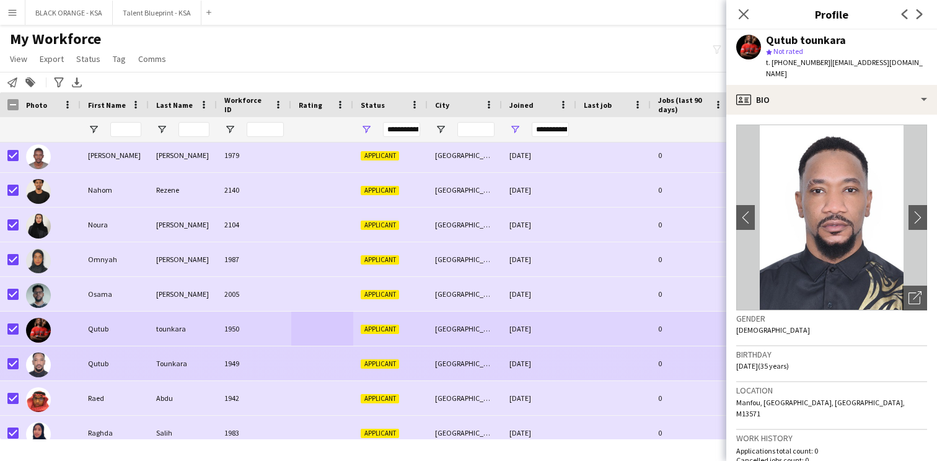
click at [317, 361] on div at bounding box center [322, 363] width 62 height 34
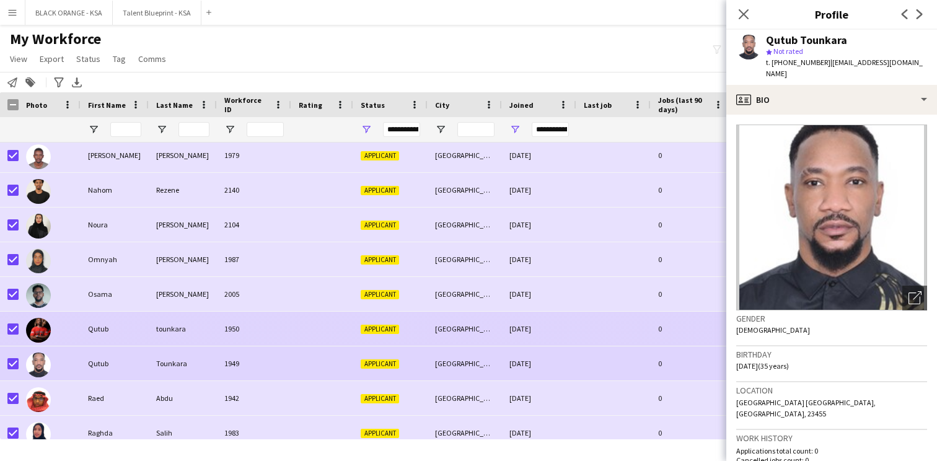
click at [241, 338] on div "1950" at bounding box center [254, 329] width 74 height 34
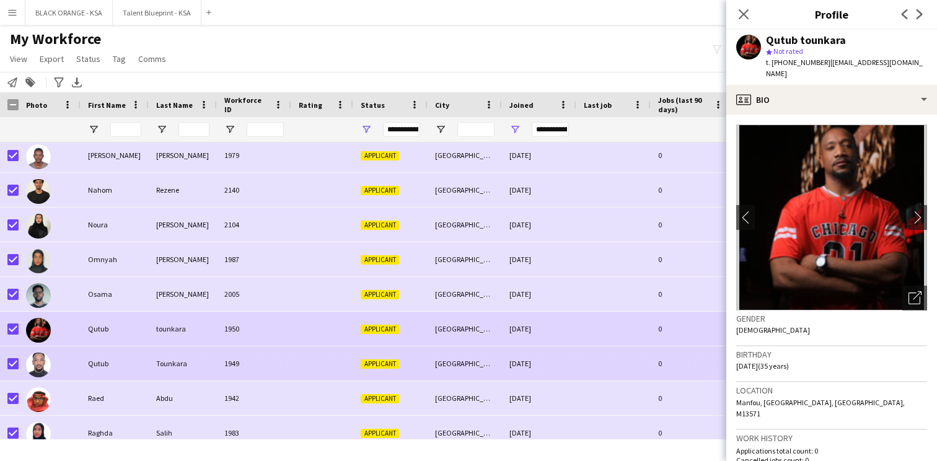
click at [350, 363] on div at bounding box center [322, 363] width 62 height 34
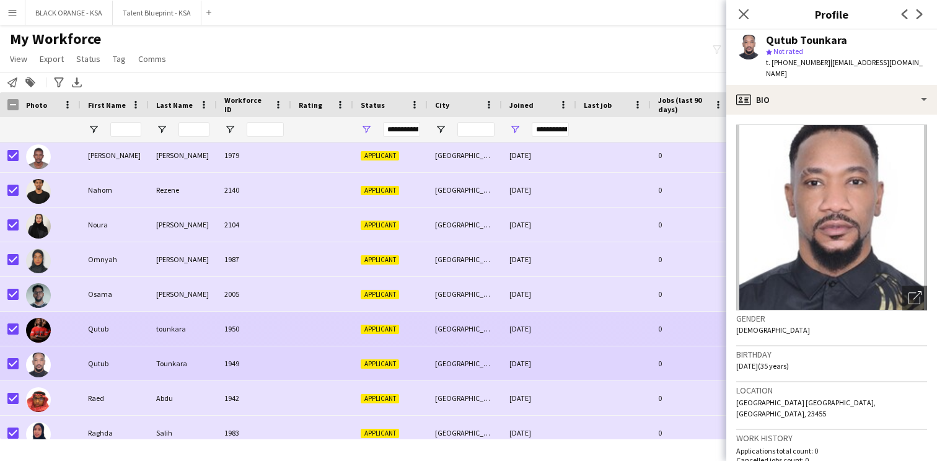
click at [335, 335] on div at bounding box center [322, 329] width 62 height 34
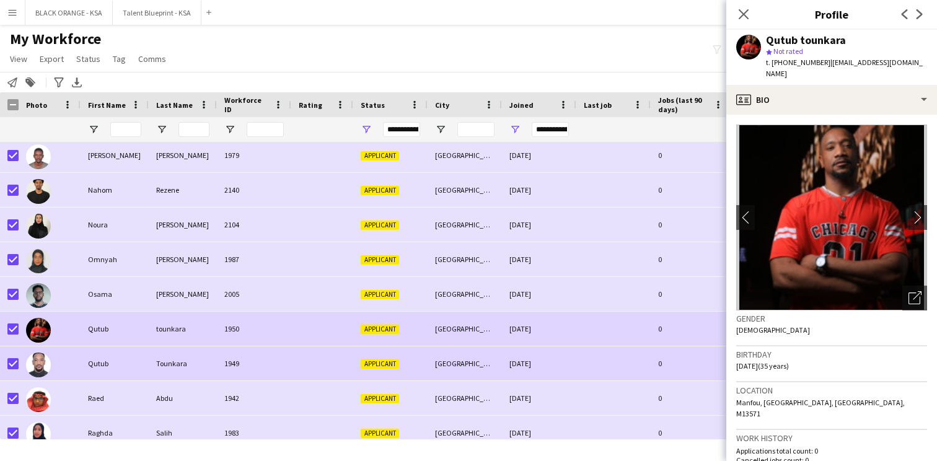
click at [323, 355] on div at bounding box center [322, 363] width 62 height 34
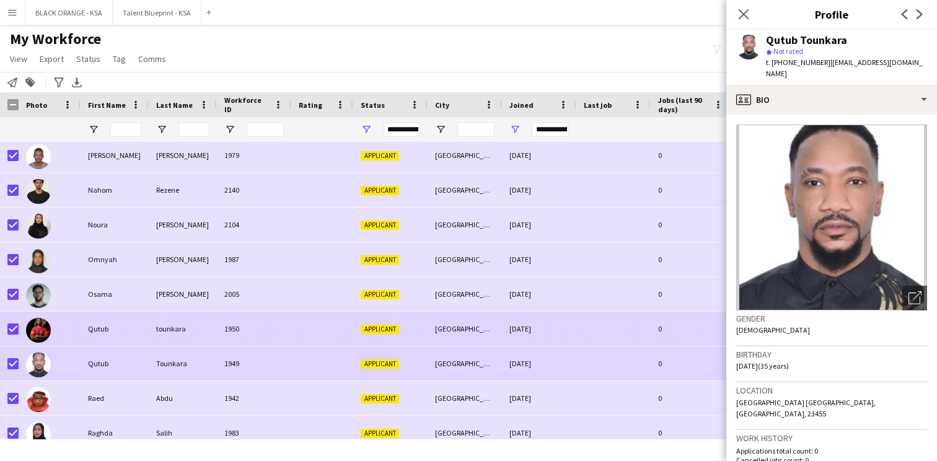
click at [320, 340] on div at bounding box center [322, 329] width 62 height 34
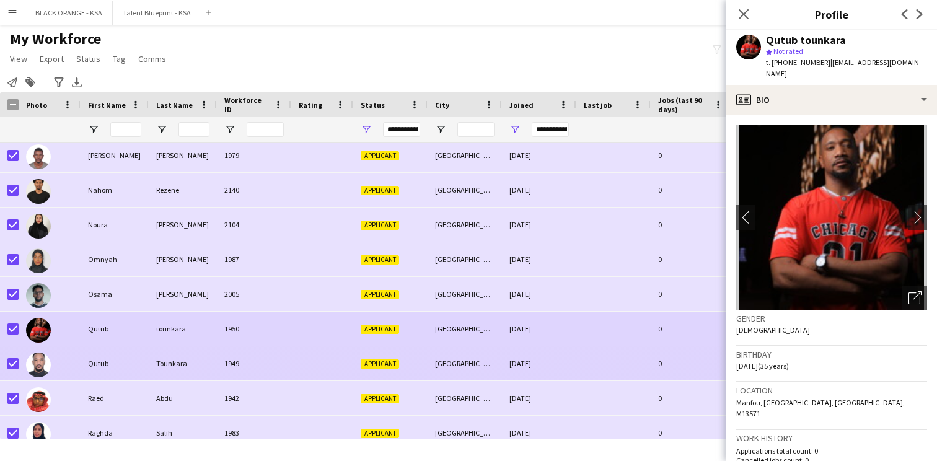
click at [255, 356] on div "1949" at bounding box center [254, 363] width 74 height 34
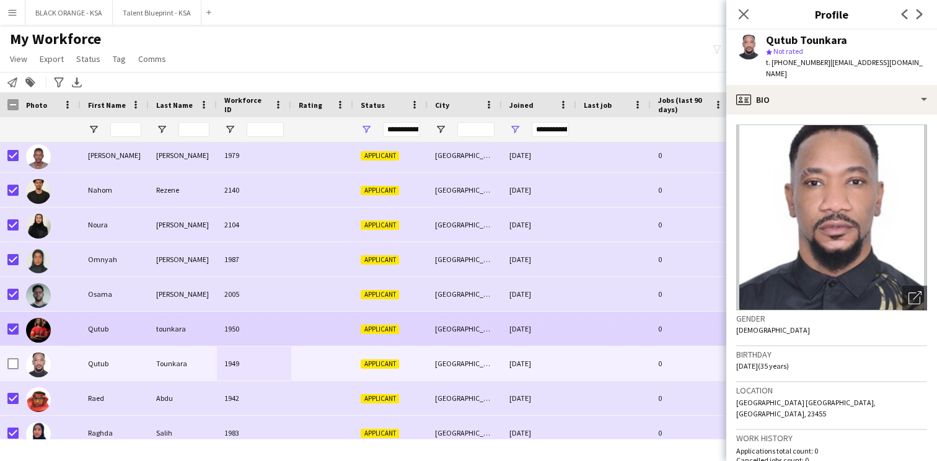
click at [328, 337] on div at bounding box center [322, 329] width 62 height 34
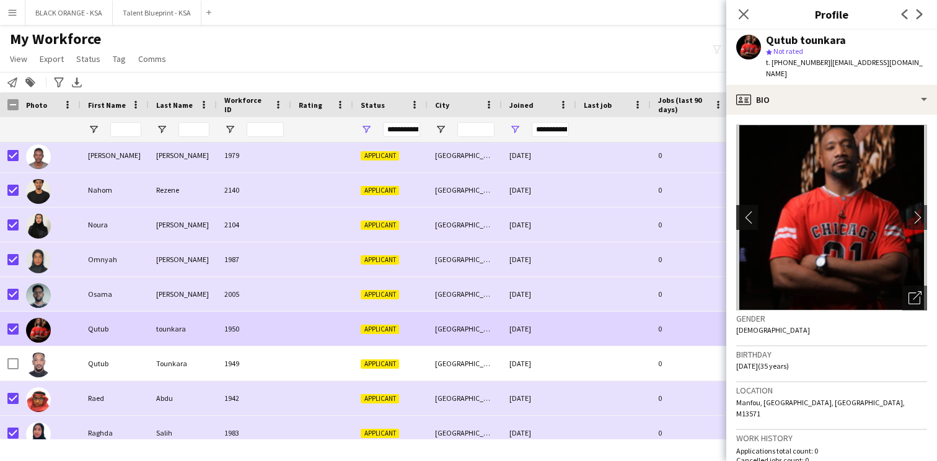
click at [741, 211] on app-icon "chevron-left" at bounding box center [745, 217] width 19 height 13
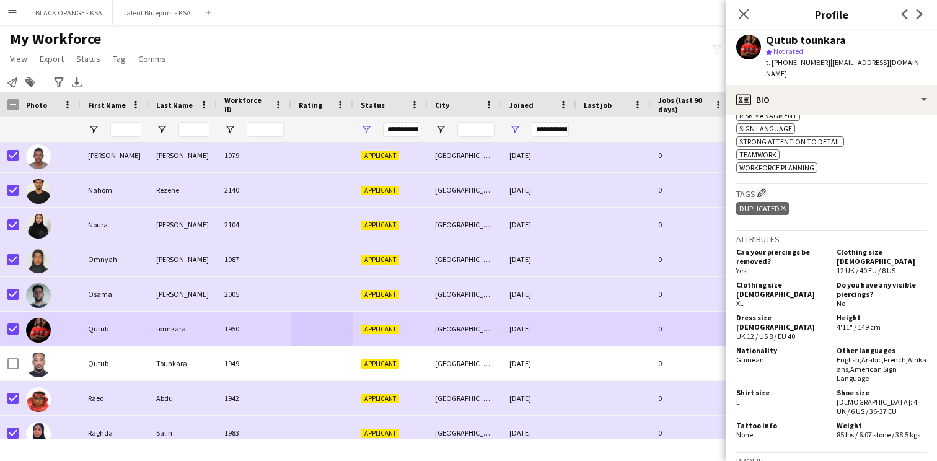
scroll to position [588, 0]
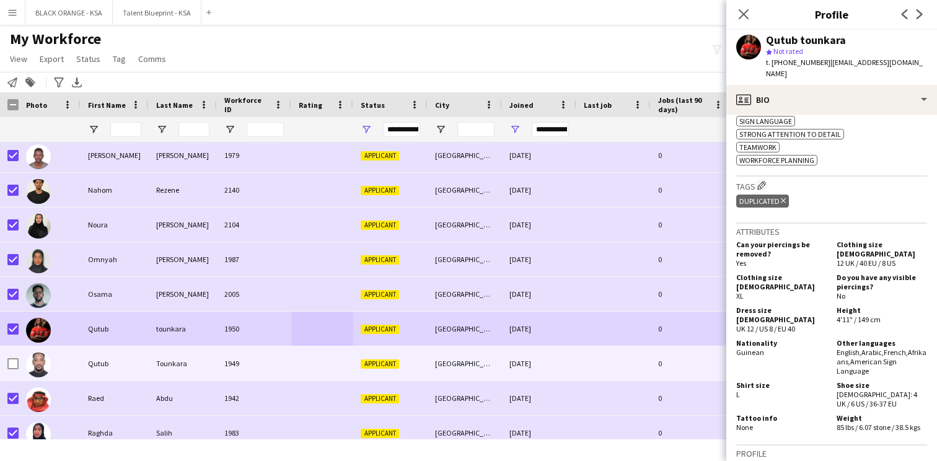
click at [405, 363] on div "Applicant" at bounding box center [390, 363] width 74 height 34
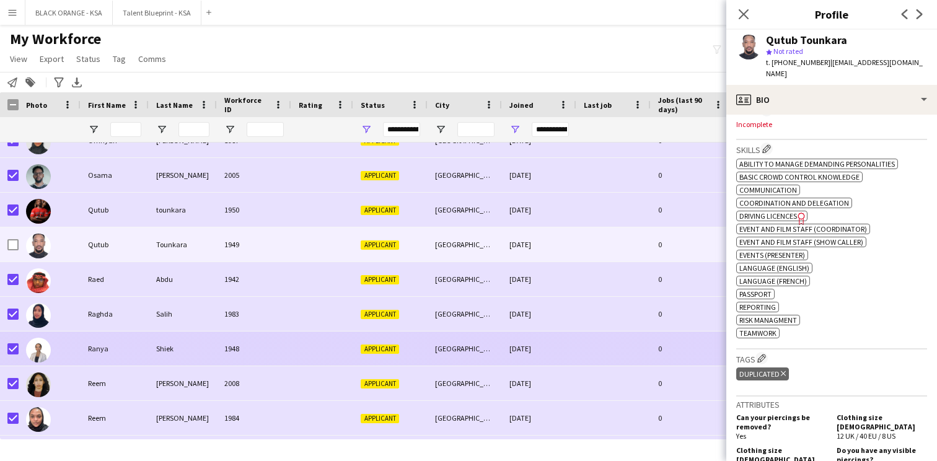
scroll to position [998, 0]
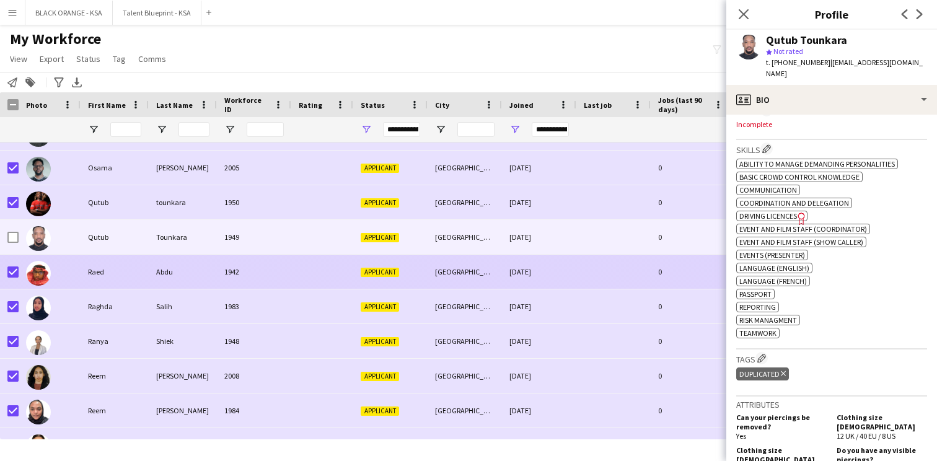
click at [364, 278] on div "Applicant" at bounding box center [390, 272] width 74 height 34
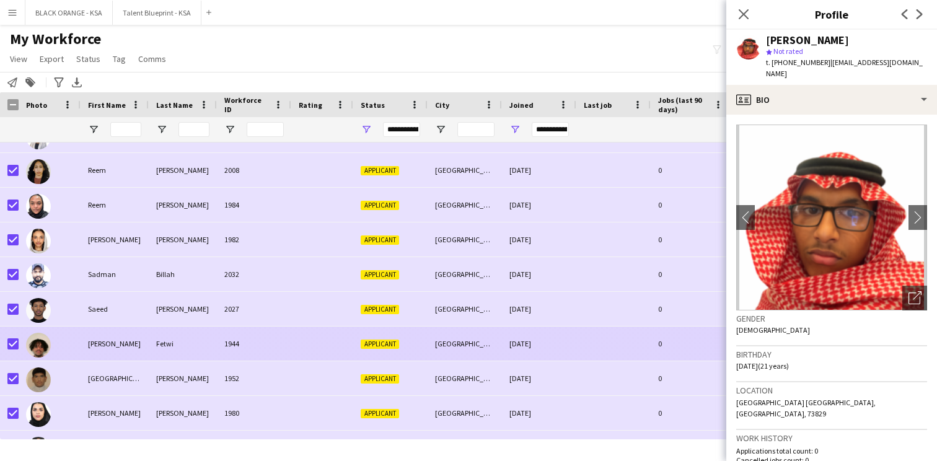
scroll to position [1174, 0]
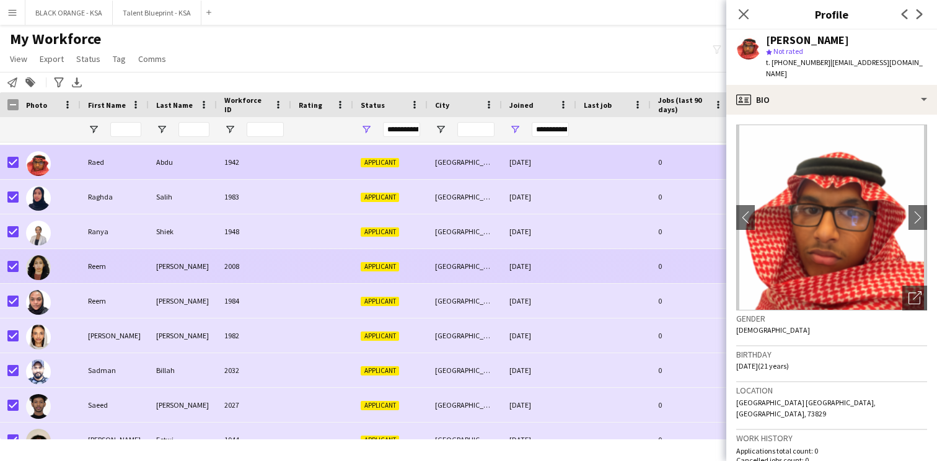
click at [247, 270] on div "2008" at bounding box center [254, 266] width 74 height 34
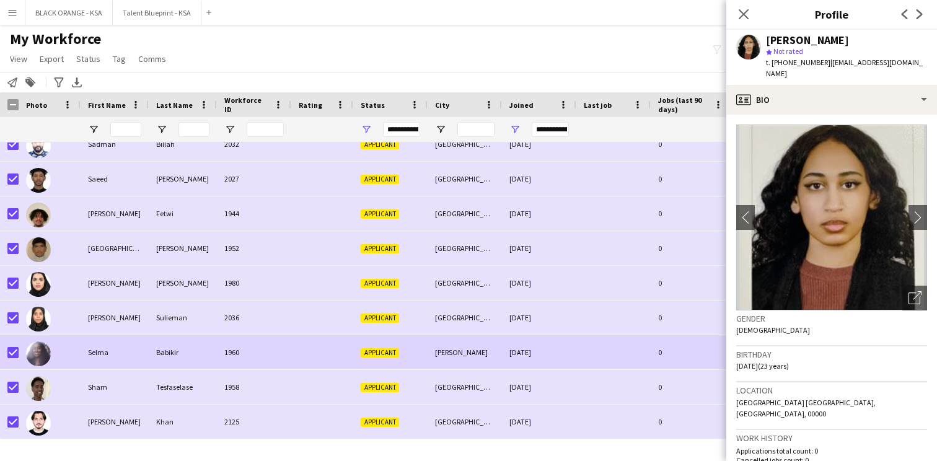
click at [215, 361] on div "Babikir" at bounding box center [183, 352] width 68 height 34
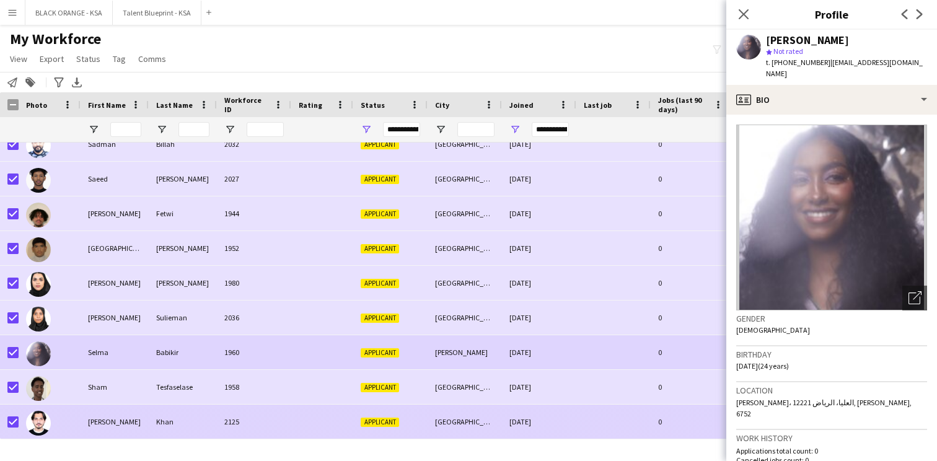
click at [224, 406] on div "2125" at bounding box center [254, 422] width 74 height 34
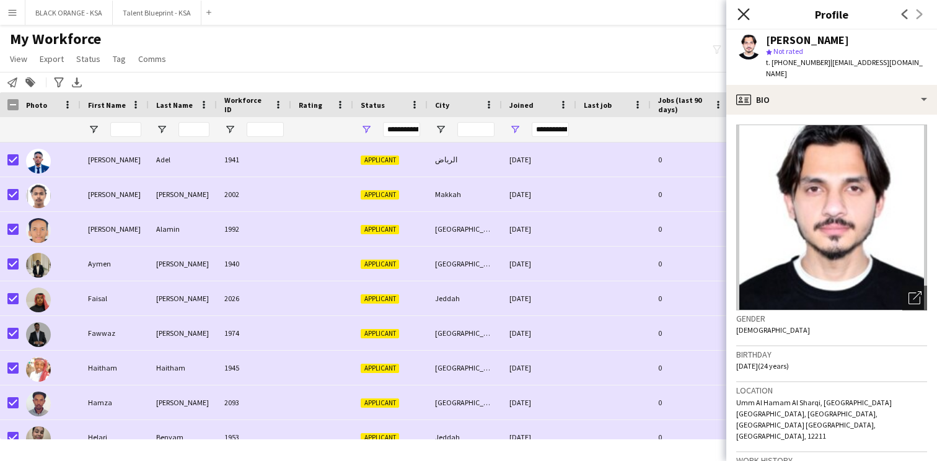
click at [748, 8] on icon "Close pop-in" at bounding box center [743, 14] width 12 height 12
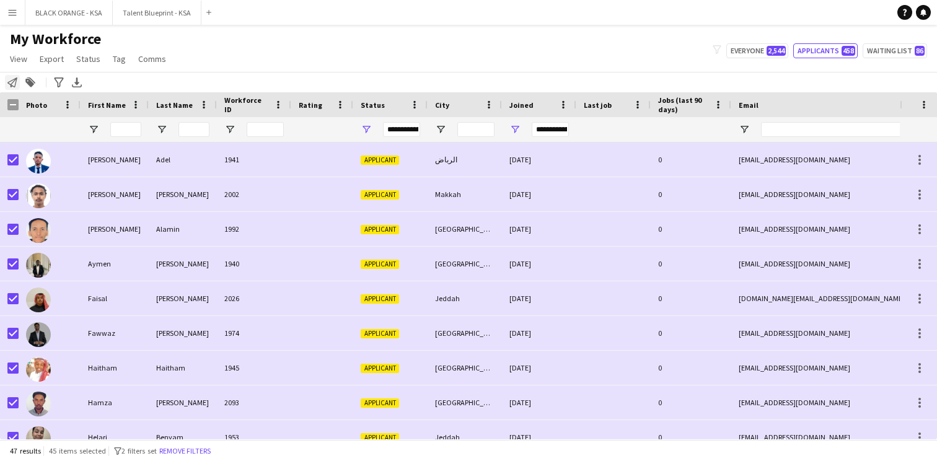
click at [14, 86] on icon at bounding box center [12, 82] width 10 height 10
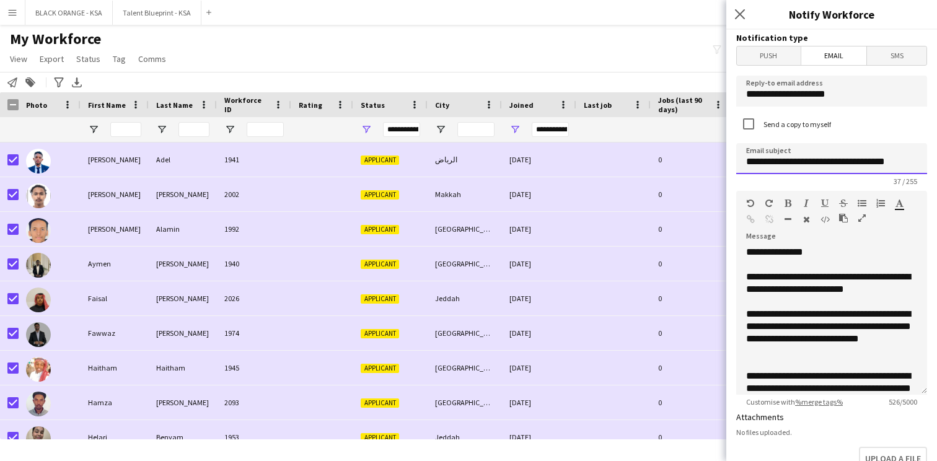
click at [822, 162] on input "**********" at bounding box center [831, 158] width 191 height 31
type input "**********"
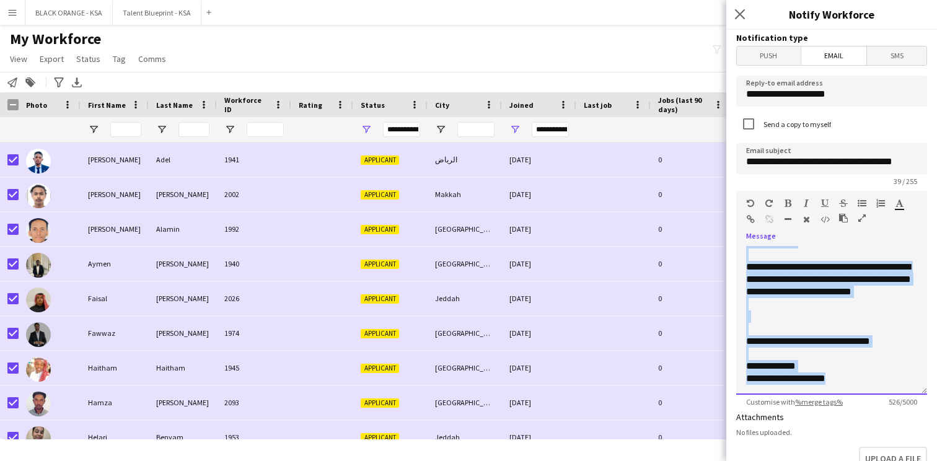
drag, startPoint x: 744, startPoint y: 276, endPoint x: 858, endPoint y: 377, distance: 152.3
click at [858, 377] on div "**********" at bounding box center [831, 320] width 191 height 149
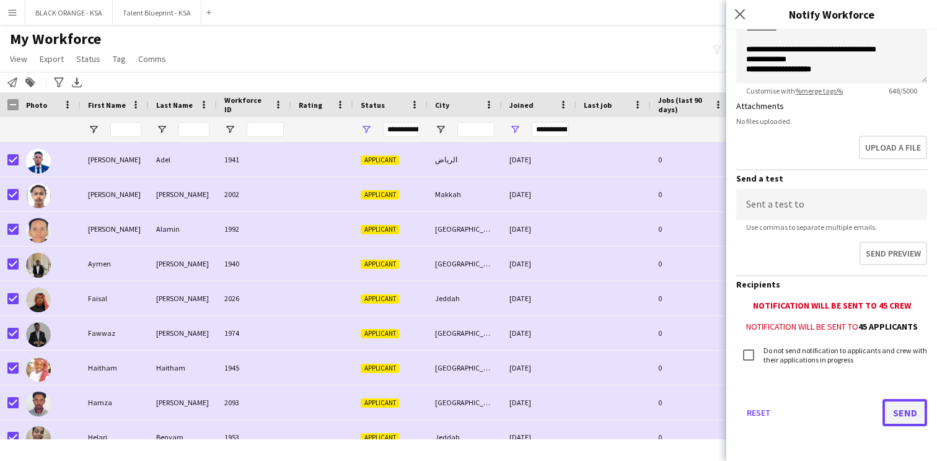
click at [902, 410] on button "Send" at bounding box center [904, 412] width 45 height 27
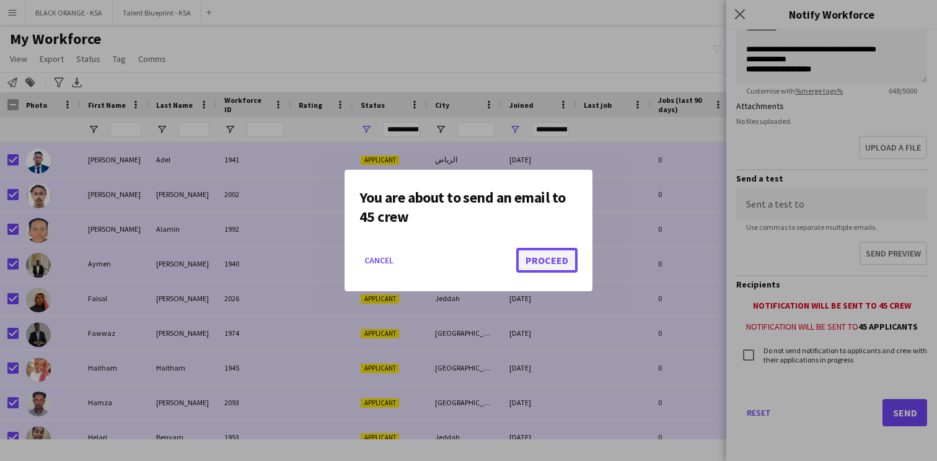
click at [549, 262] on button "Proceed" at bounding box center [546, 260] width 61 height 25
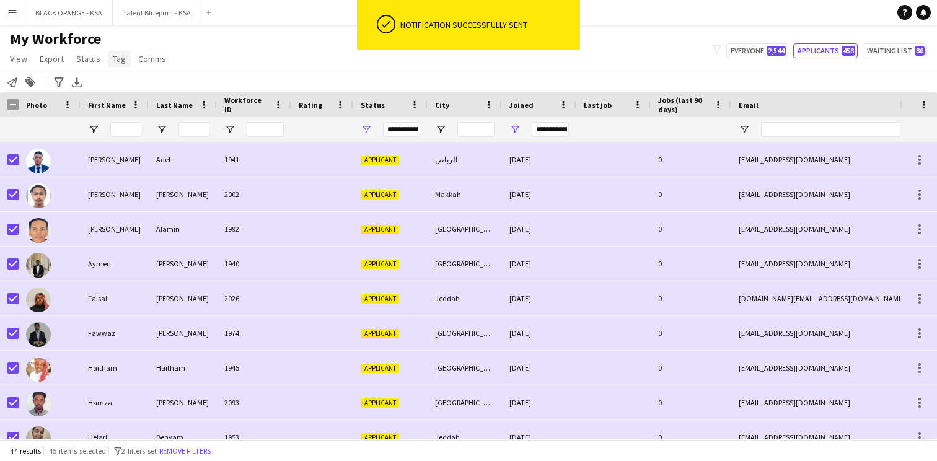
click at [117, 60] on span "Tag" at bounding box center [119, 58] width 13 height 11
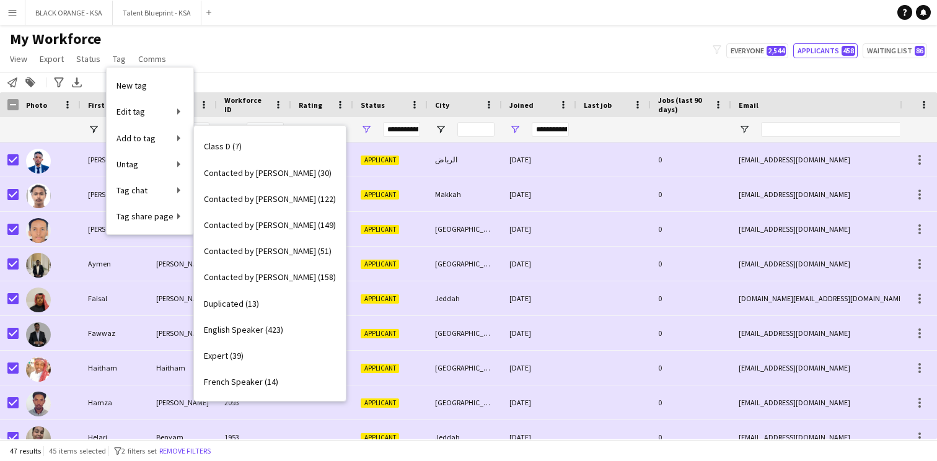
scroll to position [254, 0]
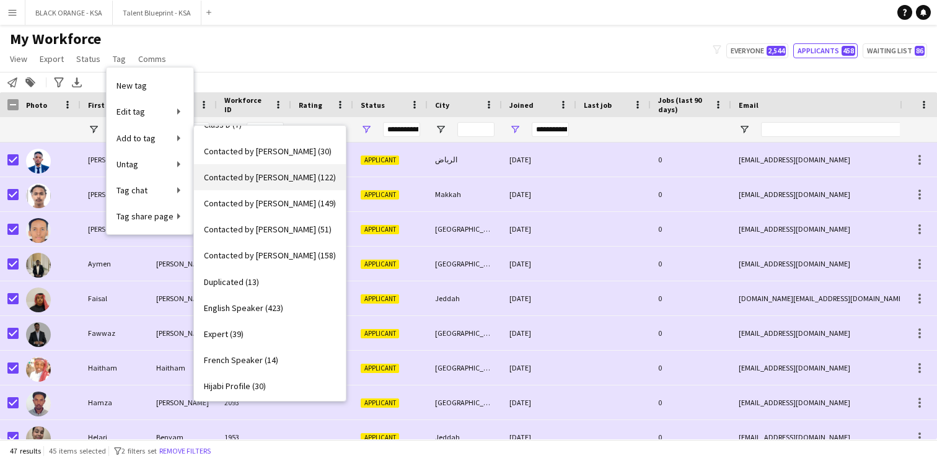
click at [264, 181] on span "Contacted by Khaled (122)" at bounding box center [270, 177] width 132 height 11
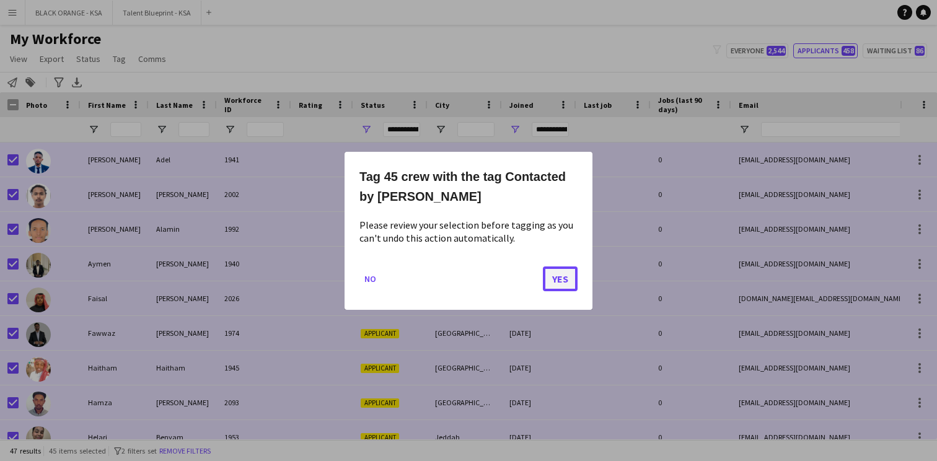
click at [559, 276] on button "Yes" at bounding box center [560, 278] width 35 height 25
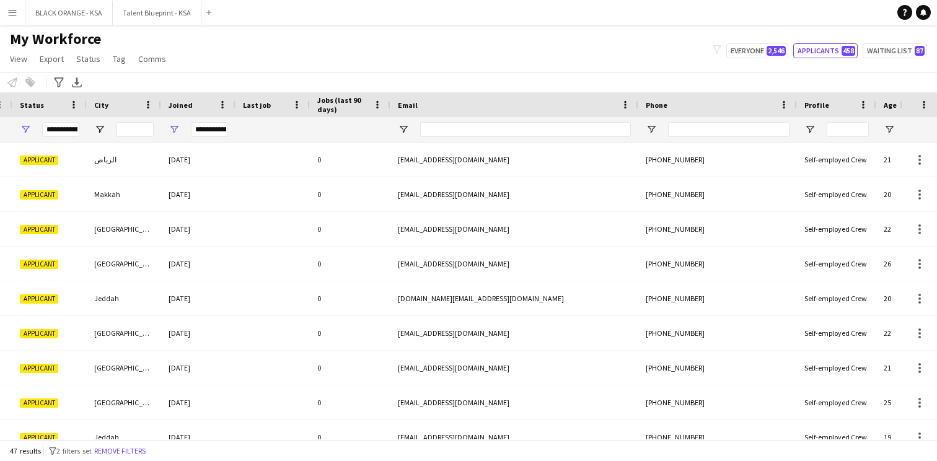
scroll to position [0, 444]
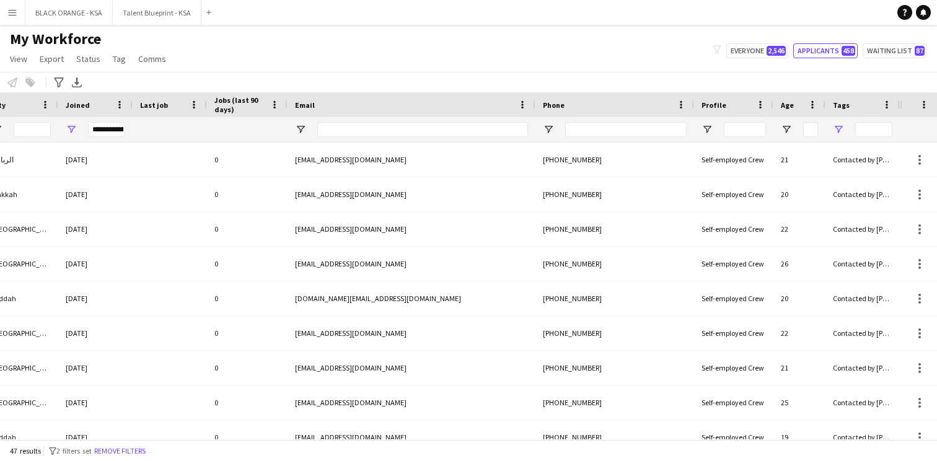
click at [838, 127] on span "Open Filter Menu" at bounding box center [838, 129] width 11 height 11
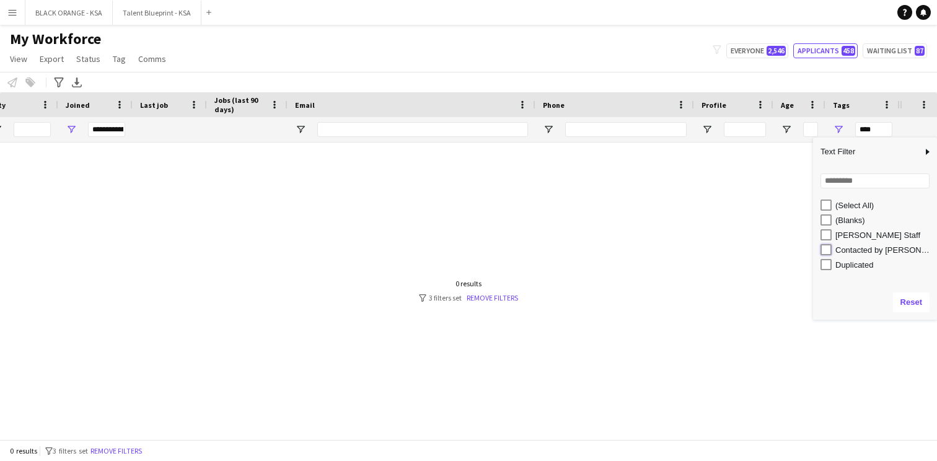
type input "**********"
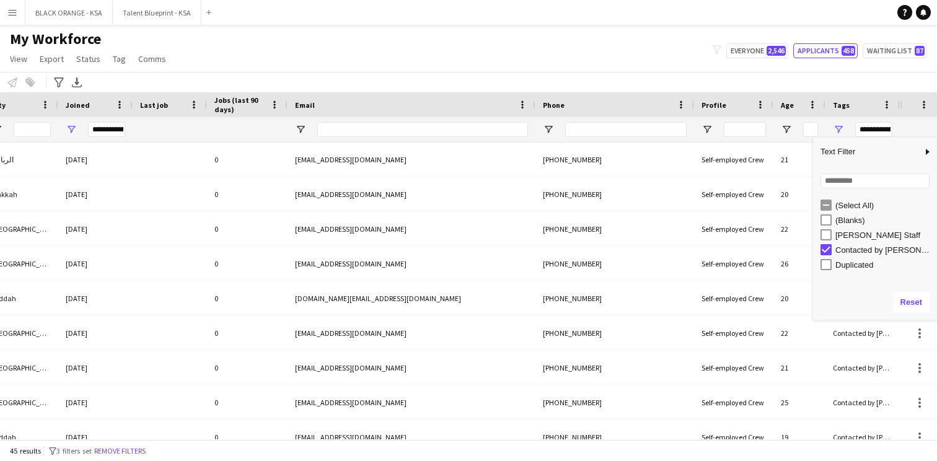
click at [651, 50] on div "My Workforce View Views Default view New view Update view Delete view Edit name…" at bounding box center [468, 51] width 937 height 42
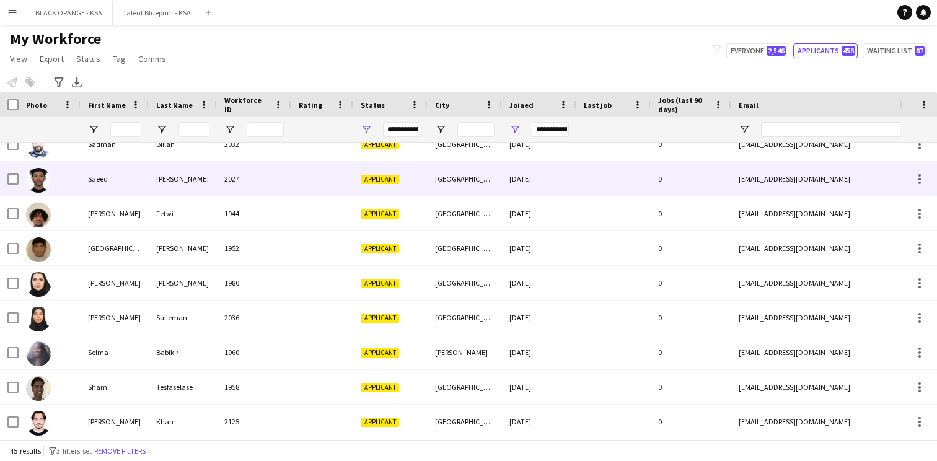
scroll to position [648, 0]
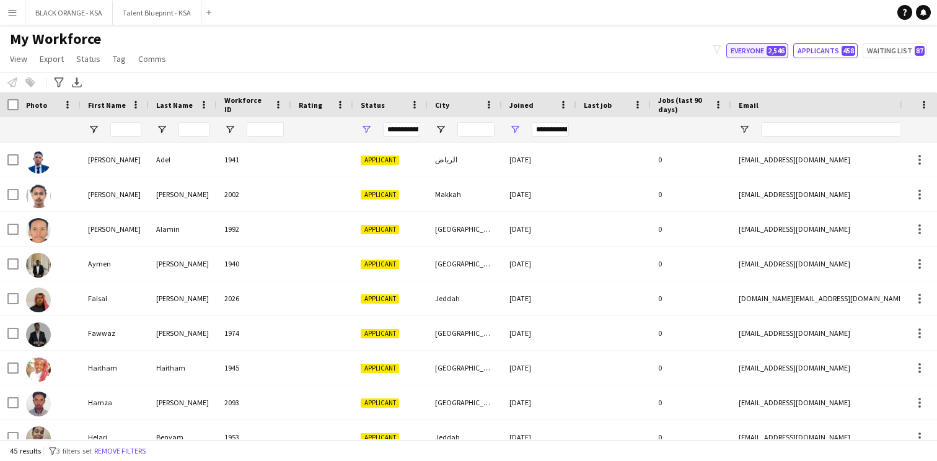
click at [749, 53] on button "Everyone 2,546" at bounding box center [757, 50] width 62 height 15
type input "**********"
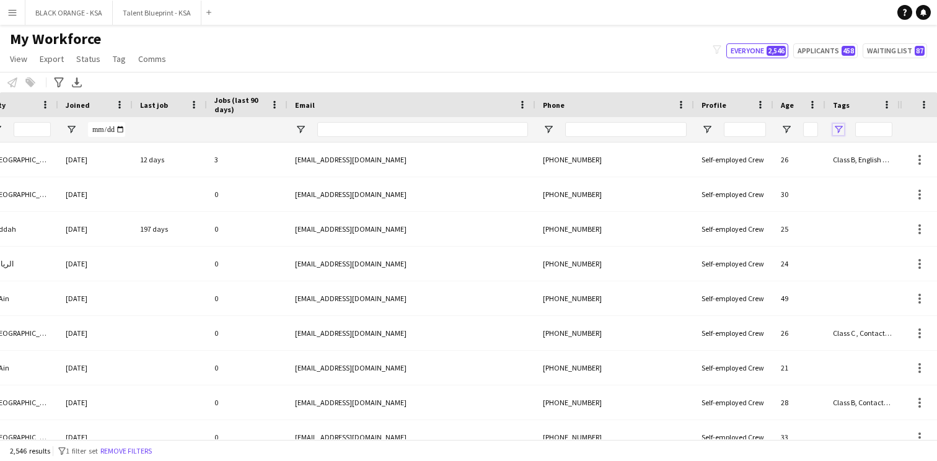
click at [838, 124] on span "Open Filter Menu" at bounding box center [838, 129] width 11 height 11
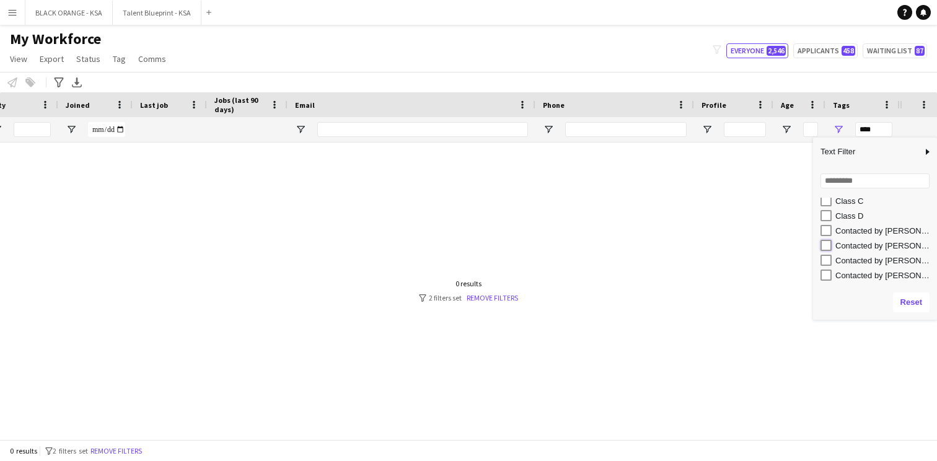
type input "**********"
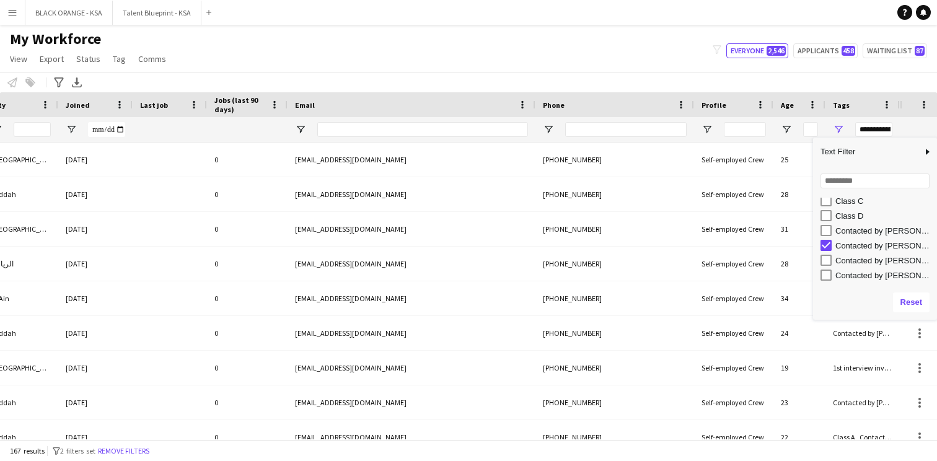
click at [638, 30] on div "My Workforce View Views Default view New view Update view Delete view Edit name…" at bounding box center [468, 51] width 937 height 42
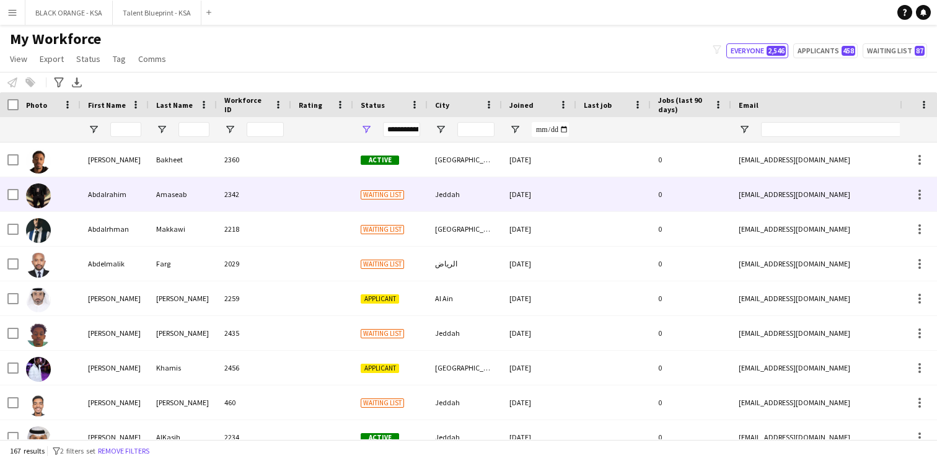
click at [320, 202] on div at bounding box center [322, 194] width 62 height 34
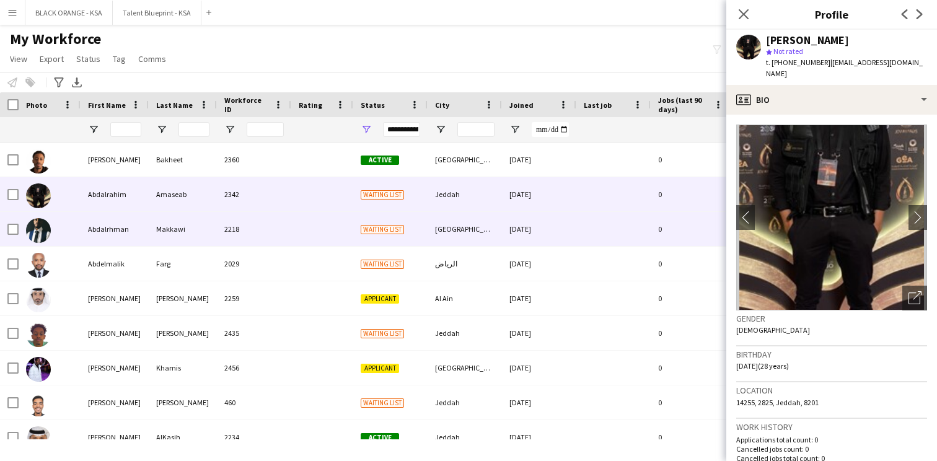
click at [310, 219] on div at bounding box center [322, 229] width 62 height 34
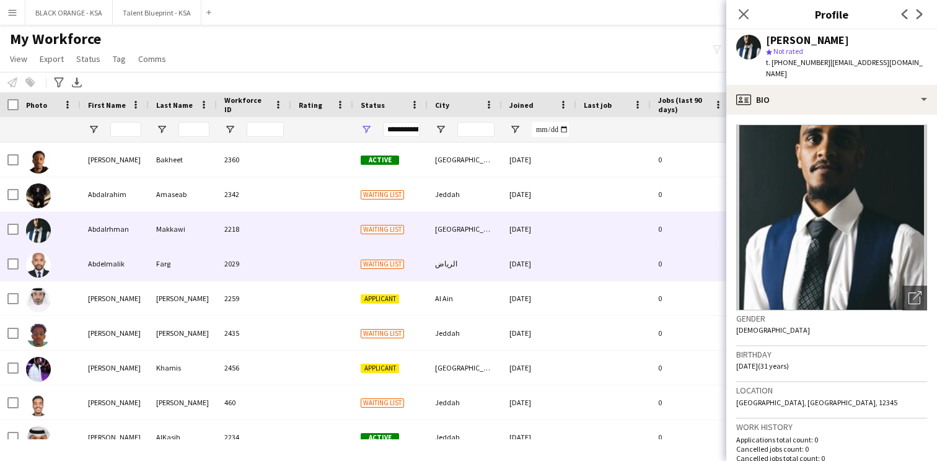
click at [284, 262] on div "2029" at bounding box center [254, 264] width 74 height 34
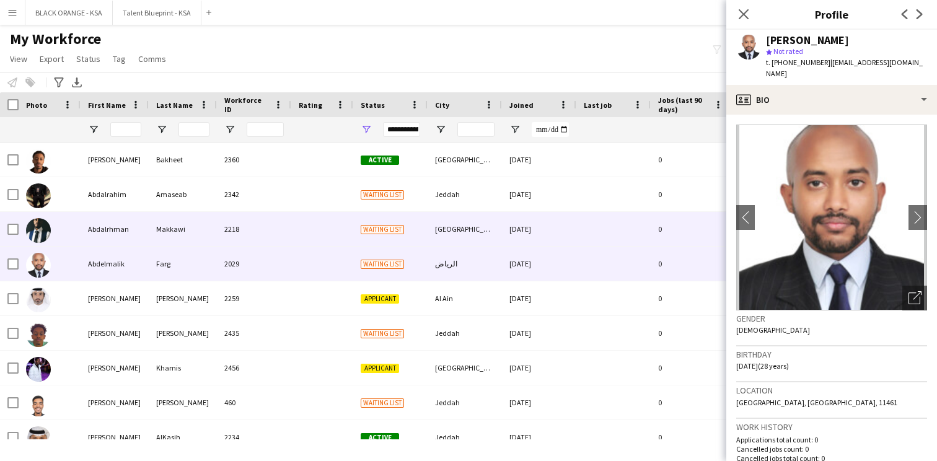
click at [296, 237] on div at bounding box center [322, 229] width 62 height 34
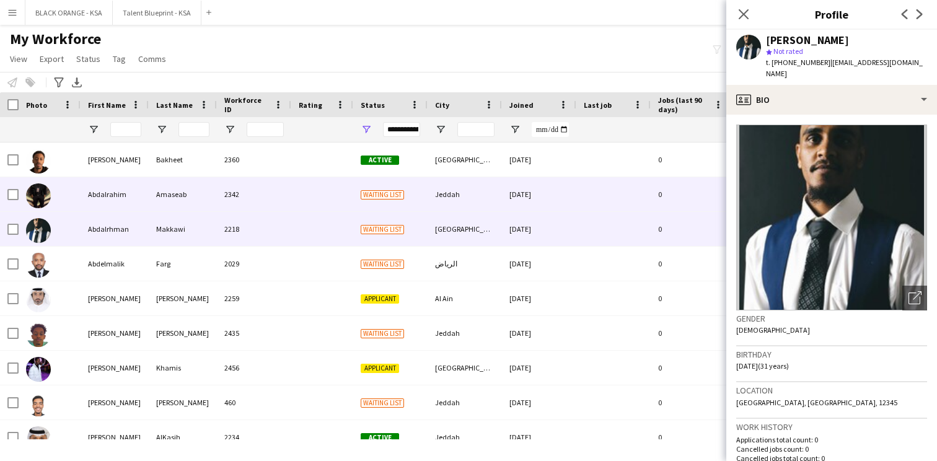
click at [313, 202] on div at bounding box center [322, 194] width 62 height 34
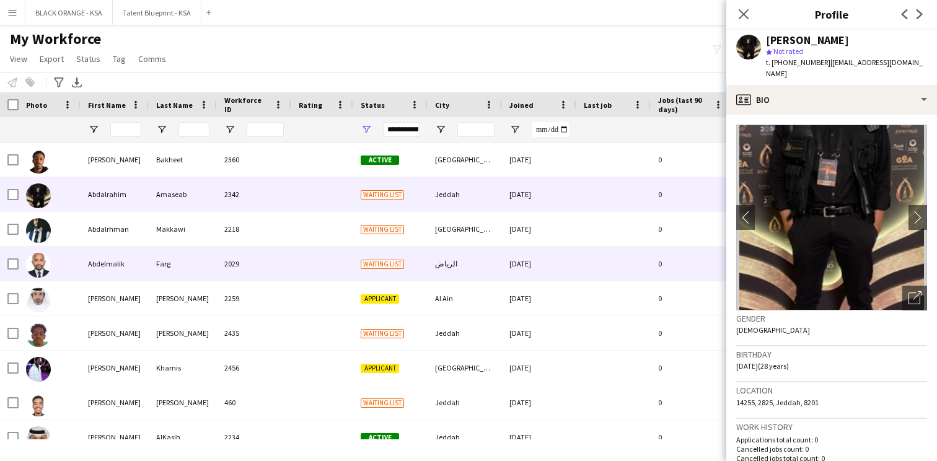
click at [291, 256] on div at bounding box center [322, 264] width 62 height 34
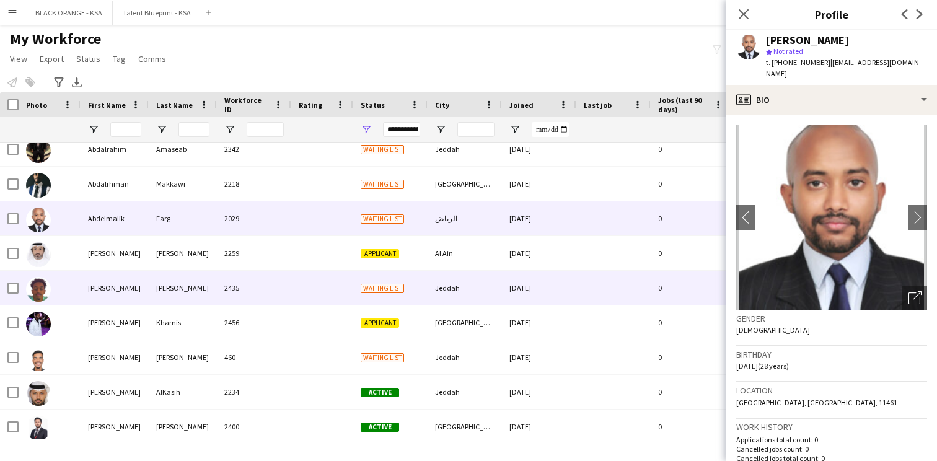
scroll to position [49, 0]
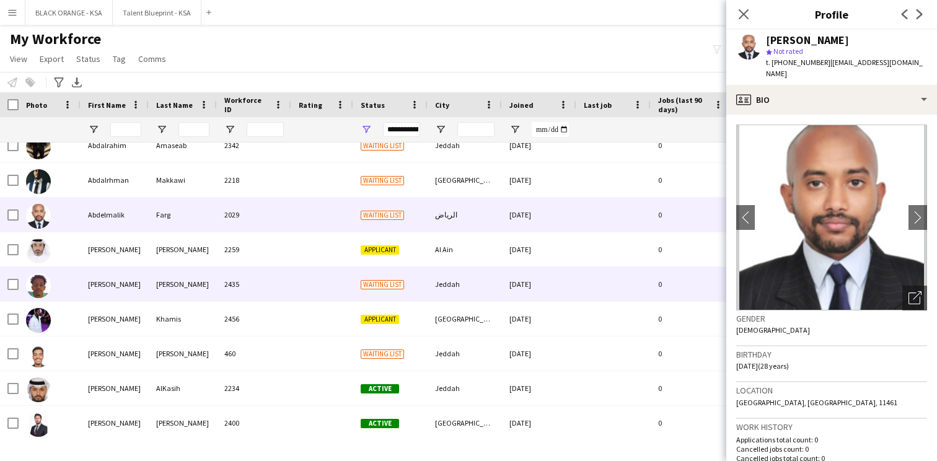
click at [301, 291] on div at bounding box center [322, 284] width 62 height 34
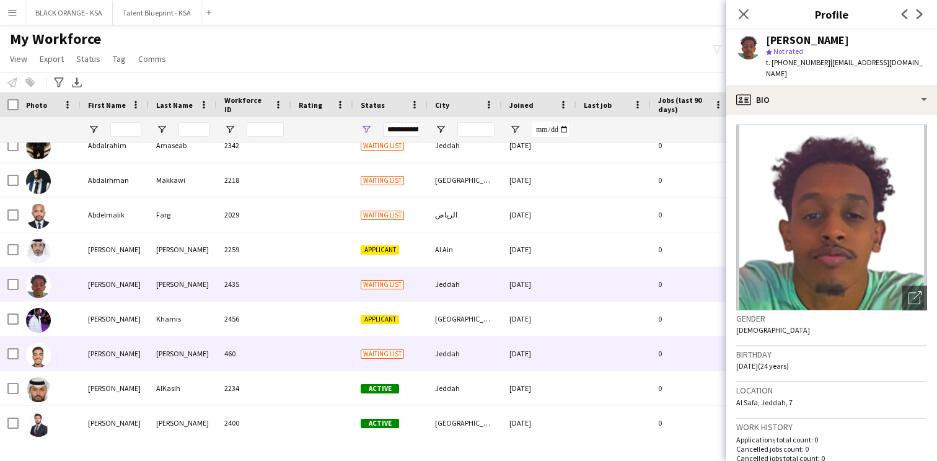
click at [289, 348] on div "460" at bounding box center [254, 354] width 74 height 34
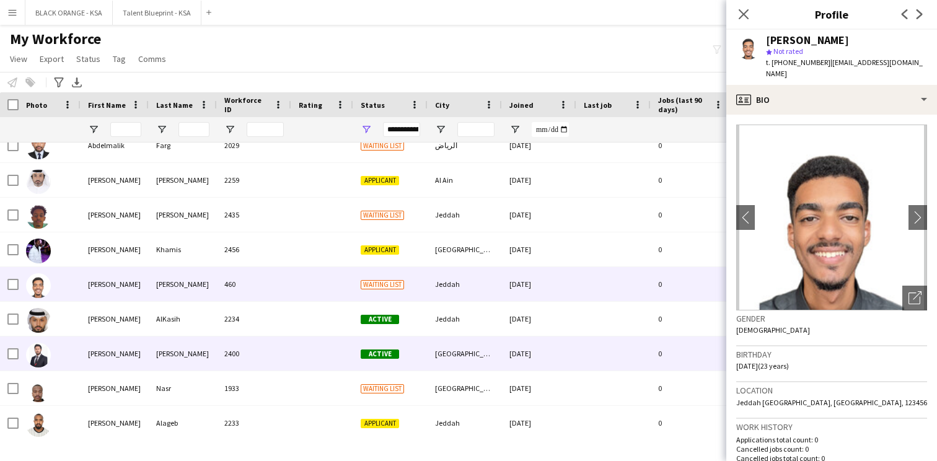
scroll to position [152, 0]
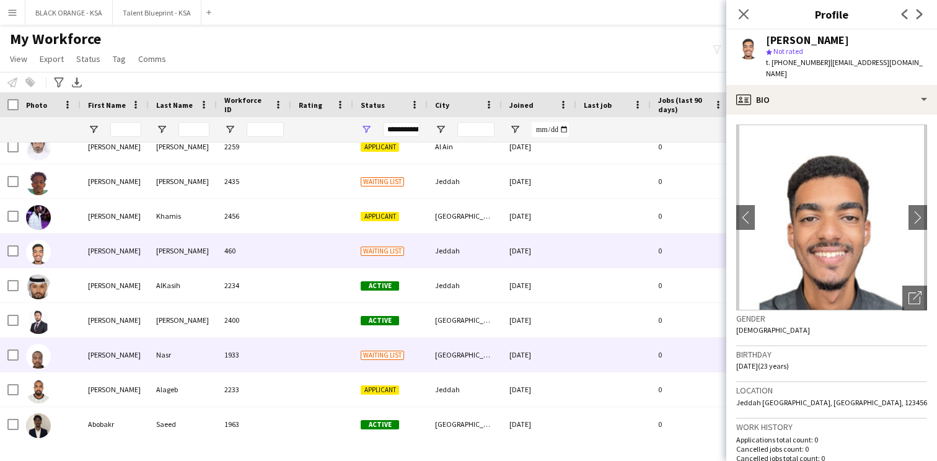
click at [286, 347] on div "1933" at bounding box center [254, 355] width 74 height 34
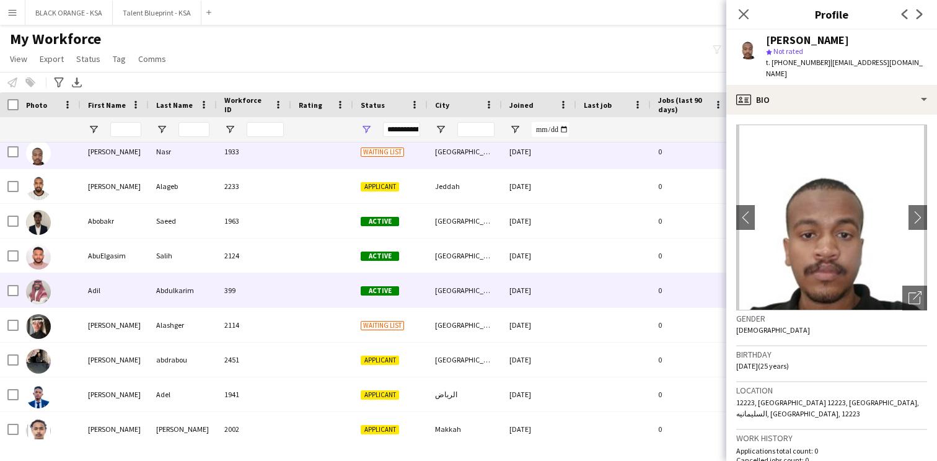
scroll to position [363, 0]
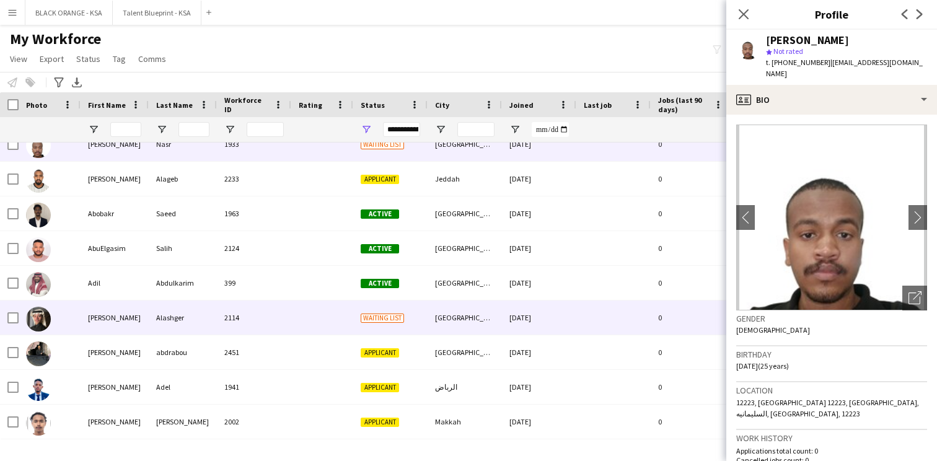
click at [276, 311] on div "2114" at bounding box center [254, 318] width 74 height 34
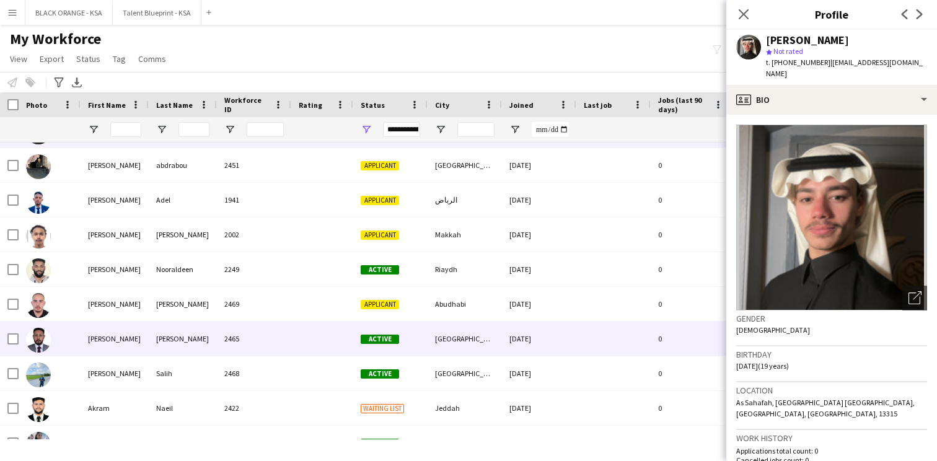
scroll to position [610, 0]
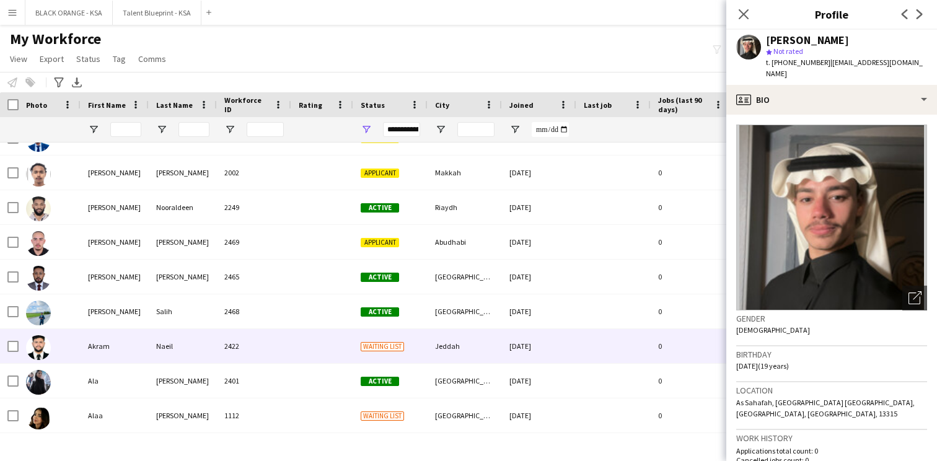
click at [283, 348] on div "2422" at bounding box center [254, 346] width 74 height 34
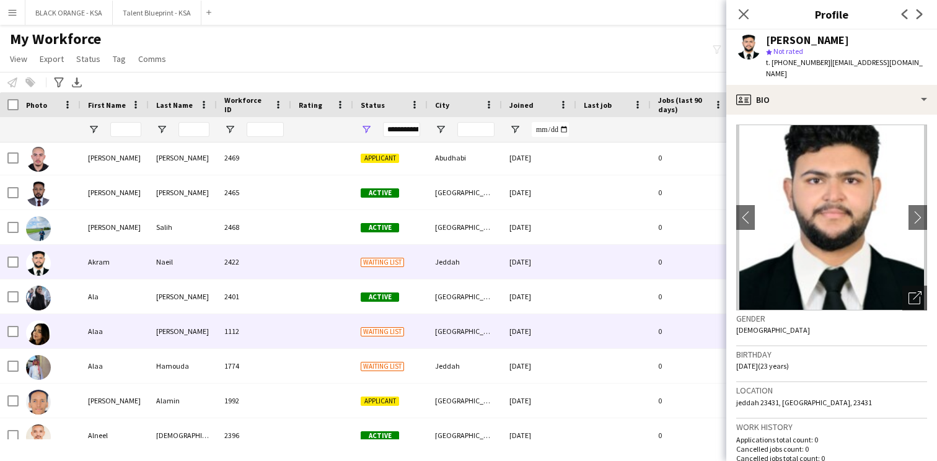
click at [287, 339] on div "1112" at bounding box center [254, 331] width 74 height 34
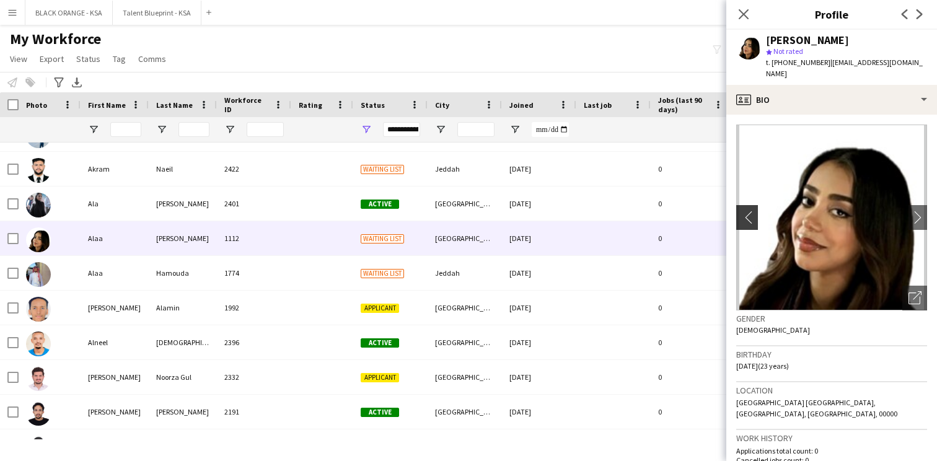
click at [747, 211] on app-icon "chevron-left" at bounding box center [745, 217] width 19 height 13
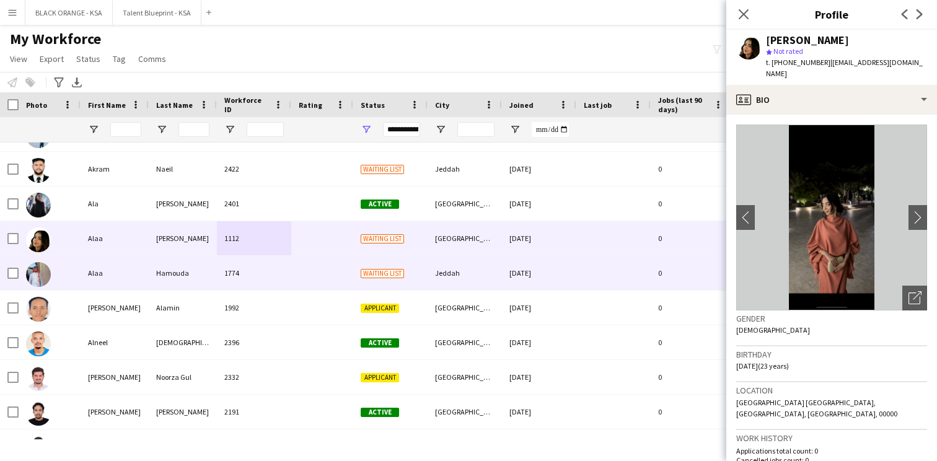
click at [400, 265] on div "Waiting list" at bounding box center [390, 273] width 74 height 34
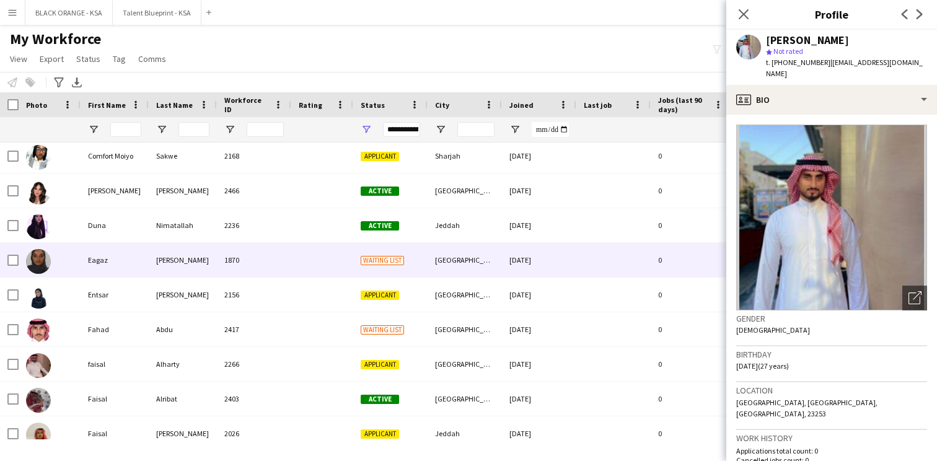
click at [379, 264] on span "Waiting list" at bounding box center [382, 260] width 43 height 9
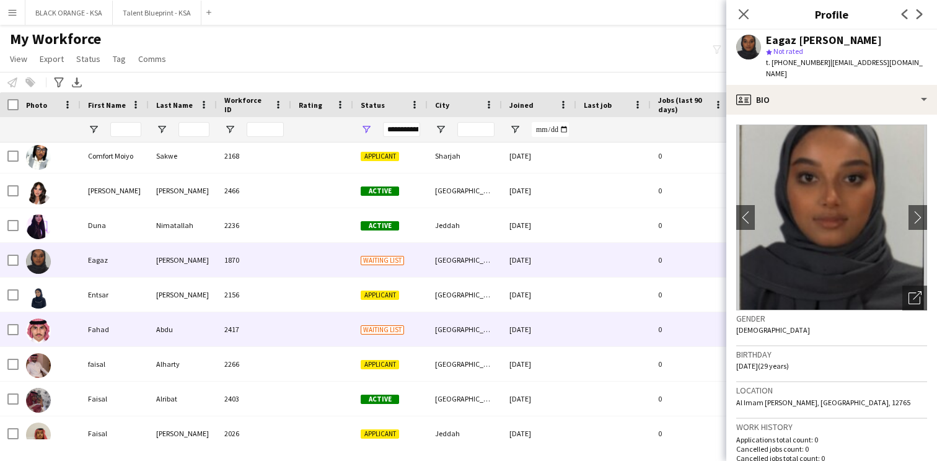
click at [356, 328] on div "Waiting list" at bounding box center [390, 329] width 74 height 34
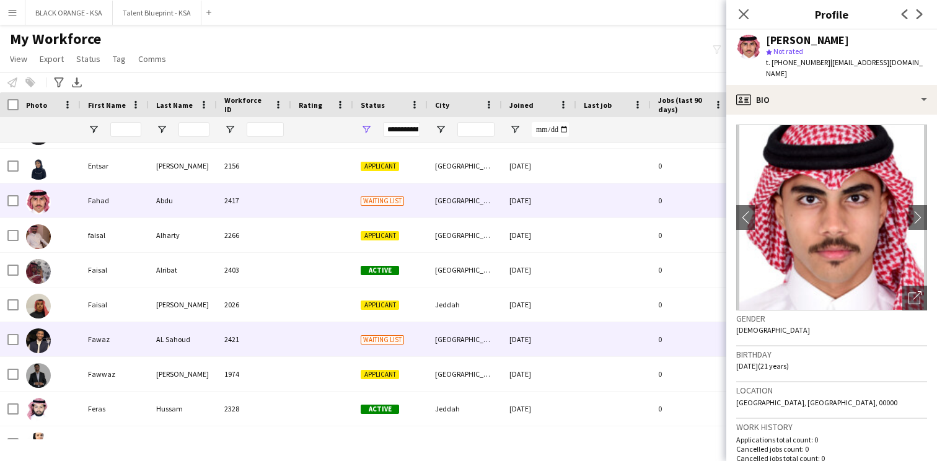
click at [347, 336] on div at bounding box center [322, 339] width 62 height 34
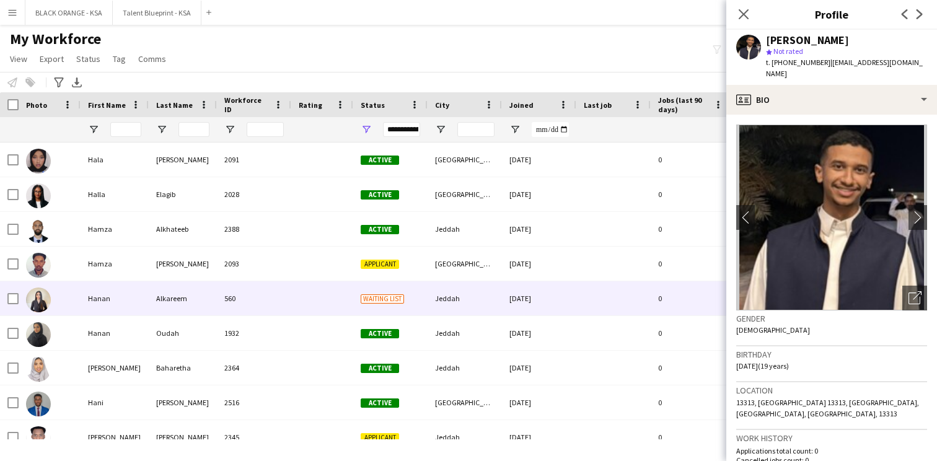
click at [333, 301] on div at bounding box center [322, 298] width 62 height 34
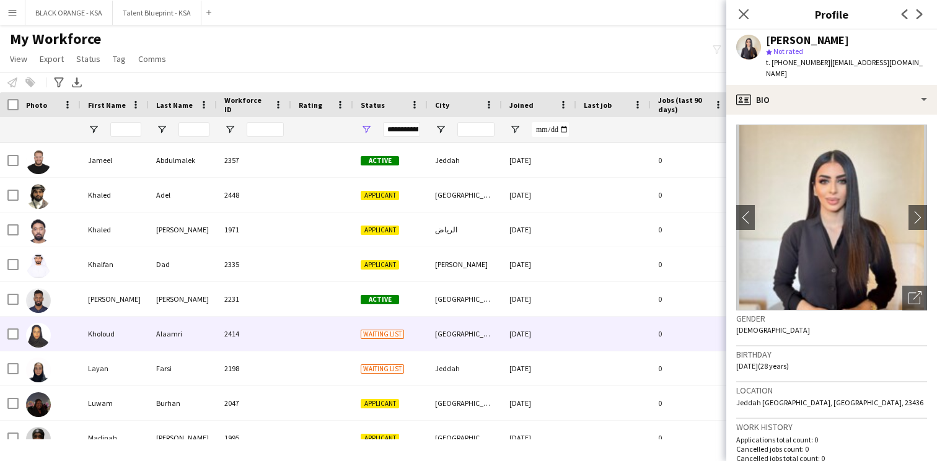
click at [338, 344] on div at bounding box center [322, 334] width 62 height 34
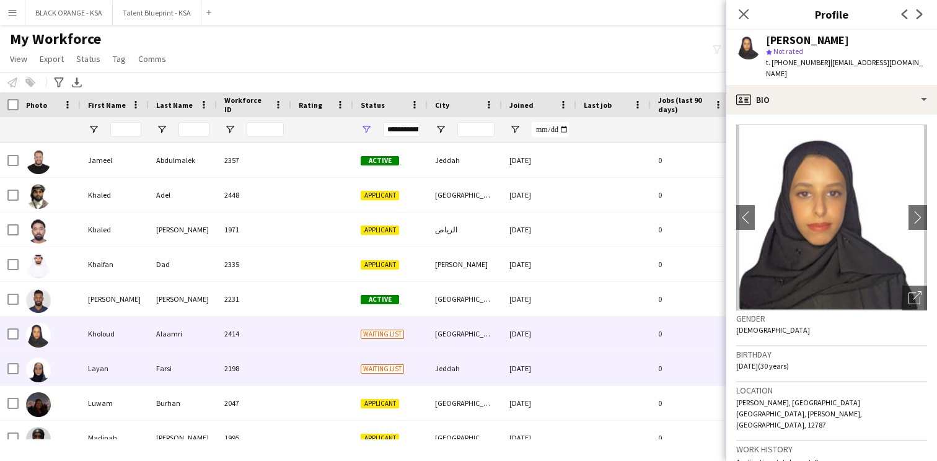
click at [333, 365] on div at bounding box center [322, 368] width 62 height 34
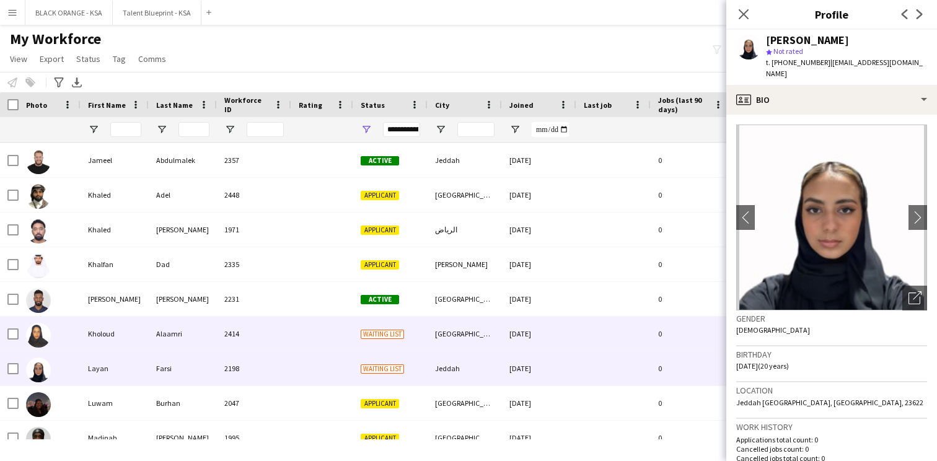
click at [338, 338] on div at bounding box center [322, 334] width 62 height 34
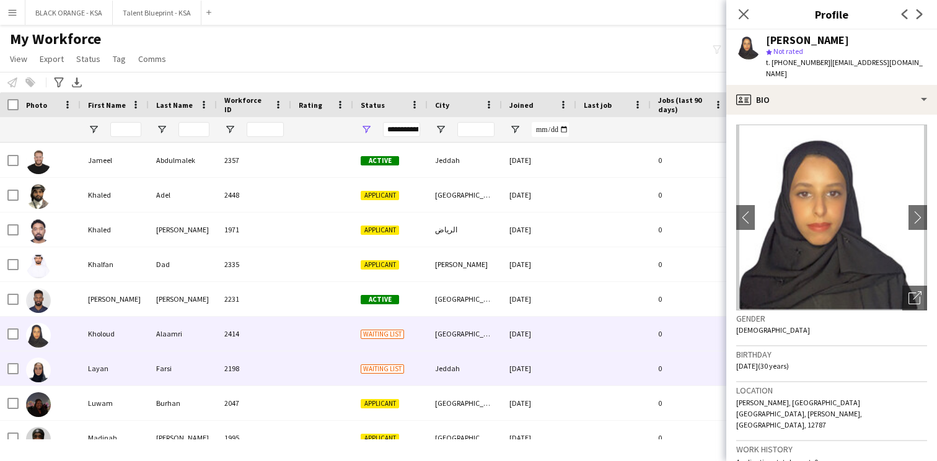
click at [333, 371] on div at bounding box center [322, 368] width 62 height 34
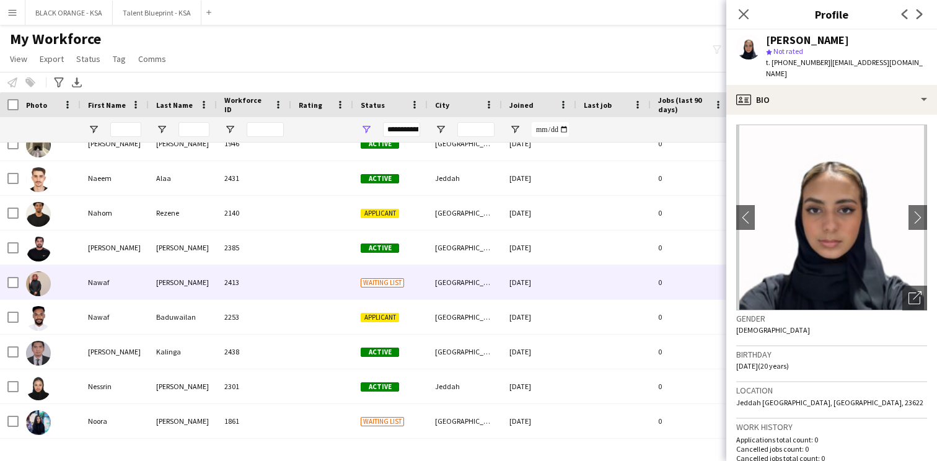
click at [329, 281] on div at bounding box center [322, 282] width 62 height 34
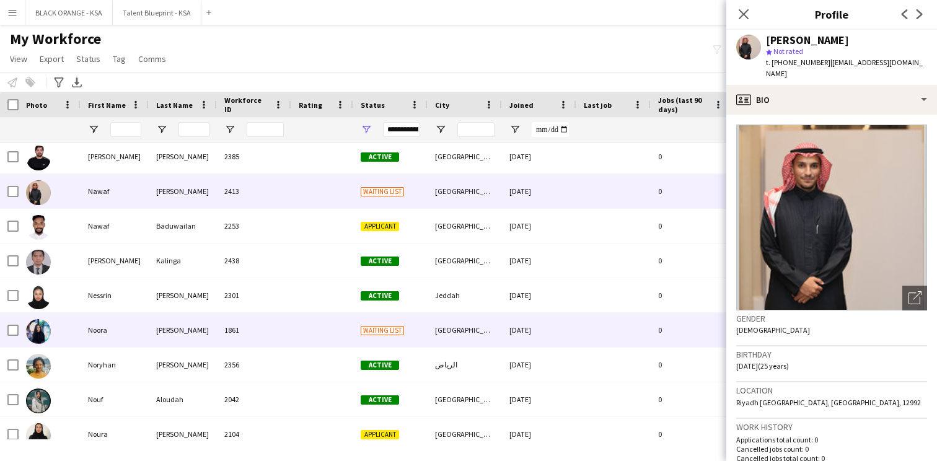
click at [341, 331] on div at bounding box center [322, 330] width 62 height 34
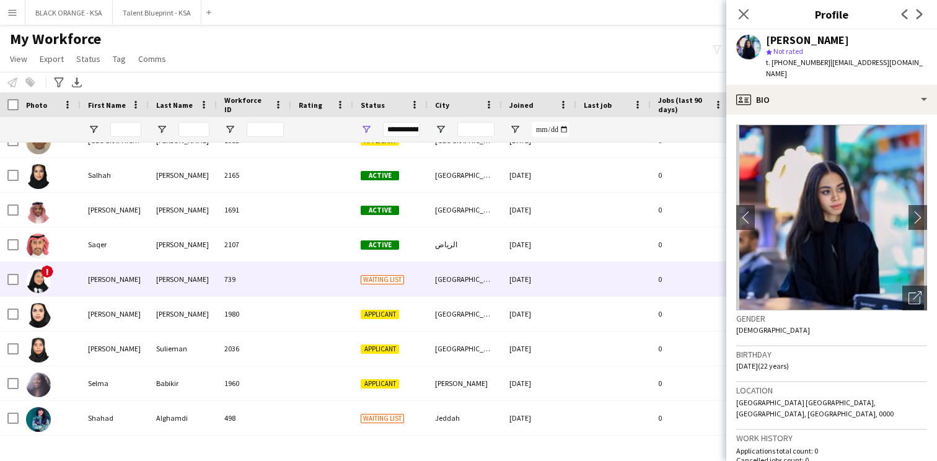
click at [326, 295] on div at bounding box center [322, 279] width 62 height 34
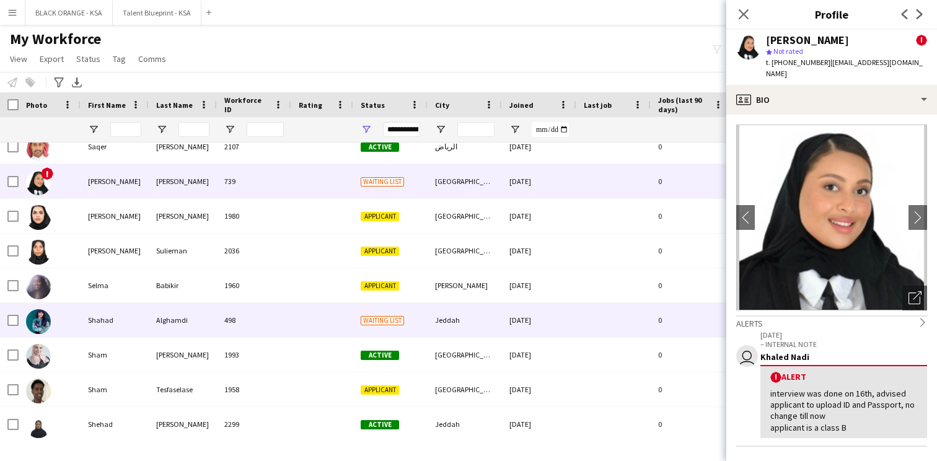
click at [330, 328] on div at bounding box center [322, 320] width 62 height 34
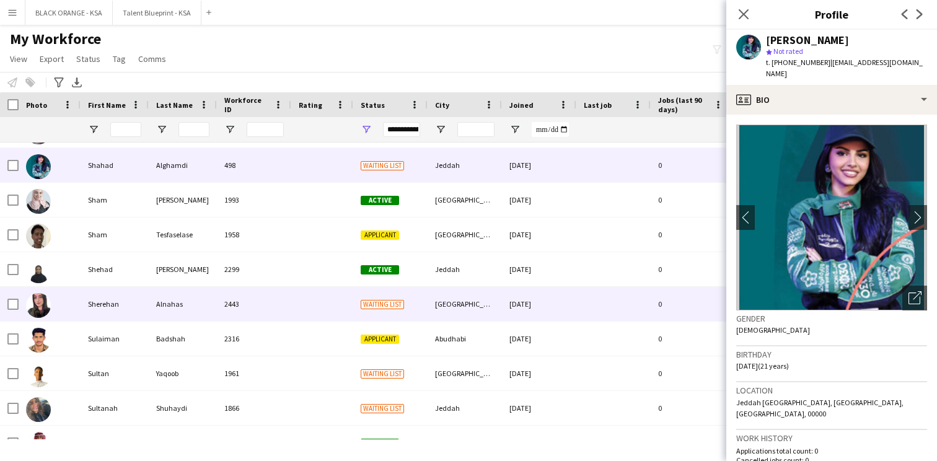
click at [328, 317] on div at bounding box center [322, 304] width 62 height 34
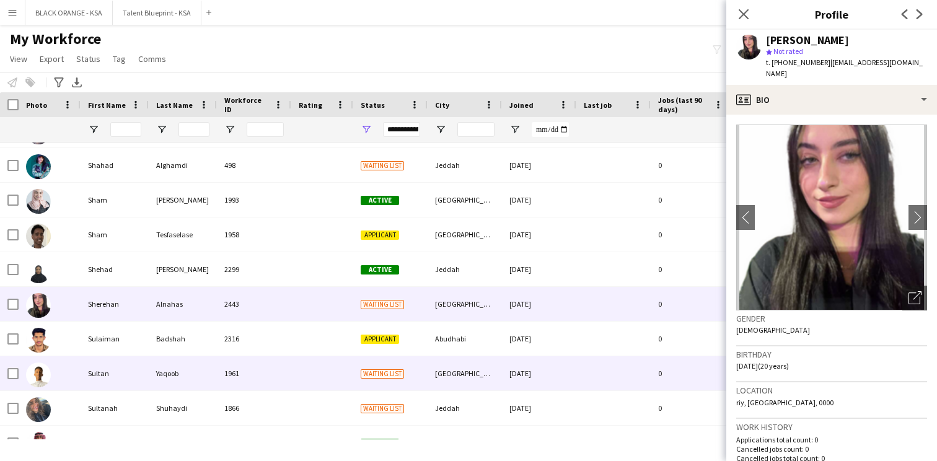
click at [326, 371] on div at bounding box center [322, 373] width 62 height 34
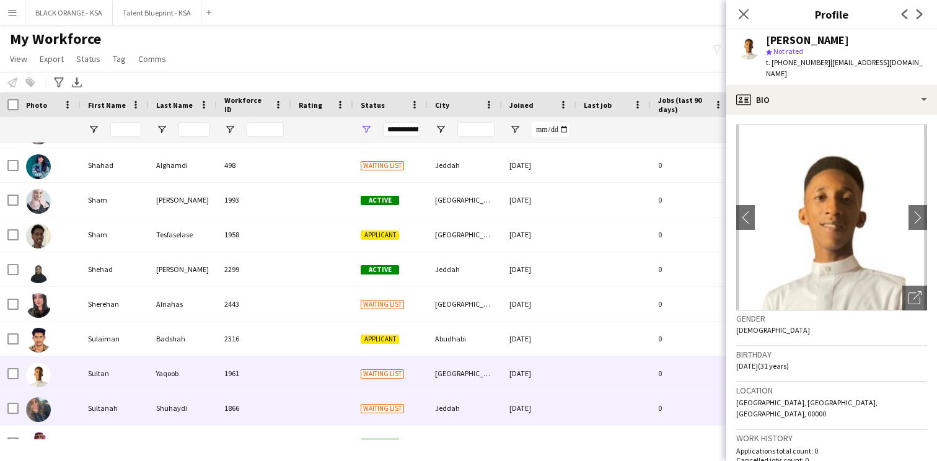
click at [311, 403] on div at bounding box center [322, 408] width 62 height 34
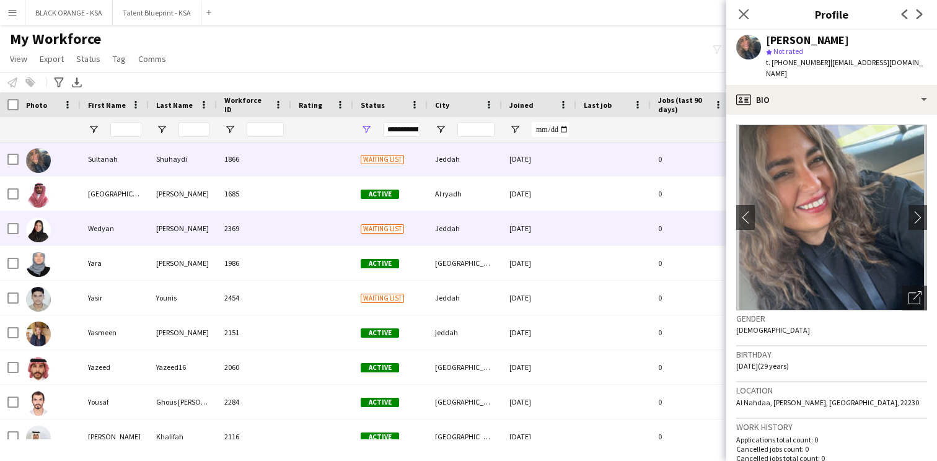
click at [320, 244] on div at bounding box center [322, 228] width 62 height 34
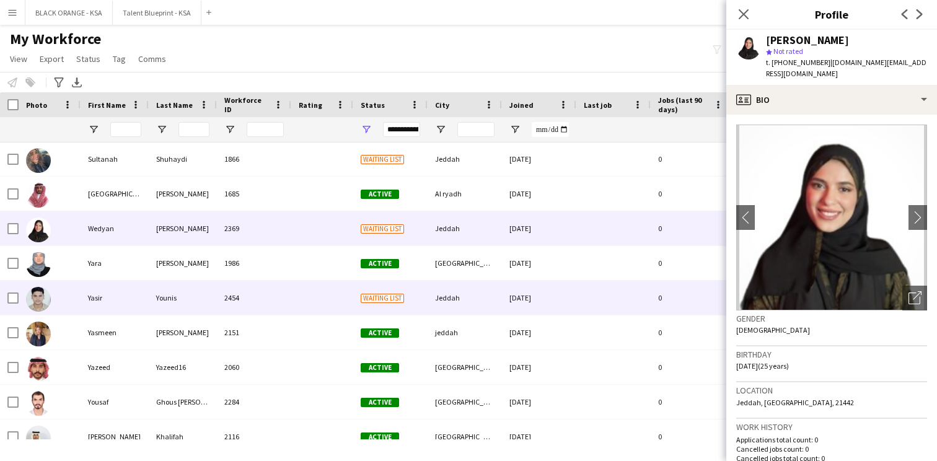
click at [310, 292] on div at bounding box center [322, 298] width 62 height 34
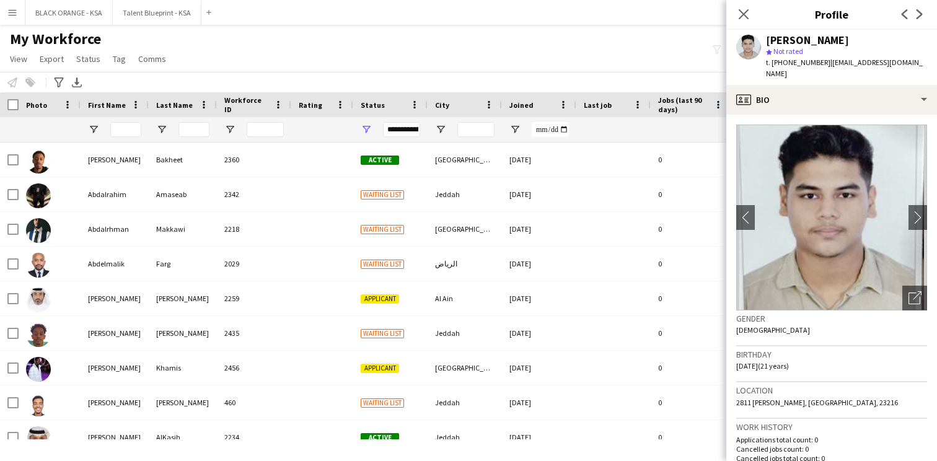
click at [280, 52] on div "My Workforce View Views Default view New view Update view Delete view Edit name…" at bounding box center [468, 51] width 937 height 42
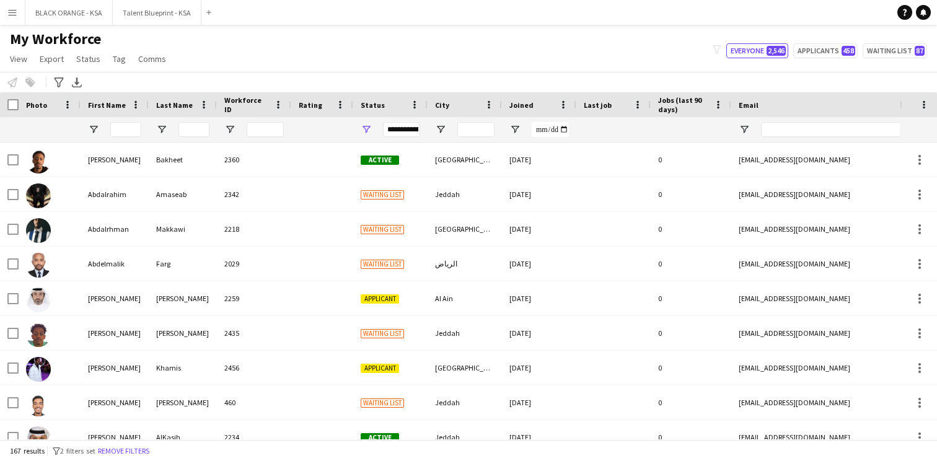
click at [485, 43] on div "My Workforce View Views Default view New view Update view Delete view Edit name…" at bounding box center [468, 51] width 937 height 42
click at [133, 128] on input "First Name Filter Input" at bounding box center [125, 129] width 31 height 15
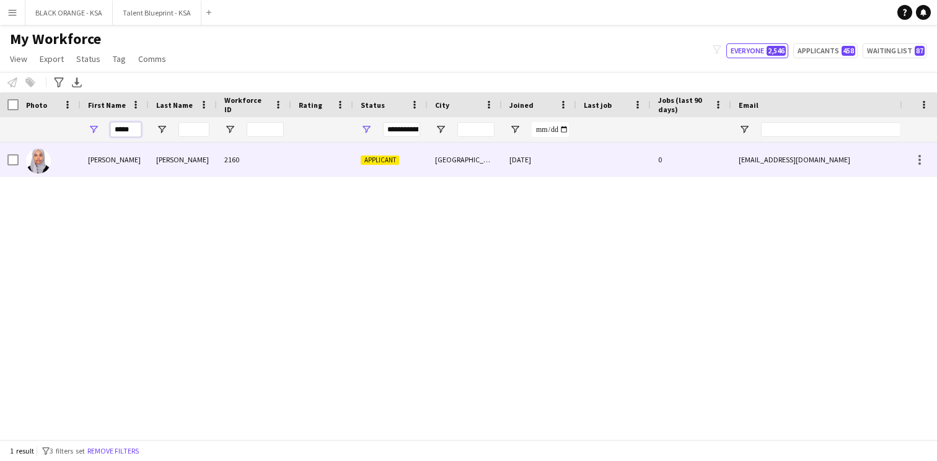
type input "*****"
click at [139, 175] on div "[PERSON_NAME]" at bounding box center [115, 160] width 68 height 34
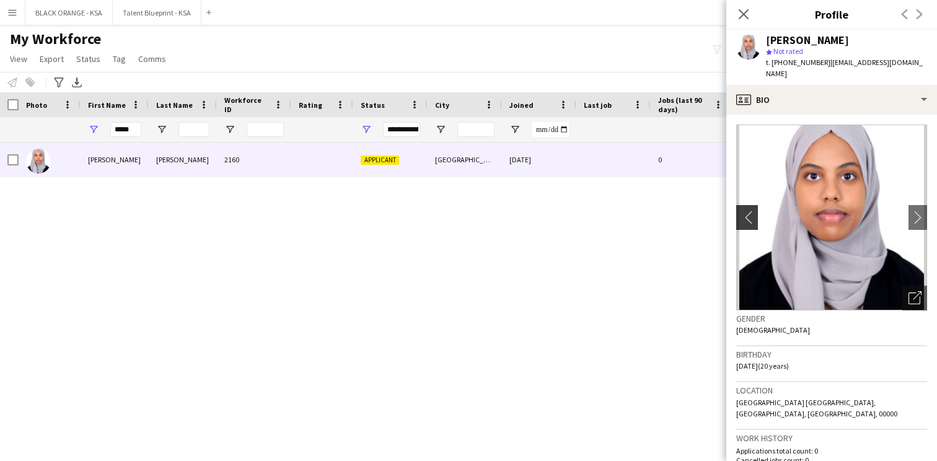
click at [752, 211] on app-icon "chevron-left" at bounding box center [745, 217] width 19 height 13
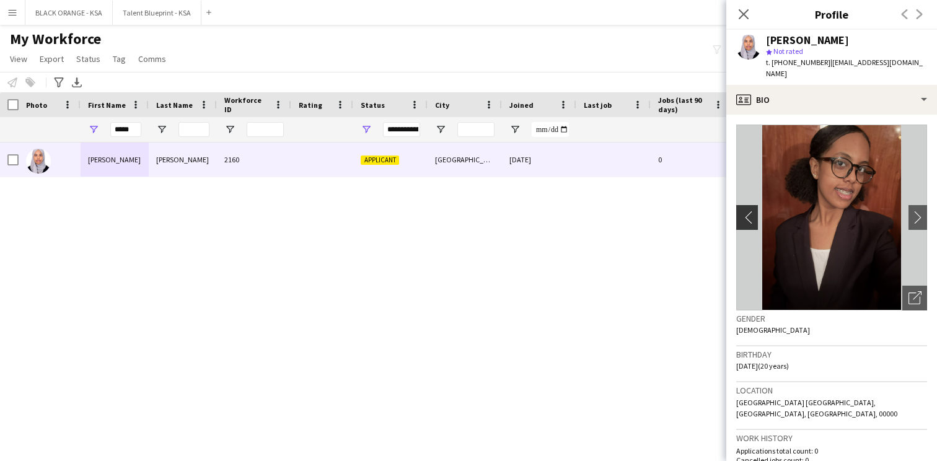
click at [752, 211] on app-icon "chevron-left" at bounding box center [745, 217] width 19 height 13
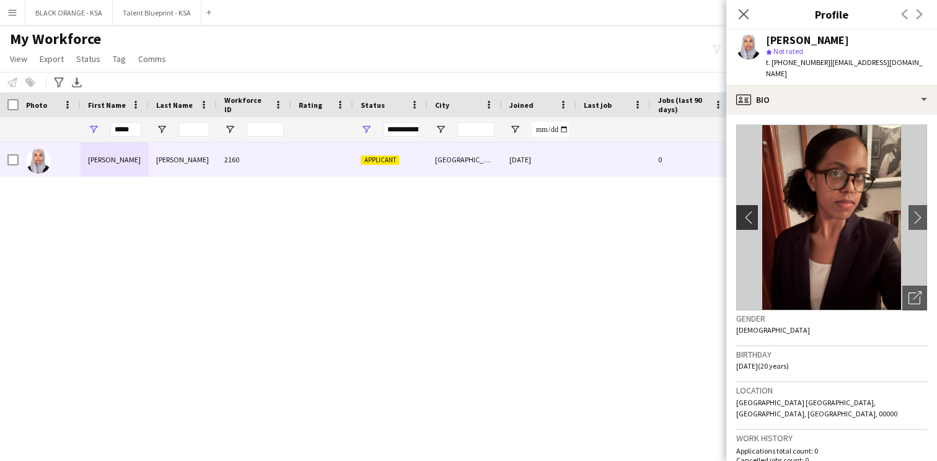
click at [752, 211] on app-icon "chevron-left" at bounding box center [745, 217] width 19 height 13
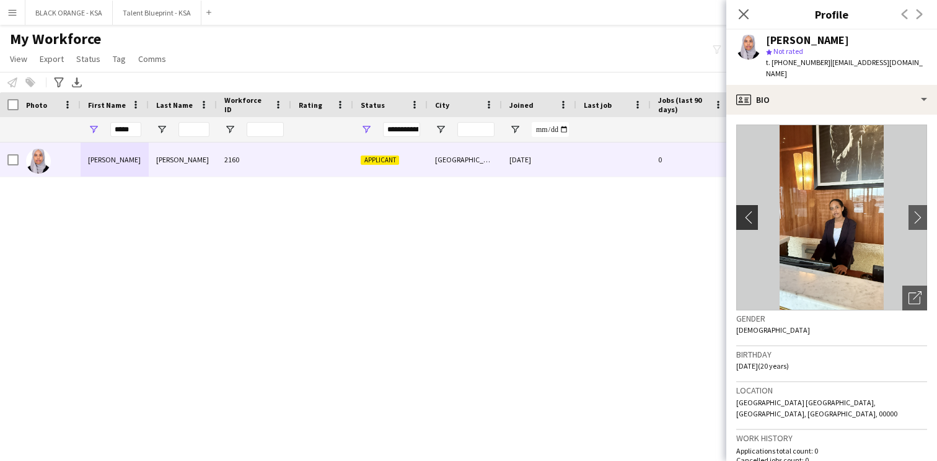
click at [752, 211] on app-icon "chevron-left" at bounding box center [745, 217] width 19 height 13
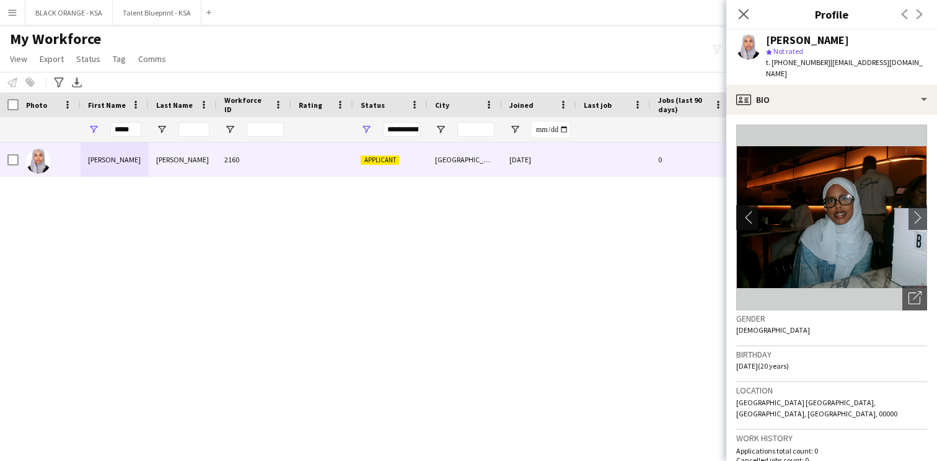
click at [752, 211] on app-icon "chevron-left" at bounding box center [745, 217] width 19 height 13
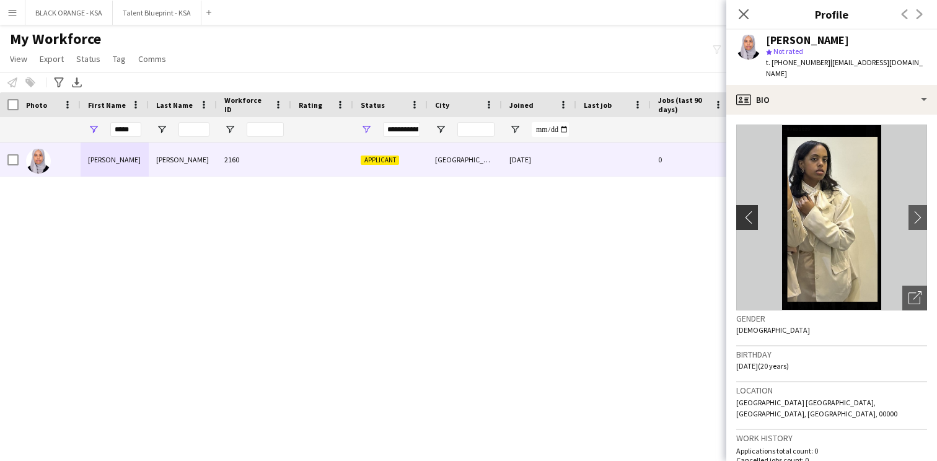
click at [752, 211] on app-icon "chevron-left" at bounding box center [745, 217] width 19 height 13
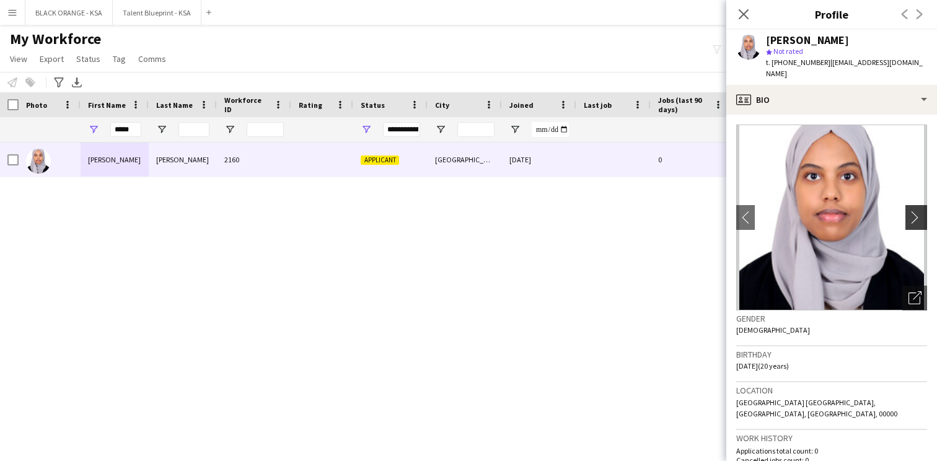
click at [917, 211] on app-icon "chevron-right" at bounding box center [918, 217] width 19 height 13
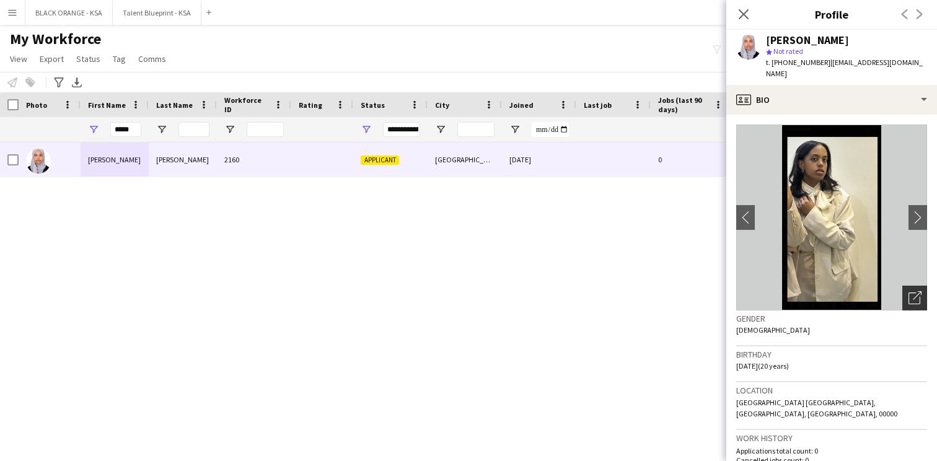
click at [906, 286] on div "Open photos pop-in" at bounding box center [914, 298] width 25 height 25
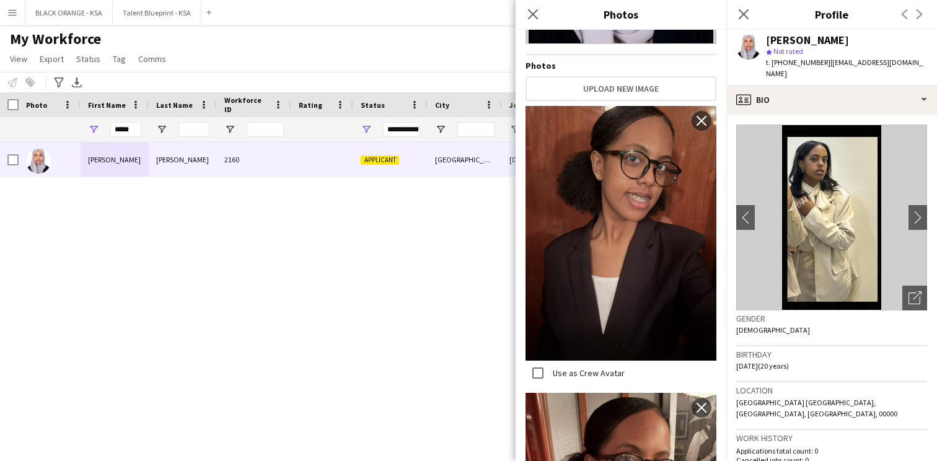
scroll to position [0, 0]
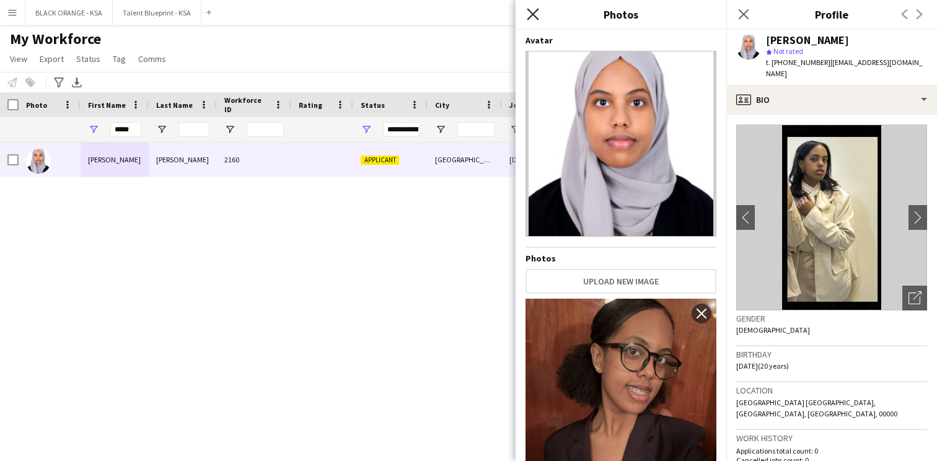
click at [535, 15] on icon "Close pop-in" at bounding box center [533, 14] width 12 height 12
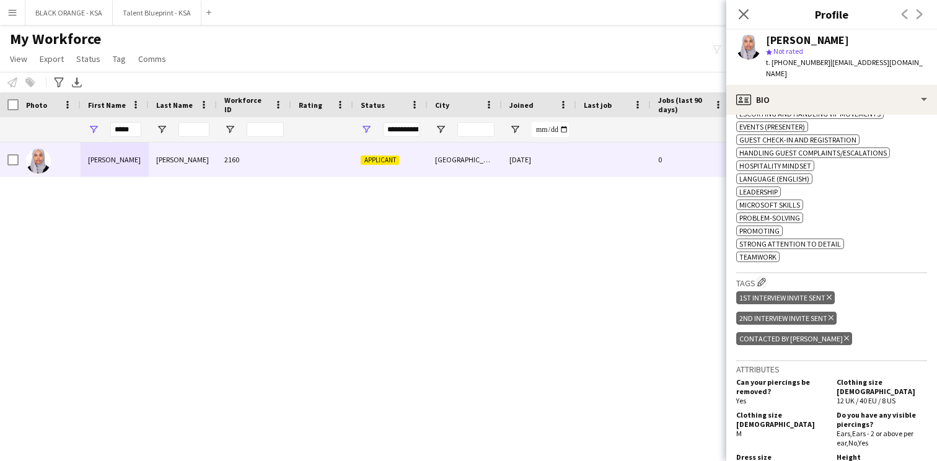
scroll to position [561, 0]
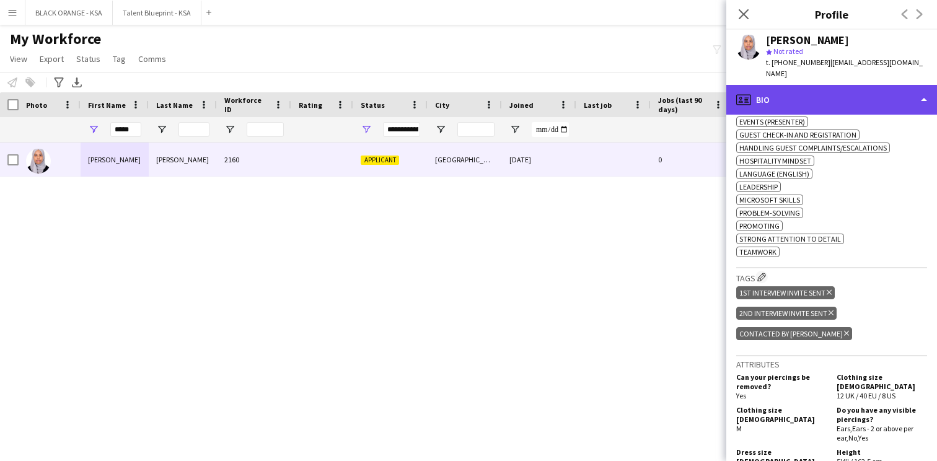
click at [820, 85] on div "profile Bio" at bounding box center [831, 100] width 211 height 30
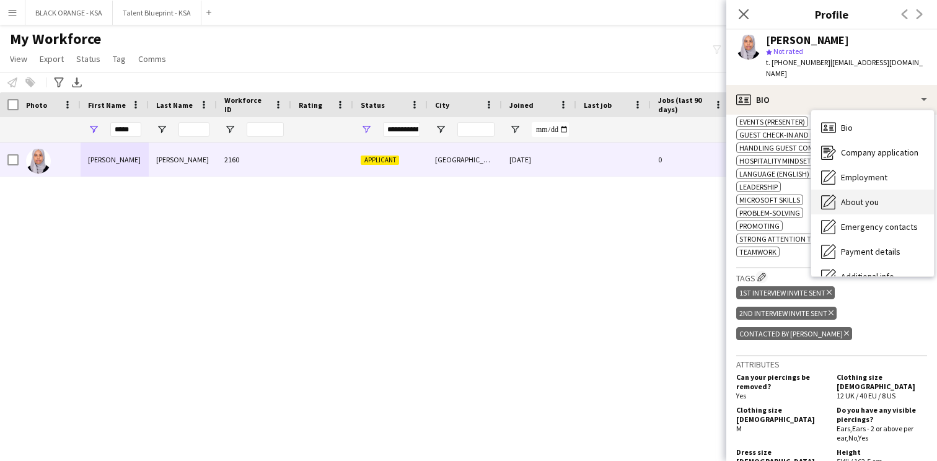
click at [853, 196] on span "About you" at bounding box center [860, 201] width 38 height 11
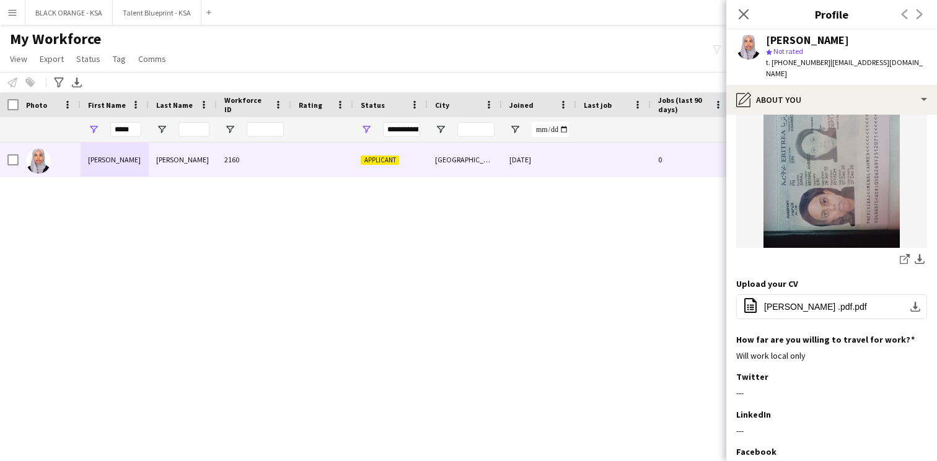
scroll to position [457, 0]
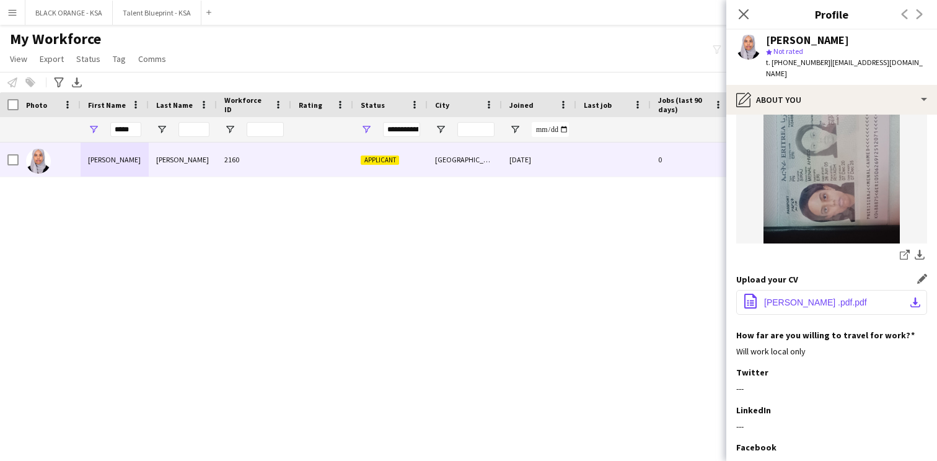
click at [801, 290] on button "office-file-sheet [PERSON_NAME] .pdf.pdf download-bottom" at bounding box center [831, 302] width 191 height 25
click at [741, 14] on icon "Close pop-in" at bounding box center [743, 14] width 12 height 12
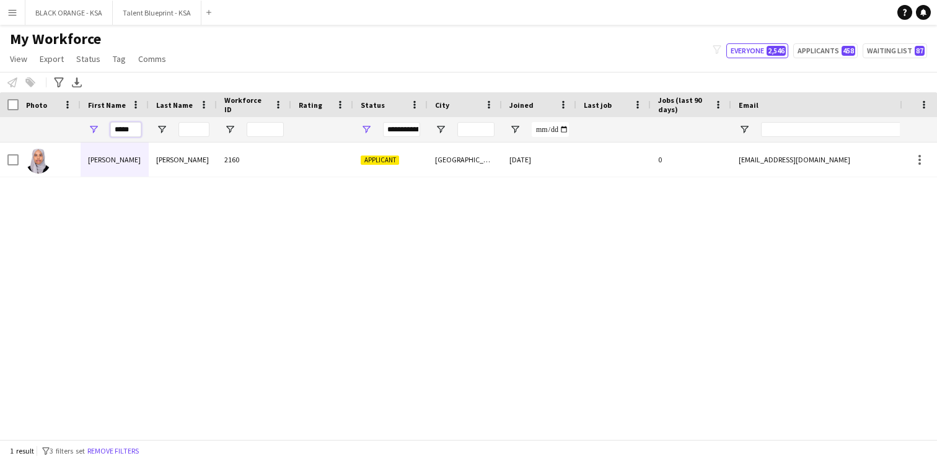
click at [133, 127] on input "*****" at bounding box center [125, 129] width 31 height 15
click at [122, 130] on input "*****" at bounding box center [125, 129] width 31 height 15
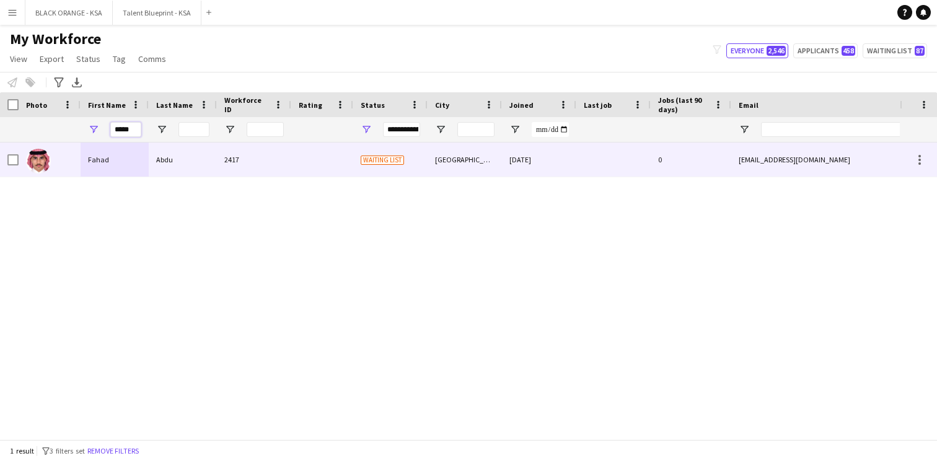
type input "*****"
click at [161, 166] on div "Abdu" at bounding box center [183, 160] width 68 height 34
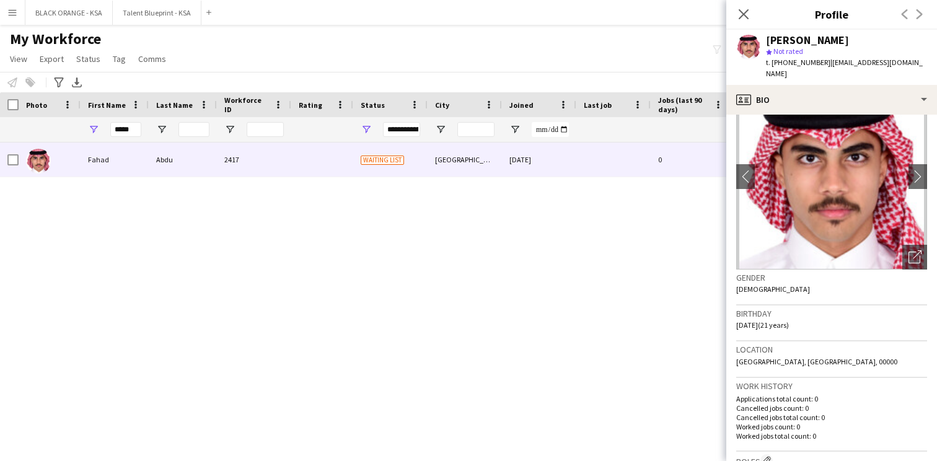
scroll to position [40, 0]
click at [915, 252] on icon "Open photos pop-in" at bounding box center [915, 258] width 13 height 13
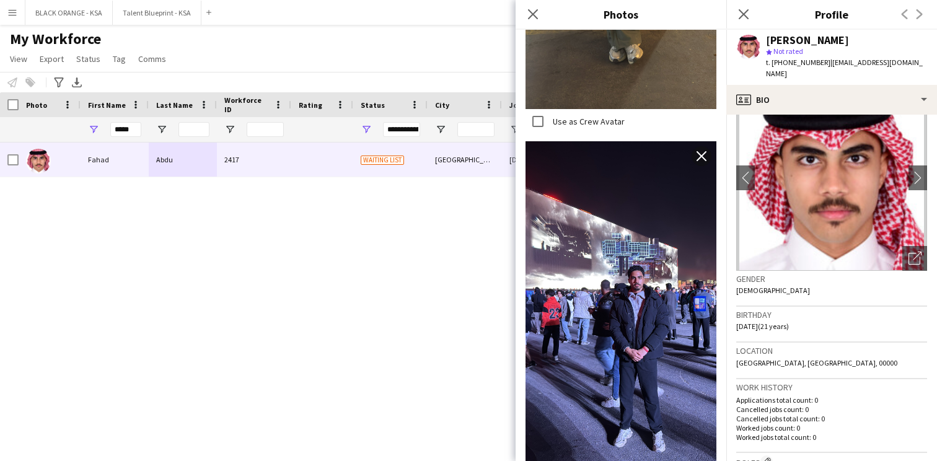
scroll to position [547, 0]
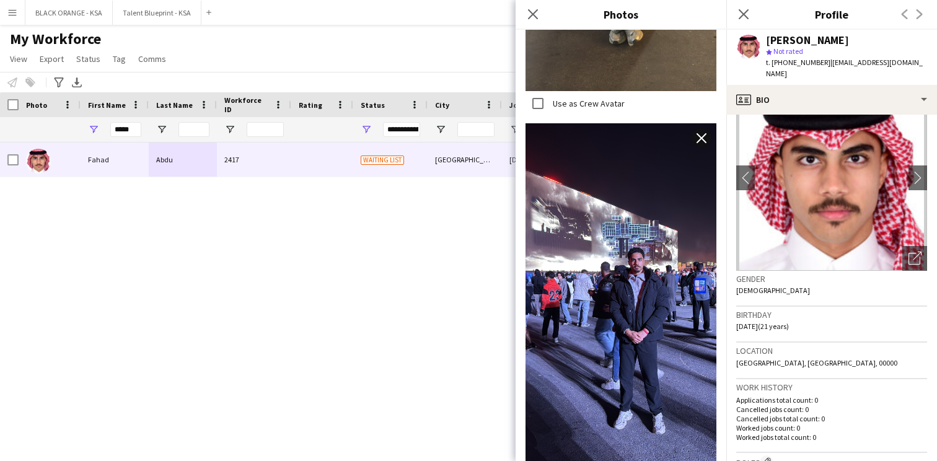
click at [698, 136] on app-icon "close" at bounding box center [701, 138] width 12 height 10
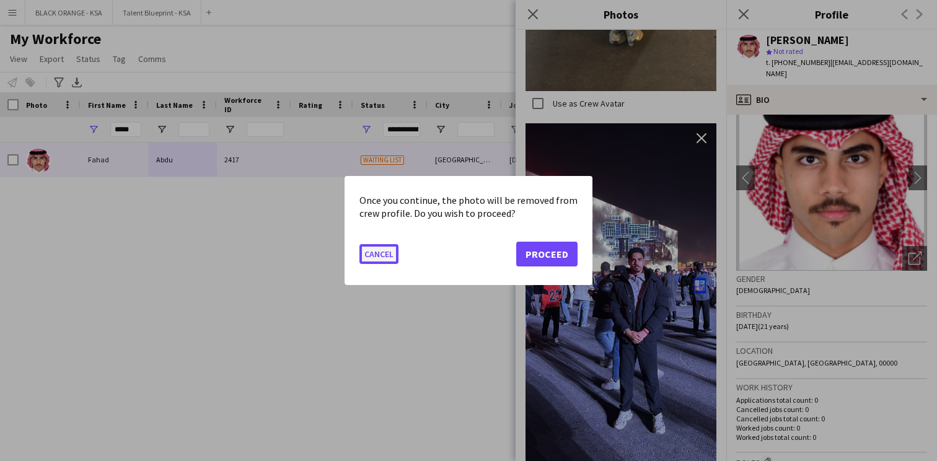
click at [382, 252] on button "Cancel" at bounding box center [378, 254] width 39 height 20
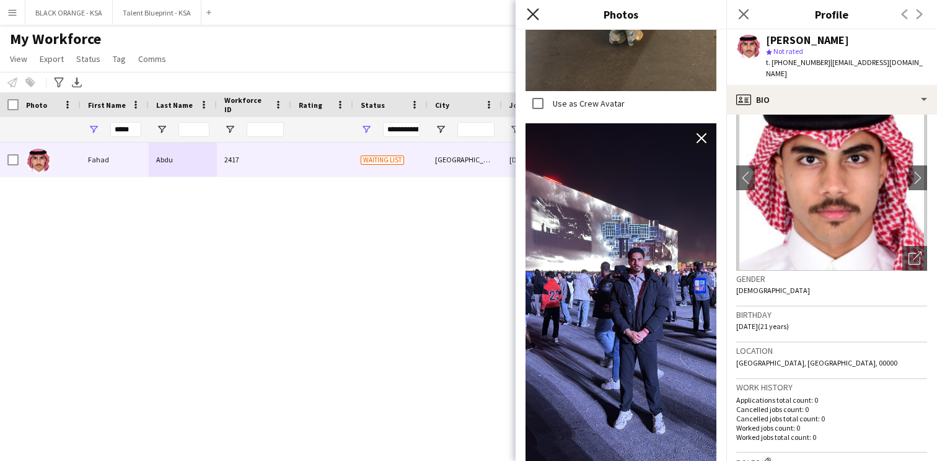
click at [536, 19] on icon "Close pop-in" at bounding box center [533, 14] width 12 height 12
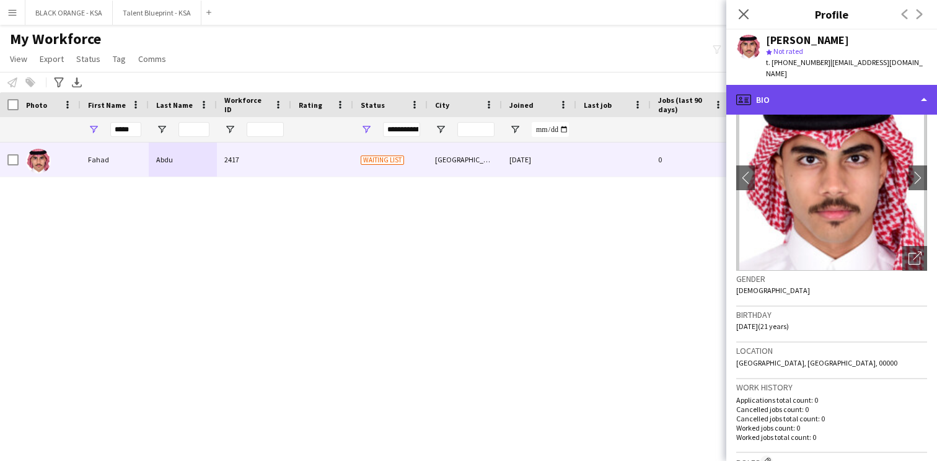
click at [837, 88] on div "profile Bio" at bounding box center [831, 100] width 211 height 30
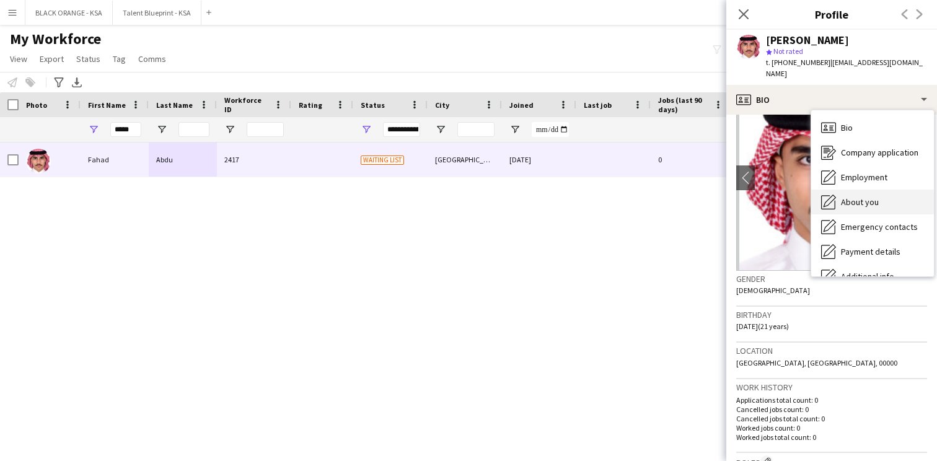
click at [859, 196] on span "About you" at bounding box center [860, 201] width 38 height 11
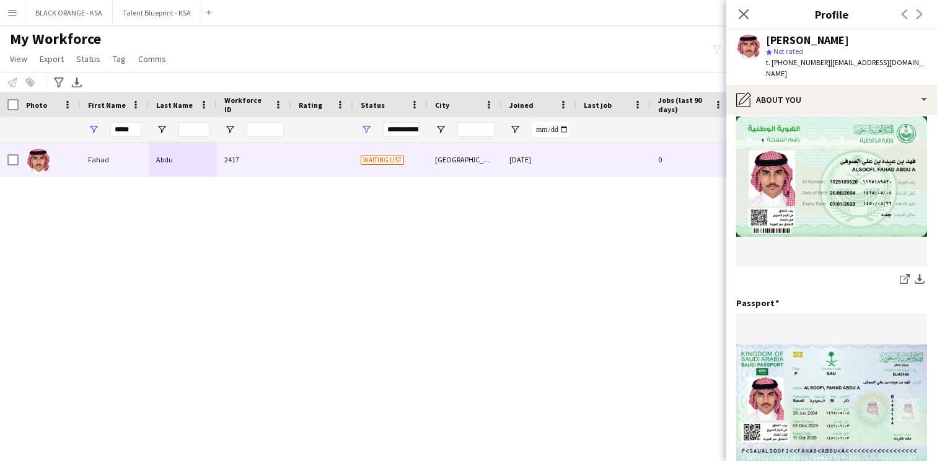
scroll to position [0, 0]
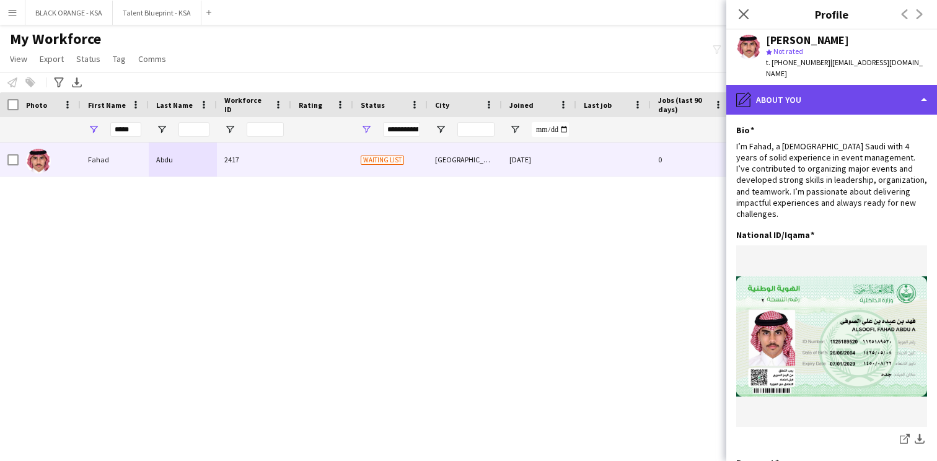
click at [801, 92] on div "pencil4 About you" at bounding box center [831, 100] width 211 height 30
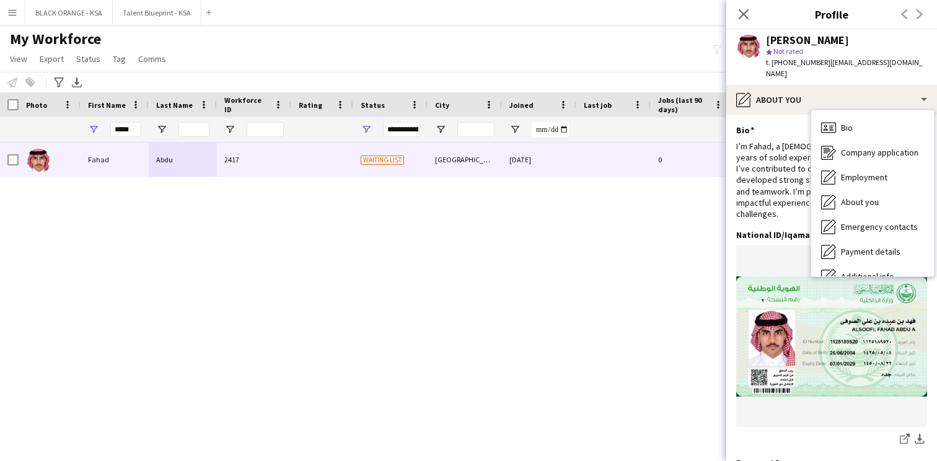
click at [788, 193] on div "I’m Fahad, a [DEMOGRAPHIC_DATA] Saudi with 4 years of solid experience in event…" at bounding box center [831, 180] width 191 height 79
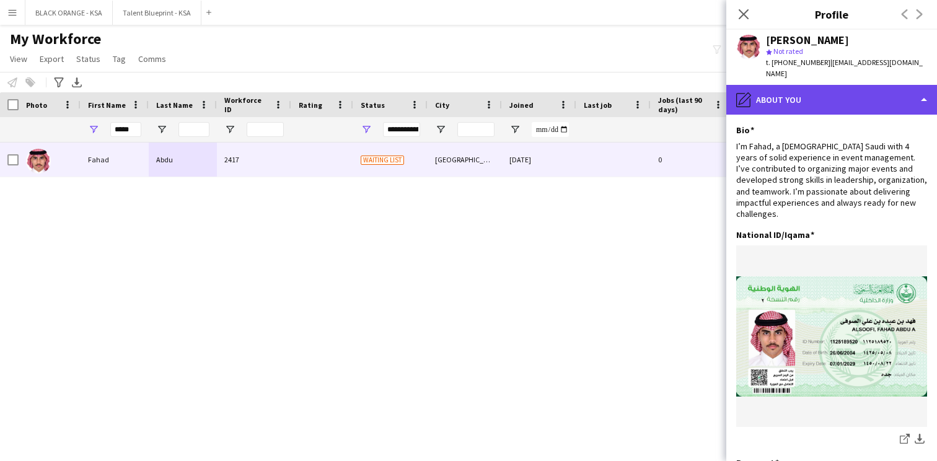
click at [860, 86] on div "pencil4 About you" at bounding box center [831, 100] width 211 height 30
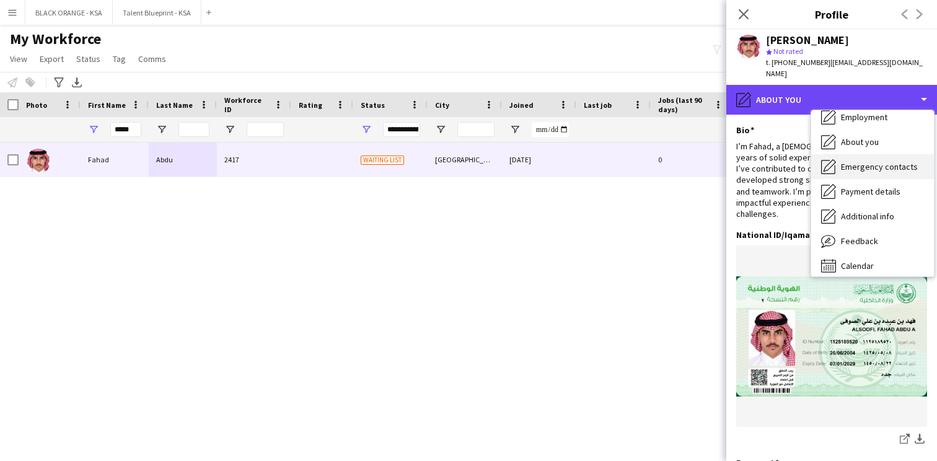
scroll to position [67, 0]
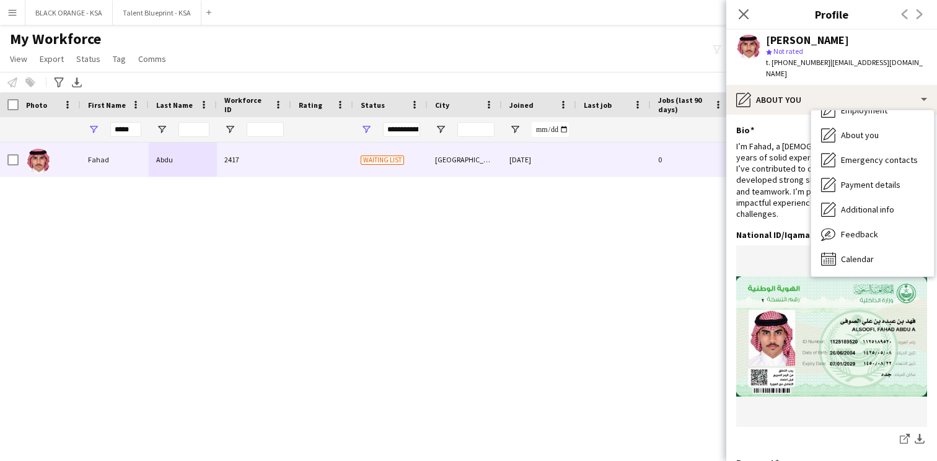
click at [799, 182] on div "I’m Fahad, a [DEMOGRAPHIC_DATA] Saudi with 4 years of solid experience in event…" at bounding box center [831, 180] width 191 height 79
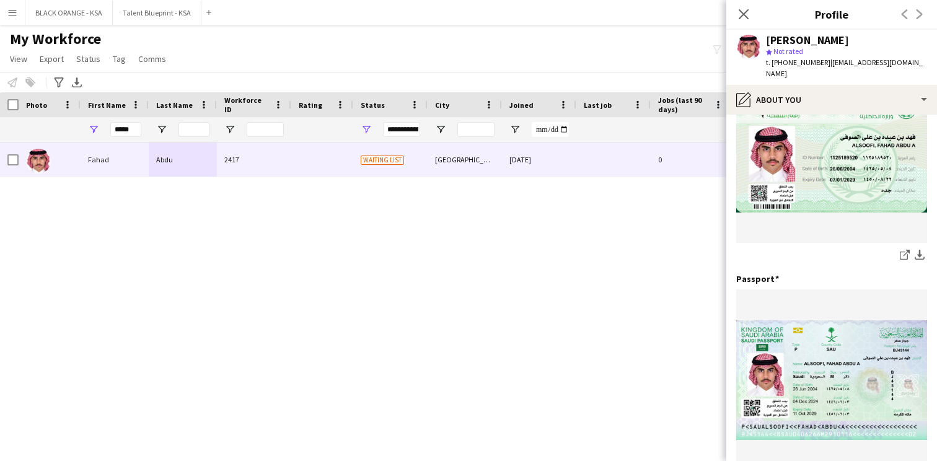
scroll to position [0, 0]
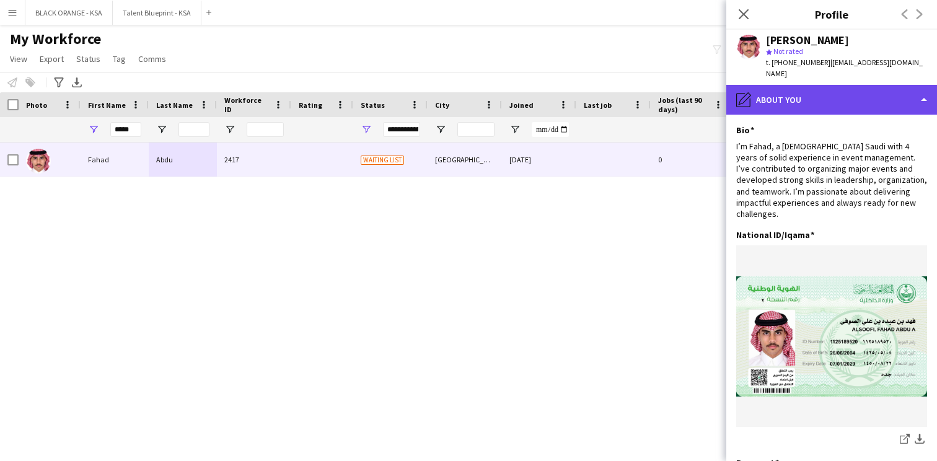
click at [824, 90] on div "pencil4 About you" at bounding box center [831, 100] width 211 height 30
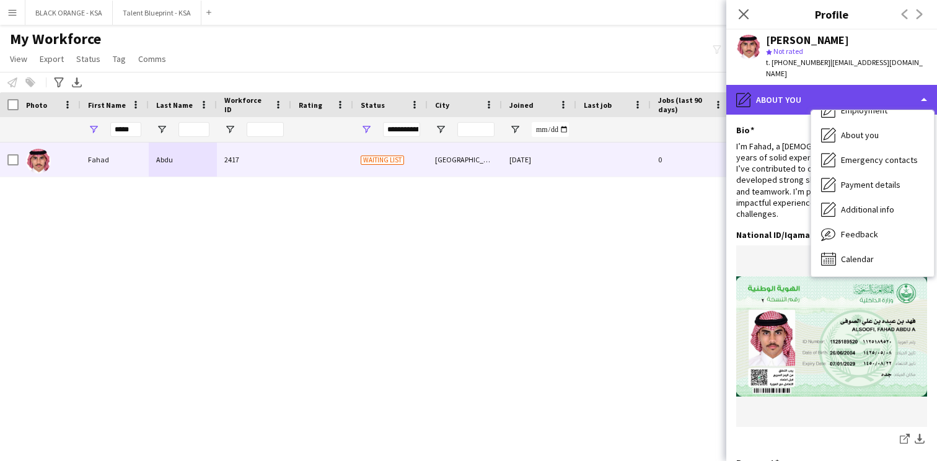
click at [800, 100] on div "pencil4 About you" at bounding box center [831, 100] width 211 height 30
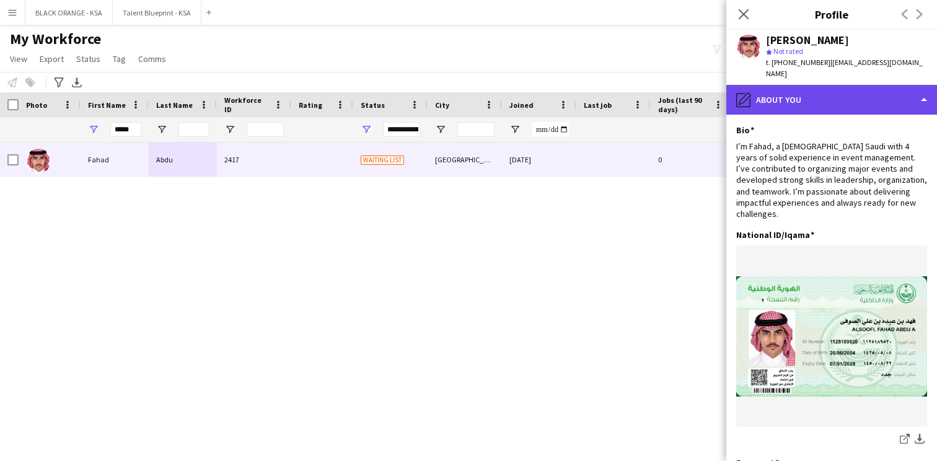
click at [778, 90] on div "pencil4 About you" at bounding box center [831, 100] width 211 height 30
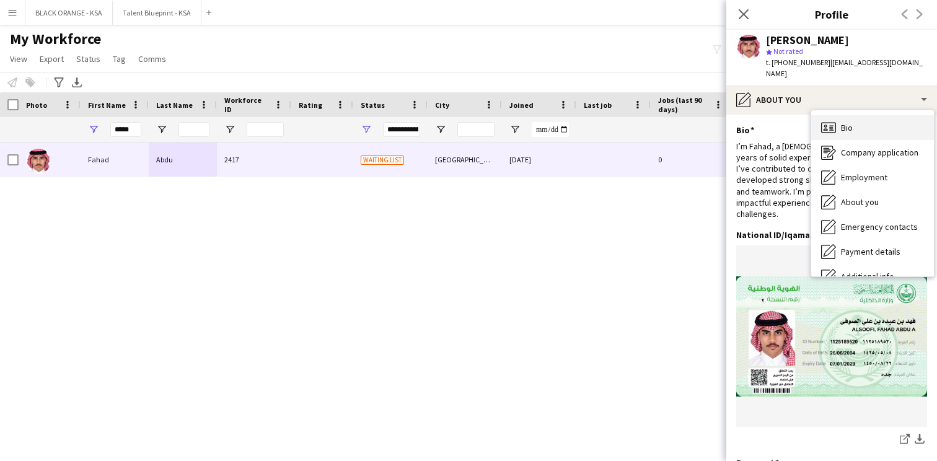
click at [863, 124] on div "Bio Bio" at bounding box center [872, 127] width 123 height 25
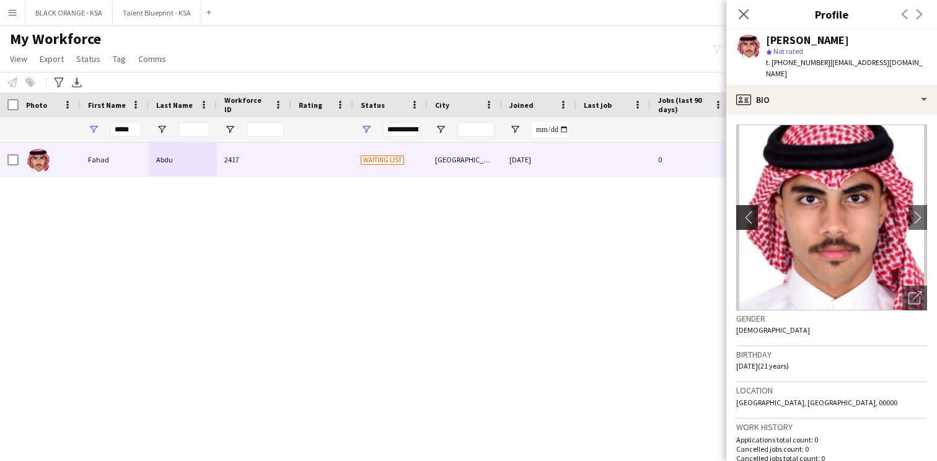
scroll to position [46, 0]
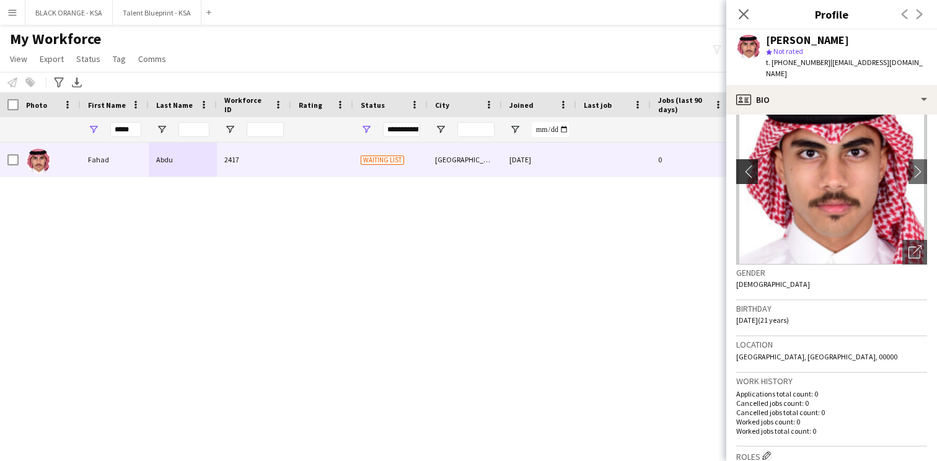
click at [747, 165] on app-icon "chevron-left" at bounding box center [745, 171] width 19 height 13
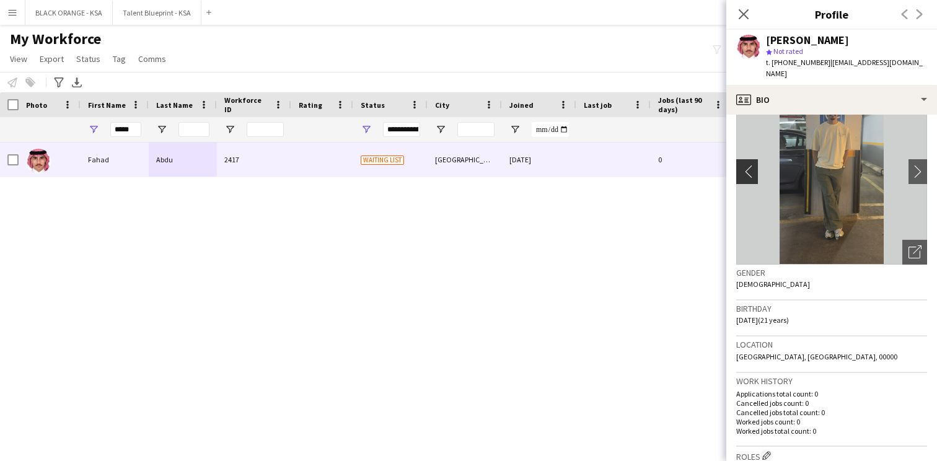
click at [747, 165] on app-icon "chevron-left" at bounding box center [745, 171] width 19 height 13
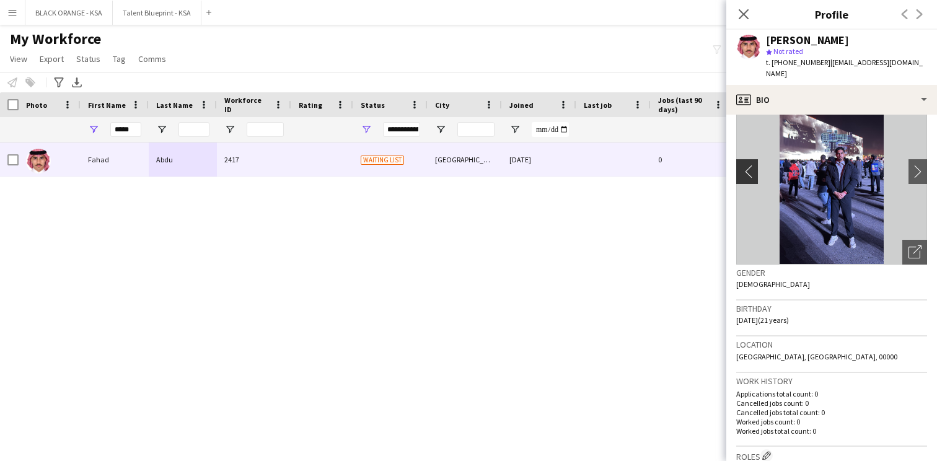
click at [747, 165] on app-icon "chevron-left" at bounding box center [745, 171] width 19 height 13
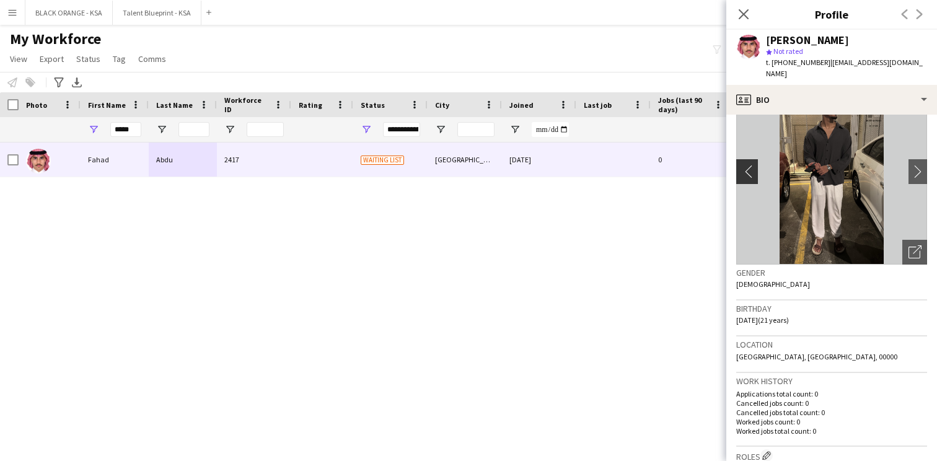
click at [747, 165] on app-icon "chevron-left" at bounding box center [745, 171] width 19 height 13
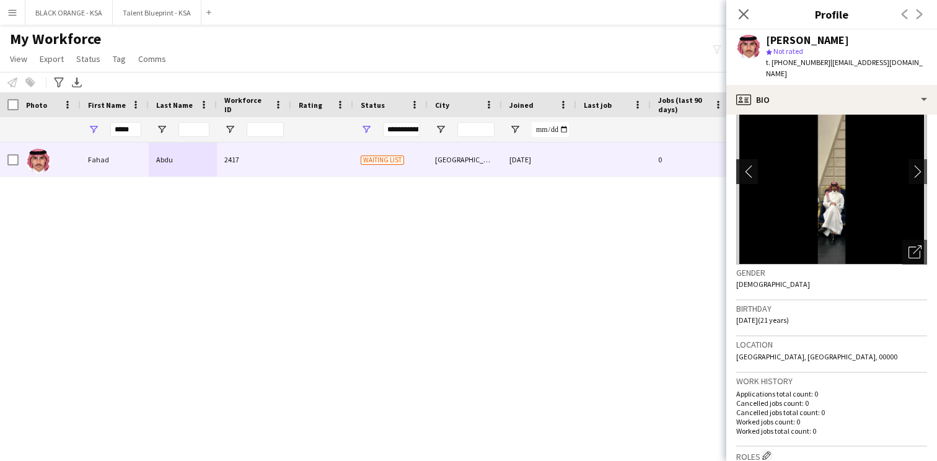
click at [747, 165] on app-icon "chevron-left" at bounding box center [745, 171] width 19 height 13
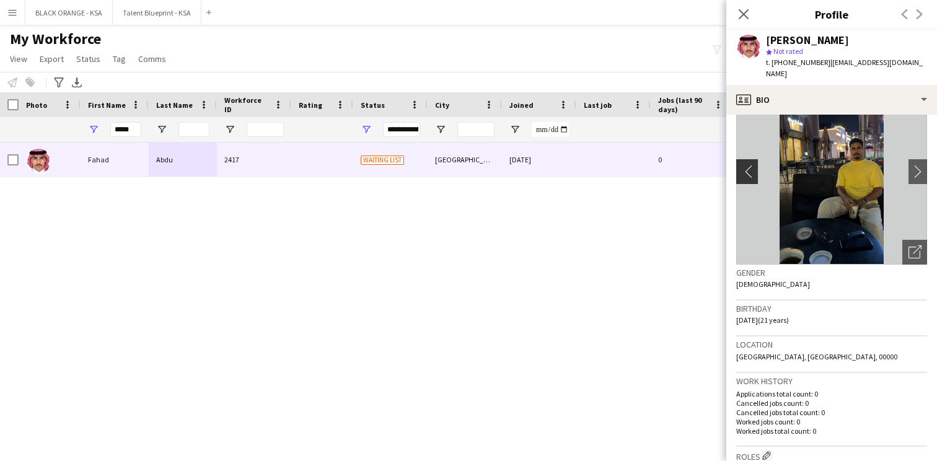
click at [752, 165] on app-icon "chevron-left" at bounding box center [745, 171] width 19 height 13
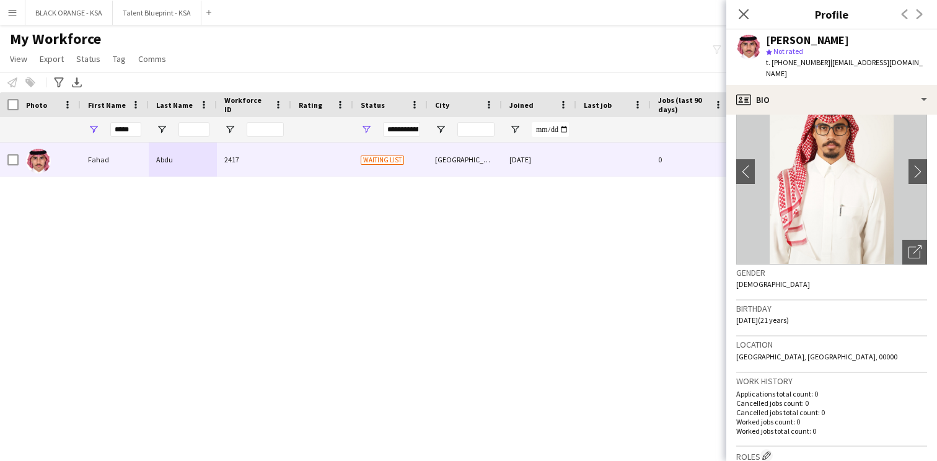
click at [907, 156] on img at bounding box center [831, 172] width 191 height 186
click at [920, 165] on app-icon "chevron-right" at bounding box center [918, 171] width 19 height 13
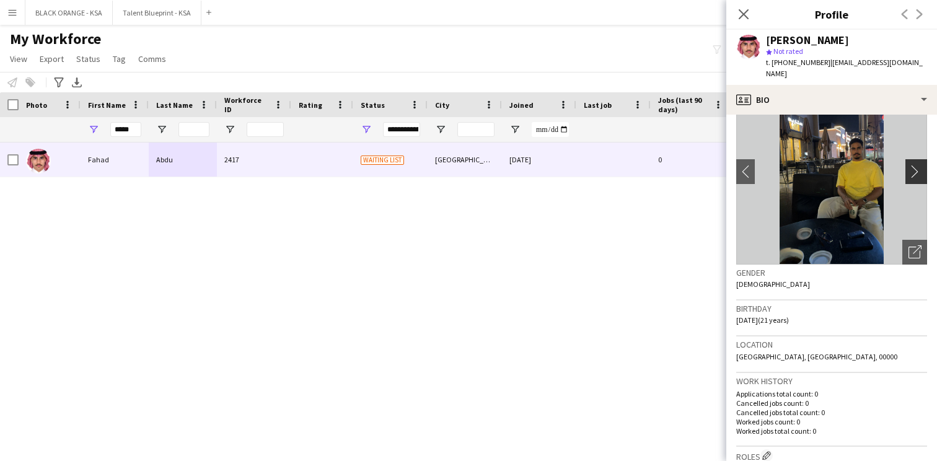
click at [920, 165] on app-icon "chevron-right" at bounding box center [918, 171] width 19 height 13
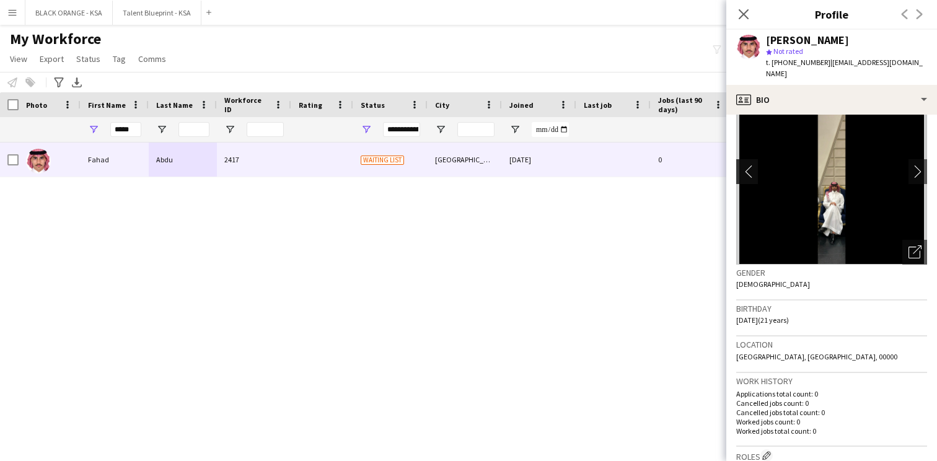
click at [744, 165] on app-icon "chevron-left" at bounding box center [745, 171] width 19 height 13
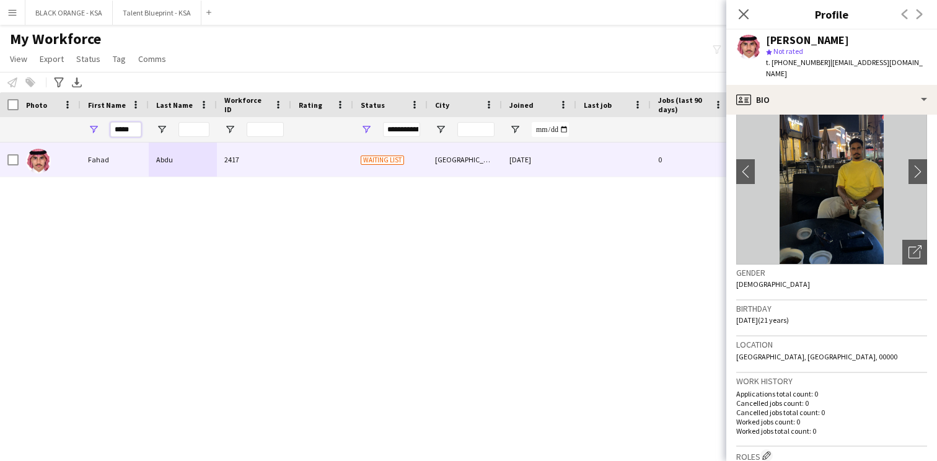
click at [129, 136] on input "*****" at bounding box center [125, 129] width 31 height 15
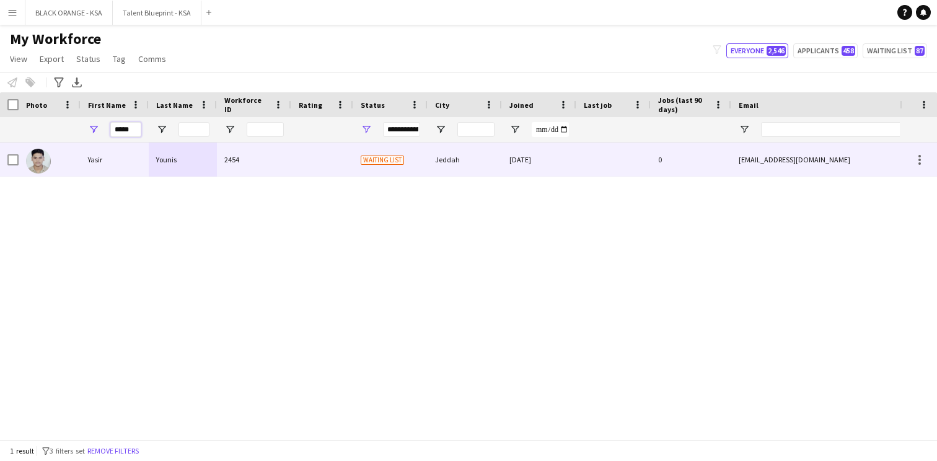
type input "*****"
click at [136, 154] on div "Yasir" at bounding box center [115, 160] width 68 height 34
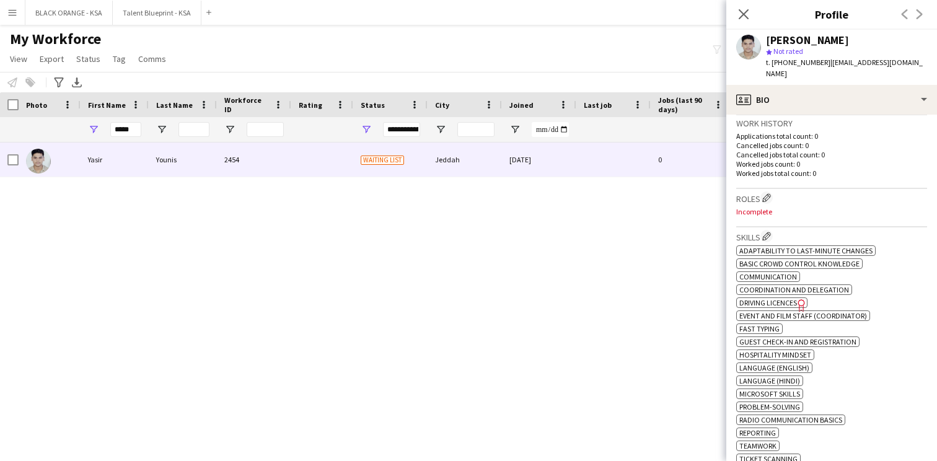
scroll to position [323, 0]
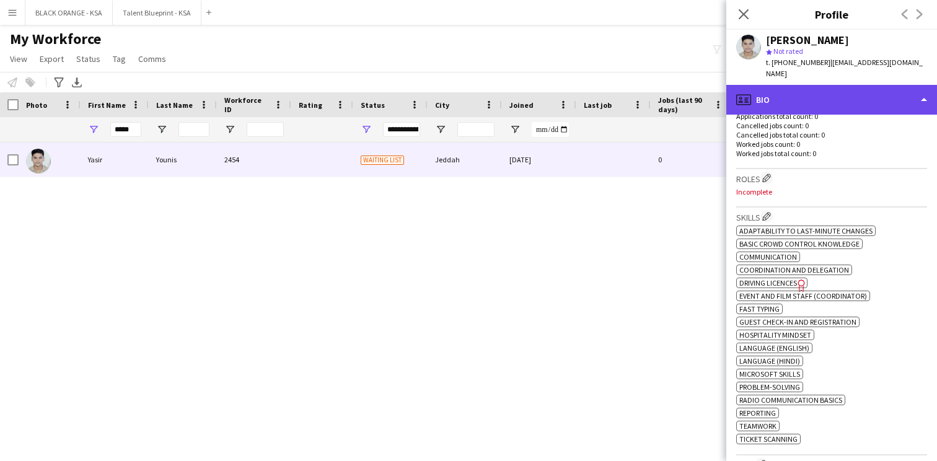
click at [841, 90] on div "profile Bio" at bounding box center [831, 100] width 211 height 30
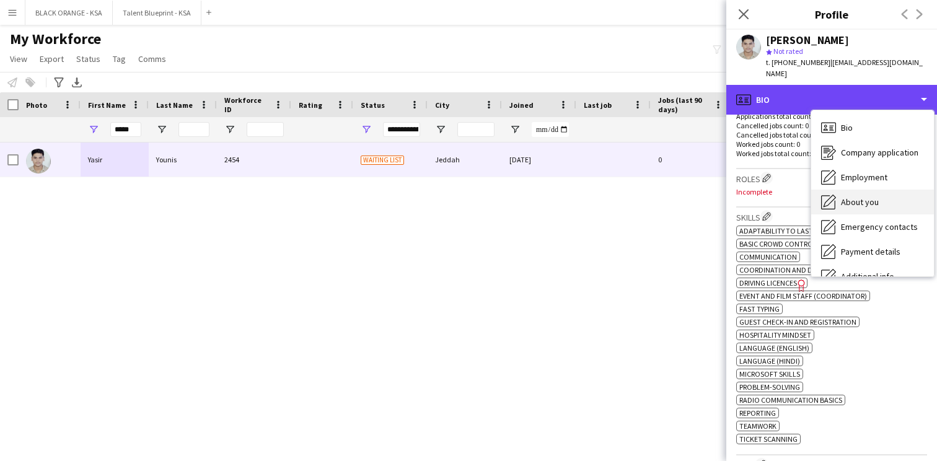
scroll to position [67, 0]
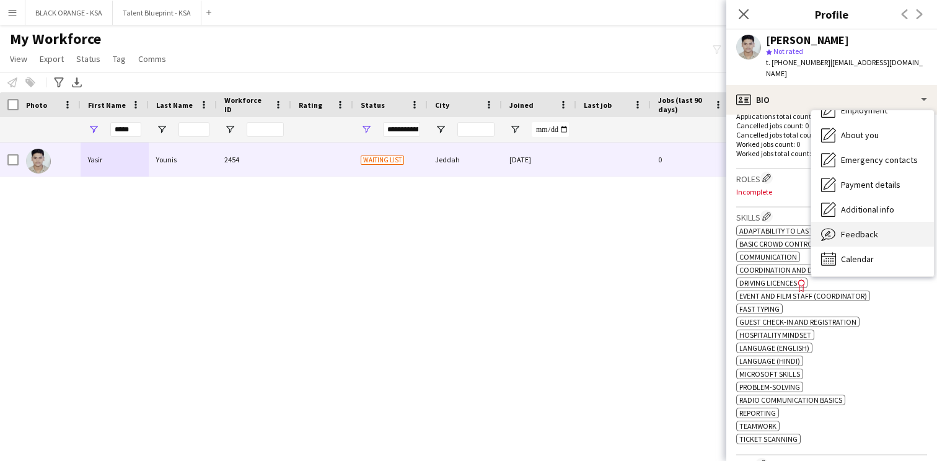
click at [845, 229] on span "Feedback" at bounding box center [859, 234] width 37 height 11
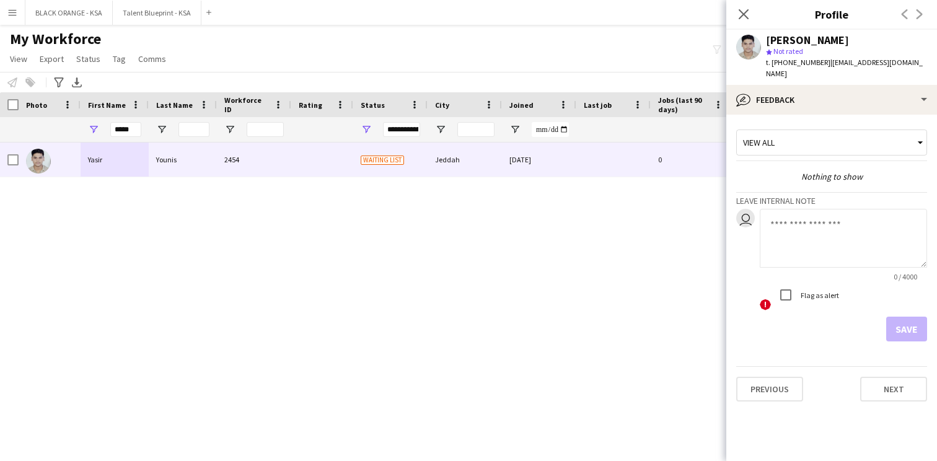
click at [811, 214] on textarea at bounding box center [843, 238] width 167 height 59
paste textarea "**********"
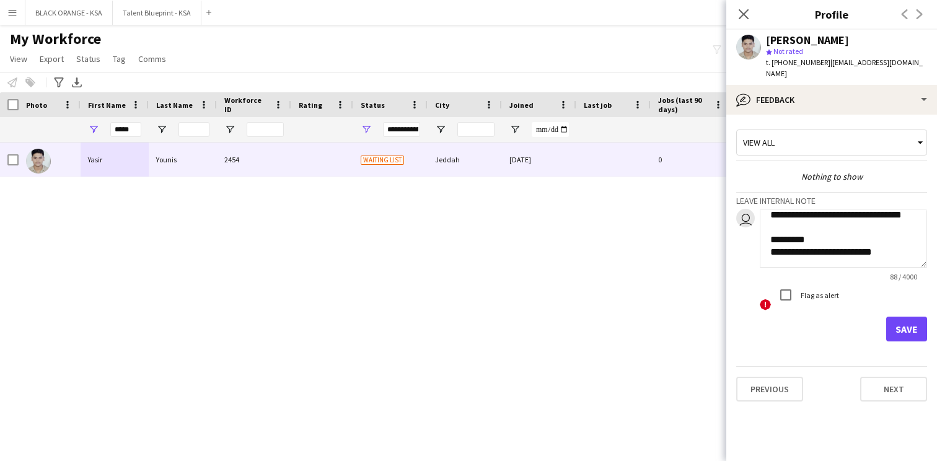
paste textarea "**********"
type textarea "**********"
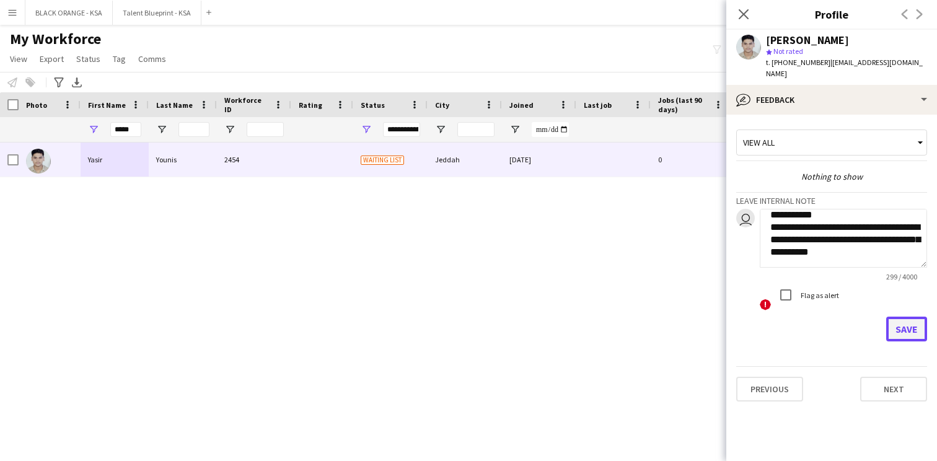
click at [905, 318] on button "Save" at bounding box center [906, 329] width 41 height 25
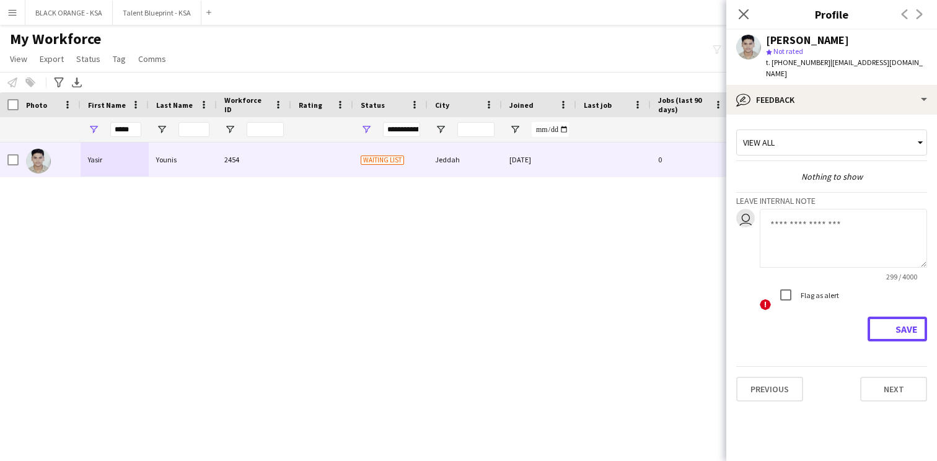
scroll to position [0, 0]
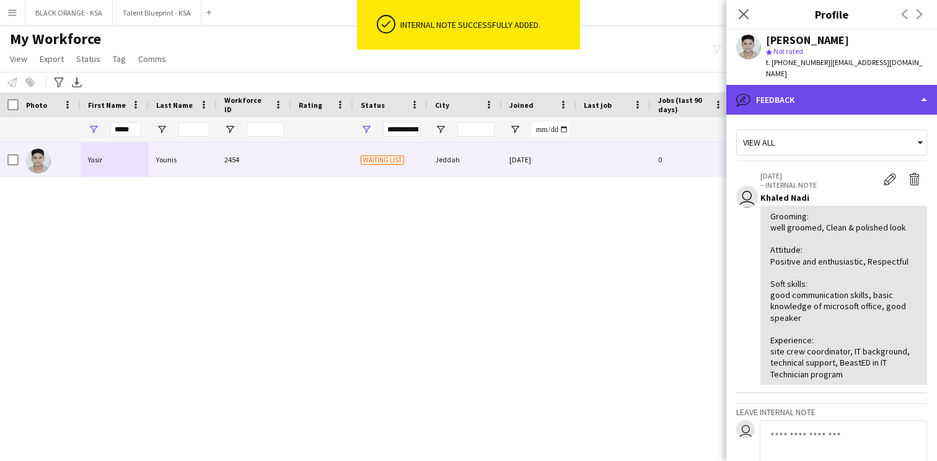
click at [822, 93] on div "bubble-pencil Feedback" at bounding box center [831, 100] width 211 height 30
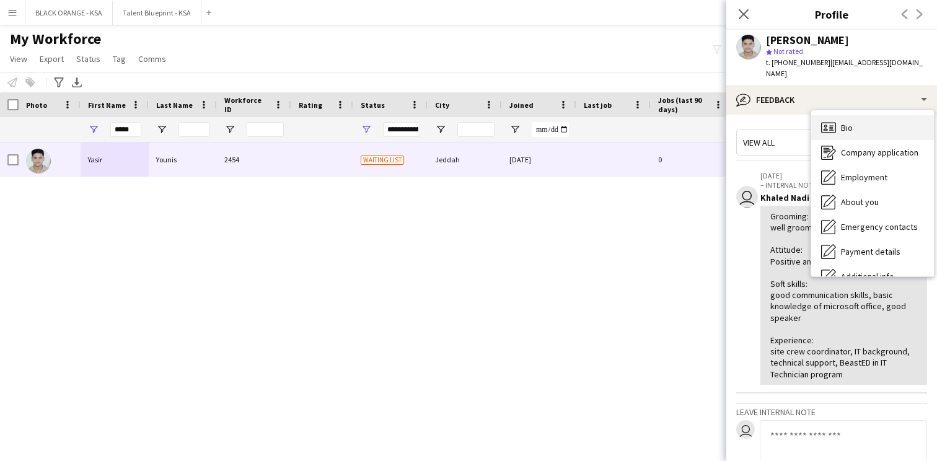
click at [863, 115] on div "Bio Bio" at bounding box center [872, 127] width 123 height 25
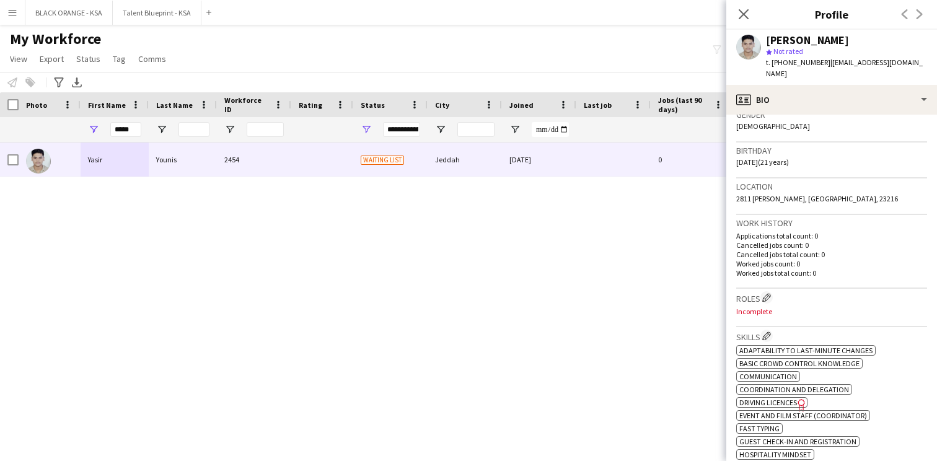
scroll to position [210, 0]
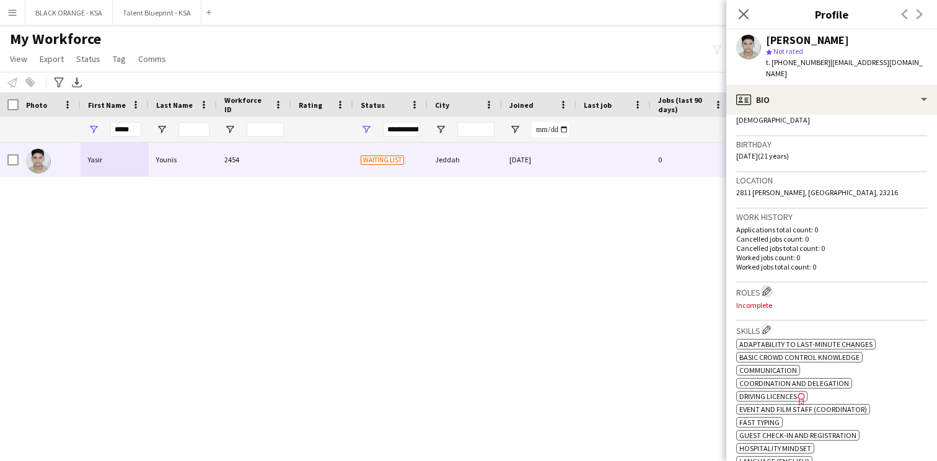
click at [763, 285] on button "Edit crew company roles" at bounding box center [766, 291] width 12 height 12
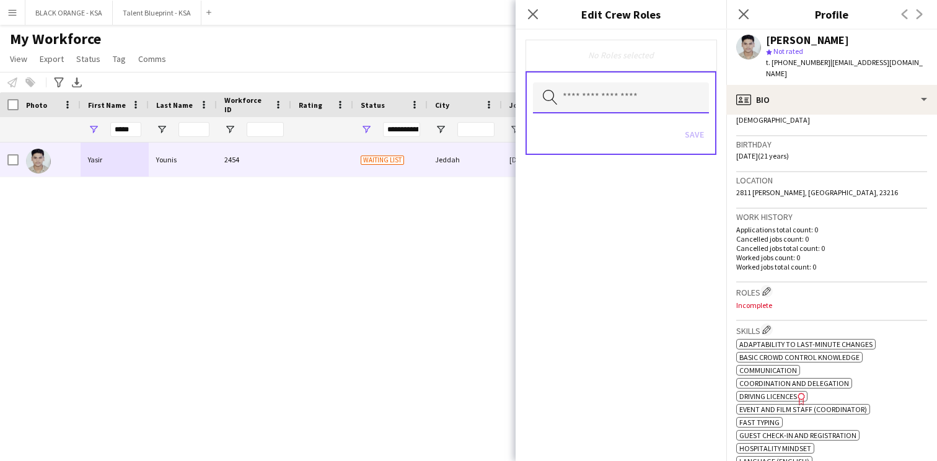
click at [631, 94] on input "text" at bounding box center [621, 97] width 176 height 31
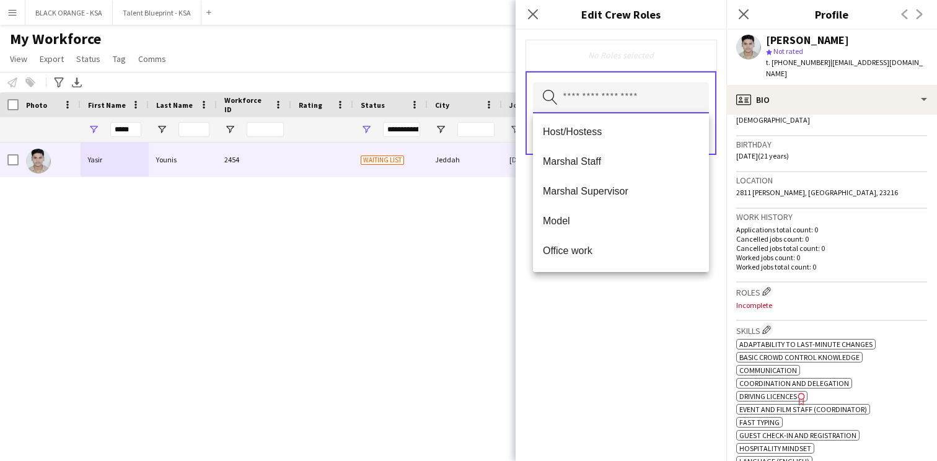
scroll to position [198, 0]
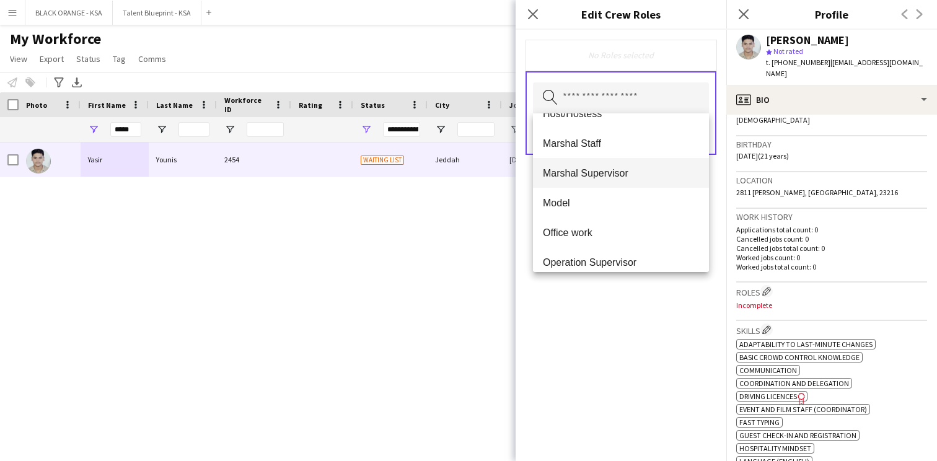
click at [623, 172] on span "Marshal Supervisor" at bounding box center [621, 173] width 156 height 12
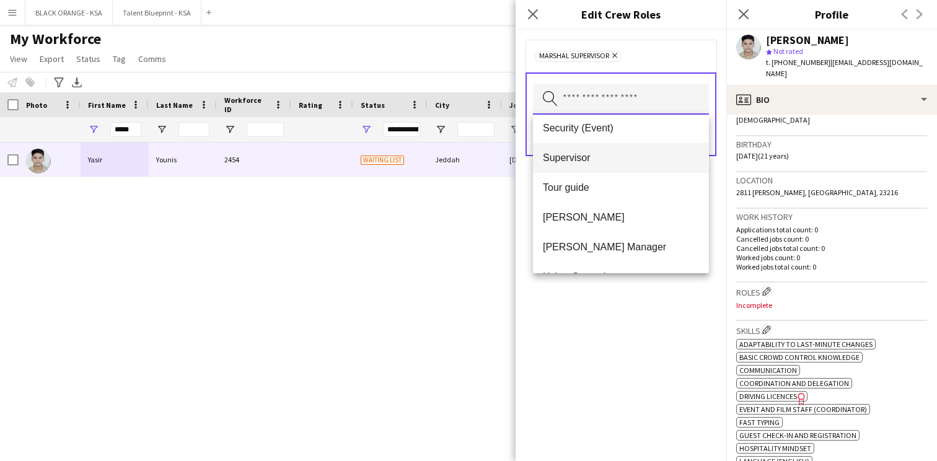
scroll to position [606, 0]
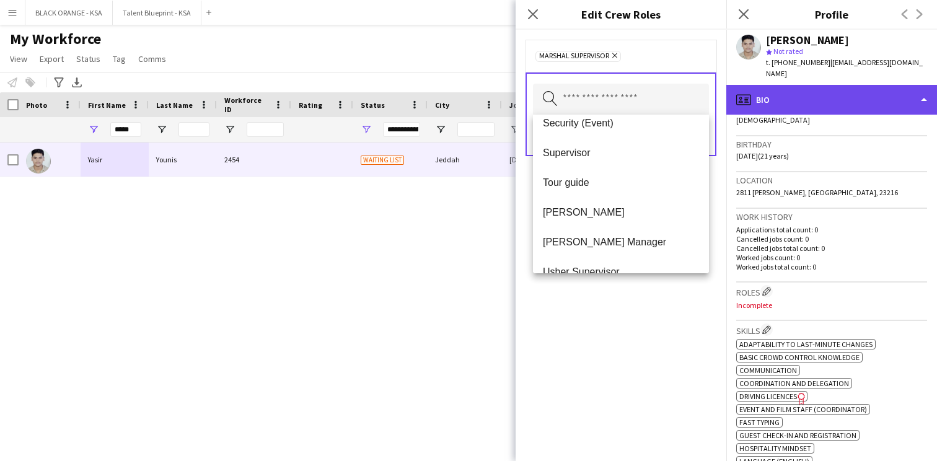
click at [786, 90] on div "profile Bio" at bounding box center [831, 100] width 211 height 30
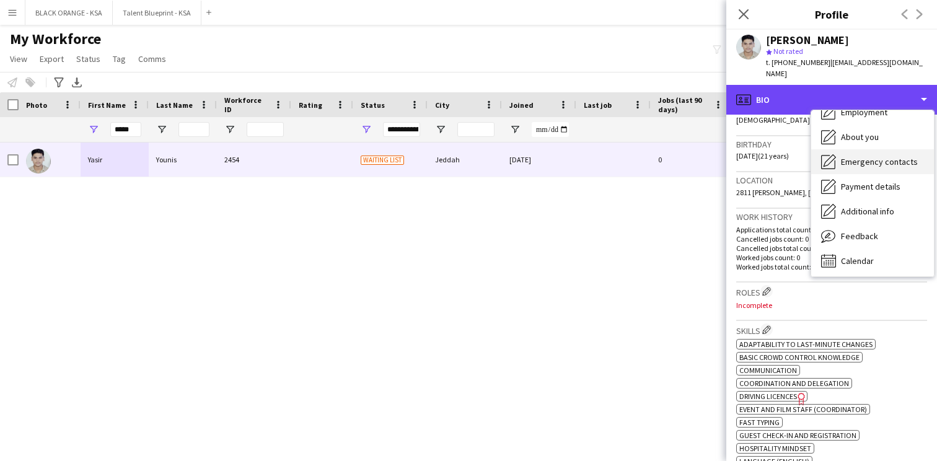
scroll to position [67, 0]
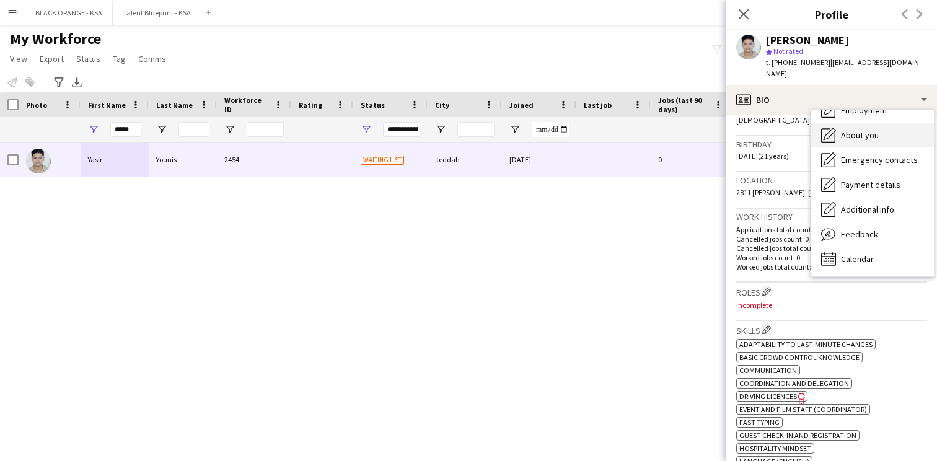
click at [863, 130] on span "About you" at bounding box center [860, 135] width 38 height 11
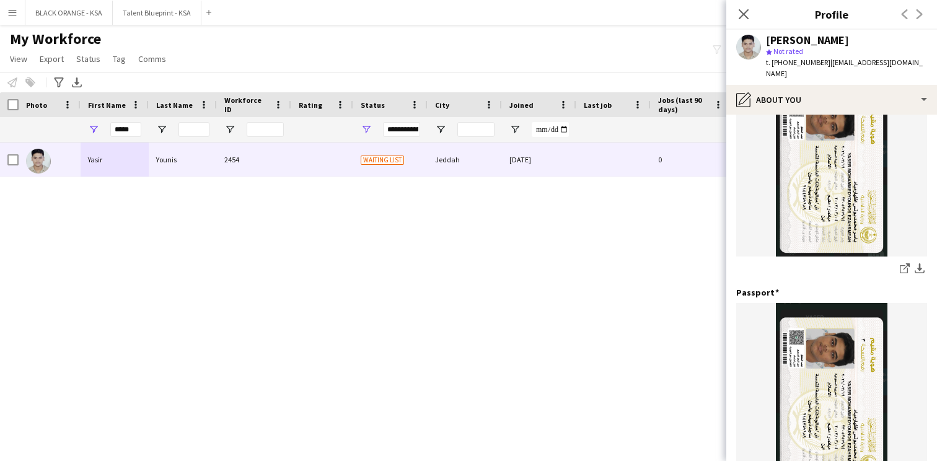
scroll to position [425, 0]
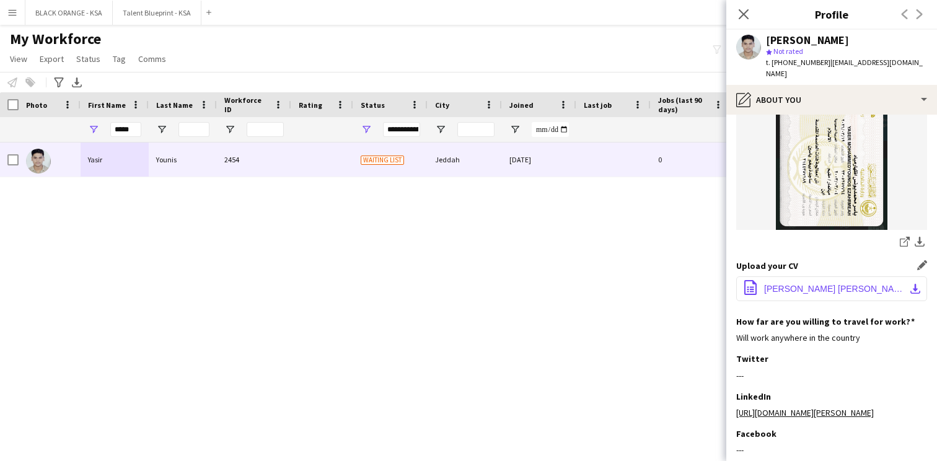
click at [797, 284] on span "[PERSON_NAME] [PERSON_NAME] CV 2025.pdf" at bounding box center [834, 289] width 140 height 10
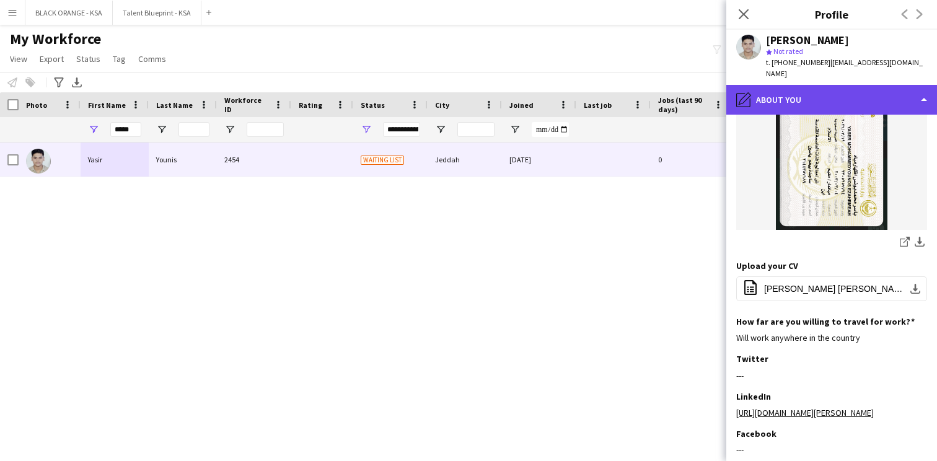
click at [815, 90] on div "pencil4 About you" at bounding box center [831, 100] width 211 height 30
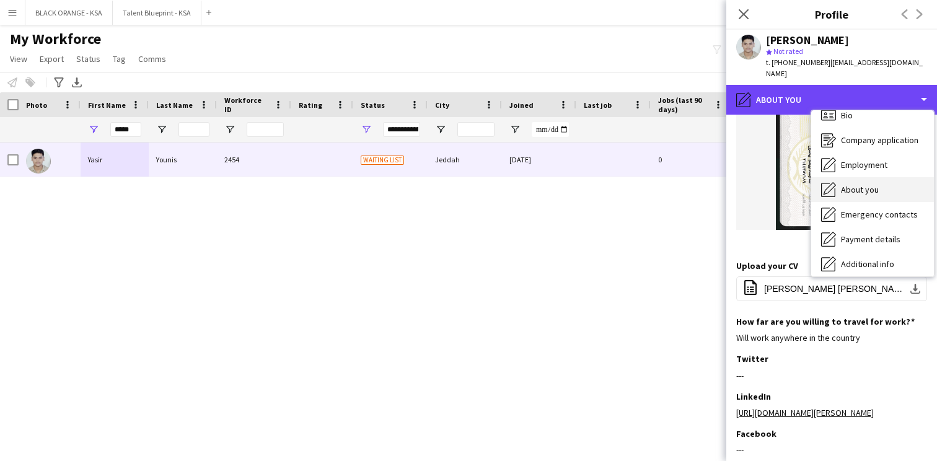
scroll to position [0, 0]
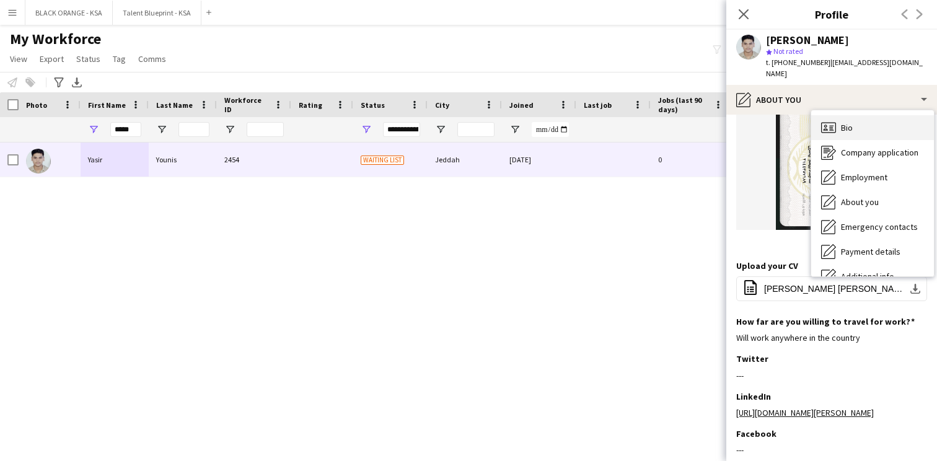
click at [856, 115] on div "Bio Bio" at bounding box center [872, 127] width 123 height 25
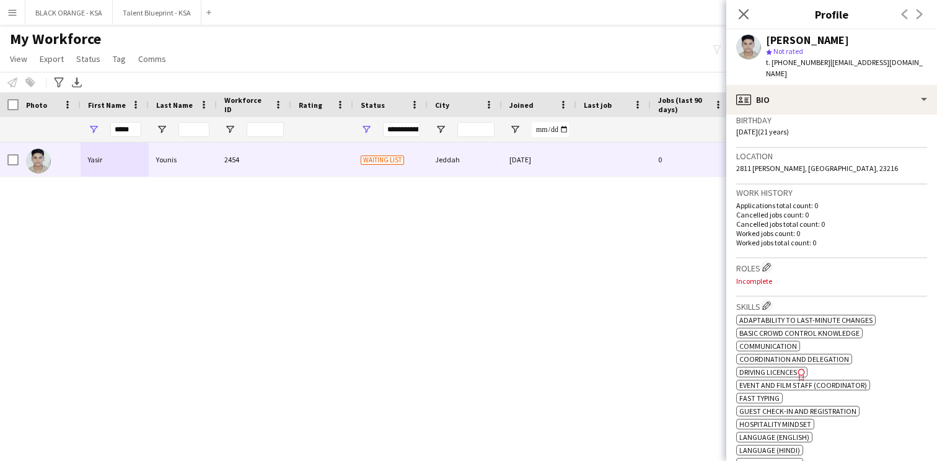
scroll to position [257, 0]
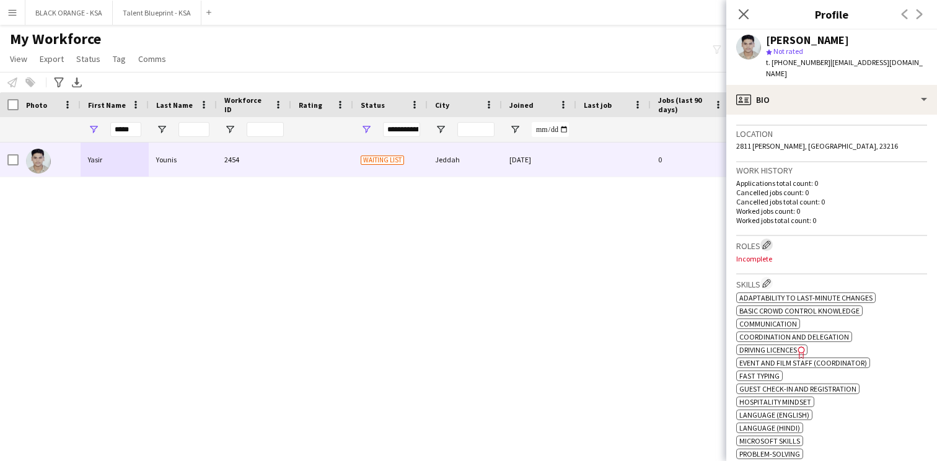
click at [767, 240] on app-icon "Edit crew company roles" at bounding box center [766, 244] width 9 height 9
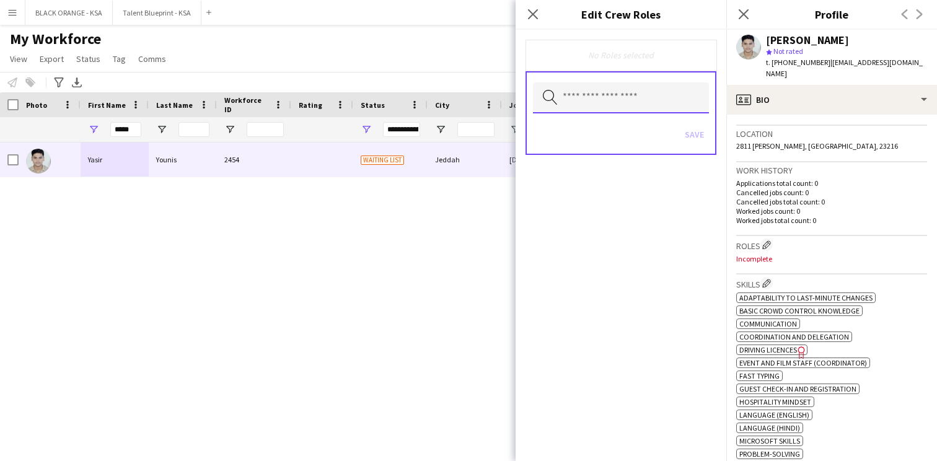
click at [621, 108] on input "text" at bounding box center [621, 97] width 176 height 31
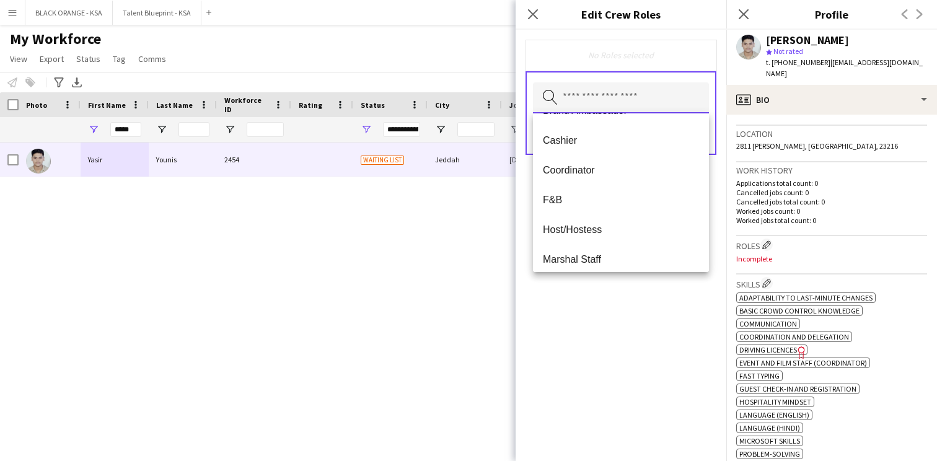
scroll to position [88, 0]
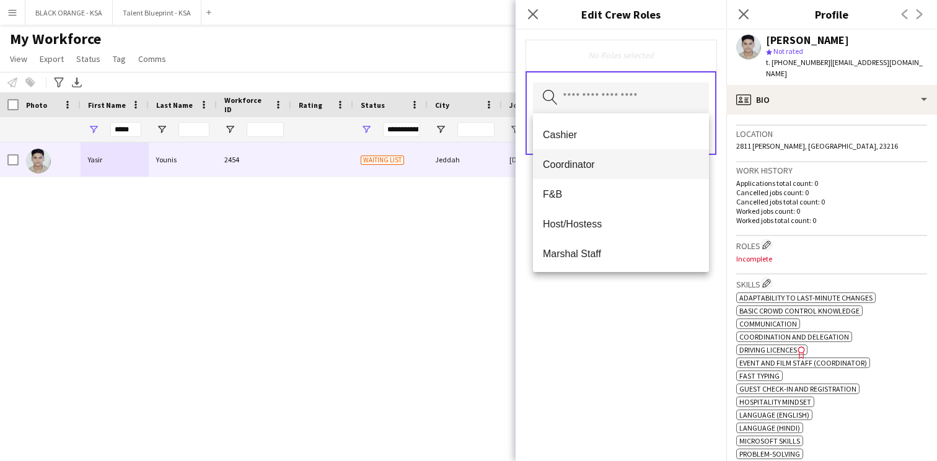
click at [631, 175] on mat-option "Coordinator" at bounding box center [621, 164] width 176 height 30
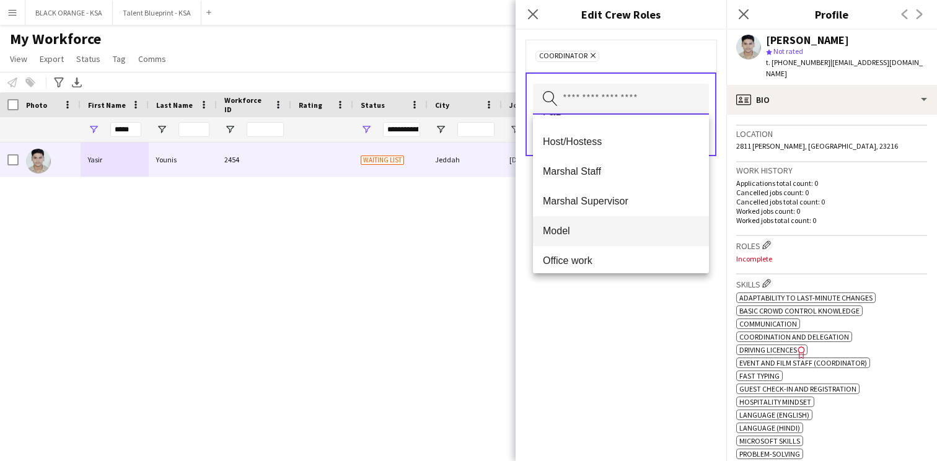
scroll to position [149, 0]
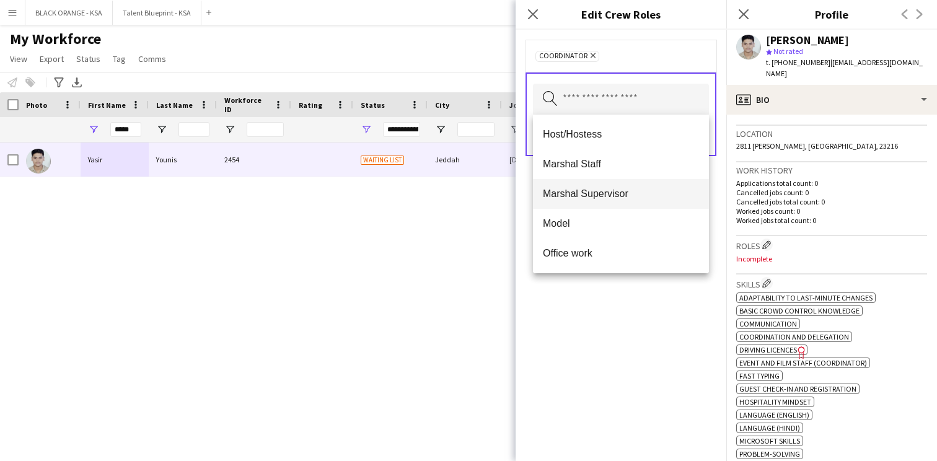
click at [627, 187] on mat-option "Marshal Supervisor" at bounding box center [621, 194] width 176 height 30
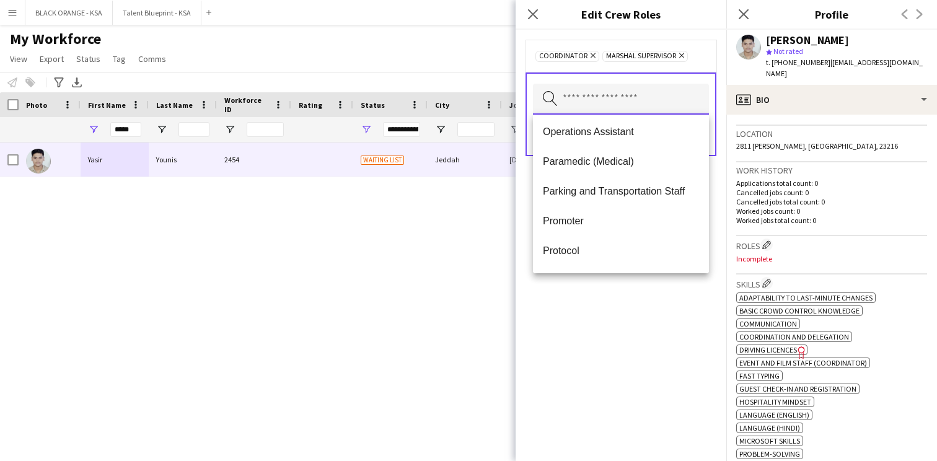
scroll to position [306, 0]
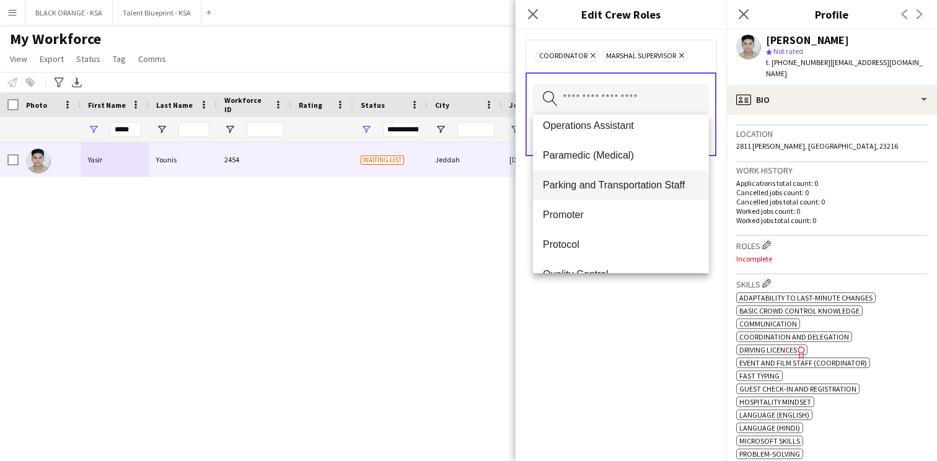
click at [631, 186] on span "Parking and Transportation Staff" at bounding box center [621, 185] width 156 height 12
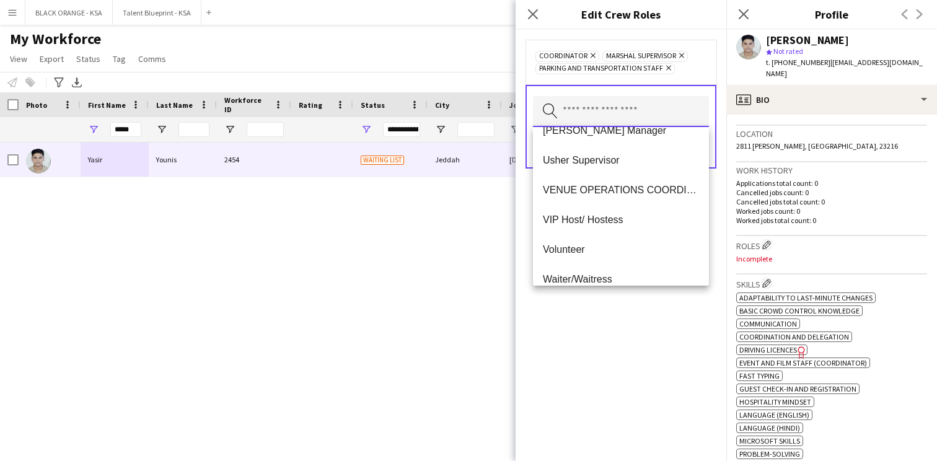
scroll to position [684, 0]
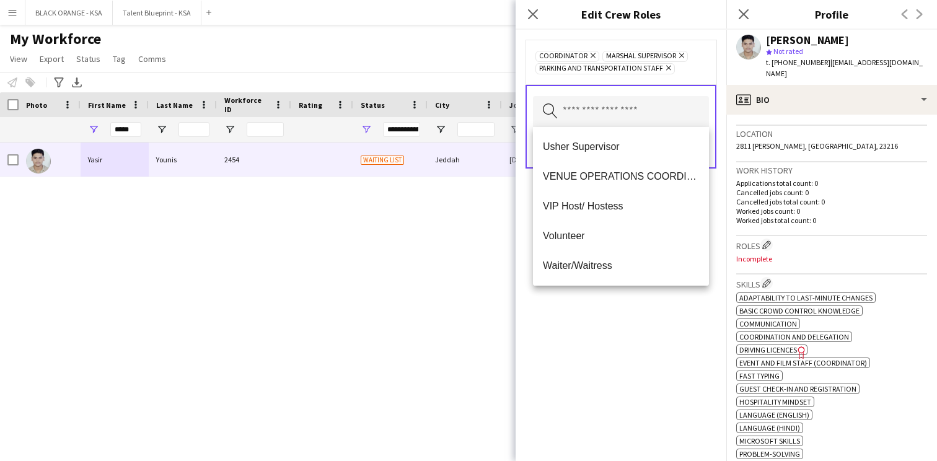
click at [612, 339] on div "Coordinator Remove Marshal Supervisor Remove Parking and Transportation Staff R…" at bounding box center [621, 245] width 211 height 431
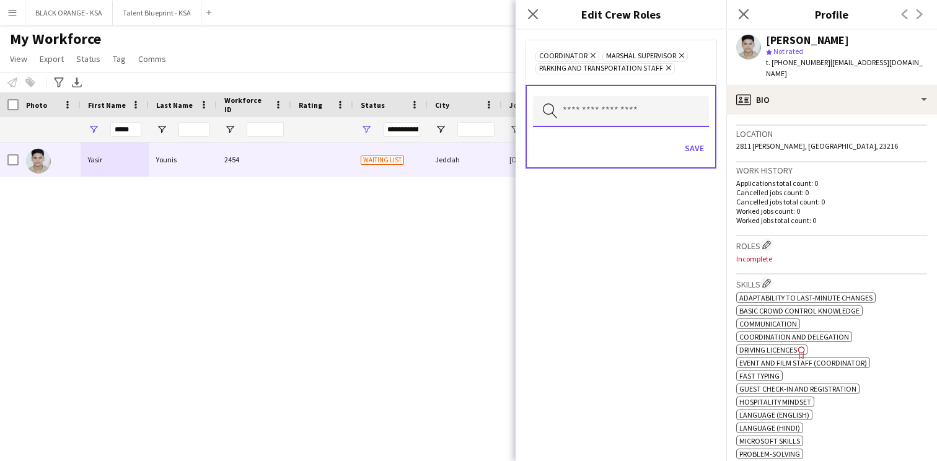
click at [645, 119] on input "text" at bounding box center [621, 111] width 176 height 31
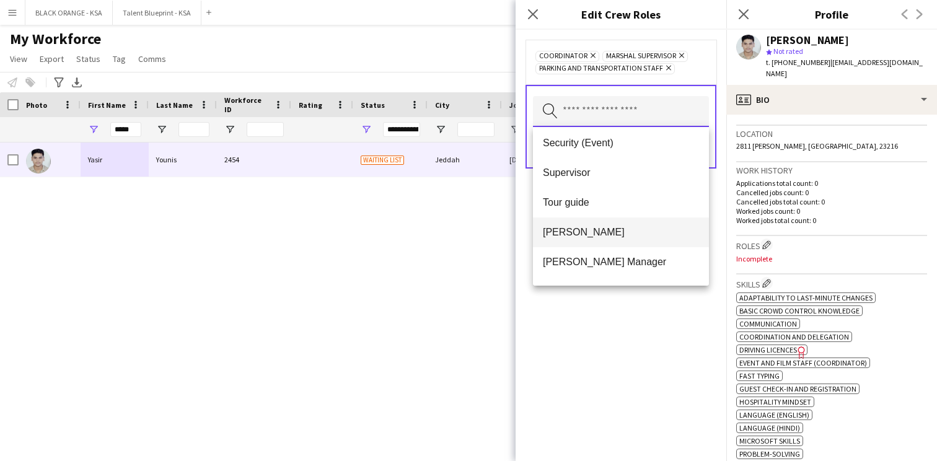
scroll to position [516, 0]
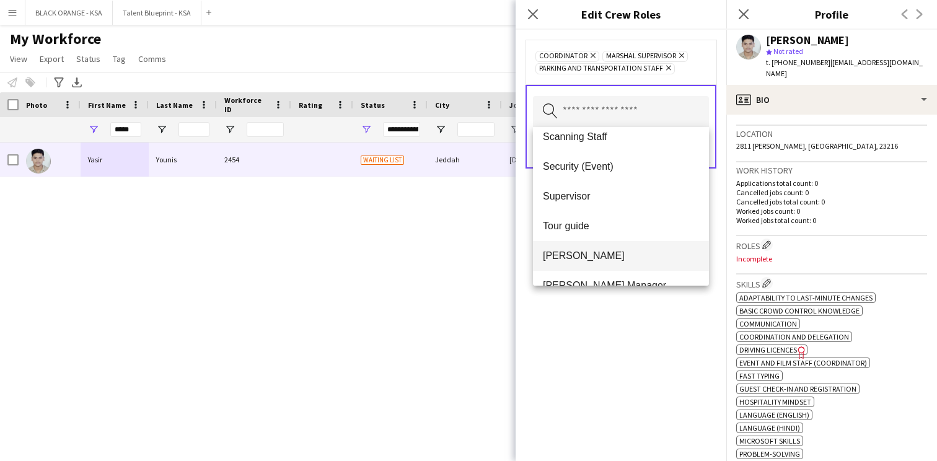
click at [602, 252] on span "[PERSON_NAME]" at bounding box center [621, 256] width 156 height 12
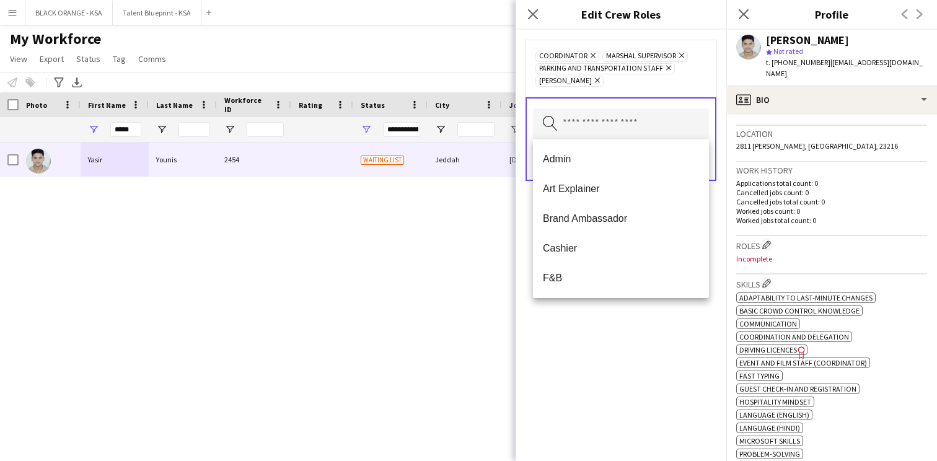
click at [610, 330] on div "Coordinator Remove Marshal Supervisor Remove Parking and Transportation Staff R…" at bounding box center [621, 245] width 211 height 431
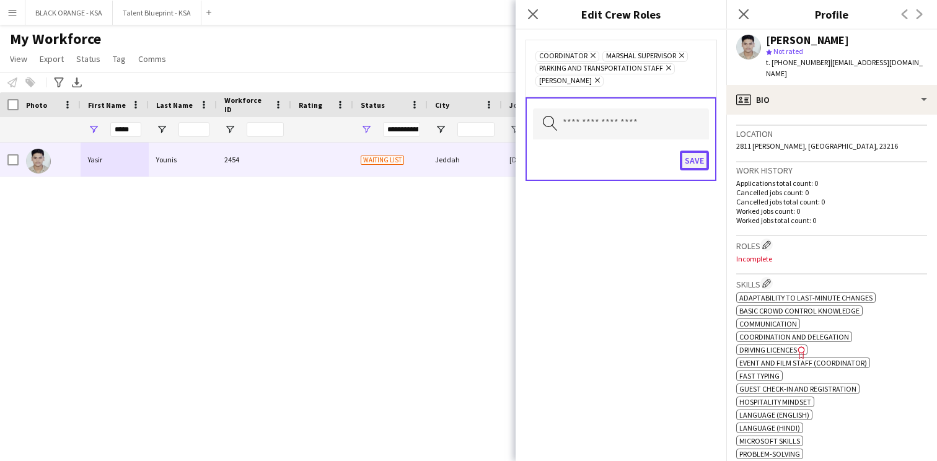
click at [696, 166] on button "Save" at bounding box center [694, 161] width 29 height 20
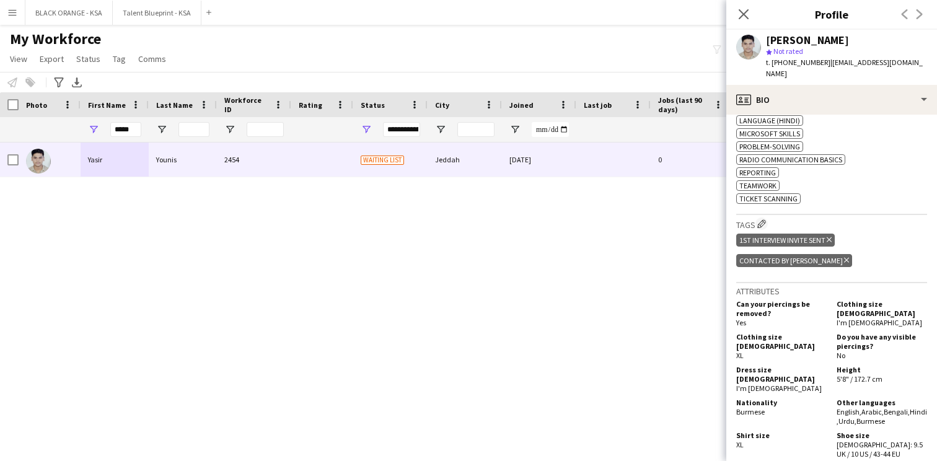
scroll to position [610, 0]
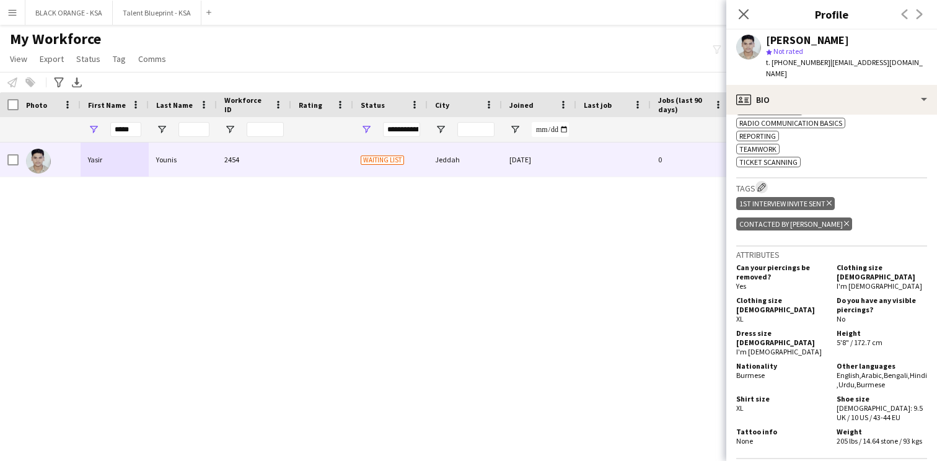
click at [765, 188] on app-icon "Edit crew company tags" at bounding box center [761, 187] width 9 height 9
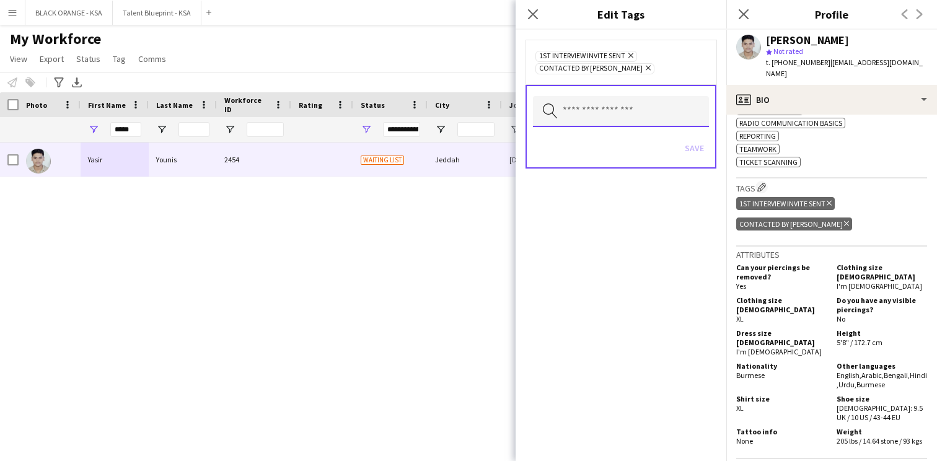
click at [650, 118] on input "text" at bounding box center [621, 111] width 176 height 31
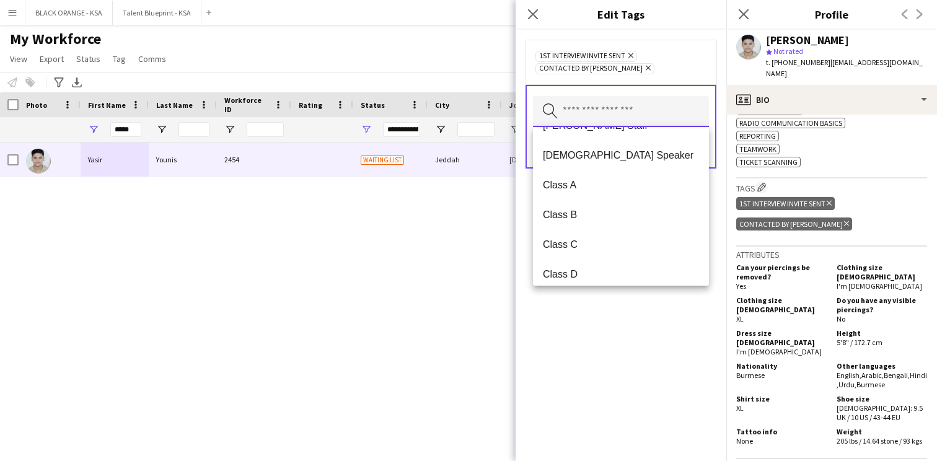
scroll to position [114, 0]
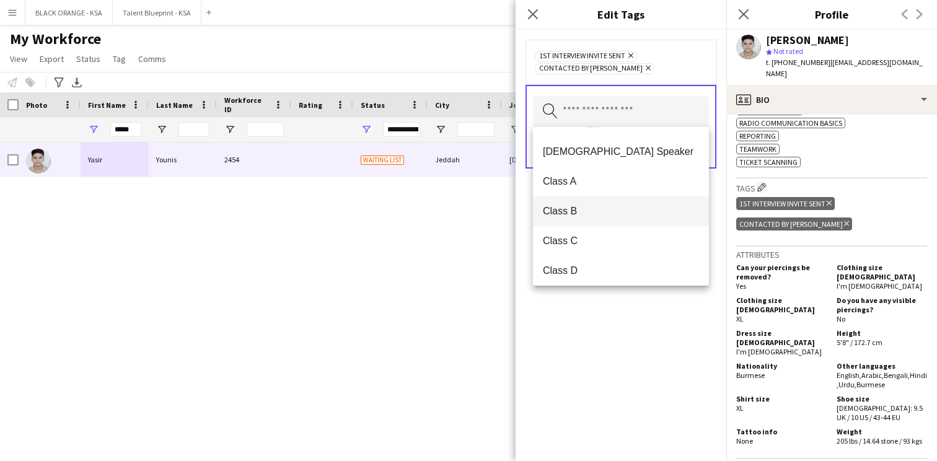
click at [612, 205] on mat-option "Class B" at bounding box center [621, 211] width 176 height 30
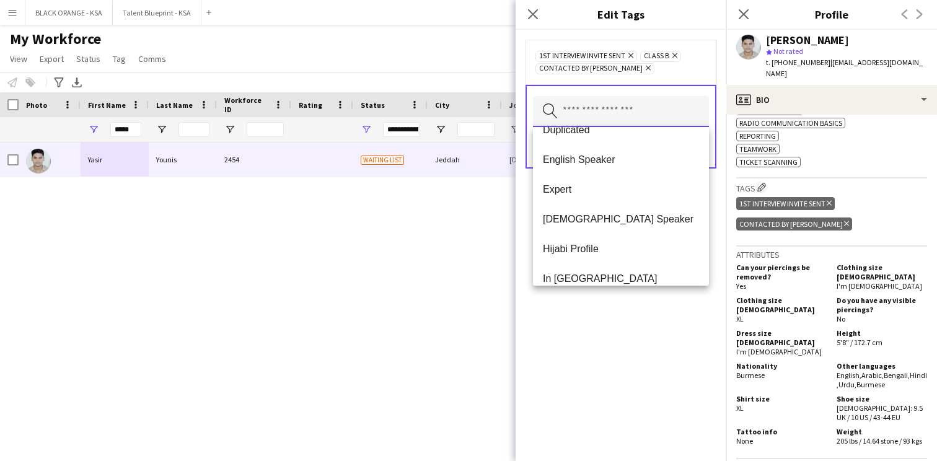
scroll to position [377, 0]
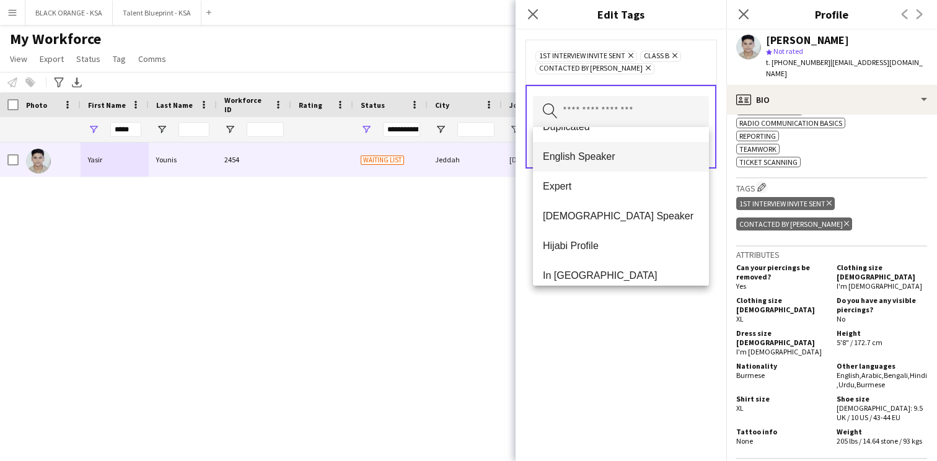
click at [618, 157] on span "English Speaker" at bounding box center [621, 157] width 156 height 12
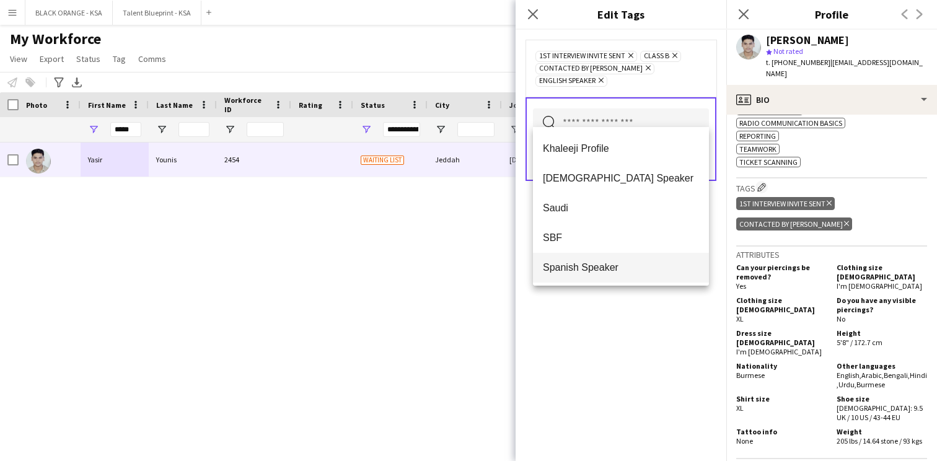
scroll to position [507, 0]
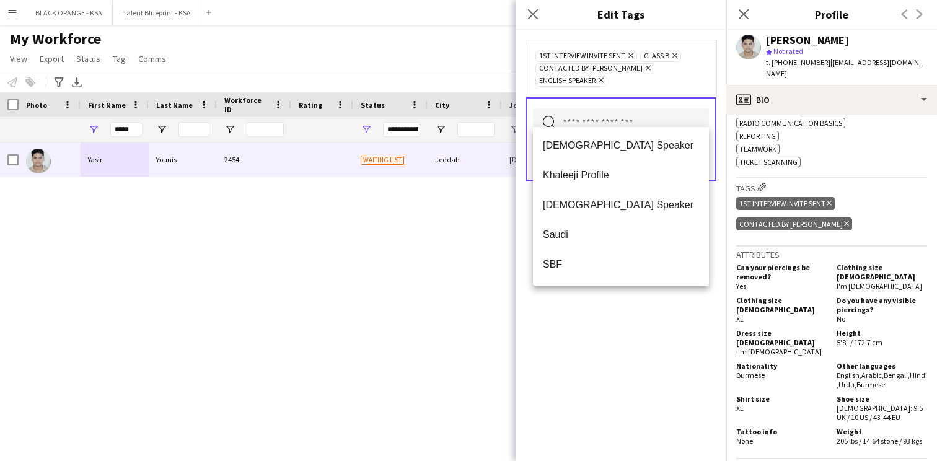
click at [608, 311] on div "1st interview invite sent Remove Class B Remove Contacted by [PERSON_NAME] Remo…" at bounding box center [621, 245] width 211 height 431
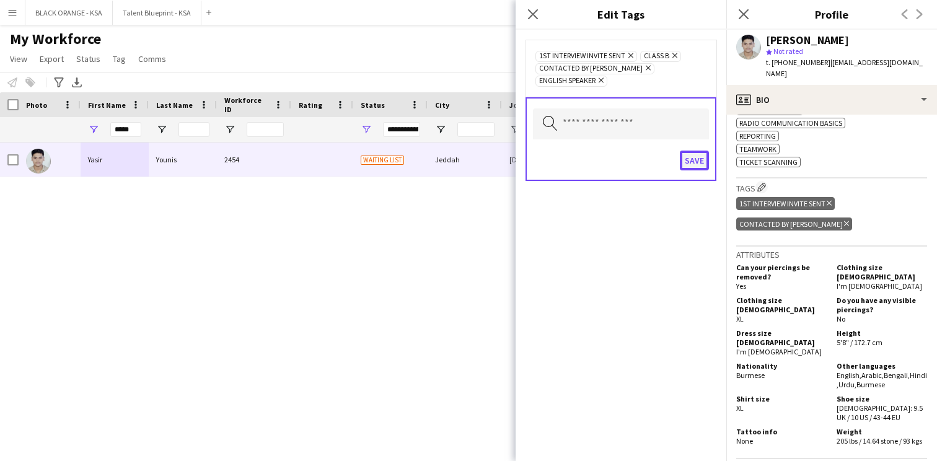
click at [694, 151] on button "Save" at bounding box center [694, 161] width 29 height 20
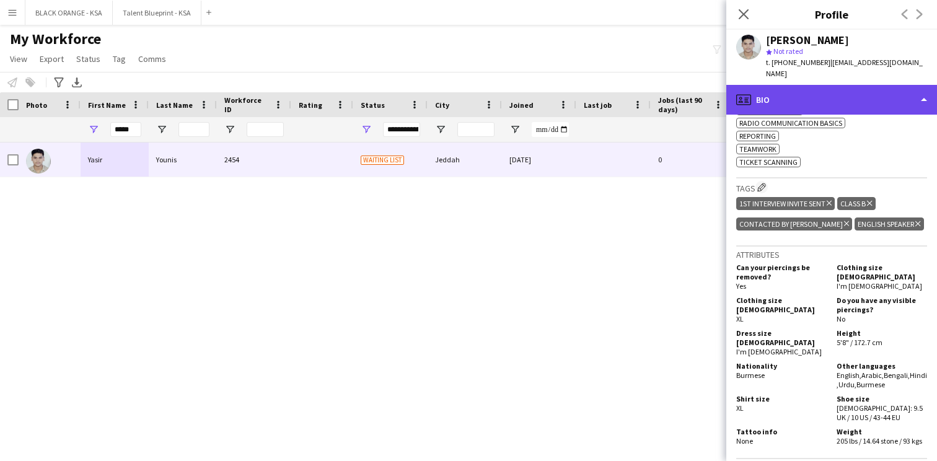
click at [786, 87] on div "profile Bio" at bounding box center [831, 100] width 211 height 30
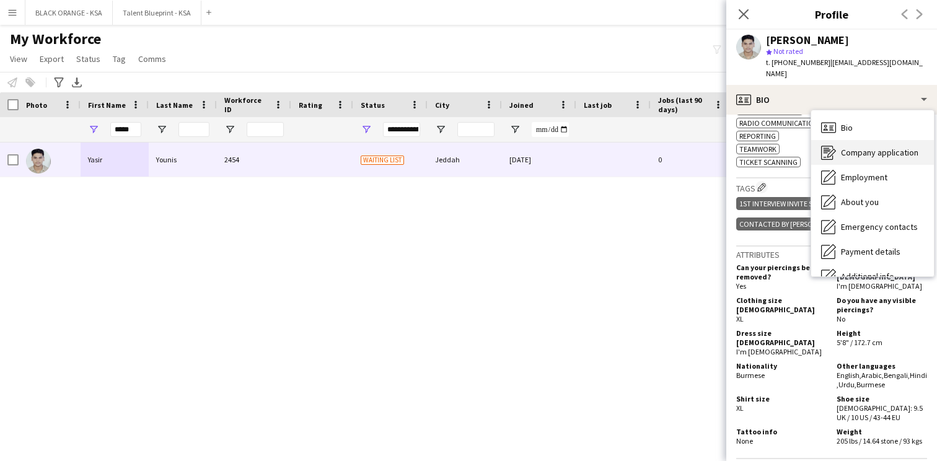
click at [843, 147] on span "Company application" at bounding box center [879, 152] width 77 height 11
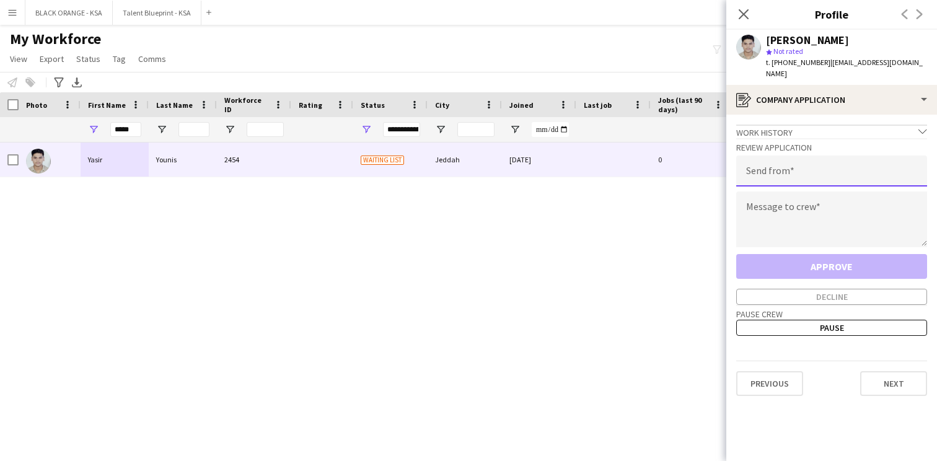
click at [801, 165] on input "email" at bounding box center [831, 171] width 191 height 31
type input "**********"
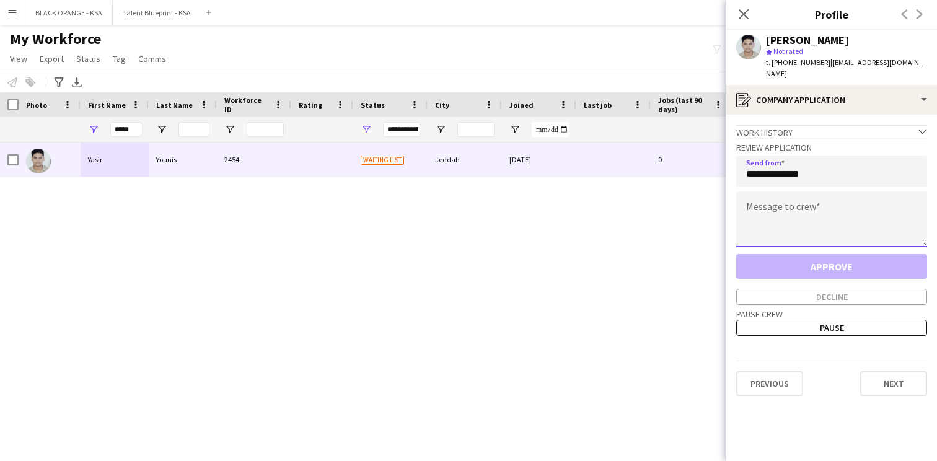
click at [809, 208] on textarea at bounding box center [831, 219] width 191 height 56
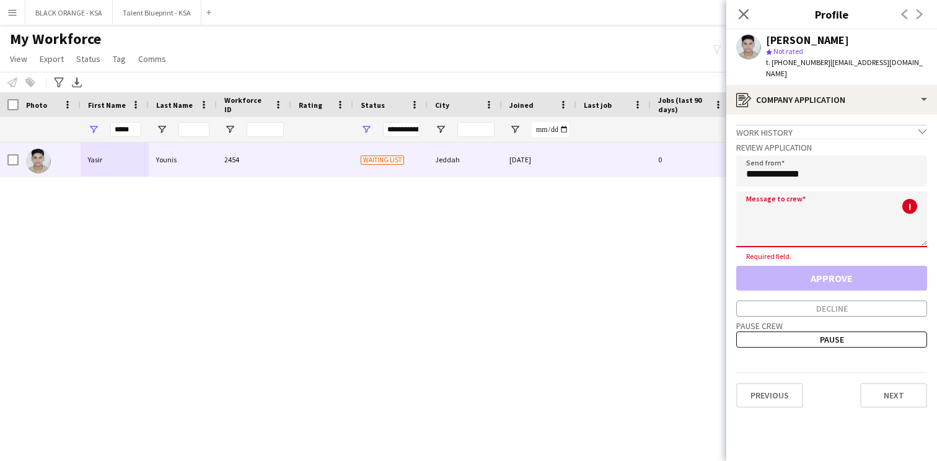
paste textarea "**********"
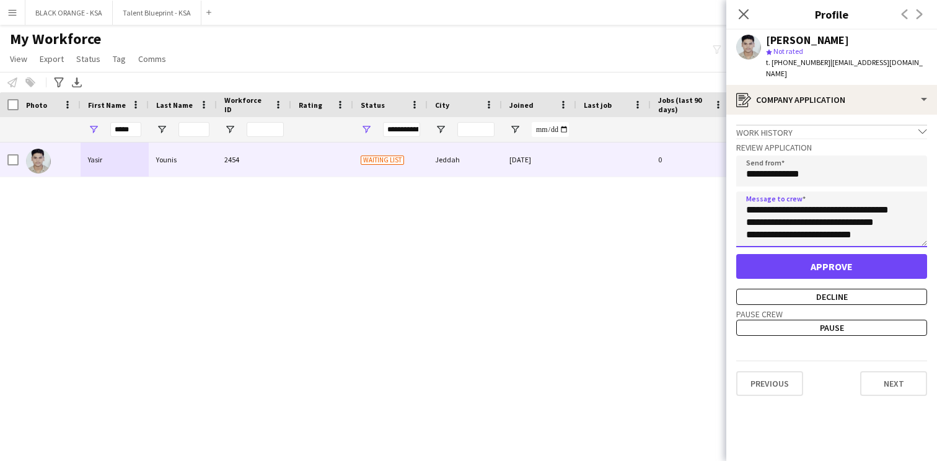
scroll to position [211, 0]
type textarea "**********"
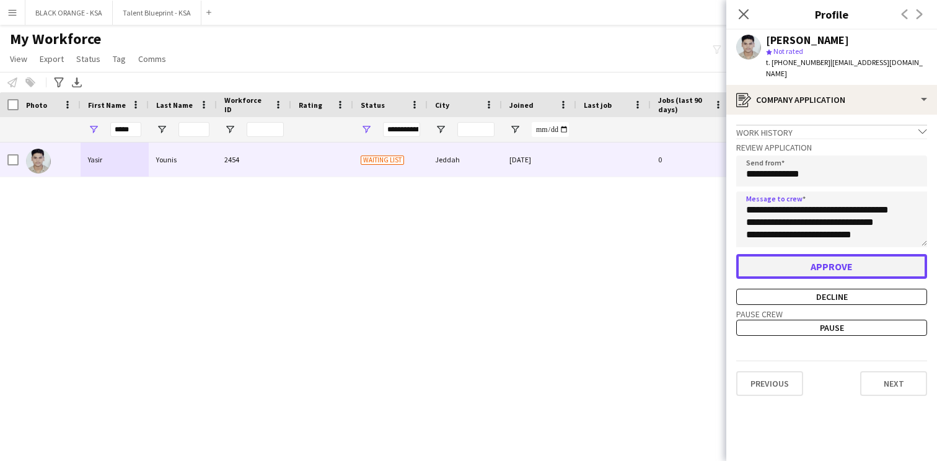
click at [788, 257] on button "Approve" at bounding box center [831, 266] width 191 height 25
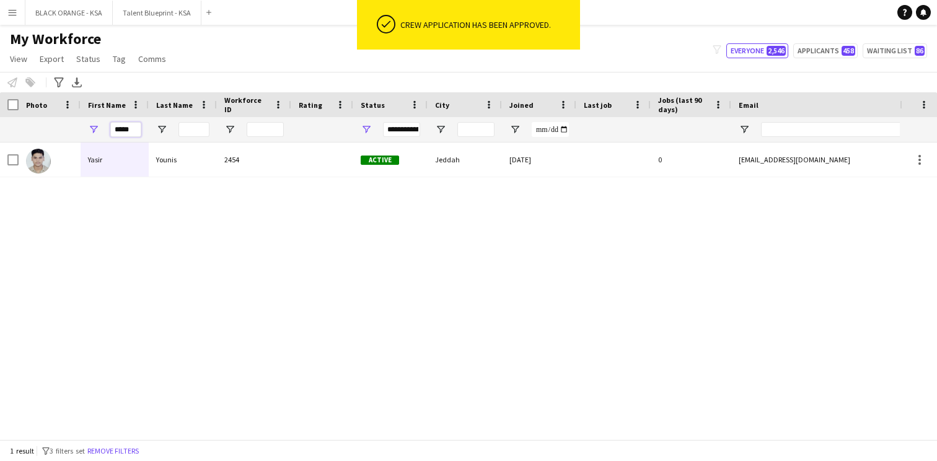
click at [129, 127] on input "*****" at bounding box center [125, 129] width 31 height 15
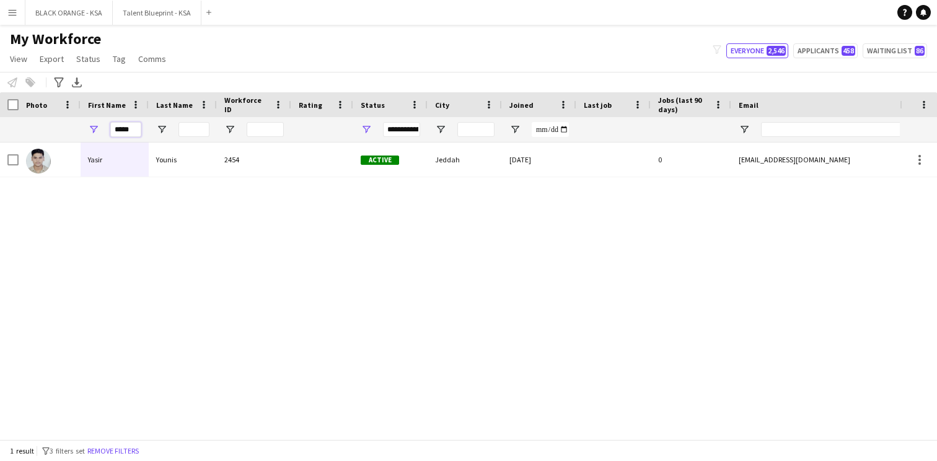
click at [129, 127] on input "*****" at bounding box center [125, 129] width 31 height 15
type input "*****"
click at [155, 187] on div "[PERSON_NAME] 2223 Applicant [GEOGRAPHIC_DATA] [DATE] 0 [EMAIL_ADDRESS][DOMAIN_…" at bounding box center [450, 291] width 900 height 297
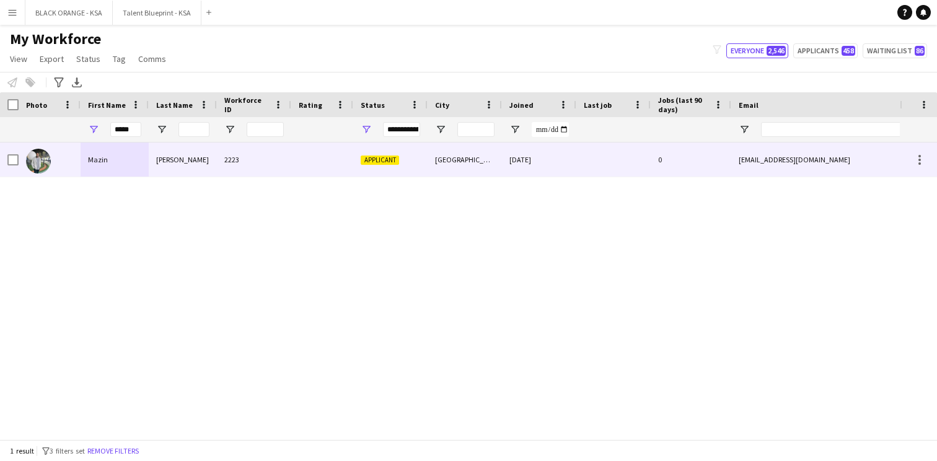
click at [169, 170] on div "[PERSON_NAME]" at bounding box center [183, 160] width 68 height 34
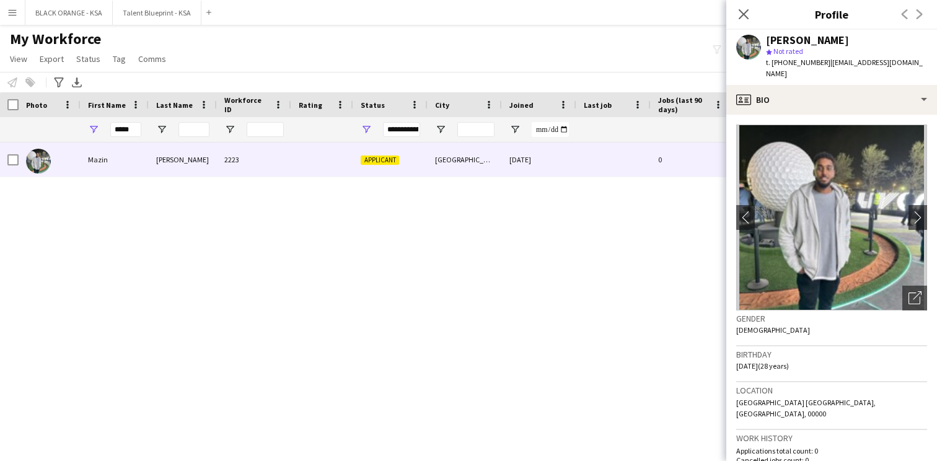
click at [757, 208] on img at bounding box center [831, 218] width 191 height 186
click at [749, 211] on app-icon "chevron-left" at bounding box center [745, 217] width 19 height 13
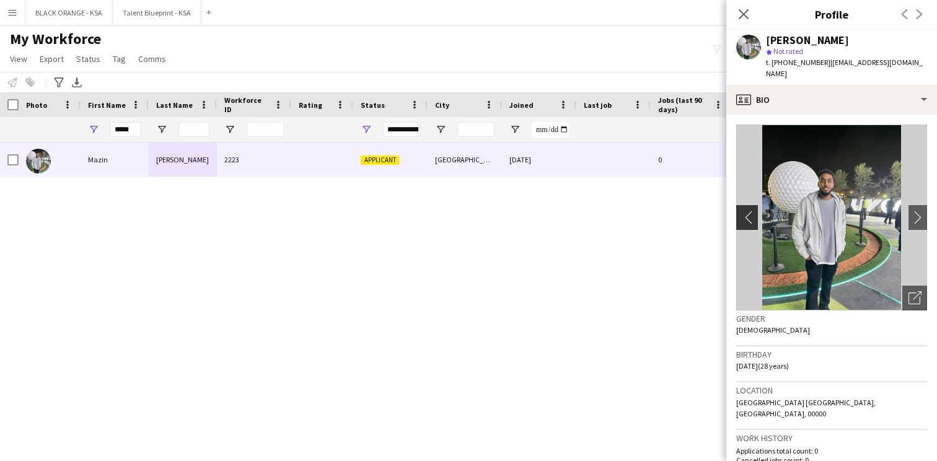
click at [749, 211] on app-icon "chevron-left" at bounding box center [745, 217] width 19 height 13
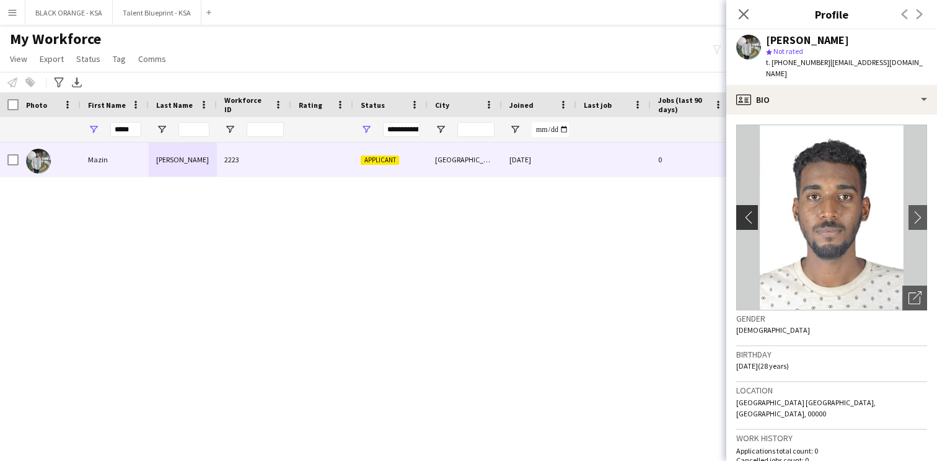
click at [749, 211] on app-icon "chevron-left" at bounding box center [745, 217] width 19 height 13
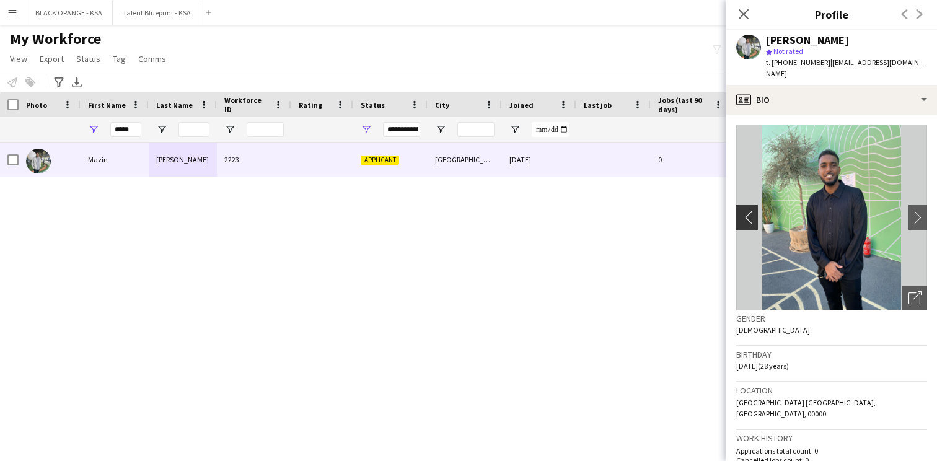
click at [749, 211] on app-icon "chevron-left" at bounding box center [745, 217] width 19 height 13
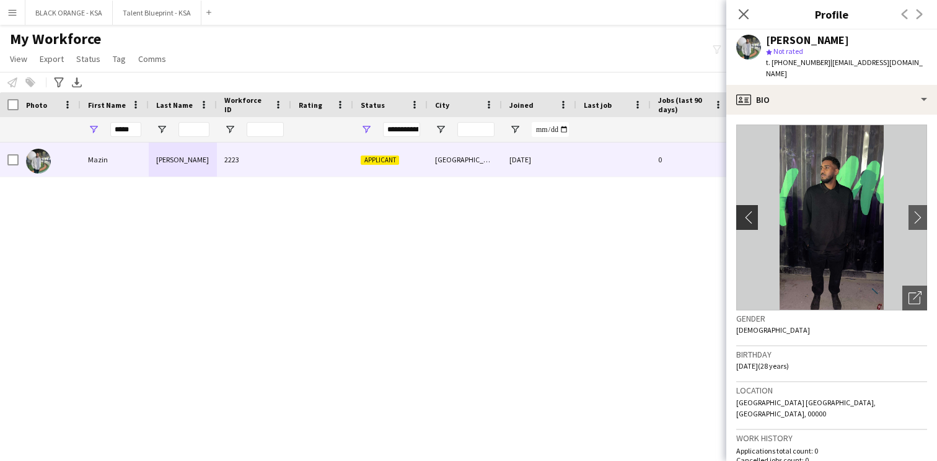
click at [749, 211] on app-icon "chevron-left" at bounding box center [745, 217] width 19 height 13
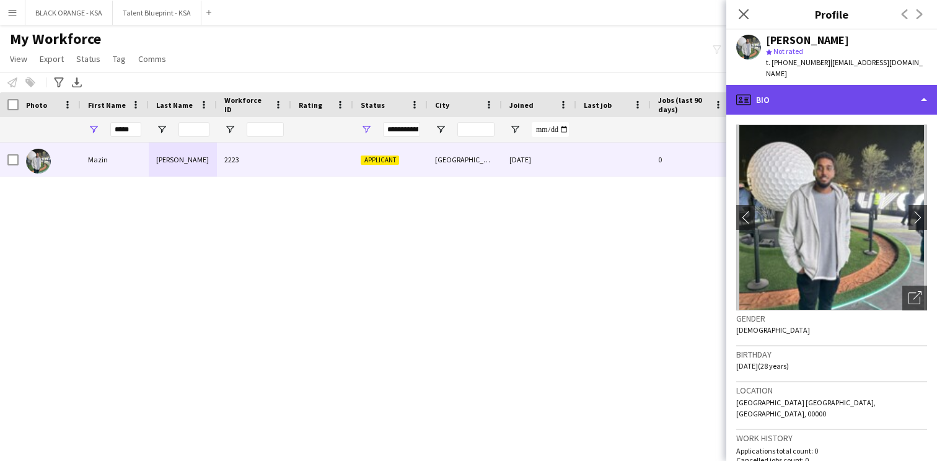
click at [819, 99] on div "profile Bio" at bounding box center [831, 100] width 211 height 30
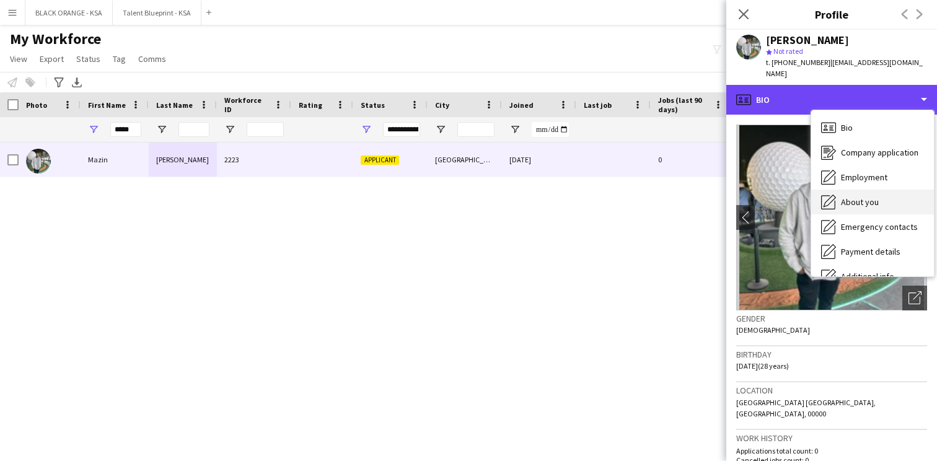
scroll to position [67, 0]
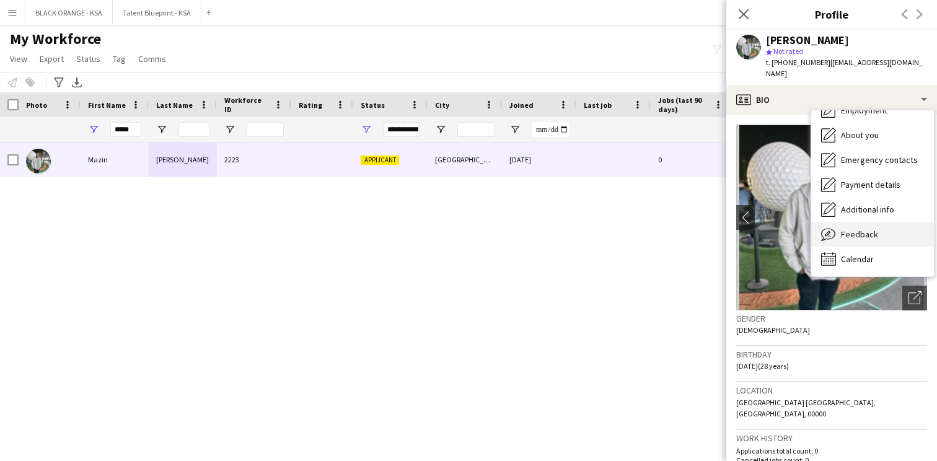
click at [842, 222] on div "Feedback Feedback" at bounding box center [872, 234] width 123 height 25
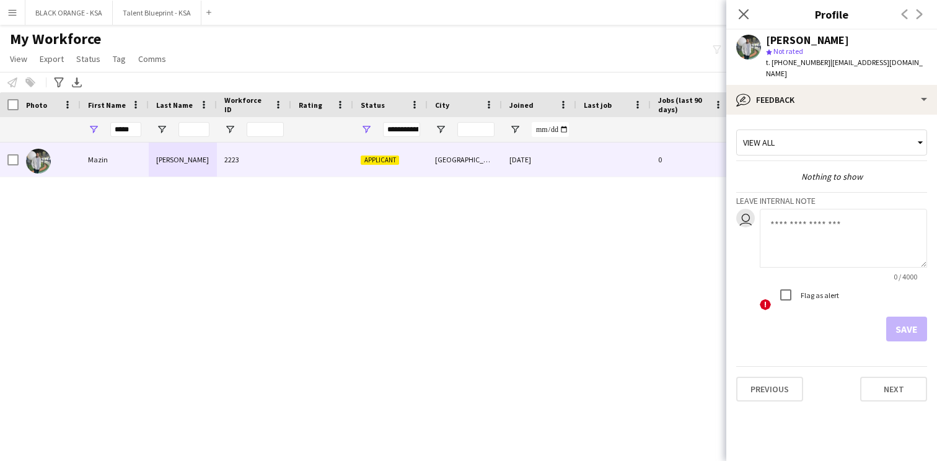
click at [814, 134] on div "View all" at bounding box center [825, 143] width 177 height 24
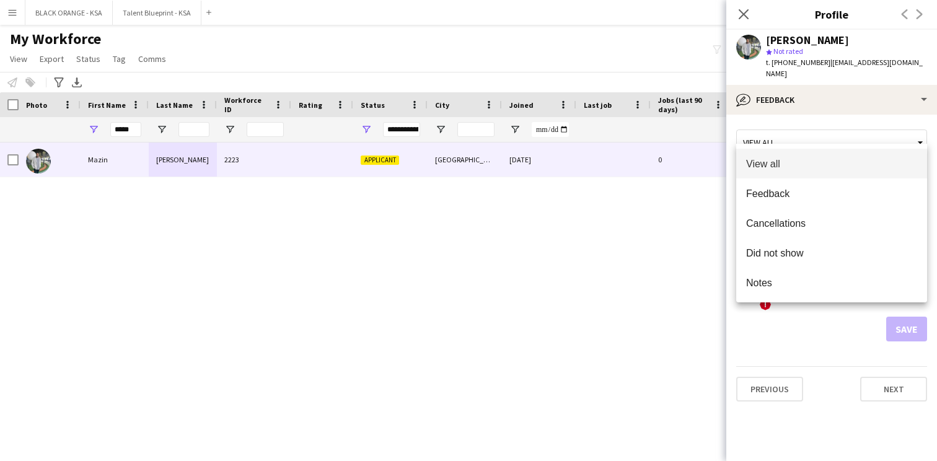
click at [814, 134] on div at bounding box center [468, 230] width 937 height 461
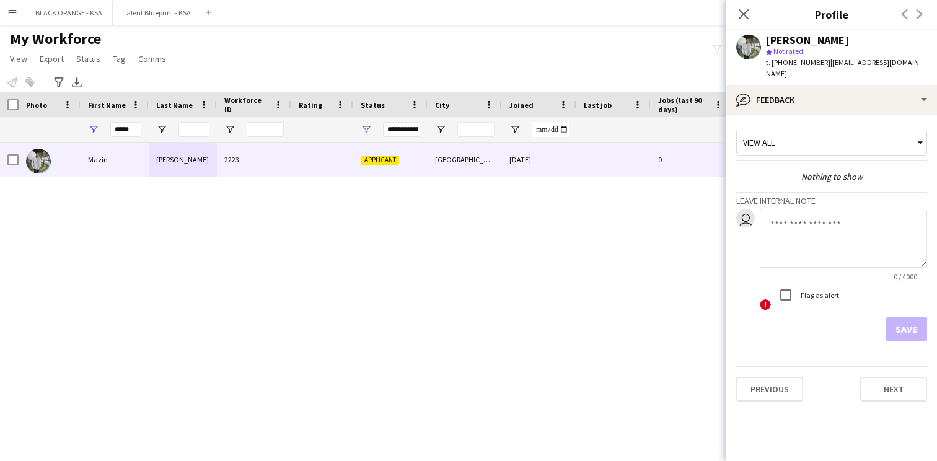
click at [809, 211] on textarea at bounding box center [843, 238] width 167 height 59
paste textarea "**********"
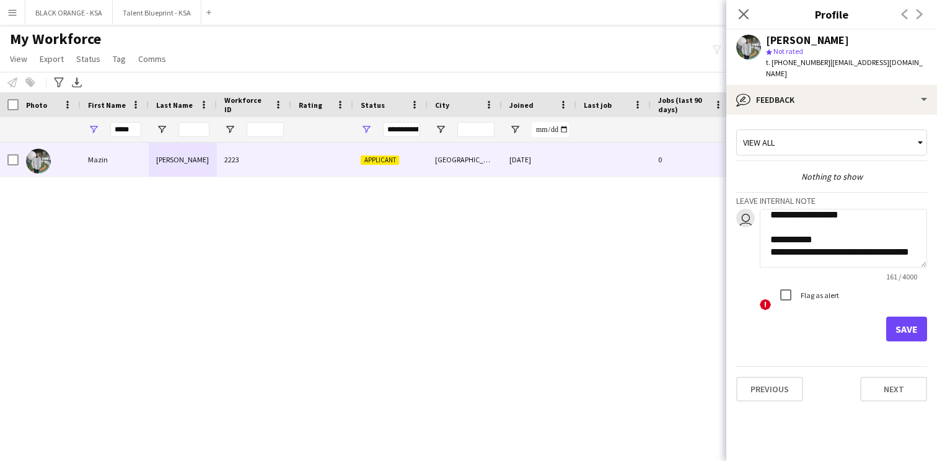
scroll to position [100, 0]
type textarea "**********"
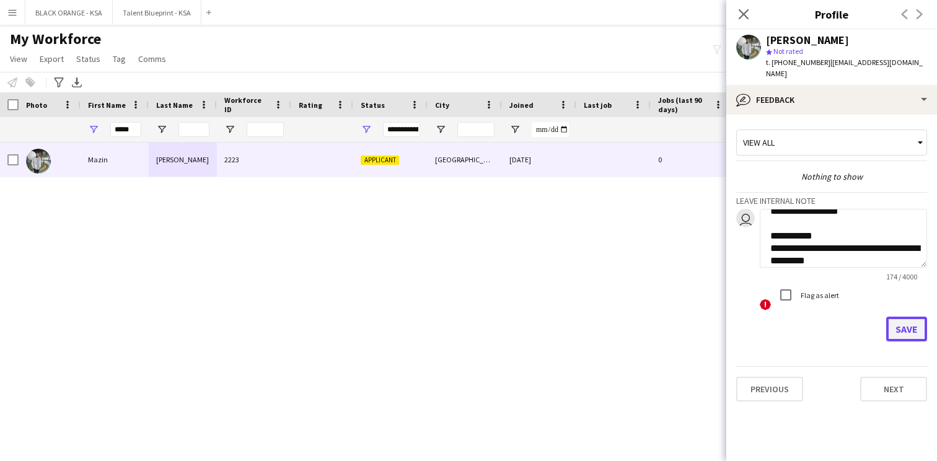
click at [895, 317] on button "Save" at bounding box center [906, 329] width 41 height 25
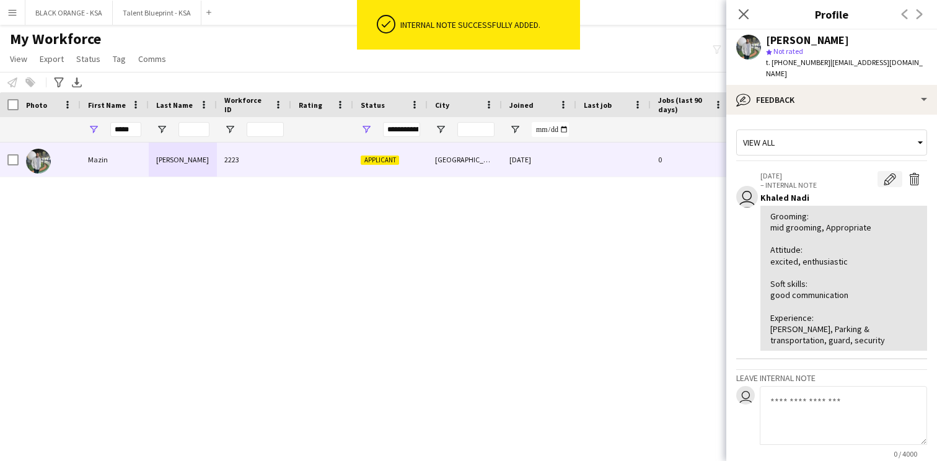
click at [887, 173] on app-icon "Edit internal note" at bounding box center [890, 179] width 12 height 12
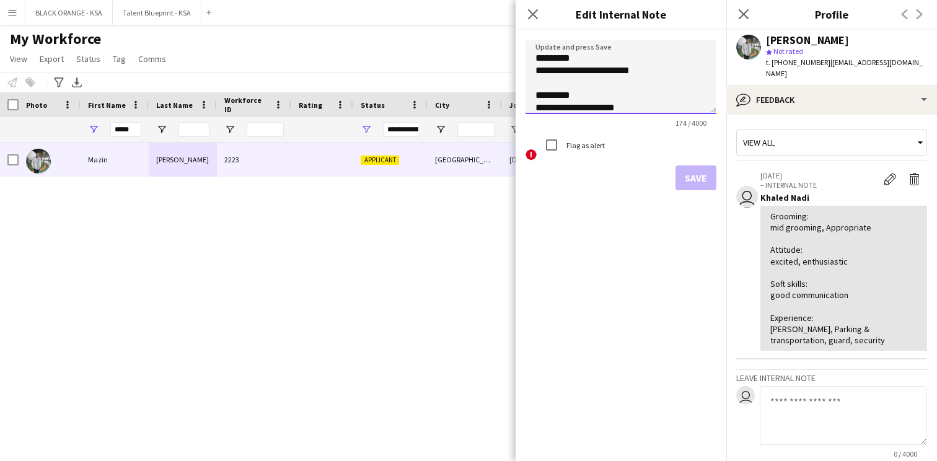
click at [645, 89] on textarea "**********" at bounding box center [621, 77] width 191 height 74
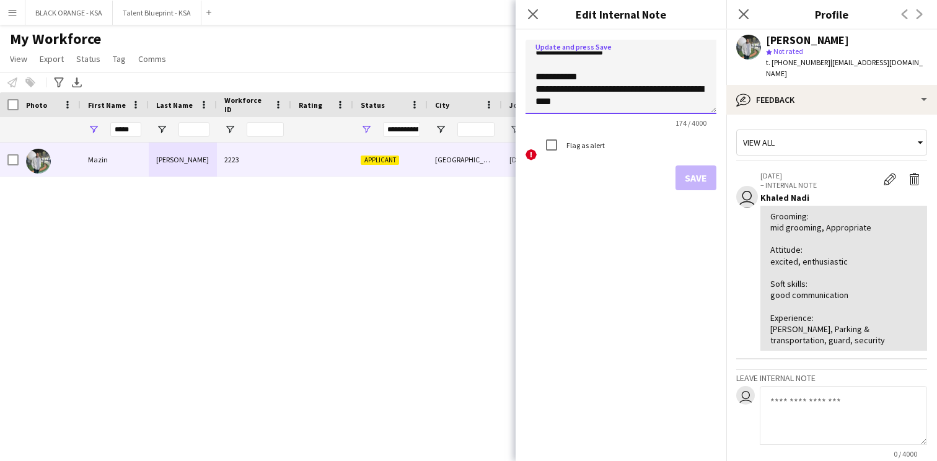
click at [597, 101] on textarea "**********" at bounding box center [621, 77] width 191 height 74
type textarea "**********"
click at [689, 176] on button "Save" at bounding box center [695, 177] width 41 height 25
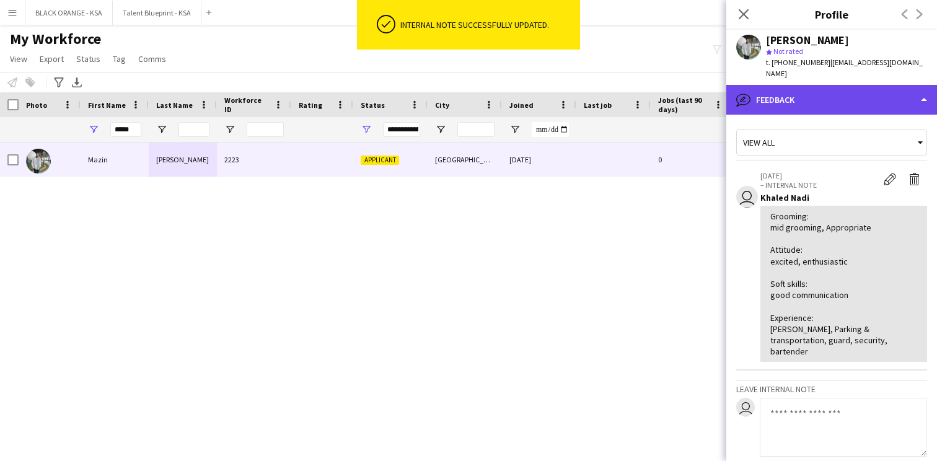
click at [777, 89] on div "bubble-pencil Feedback" at bounding box center [831, 100] width 211 height 30
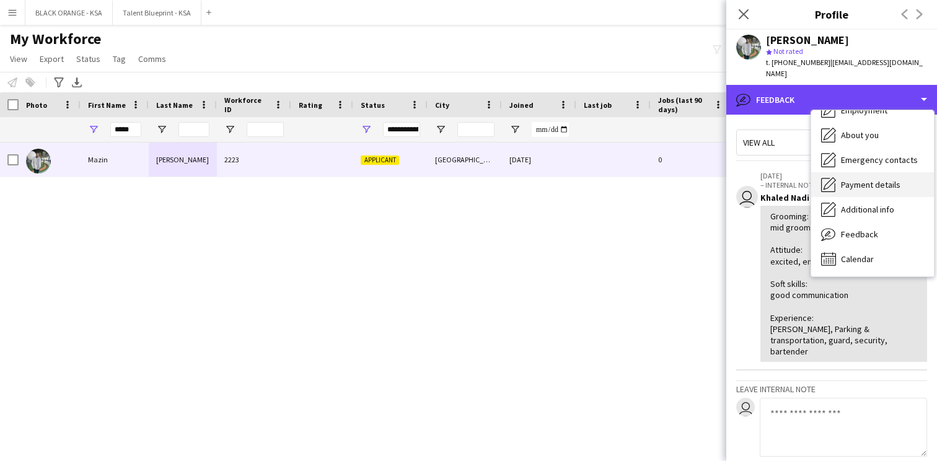
scroll to position [0, 0]
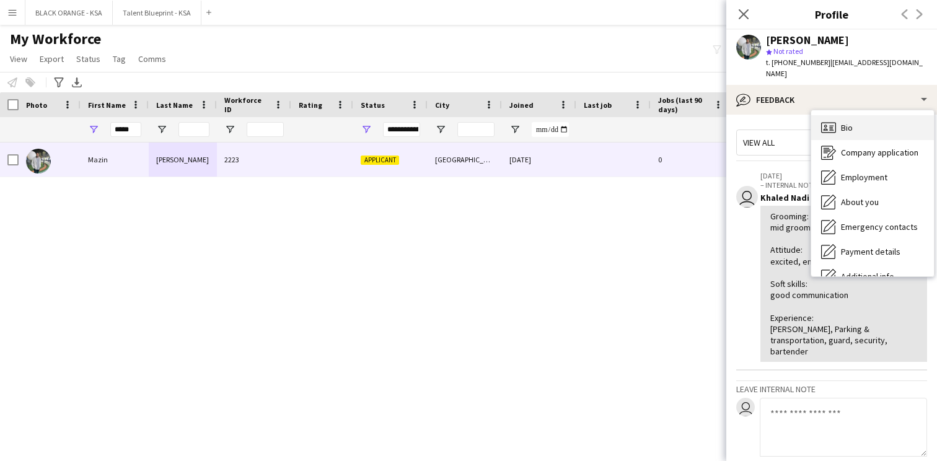
click at [869, 124] on div "Bio Bio" at bounding box center [872, 127] width 123 height 25
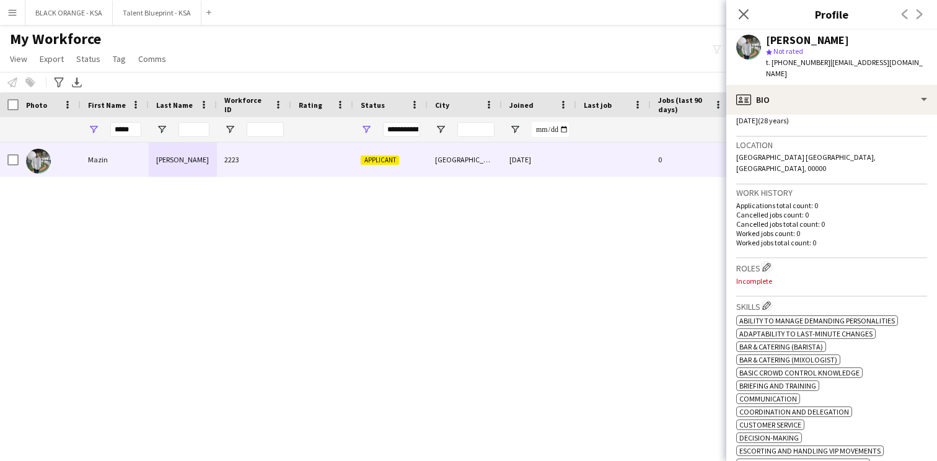
scroll to position [236, 0]
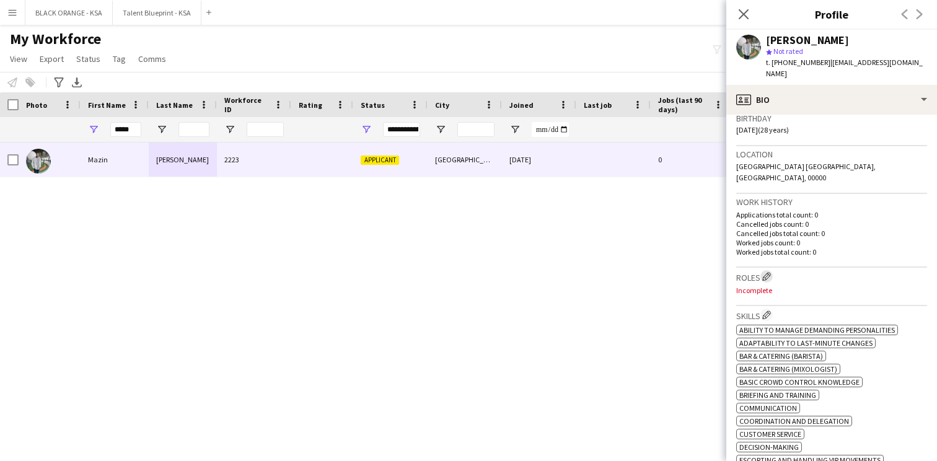
click at [765, 272] on app-icon "Edit crew company roles" at bounding box center [766, 276] width 9 height 9
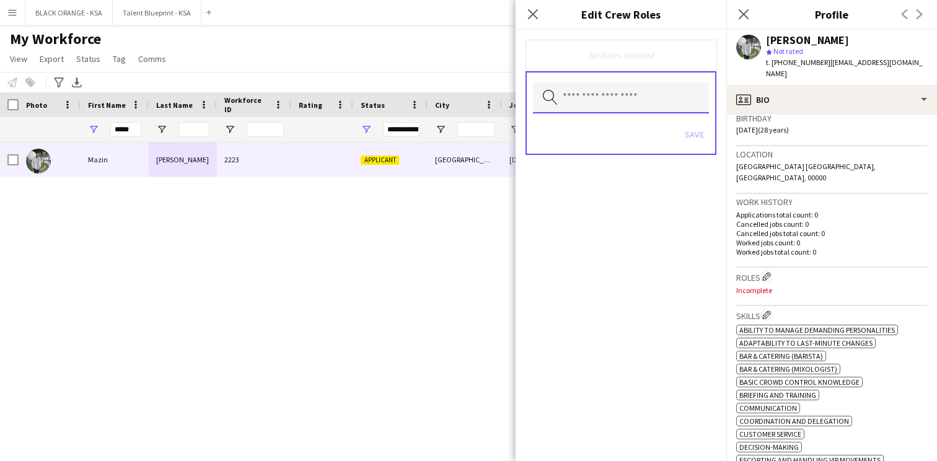
click at [666, 110] on input "text" at bounding box center [621, 97] width 176 height 31
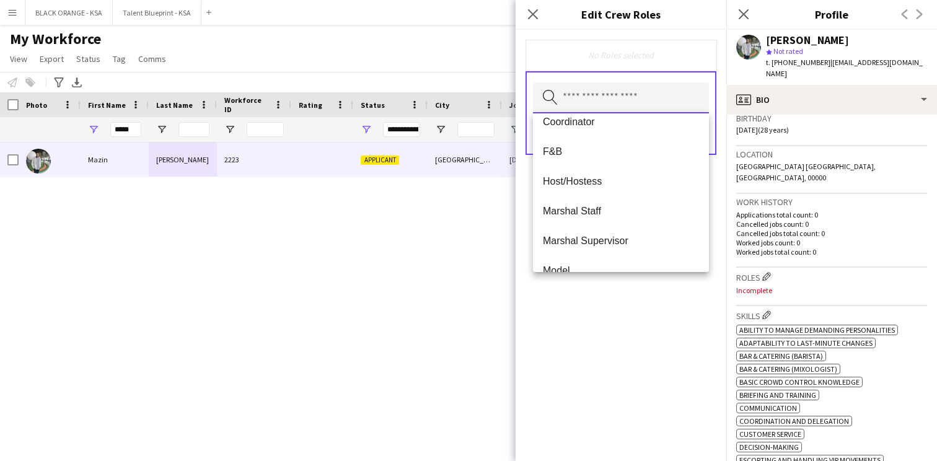
scroll to position [145, 0]
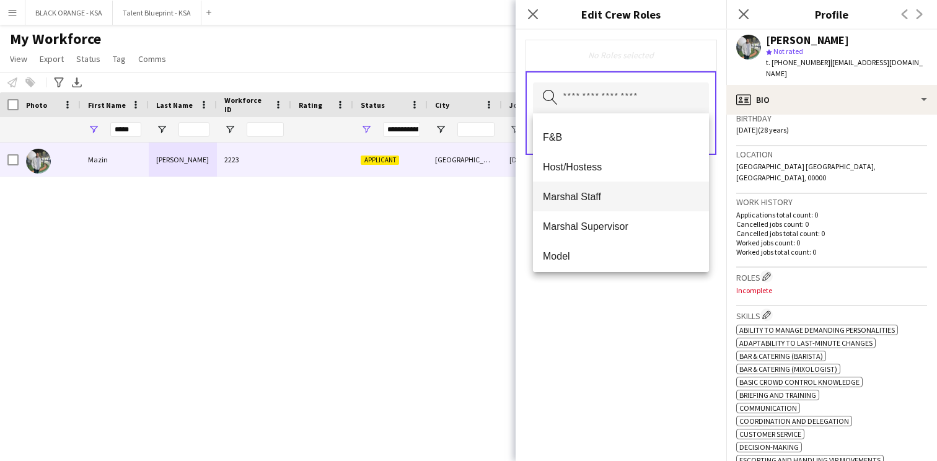
click at [612, 198] on span "Marshal Staff" at bounding box center [621, 197] width 156 height 12
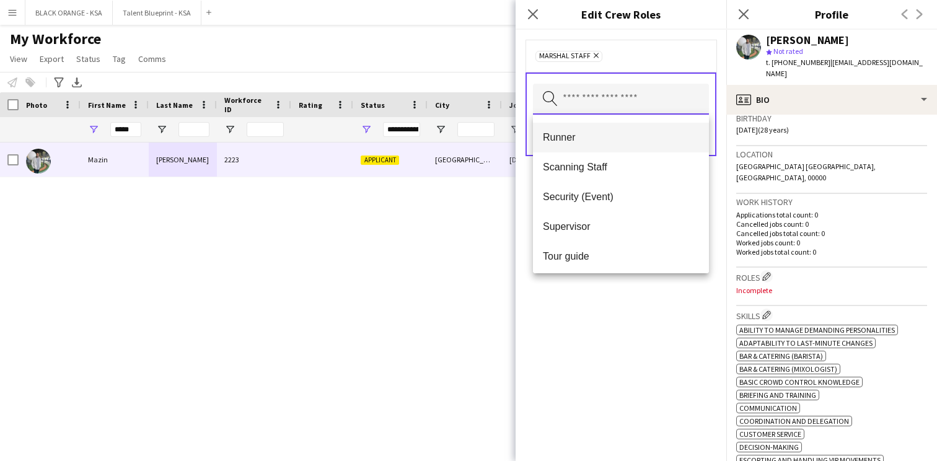
scroll to position [562, 0]
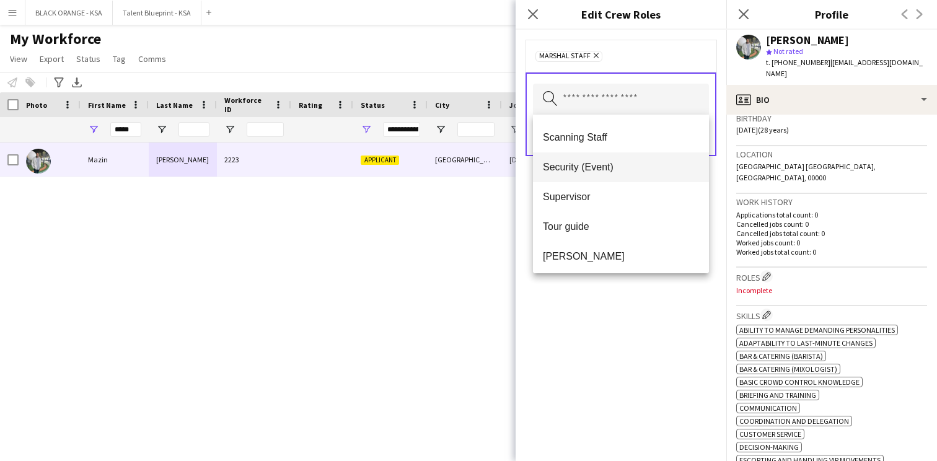
click at [609, 165] on span "Security (Event)" at bounding box center [621, 167] width 156 height 12
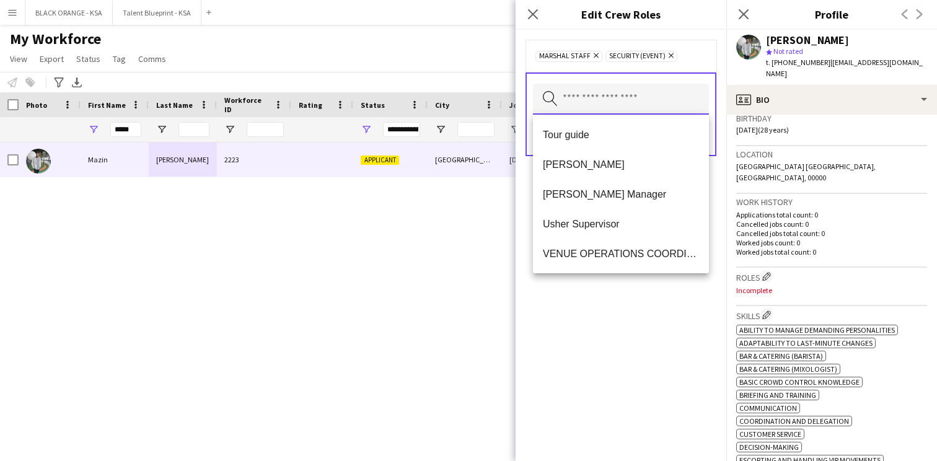
scroll to position [601, 0]
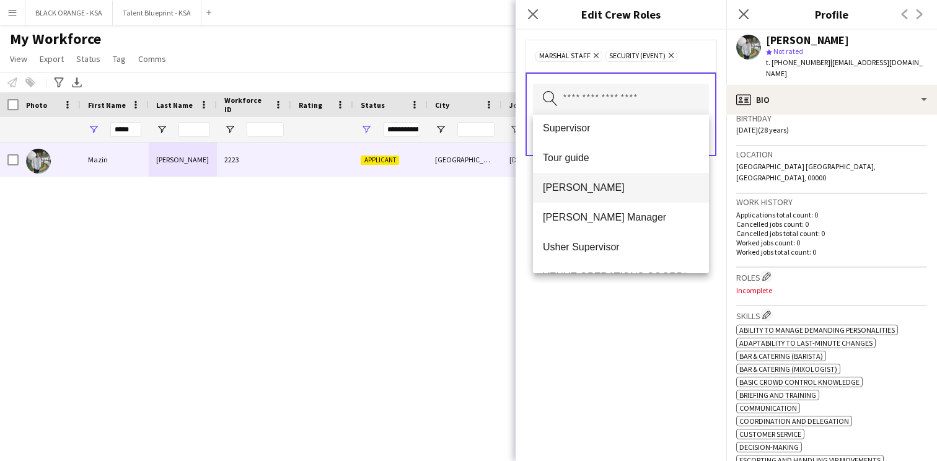
click at [601, 196] on mat-option "[PERSON_NAME]" at bounding box center [621, 188] width 176 height 30
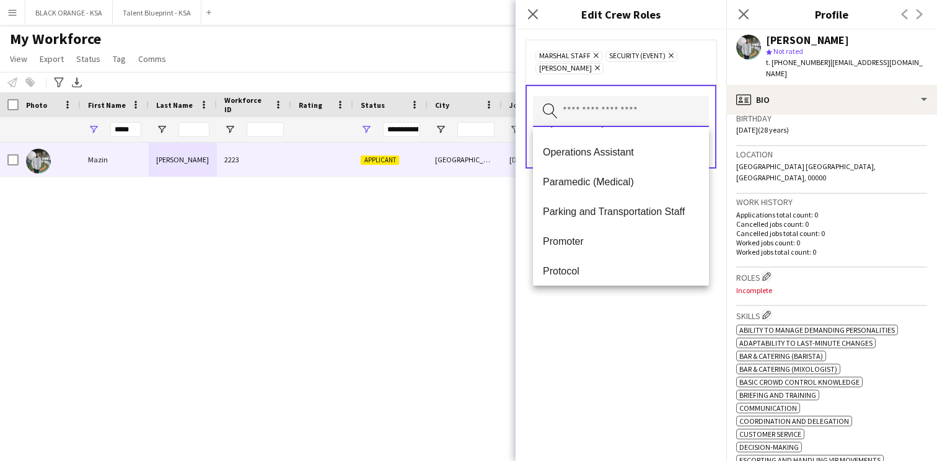
scroll to position [323, 0]
click at [601, 213] on span "Parking and Transportation Staff" at bounding box center [621, 211] width 156 height 12
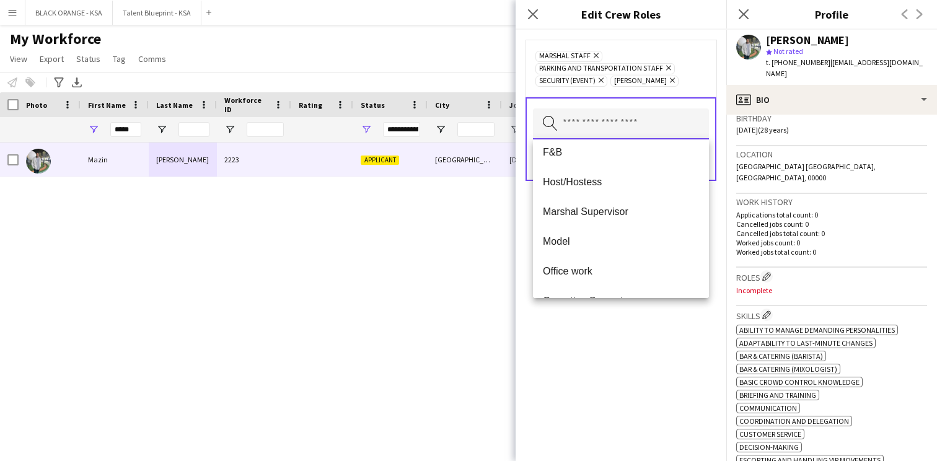
scroll to position [157, 0]
click at [601, 339] on div "Marshal Staff Remove Parking and Transportation Staff Remove Security (Event) R…" at bounding box center [621, 245] width 211 height 431
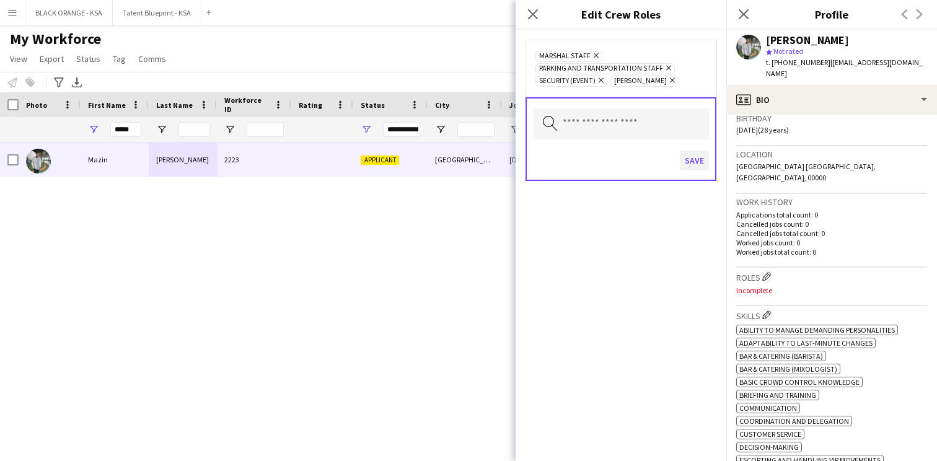
click at [695, 166] on button "Save" at bounding box center [694, 161] width 29 height 20
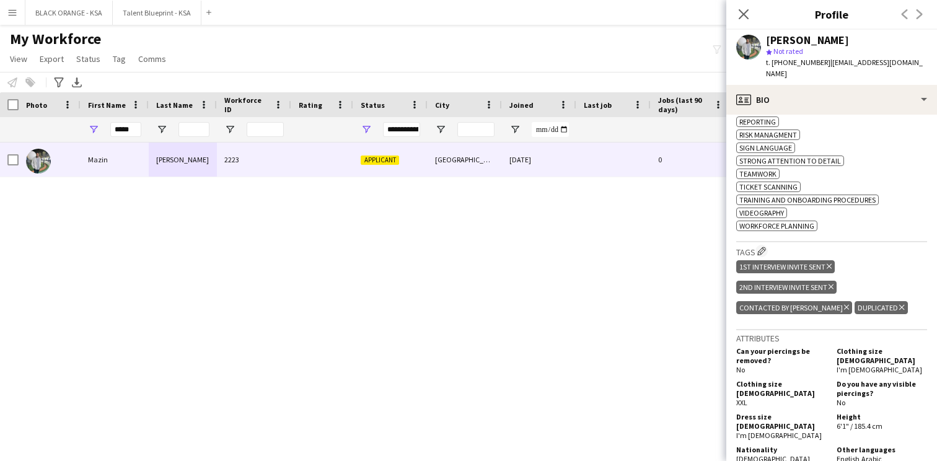
scroll to position [816, 0]
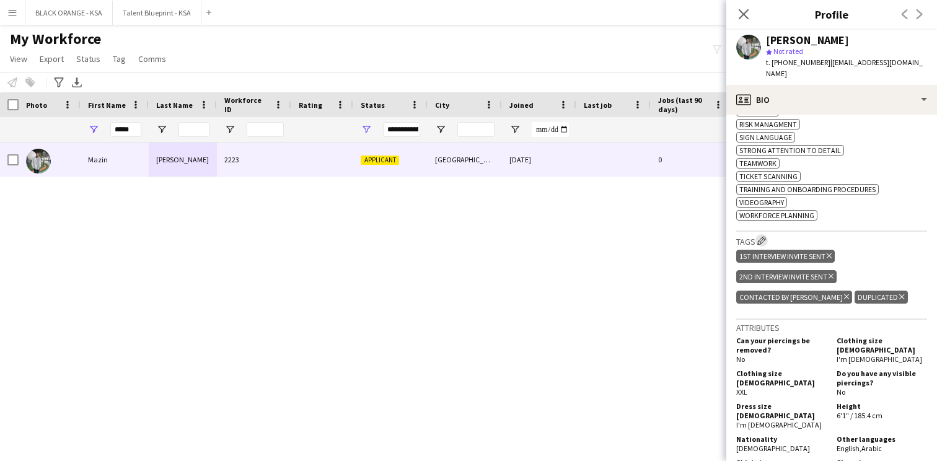
click at [762, 239] on app-icon "Edit crew company tags" at bounding box center [761, 240] width 9 height 9
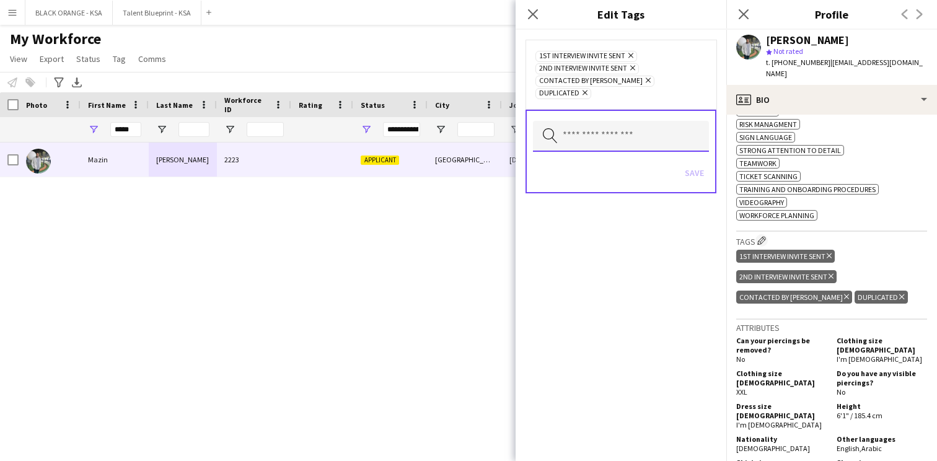
click at [662, 121] on input "text" at bounding box center [621, 136] width 176 height 31
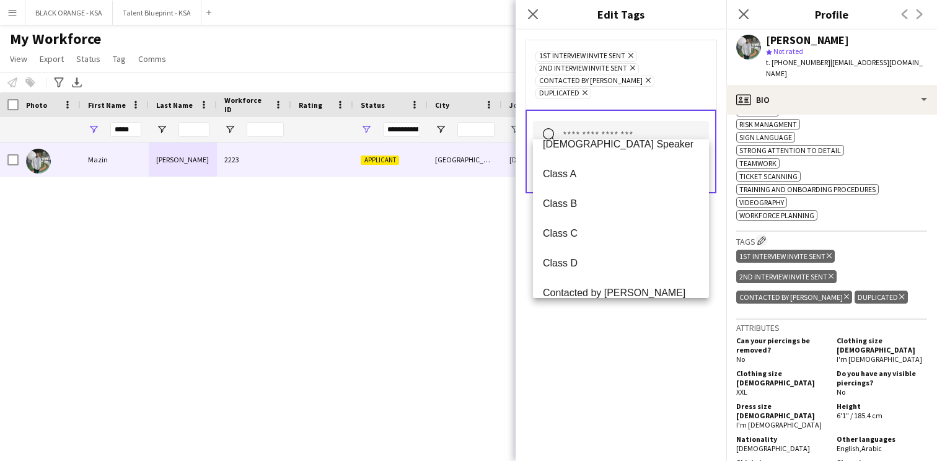
scroll to position [106, 0]
click at [596, 224] on mat-option "Class C" at bounding box center [621, 232] width 176 height 30
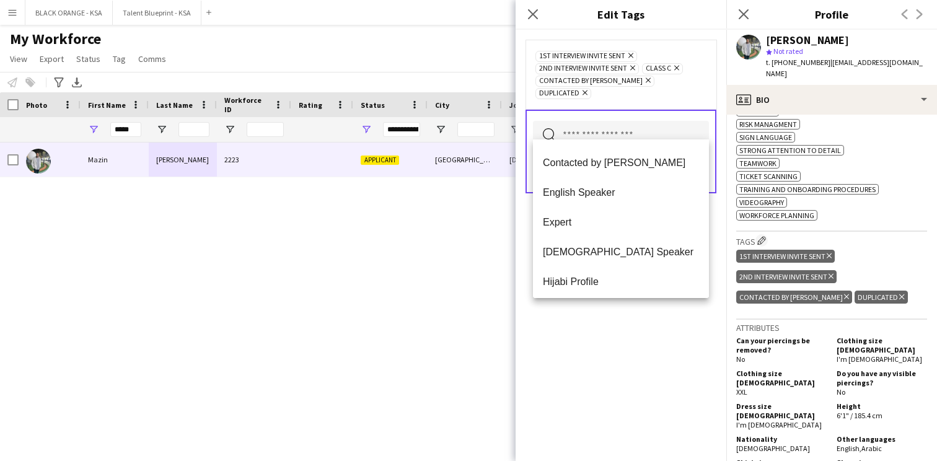
scroll to position [278, 0]
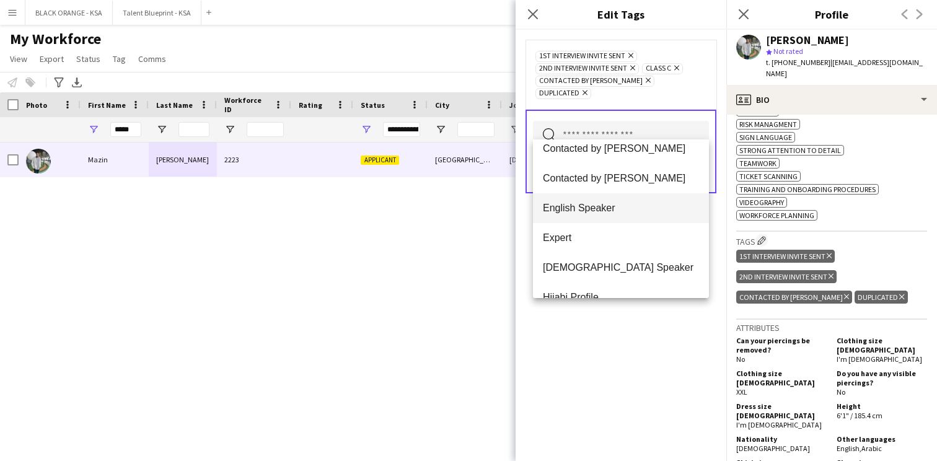
click at [602, 211] on span "English Speaker" at bounding box center [621, 208] width 156 height 12
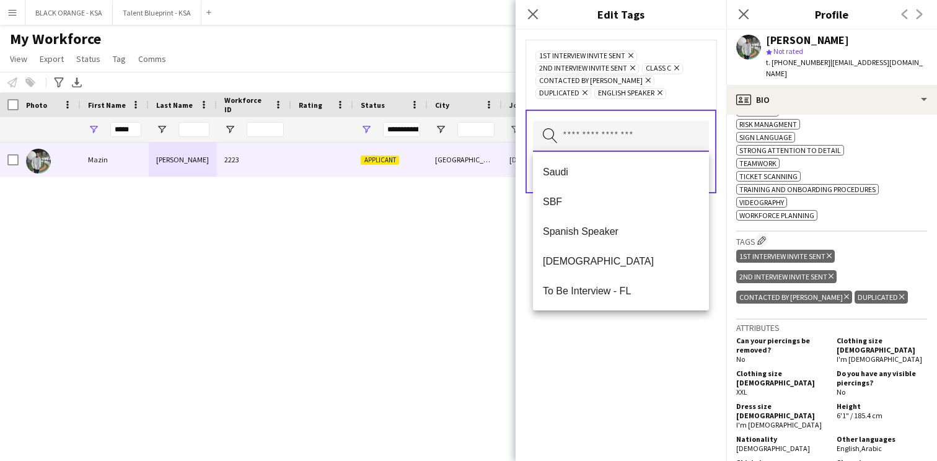
scroll to position [535, 0]
click at [605, 270] on mat-option "[DEMOGRAPHIC_DATA]" at bounding box center [621, 261] width 176 height 30
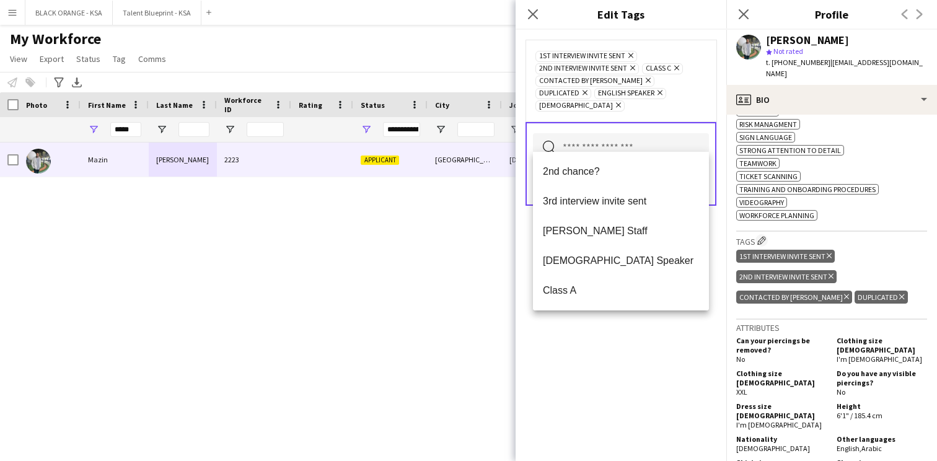
click at [612, 369] on div "1st interview invite sent Remove 2nd interview invite sent Remove Class C Remov…" at bounding box center [621, 245] width 211 height 431
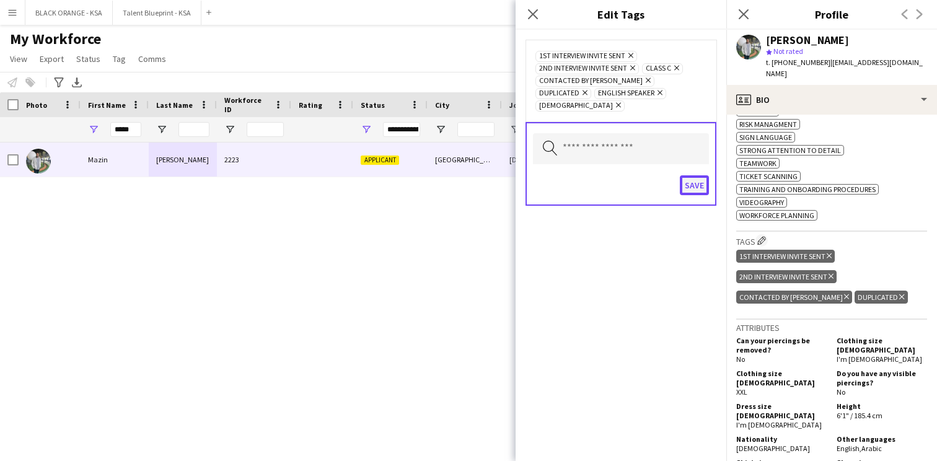
click at [693, 175] on button "Save" at bounding box center [694, 185] width 29 height 20
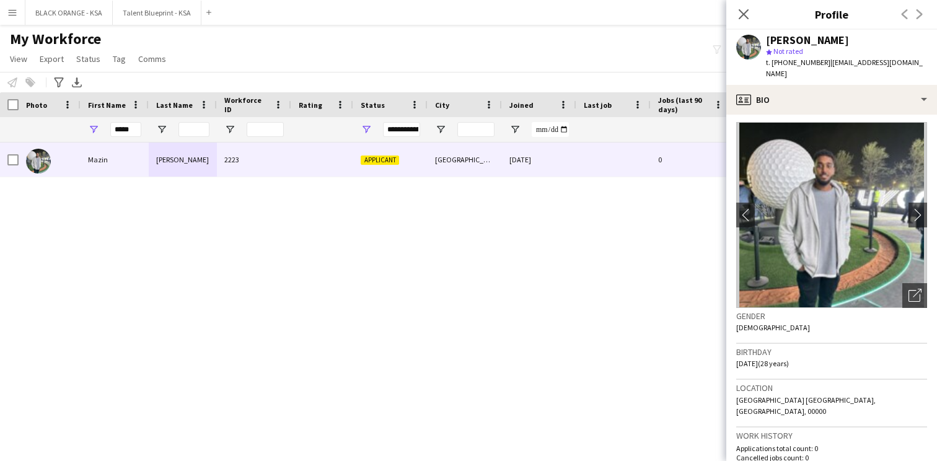
scroll to position [0, 0]
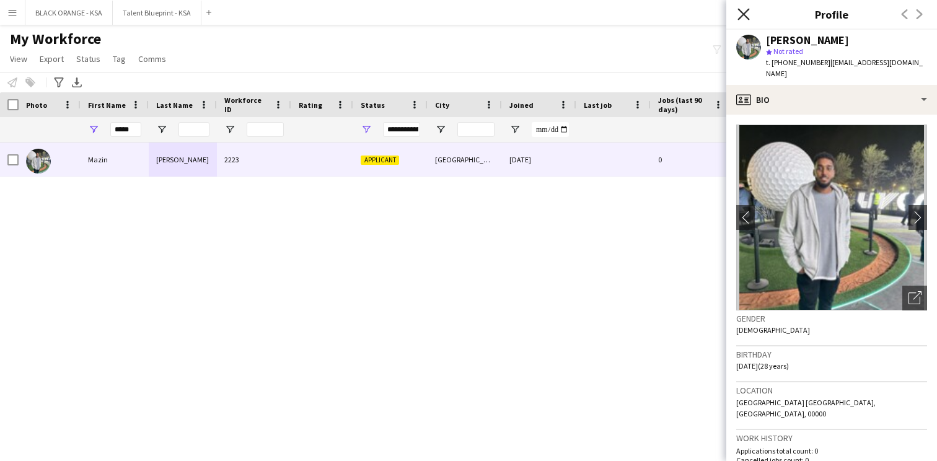
click at [746, 12] on icon at bounding box center [743, 14] width 12 height 12
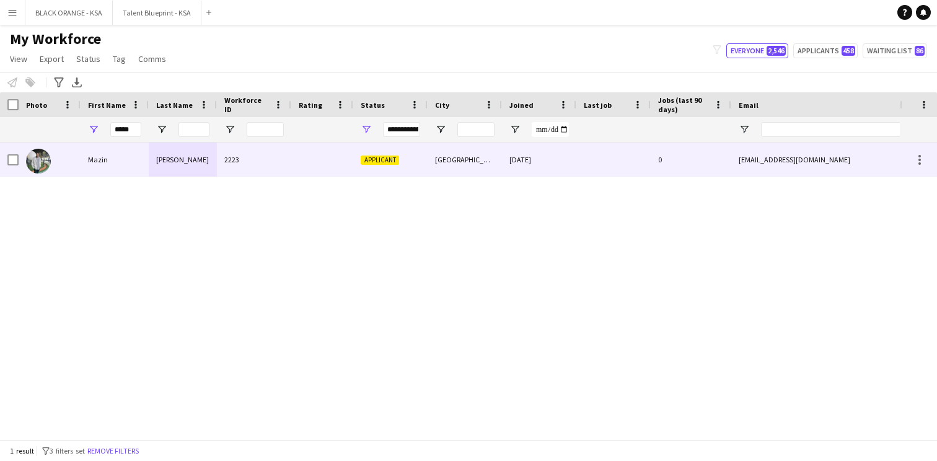
click at [253, 164] on div "2223" at bounding box center [254, 160] width 74 height 34
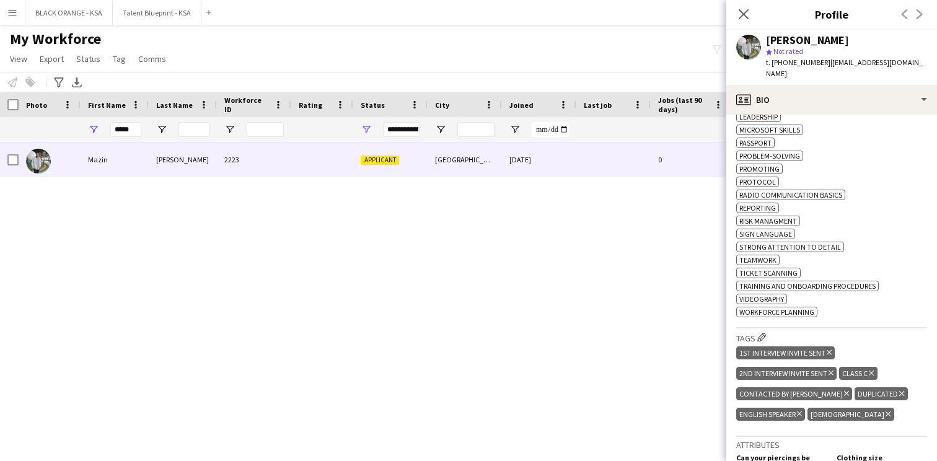
scroll to position [719, 0]
click at [899, 395] on icon "Delete tag" at bounding box center [901, 392] width 5 height 7
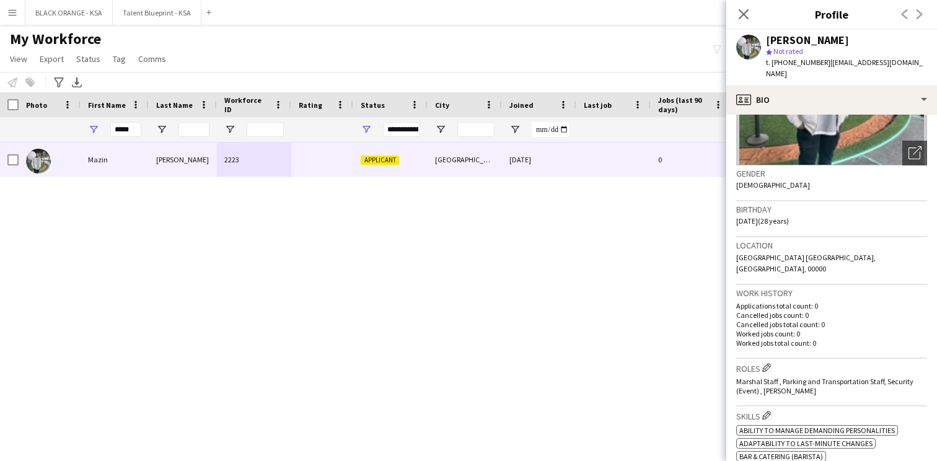
scroll to position [0, 0]
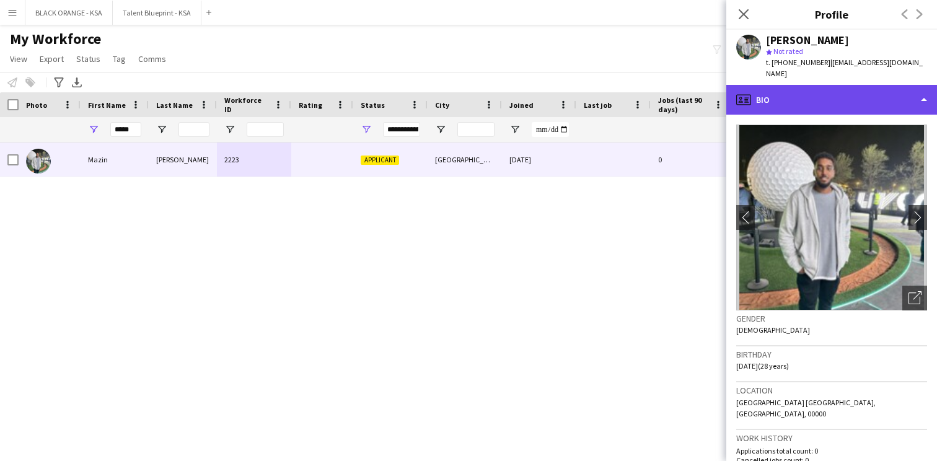
click at [799, 87] on div "profile Bio" at bounding box center [831, 100] width 211 height 30
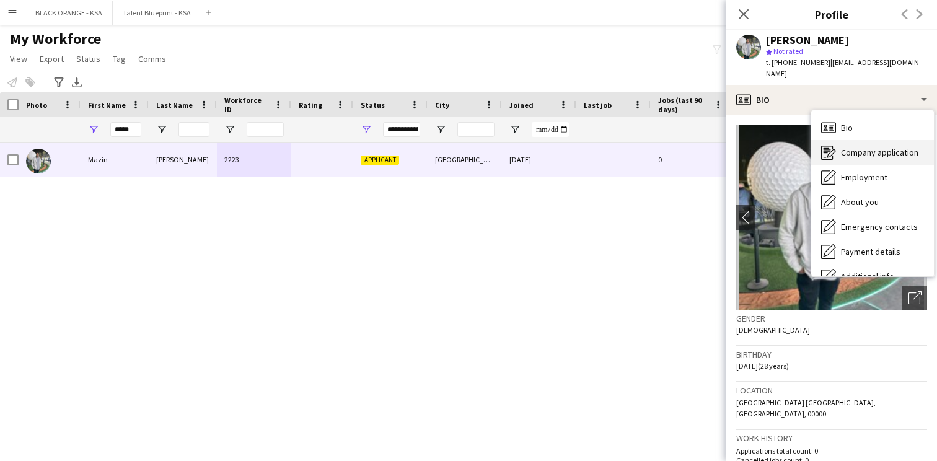
click at [846, 147] on span "Company application" at bounding box center [879, 152] width 77 height 11
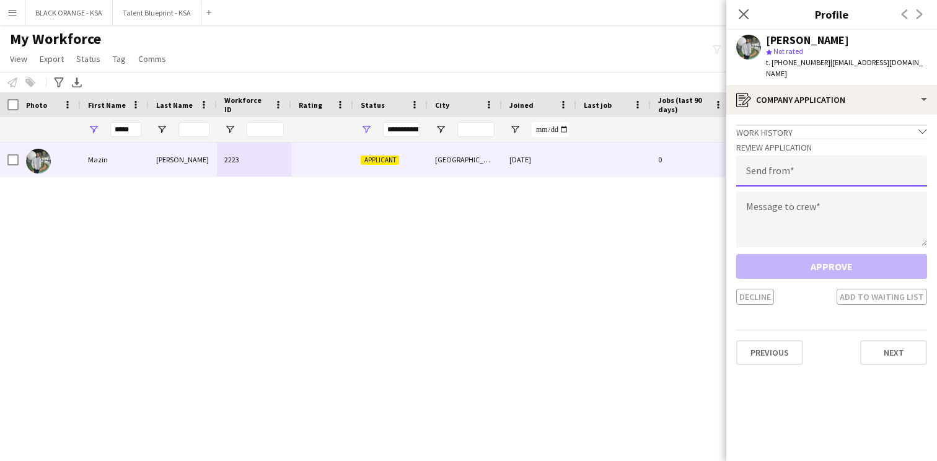
click at [791, 162] on input "email" at bounding box center [831, 171] width 191 height 31
type input "**********"
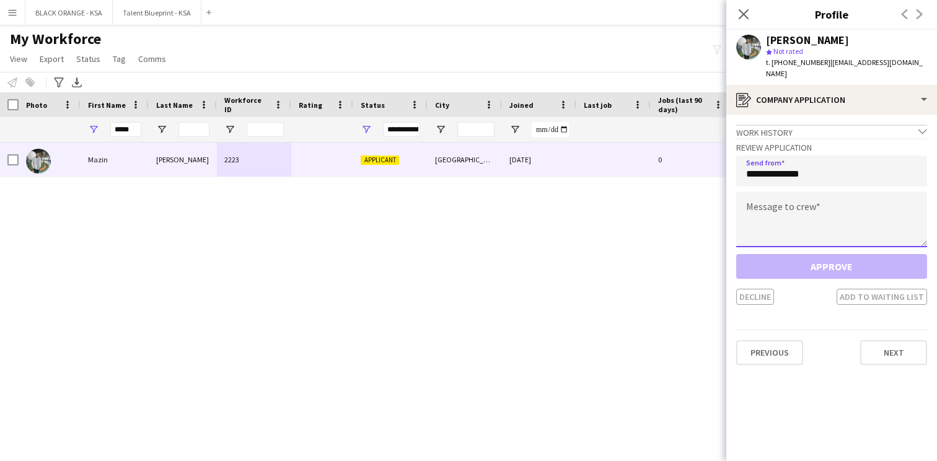
click at [789, 217] on textarea at bounding box center [831, 219] width 191 height 56
paste textarea "**********"
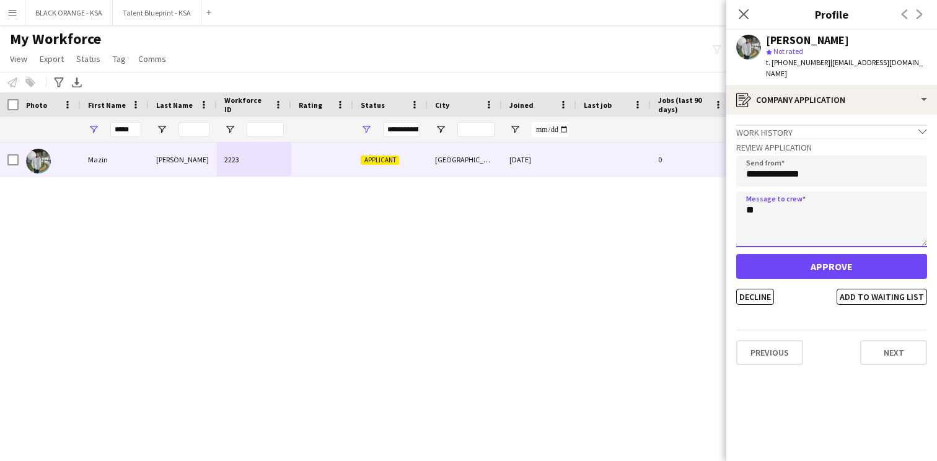
type textarea "*"
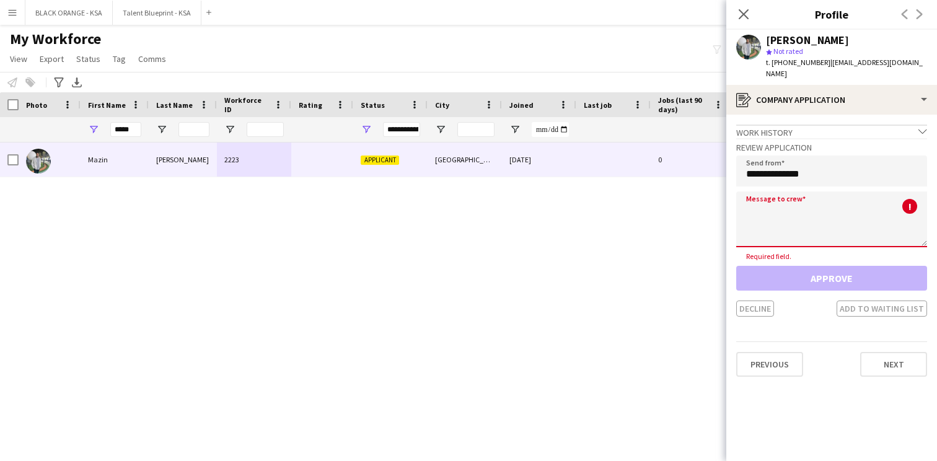
paste textarea "**********"
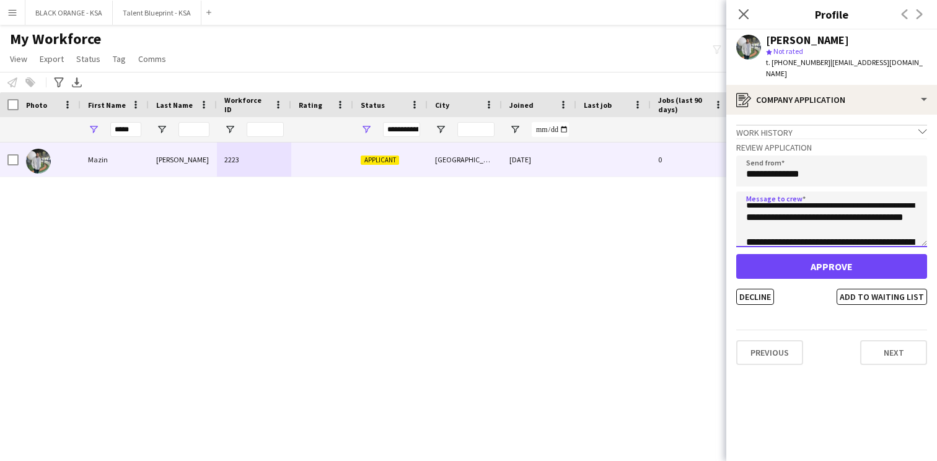
scroll to position [211, 0]
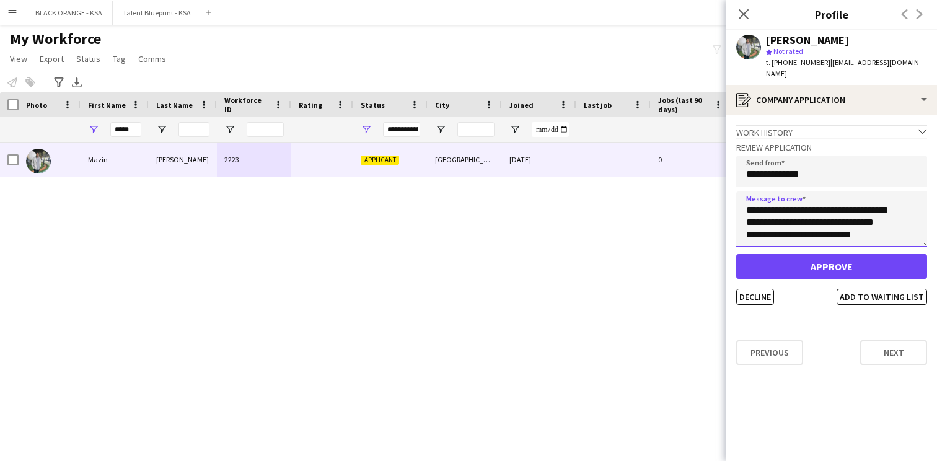
type textarea "**********"
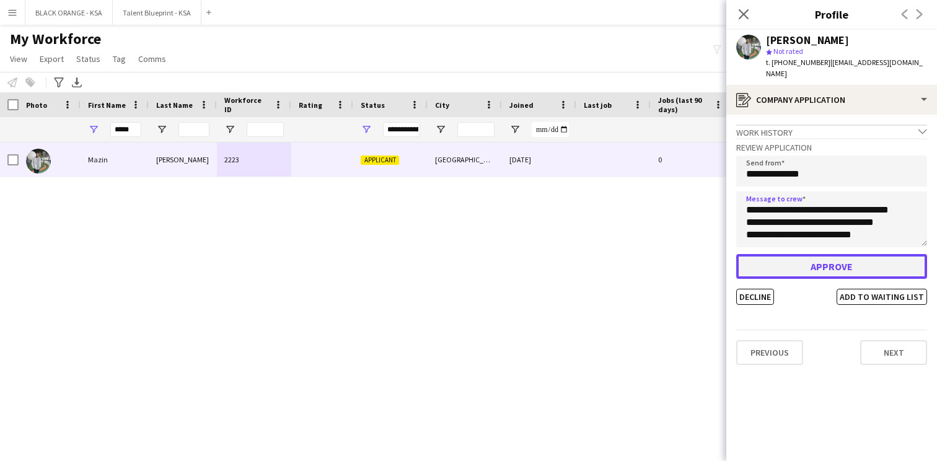
click at [811, 260] on button "Approve" at bounding box center [831, 266] width 191 height 25
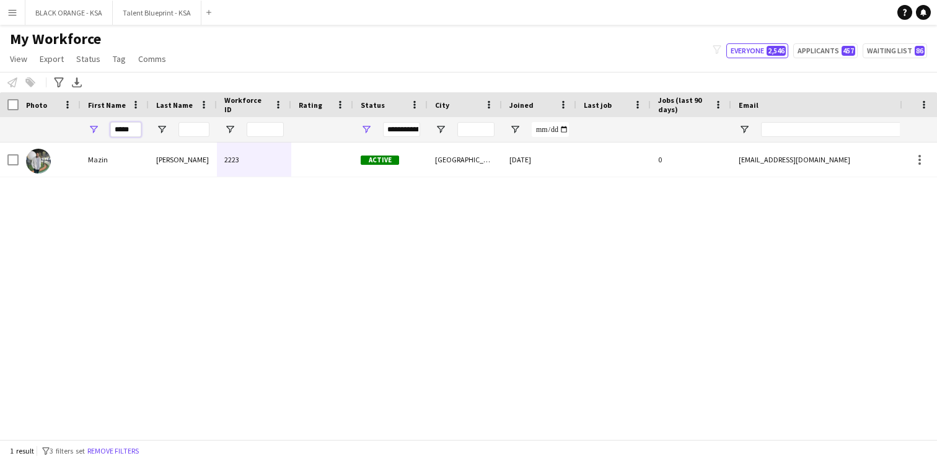
click at [131, 134] on input "*****" at bounding box center [125, 129] width 31 height 15
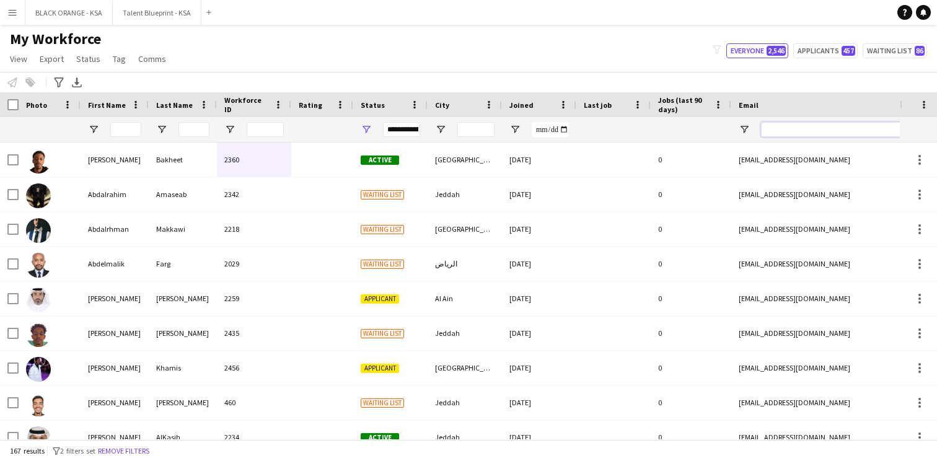
click at [803, 129] on input "Email Filter Input" at bounding box center [866, 129] width 211 height 15
paste input "**********"
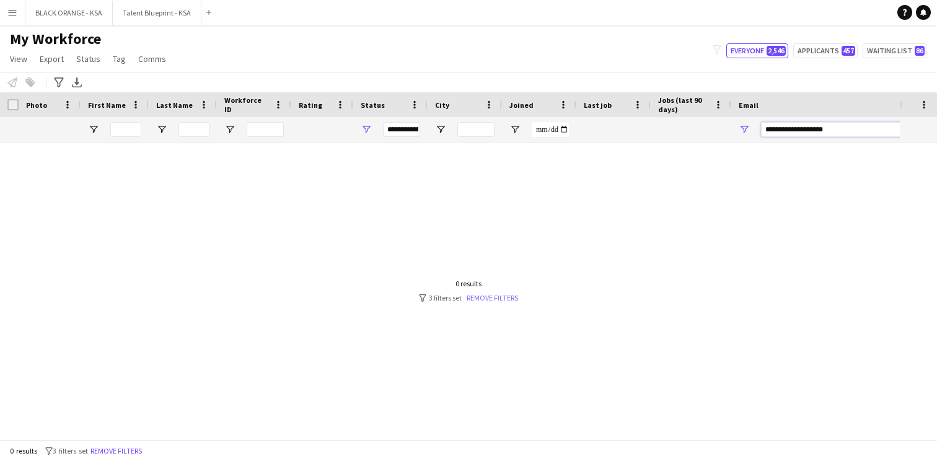
type input "**********"
click at [498, 297] on link "Remove filters" at bounding box center [492, 297] width 51 height 9
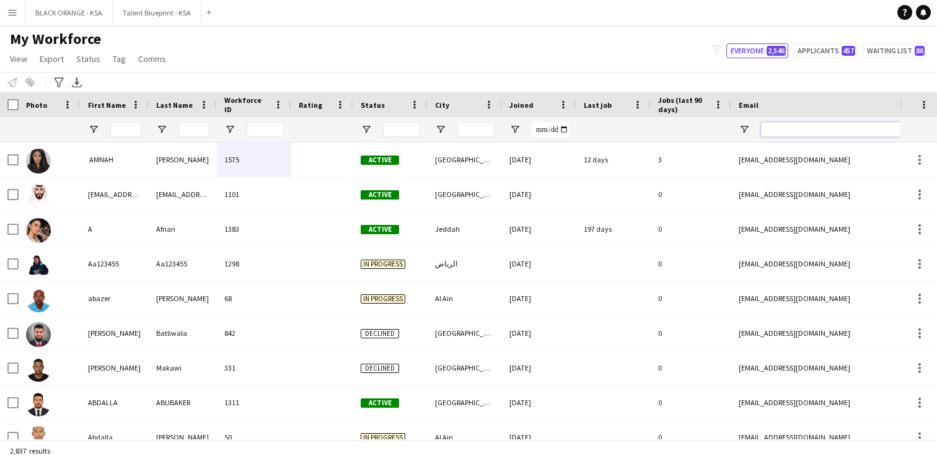
click at [796, 131] on input "Email Filter Input" at bounding box center [866, 129] width 211 height 15
paste input "**********"
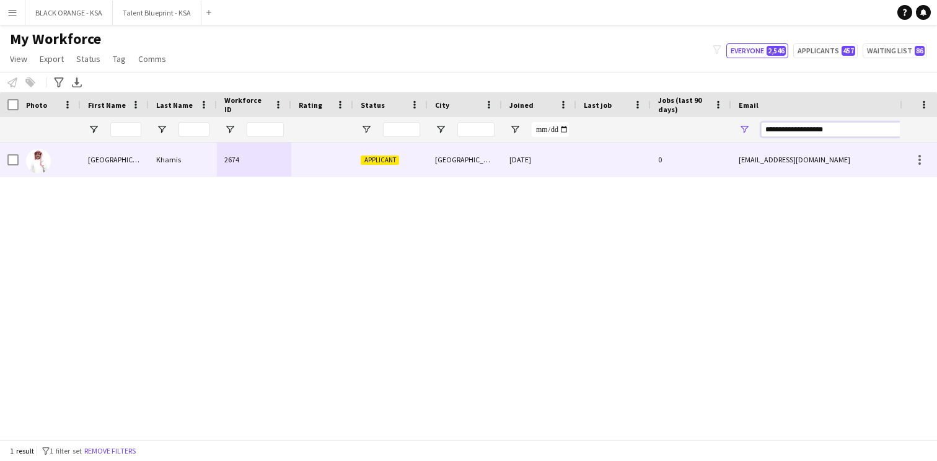
type input "**********"
click at [530, 164] on div "[DATE]" at bounding box center [539, 160] width 74 height 34
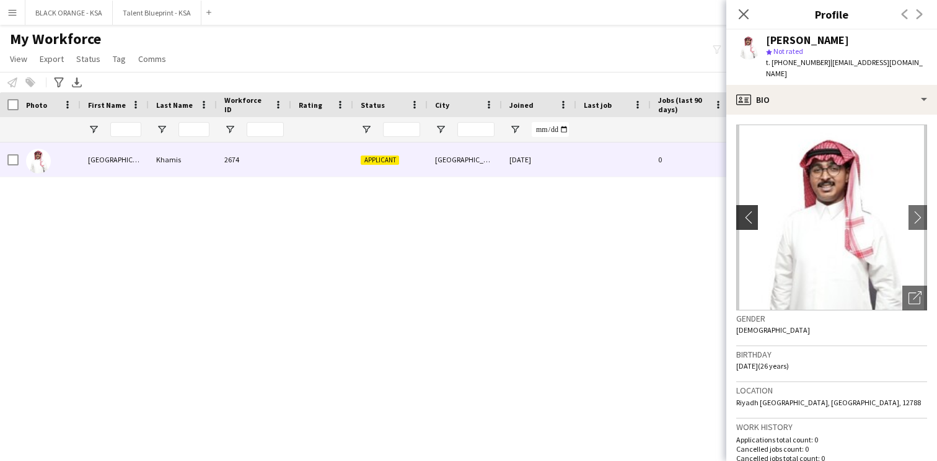
click at [748, 211] on app-icon "chevron-left" at bounding box center [745, 217] width 19 height 13
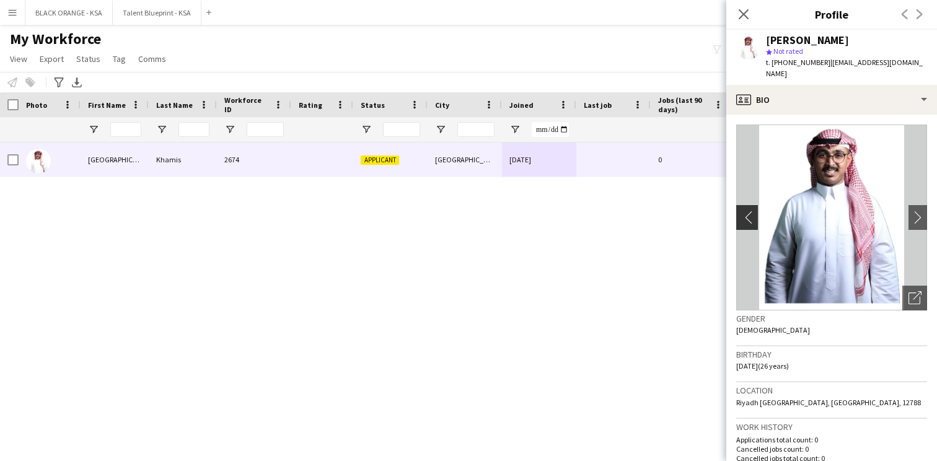
click at [748, 211] on app-icon "chevron-left" at bounding box center [745, 217] width 19 height 13
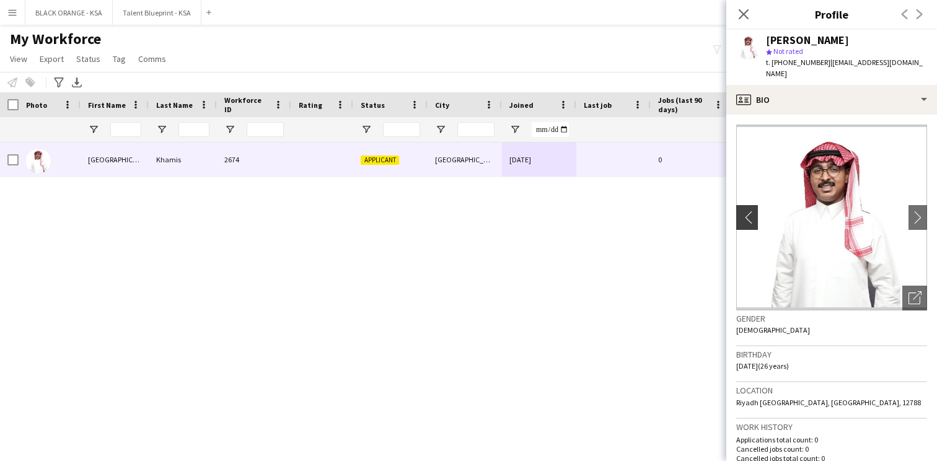
click at [748, 211] on app-icon "chevron-left" at bounding box center [745, 217] width 19 height 13
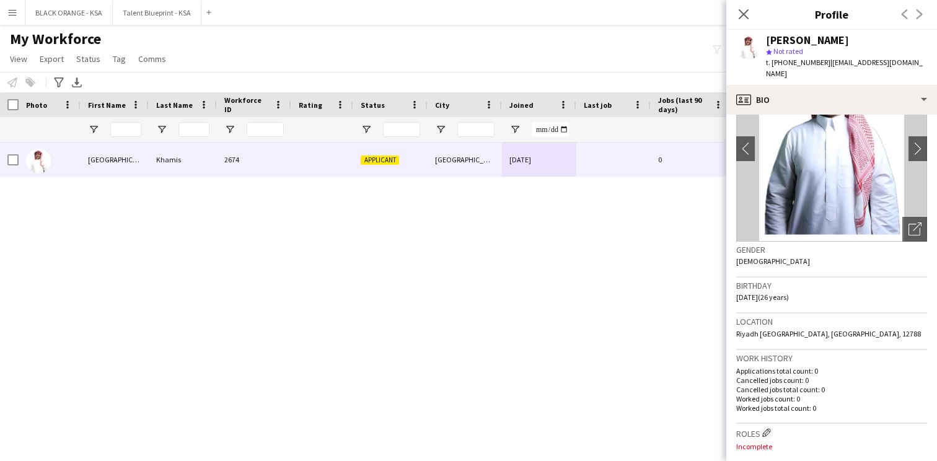
scroll to position [0, 0]
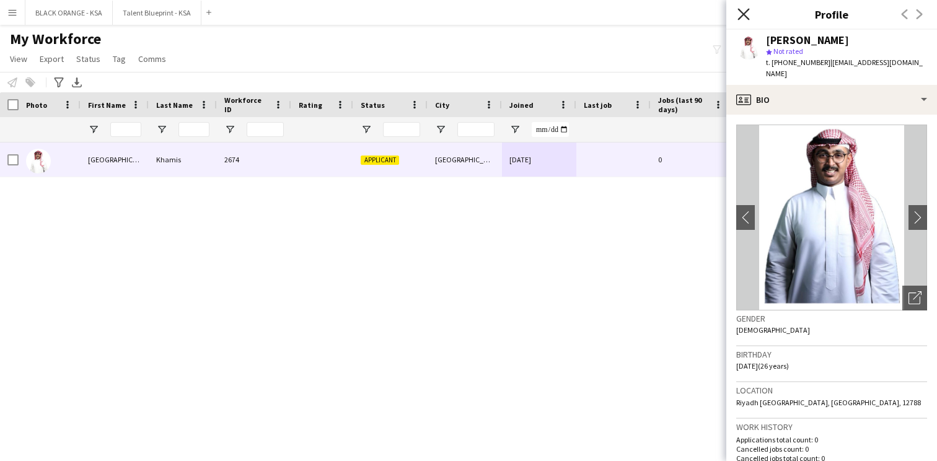
click at [740, 9] on icon "Close pop-in" at bounding box center [743, 14] width 12 height 12
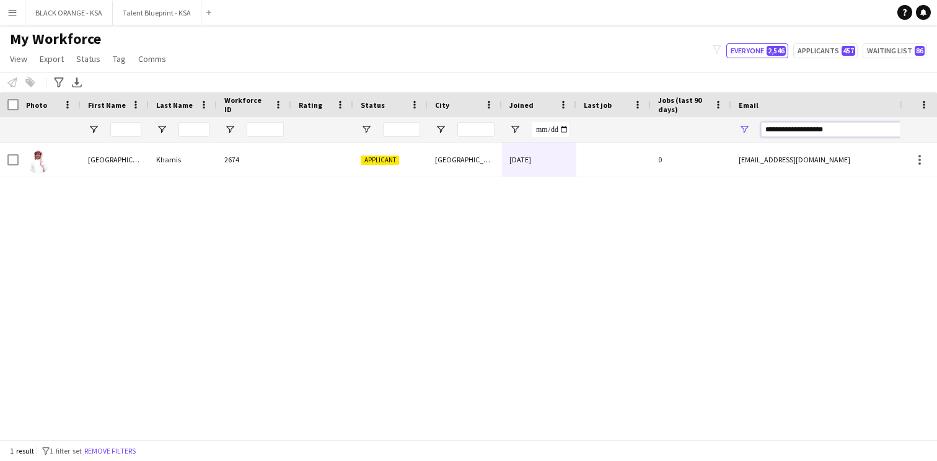
click at [791, 128] on input "**********" at bounding box center [866, 129] width 211 height 15
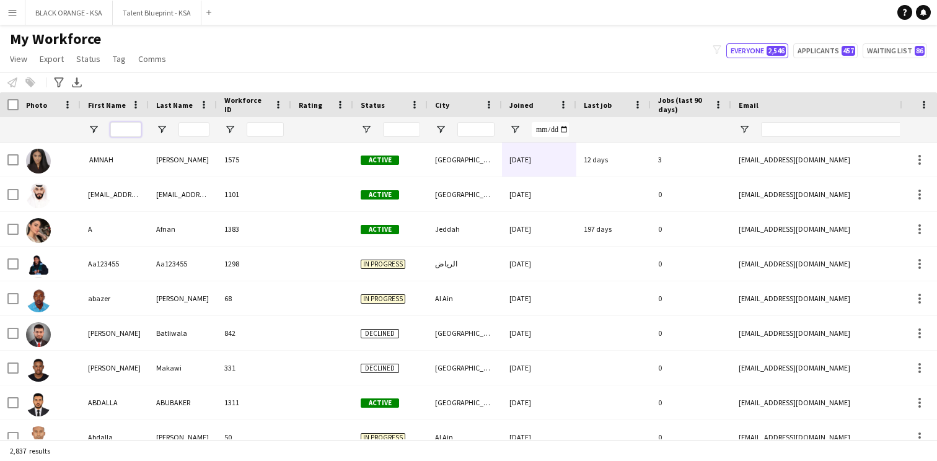
click at [135, 130] on input "First Name Filter Input" at bounding box center [125, 129] width 31 height 15
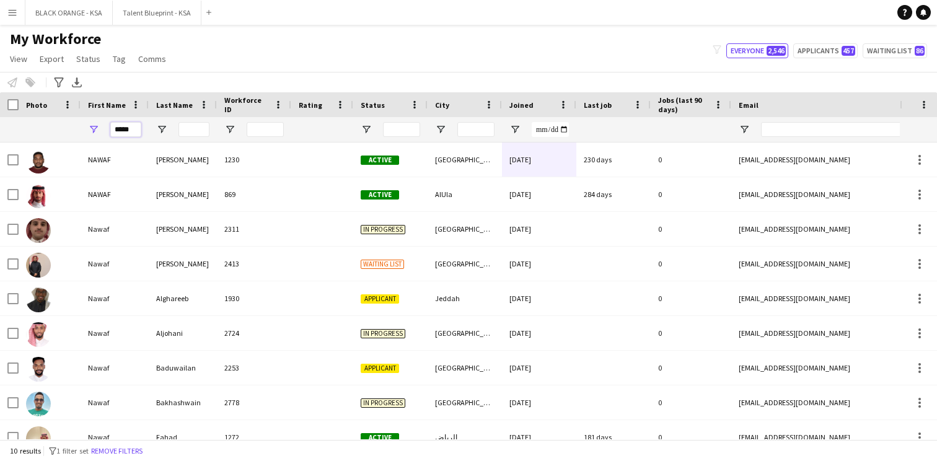
type input "*****"
click at [188, 126] on input "Last Name Filter Input" at bounding box center [193, 129] width 31 height 15
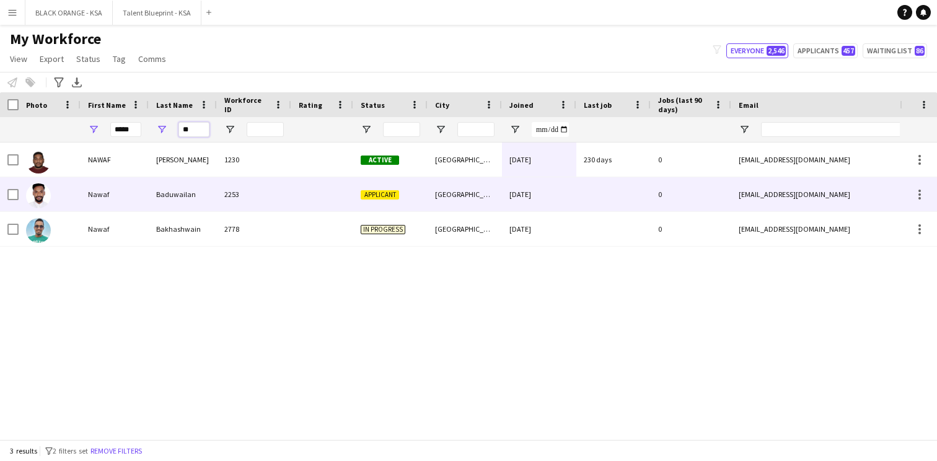
type input "**"
click at [196, 199] on div "Baduwailan" at bounding box center [183, 194] width 68 height 34
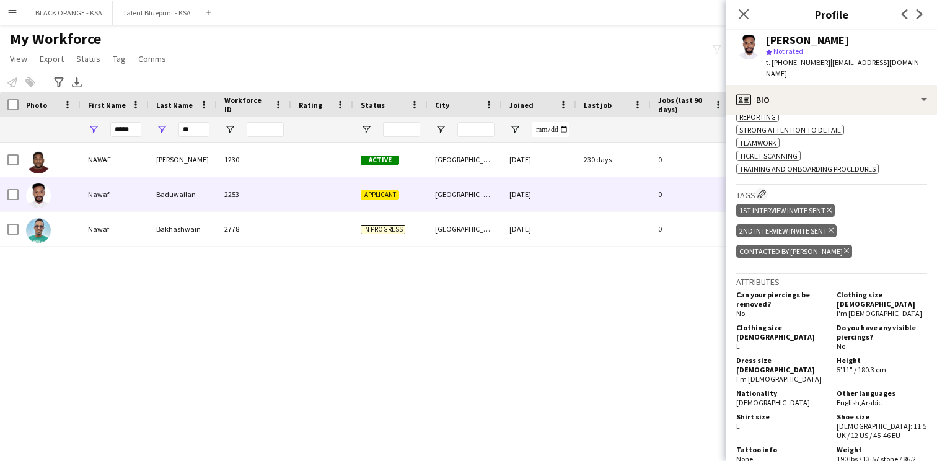
scroll to position [755, 0]
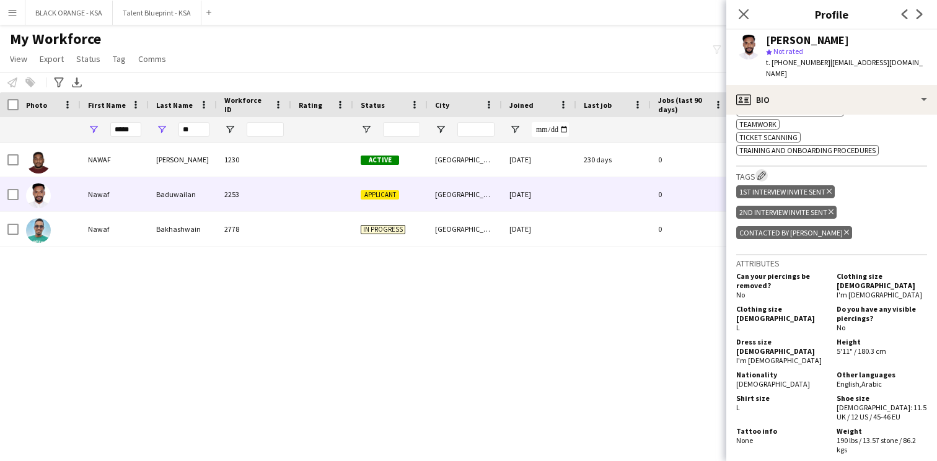
click at [763, 178] on app-icon "Edit crew company tags" at bounding box center [761, 175] width 9 height 9
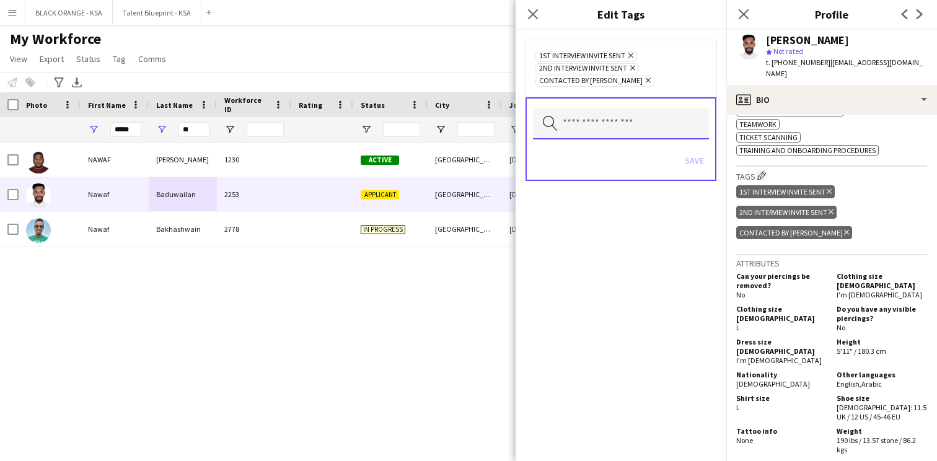
click at [617, 134] on input "text" at bounding box center [621, 123] width 176 height 31
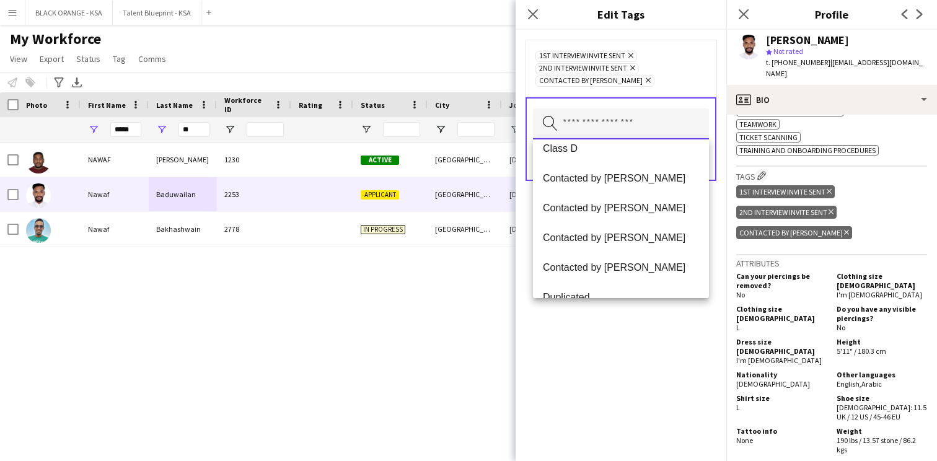
scroll to position [220, 0]
click at [625, 348] on div "1st interview invite sent Remove 2nd interview invite sent Remove Contacted by …" at bounding box center [621, 245] width 211 height 431
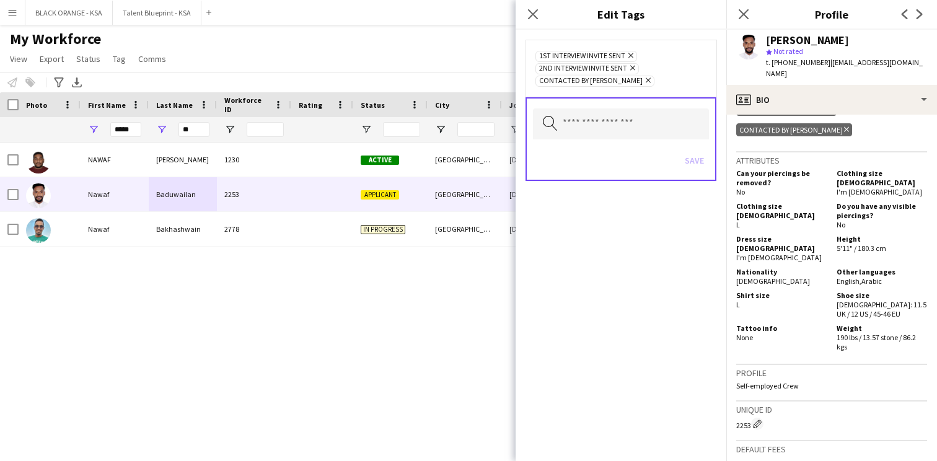
scroll to position [944, 0]
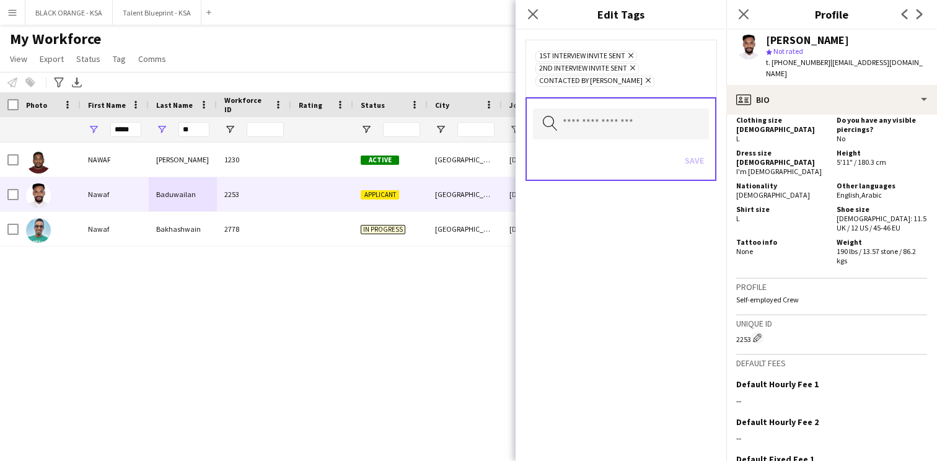
click at [837, 73] on div "[PERSON_NAME] star Not rated t. [PHONE_NUMBER] | [EMAIL_ADDRESS][DOMAIN_NAME]" at bounding box center [831, 57] width 211 height 55
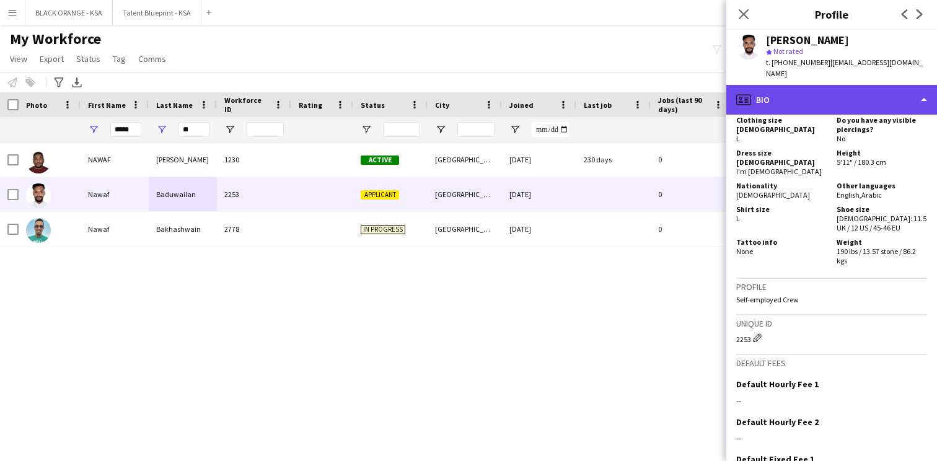
click at [832, 87] on div "profile Bio" at bounding box center [831, 100] width 211 height 30
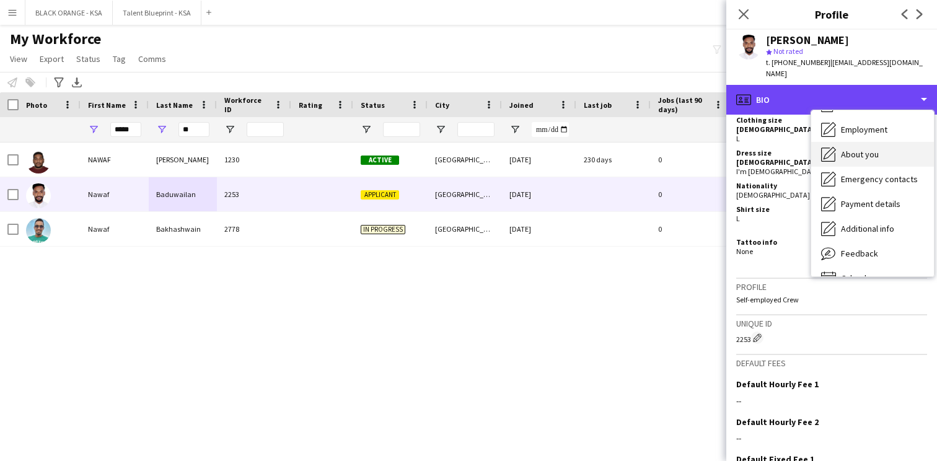
scroll to position [67, 0]
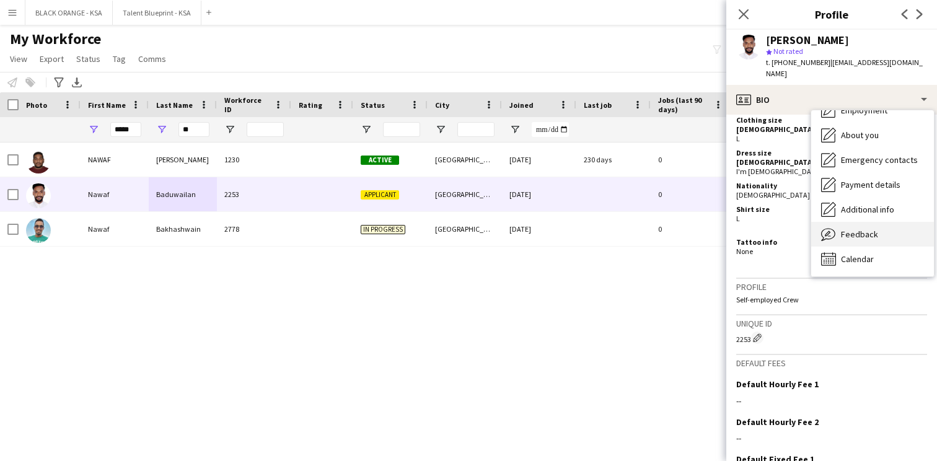
click at [853, 222] on div "Feedback Feedback" at bounding box center [872, 234] width 123 height 25
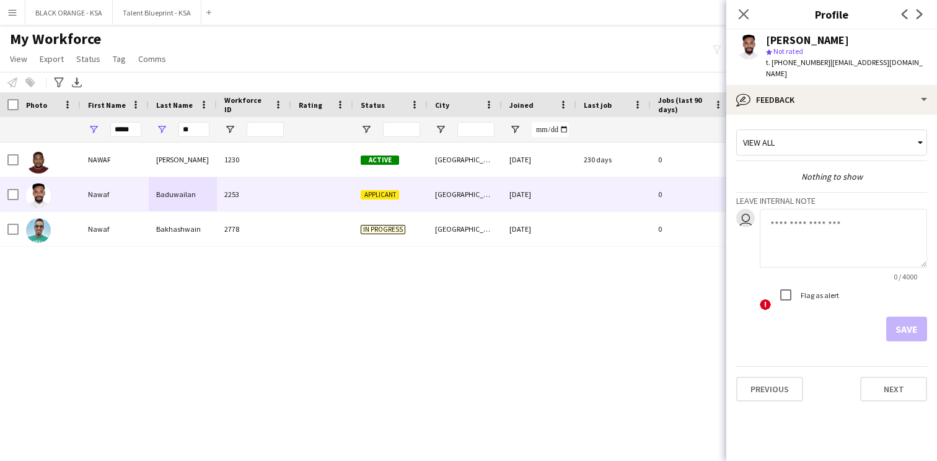
click at [810, 226] on textarea at bounding box center [843, 238] width 167 height 59
type textarea "*"
type textarea "**********"
click at [903, 317] on button "Save" at bounding box center [906, 329] width 41 height 25
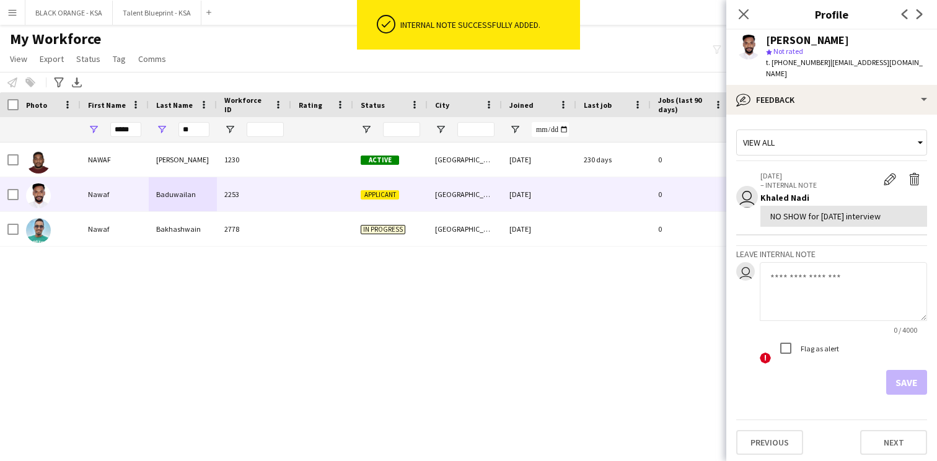
click at [831, 211] on div "NO SHOW for [DATE] interview" at bounding box center [843, 216] width 147 height 11
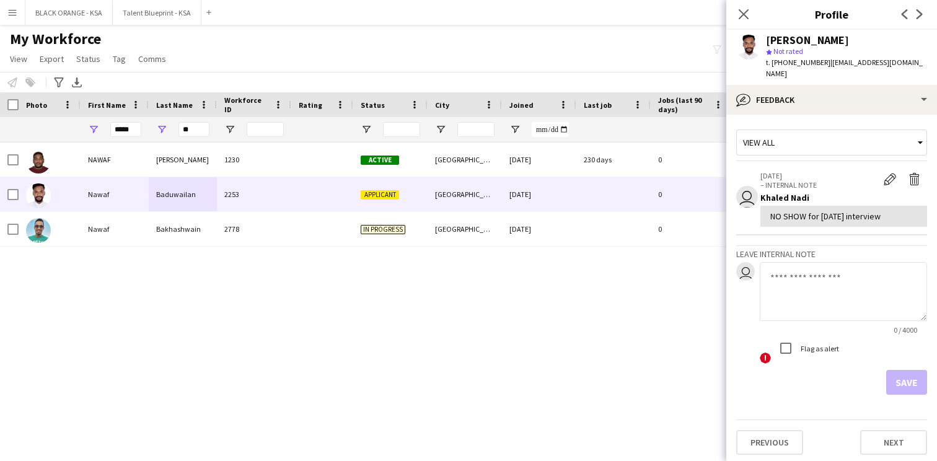
click at [831, 211] on div "NO SHOW for [DATE] interview" at bounding box center [843, 216] width 147 height 11
copy div "NO SHOW for [DATE] interview"
click at [791, 146] on div "View all" at bounding box center [831, 146] width 191 height 32
click at [743, 17] on icon "Close pop-in" at bounding box center [743, 14] width 12 height 12
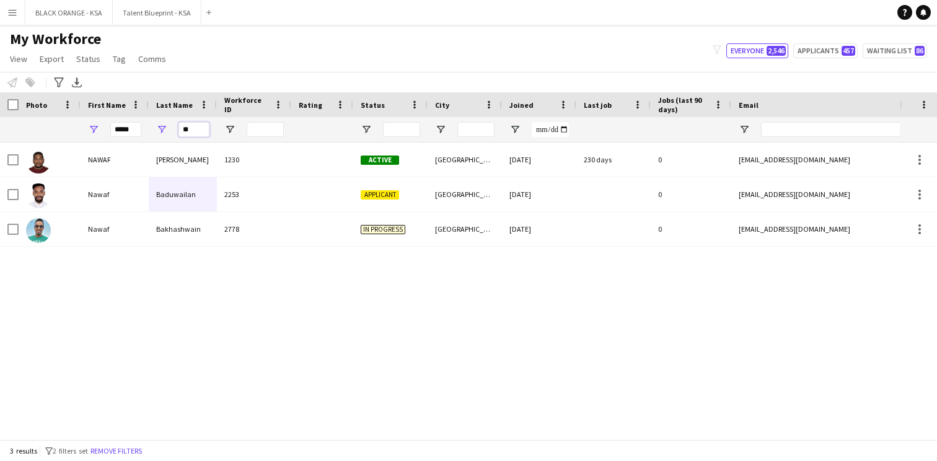
click at [193, 128] on input "**" at bounding box center [193, 129] width 31 height 15
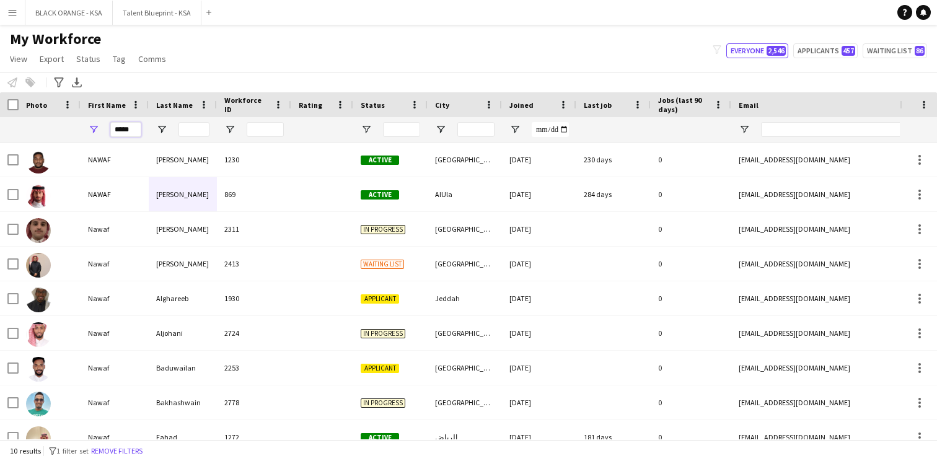
click at [120, 125] on input "*****" at bounding box center [125, 129] width 31 height 15
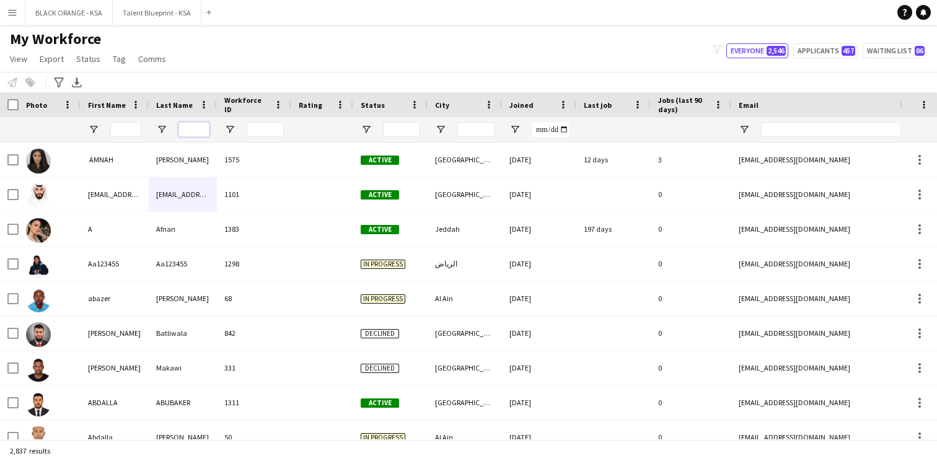
click at [189, 125] on input "Last Name Filter Input" at bounding box center [193, 129] width 31 height 15
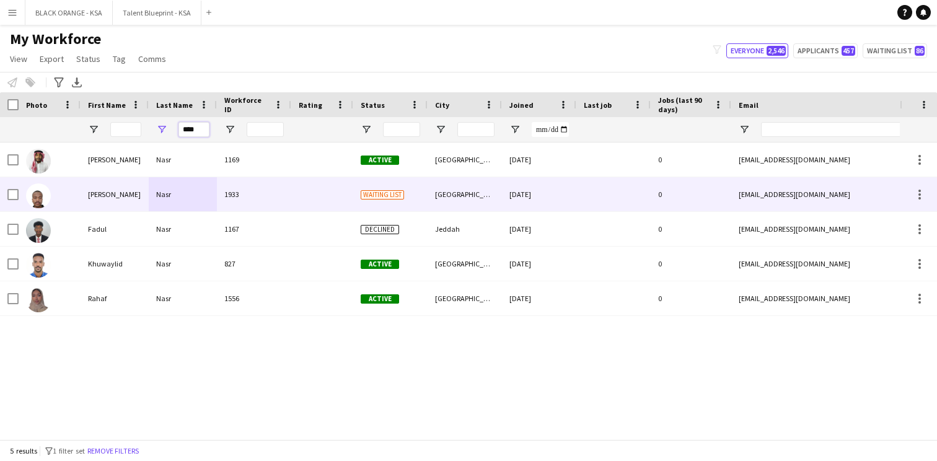
type input "****"
click at [218, 201] on div "1933" at bounding box center [254, 194] width 74 height 34
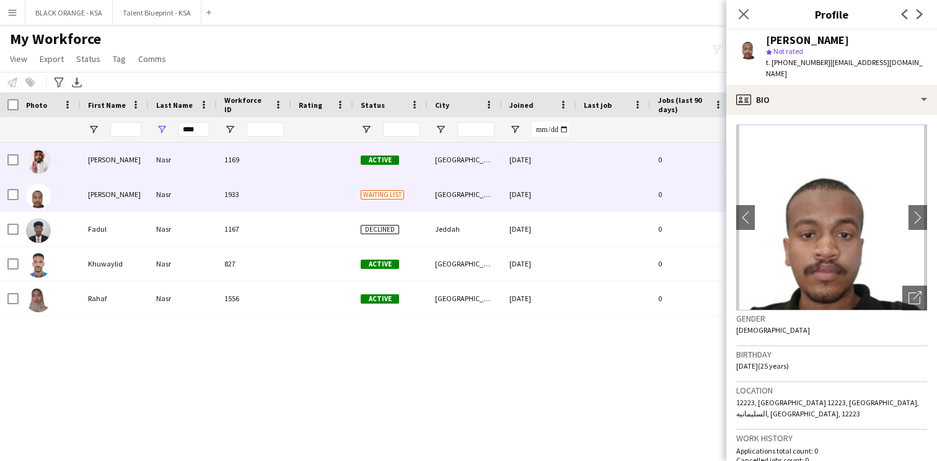
click at [197, 172] on div "Nasr" at bounding box center [183, 160] width 68 height 34
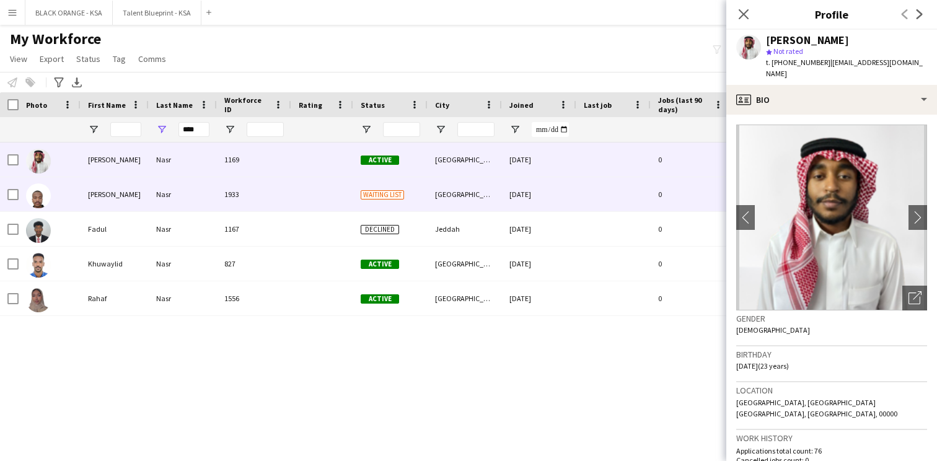
click at [193, 188] on div "Nasr" at bounding box center [183, 194] width 68 height 34
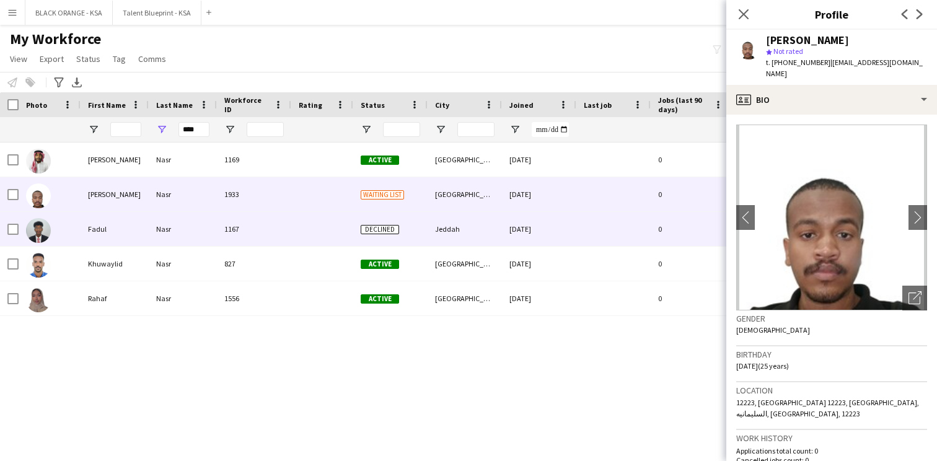
click at [180, 235] on div "Nasr" at bounding box center [183, 229] width 68 height 34
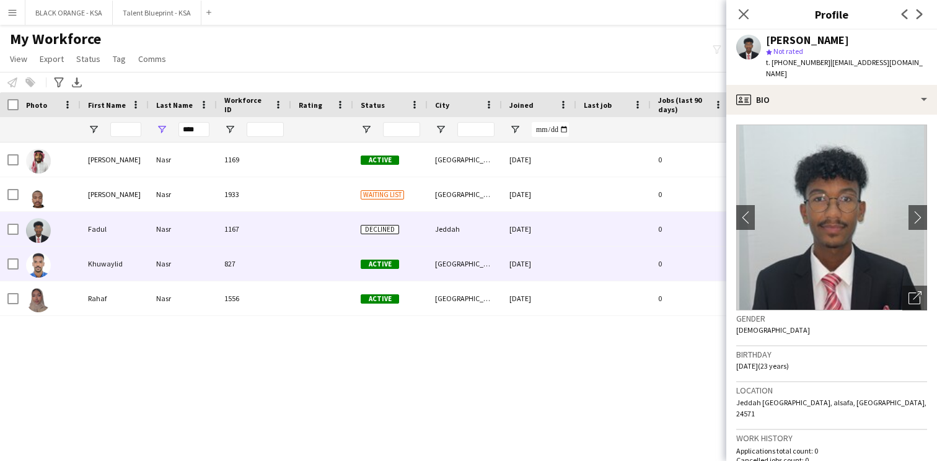
click at [177, 255] on div "Nasr" at bounding box center [183, 264] width 68 height 34
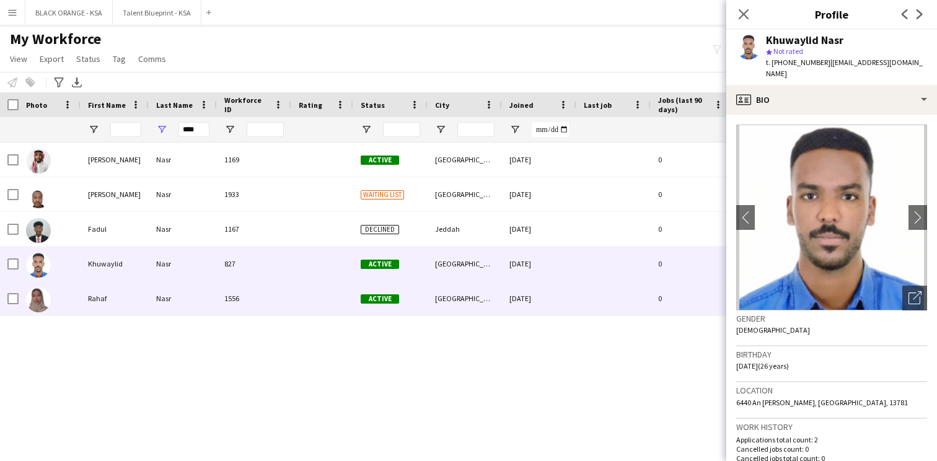
click at [170, 289] on div "Nasr" at bounding box center [183, 298] width 68 height 34
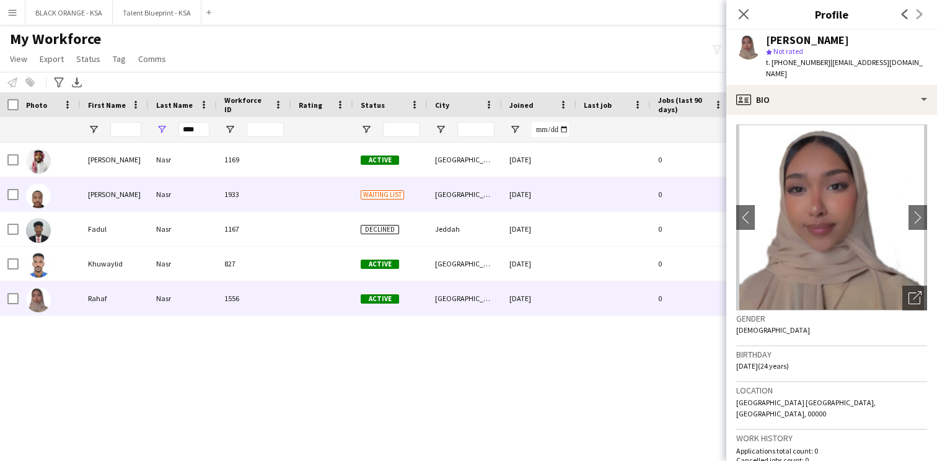
click at [173, 203] on div "Nasr" at bounding box center [183, 194] width 68 height 34
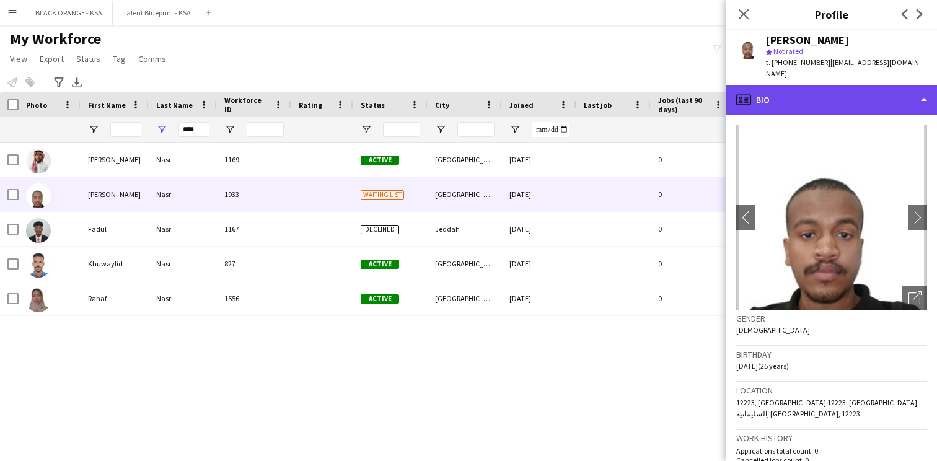
click at [850, 89] on div "profile Bio" at bounding box center [831, 100] width 211 height 30
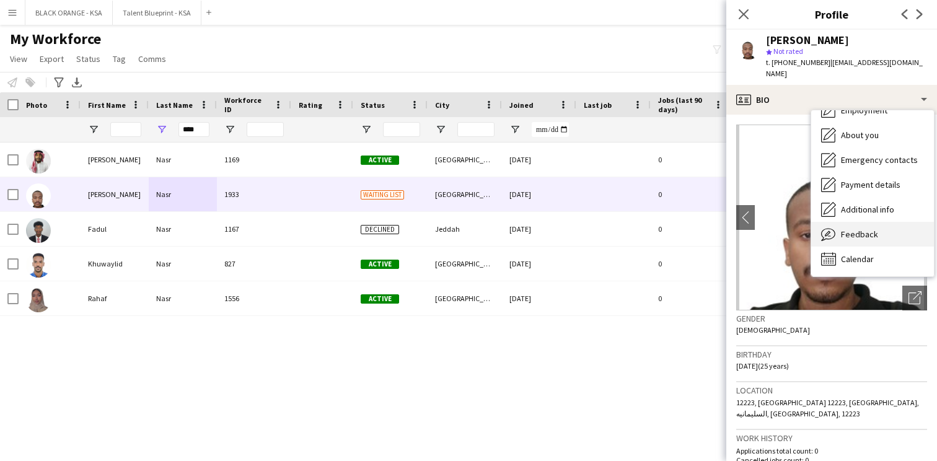
click at [851, 229] on span "Feedback" at bounding box center [859, 234] width 37 height 11
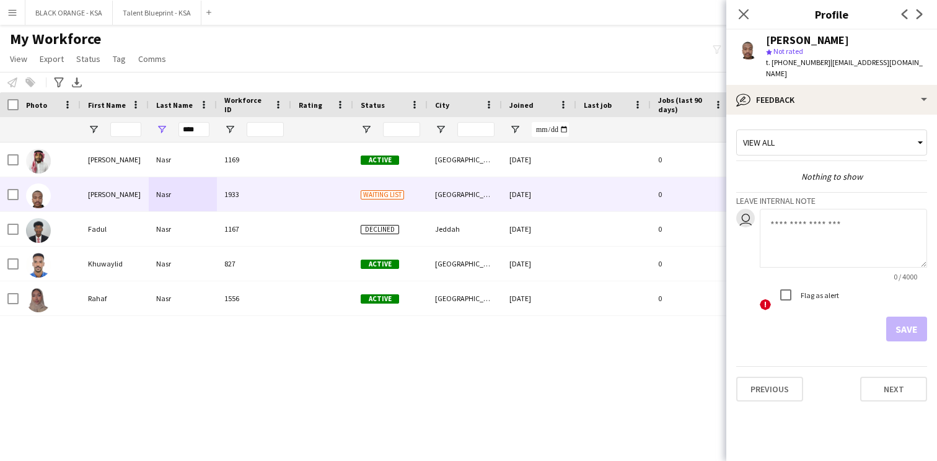
click at [799, 218] on textarea at bounding box center [843, 238] width 167 height 59
click at [777, 249] on textarea "**********" at bounding box center [843, 238] width 167 height 59
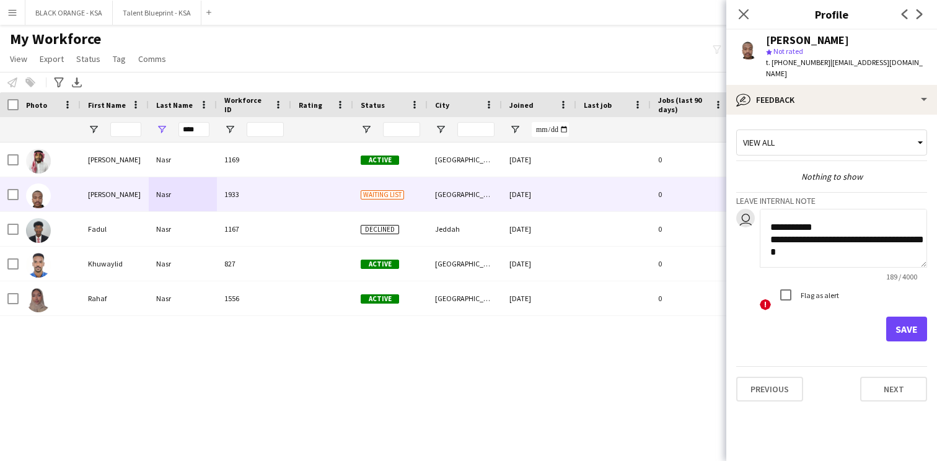
click at [816, 242] on textarea "**********" at bounding box center [843, 238] width 167 height 59
type textarea "**********"
click at [911, 323] on button "Save" at bounding box center [906, 329] width 41 height 25
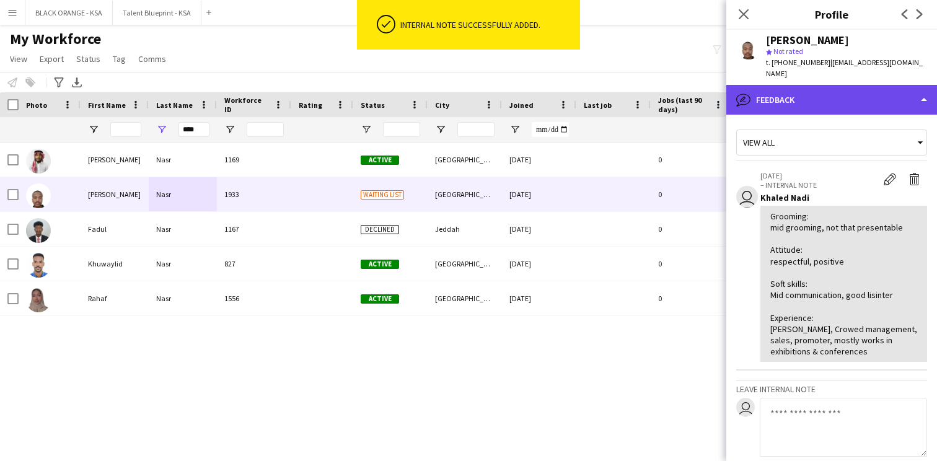
click at [821, 93] on div "bubble-pencil Feedback" at bounding box center [831, 100] width 211 height 30
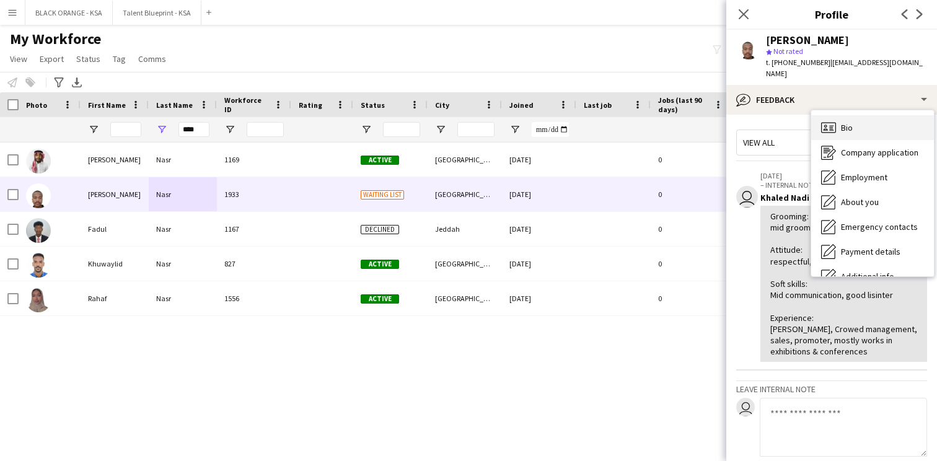
click at [849, 122] on span "Bio" at bounding box center [847, 127] width 12 height 11
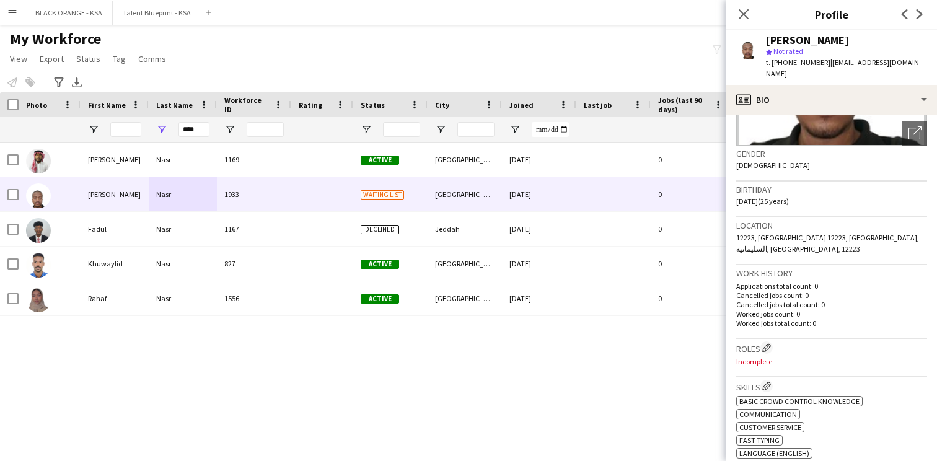
scroll to position [207, 0]
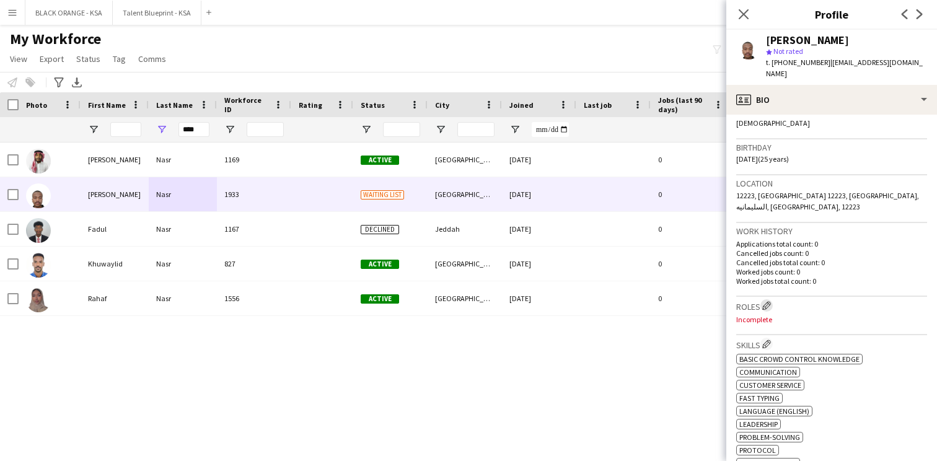
click at [772, 299] on button "Edit crew company roles" at bounding box center [766, 305] width 12 height 12
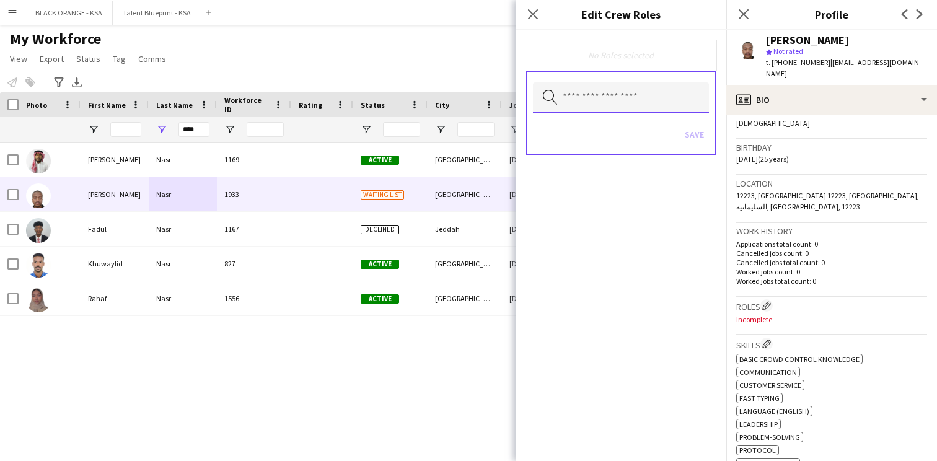
click at [666, 103] on input "text" at bounding box center [621, 97] width 176 height 31
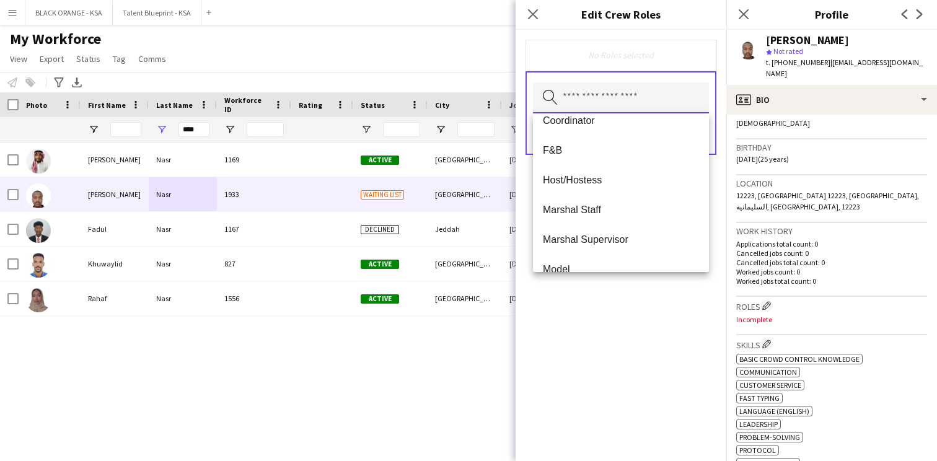
scroll to position [138, 0]
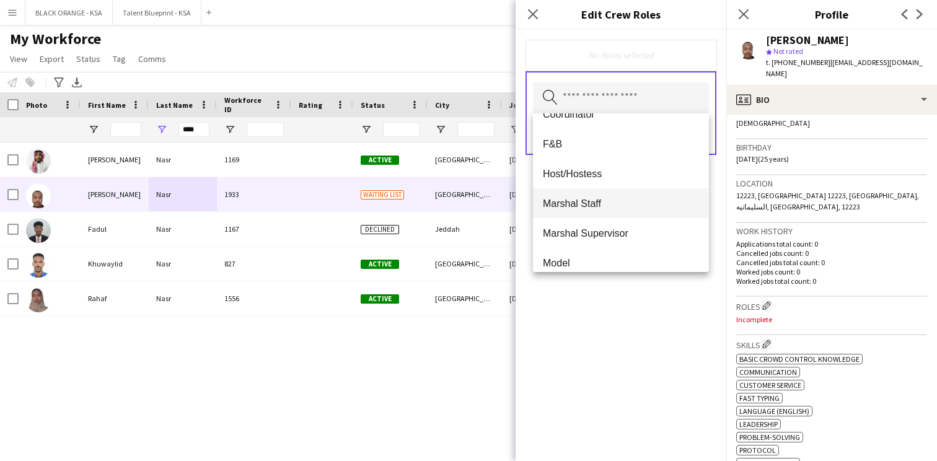
click at [621, 193] on mat-option "Marshal Staff" at bounding box center [621, 203] width 176 height 30
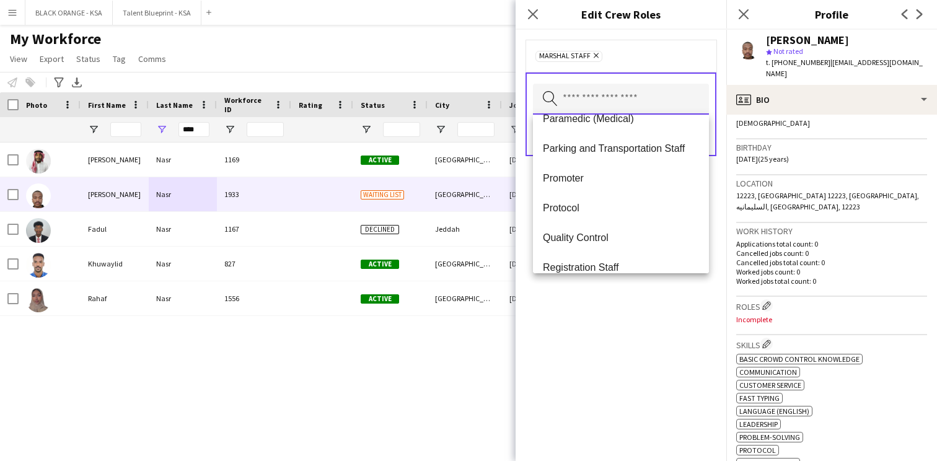
scroll to position [373, 0]
click at [621, 182] on span "Promoter" at bounding box center [621, 178] width 156 height 12
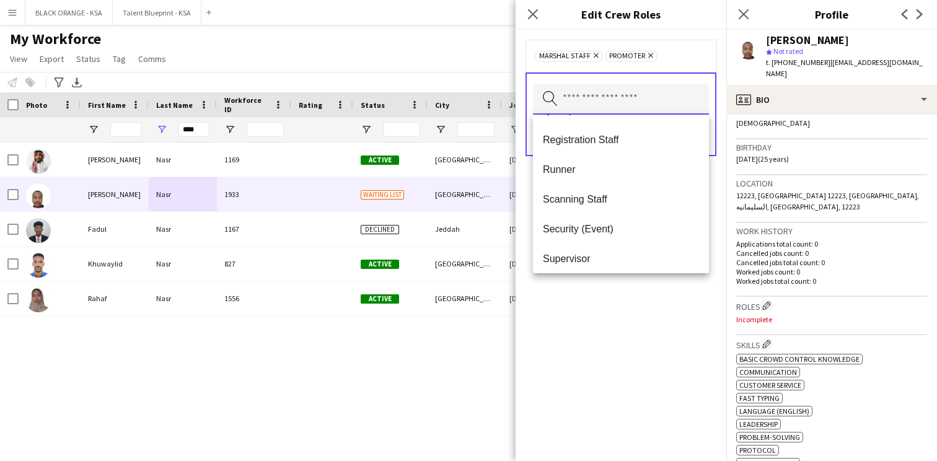
scroll to position [473, 0]
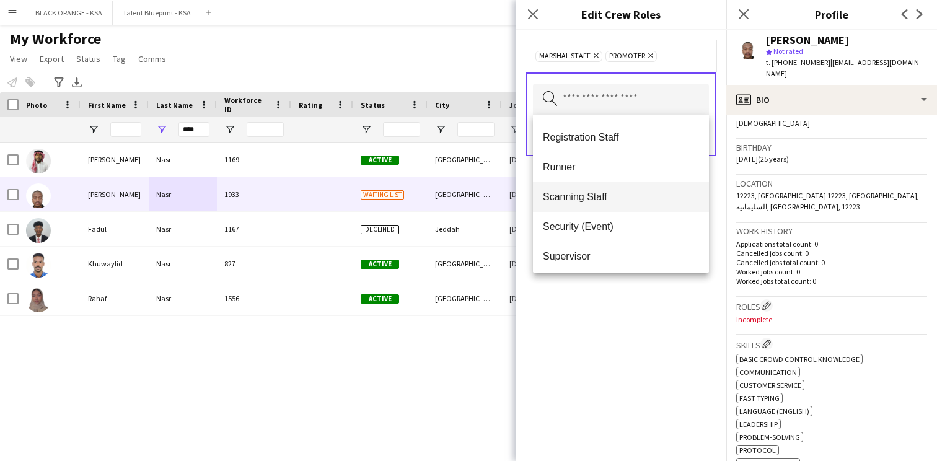
click at [621, 200] on span "Scanning Staff" at bounding box center [621, 197] width 156 height 12
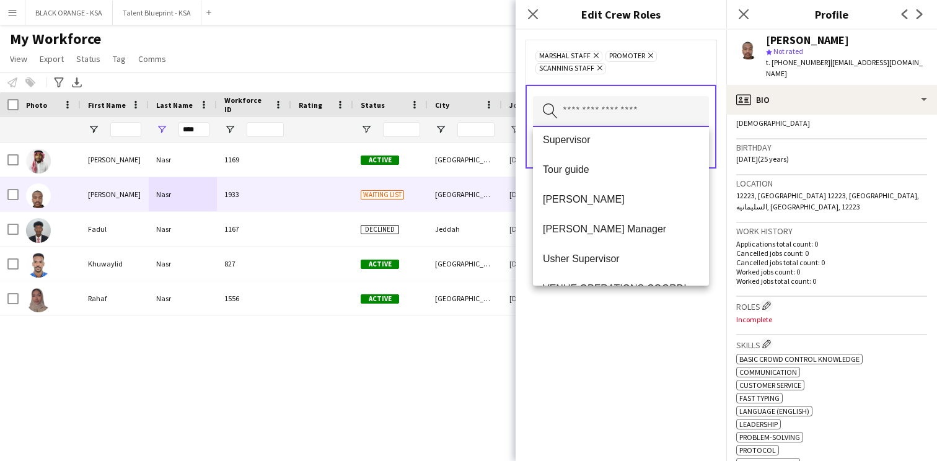
scroll to position [573, 0]
click at [619, 208] on mat-option "[PERSON_NAME]" at bounding box center [621, 199] width 176 height 30
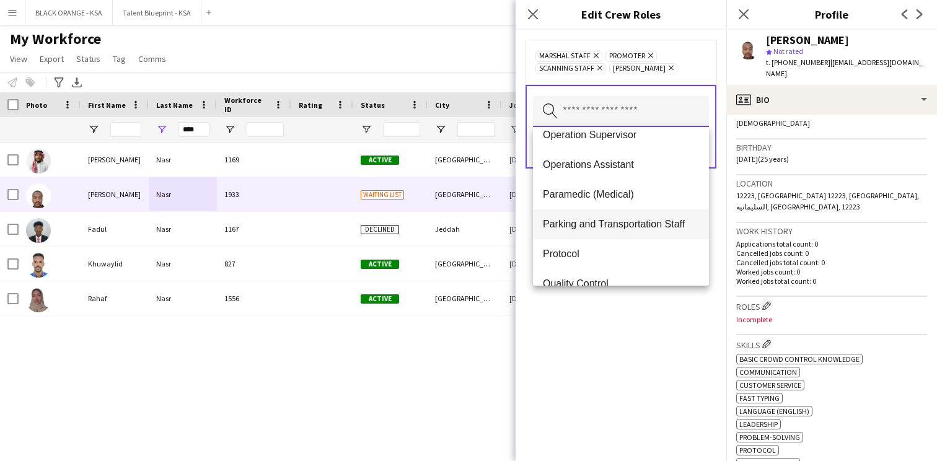
scroll to position [308, 0]
click at [620, 223] on span "Parking and Transportation Staff" at bounding box center [621, 225] width 156 height 12
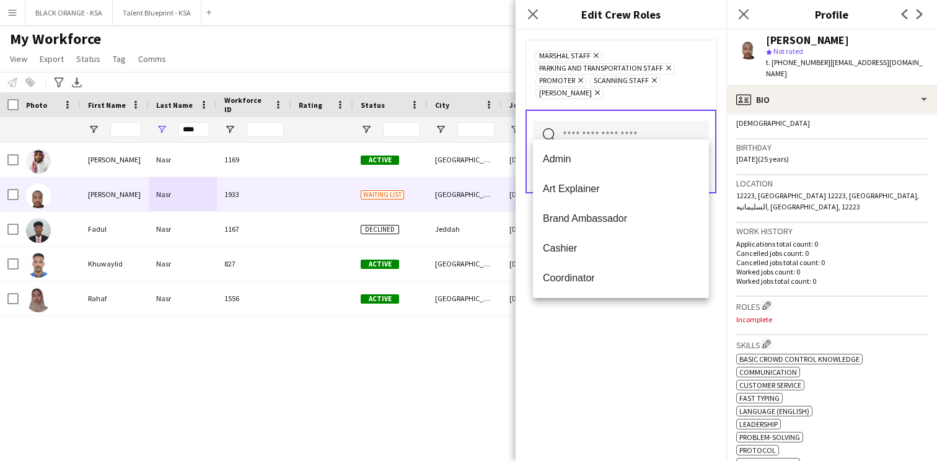
click at [610, 309] on div "Marshal Staff Remove Parking and Transportation Staff Remove Promoter Remove Sc…" at bounding box center [621, 245] width 211 height 431
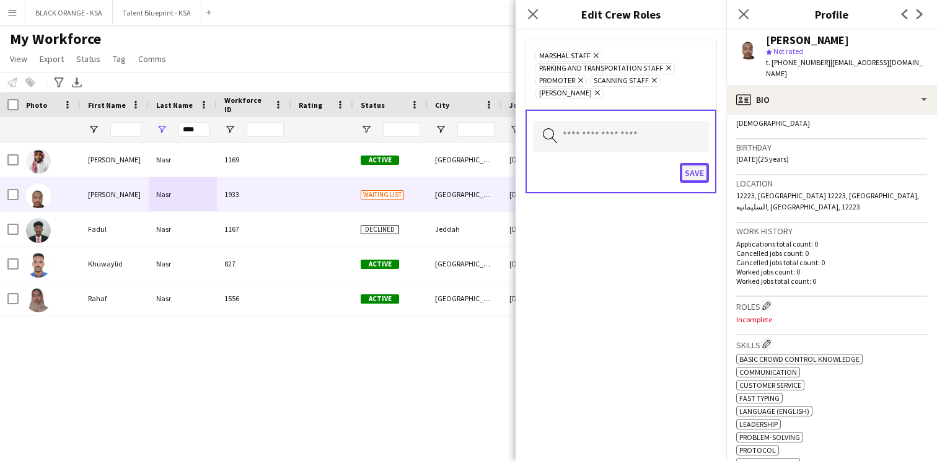
click at [705, 163] on button "Save" at bounding box center [694, 173] width 29 height 20
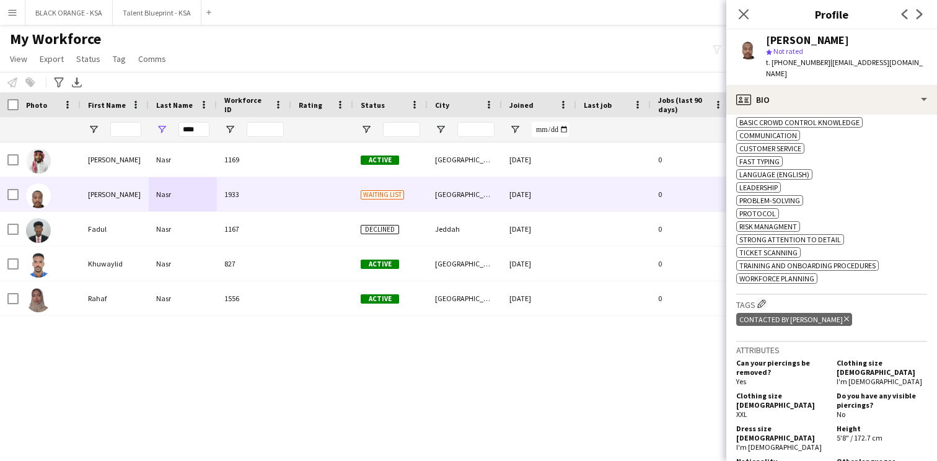
scroll to position [455, 0]
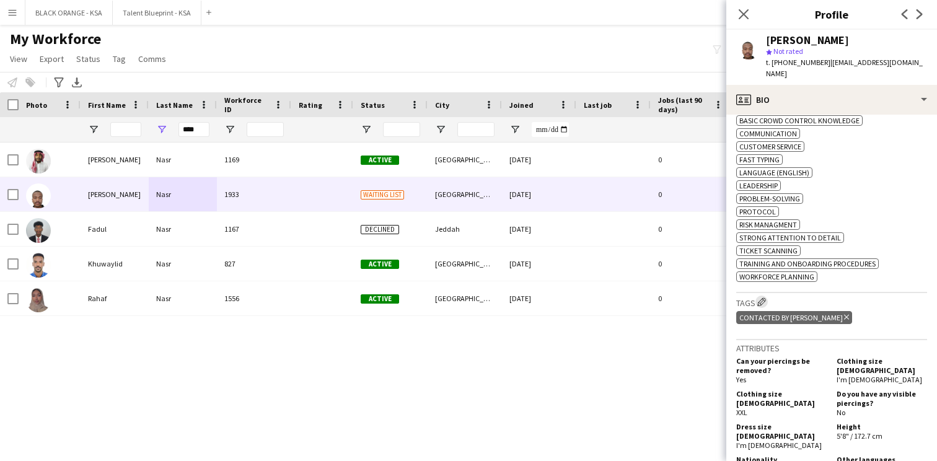
click at [757, 296] on button "Edit crew company tags" at bounding box center [761, 302] width 12 height 12
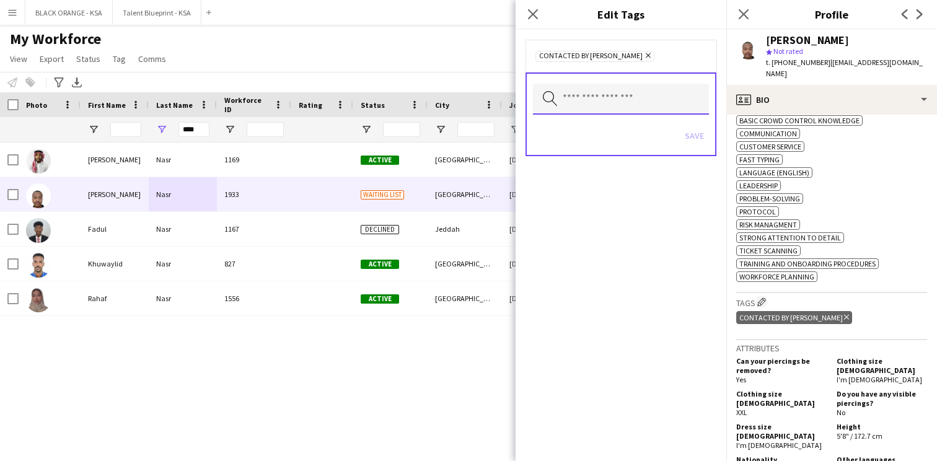
click at [656, 107] on input "text" at bounding box center [621, 99] width 176 height 31
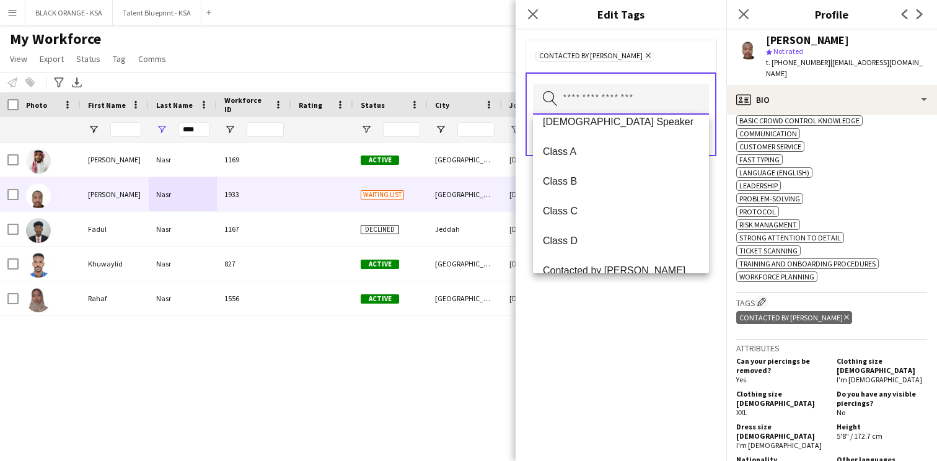
scroll to position [180, 0]
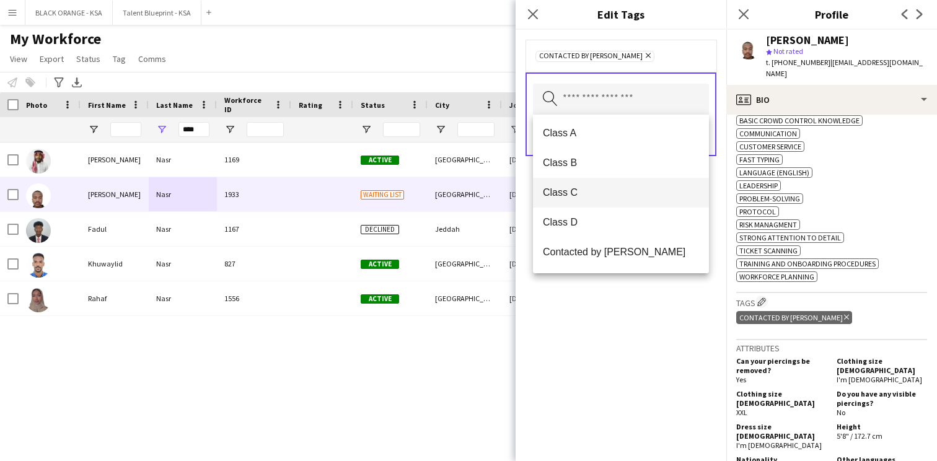
click at [620, 193] on span "Class C" at bounding box center [621, 193] width 156 height 12
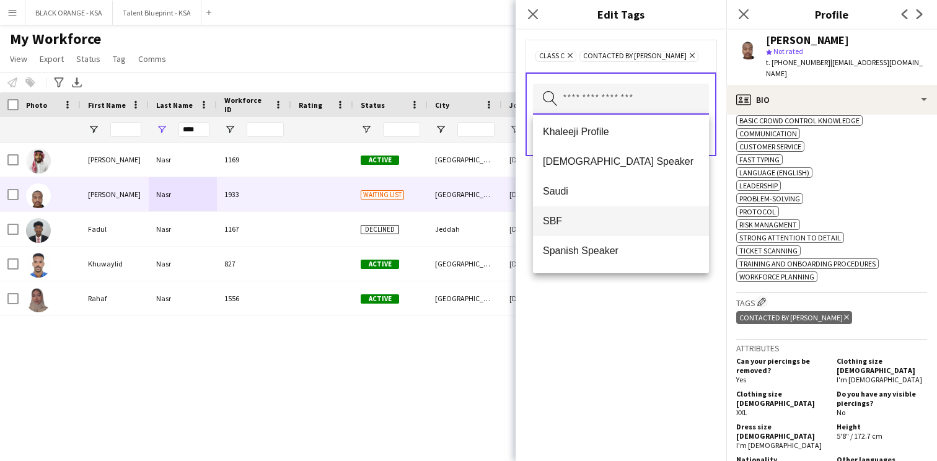
scroll to position [654, 0]
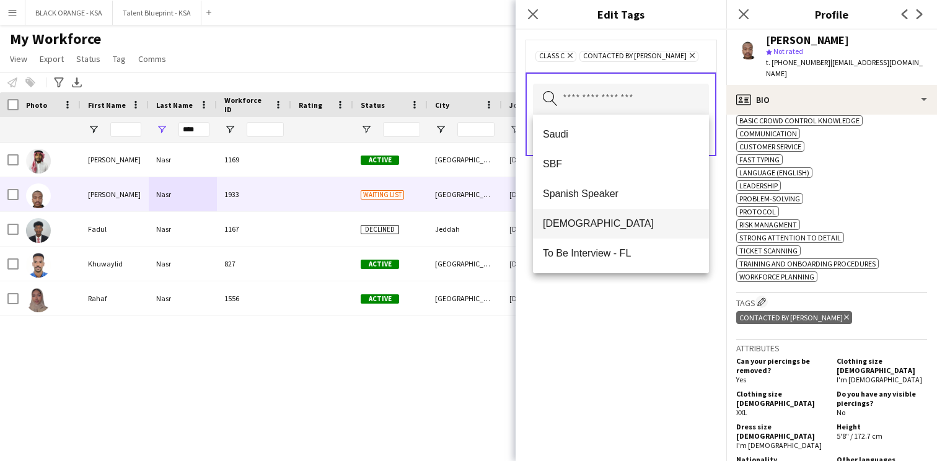
click at [612, 227] on span "[DEMOGRAPHIC_DATA]" at bounding box center [621, 224] width 156 height 12
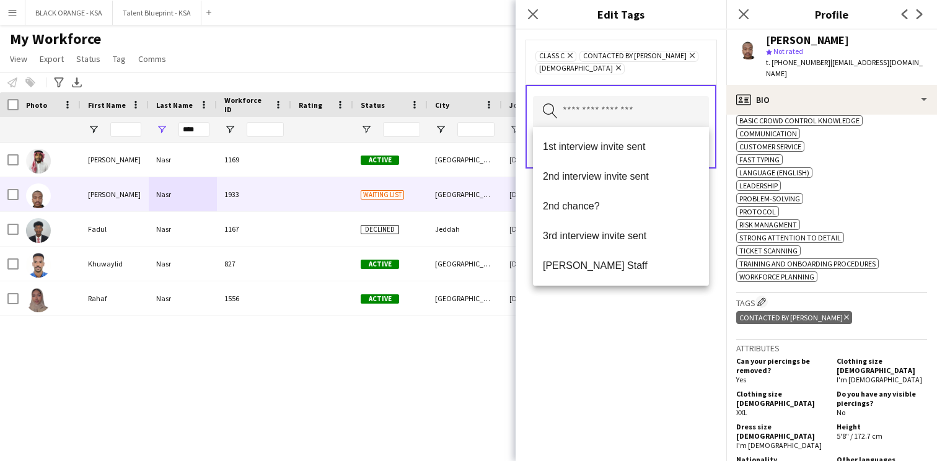
click at [610, 314] on div "Class C Remove Contacted by [PERSON_NAME] Remove Sudanese Remove Search by tag …" at bounding box center [621, 245] width 211 height 431
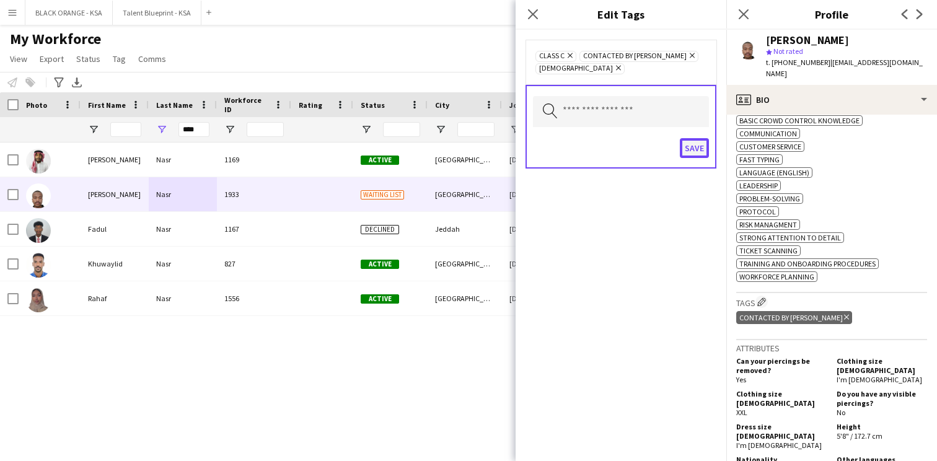
click at [698, 149] on button "Save" at bounding box center [694, 148] width 29 height 20
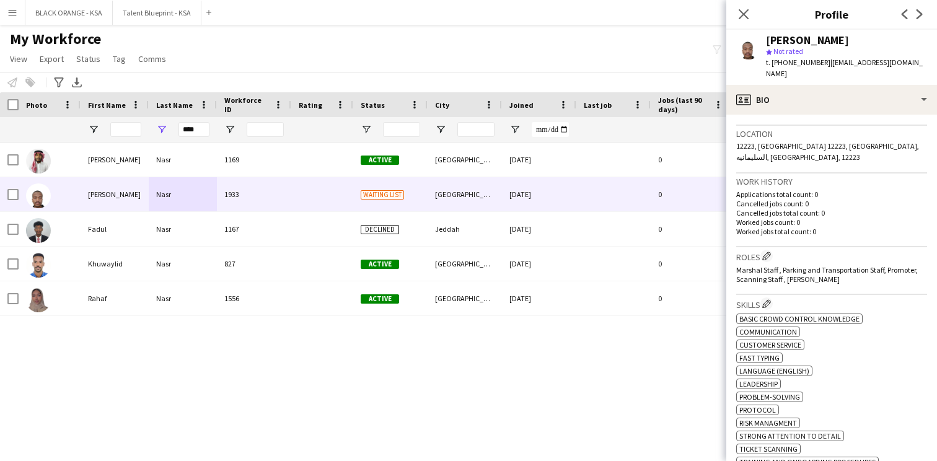
scroll to position [0, 0]
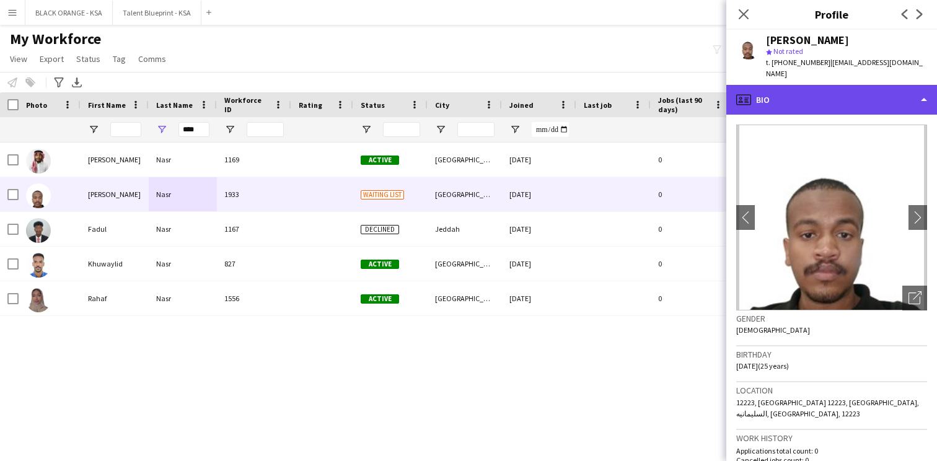
click at [814, 85] on div "profile Bio" at bounding box center [831, 100] width 211 height 30
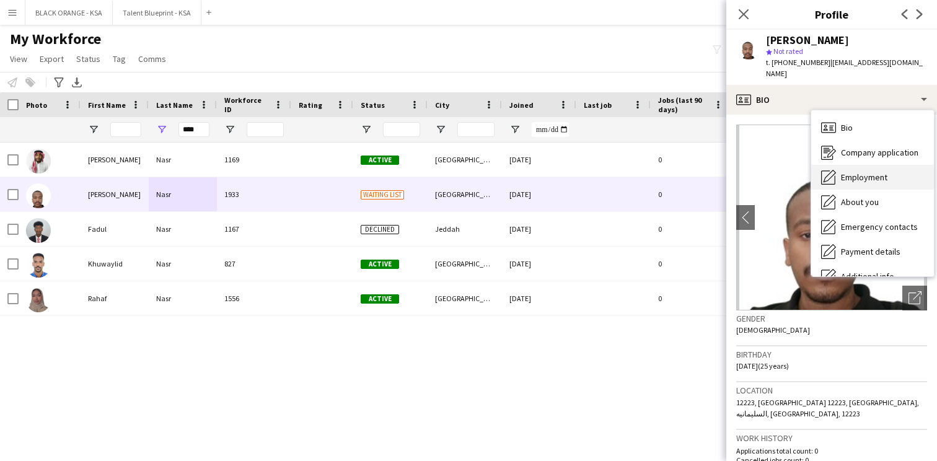
click at [841, 165] on div "Employment Employment" at bounding box center [872, 177] width 123 height 25
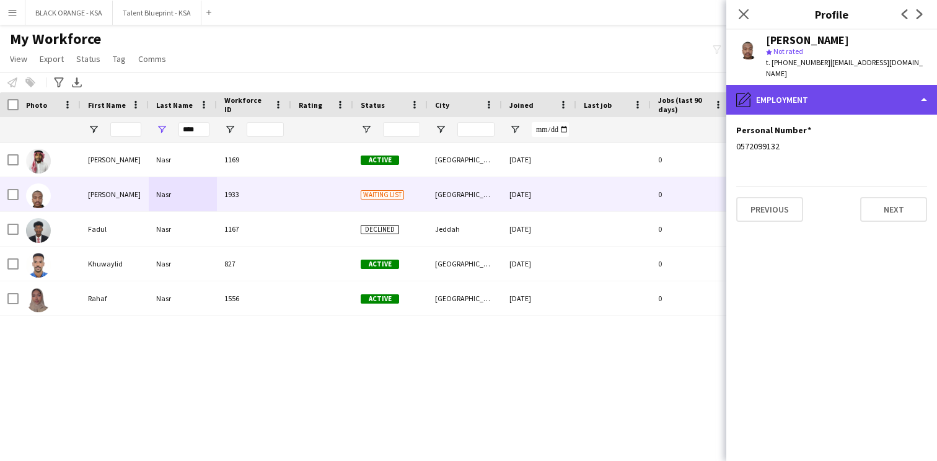
click at [820, 87] on div "pencil4 Employment" at bounding box center [831, 100] width 211 height 30
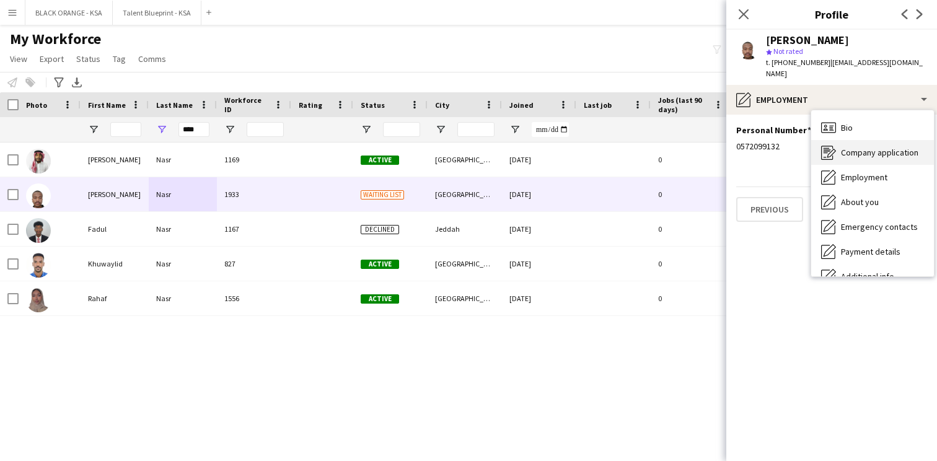
click at [846, 140] on div "Company application Company application" at bounding box center [872, 152] width 123 height 25
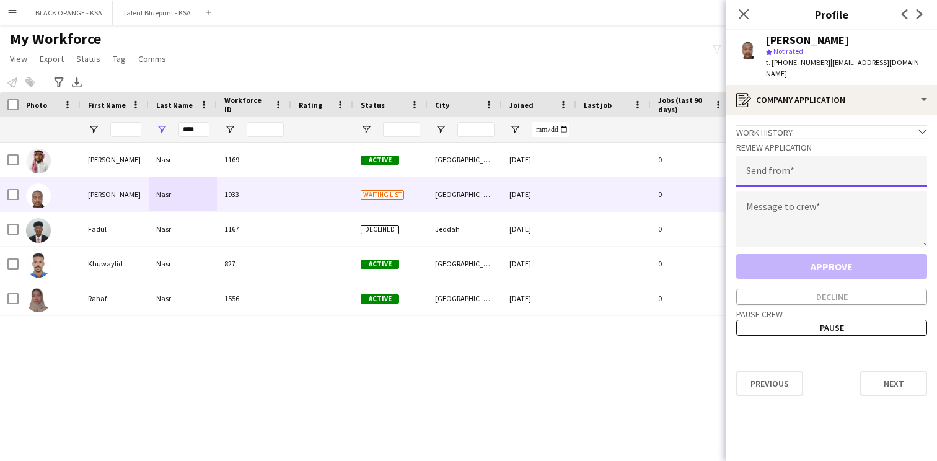
click at [824, 156] on input "email" at bounding box center [831, 171] width 191 height 31
type input "**********"
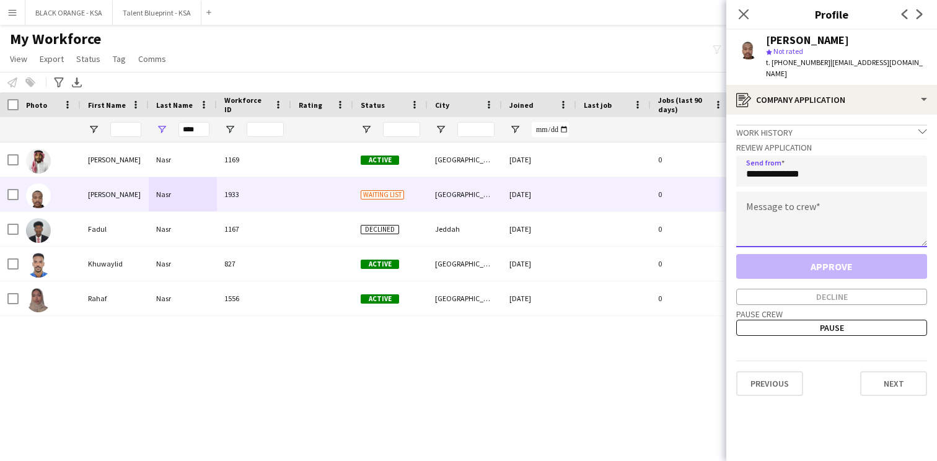
click at [794, 202] on textarea at bounding box center [831, 219] width 191 height 56
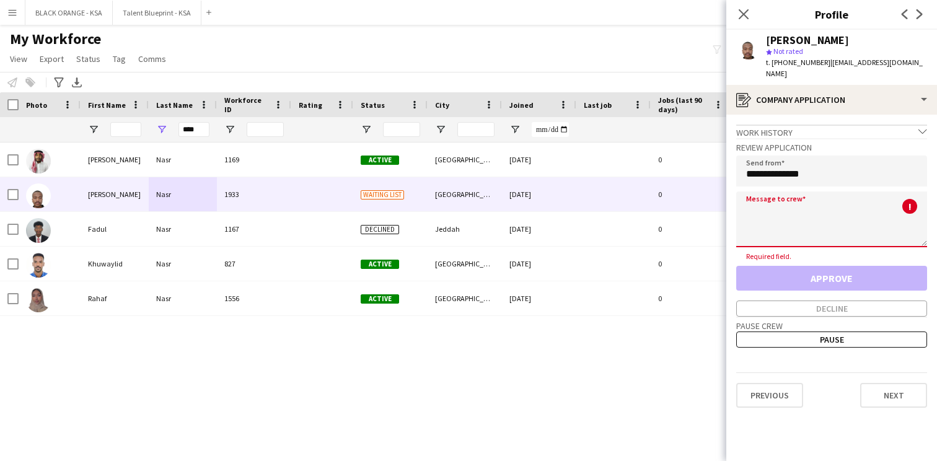
paste textarea "**********"
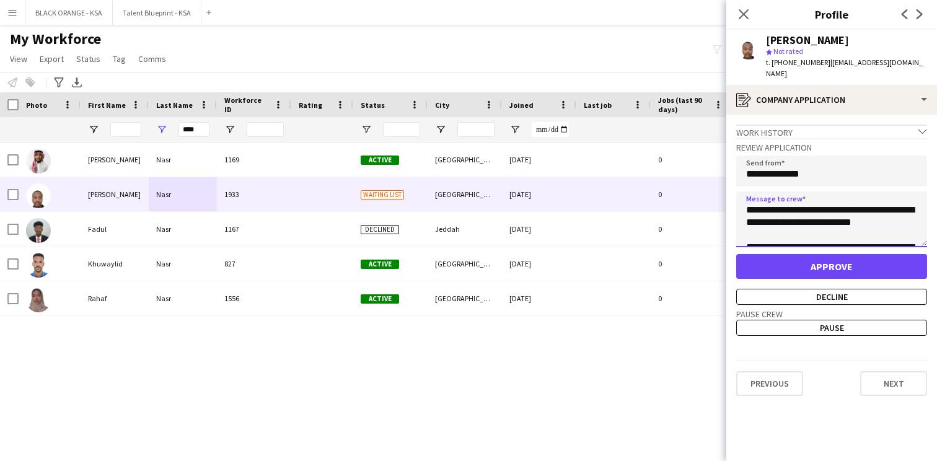
type textarea "**********"
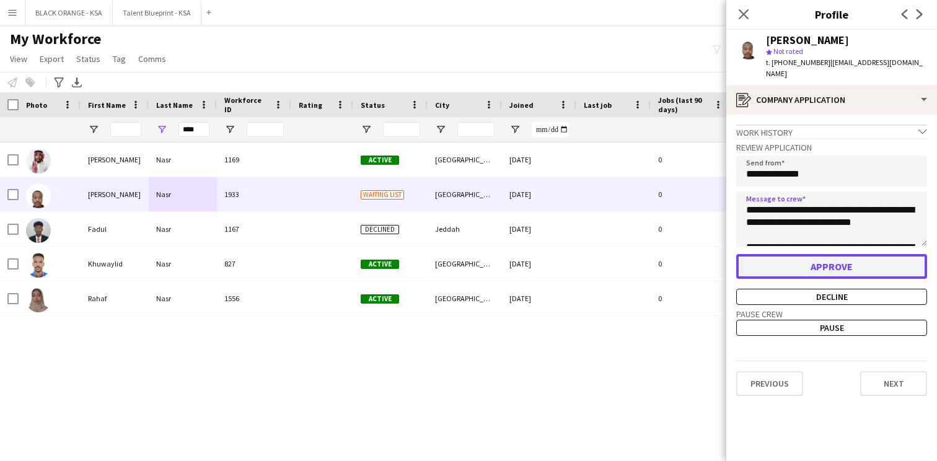
click at [820, 254] on button "Approve" at bounding box center [831, 266] width 191 height 25
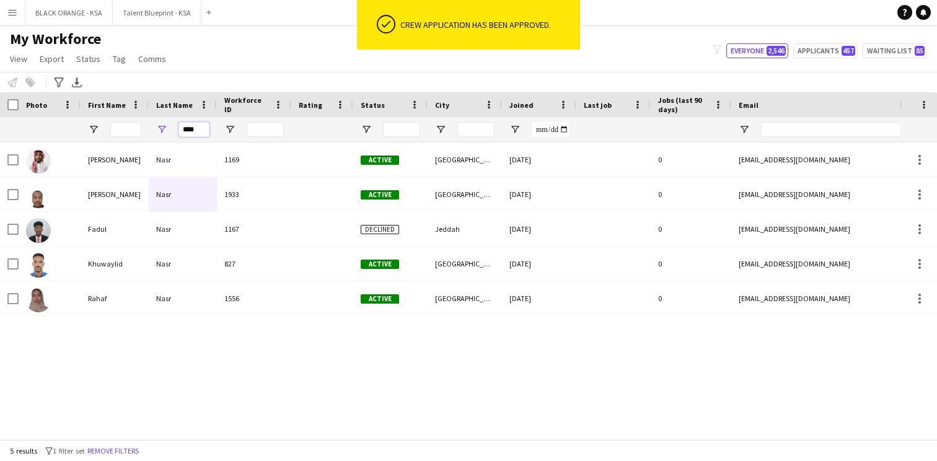
click at [196, 127] on input "****" at bounding box center [193, 129] width 31 height 15
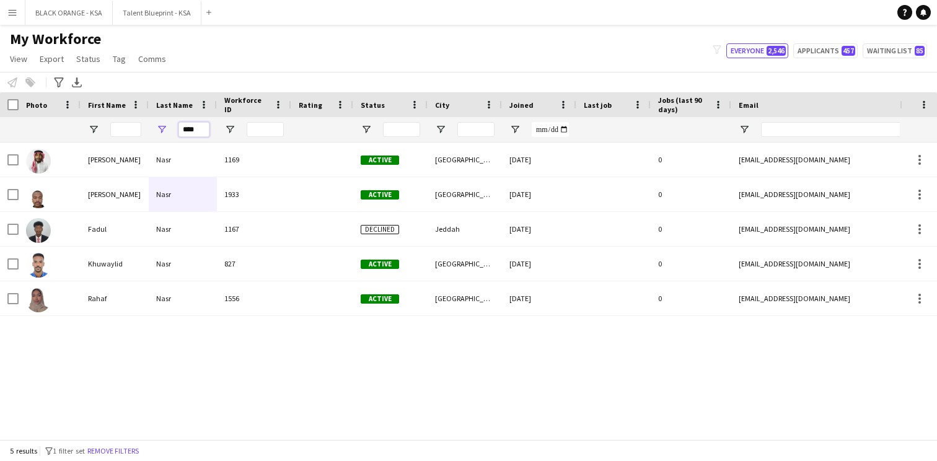
click at [196, 127] on input "****" at bounding box center [193, 129] width 31 height 15
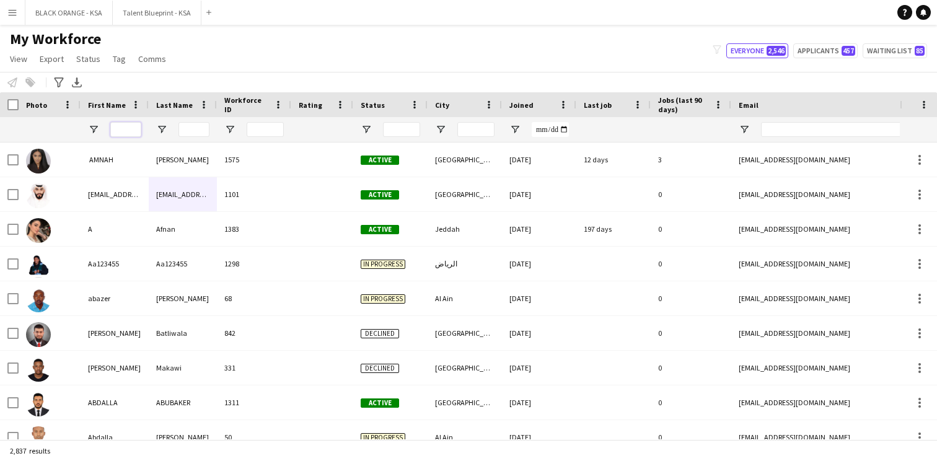
click at [123, 130] on input "First Name Filter Input" at bounding box center [125, 129] width 31 height 15
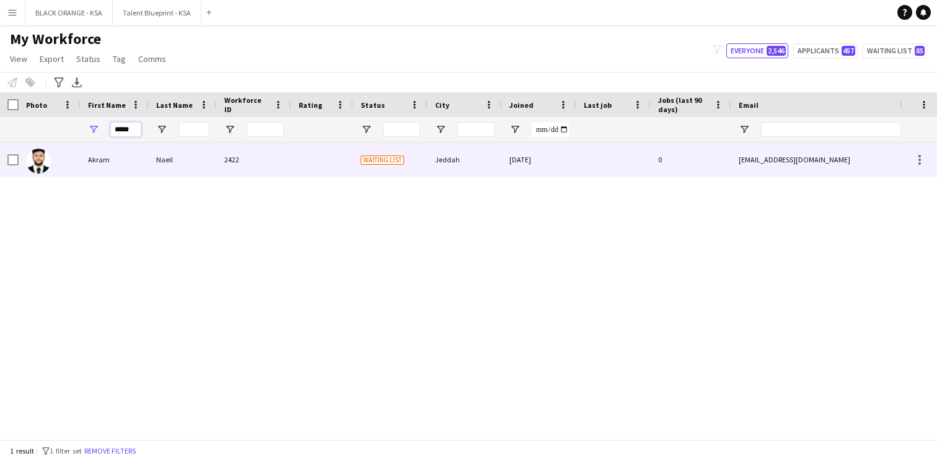
type input "*****"
click at [130, 152] on div "Akram" at bounding box center [115, 160] width 68 height 34
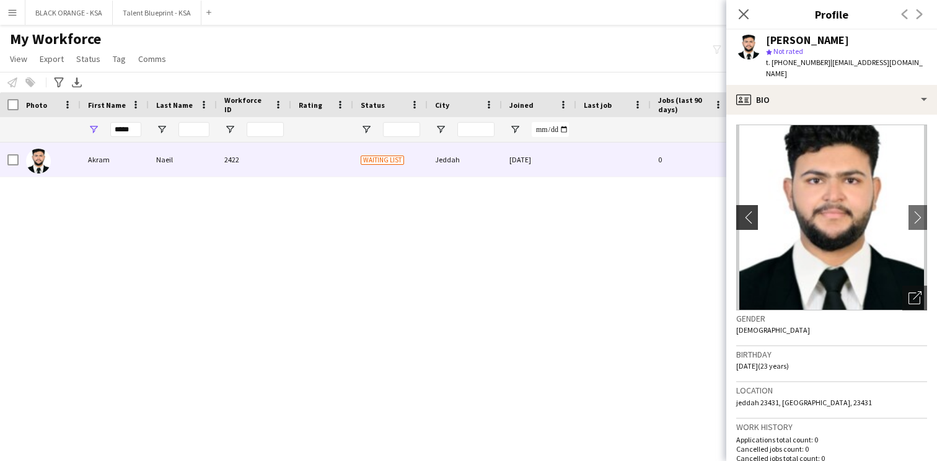
click at [742, 211] on app-icon "chevron-left" at bounding box center [745, 217] width 19 height 13
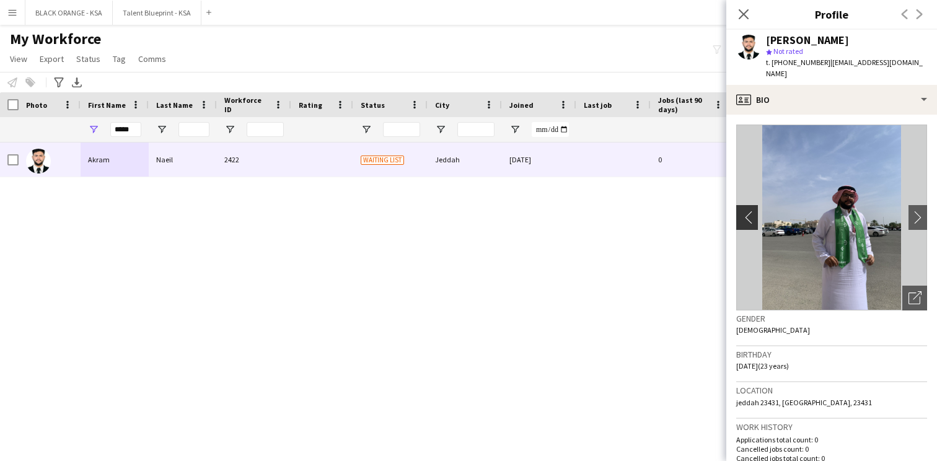
click at [742, 211] on app-icon "chevron-left" at bounding box center [745, 217] width 19 height 13
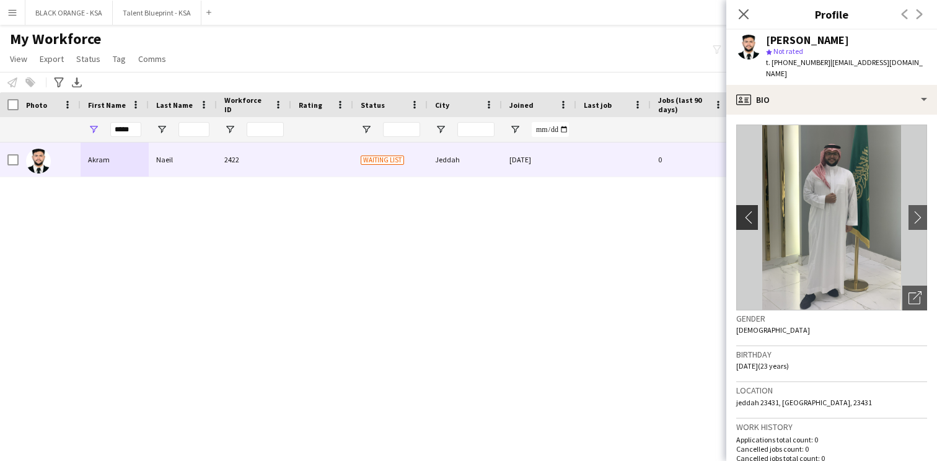
click at [742, 211] on app-icon "chevron-left" at bounding box center [745, 217] width 19 height 13
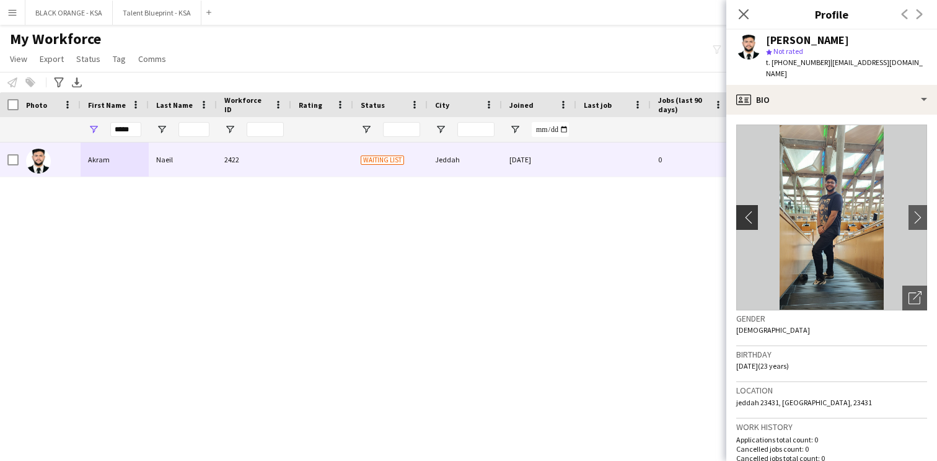
click at [742, 211] on app-icon "chevron-left" at bounding box center [745, 217] width 19 height 13
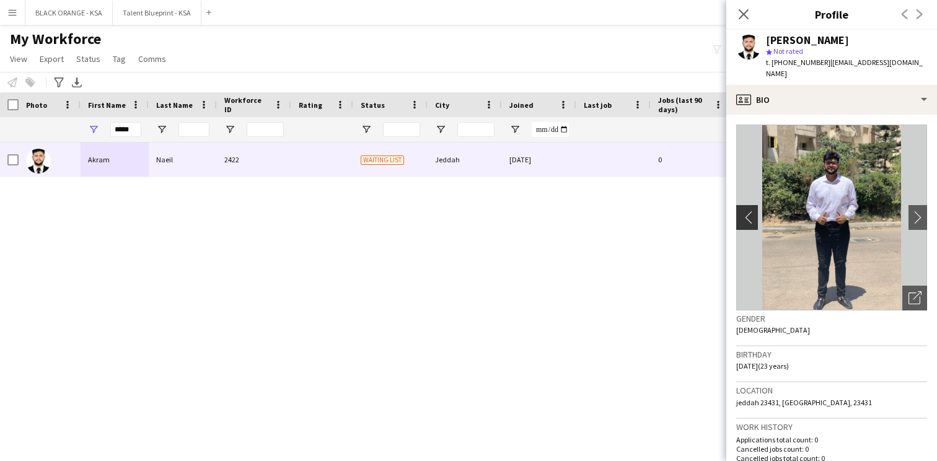
click at [742, 211] on app-icon "chevron-left" at bounding box center [745, 217] width 19 height 13
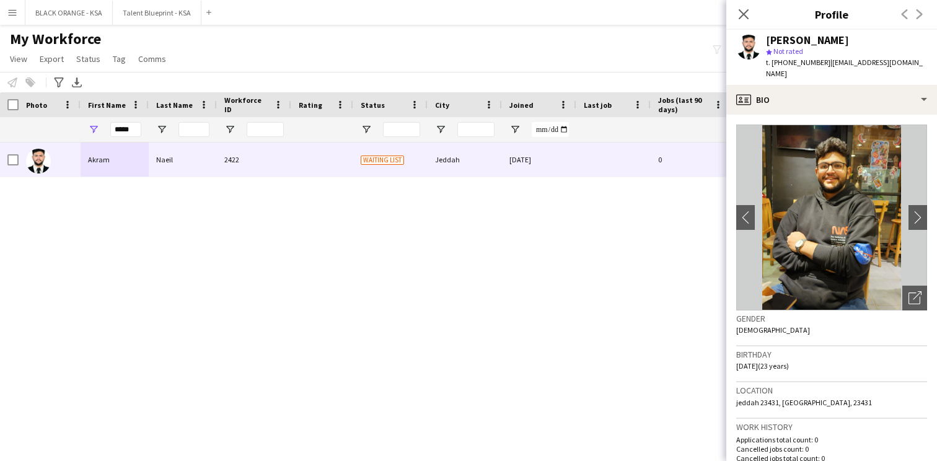
click at [849, 115] on app-crew-profile-bio "chevron-left chevron-right Open photos pop-in Gender [DEMOGRAPHIC_DATA] Birthda…" at bounding box center [831, 288] width 211 height 346
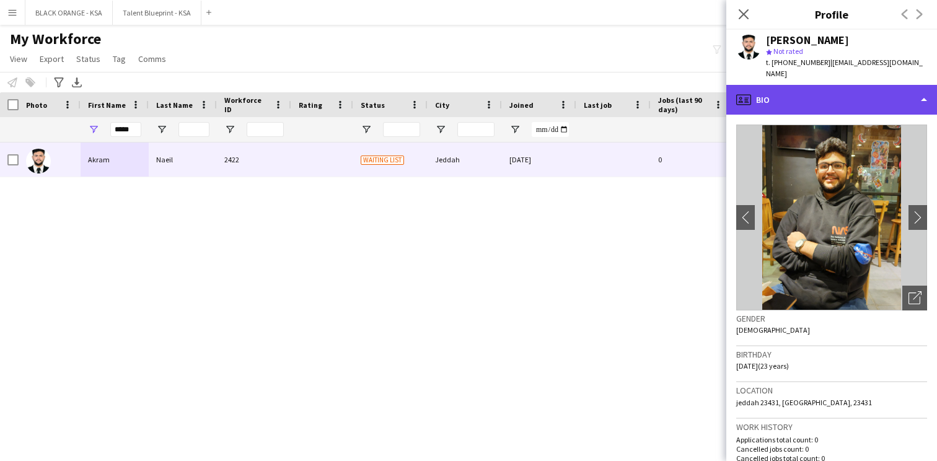
click at [852, 99] on div "profile Bio" at bounding box center [831, 100] width 211 height 30
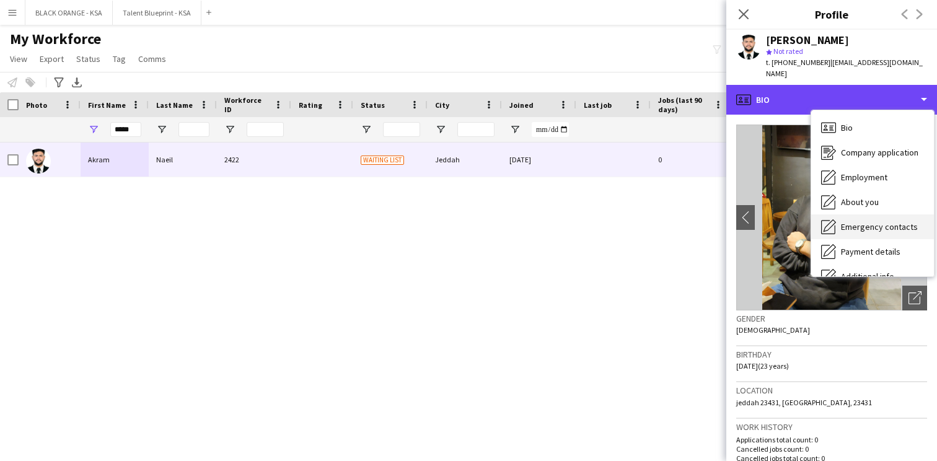
scroll to position [67, 0]
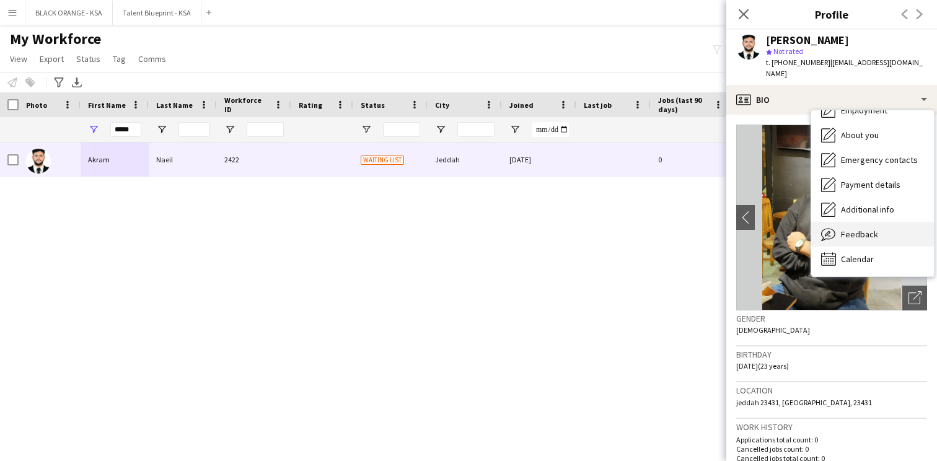
click at [850, 229] on span "Feedback" at bounding box center [859, 234] width 37 height 11
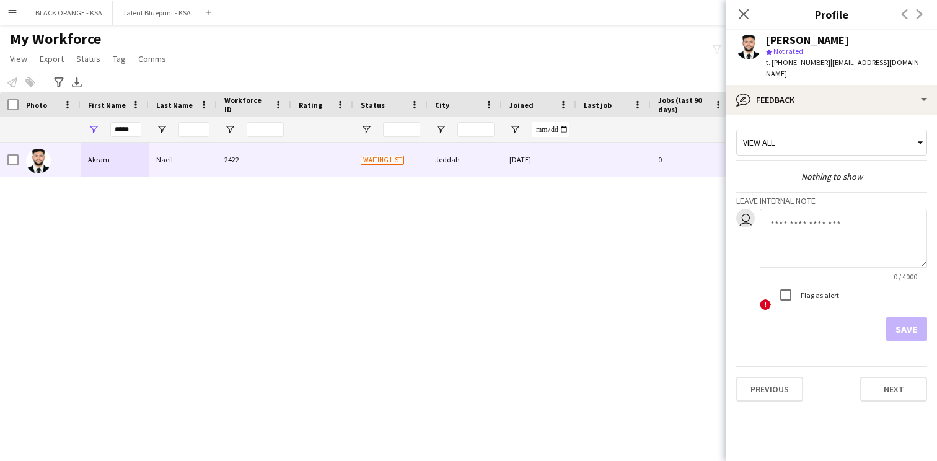
click at [795, 221] on textarea at bounding box center [843, 238] width 167 height 59
click at [785, 239] on textarea "**********" at bounding box center [843, 238] width 167 height 59
click at [824, 240] on textarea "**********" at bounding box center [843, 238] width 167 height 59
click at [912, 252] on textarea "**********" at bounding box center [843, 238] width 167 height 59
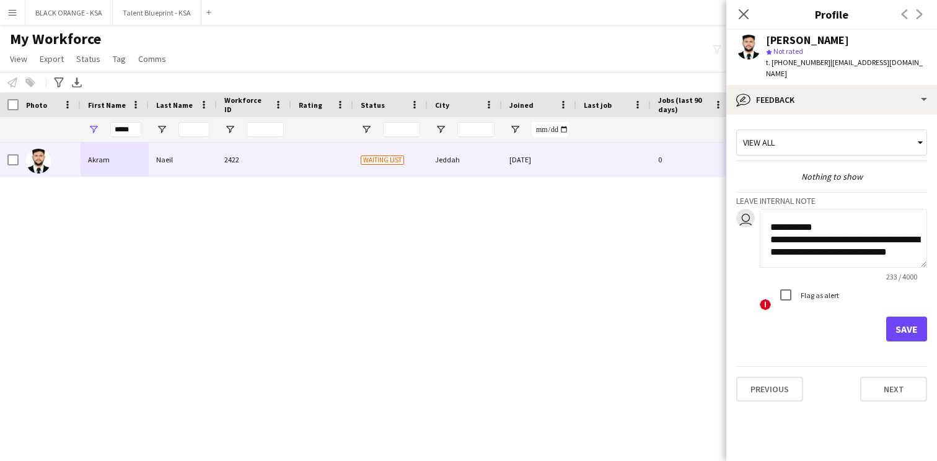
scroll to position [137, 0]
type textarea "**********"
click at [897, 317] on button "Save" at bounding box center [906, 329] width 41 height 25
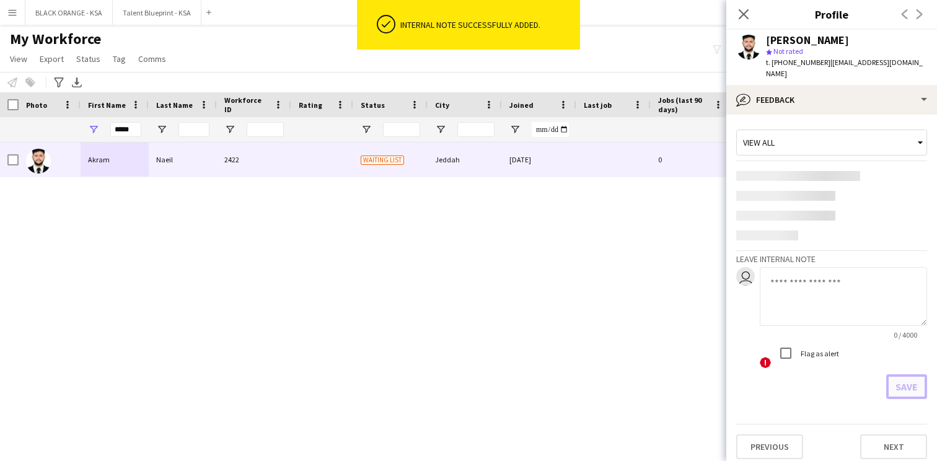
scroll to position [0, 0]
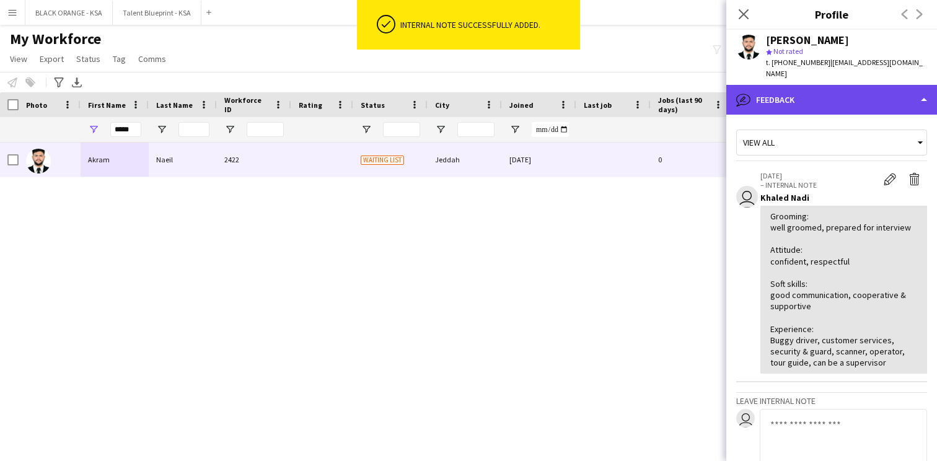
click at [781, 90] on div "bubble-pencil Feedback" at bounding box center [831, 100] width 211 height 30
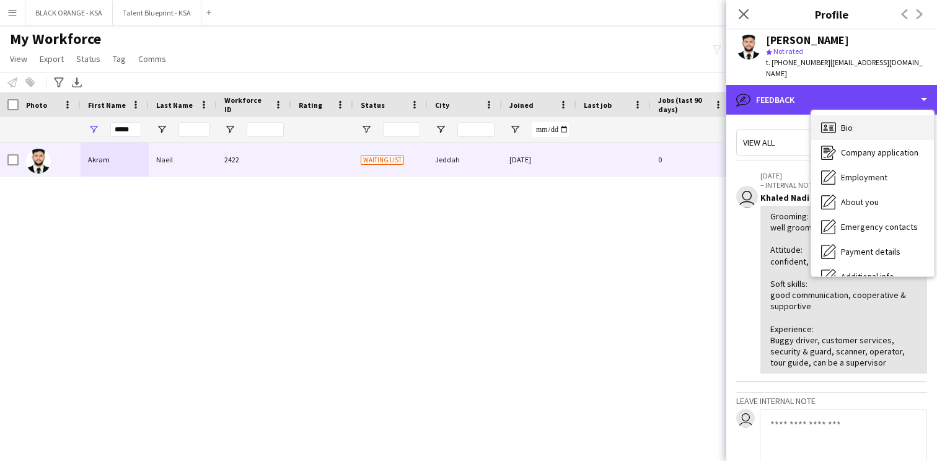
click at [844, 122] on span "Bio" at bounding box center [847, 127] width 12 height 11
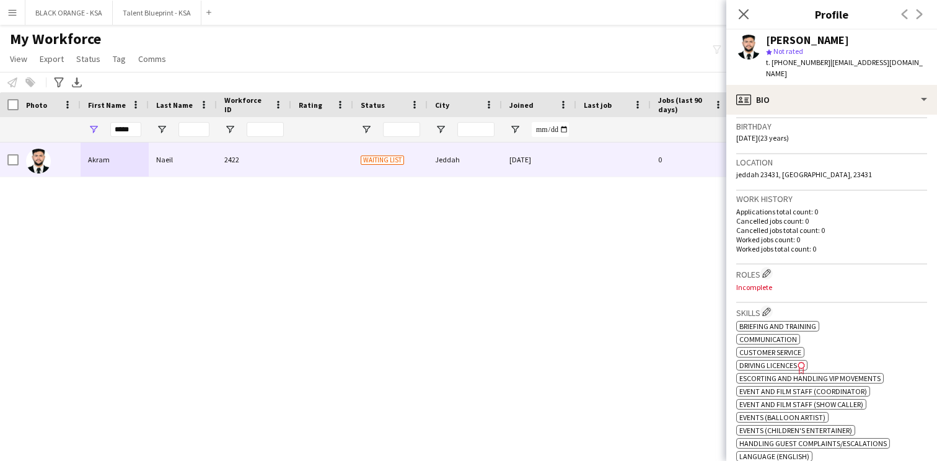
scroll to position [262, 0]
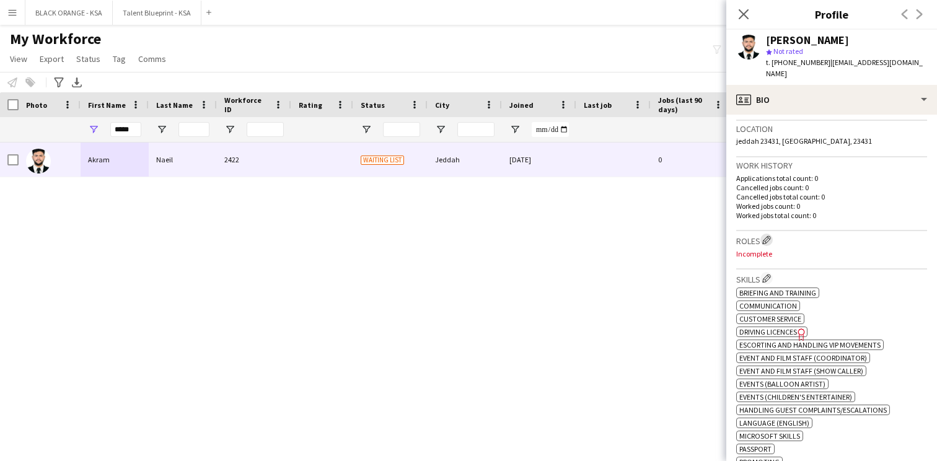
click at [767, 235] on app-icon "Edit crew company roles" at bounding box center [766, 239] width 9 height 9
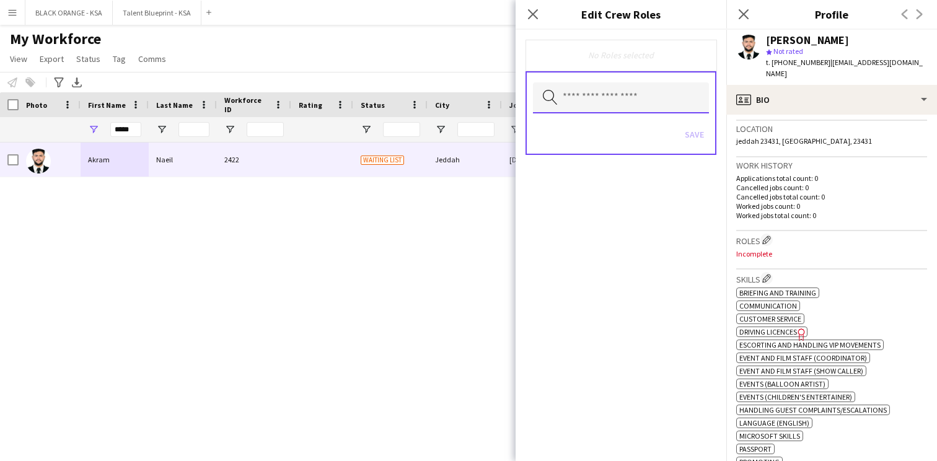
click at [625, 89] on input "text" at bounding box center [621, 97] width 176 height 31
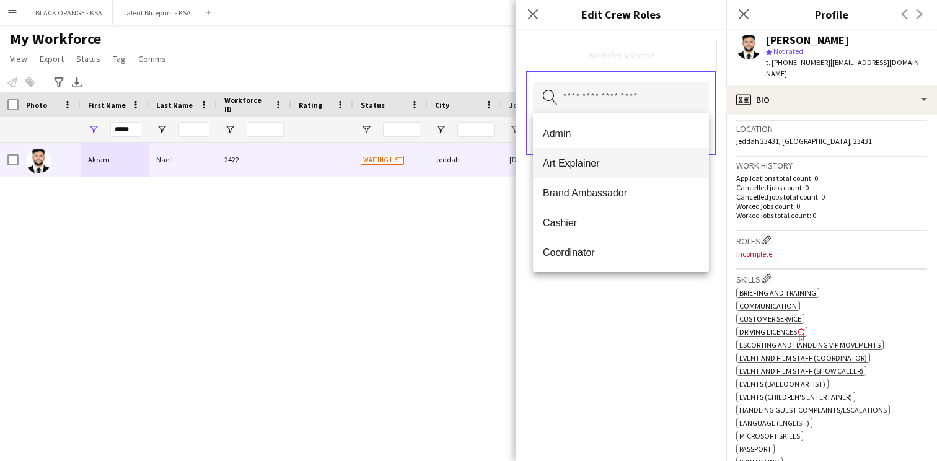
click at [614, 174] on mat-option "Art Explainer" at bounding box center [621, 163] width 176 height 30
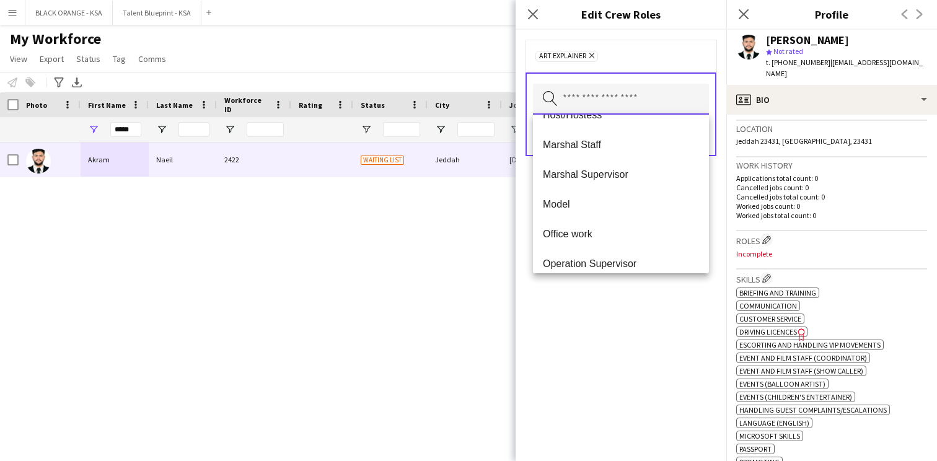
scroll to position [169, 0]
click at [593, 53] on icon "Remove" at bounding box center [590, 55] width 8 height 8
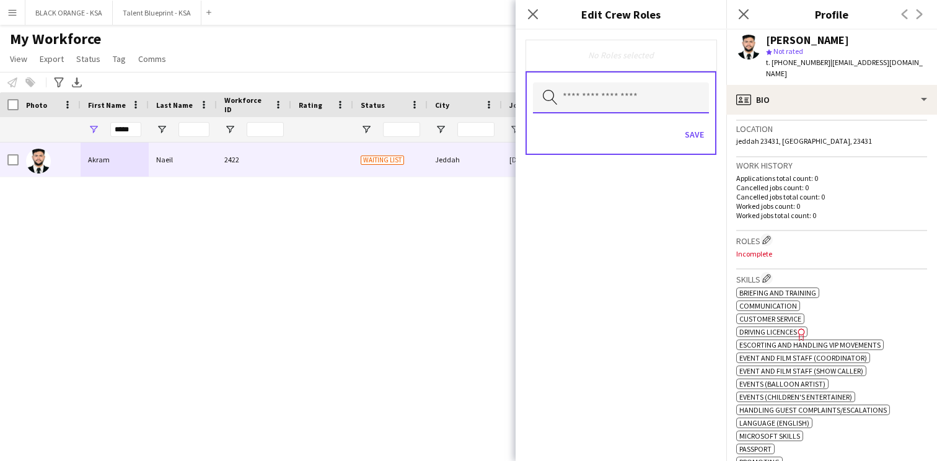
click at [588, 103] on input "text" at bounding box center [621, 97] width 176 height 31
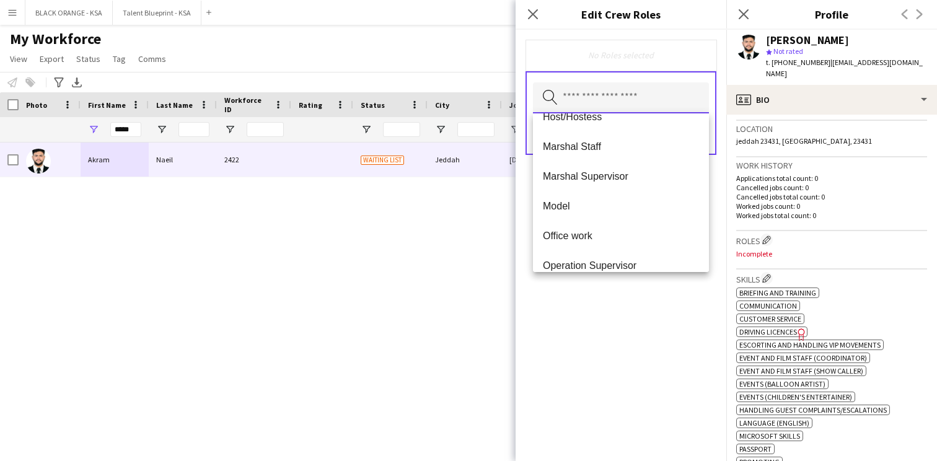
scroll to position [167, 0]
click at [607, 173] on span "Marshal Supervisor" at bounding box center [621, 175] width 156 height 12
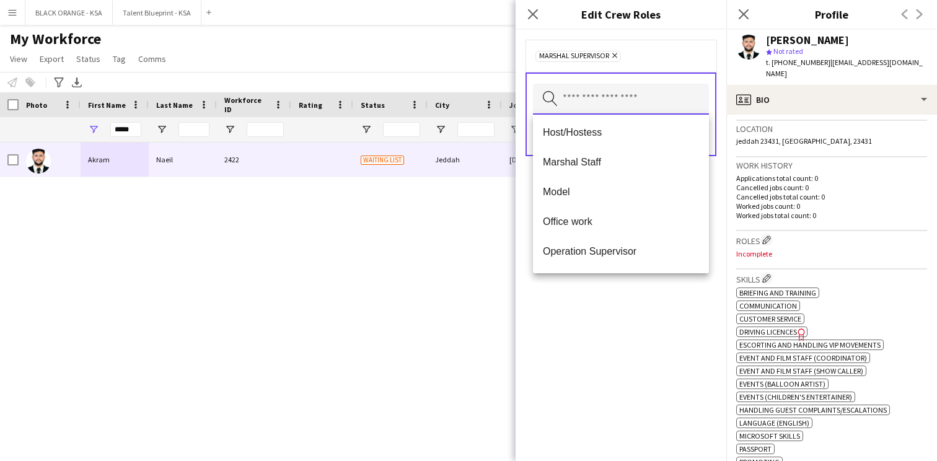
scroll to position [149, 0]
click at [605, 172] on mat-option "Marshal Staff" at bounding box center [621, 164] width 176 height 30
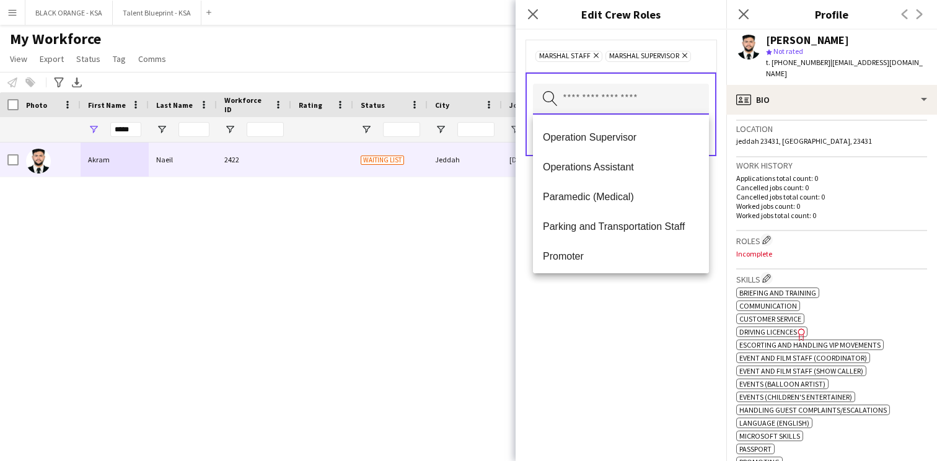
scroll to position [252, 0]
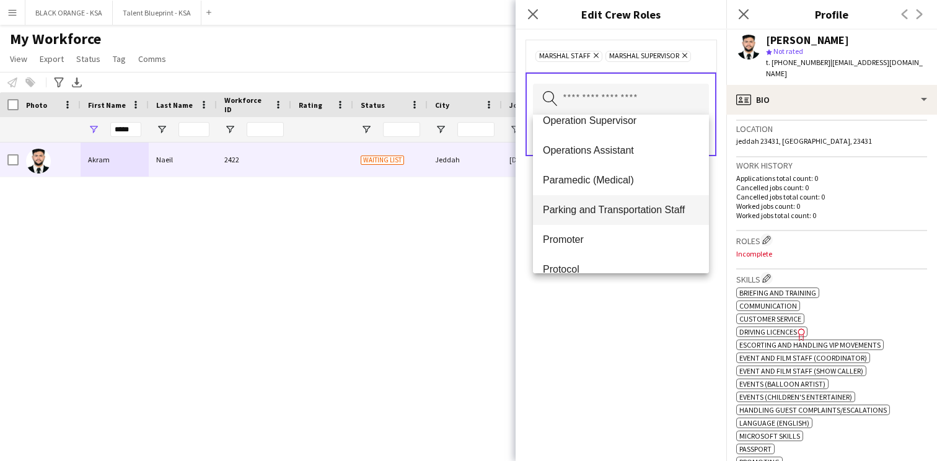
click at [617, 215] on span "Parking and Transportation Staff" at bounding box center [621, 210] width 156 height 12
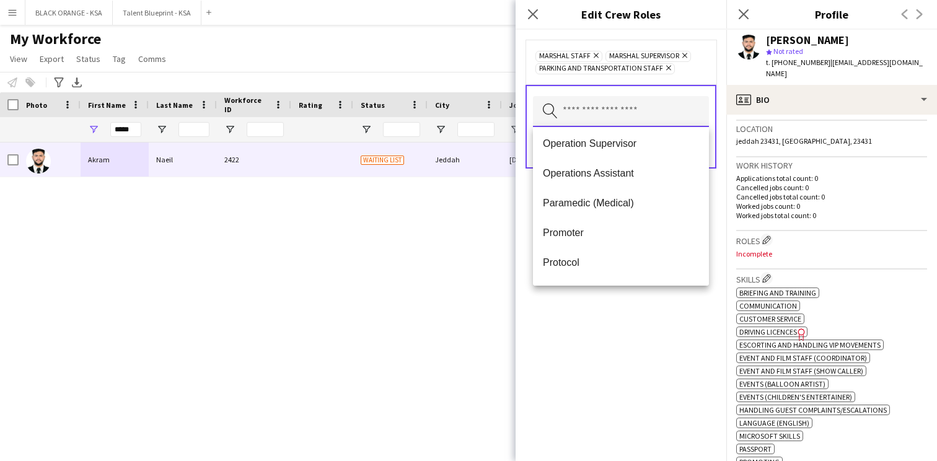
scroll to position [263, 0]
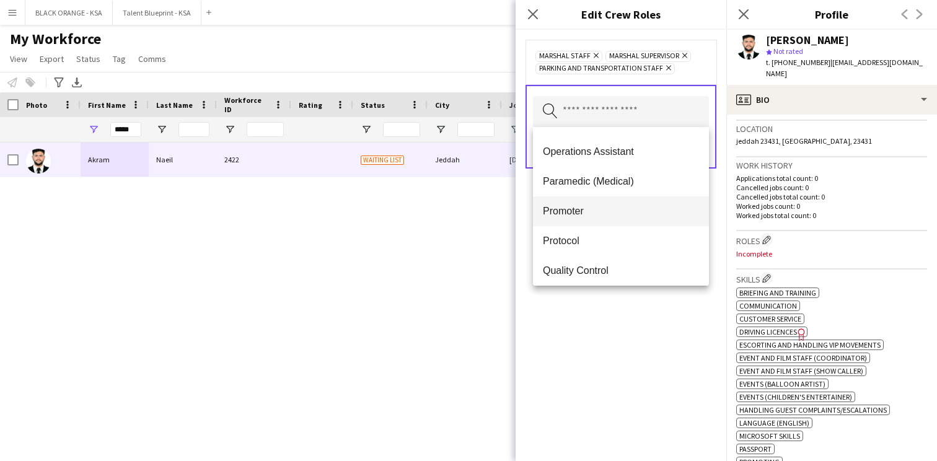
click at [609, 212] on span "Promoter" at bounding box center [621, 211] width 156 height 12
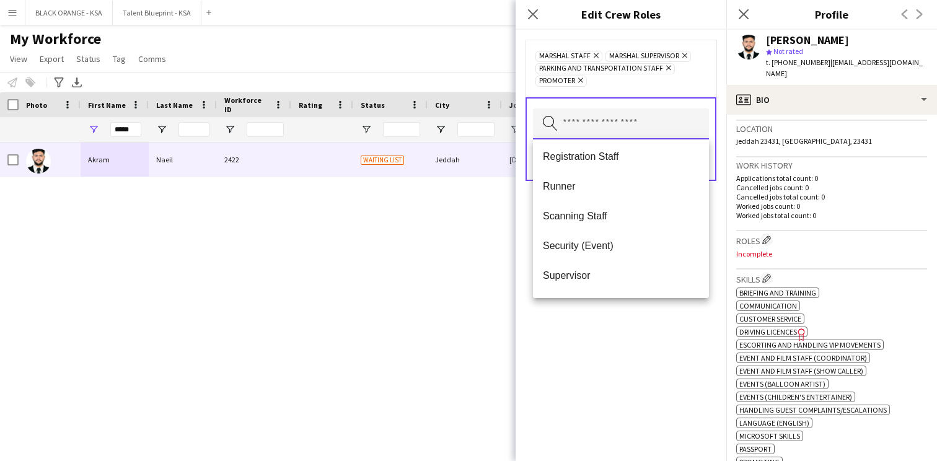
scroll to position [396, 0]
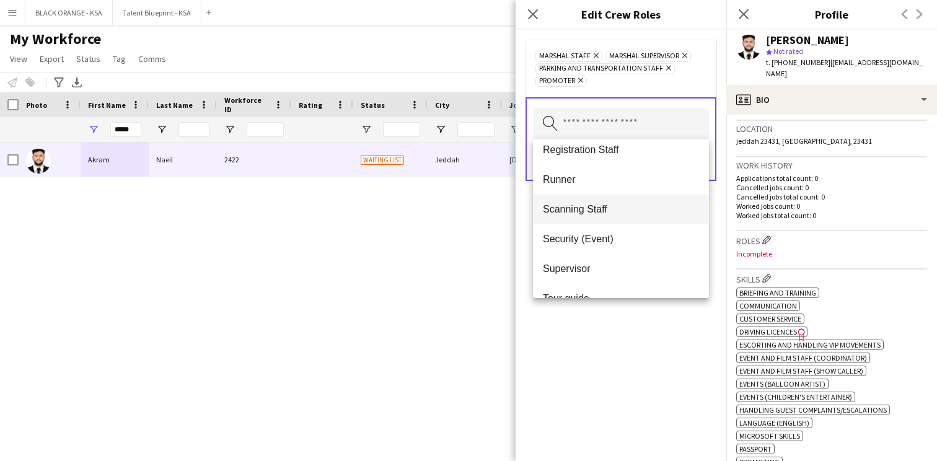
click at [605, 213] on span "Scanning Staff" at bounding box center [621, 209] width 156 height 12
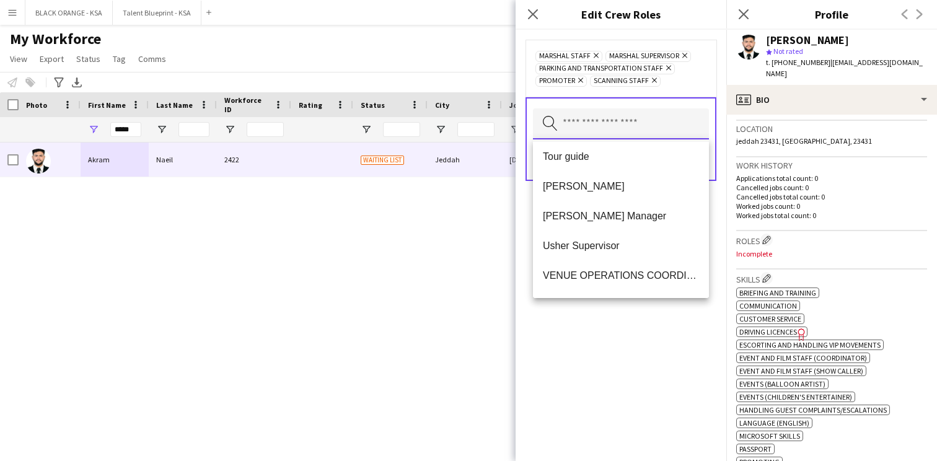
scroll to position [513, 0]
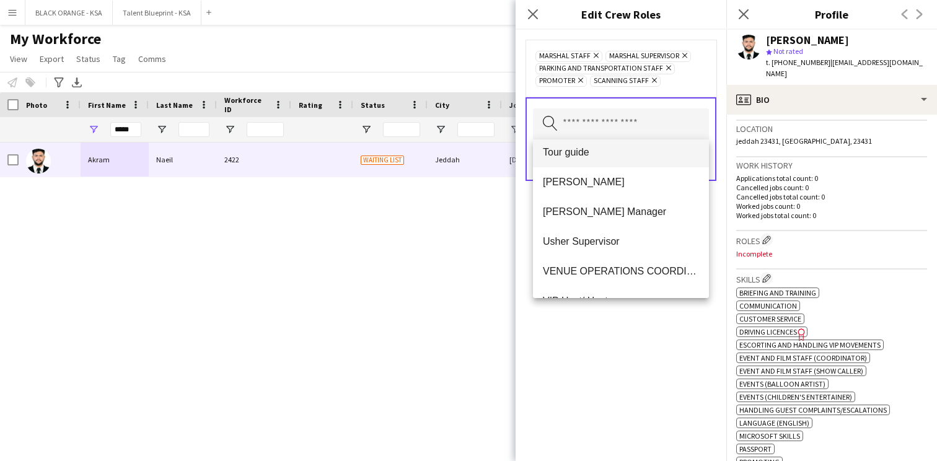
click at [593, 162] on mat-option "Tour guide" at bounding box center [621, 153] width 176 height 30
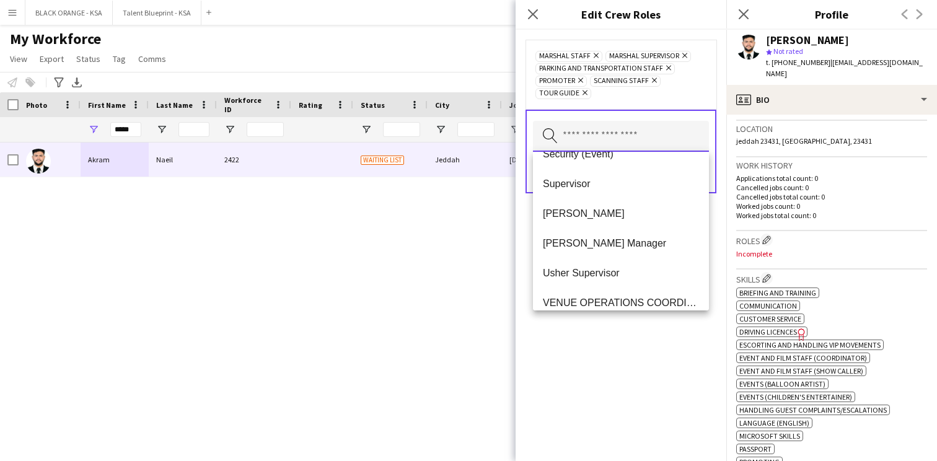
scroll to position [465, 0]
click at [587, 220] on mat-option "[PERSON_NAME]" at bounding box center [621, 212] width 176 height 30
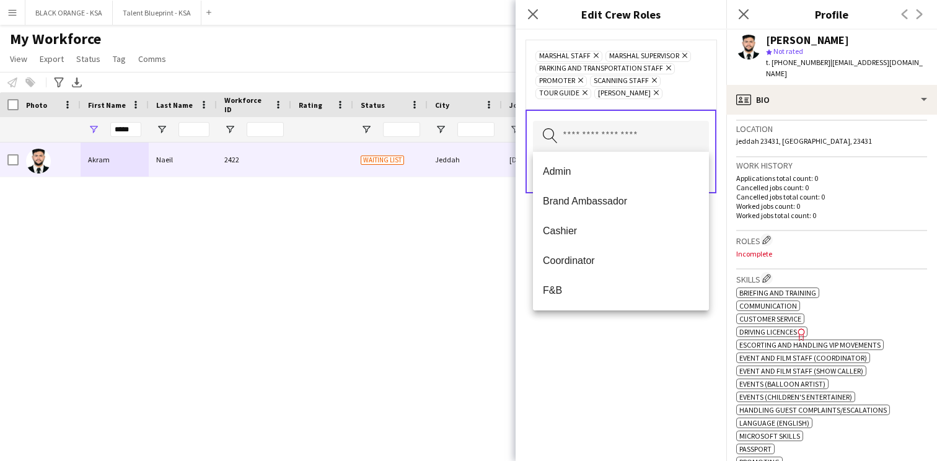
click at [585, 348] on div "Marshal Staff Remove Marshal Supervisor Remove Parking and Transportation Staff…" at bounding box center [621, 245] width 211 height 431
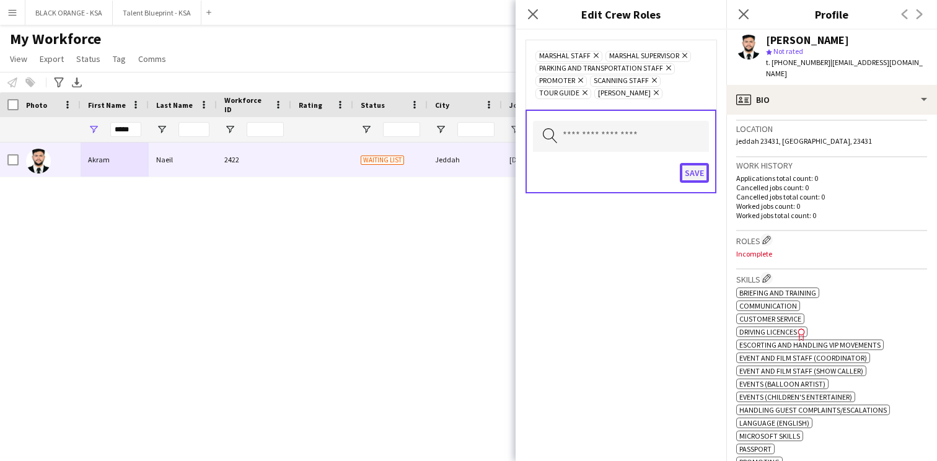
click at [696, 167] on button "Save" at bounding box center [694, 173] width 29 height 20
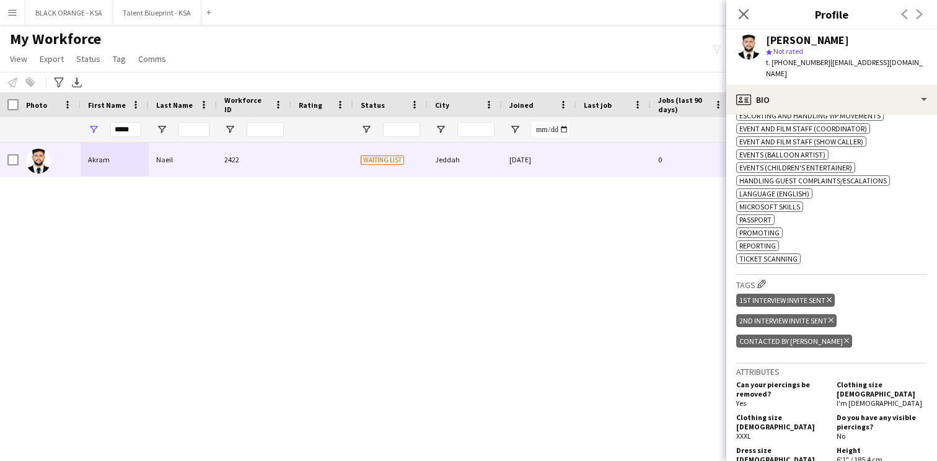
scroll to position [527, 0]
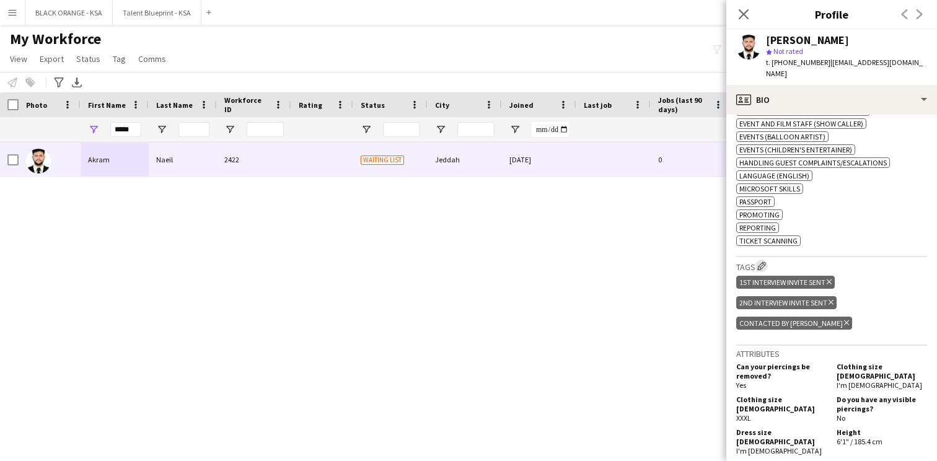
click at [762, 266] on app-icon "Edit crew company tags" at bounding box center [761, 266] width 9 height 9
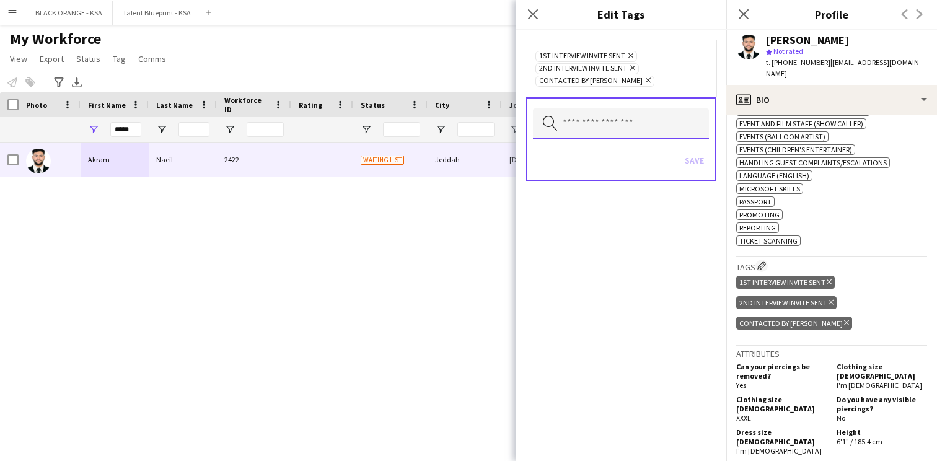
click at [638, 131] on input "text" at bounding box center [621, 123] width 176 height 31
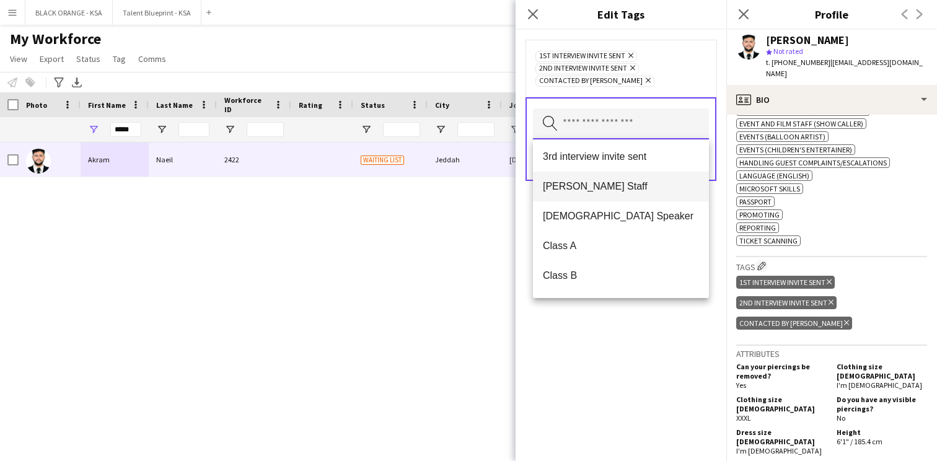
scroll to position [33, 0]
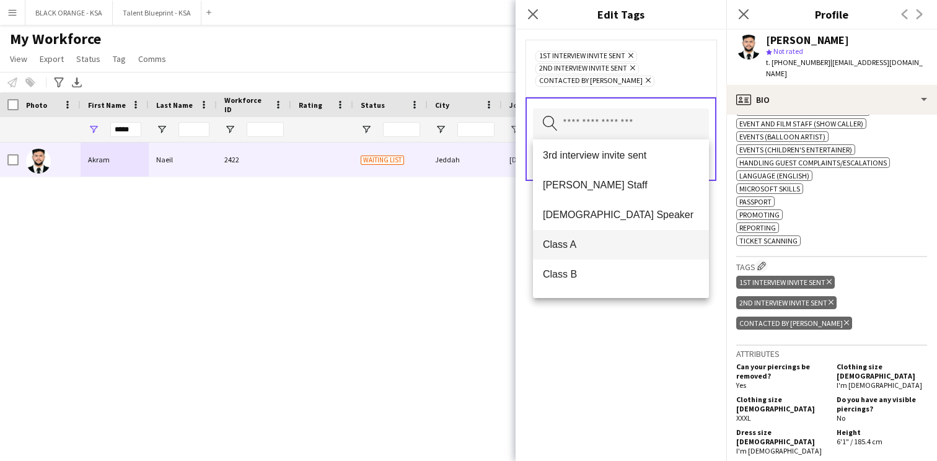
click at [613, 235] on mat-option "Class A" at bounding box center [621, 245] width 176 height 30
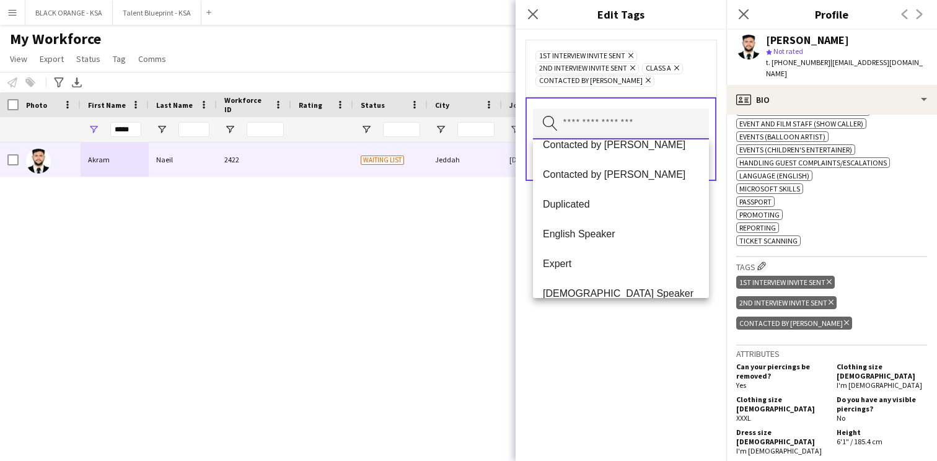
scroll to position [300, 0]
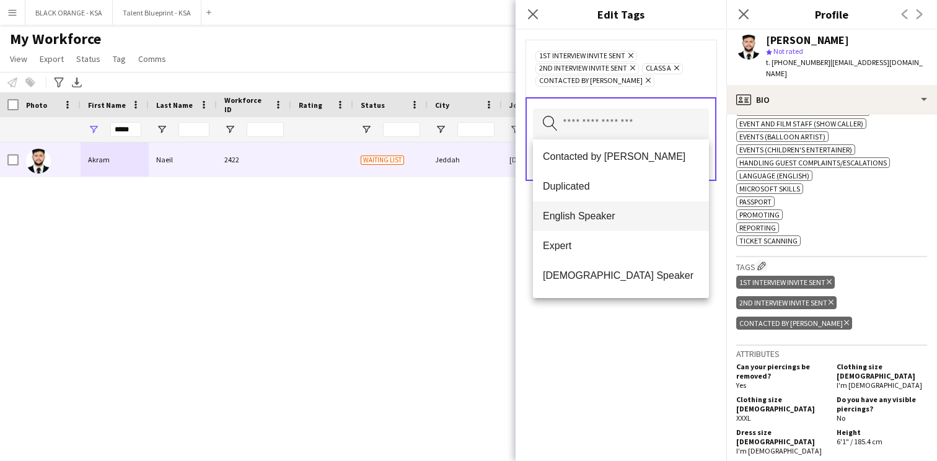
click at [602, 214] on span "English Speaker" at bounding box center [621, 216] width 156 height 12
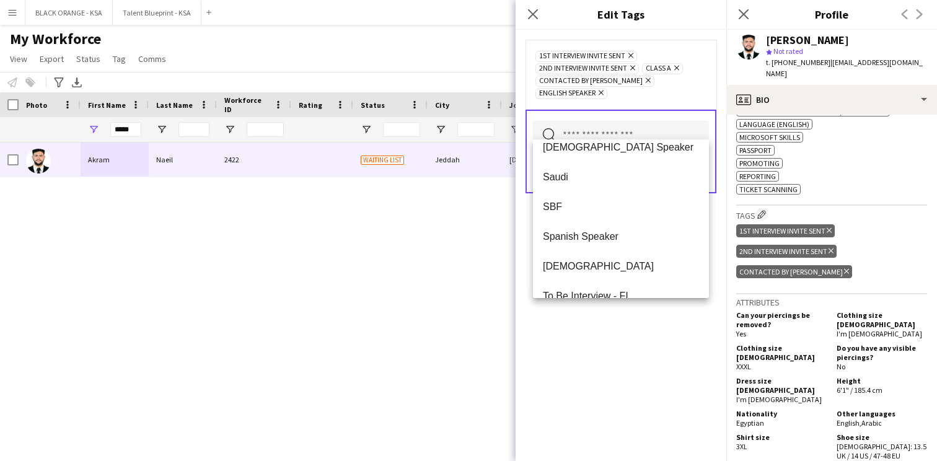
scroll to position [565, 0]
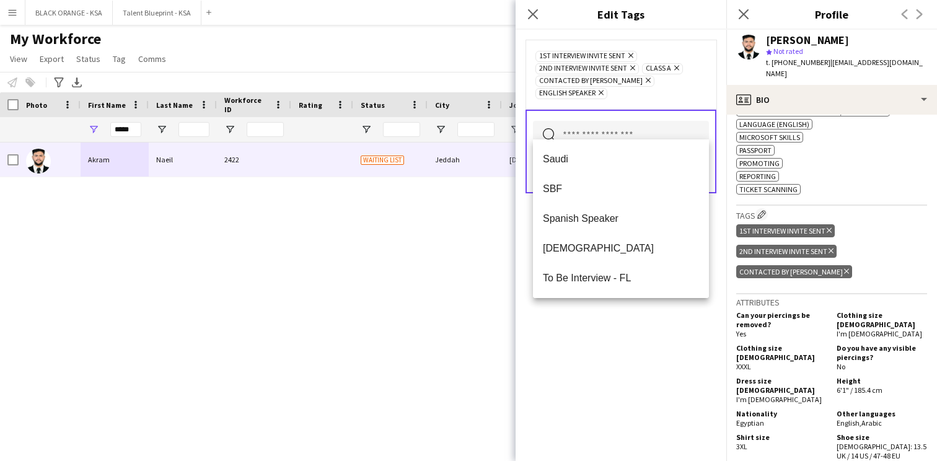
click at [609, 307] on div "1st interview invite sent Remove 2nd interview invite sent Remove Class A Remov…" at bounding box center [621, 245] width 211 height 431
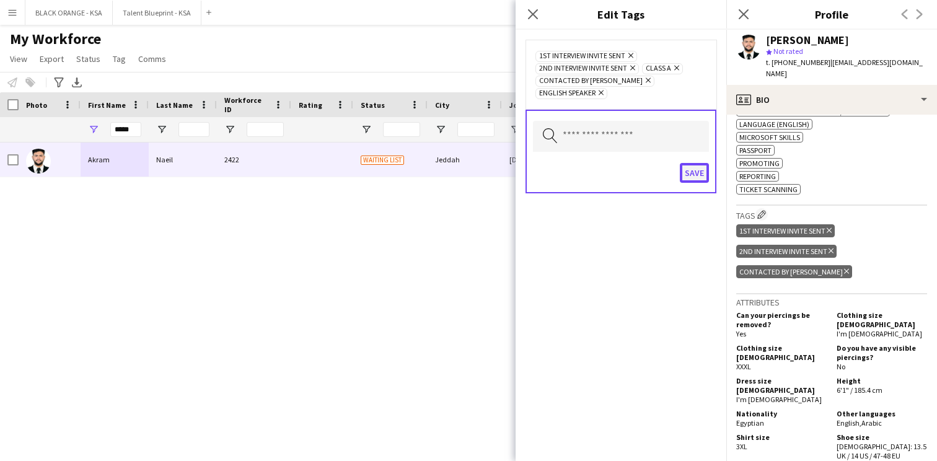
click at [690, 163] on button "Save" at bounding box center [694, 173] width 29 height 20
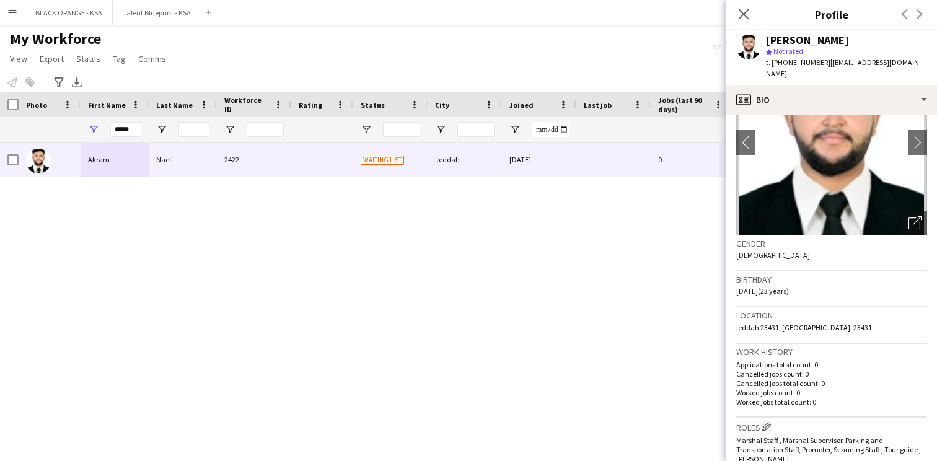
scroll to position [0, 0]
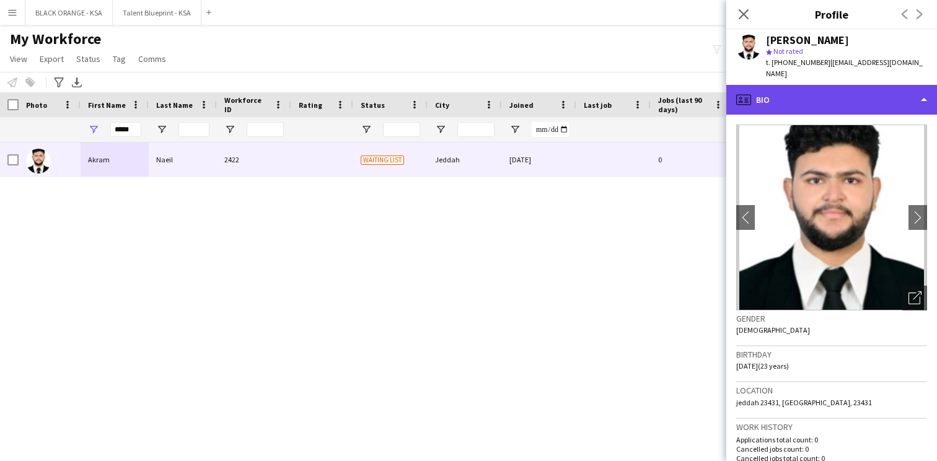
click at [799, 89] on div "profile Bio" at bounding box center [831, 100] width 211 height 30
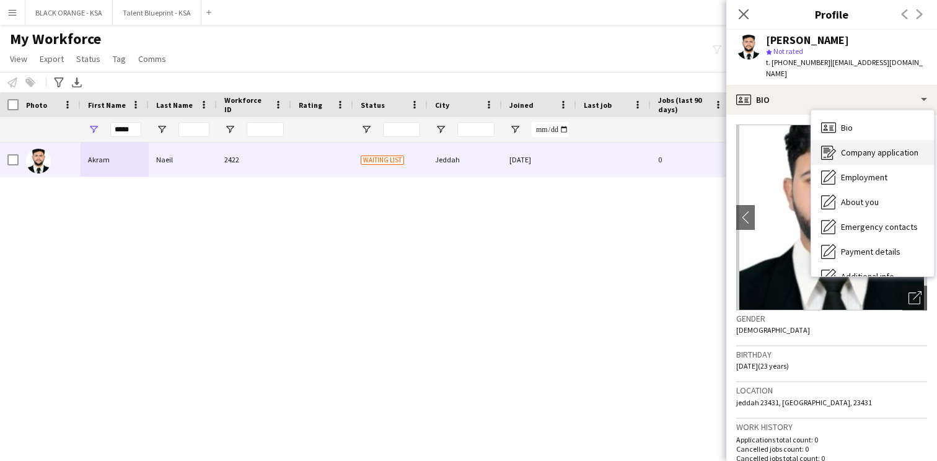
click at [832, 149] on icon at bounding box center [831, 153] width 9 height 9
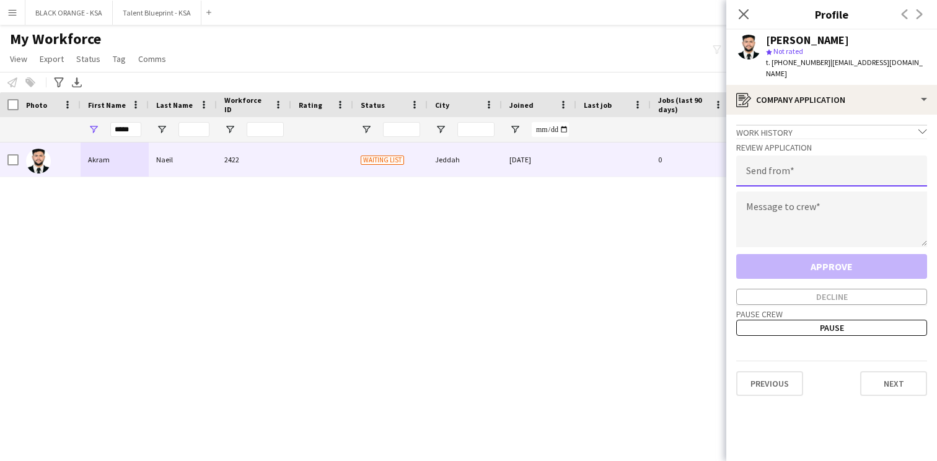
click at [794, 156] on input "email" at bounding box center [831, 171] width 191 height 31
type input "**********"
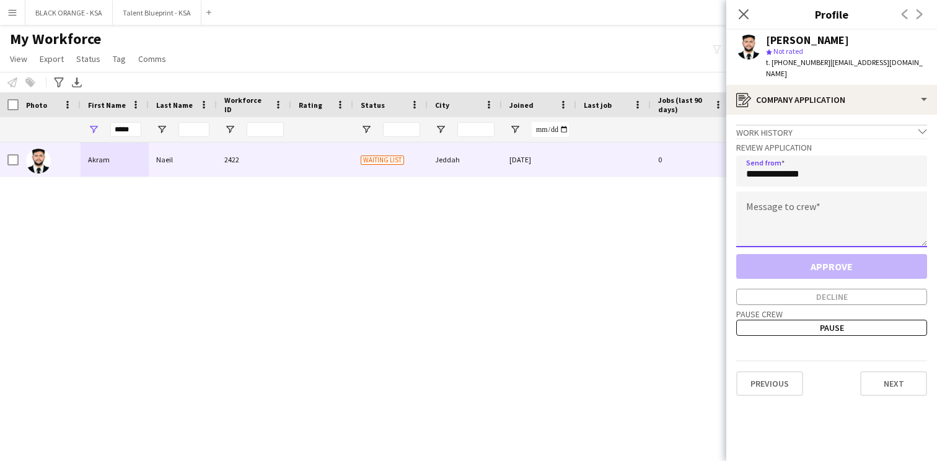
click at [799, 193] on textarea at bounding box center [831, 219] width 191 height 56
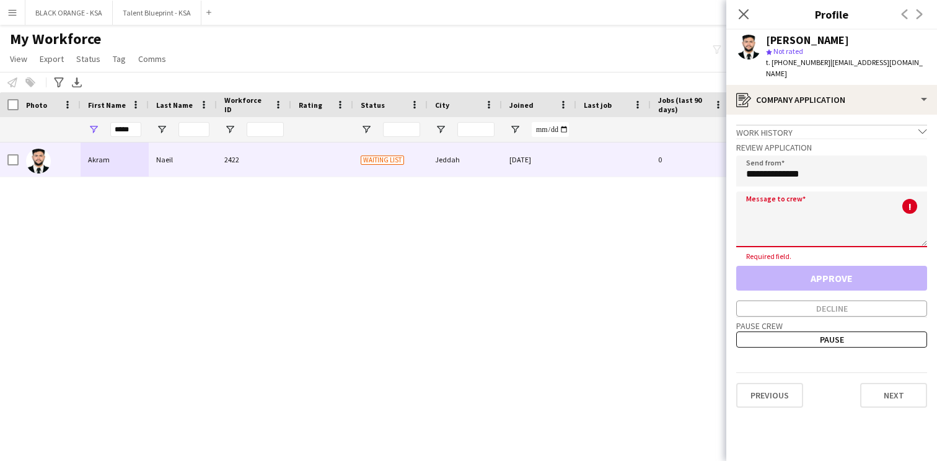
paste textarea "**********"
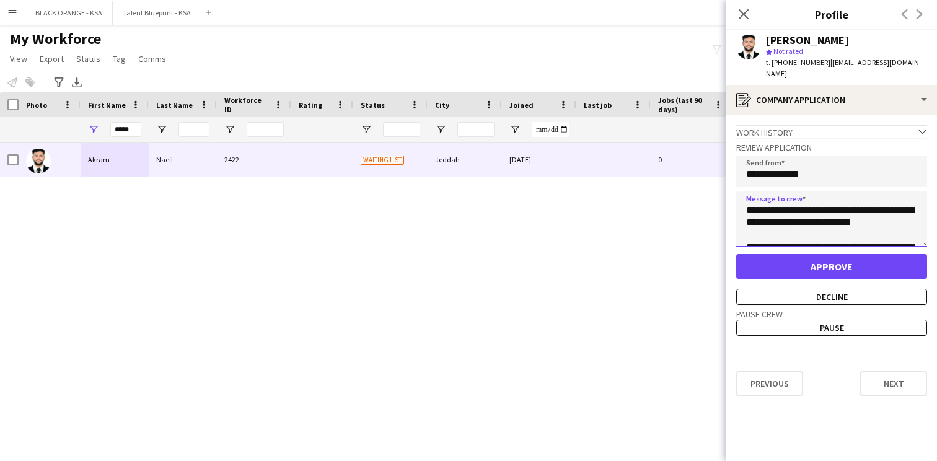
type textarea "**********"
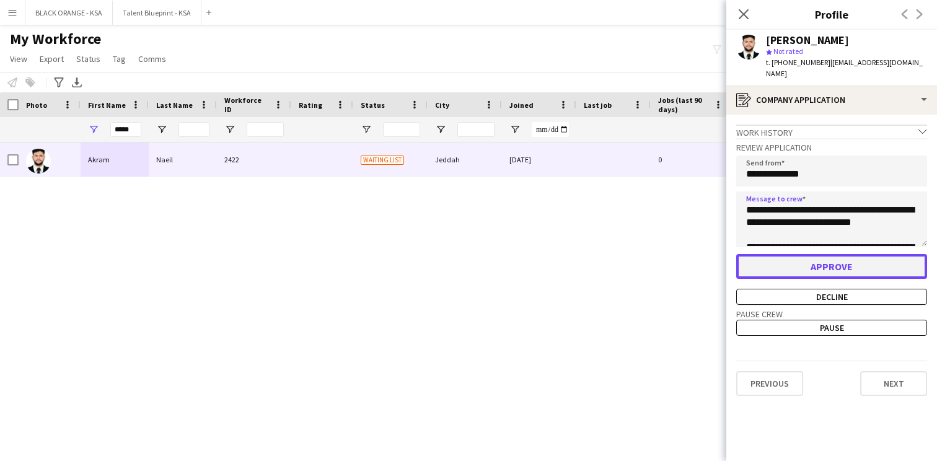
click at [777, 257] on button "Approve" at bounding box center [831, 266] width 191 height 25
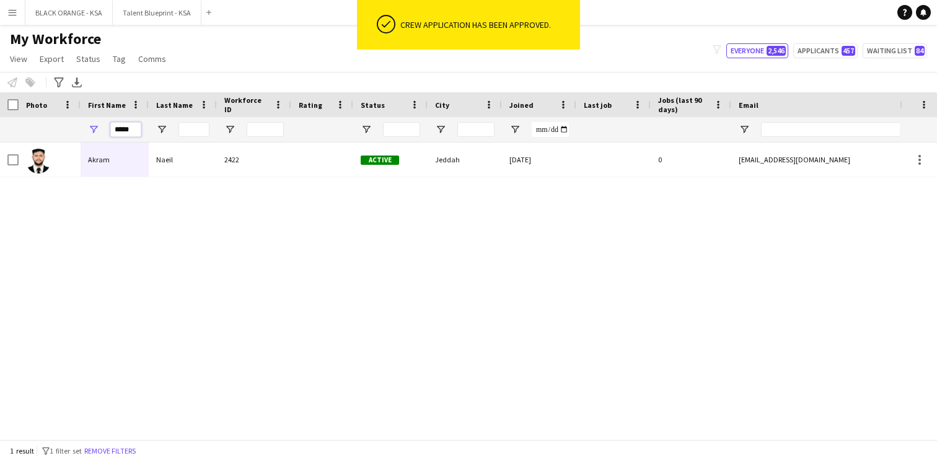
click at [120, 129] on input "*****" at bounding box center [125, 129] width 31 height 15
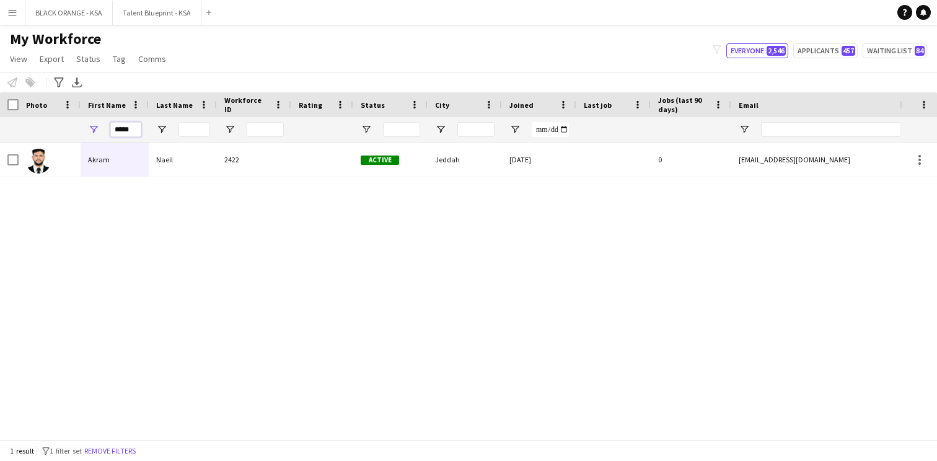
click at [120, 129] on input "*****" at bounding box center [125, 129] width 31 height 15
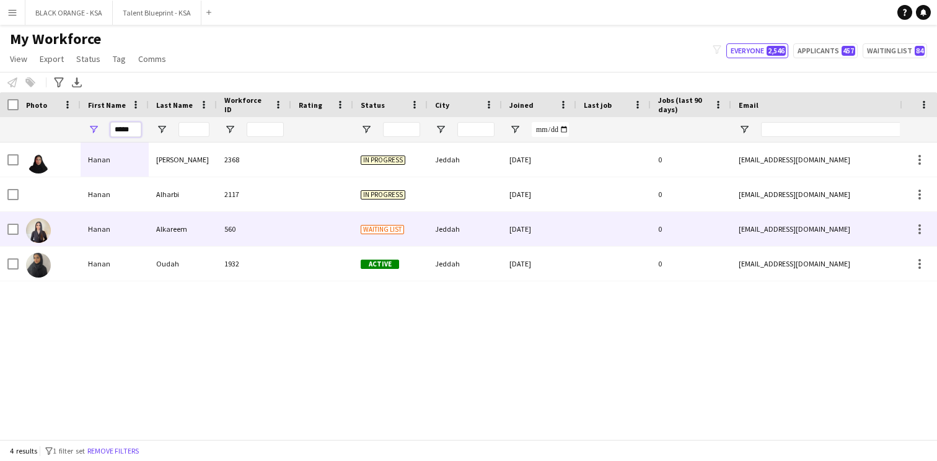
type input "*****"
click at [164, 237] on div "Alkareem" at bounding box center [183, 229] width 68 height 34
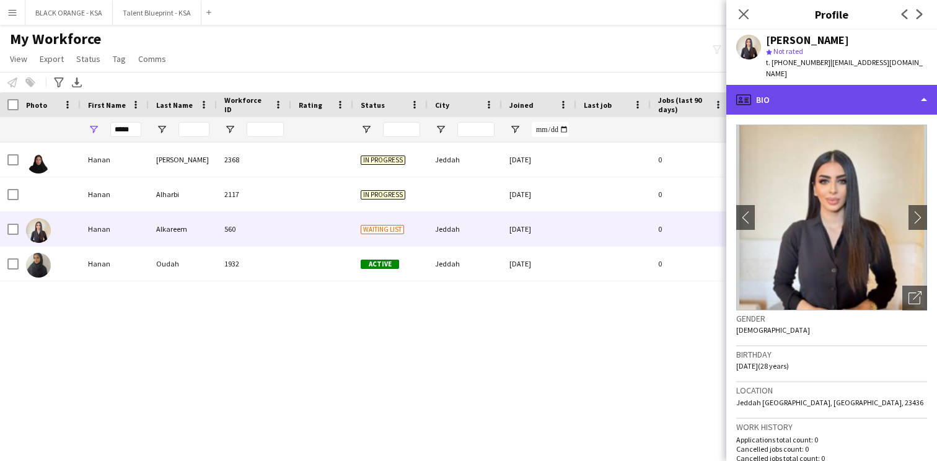
click at [855, 86] on div "profile Bio" at bounding box center [831, 100] width 211 height 30
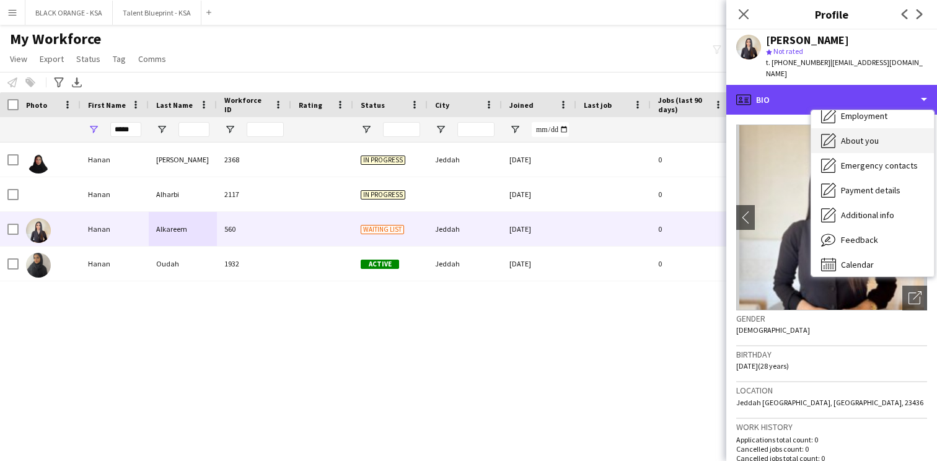
scroll to position [67, 0]
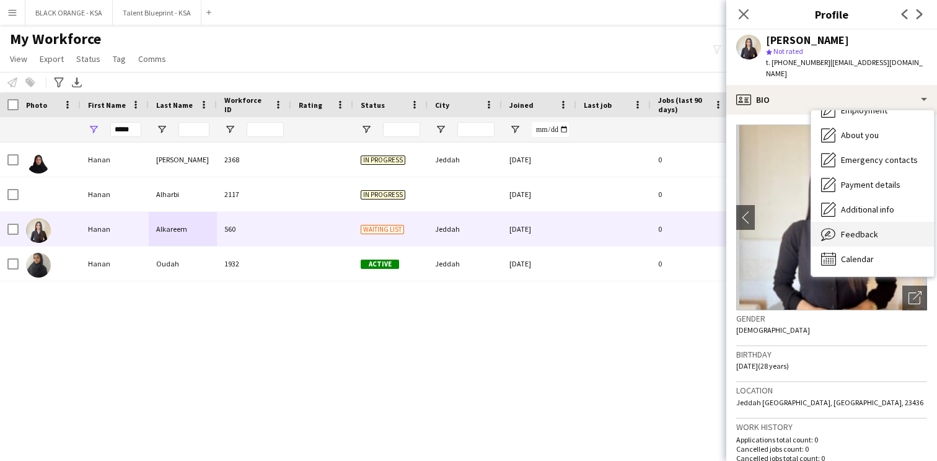
click at [857, 229] on span "Feedback" at bounding box center [859, 234] width 37 height 11
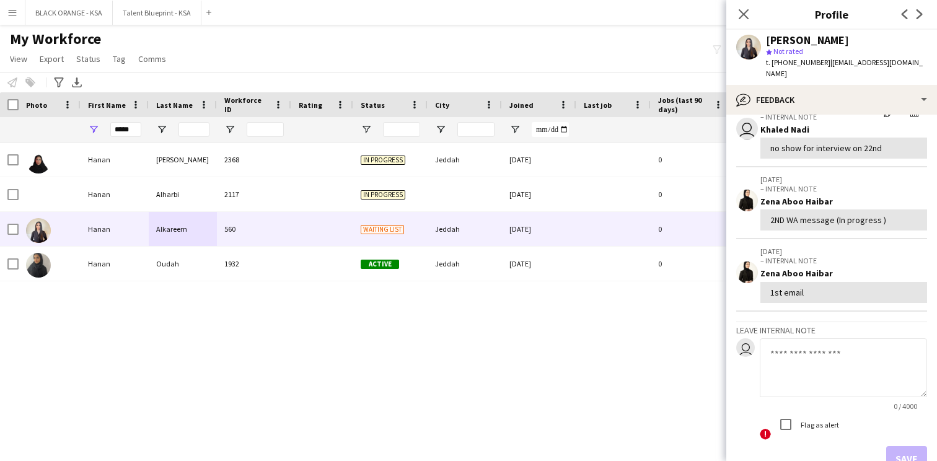
scroll to position [137, 0]
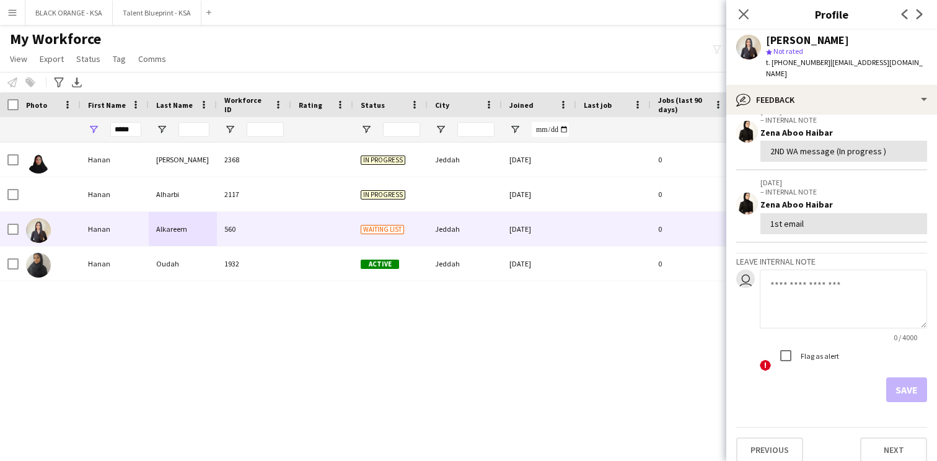
click at [793, 271] on textarea at bounding box center [843, 299] width 167 height 59
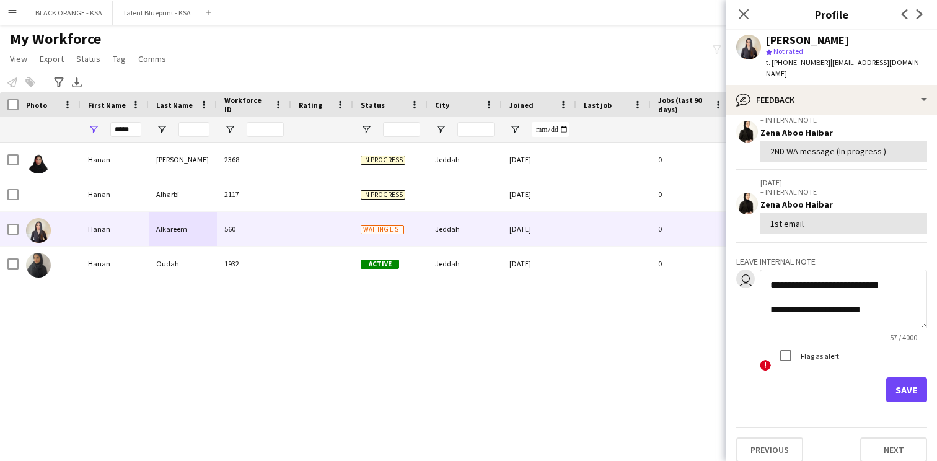
type textarea "**********"
click at [916, 377] on button "Save" at bounding box center [906, 389] width 41 height 25
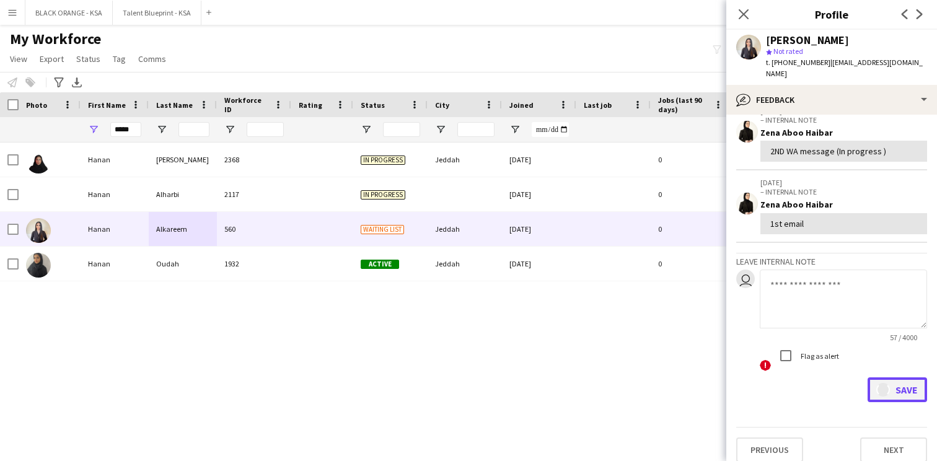
scroll to position [0, 0]
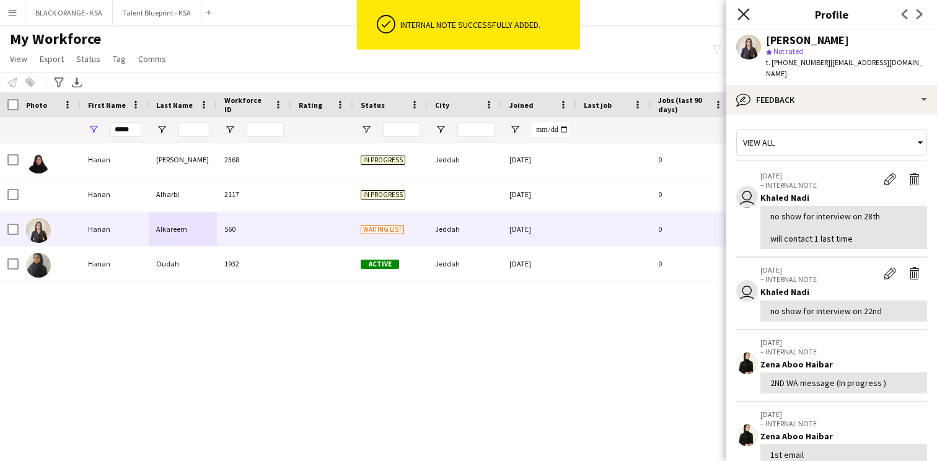
click at [746, 17] on icon at bounding box center [743, 14] width 12 height 12
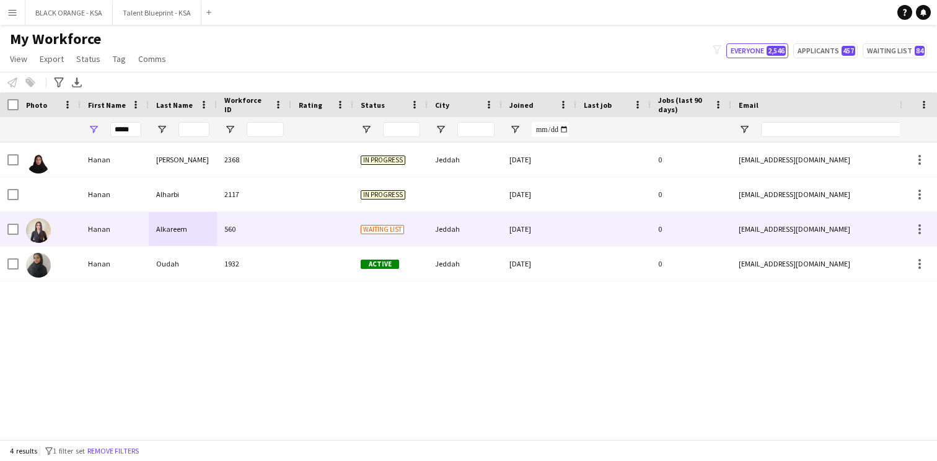
click at [198, 239] on div "Alkareem" at bounding box center [183, 229] width 68 height 34
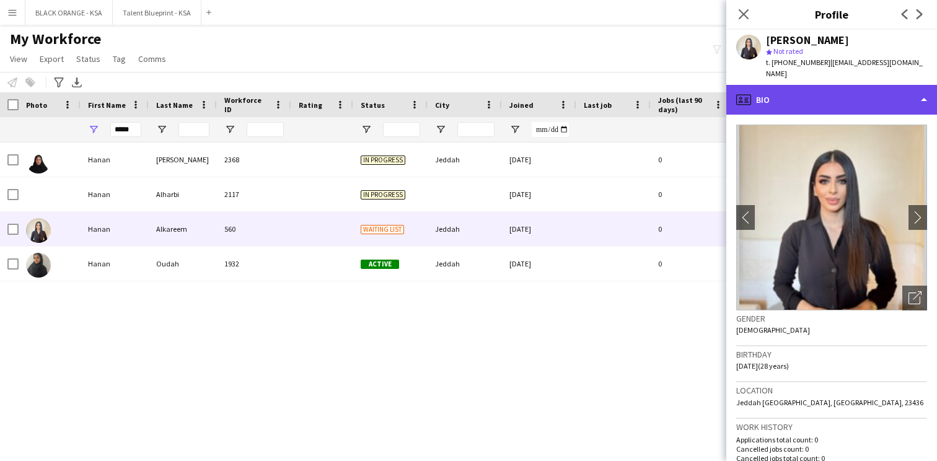
click at [866, 86] on div "profile Bio" at bounding box center [831, 100] width 211 height 30
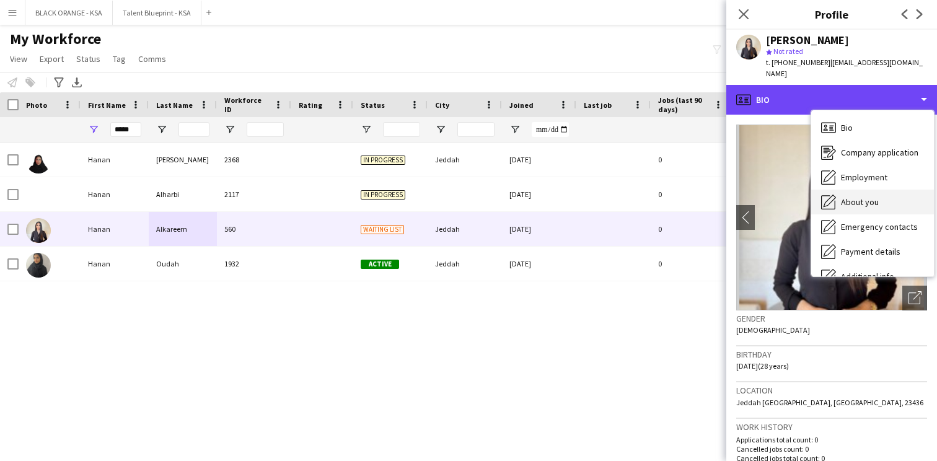
scroll to position [67, 0]
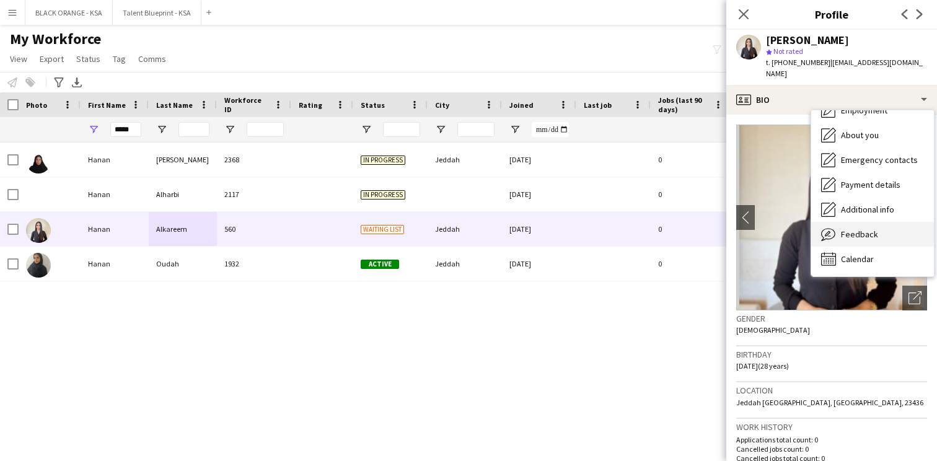
click at [862, 229] on span "Feedback" at bounding box center [859, 234] width 37 height 11
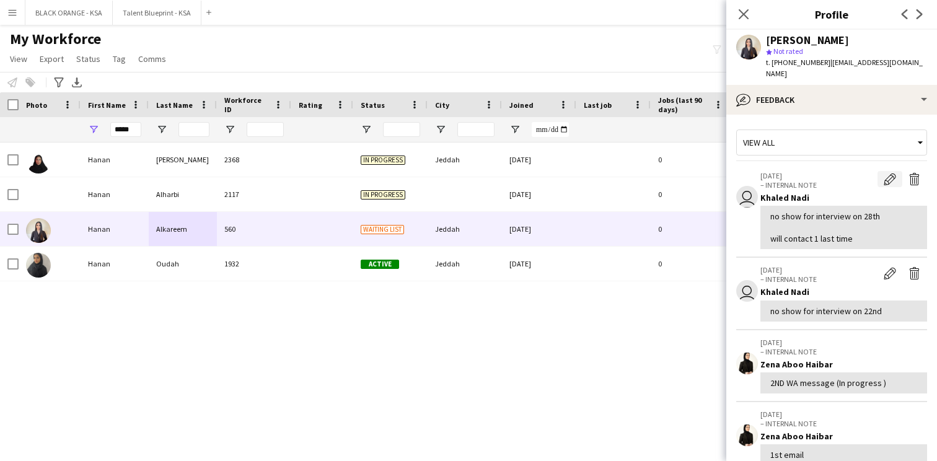
click at [888, 173] on app-icon "Edit internal note" at bounding box center [890, 179] width 12 height 12
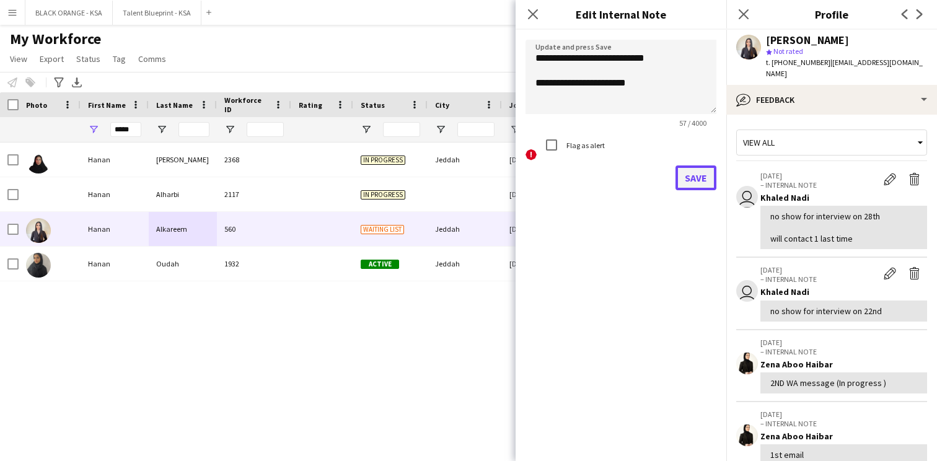
click at [695, 183] on button "Save" at bounding box center [695, 177] width 41 height 25
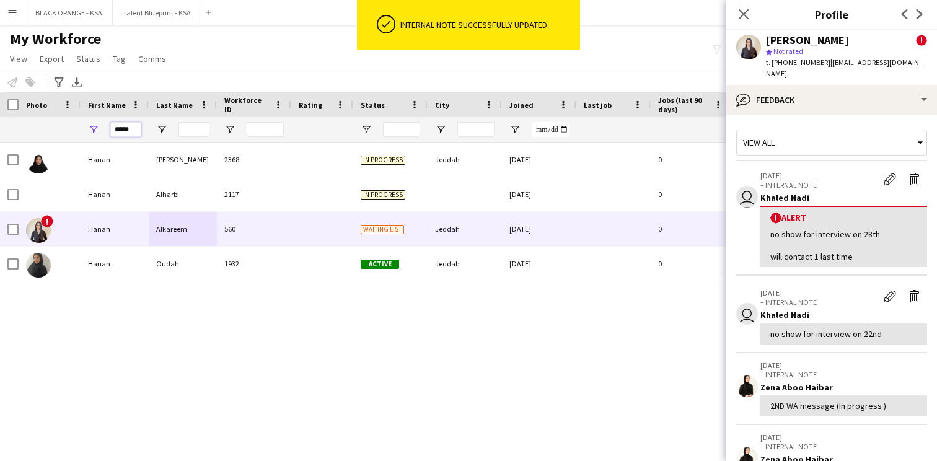
click at [127, 126] on input "*****" at bounding box center [125, 129] width 31 height 15
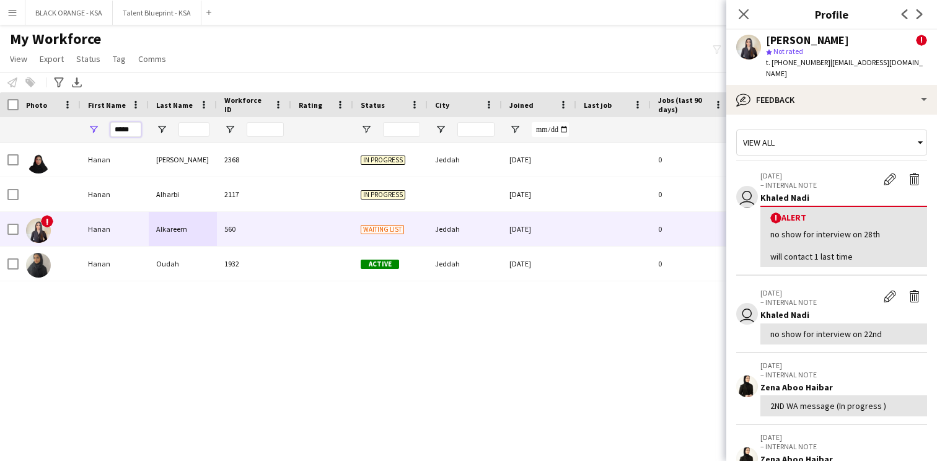
click at [127, 126] on input "*****" at bounding box center [125, 129] width 31 height 15
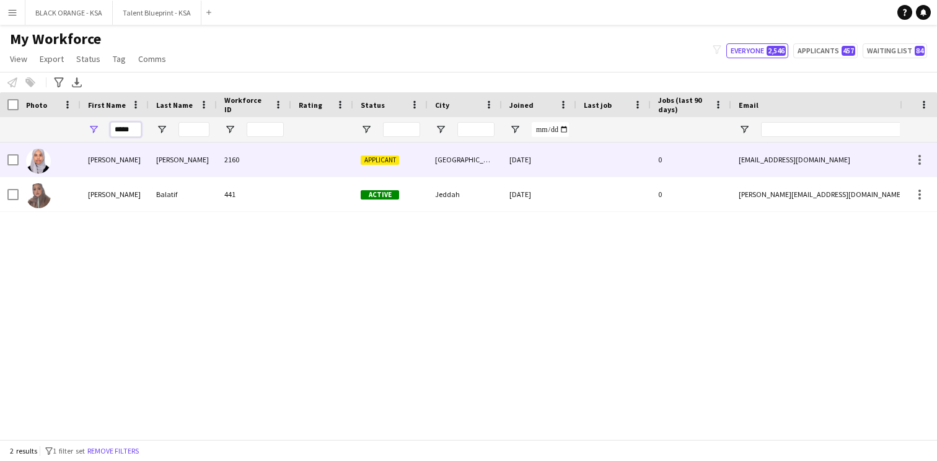
type input "*****"
click at [145, 162] on div "[PERSON_NAME]" at bounding box center [115, 160] width 68 height 34
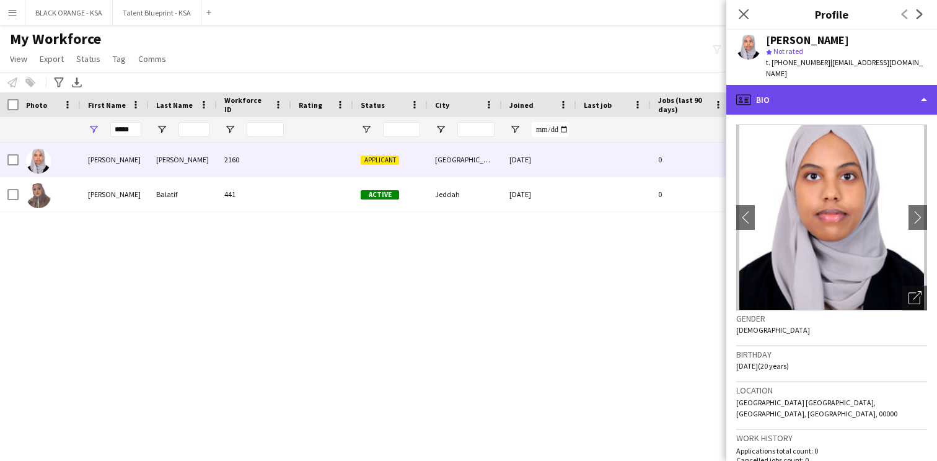
click at [838, 100] on div "profile Bio" at bounding box center [831, 100] width 211 height 30
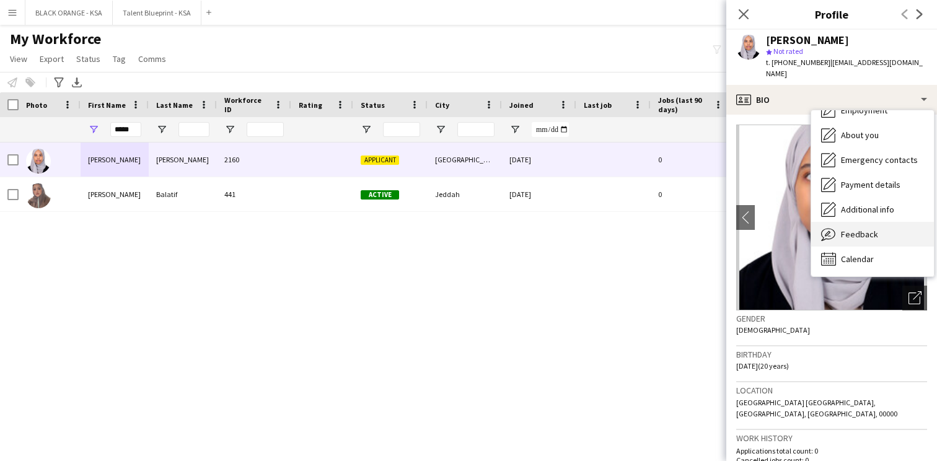
click at [845, 229] on span "Feedback" at bounding box center [859, 234] width 37 height 11
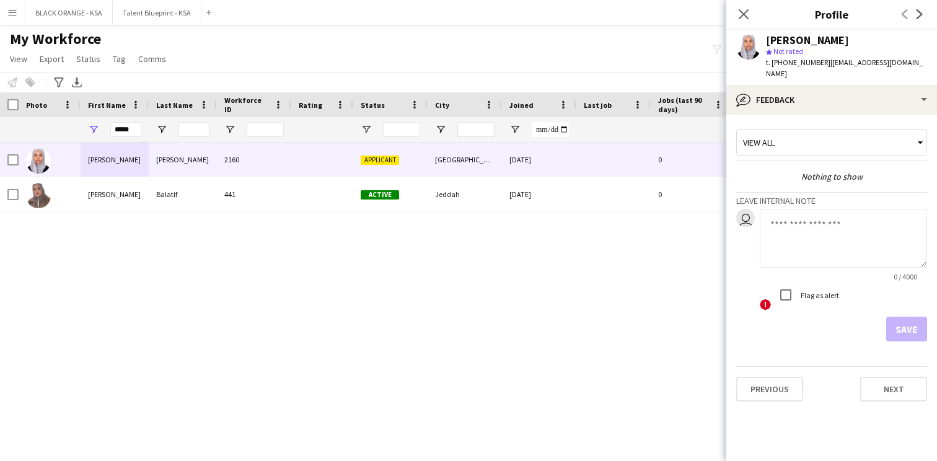
click at [805, 224] on textarea at bounding box center [843, 238] width 167 height 59
type textarea "**********"
click at [920, 322] on button "Save" at bounding box center [906, 329] width 41 height 25
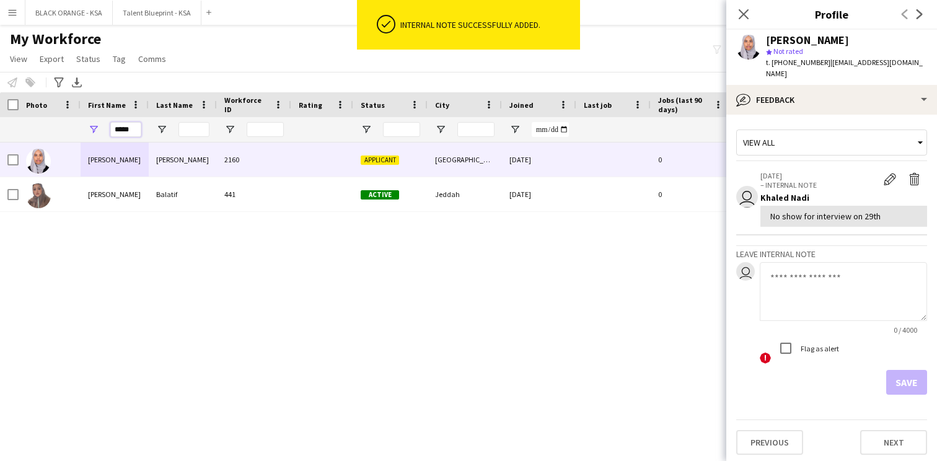
click at [131, 131] on input "*****" at bounding box center [125, 129] width 31 height 15
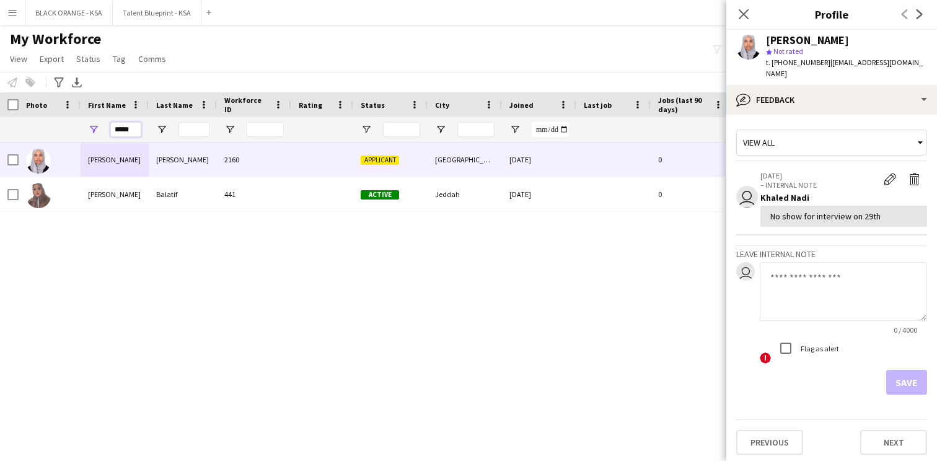
click at [131, 131] on input "*****" at bounding box center [125, 129] width 31 height 15
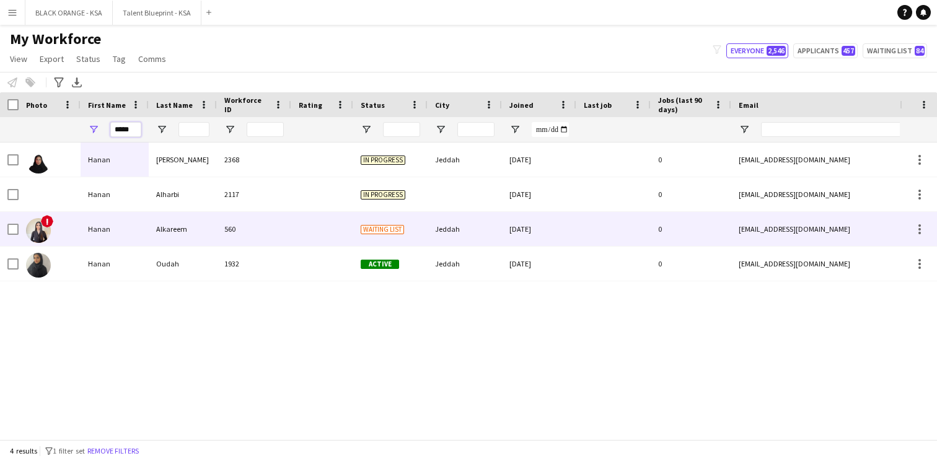
type input "*****"
click at [139, 224] on div "Hanan" at bounding box center [115, 229] width 68 height 34
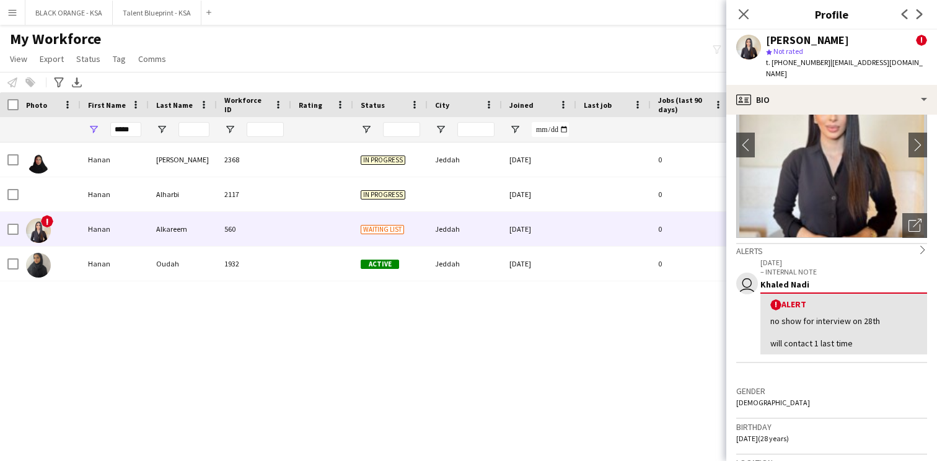
scroll to position [76, 0]
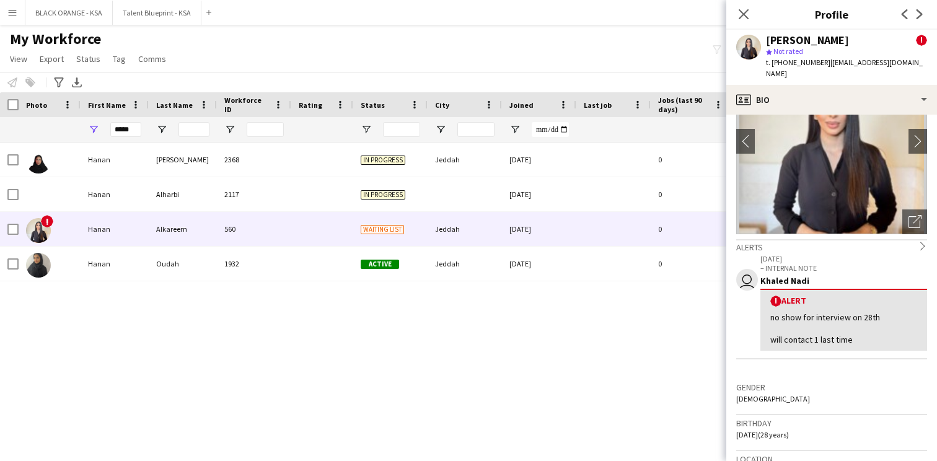
click at [822, 295] on div "! Alert" at bounding box center [843, 301] width 147 height 12
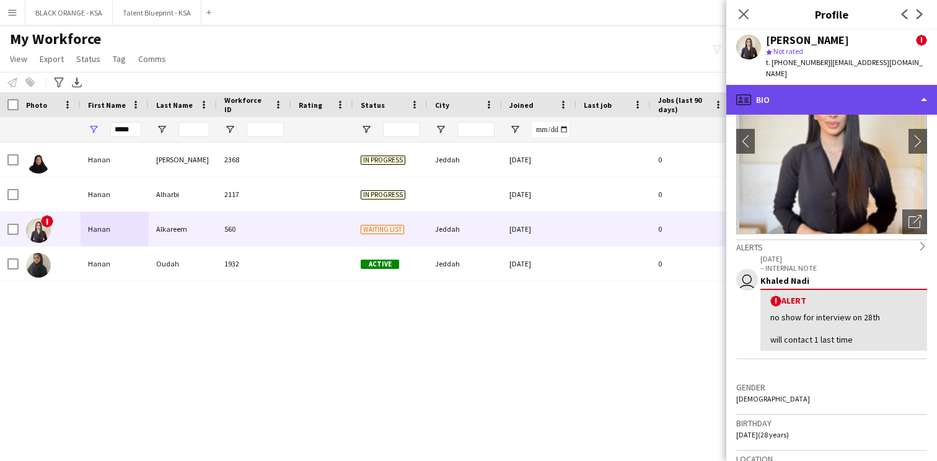
click at [864, 92] on div "profile Bio" at bounding box center [831, 100] width 211 height 30
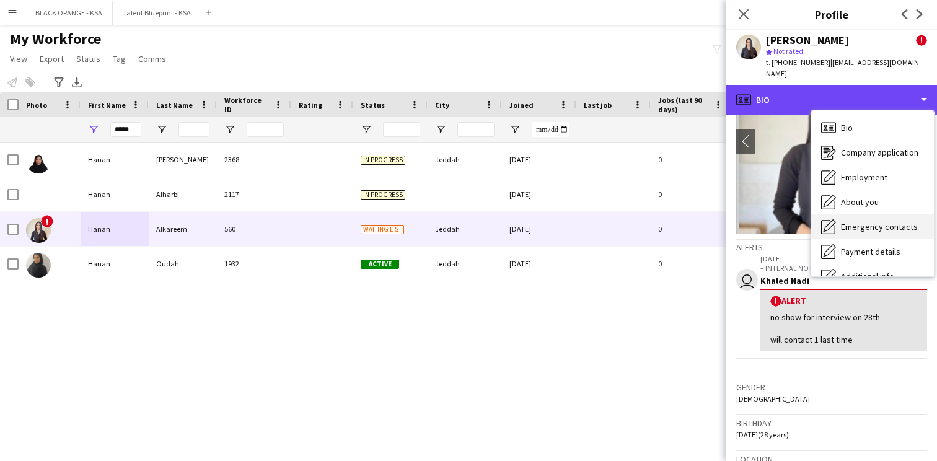
scroll to position [67, 0]
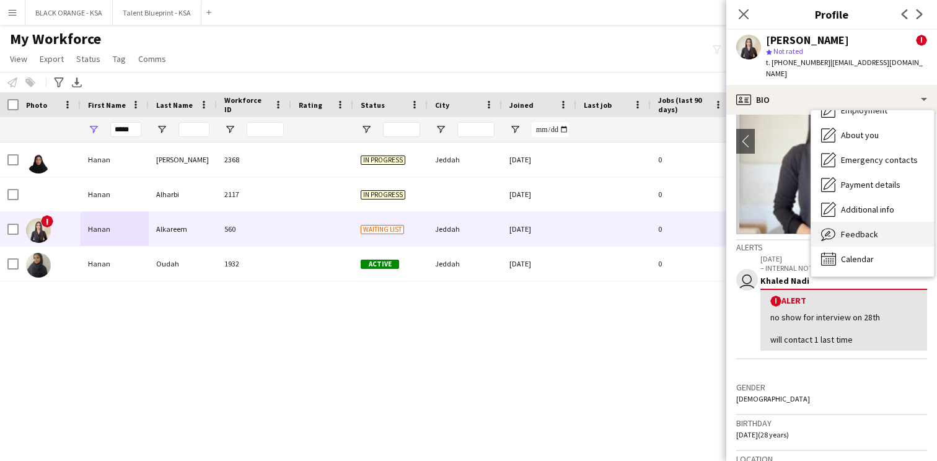
click at [856, 222] on div "Feedback Feedback" at bounding box center [872, 234] width 123 height 25
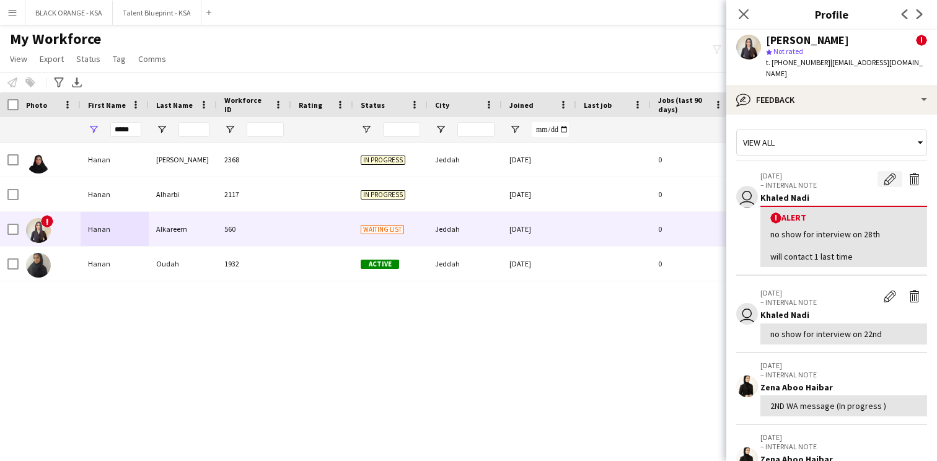
click at [891, 173] on app-icon "Edit alert" at bounding box center [890, 179] width 12 height 12
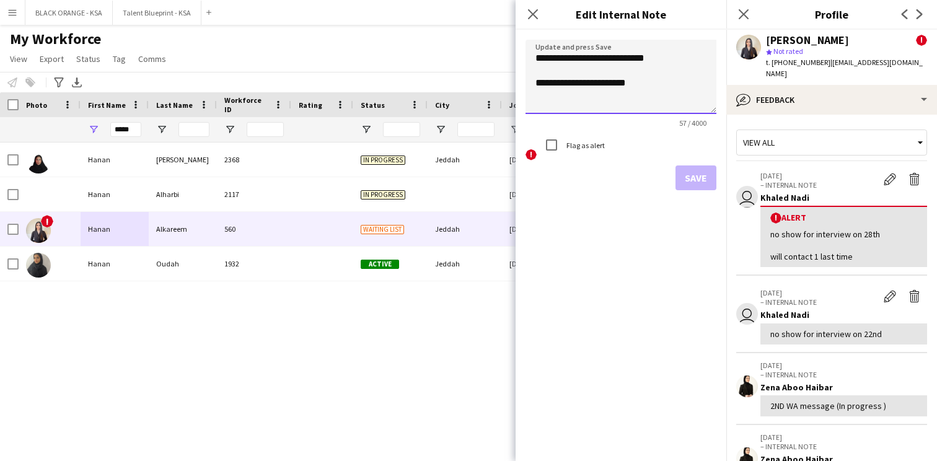
click at [647, 58] on textarea "**********" at bounding box center [621, 77] width 191 height 74
type textarea "**********"
click at [698, 169] on button "Save" at bounding box center [695, 177] width 41 height 25
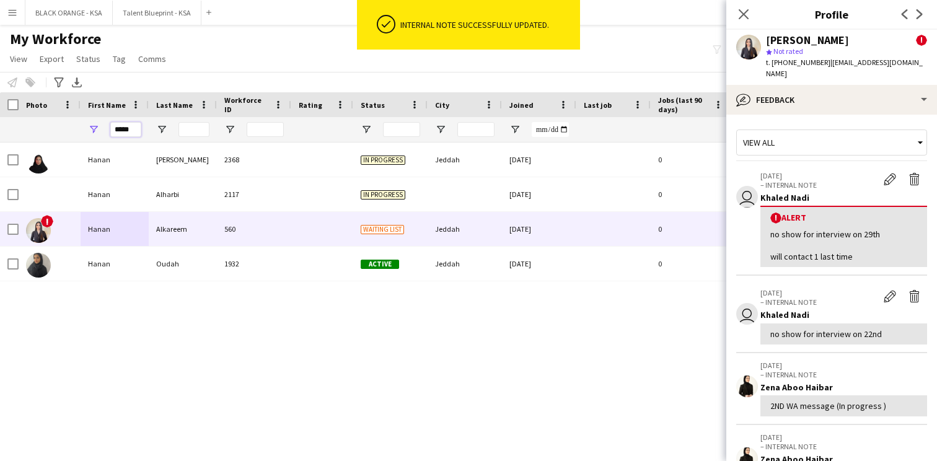
click at [128, 133] on input "*****" at bounding box center [125, 129] width 31 height 15
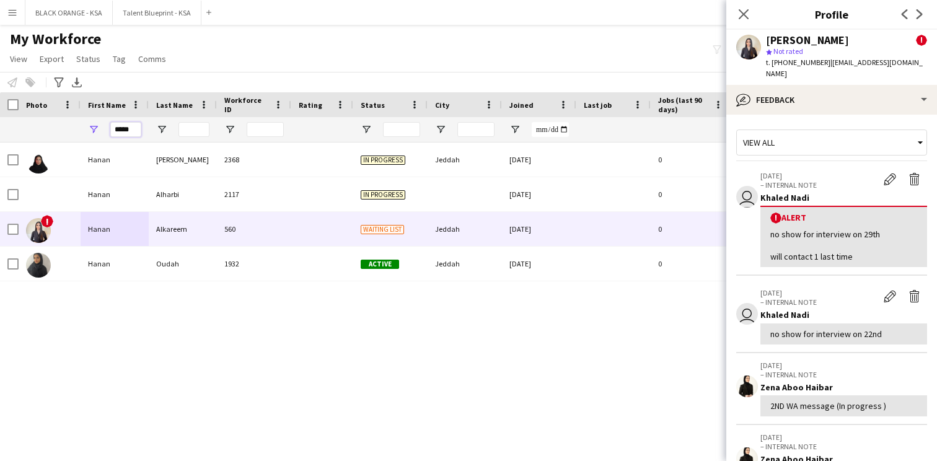
click at [128, 133] on input "*****" at bounding box center [125, 129] width 31 height 15
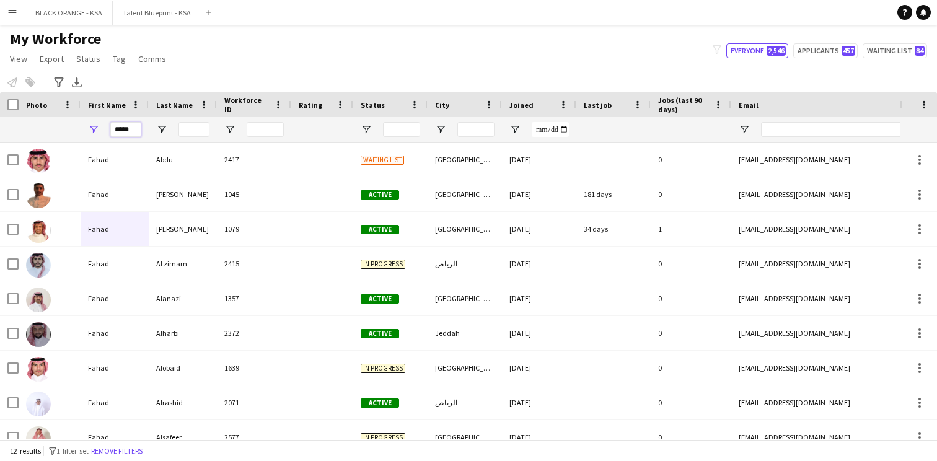
type input "*****"
click at [191, 124] on input "Last Name Filter Input" at bounding box center [193, 129] width 31 height 15
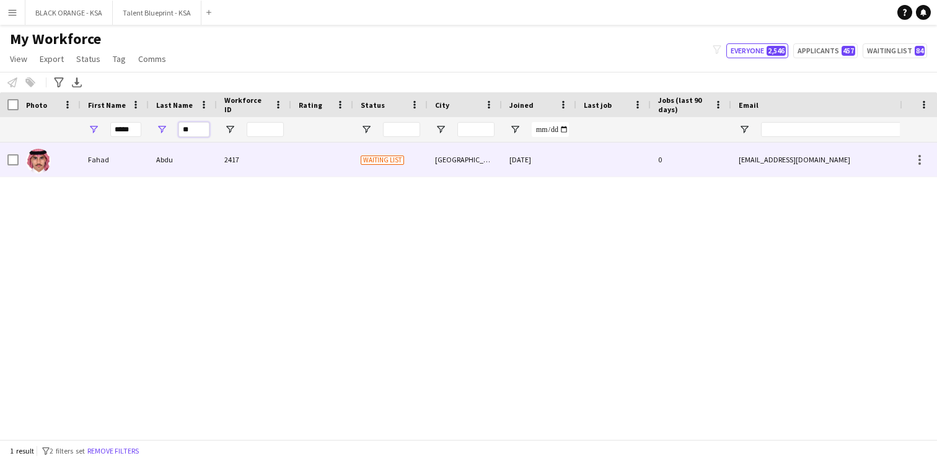
type input "**"
click at [201, 155] on div "Abdu" at bounding box center [183, 160] width 68 height 34
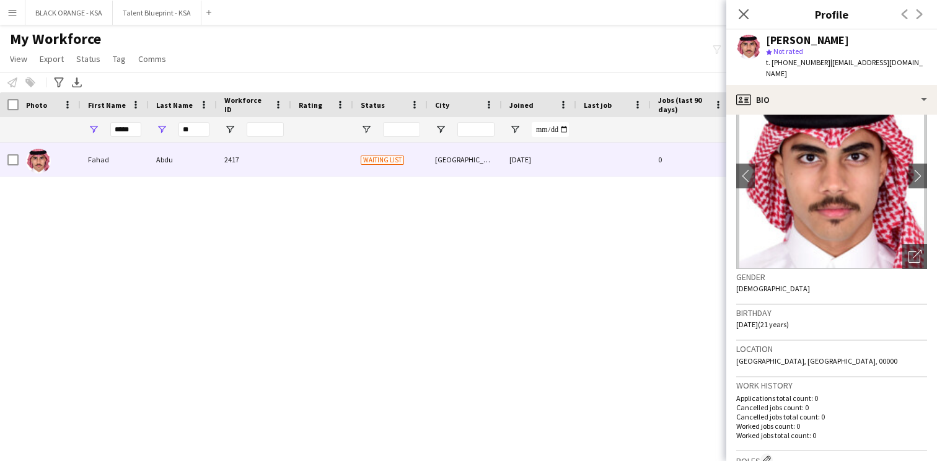
scroll to position [50, 0]
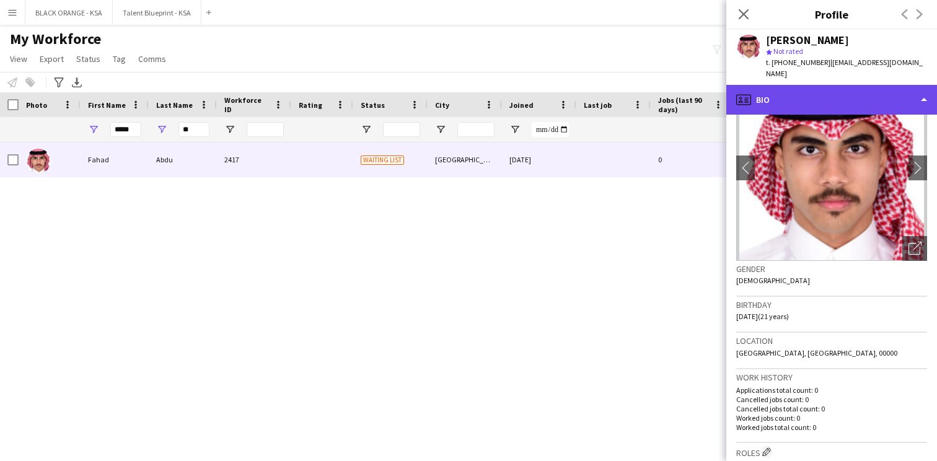
click at [791, 85] on div "profile Bio" at bounding box center [831, 100] width 211 height 30
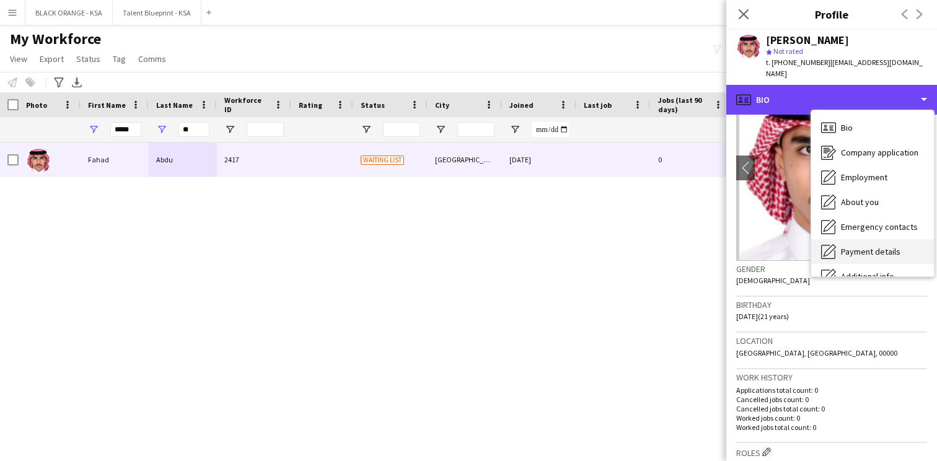
scroll to position [67, 0]
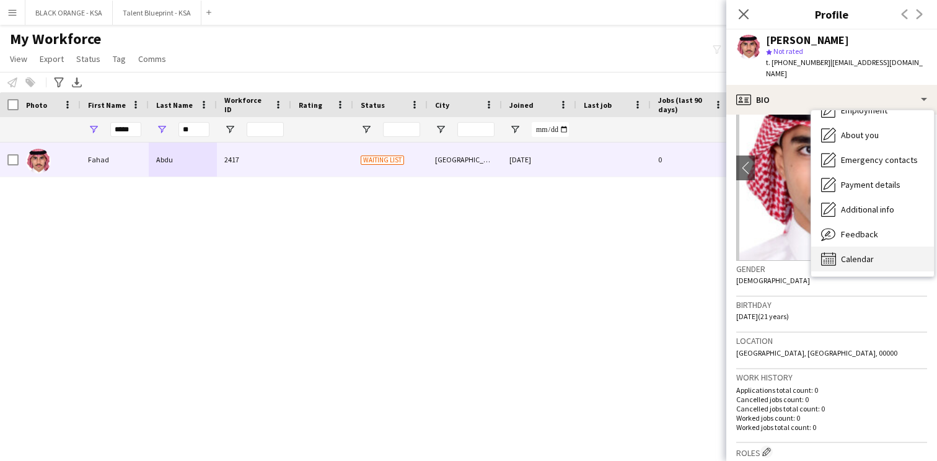
click at [878, 247] on div "Calendar Calendar" at bounding box center [872, 259] width 123 height 25
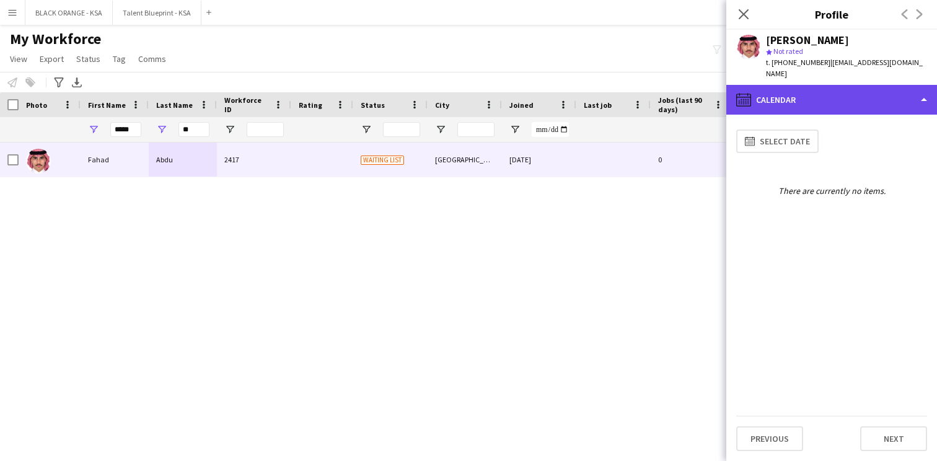
click at [824, 85] on div "calendar-full Calendar" at bounding box center [831, 100] width 211 height 30
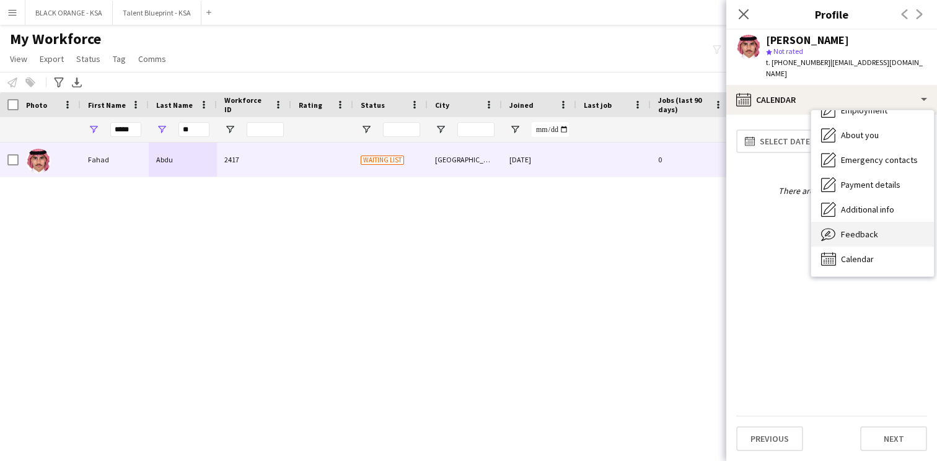
click at [834, 227] on icon "Feedback" at bounding box center [828, 234] width 15 height 15
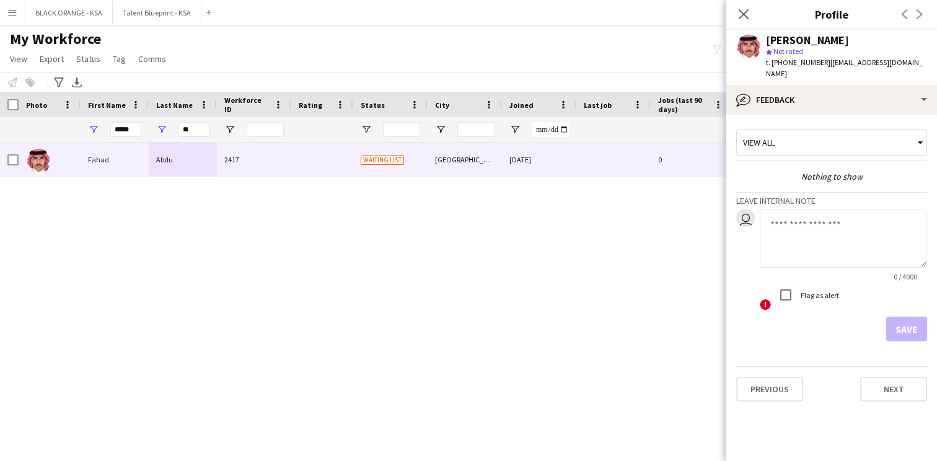
click at [788, 231] on textarea at bounding box center [843, 238] width 167 height 59
click at [776, 218] on textarea "*********" at bounding box center [843, 238] width 167 height 59
click at [791, 228] on textarea "*********" at bounding box center [843, 238] width 167 height 59
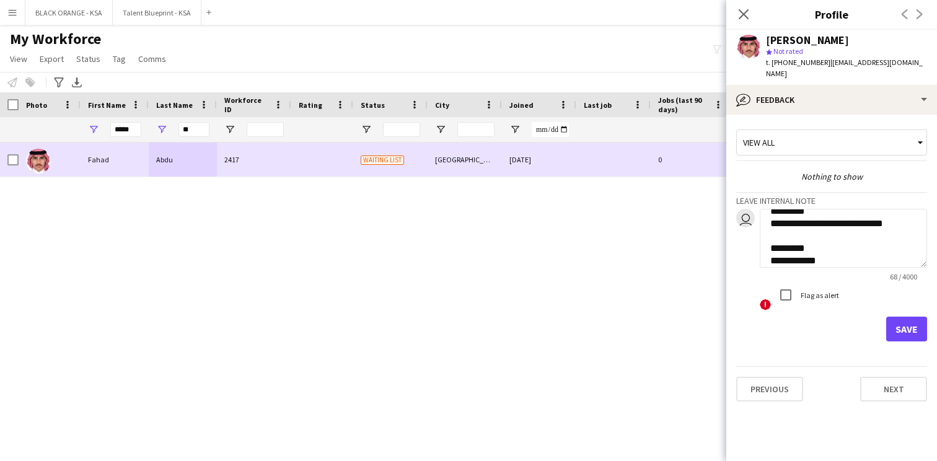
paste textarea "**********"
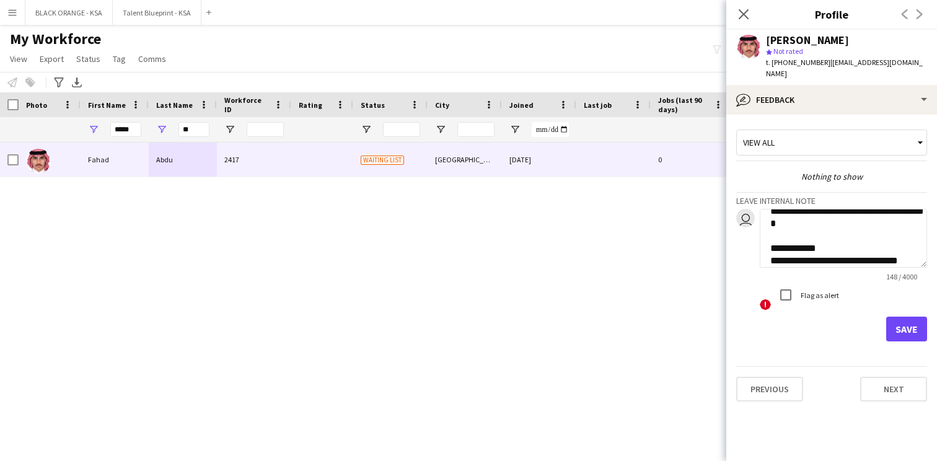
scroll to position [75, 0]
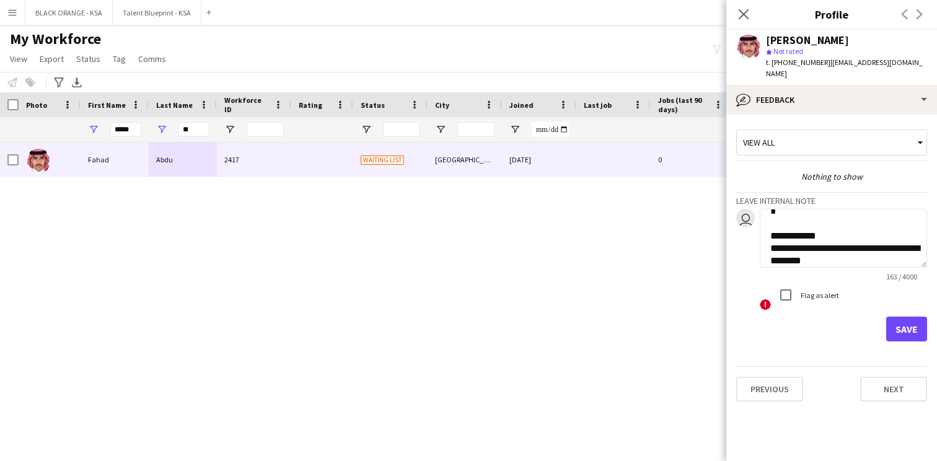
click at [840, 250] on textarea "**********" at bounding box center [843, 238] width 167 height 59
click at [869, 255] on textarea "**********" at bounding box center [843, 238] width 167 height 59
type textarea "**********"
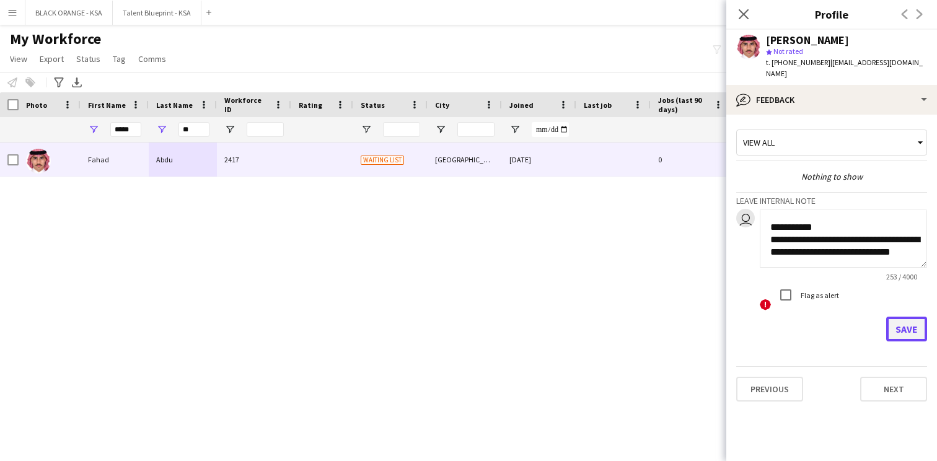
click at [905, 321] on button "Save" at bounding box center [906, 329] width 41 height 25
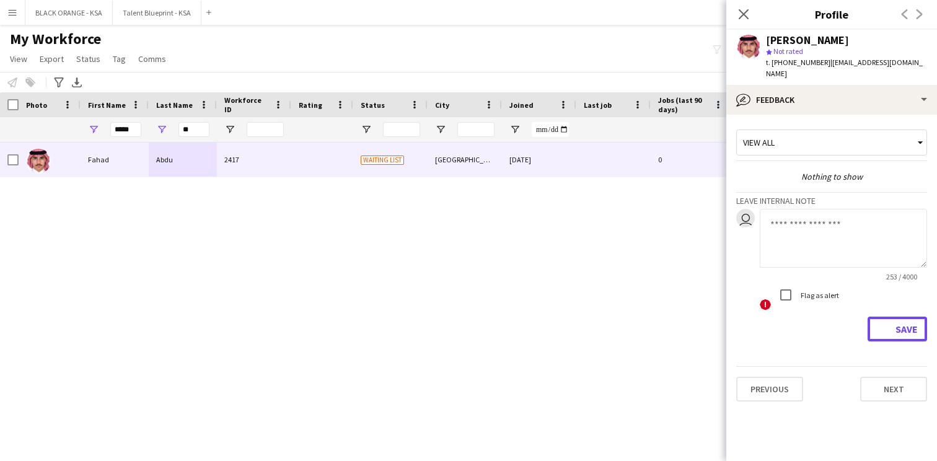
scroll to position [0, 0]
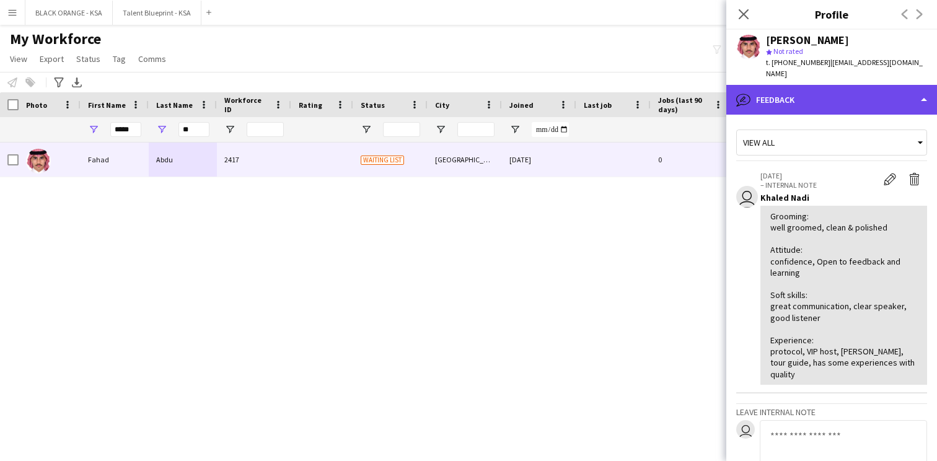
click at [812, 90] on div "bubble-pencil Feedback" at bounding box center [831, 100] width 211 height 30
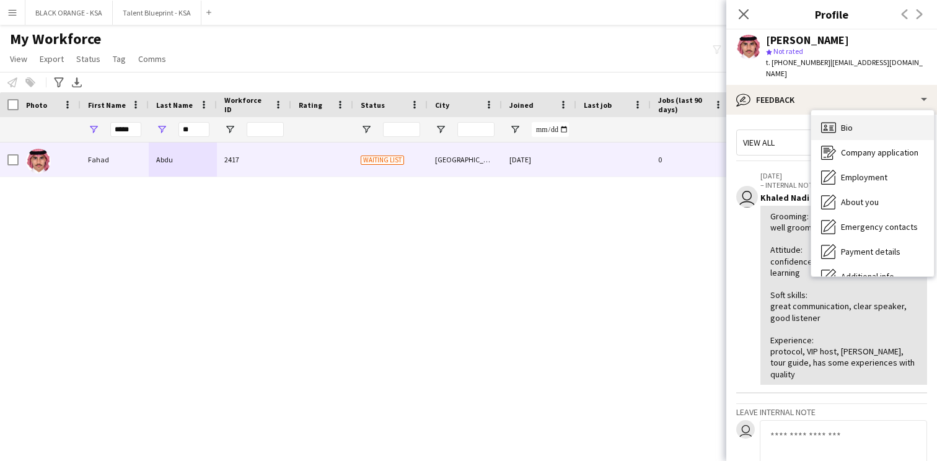
click at [850, 122] on span "Bio" at bounding box center [847, 127] width 12 height 11
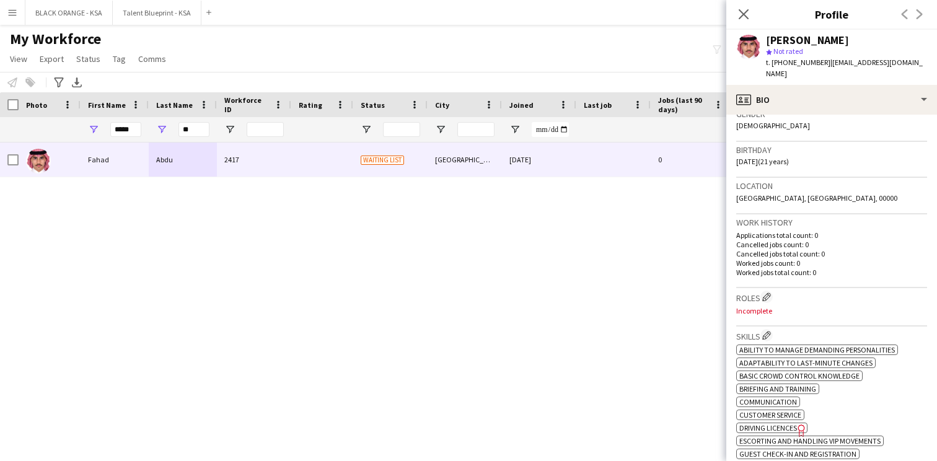
scroll to position [255, 0]
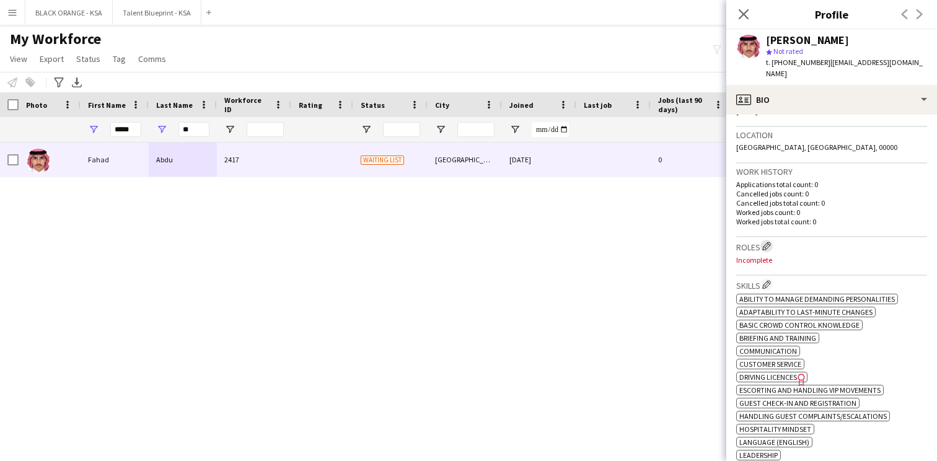
click at [767, 242] on app-icon "Edit crew company roles" at bounding box center [766, 246] width 9 height 9
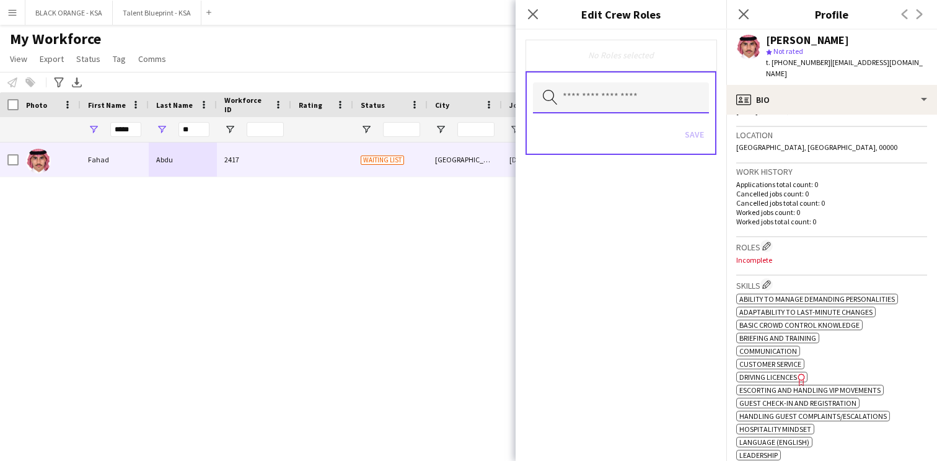
click at [638, 107] on input "text" at bounding box center [621, 97] width 176 height 31
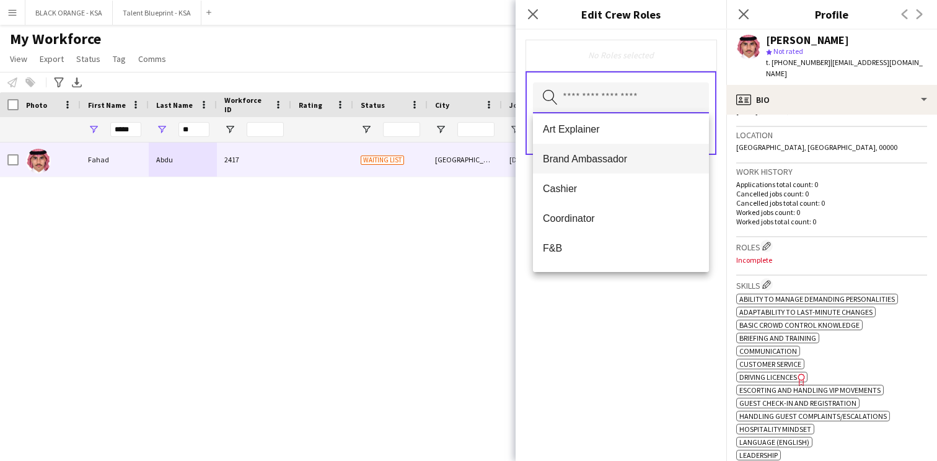
scroll to position [37, 0]
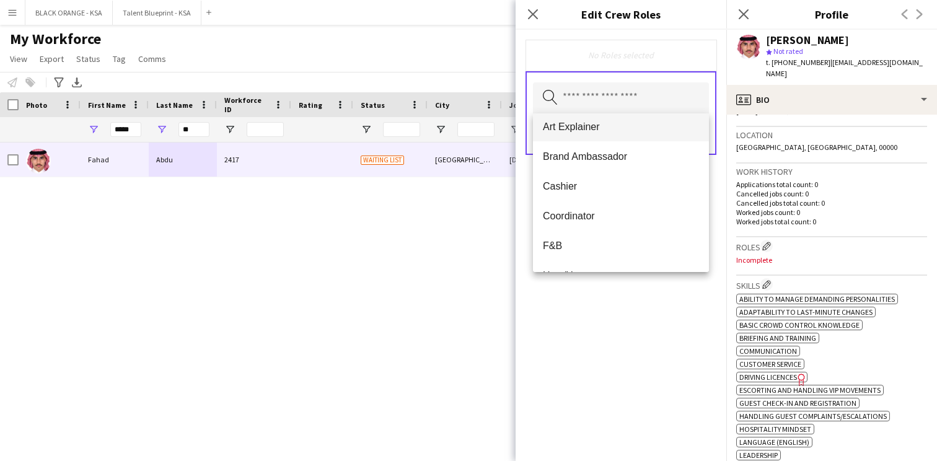
click at [607, 134] on mat-option "Art Explainer" at bounding box center [621, 127] width 176 height 30
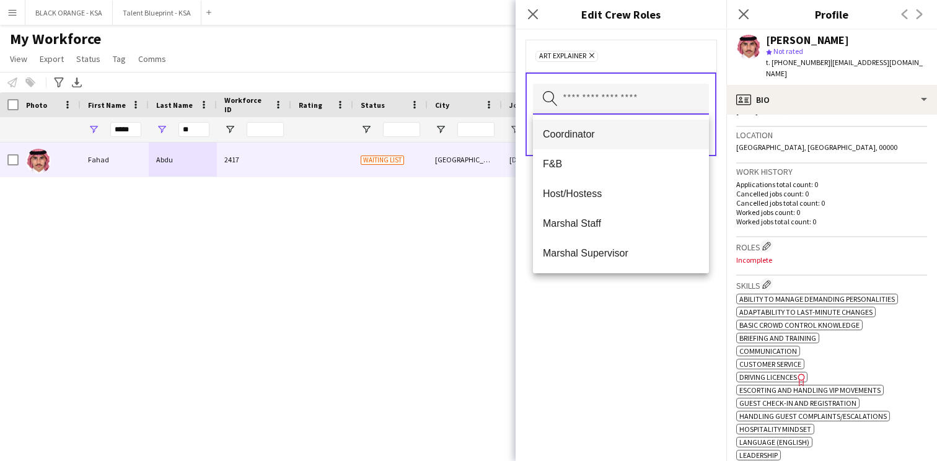
scroll to position [92, 0]
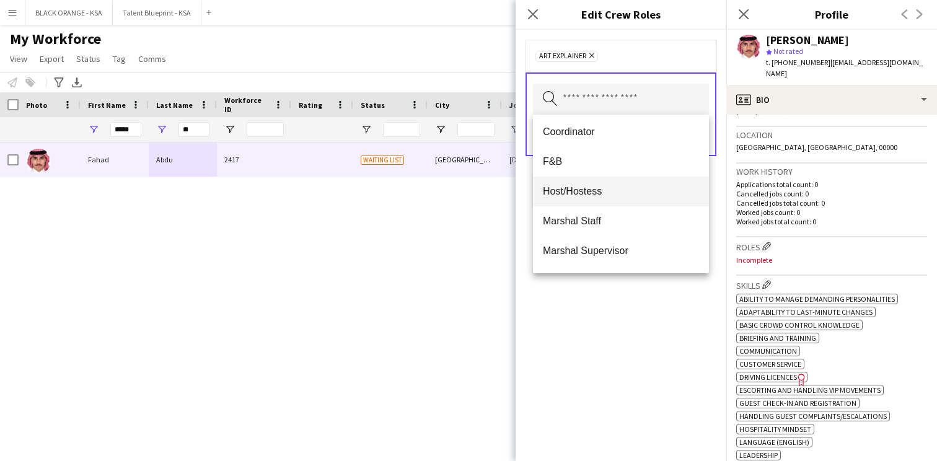
click at [623, 191] on span "Host/Hostess" at bounding box center [621, 191] width 156 height 12
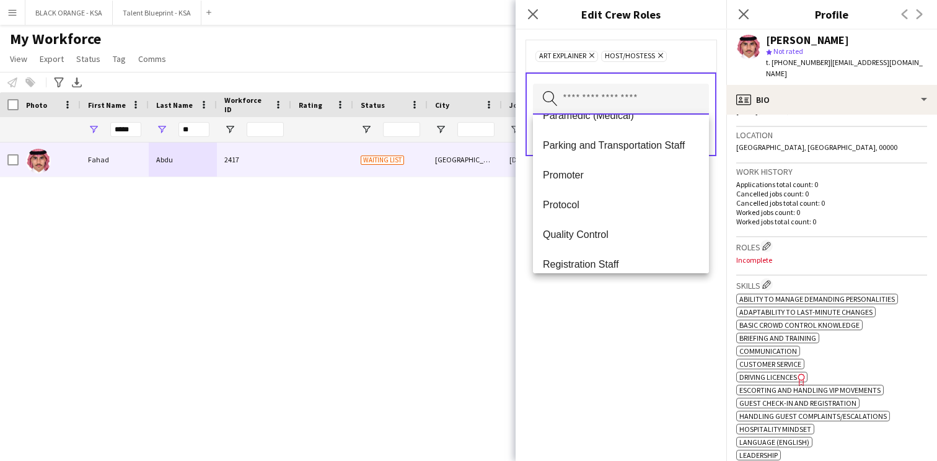
scroll to position [348, 0]
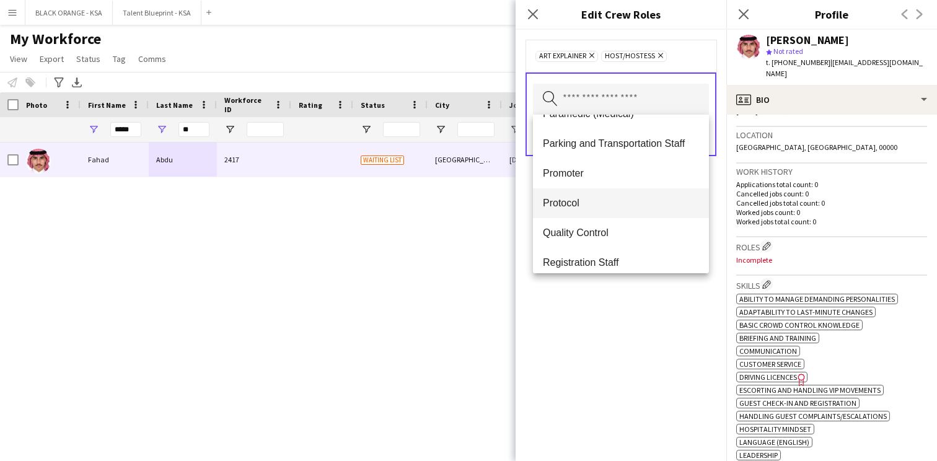
click at [602, 210] on mat-option "Protocol" at bounding box center [621, 203] width 176 height 30
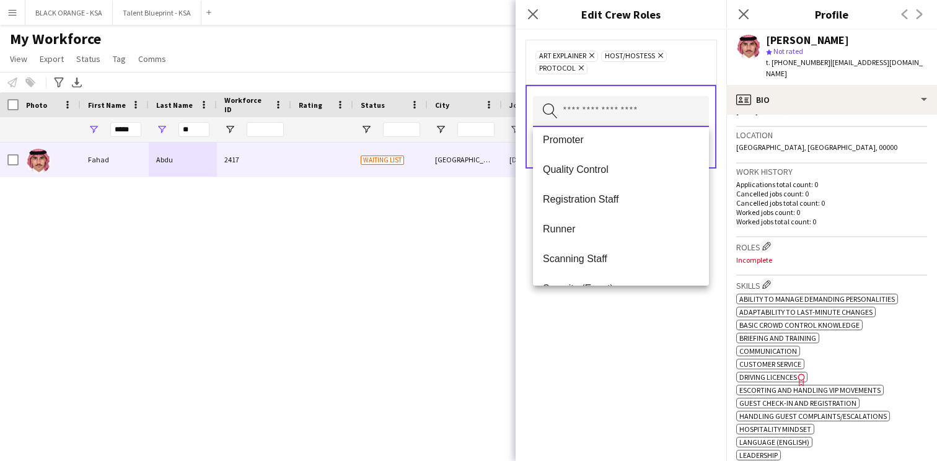
scroll to position [397, 0]
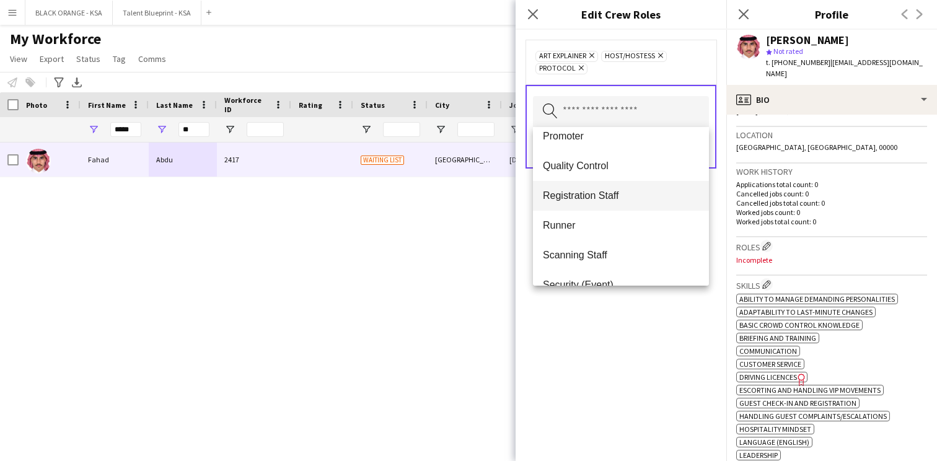
click at [607, 197] on span "Registration Staff" at bounding box center [621, 196] width 156 height 12
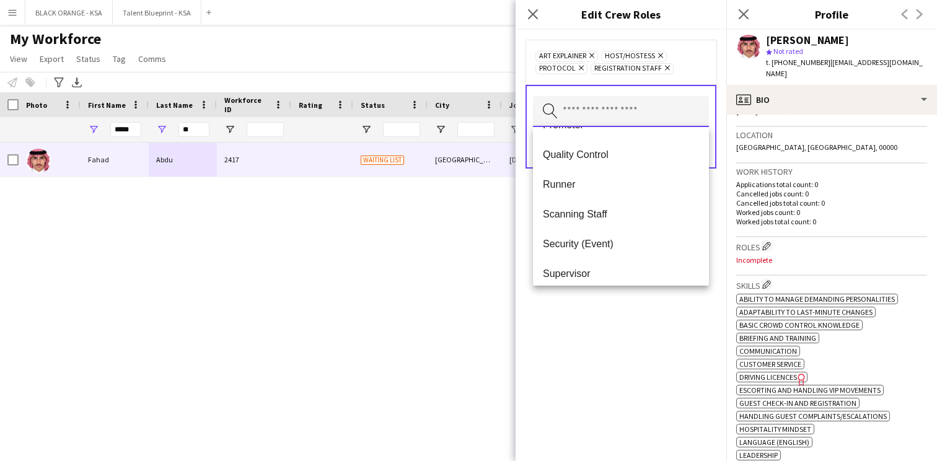
scroll to position [415, 0]
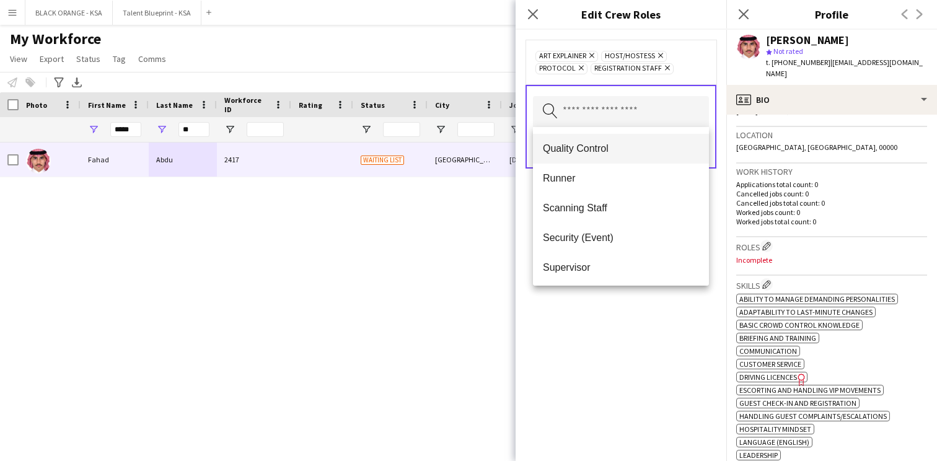
click at [596, 156] on mat-option "Quality Control" at bounding box center [621, 149] width 176 height 30
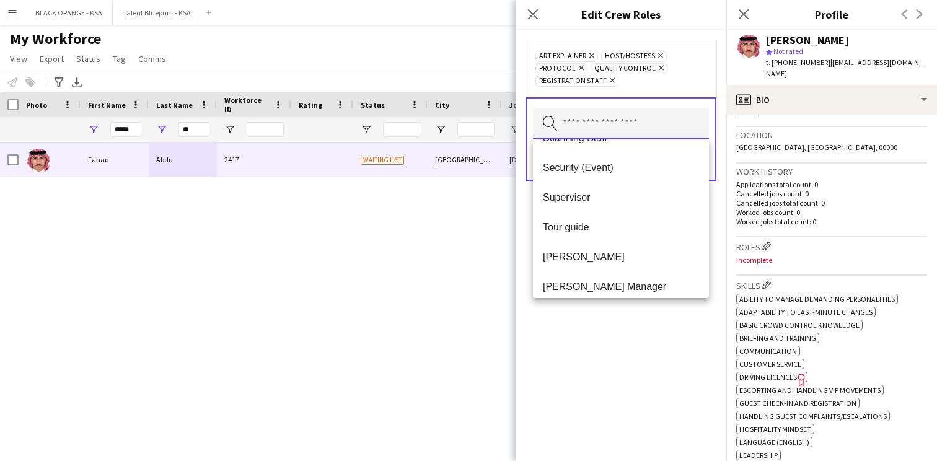
scroll to position [495, 0]
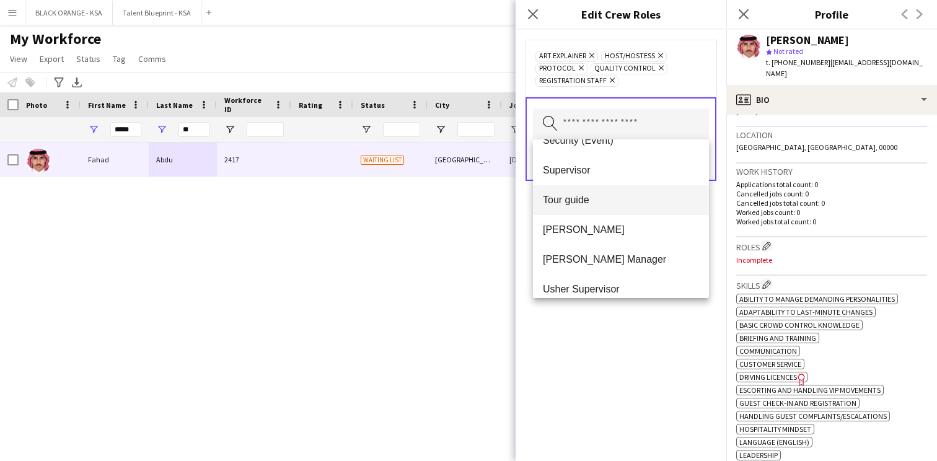
click at [601, 204] on span "Tour guide" at bounding box center [621, 200] width 156 height 12
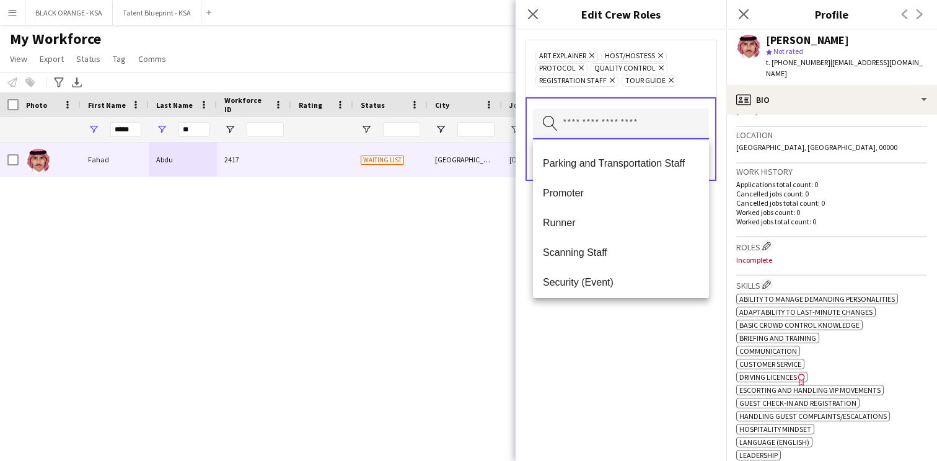
scroll to position [464, 0]
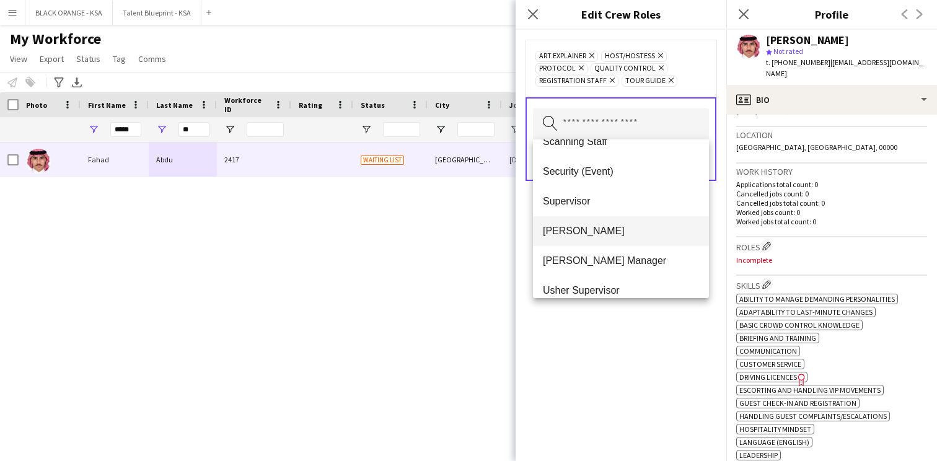
click at [598, 232] on span "[PERSON_NAME]" at bounding box center [621, 231] width 156 height 12
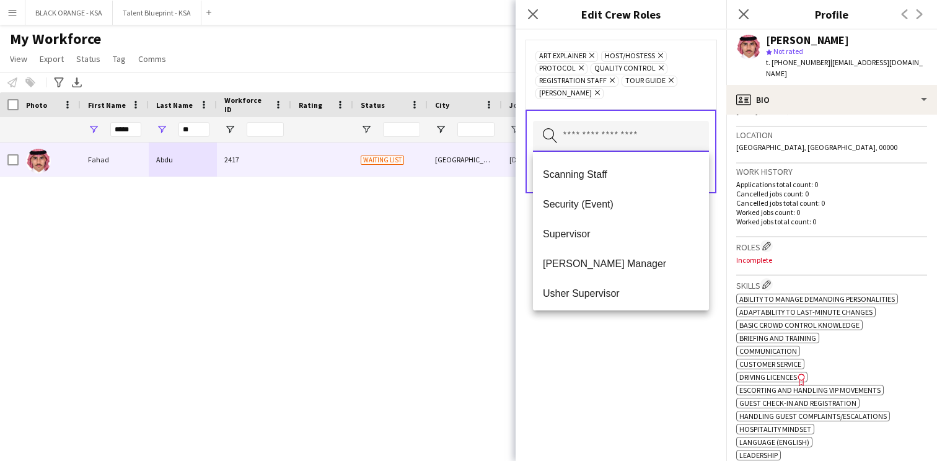
scroll to position [565, 0]
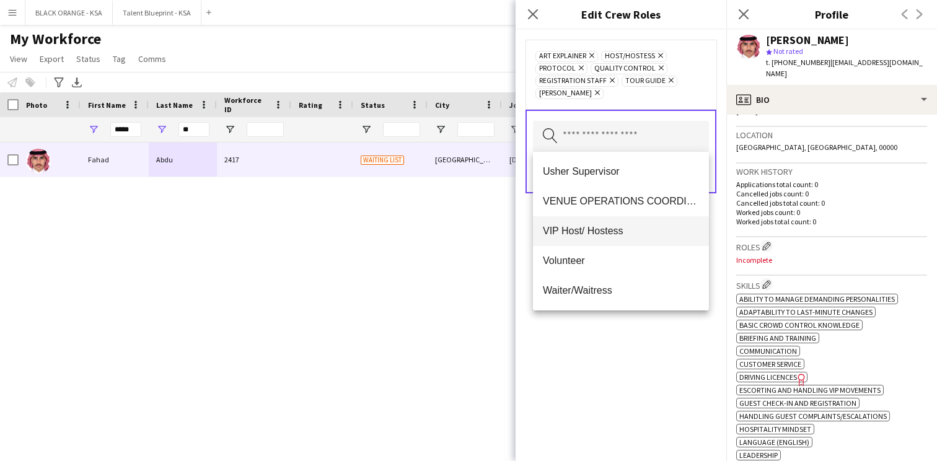
click at [597, 232] on span "VIP Host/ Hostess" at bounding box center [621, 231] width 156 height 12
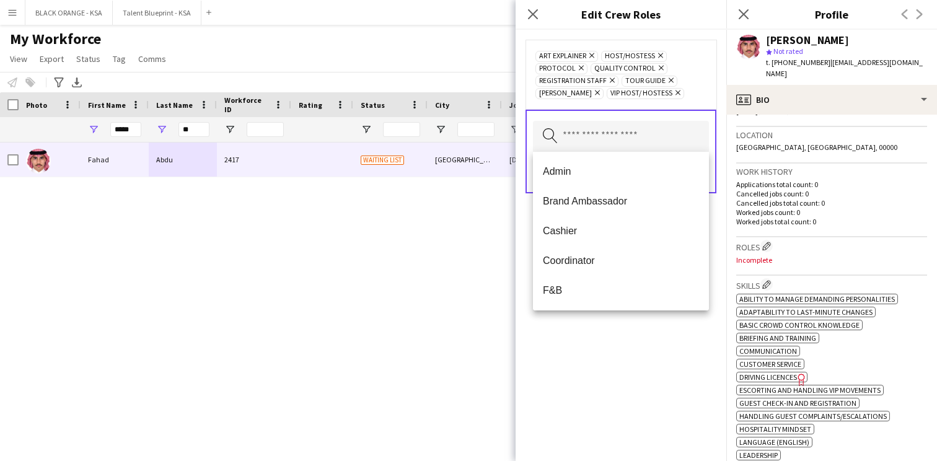
click at [597, 352] on div "Art Explainer Remove Host/Hostess Remove Protocol Remove Quality Control Remove…" at bounding box center [621, 245] width 211 height 431
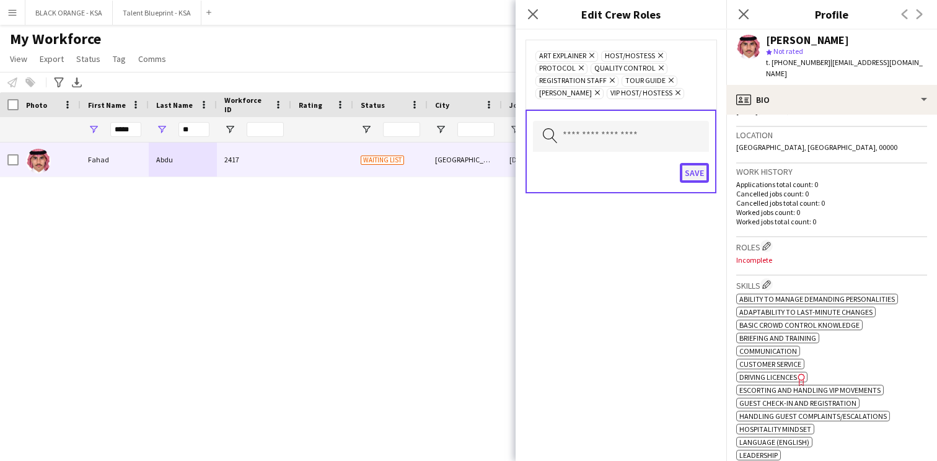
click at [692, 171] on button "Save" at bounding box center [694, 173] width 29 height 20
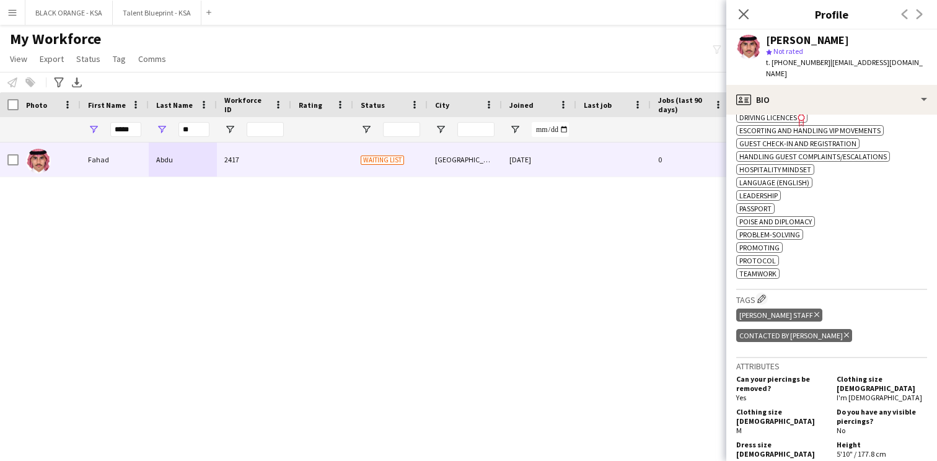
scroll to position [577, 0]
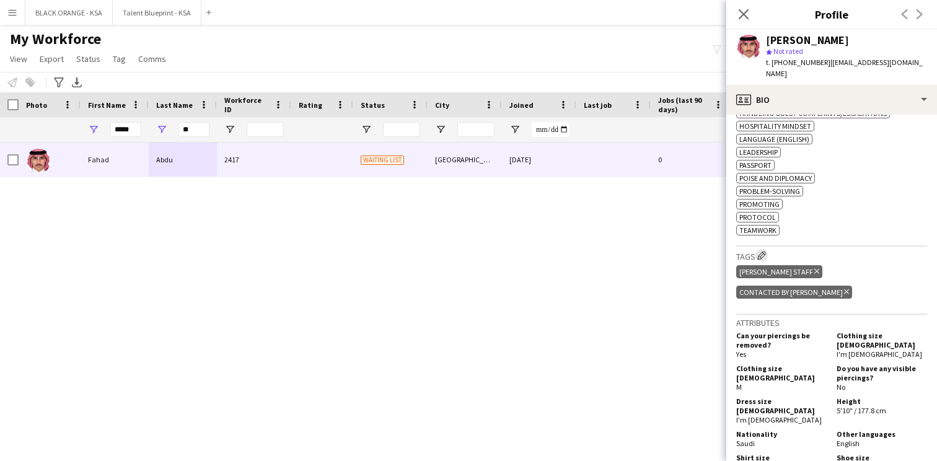
click at [762, 251] on app-icon "Edit crew company tags" at bounding box center [761, 255] width 9 height 9
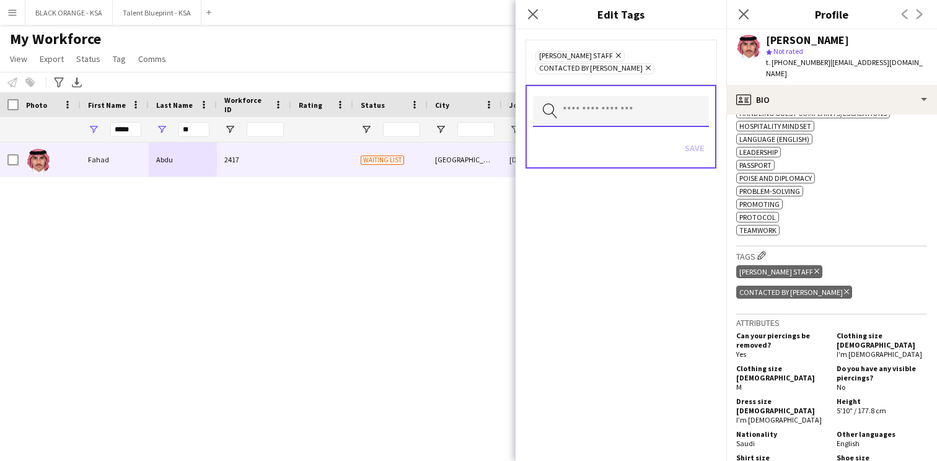
click at [635, 110] on input "text" at bounding box center [621, 111] width 176 height 31
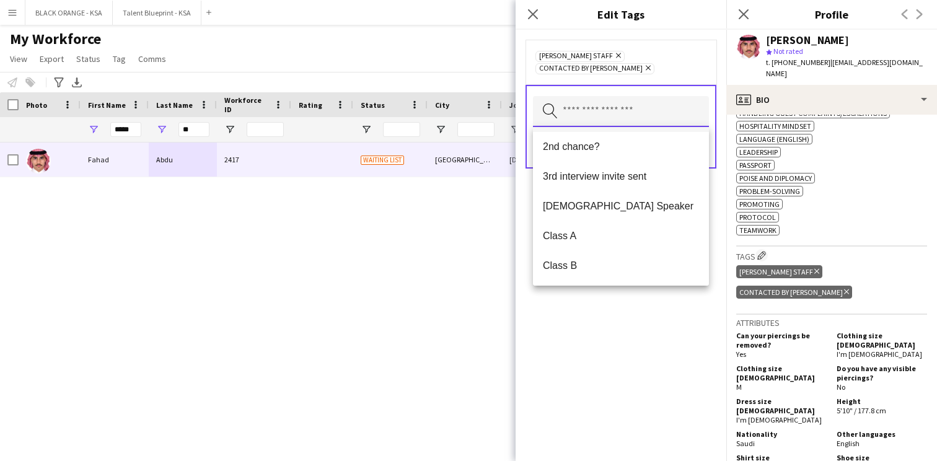
scroll to position [69, 0]
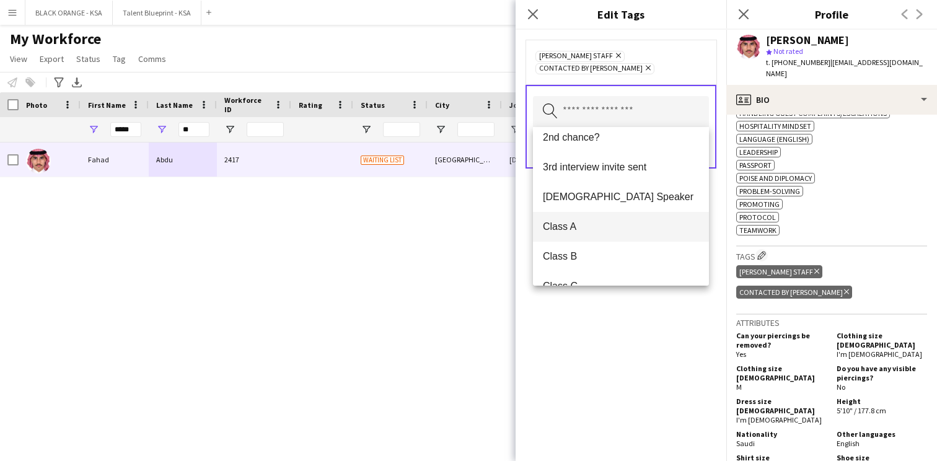
click at [605, 221] on span "Class A" at bounding box center [621, 227] width 156 height 12
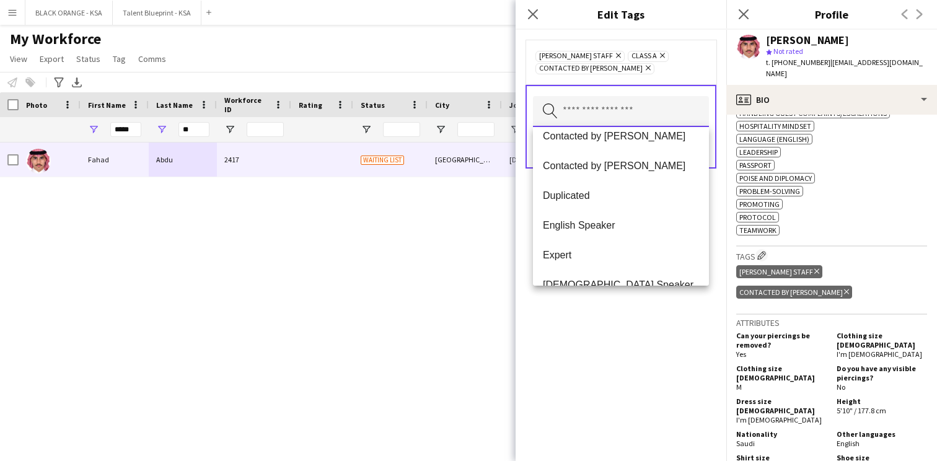
scroll to position [310, 0]
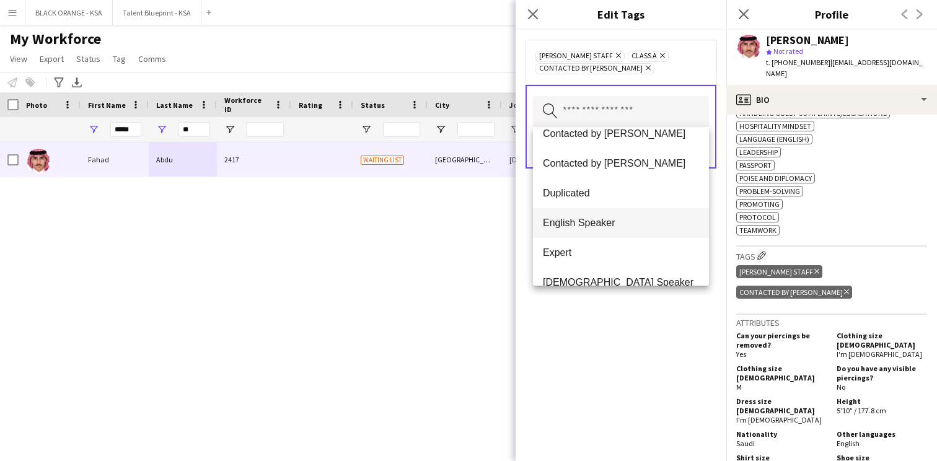
click at [600, 228] on span "English Speaker" at bounding box center [621, 223] width 156 height 12
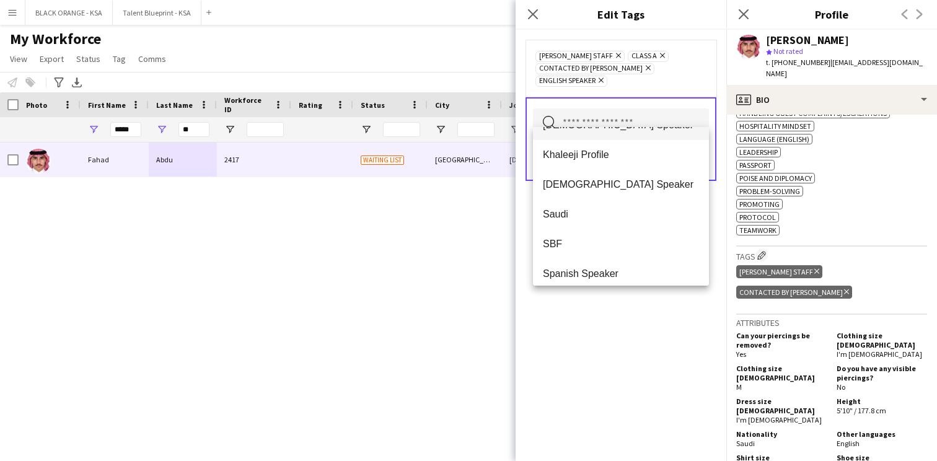
scroll to position [533, 0]
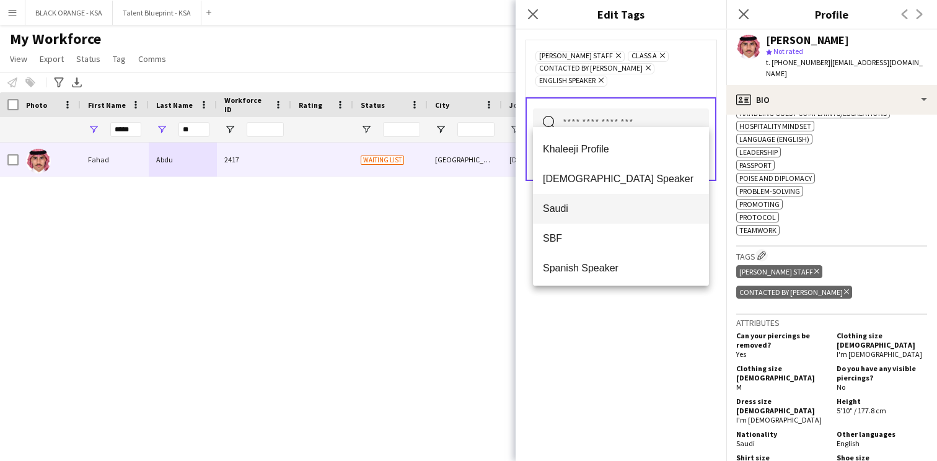
click at [599, 205] on span "Saudi" at bounding box center [621, 209] width 156 height 12
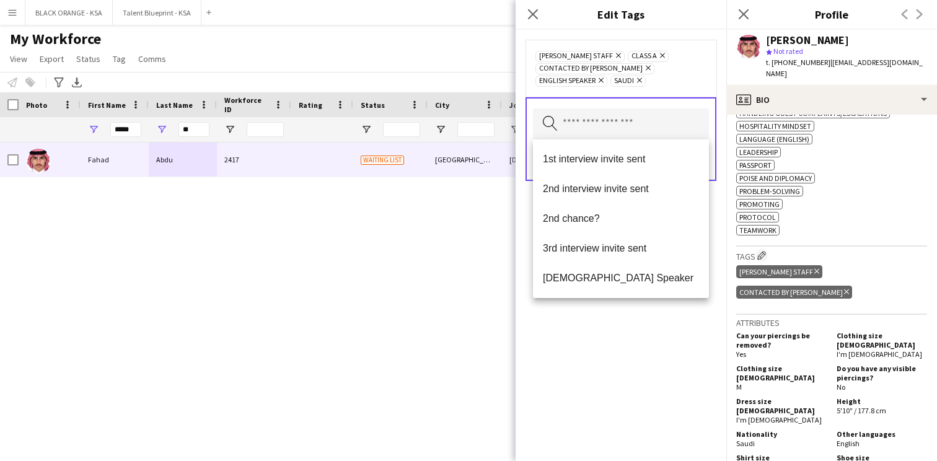
click at [610, 345] on div "[PERSON_NAME] Staff Remove Class A Remove Contacted by [PERSON_NAME] Remove Eng…" at bounding box center [621, 245] width 211 height 431
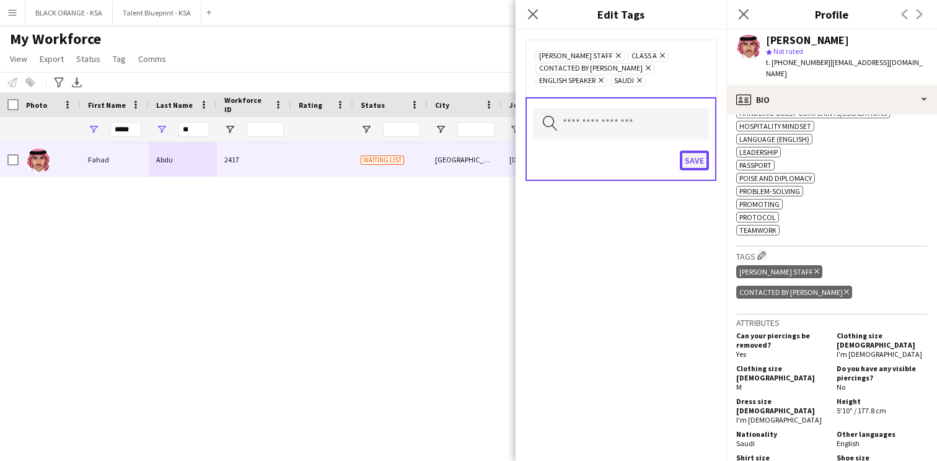
click at [690, 162] on button "Save" at bounding box center [694, 161] width 29 height 20
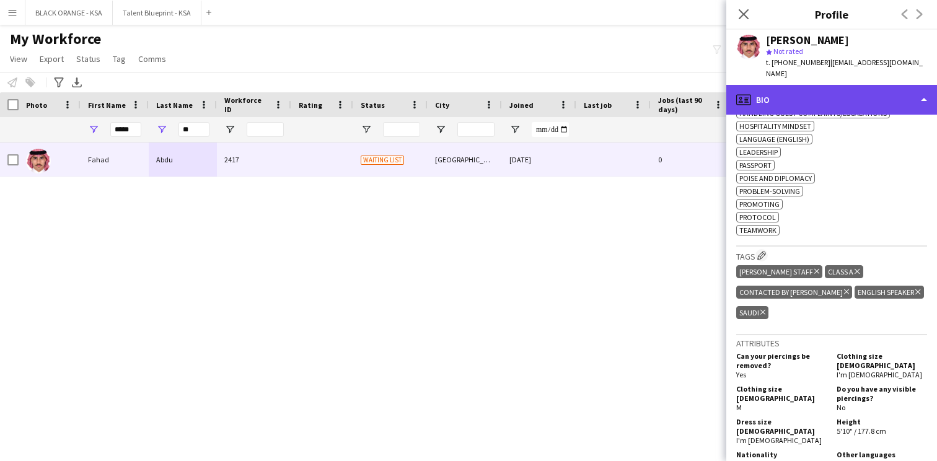
click at [834, 85] on div "profile Bio" at bounding box center [831, 100] width 211 height 30
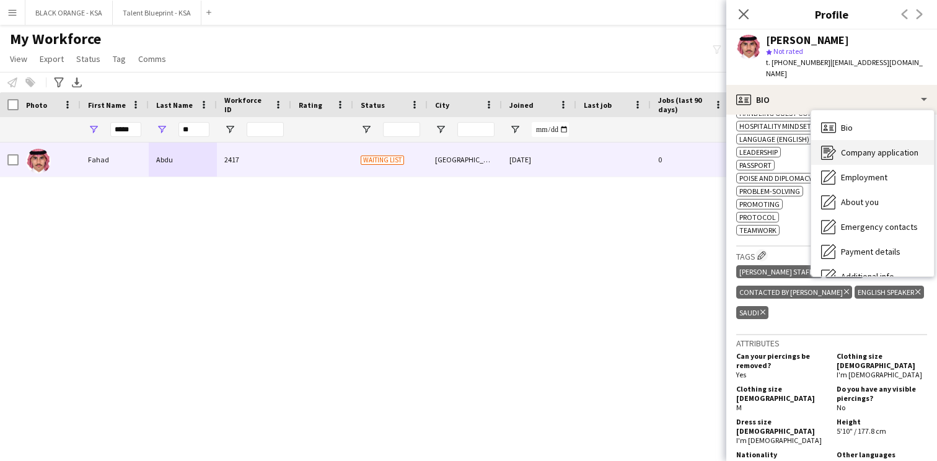
click at [881, 147] on span "Company application" at bounding box center [879, 152] width 77 height 11
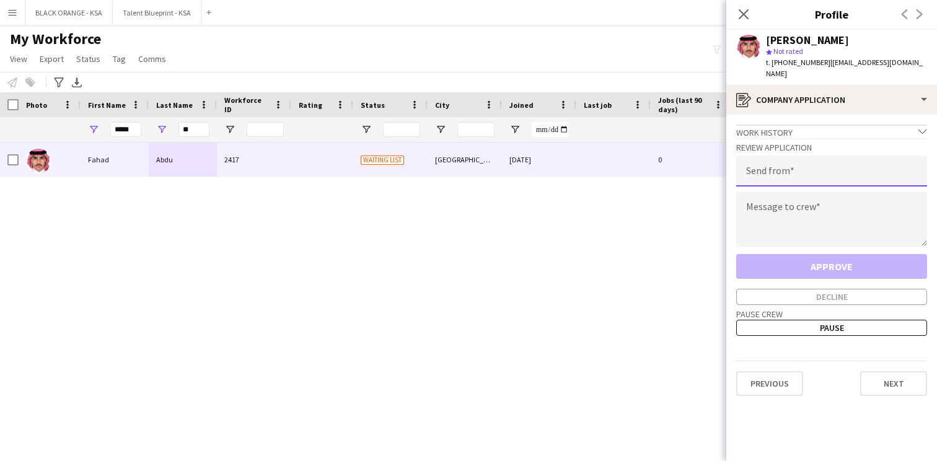
click at [806, 161] on input "email" at bounding box center [831, 171] width 191 height 31
type input "**********"
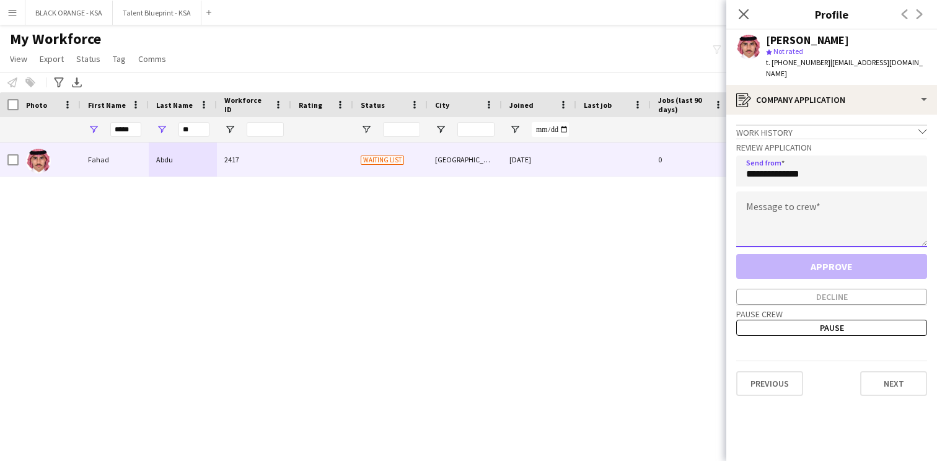
click at [811, 198] on textarea at bounding box center [831, 219] width 191 height 56
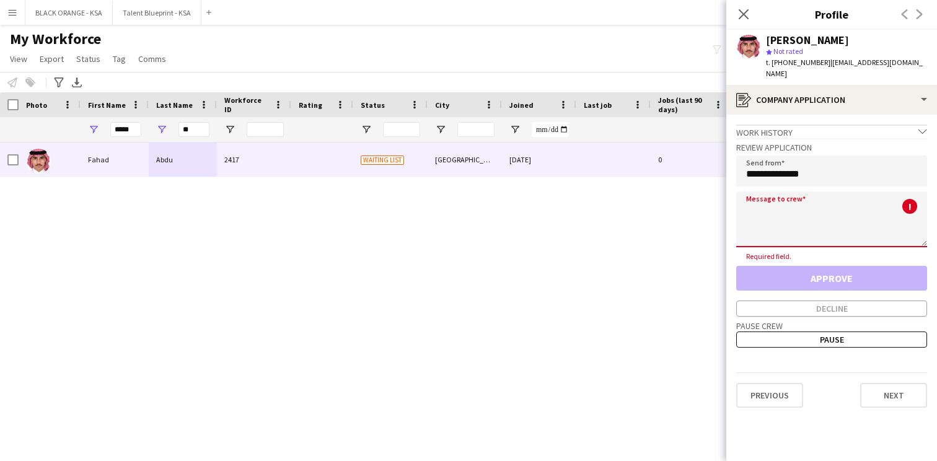
paste textarea "**********"
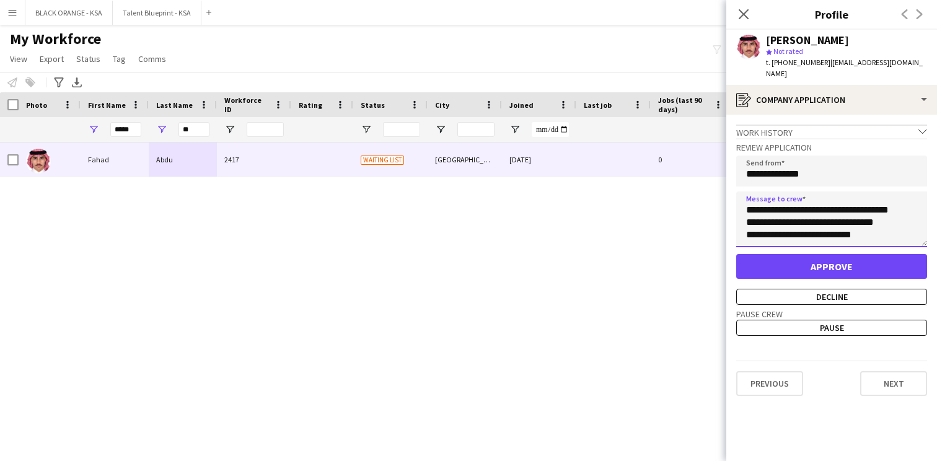
scroll to position [0, 0]
type textarea "**********"
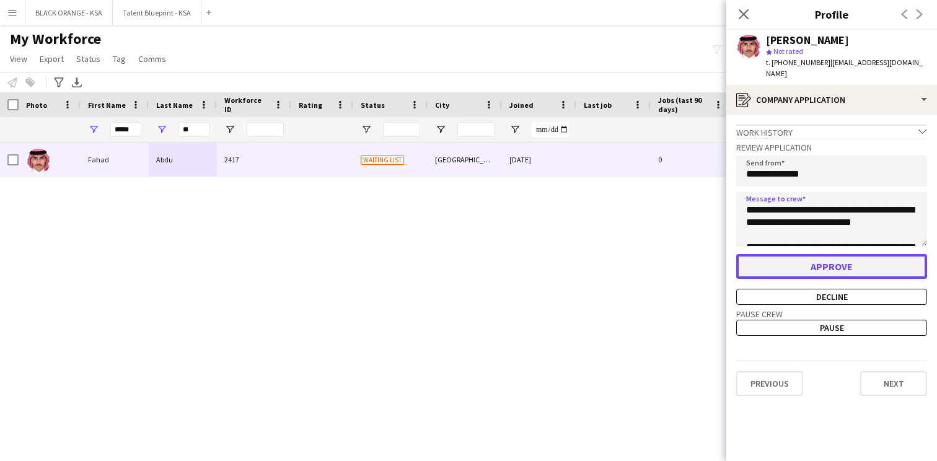
click at [816, 258] on button "Approve" at bounding box center [831, 266] width 191 height 25
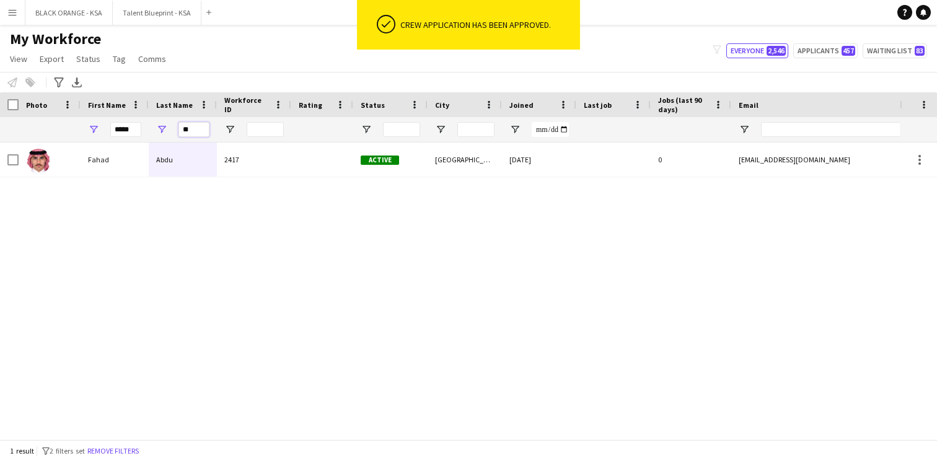
click at [190, 130] on input "**" at bounding box center [193, 129] width 31 height 15
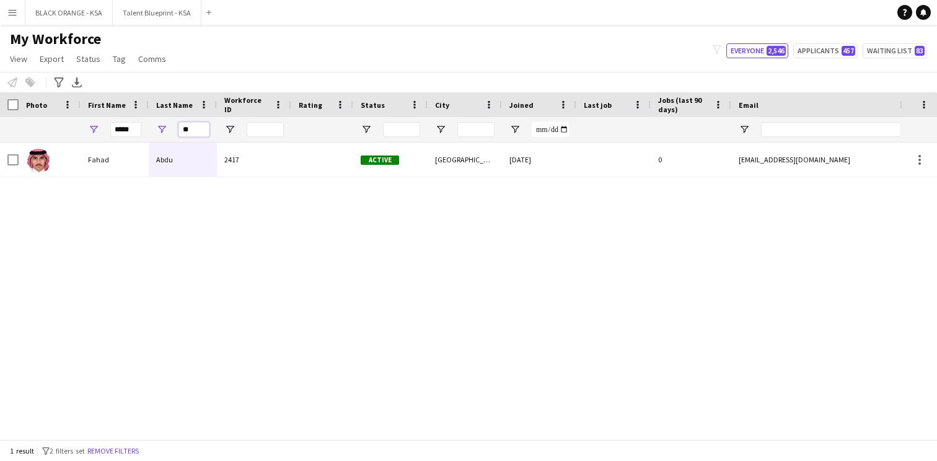
click at [190, 130] on input "**" at bounding box center [193, 129] width 31 height 15
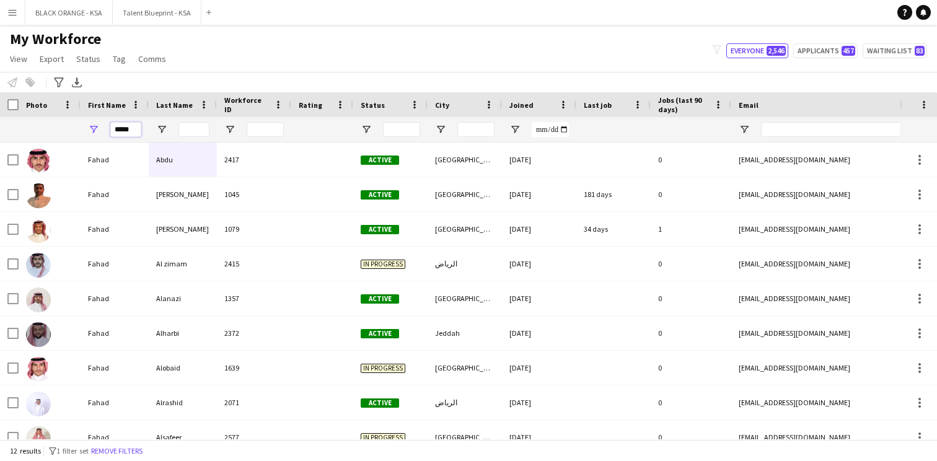
click at [129, 133] on input "*****" at bounding box center [125, 129] width 31 height 15
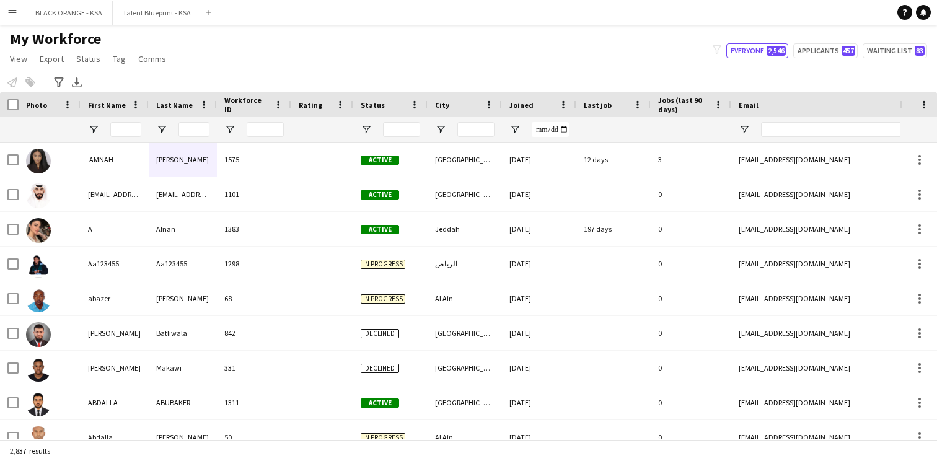
click at [245, 52] on div "My Workforce View Views Default view New view Update view Delete view Edit name…" at bounding box center [468, 51] width 937 height 42
click at [583, 38] on div "My Workforce View Views Default view New view Update view Delete view Edit name…" at bounding box center [468, 51] width 937 height 42
click at [395, 56] on div "My Workforce View Views Default view New view Update view Delete view Edit name…" at bounding box center [468, 51] width 937 height 42
